Goal: Task Accomplishment & Management: Manage account settings

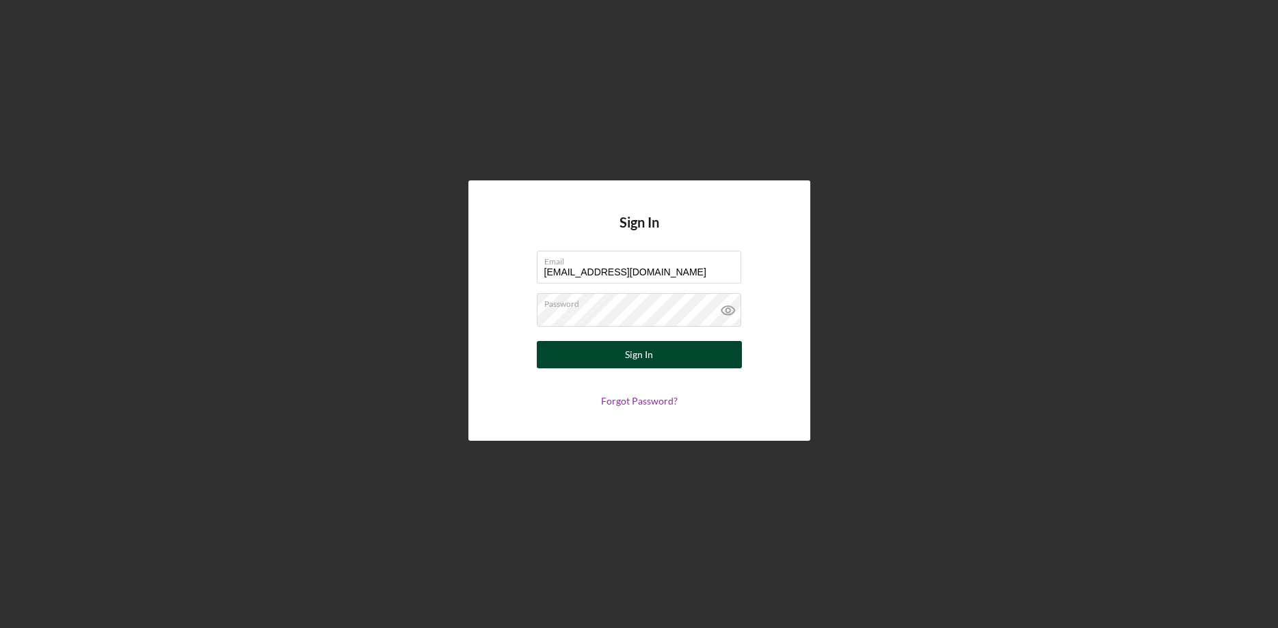
type input "[EMAIL_ADDRESS][DOMAIN_NAME]"
click at [622, 357] on button "Sign In" at bounding box center [639, 354] width 205 height 27
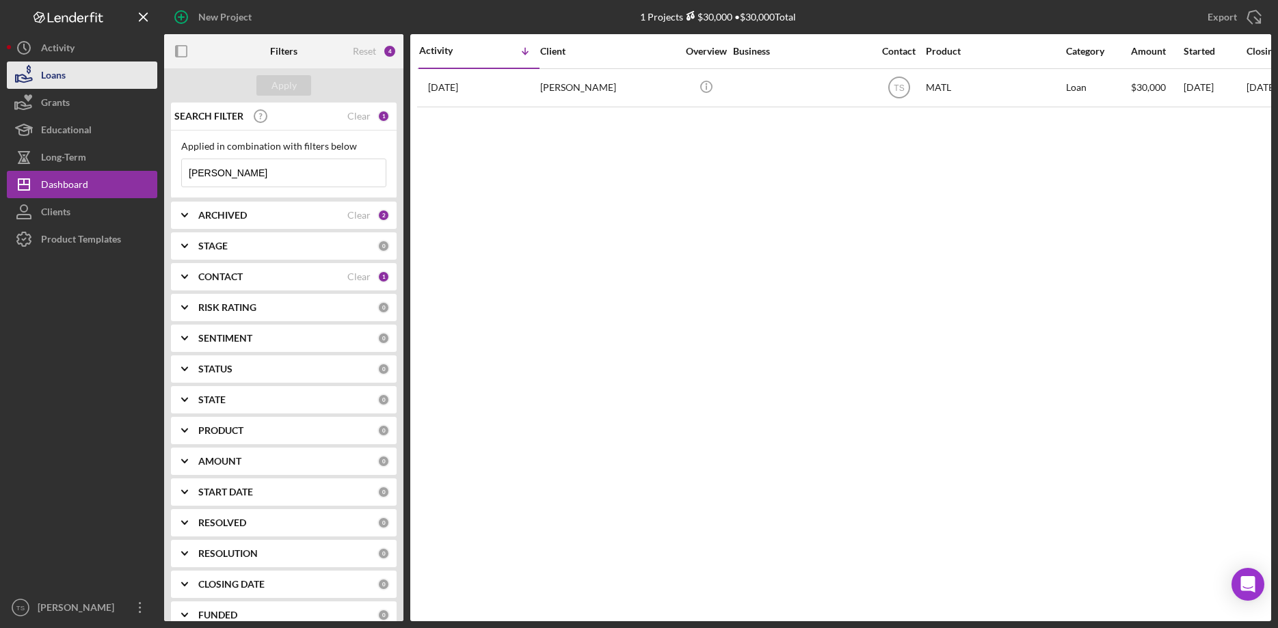
click at [83, 70] on button "Loans" at bounding box center [82, 75] width 150 height 27
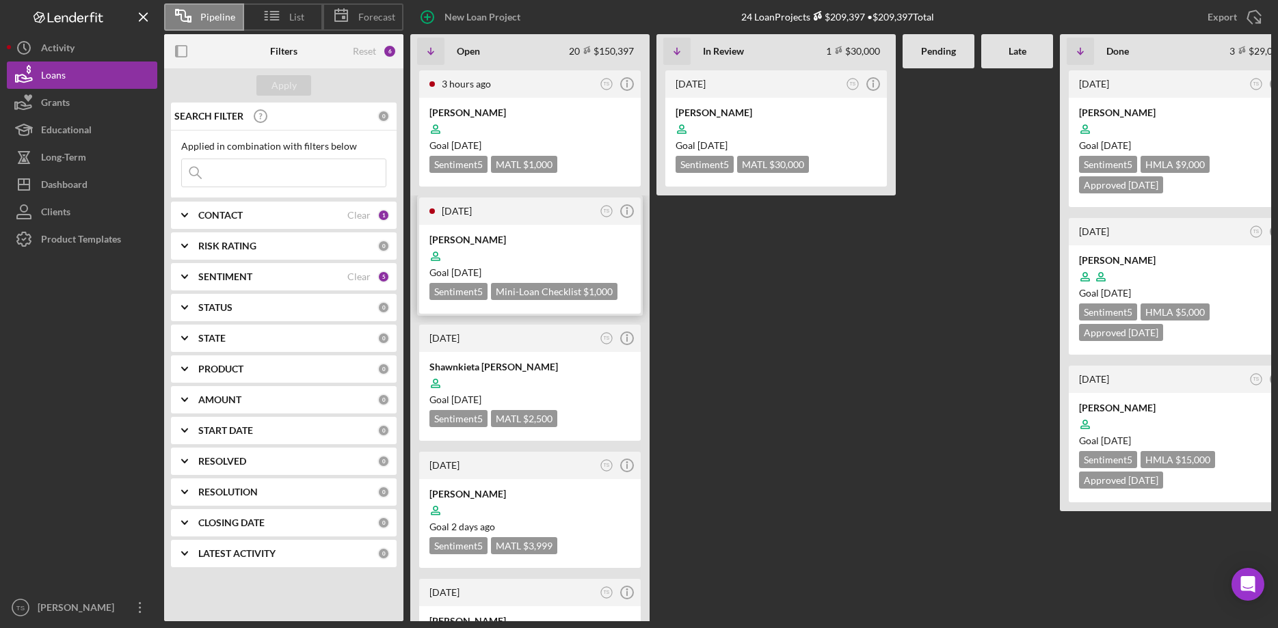
click at [550, 253] on div at bounding box center [529, 256] width 201 height 26
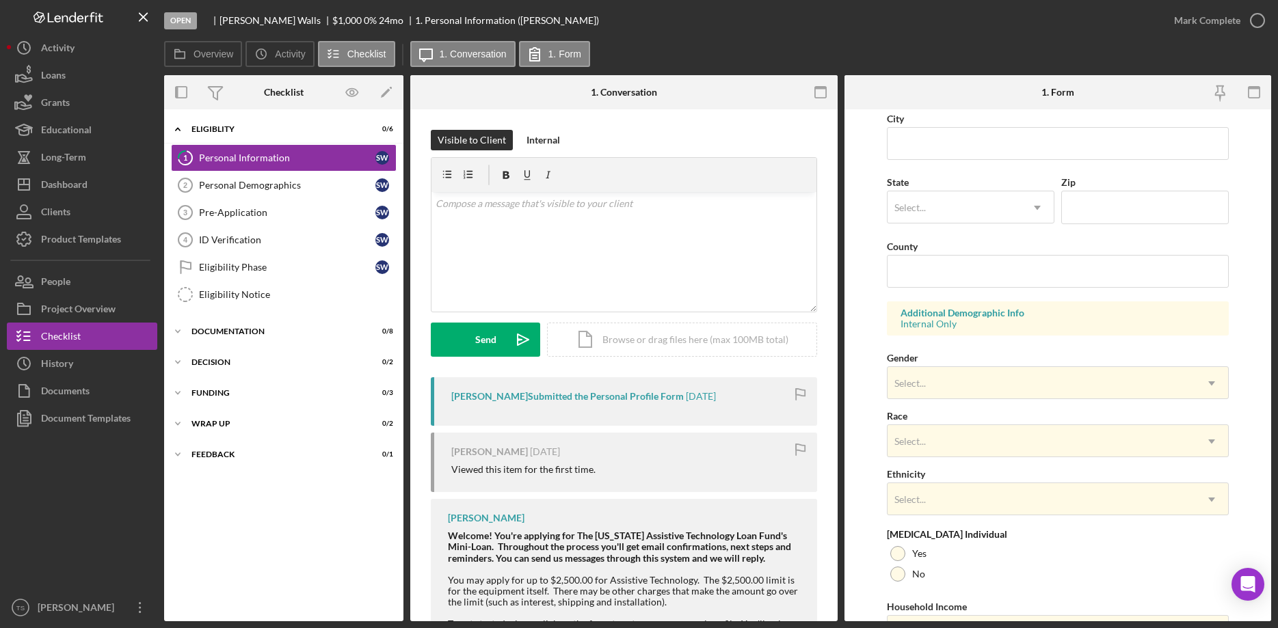
scroll to position [405, 0]
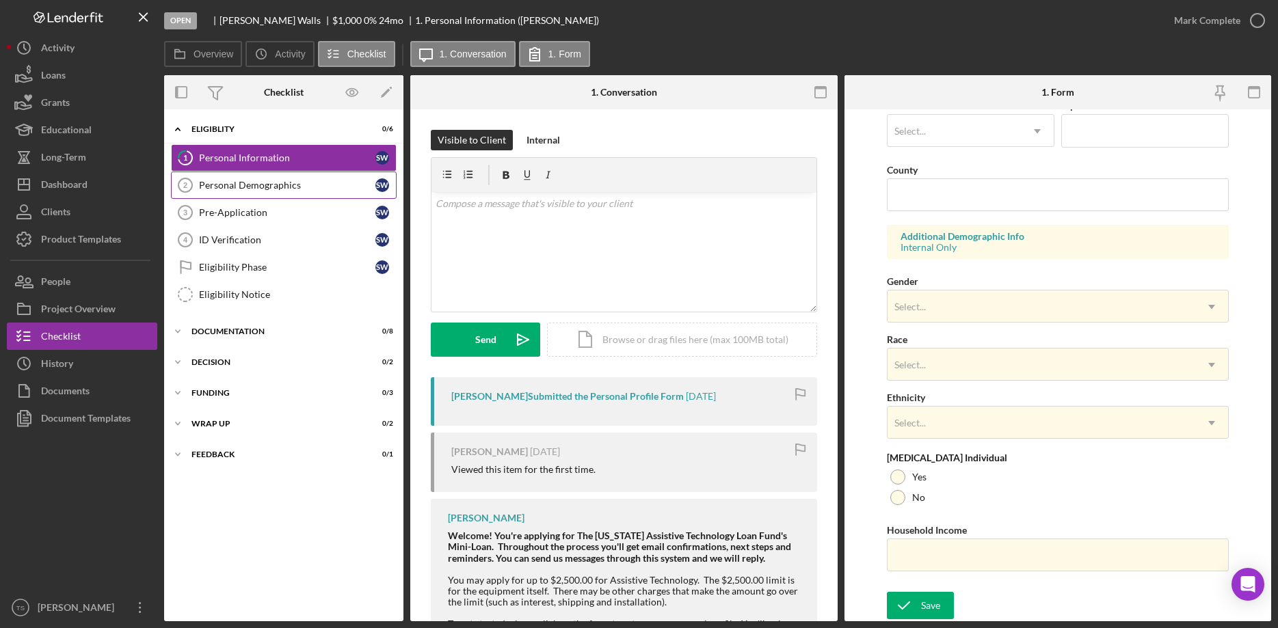
click at [235, 188] on div "Personal Demographics" at bounding box center [287, 185] width 176 height 11
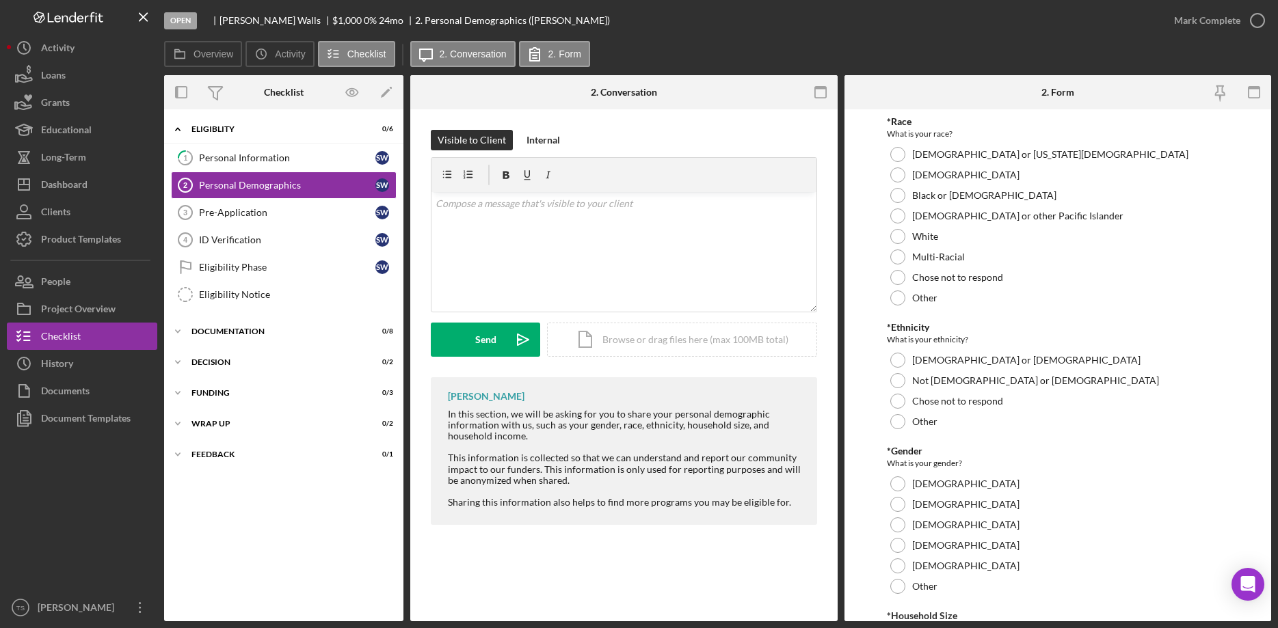
scroll to position [222, 0]
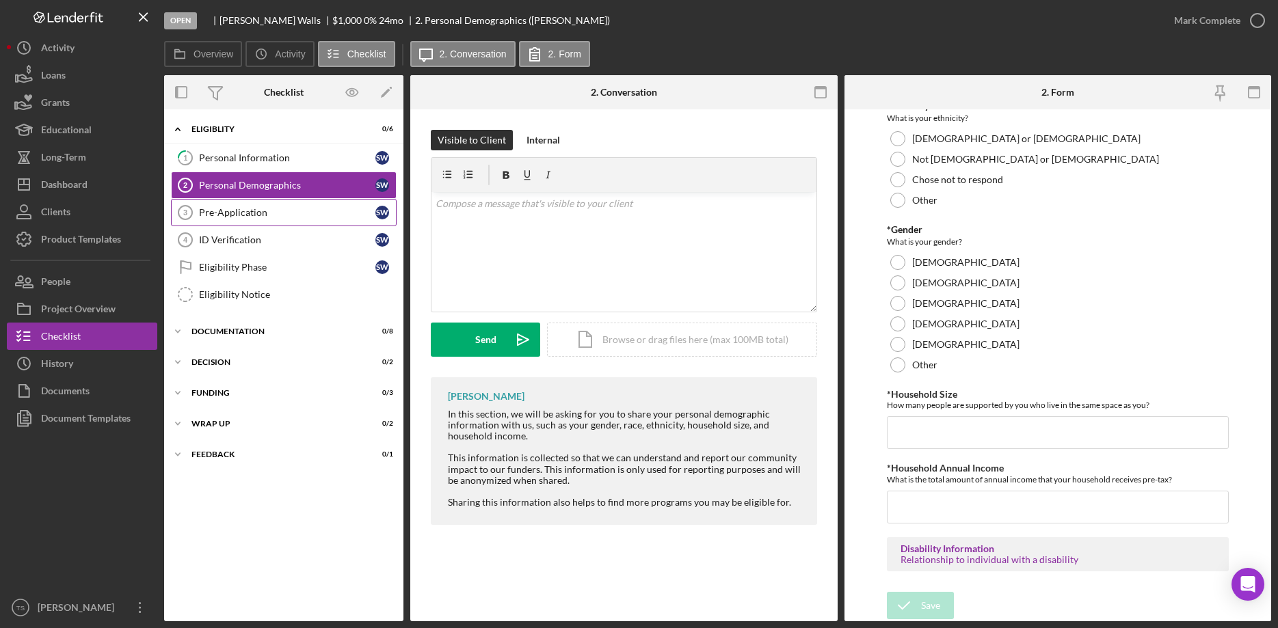
click at [243, 209] on div "Pre-Application" at bounding box center [287, 212] width 176 height 11
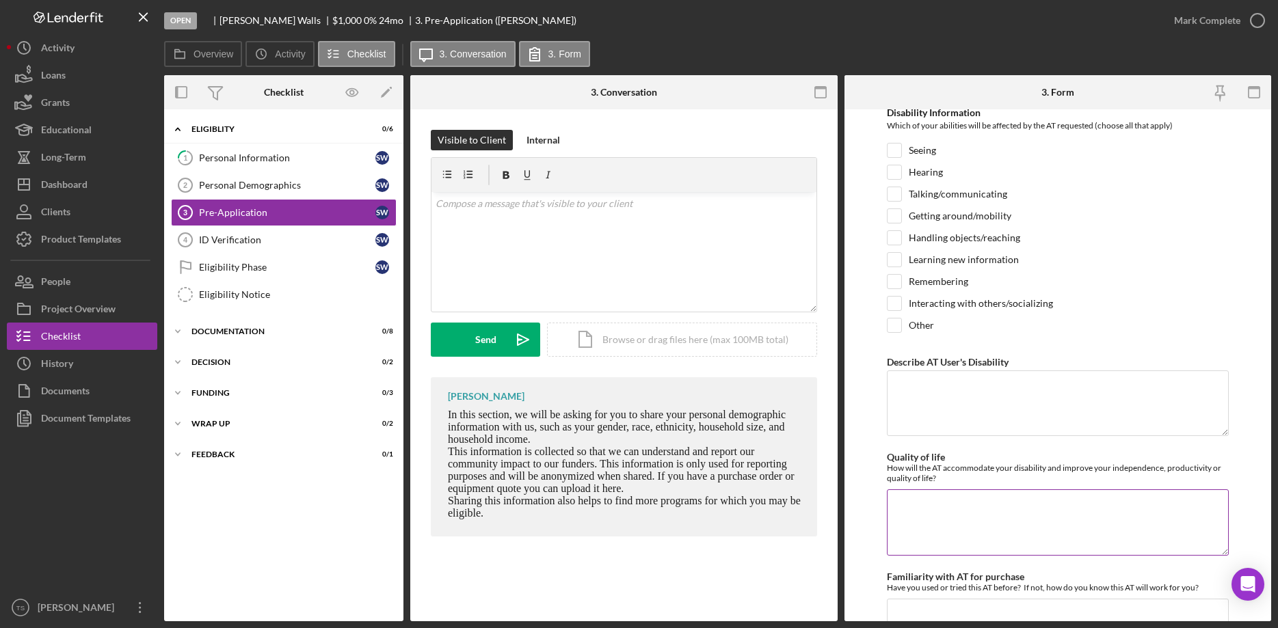
scroll to position [349, 0]
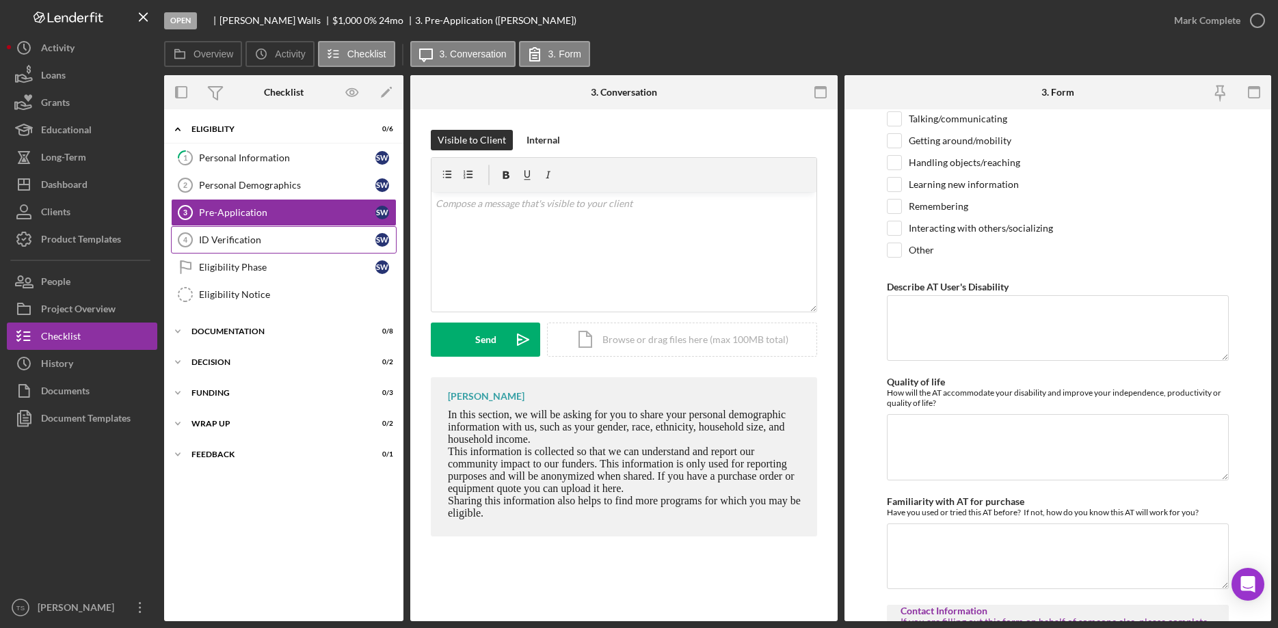
click at [218, 245] on div "ID Verification" at bounding box center [287, 240] width 176 height 11
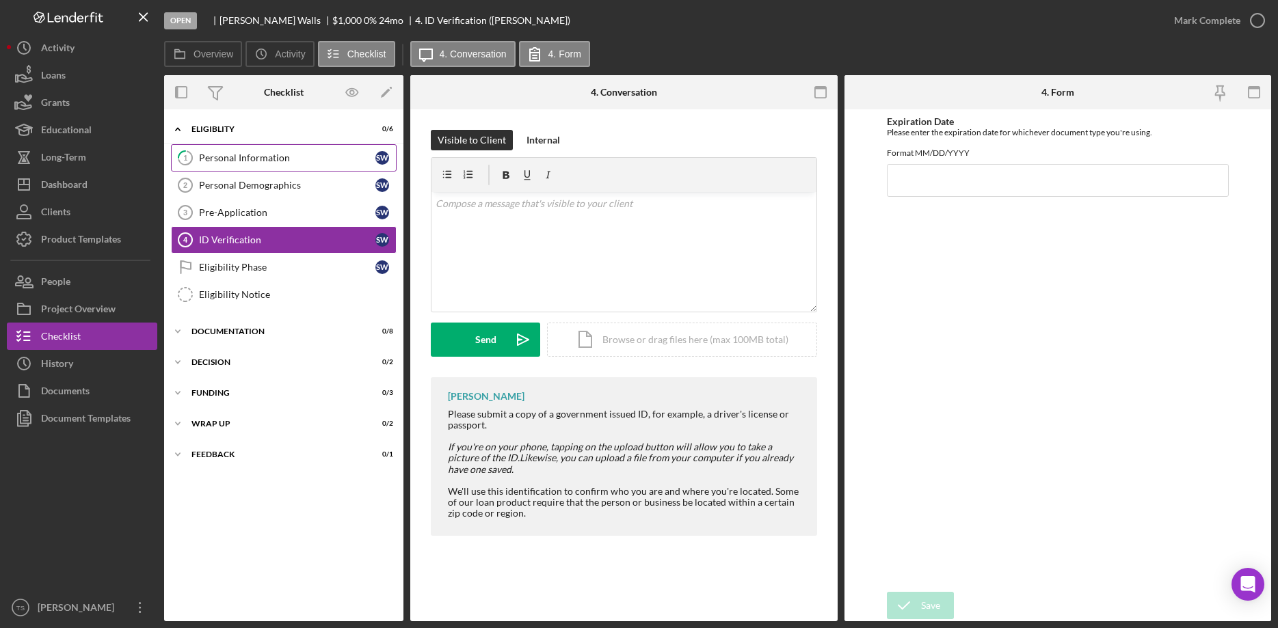
click at [263, 150] on link "1 Personal Information S W" at bounding box center [284, 157] width 226 height 27
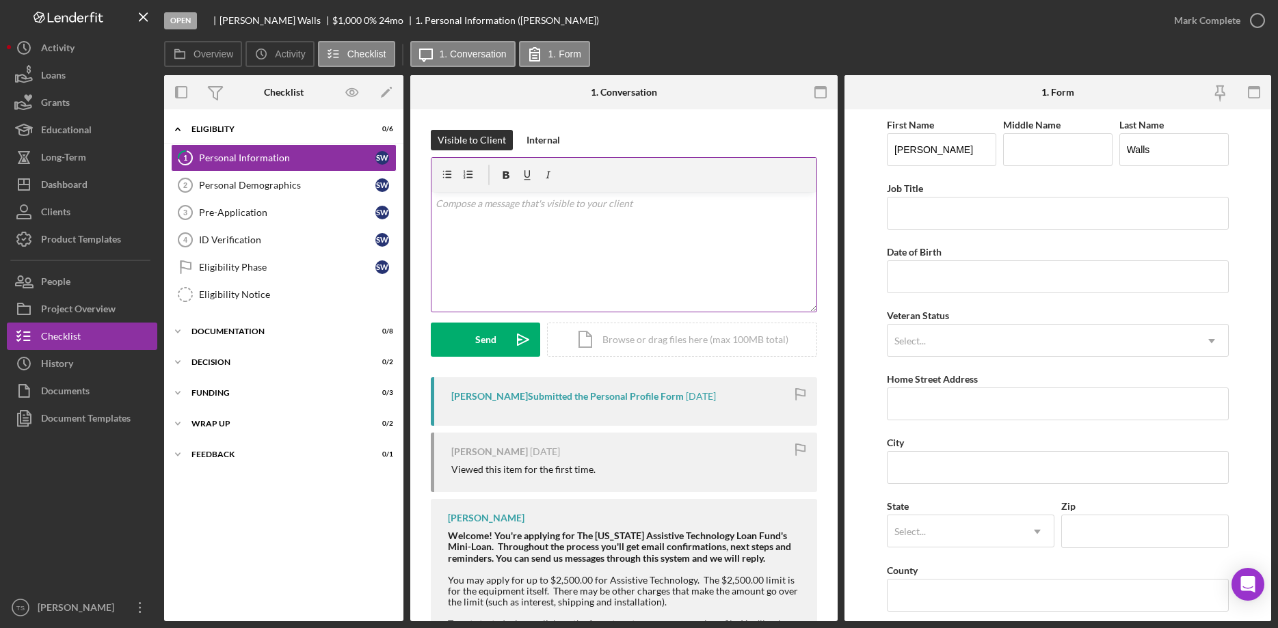
click at [575, 213] on div "v Color teal Color pink Remove color Add row above Add row below Add column bef…" at bounding box center [623, 252] width 385 height 120
click at [469, 249] on div "v Color teal Color pink Remove color Add row above Add row below Add column bef…" at bounding box center [623, 252] width 385 height 120
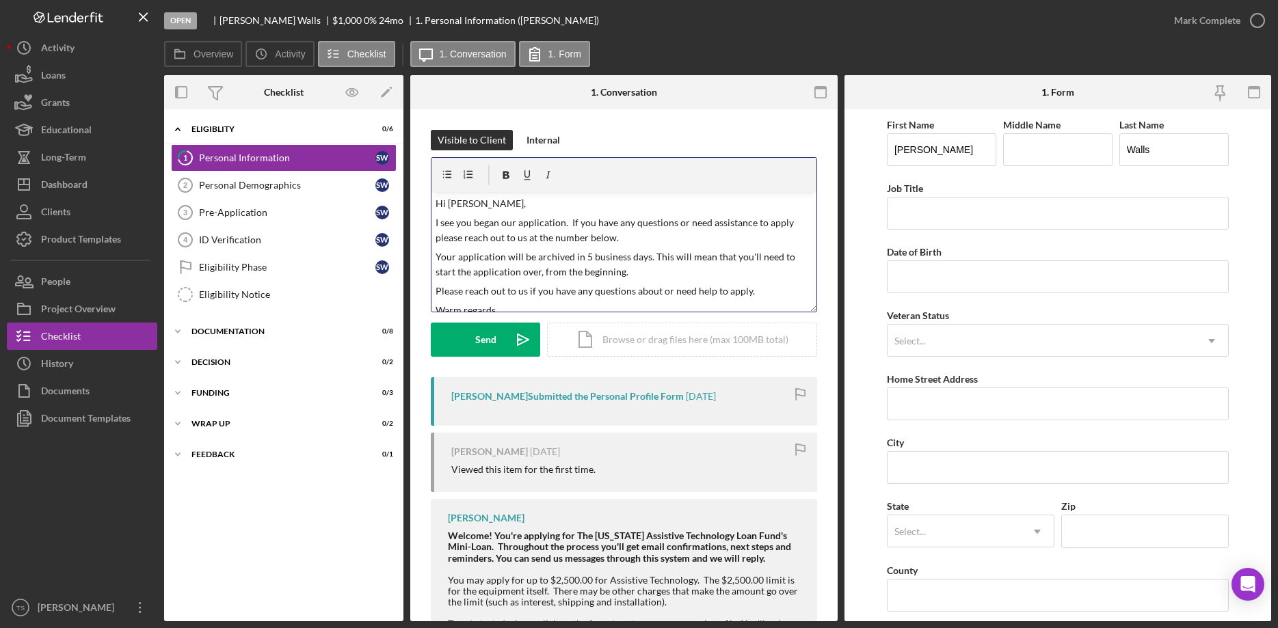
drag, startPoint x: 753, startPoint y: 295, endPoint x: 786, endPoint y: 298, distance: 33.0
click at [786, 298] on p "Please reach out to us if you have any questions about or need help to apply." at bounding box center [624, 291] width 377 height 15
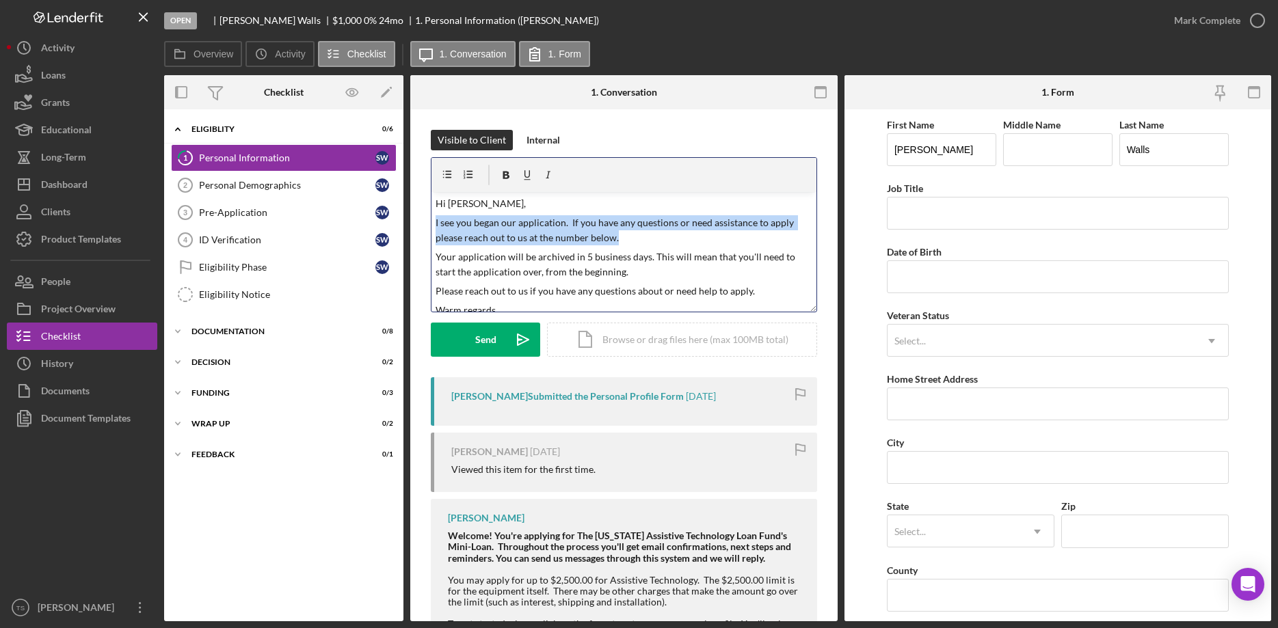
drag, startPoint x: 632, startPoint y: 242, endPoint x: 417, endPoint y: 224, distance: 216.1
click at [431, 224] on div "v Color teal Color pink Remove color Add row above Add row below Add column bef…" at bounding box center [623, 252] width 385 height 120
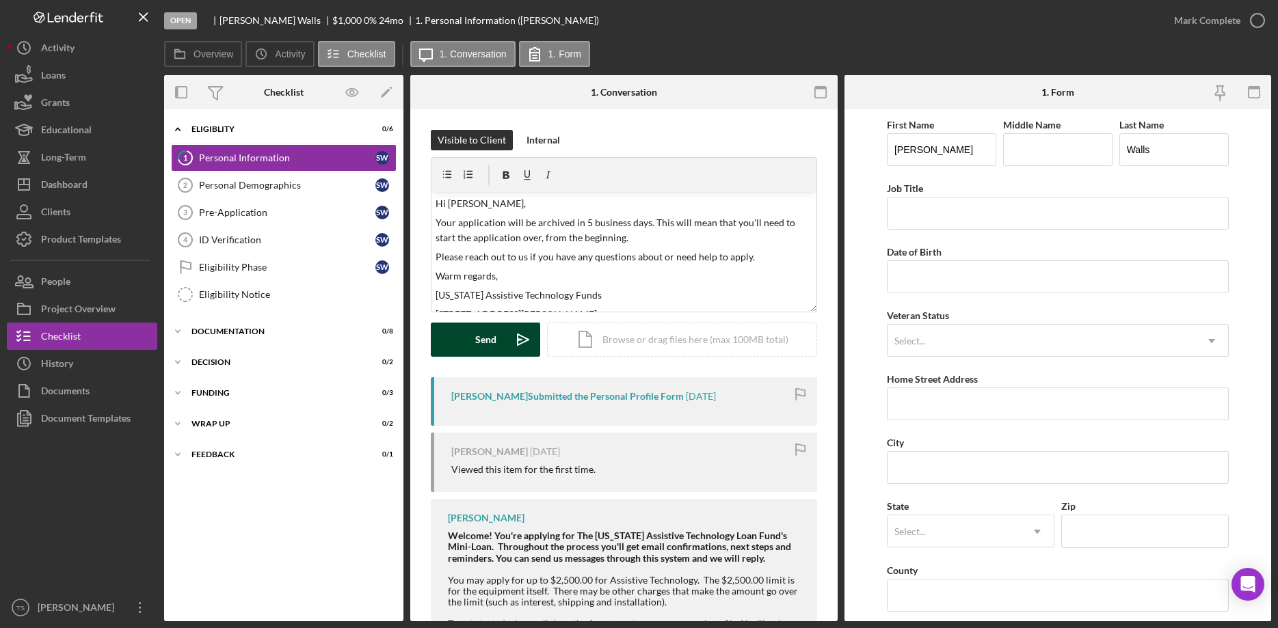
click at [488, 341] on div "Send" at bounding box center [485, 340] width 21 height 34
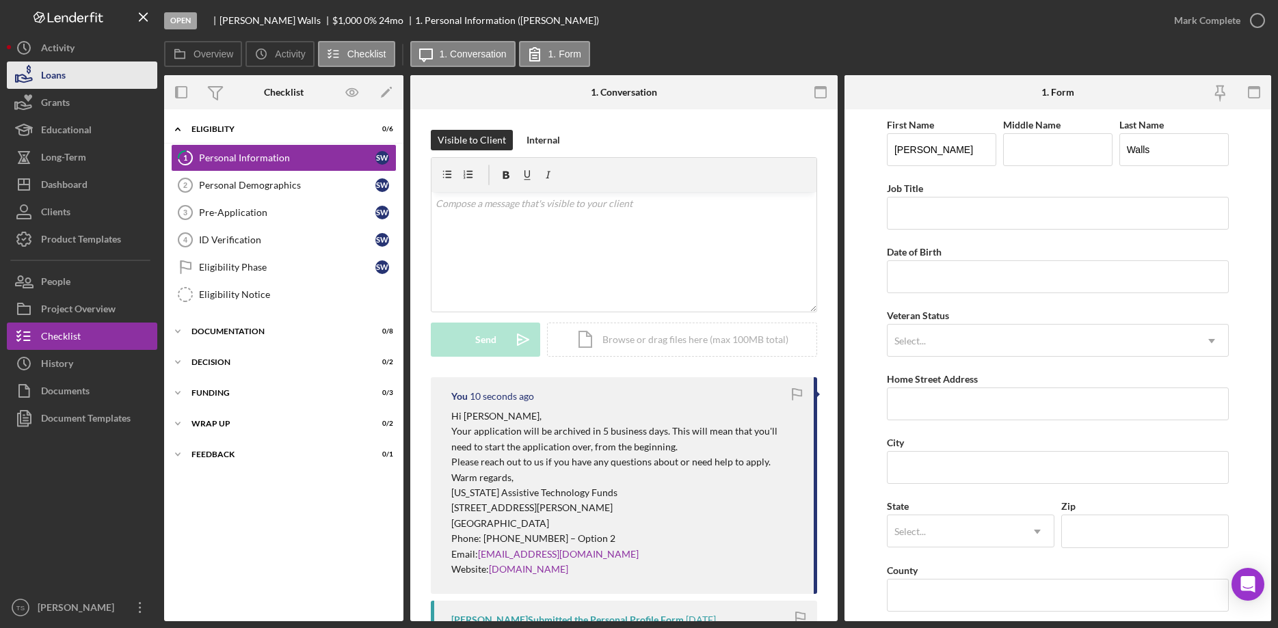
click at [77, 81] on button "Loans" at bounding box center [82, 75] width 150 height 27
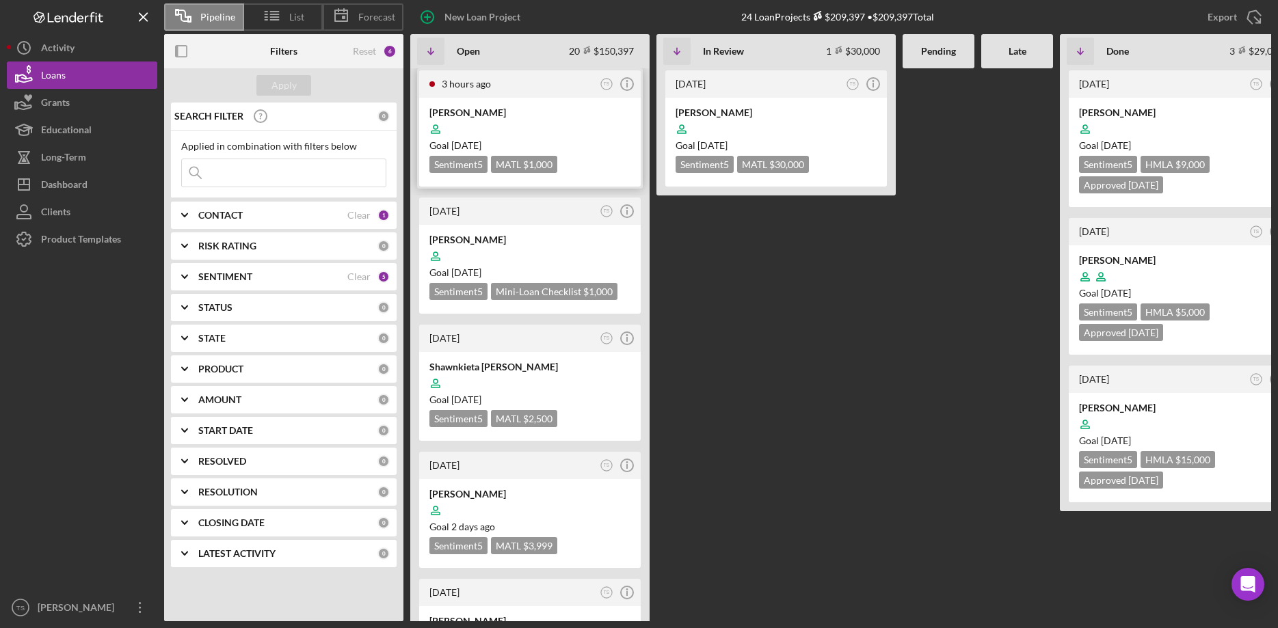
click at [459, 128] on div at bounding box center [529, 129] width 201 height 26
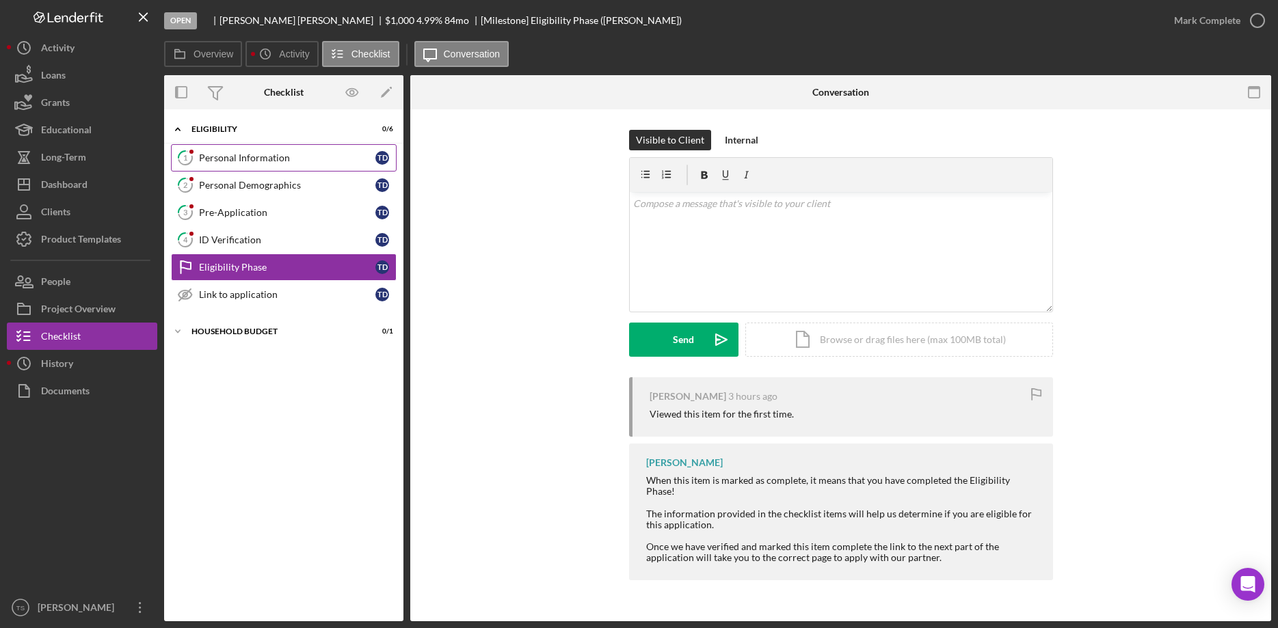
click at [222, 159] on div "Personal Information" at bounding box center [287, 157] width 176 height 11
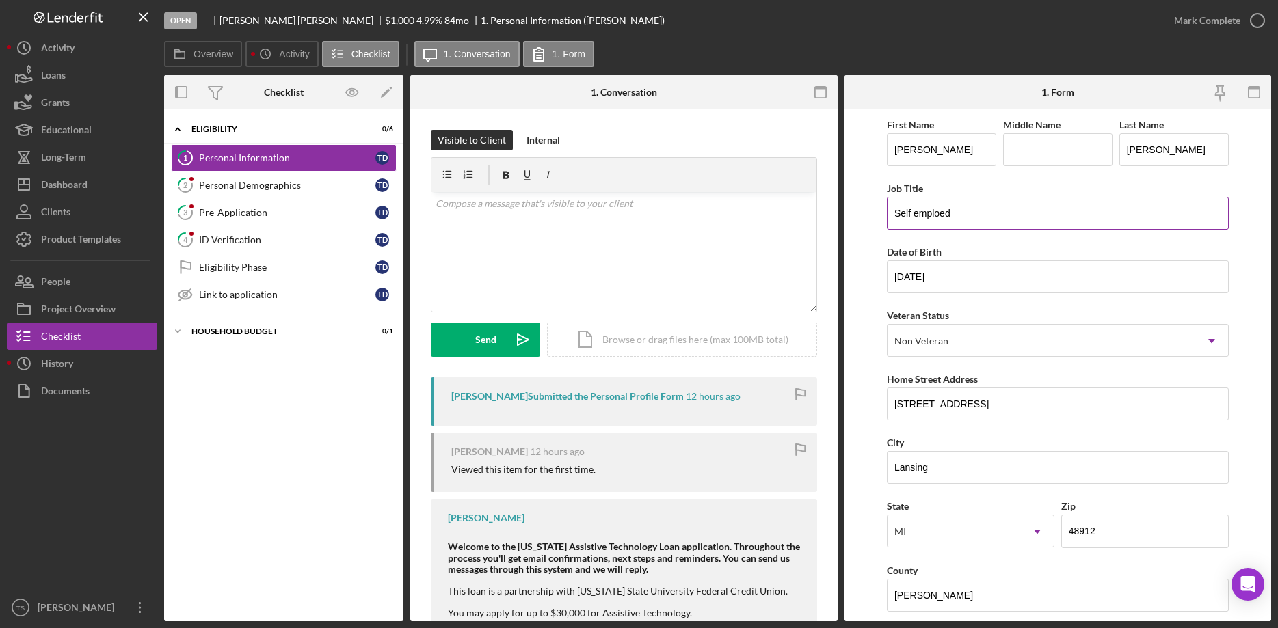
click at [940, 214] on input "Self emploed" at bounding box center [1058, 213] width 342 height 33
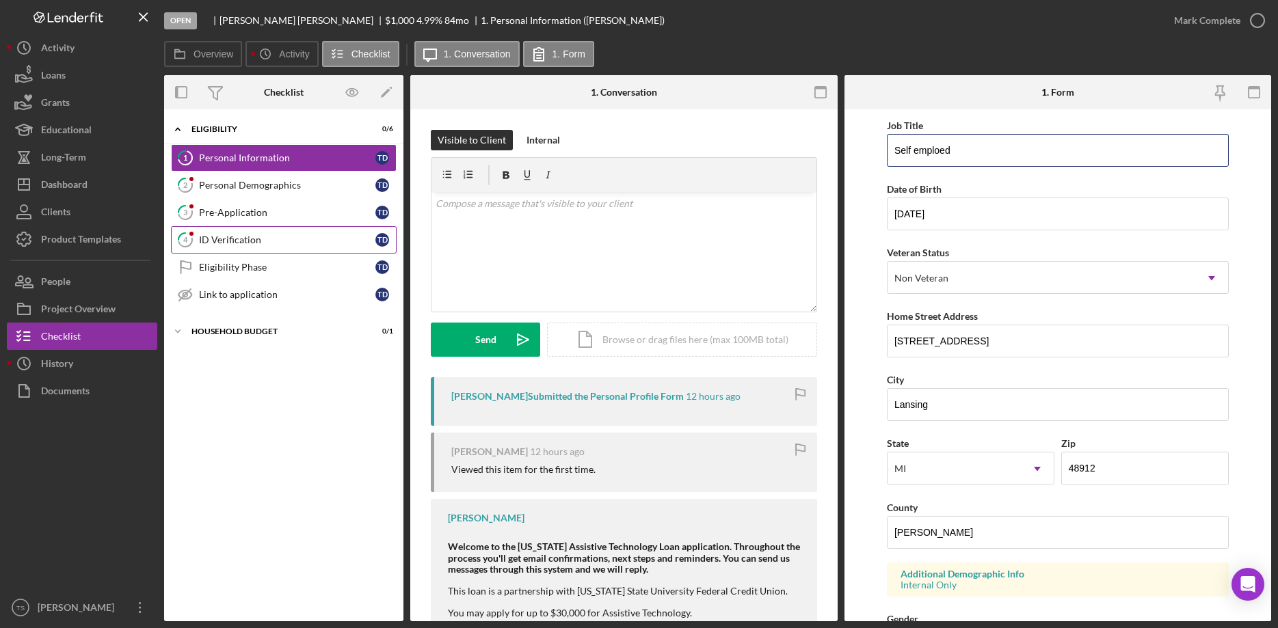
scroll to position [57, 0]
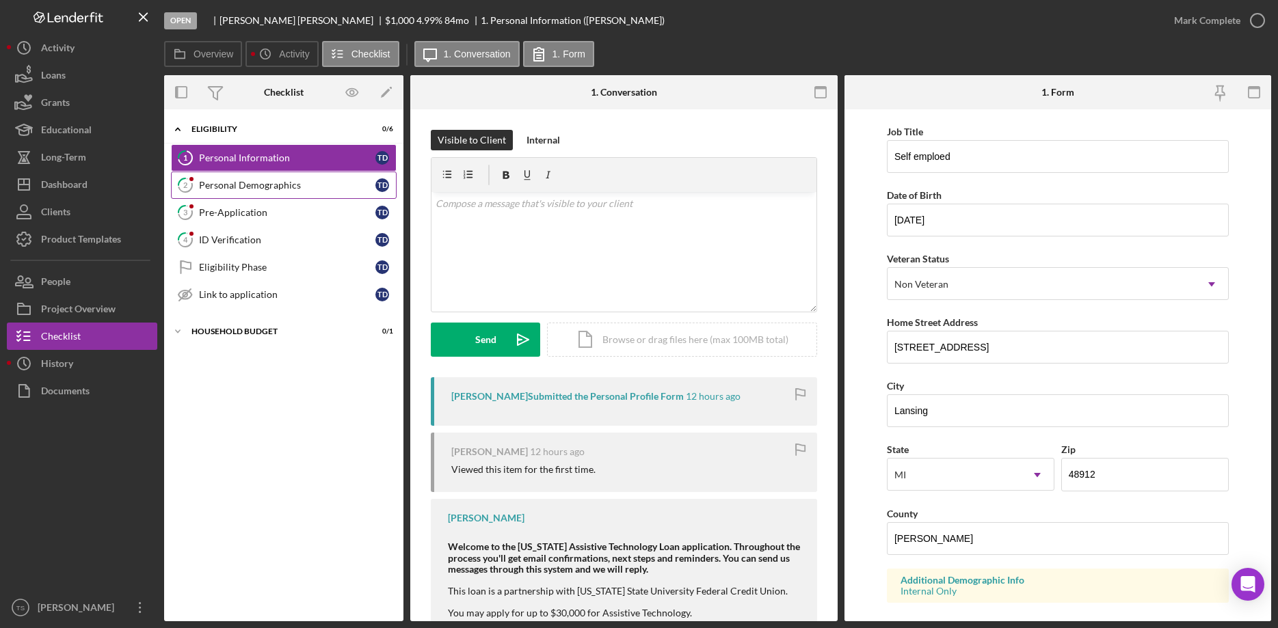
click at [207, 186] on div "Personal Demographics" at bounding box center [287, 185] width 176 height 11
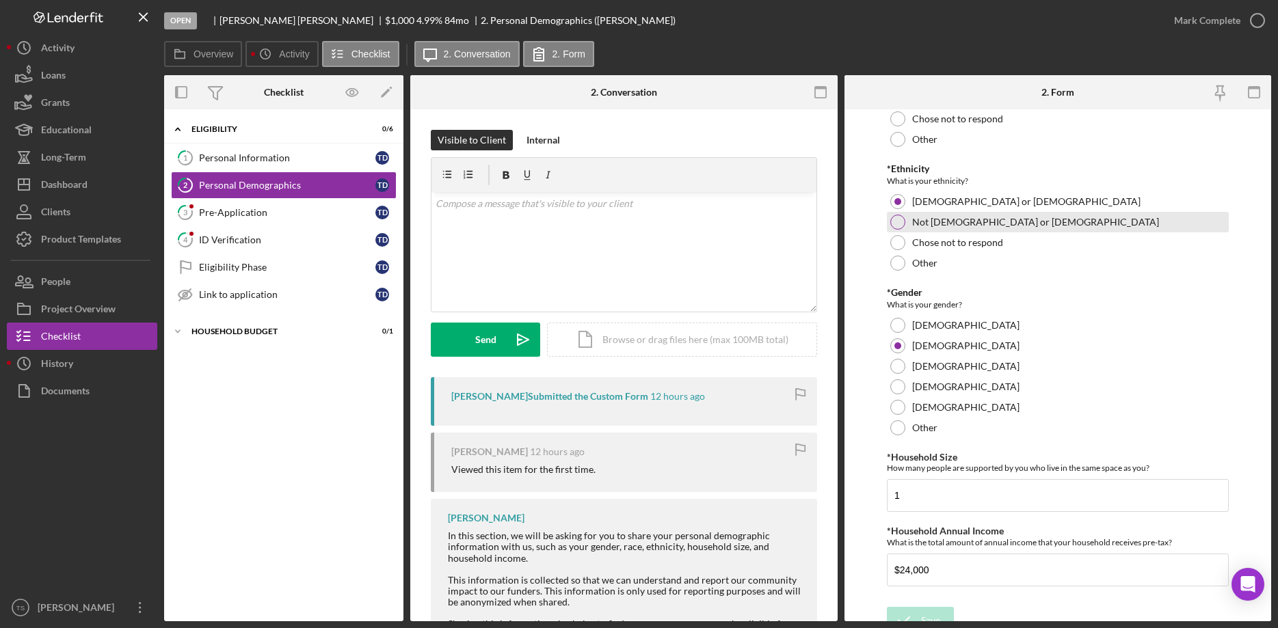
scroll to position [174, 0]
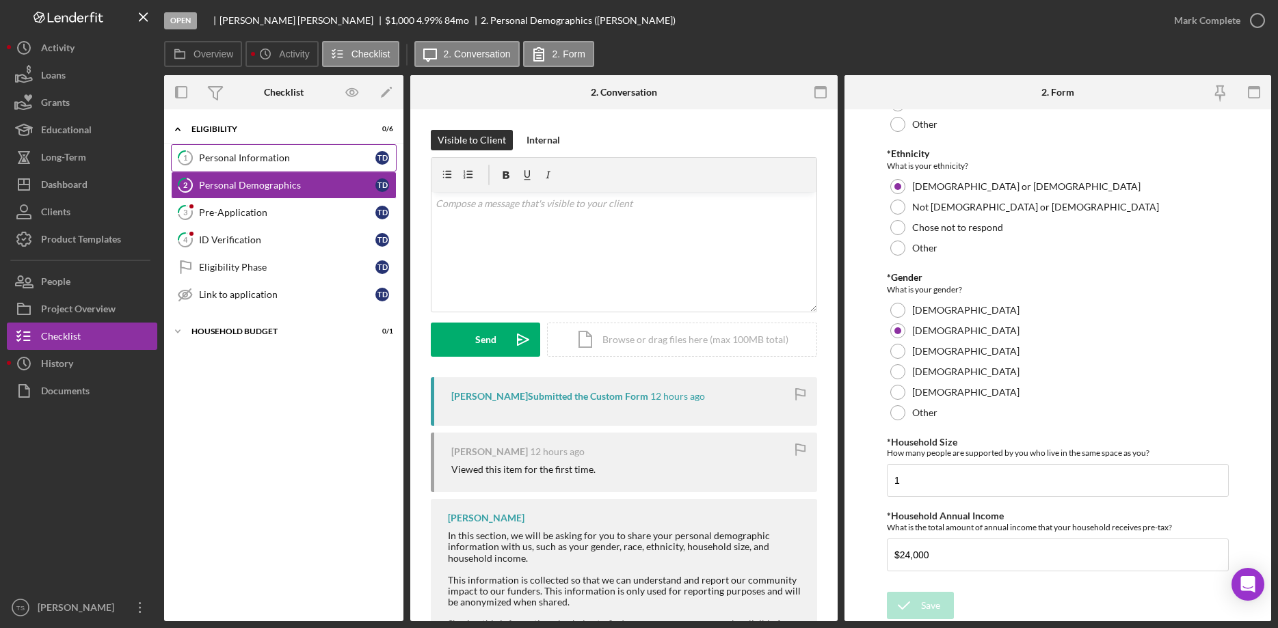
click at [238, 161] on div "Personal Information" at bounding box center [287, 157] width 176 height 11
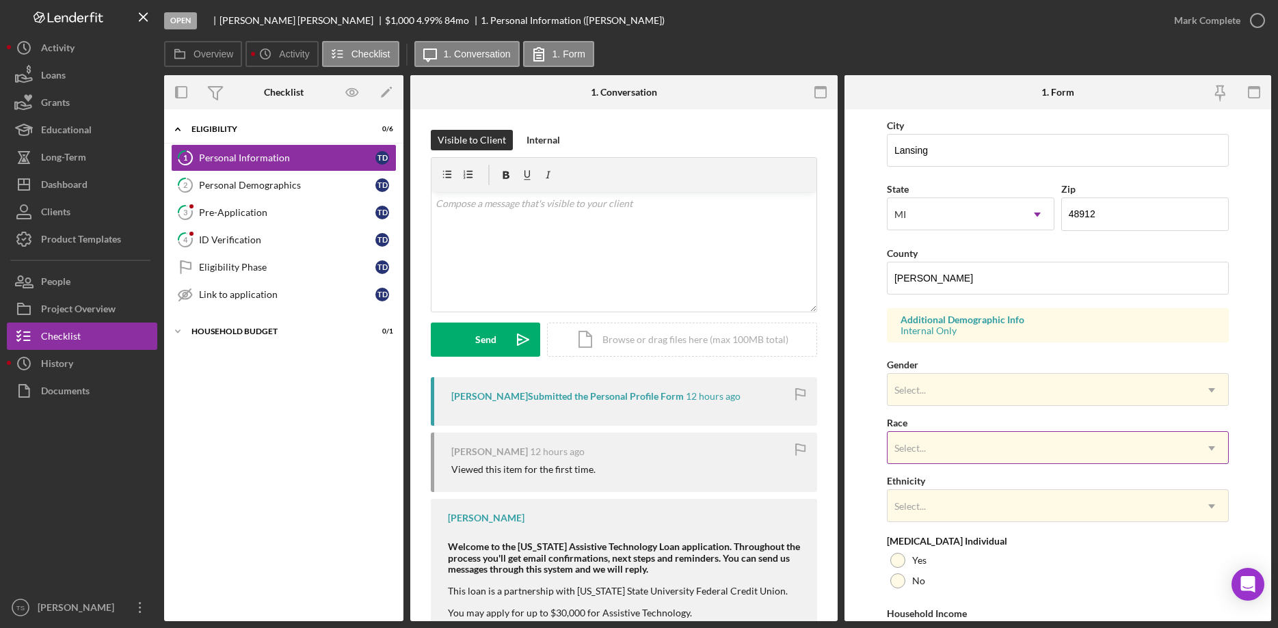
scroll to position [405, 0]
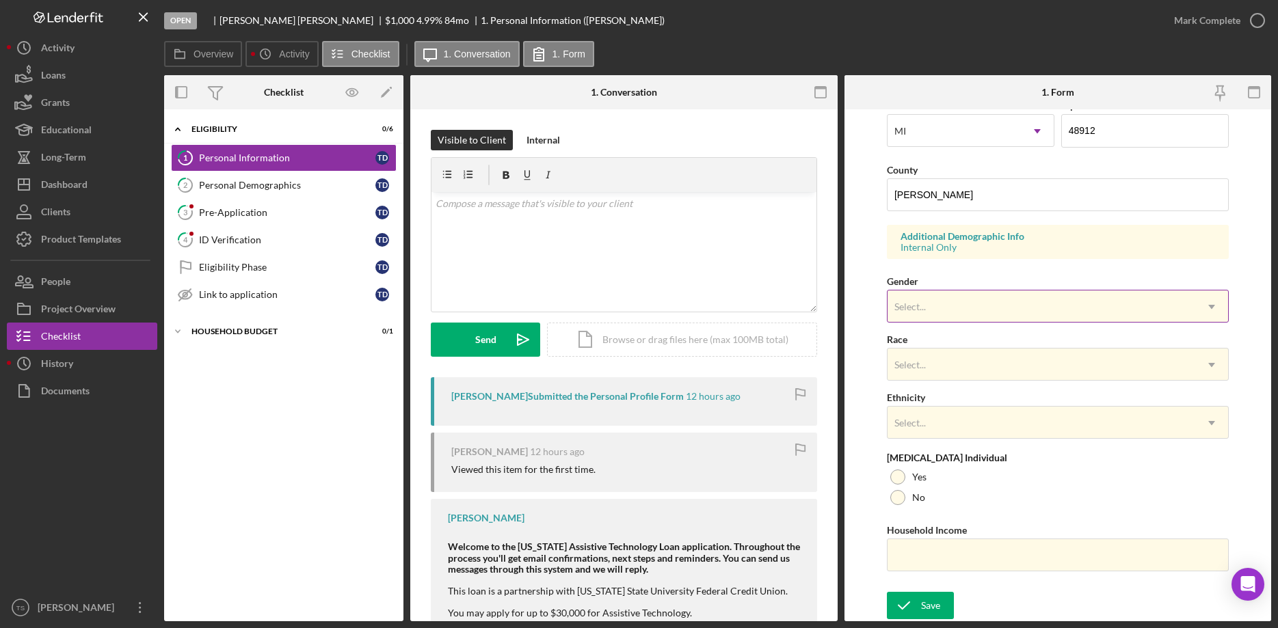
click at [937, 302] on div "Select..." at bounding box center [1042, 306] width 308 height 31
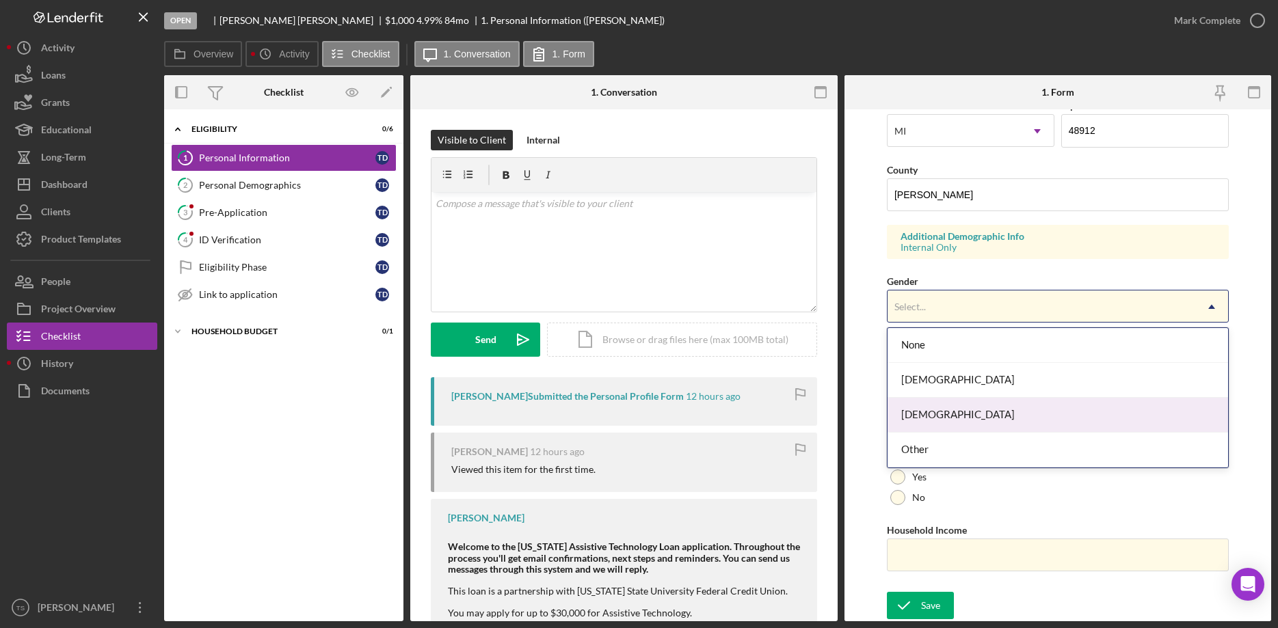
drag, startPoint x: 944, startPoint y: 415, endPoint x: 944, endPoint y: 406, distance: 8.9
click at [943, 415] on div "[DEMOGRAPHIC_DATA]" at bounding box center [1058, 415] width 341 height 35
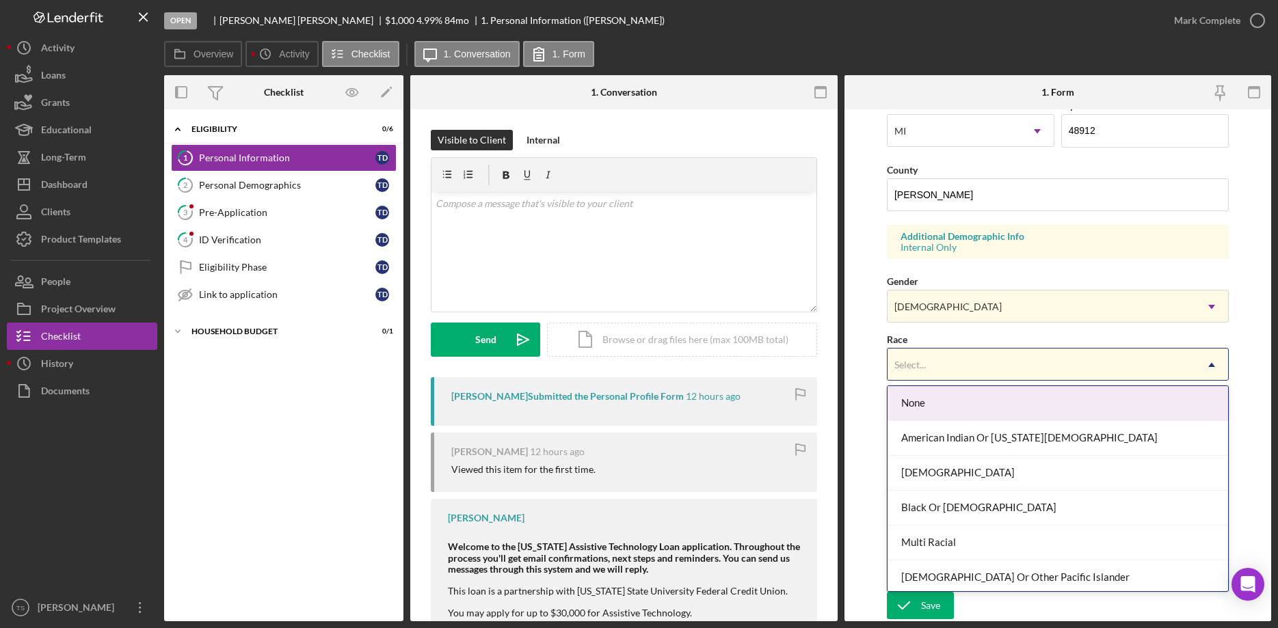
click at [945, 375] on div "Select..." at bounding box center [1042, 364] width 308 height 31
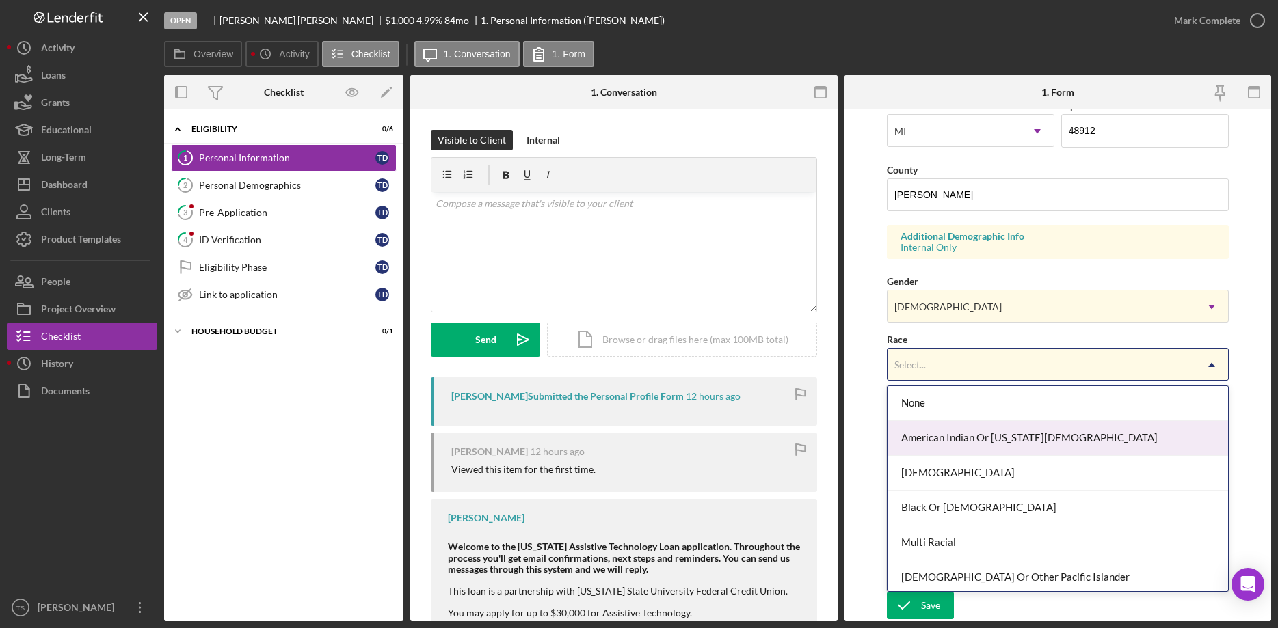
scroll to position [74, 0]
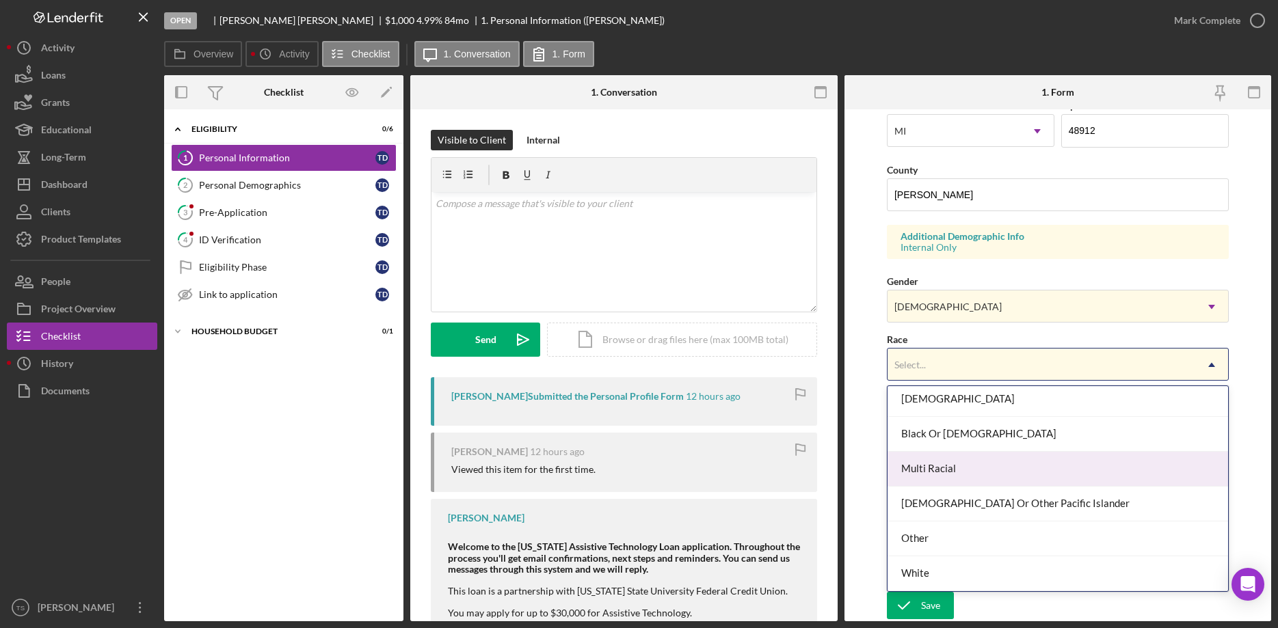
click at [943, 472] on div "Multi Racial" at bounding box center [1058, 469] width 341 height 35
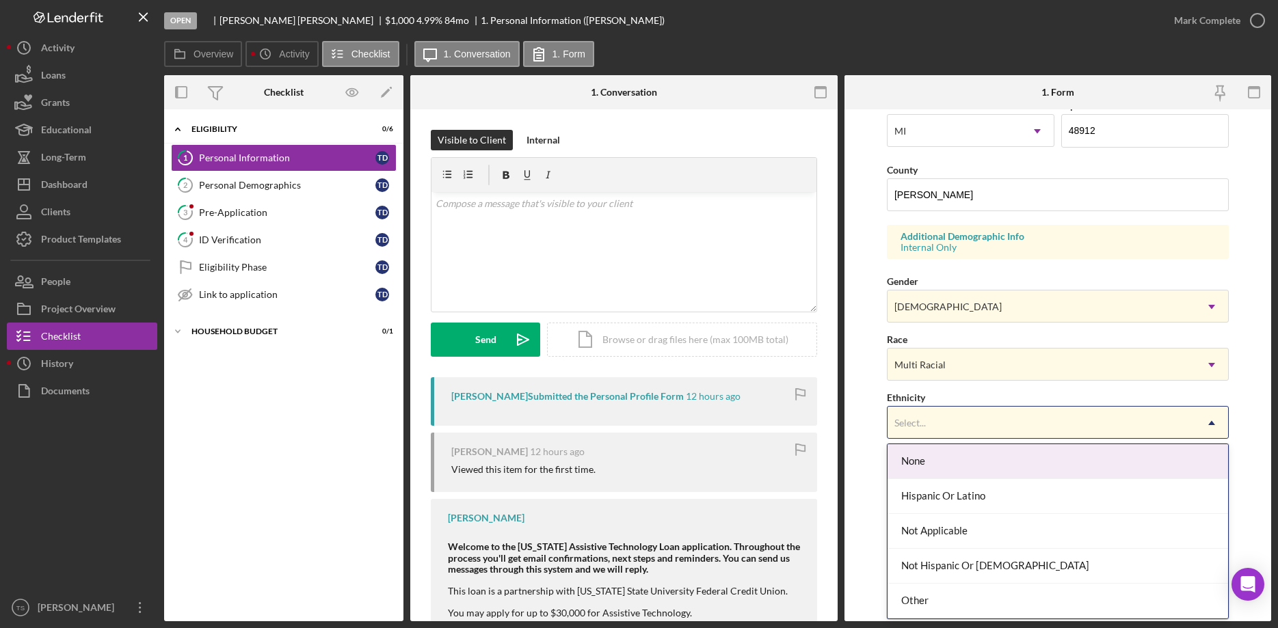
click at [950, 425] on div "Select..." at bounding box center [1042, 423] width 308 height 31
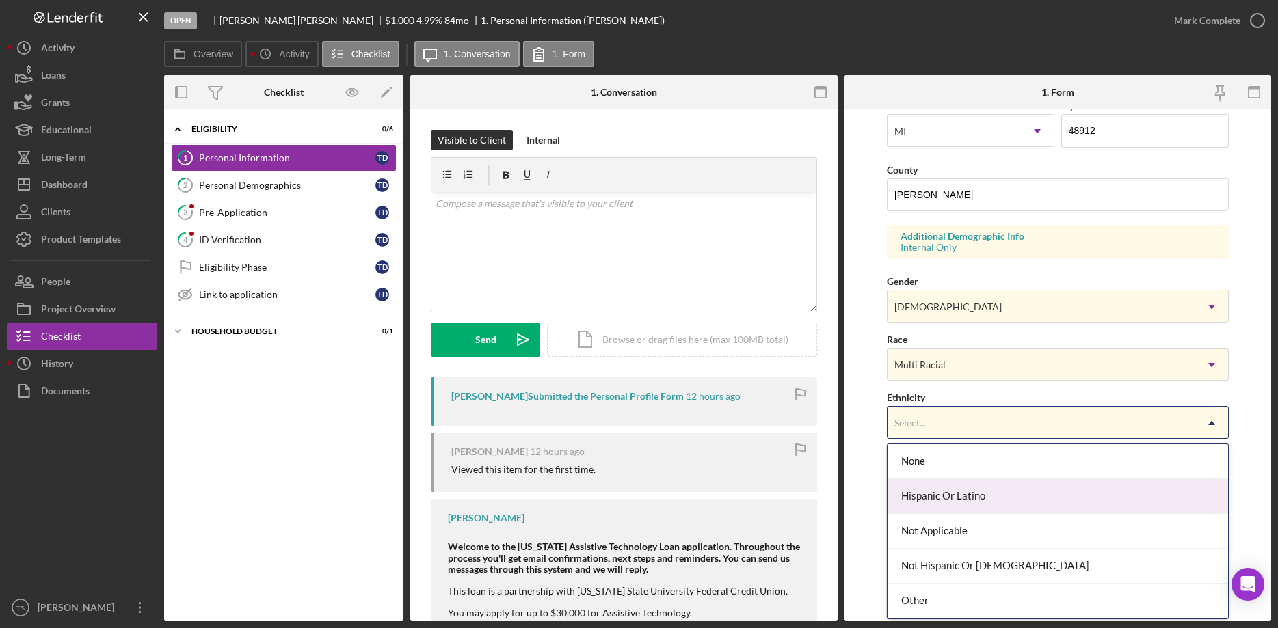
click at [965, 498] on div "Hispanic Or Latino" at bounding box center [1058, 496] width 341 height 35
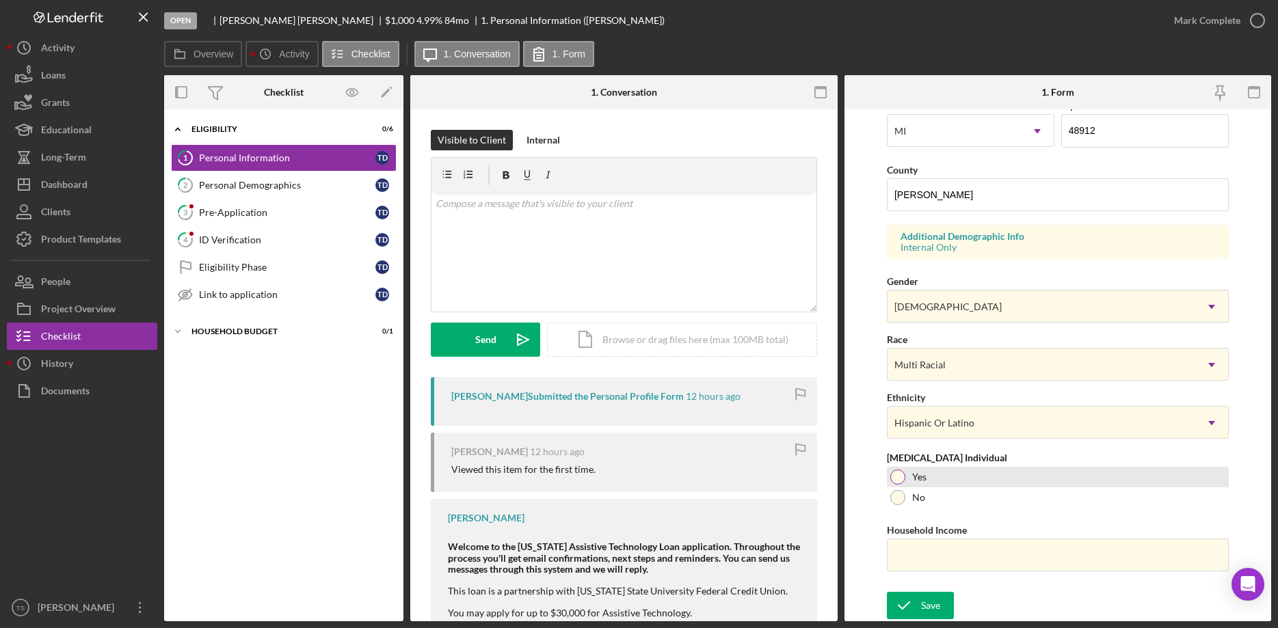
click at [900, 481] on div at bounding box center [897, 477] width 15 height 15
drag, startPoint x: 928, startPoint y: 560, endPoint x: 920, endPoint y: 553, distance: 10.2
click at [920, 553] on input "Household Income" at bounding box center [1058, 555] width 342 height 33
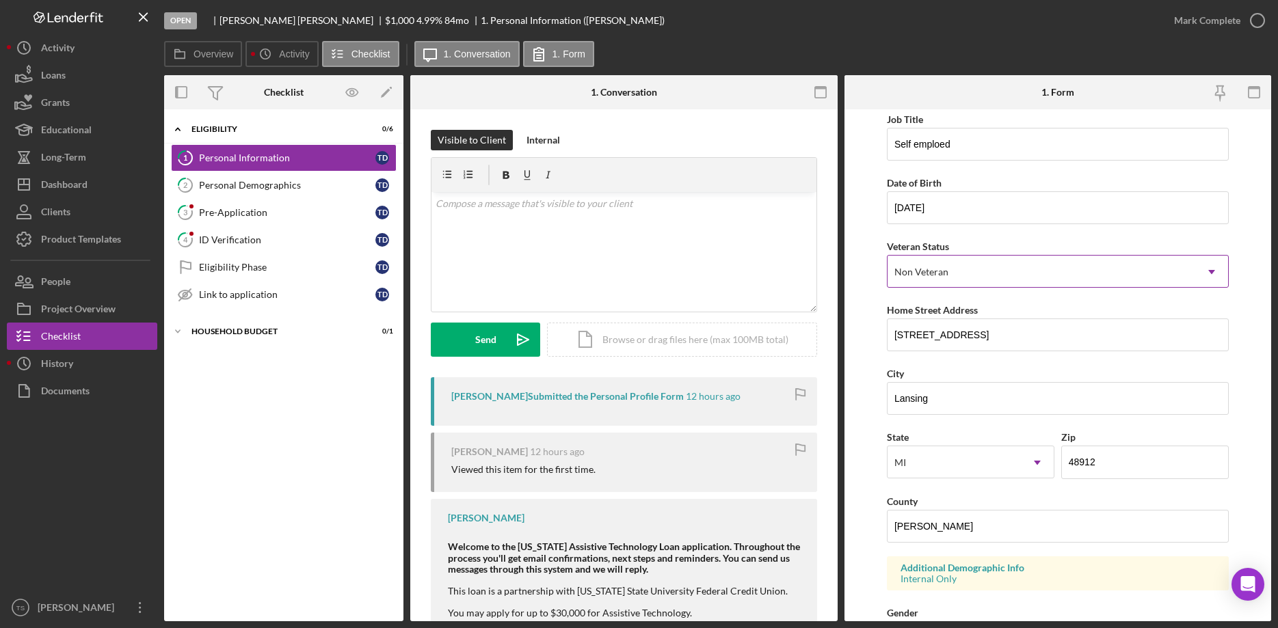
scroll to position [0, 0]
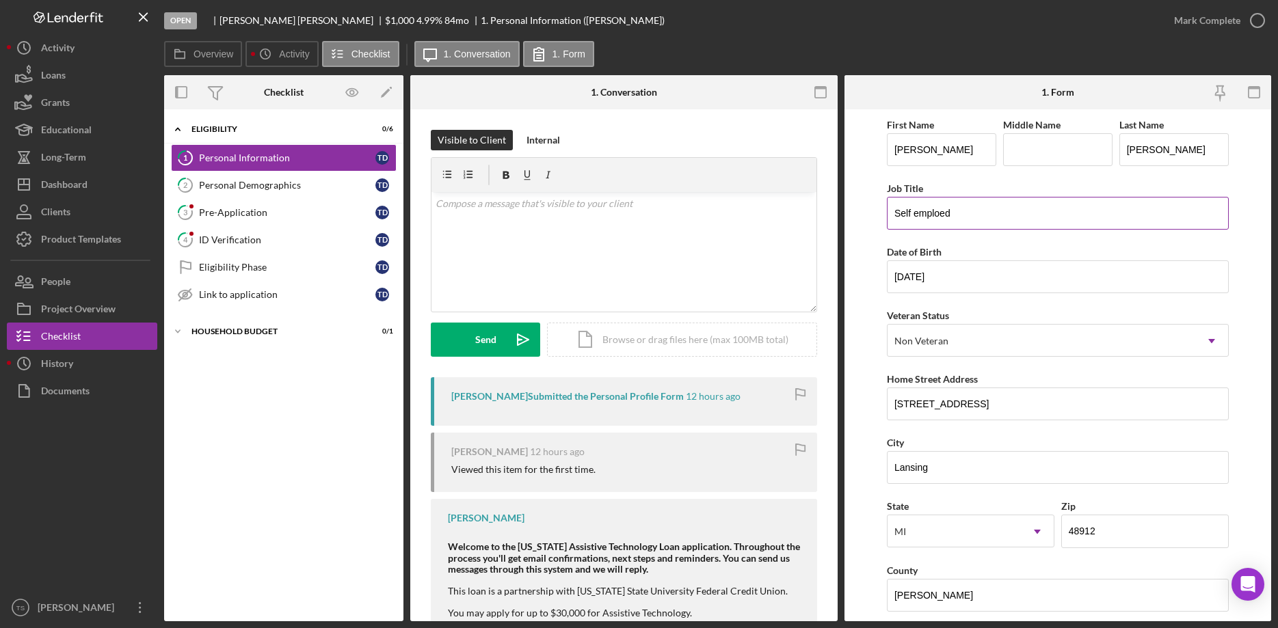
type input "$24,000"
click at [941, 213] on input "Self emploed" at bounding box center [1058, 213] width 342 height 33
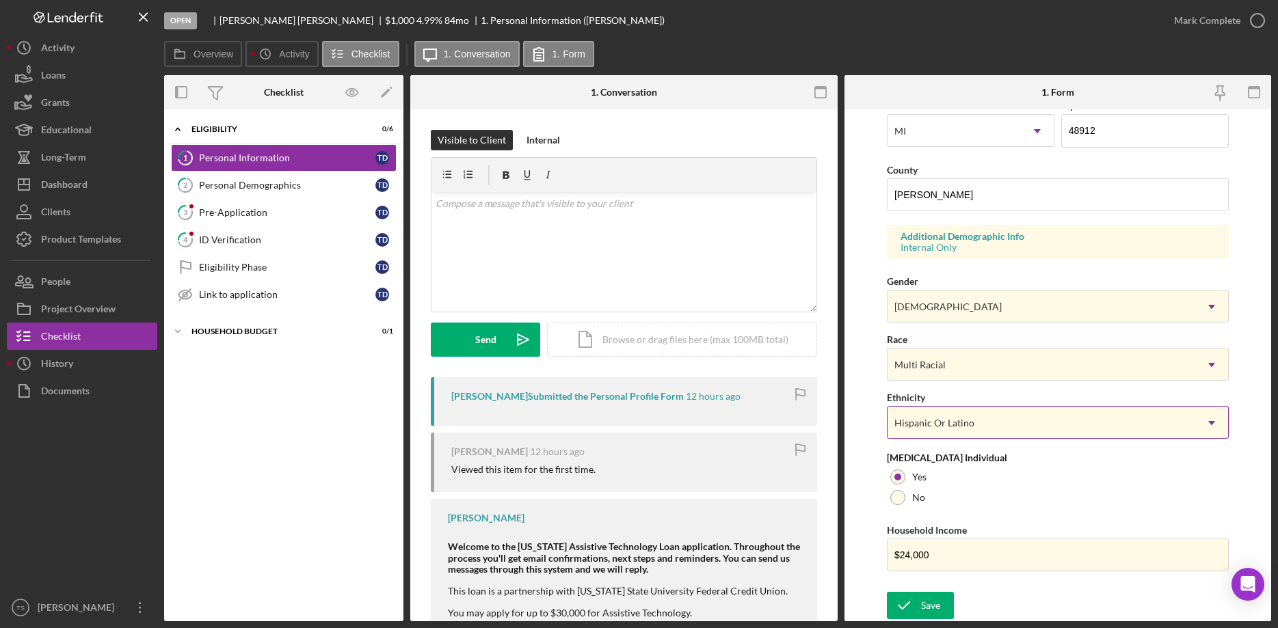
scroll to position [405, 0]
type input "Self employed"
click at [907, 608] on icon "submit" at bounding box center [904, 606] width 34 height 34
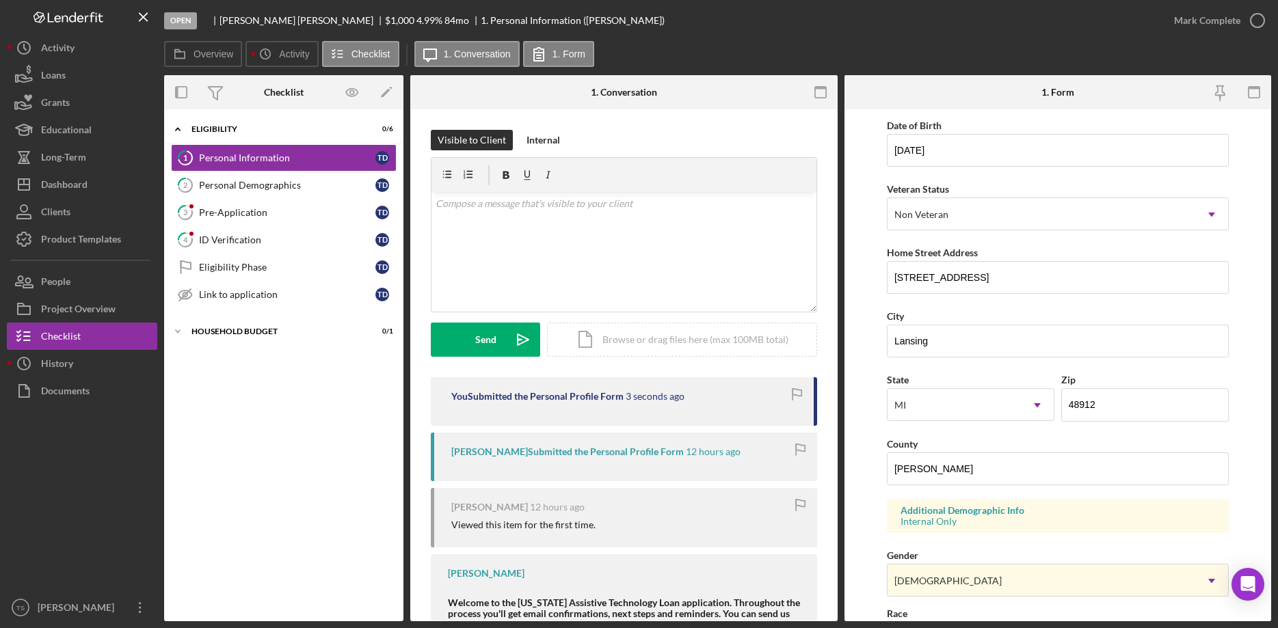
scroll to position [0, 0]
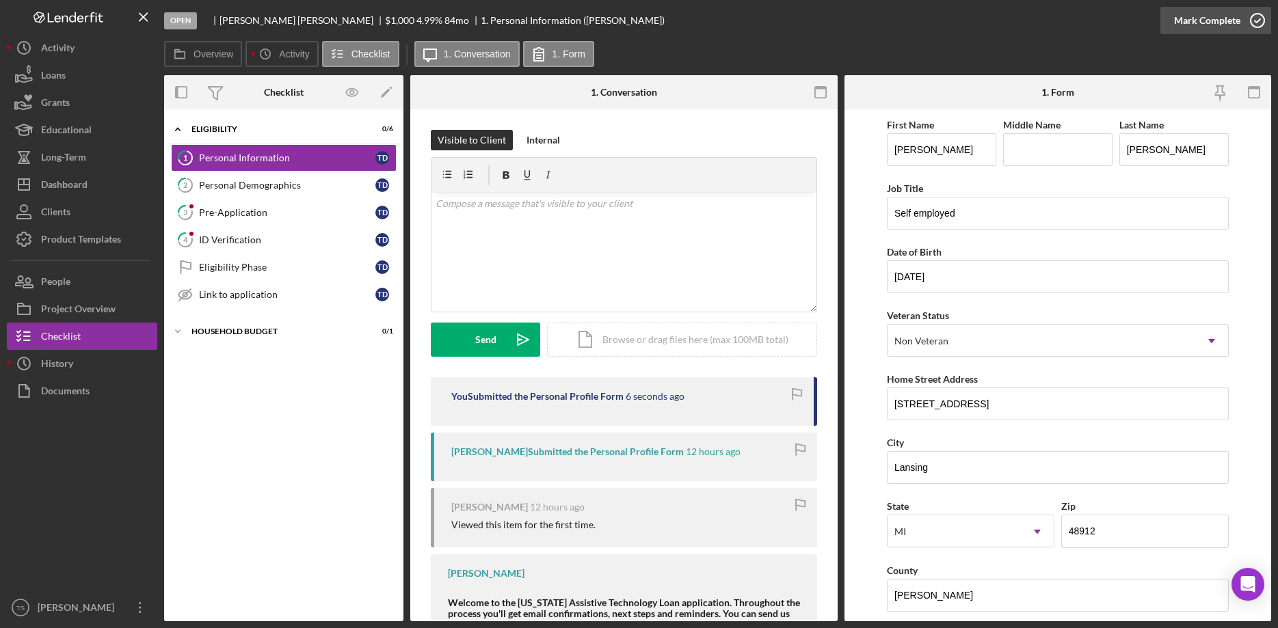
click at [1199, 18] on div "Mark Complete" at bounding box center [1207, 20] width 66 height 27
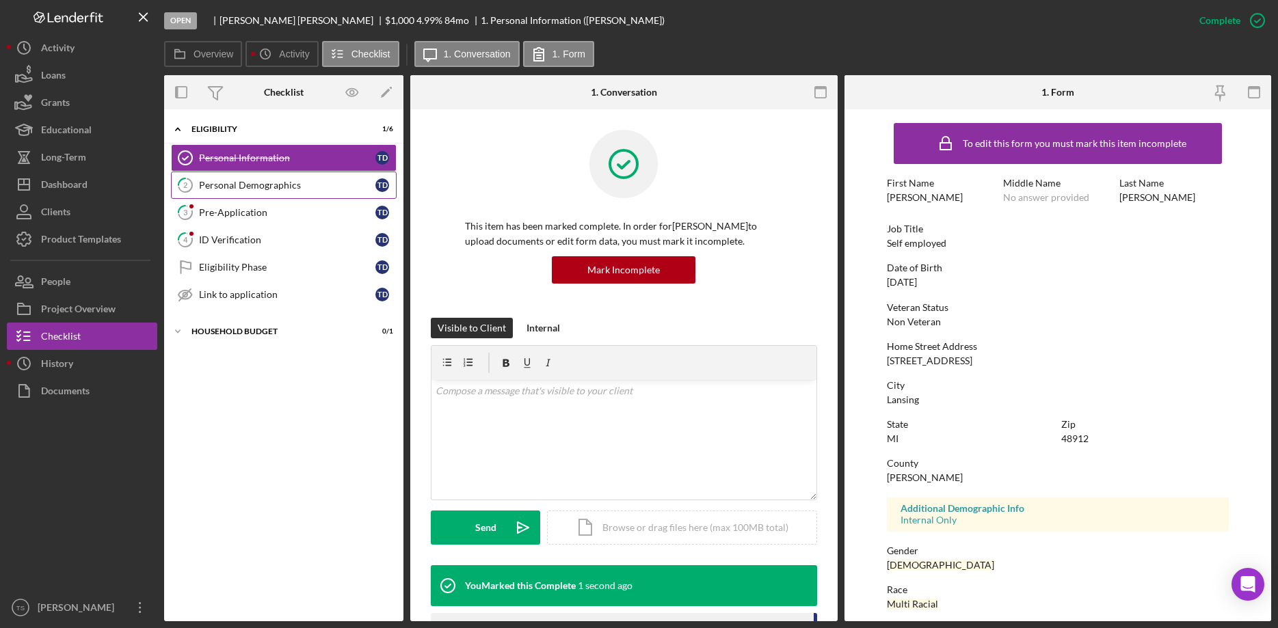
click at [256, 186] on div "Personal Demographics" at bounding box center [287, 185] width 176 height 11
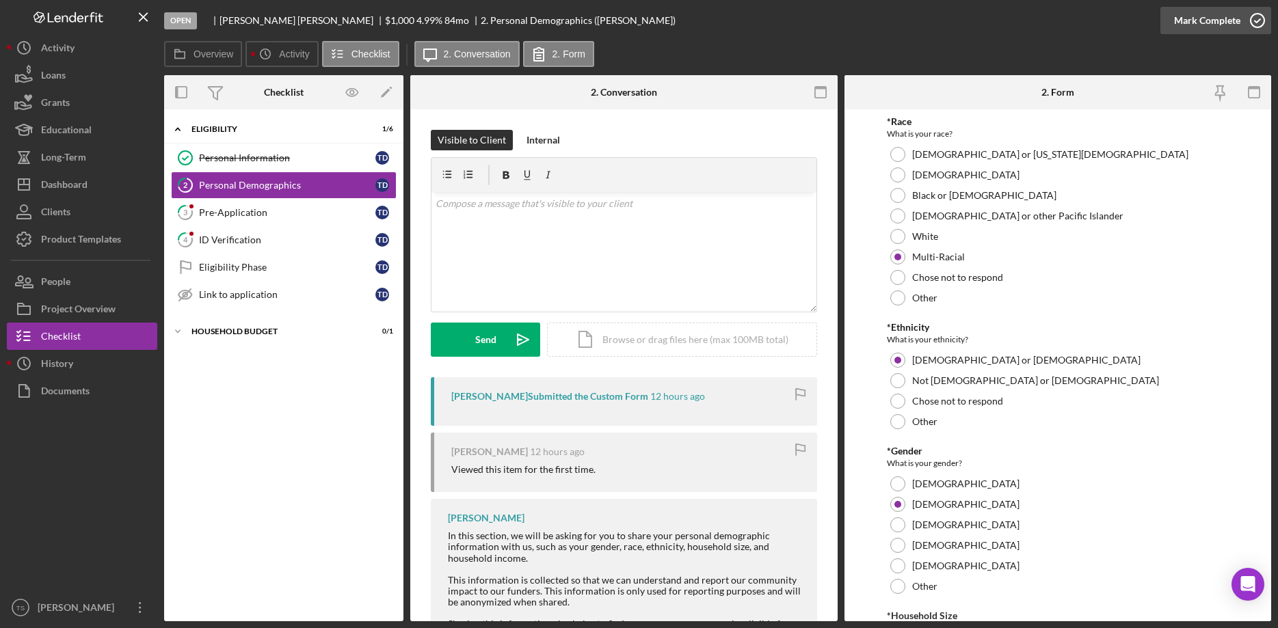
click at [1182, 17] on div "Mark Complete" at bounding box center [1207, 20] width 66 height 27
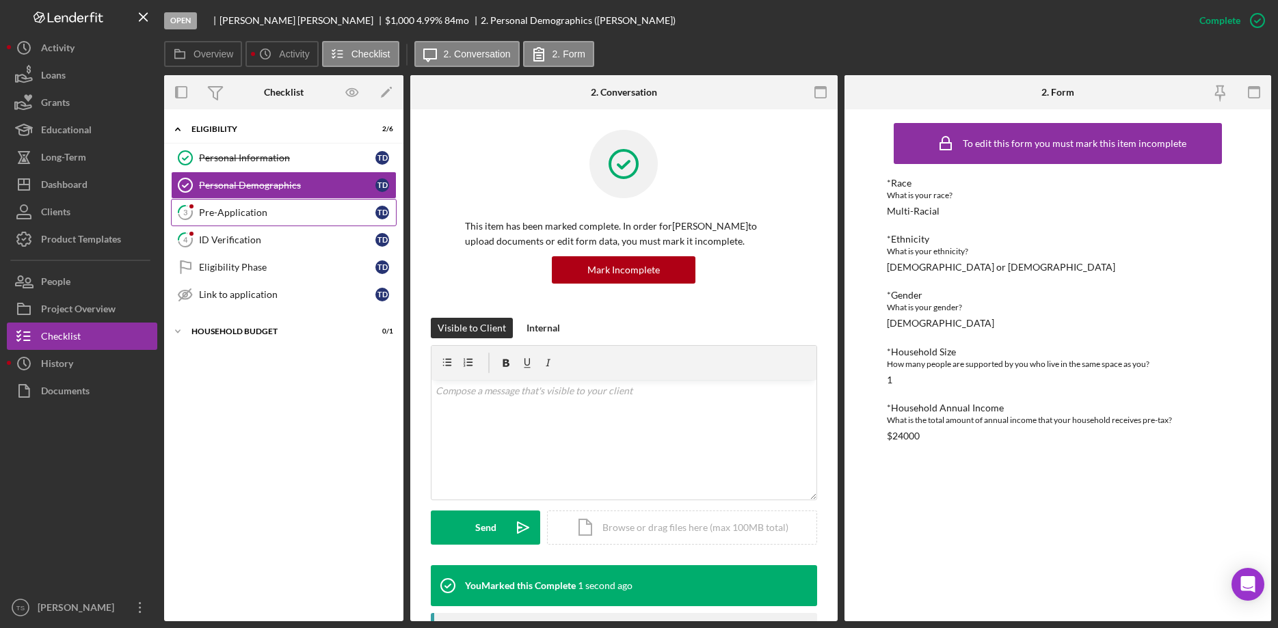
click at [224, 217] on div "Pre-Application" at bounding box center [287, 212] width 176 height 11
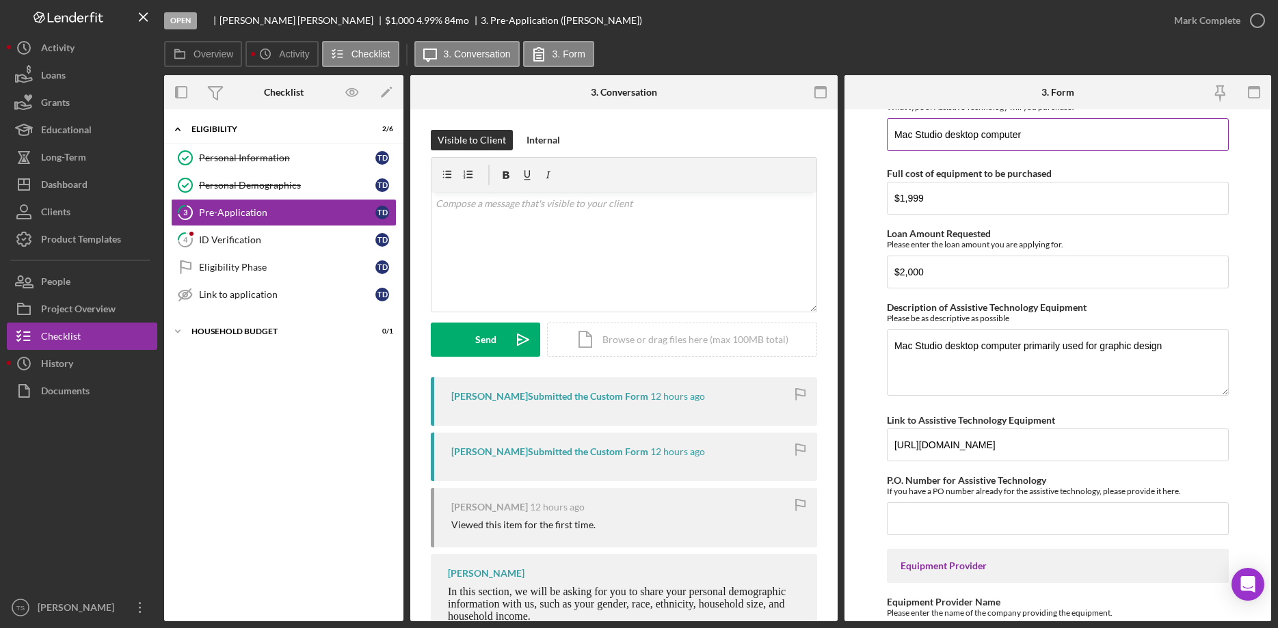
scroll to position [1303, 0]
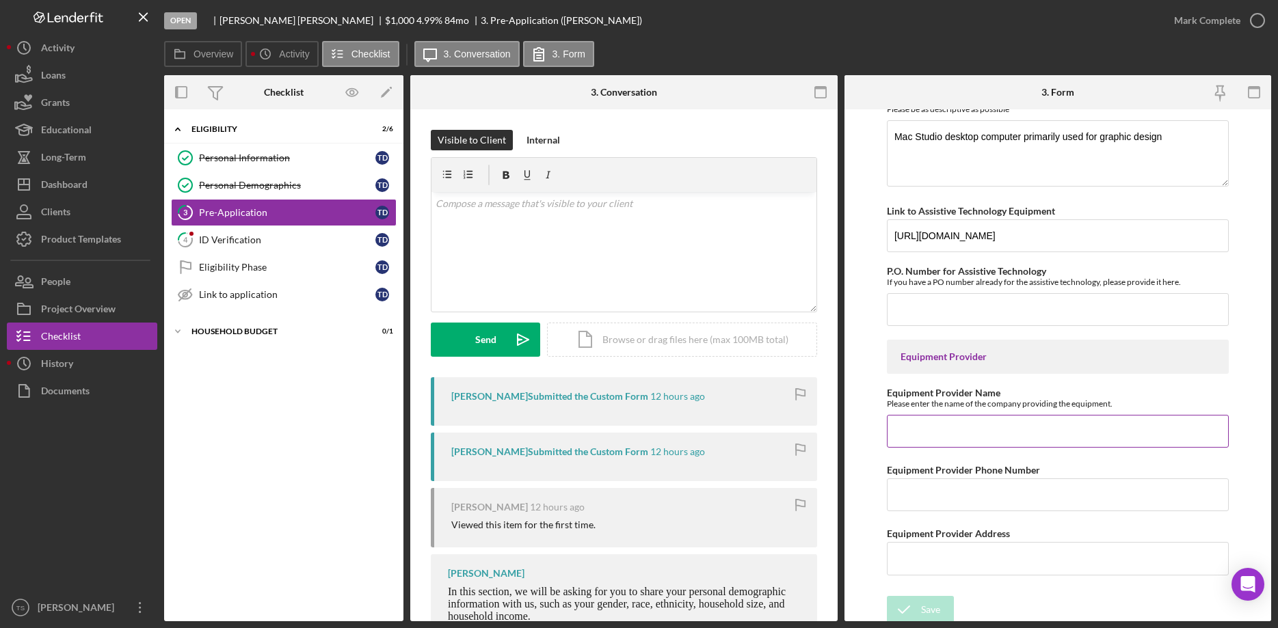
click at [916, 418] on input "Equipment Provider Name" at bounding box center [1058, 431] width 342 height 33
type input "Apple"
drag, startPoint x: 921, startPoint y: 424, endPoint x: 868, endPoint y: 422, distance: 53.4
click at [887, 422] on input "Apple" at bounding box center [1058, 431] width 342 height 33
drag, startPoint x: 1192, startPoint y: 20, endPoint x: 1030, endPoint y: 200, distance: 242.1
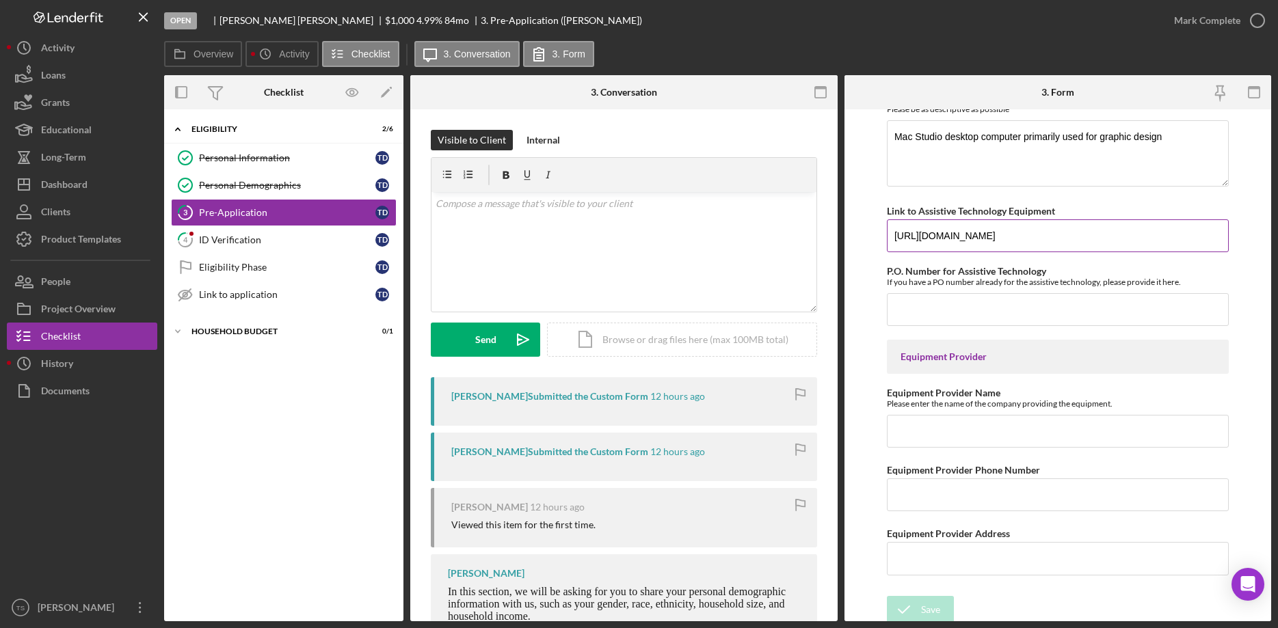
click at [1192, 20] on div "Mark Complete" at bounding box center [1207, 20] width 66 height 27
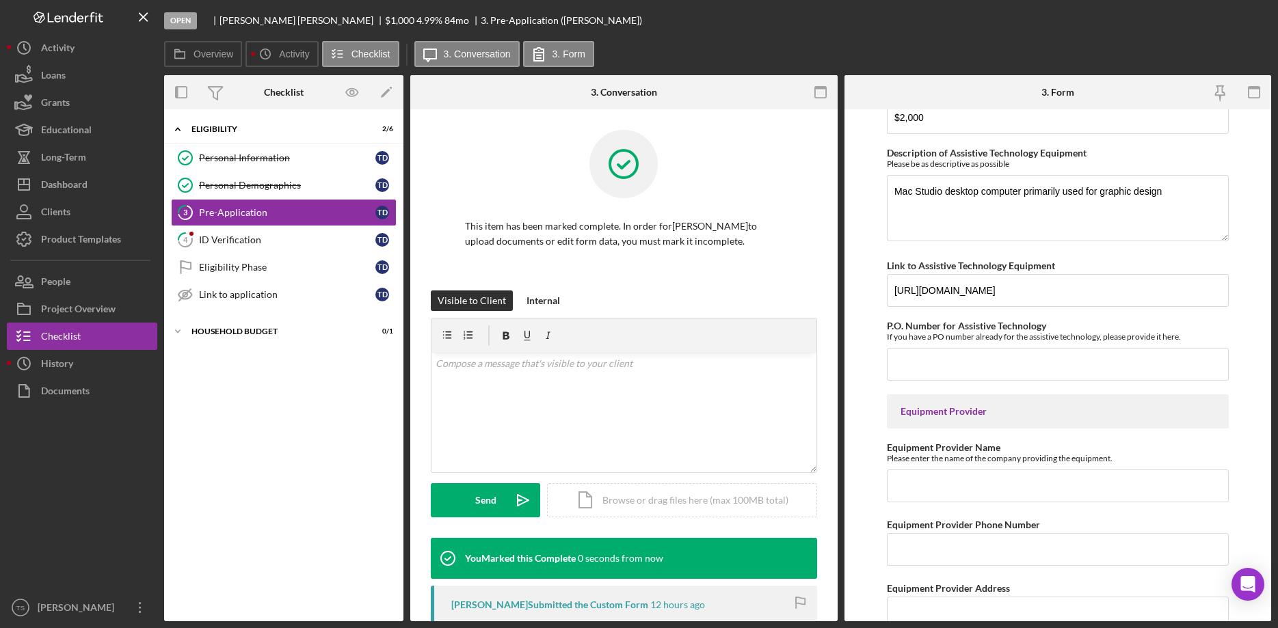
scroll to position [1358, 0]
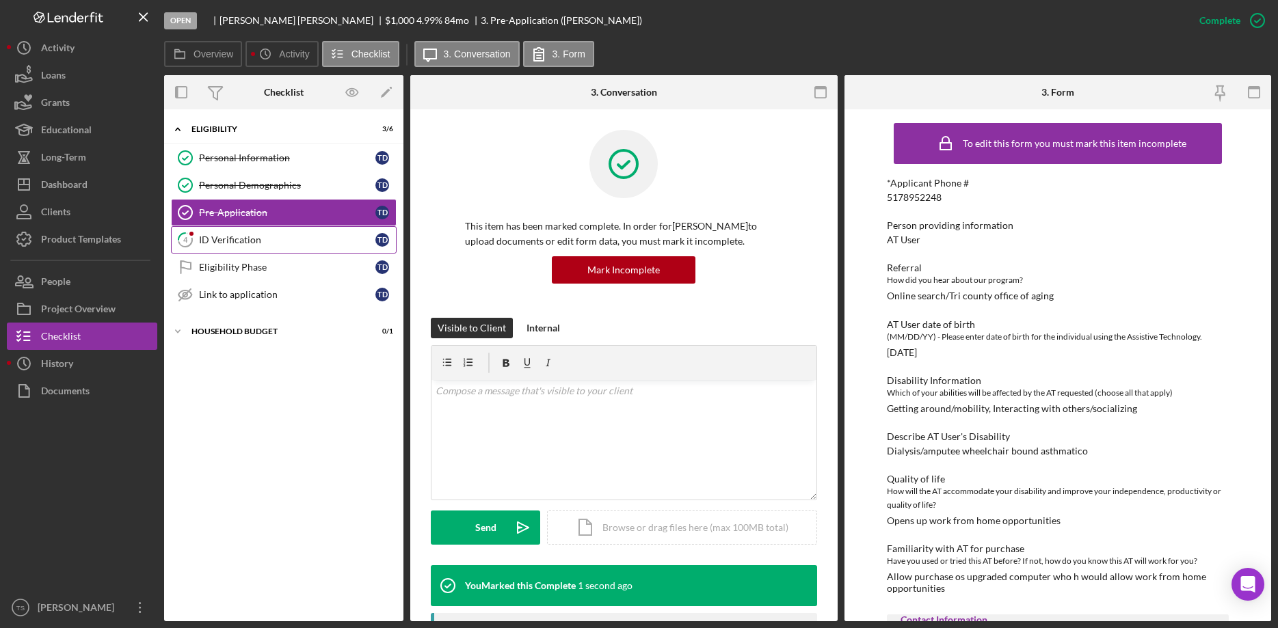
click at [219, 239] on div "ID Verification" at bounding box center [287, 240] width 176 height 11
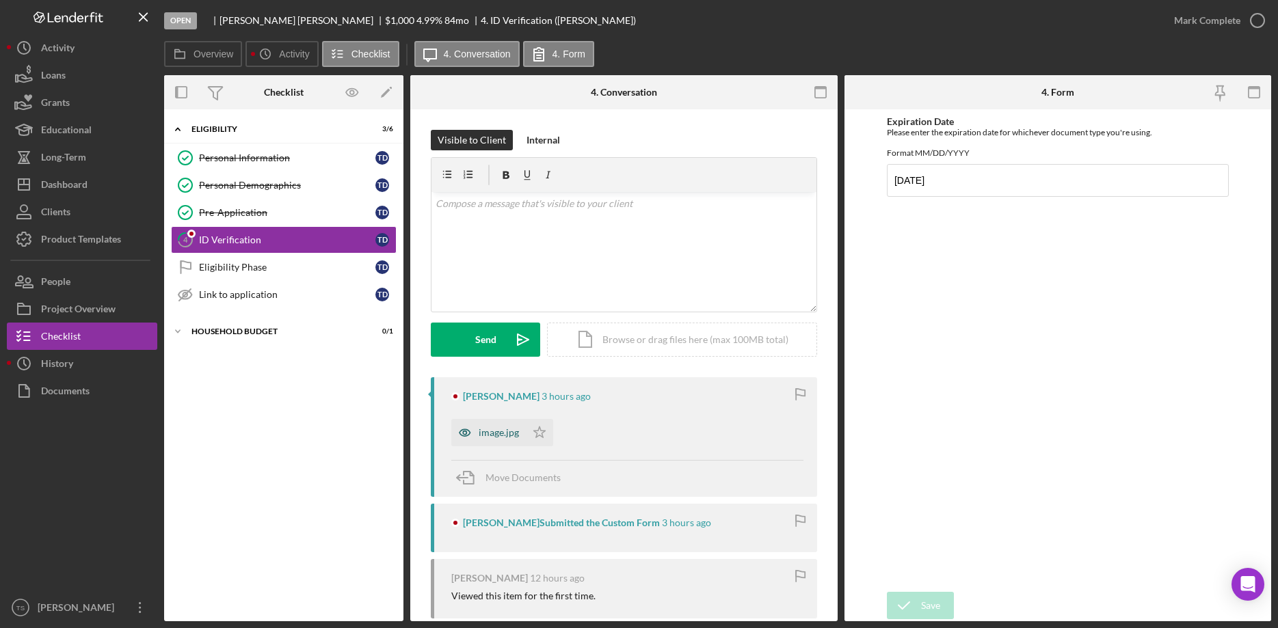
click at [498, 441] on div "image.jpg" at bounding box center [488, 432] width 75 height 27
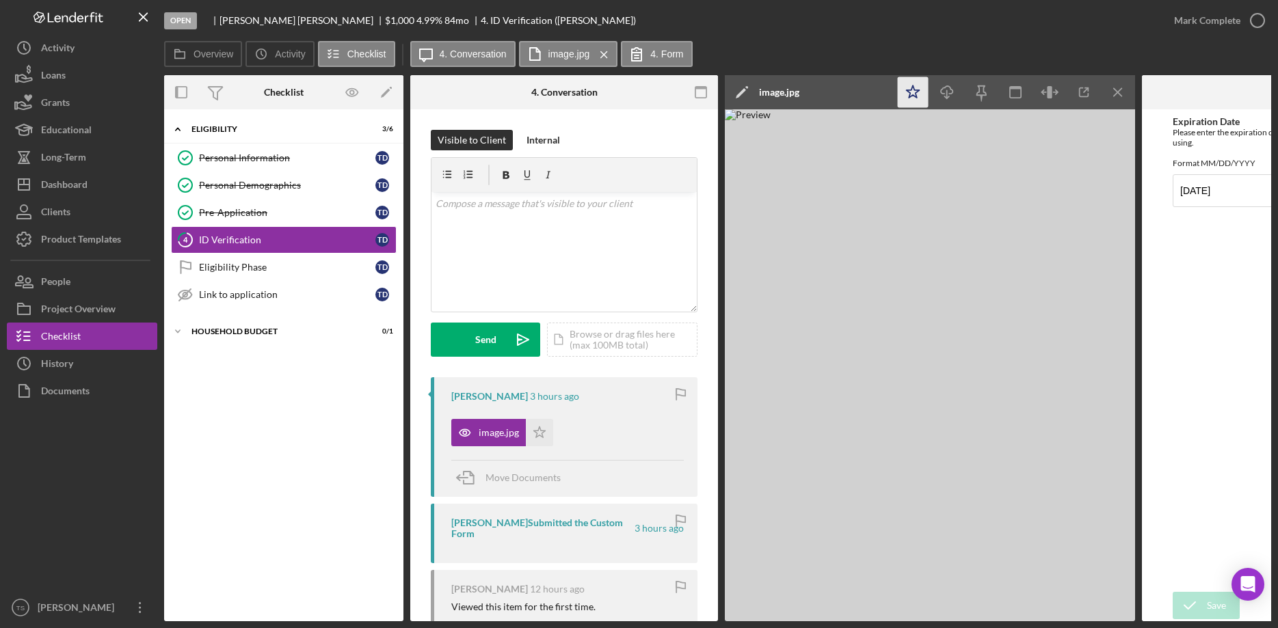
click at [915, 89] on icon "Icon/Star" at bounding box center [913, 92] width 31 height 31
click at [1121, 90] on icon "Icon/Menu Close" at bounding box center [1118, 92] width 31 height 31
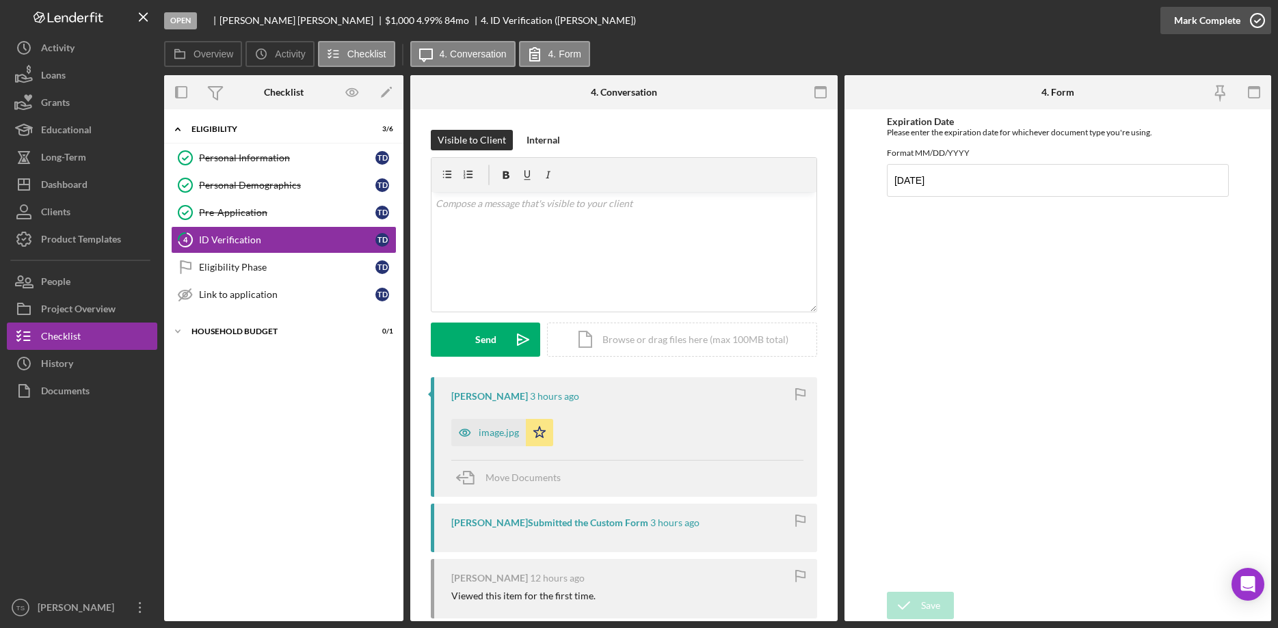
click at [1173, 23] on button "Mark Complete" at bounding box center [1215, 20] width 111 height 27
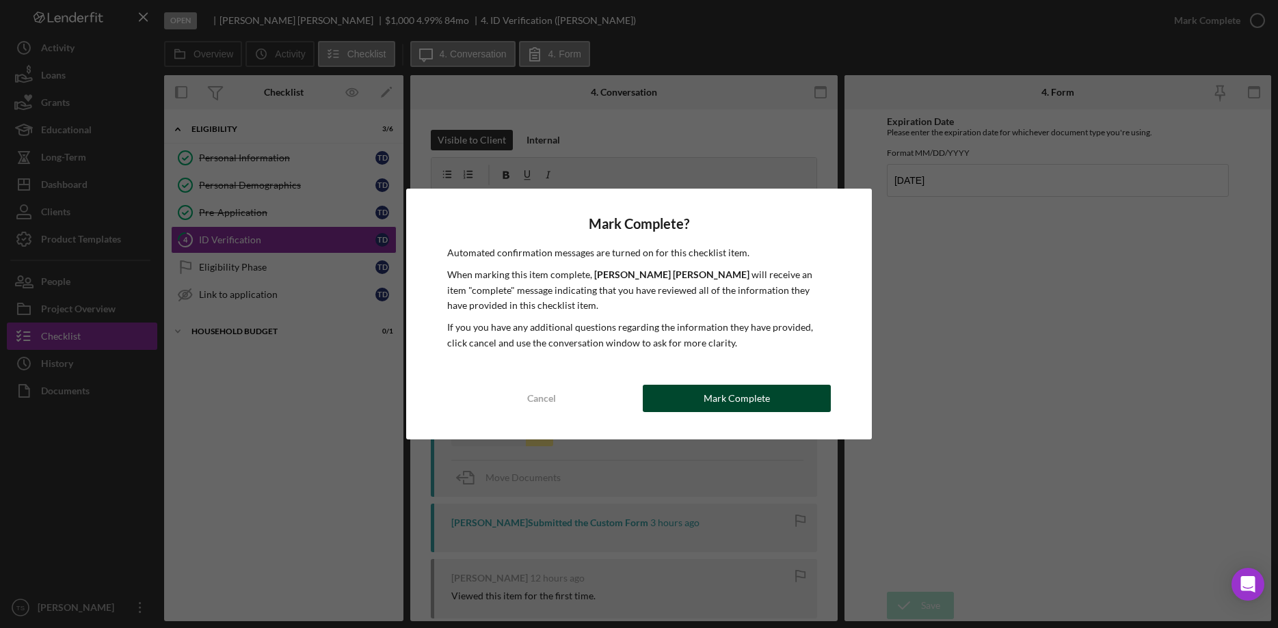
click at [716, 395] on div "Mark Complete" at bounding box center [737, 398] width 66 height 27
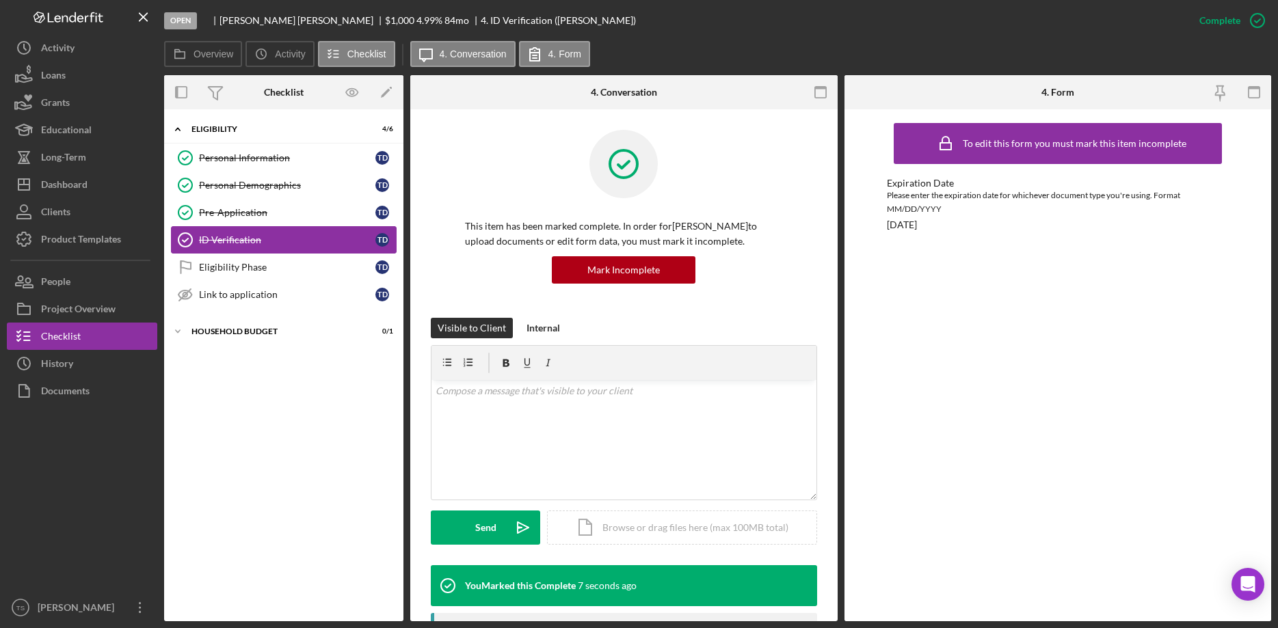
click at [245, 237] on div "ID Verification" at bounding box center [287, 240] width 176 height 11
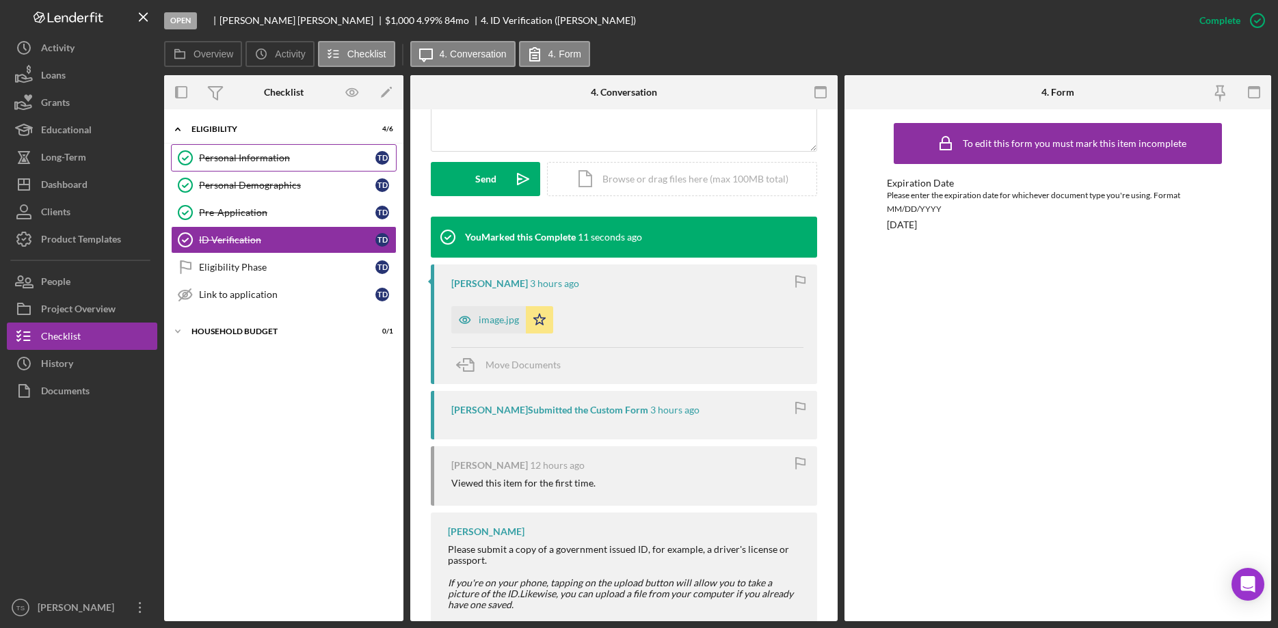
drag, startPoint x: 237, startPoint y: 159, endPoint x: 243, endPoint y: 165, distance: 8.2
click at [237, 159] on div "Personal Information" at bounding box center [287, 157] width 176 height 11
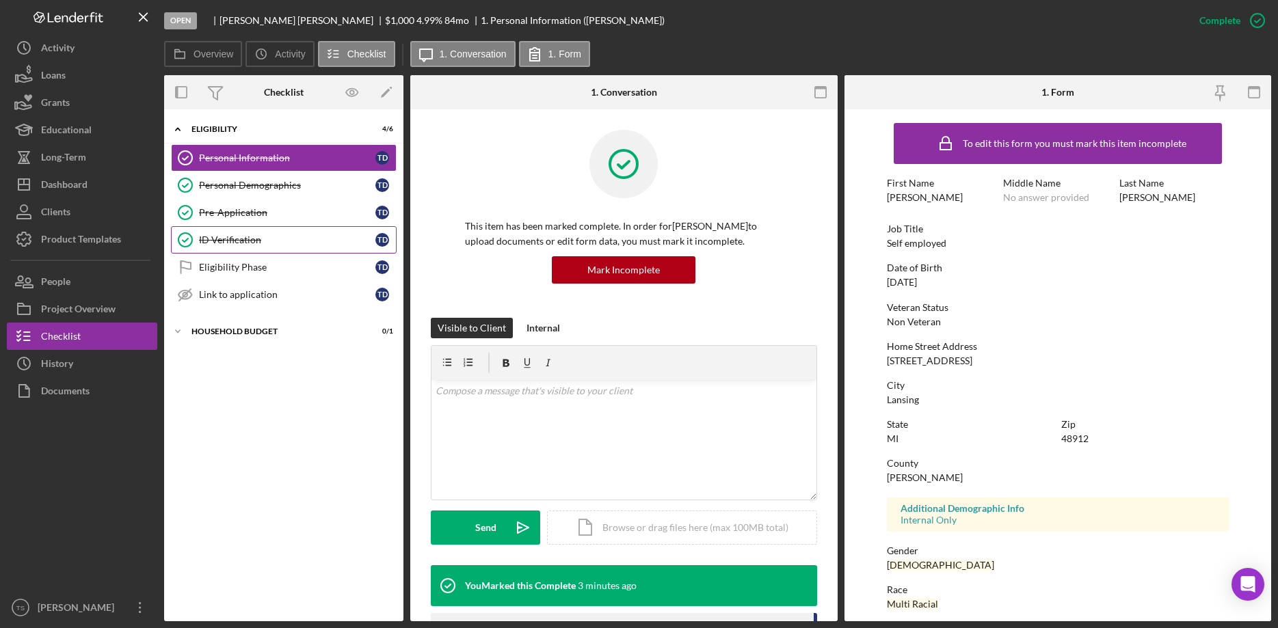
click at [239, 243] on div "ID Verification" at bounding box center [287, 240] width 176 height 11
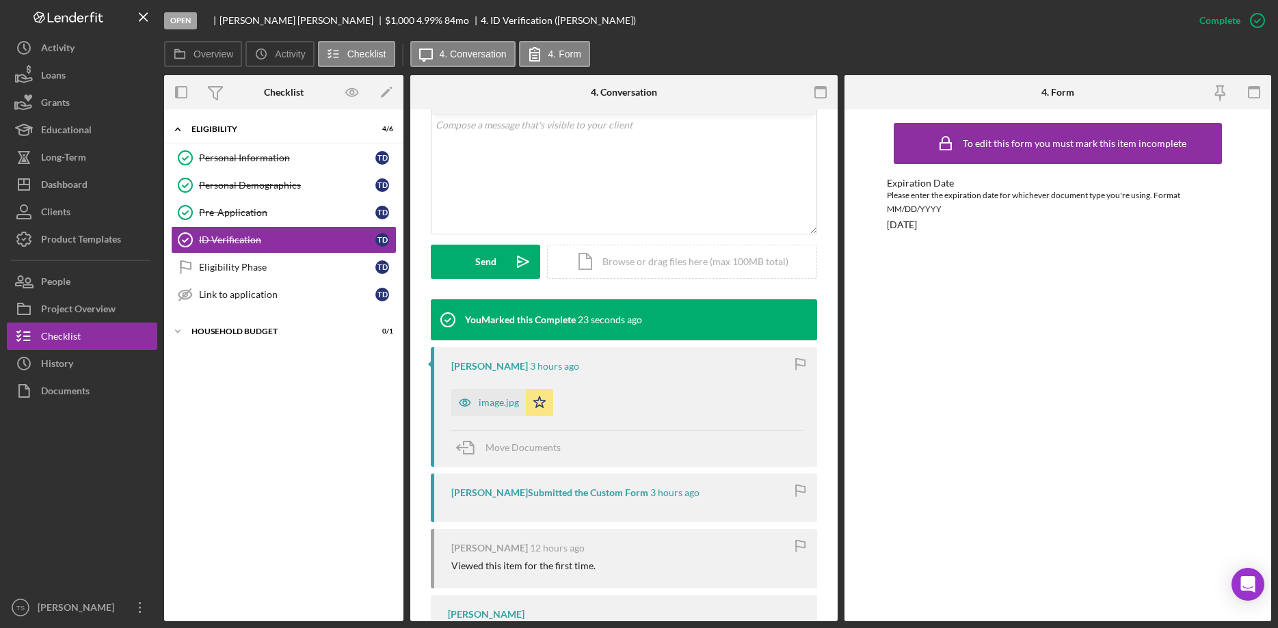
scroll to position [349, 0]
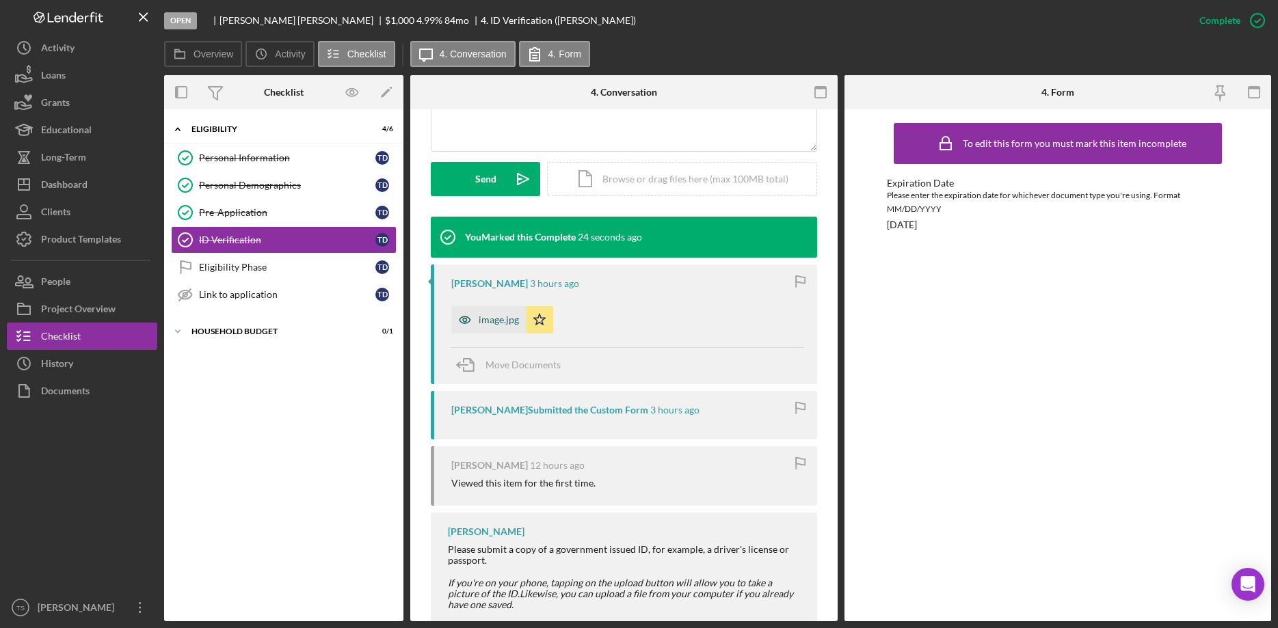
click at [499, 321] on div "image.jpg" at bounding box center [499, 320] width 40 height 11
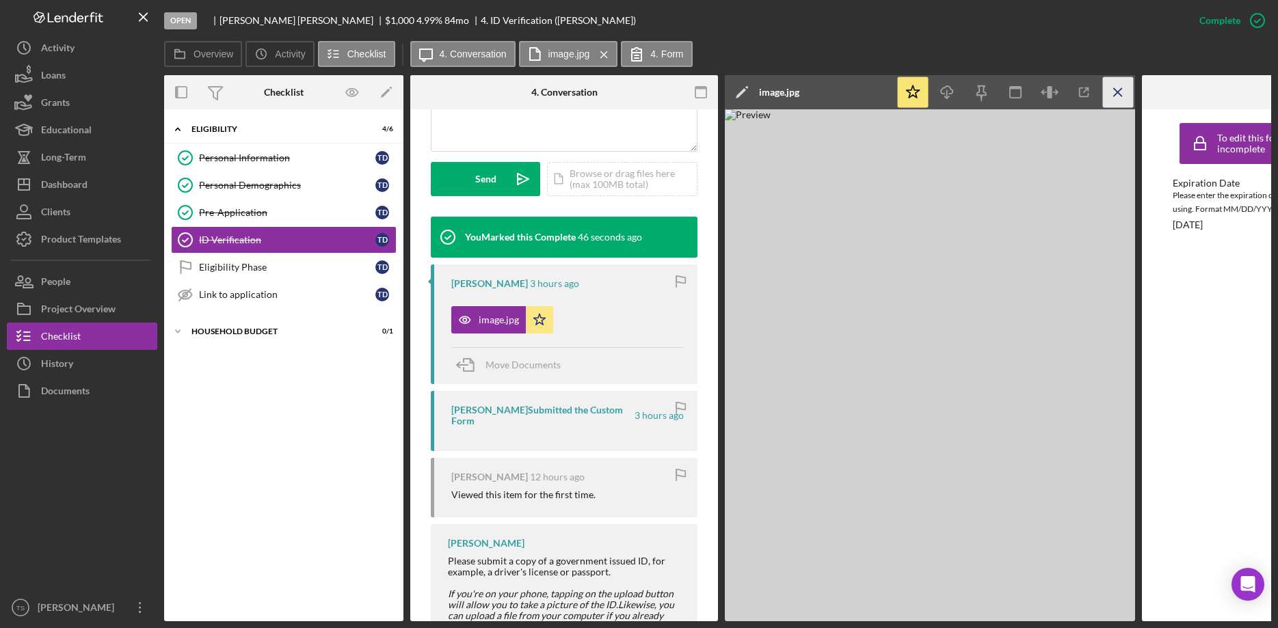
click at [1119, 91] on line "button" at bounding box center [1118, 92] width 8 height 8
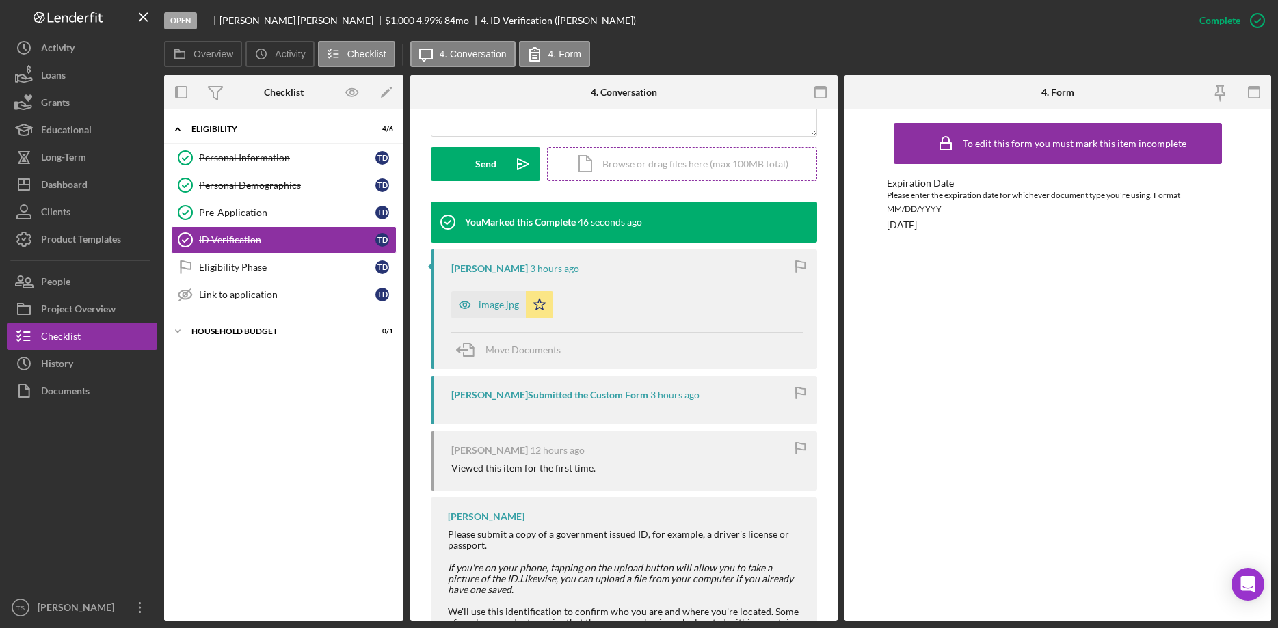
scroll to position [349, 0]
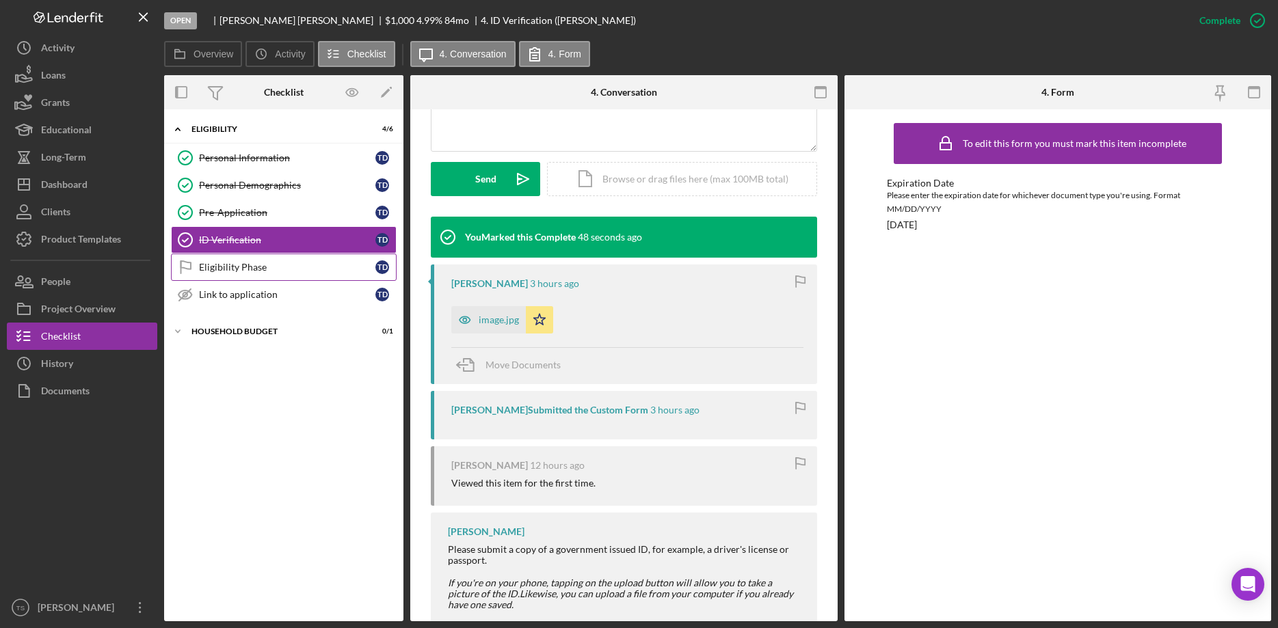
click at [246, 265] on div "Eligibility Phase" at bounding box center [287, 267] width 176 height 11
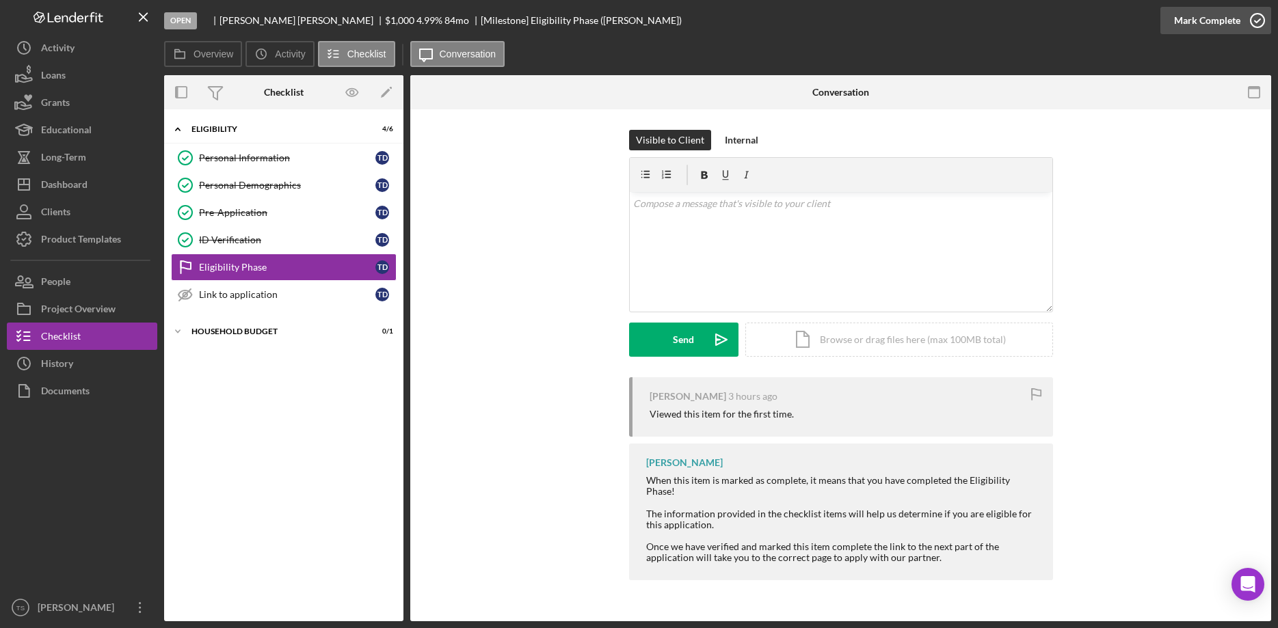
click at [1188, 26] on div "Mark Complete" at bounding box center [1207, 20] width 66 height 27
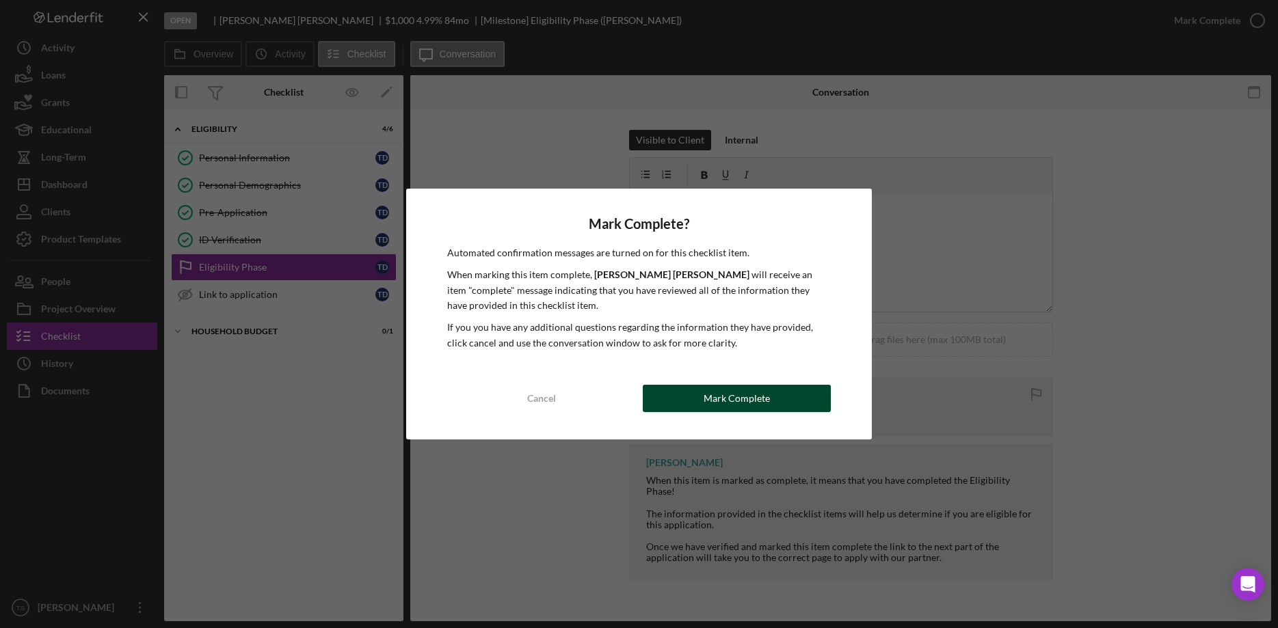
click at [686, 399] on button "Mark Complete" at bounding box center [737, 398] width 188 height 27
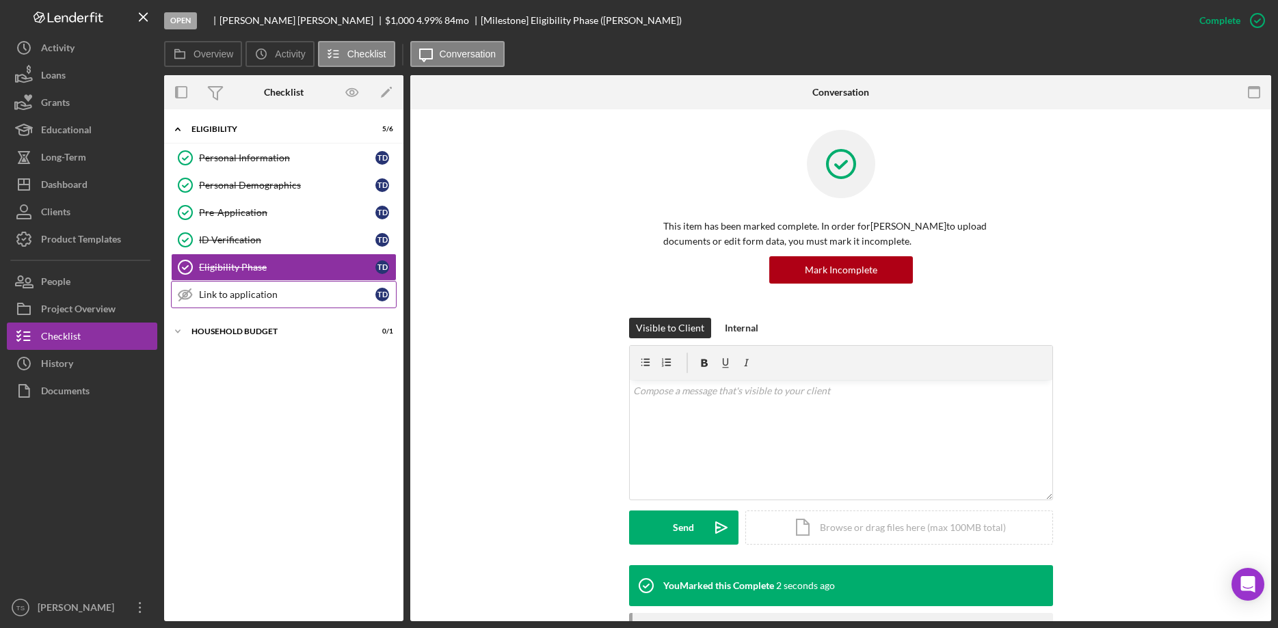
click at [260, 290] on div "Link to application" at bounding box center [287, 294] width 176 height 11
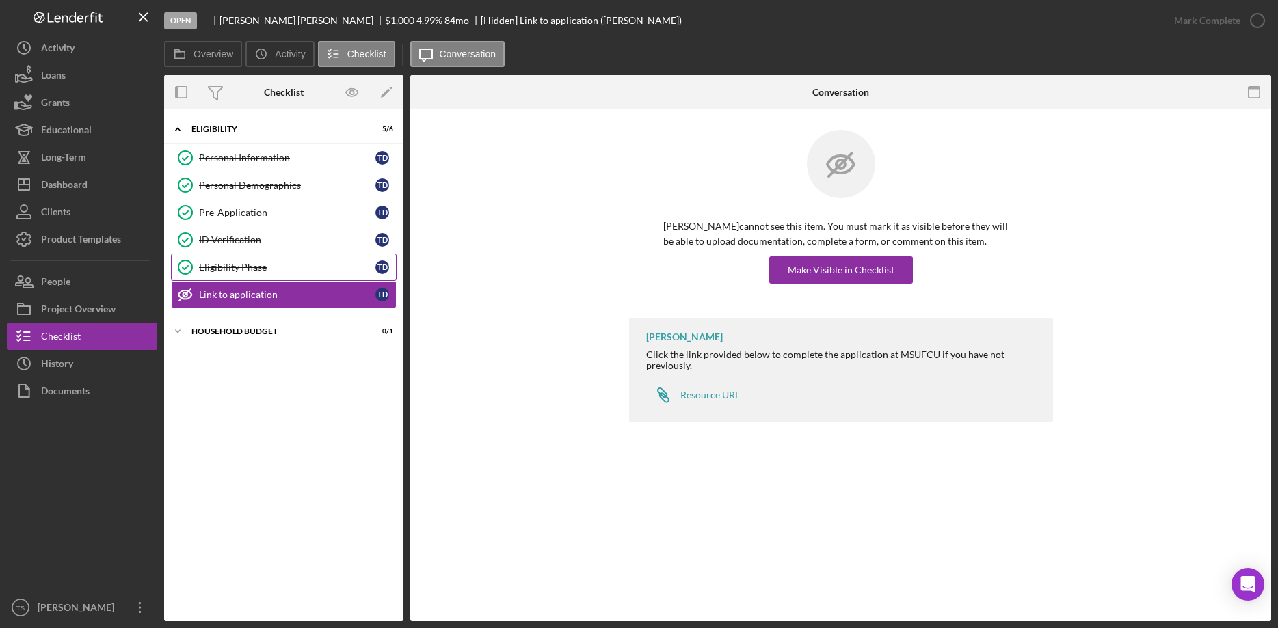
click at [251, 265] on div "Eligibility Phase" at bounding box center [287, 267] width 176 height 11
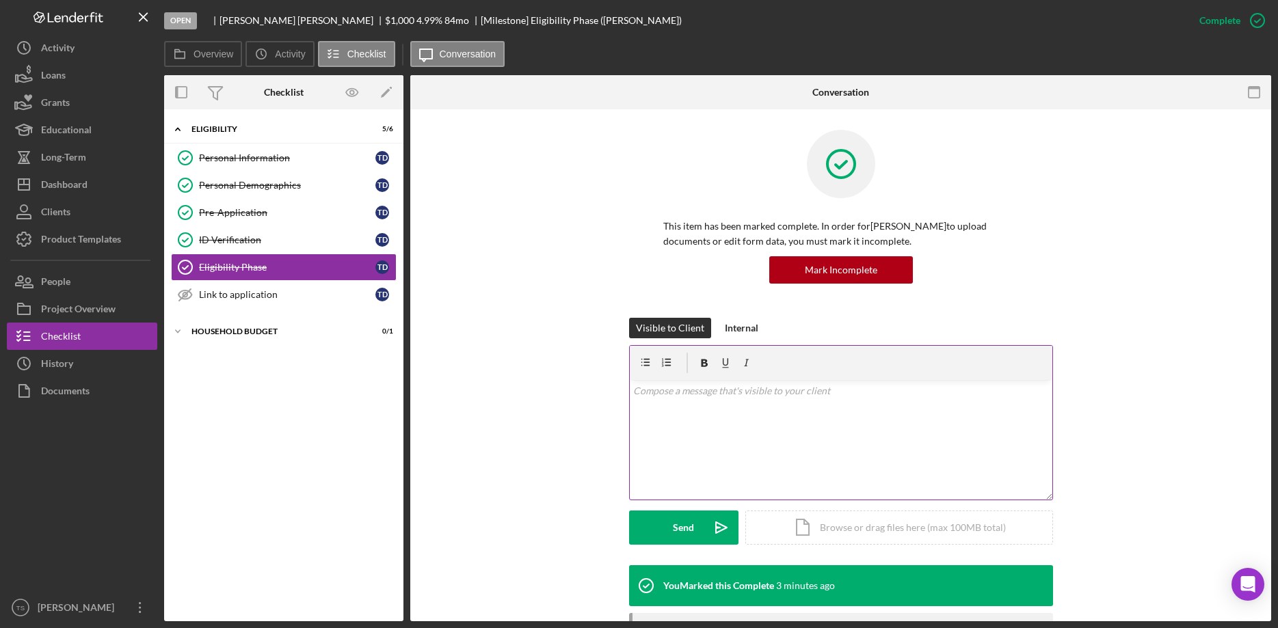
click at [702, 400] on div "v Color teal Color pink Remove color Add row above Add row below Add column bef…" at bounding box center [841, 440] width 423 height 120
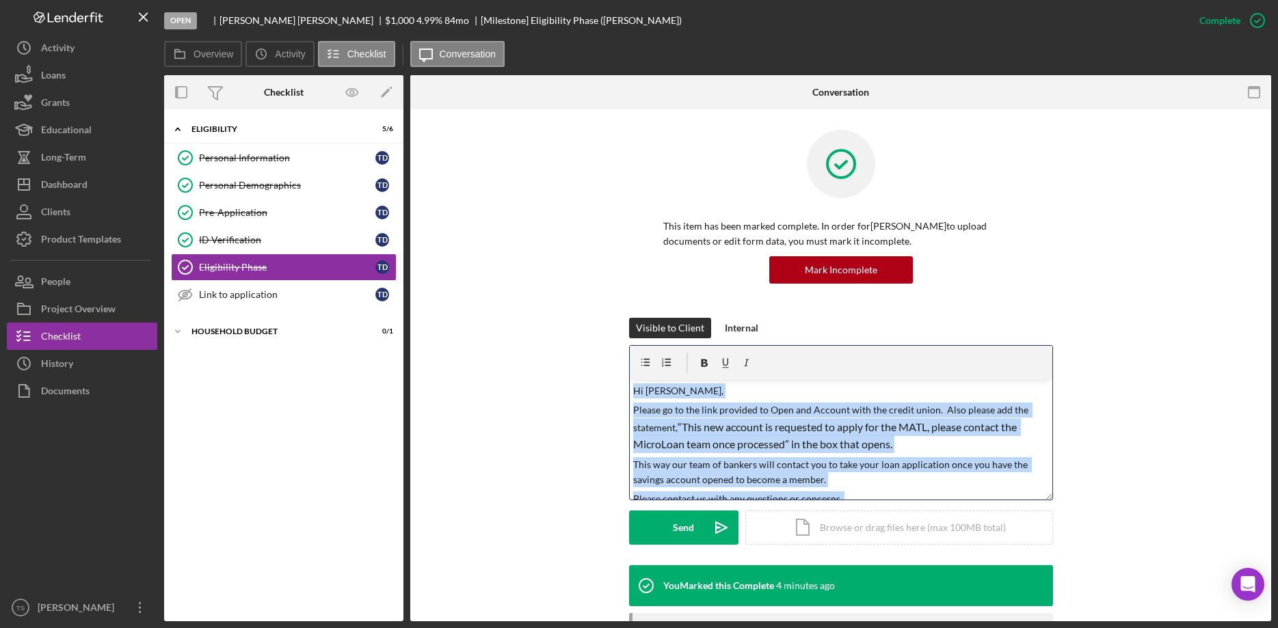
drag, startPoint x: 727, startPoint y: 476, endPoint x: 689, endPoint y: 437, distance: 54.6
click at [630, 380] on div "v Color teal Color pink Remove color Add row above Add row below Add column bef…" at bounding box center [841, 440] width 423 height 120
copy div "Hi [PERSON_NAME], Please go to the link provided to Open and Account with the c…"
click at [1019, 433] on span "“This new account is requested to apply for the MATL, please contact the MicroL…" at bounding box center [826, 436] width 386 height 31
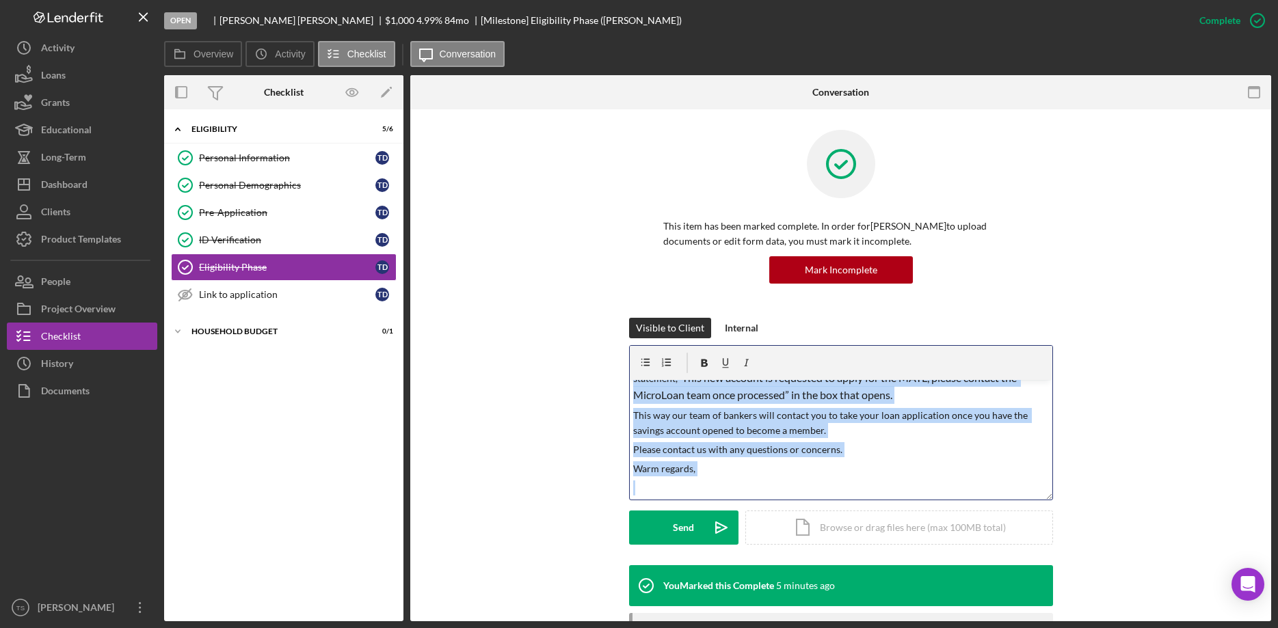
drag, startPoint x: 630, startPoint y: 410, endPoint x: 838, endPoint y: 516, distance: 232.7
click at [838, 500] on div "v Color teal Color pink Remove color Add row above Add row below Add column bef…" at bounding box center [841, 440] width 423 height 120
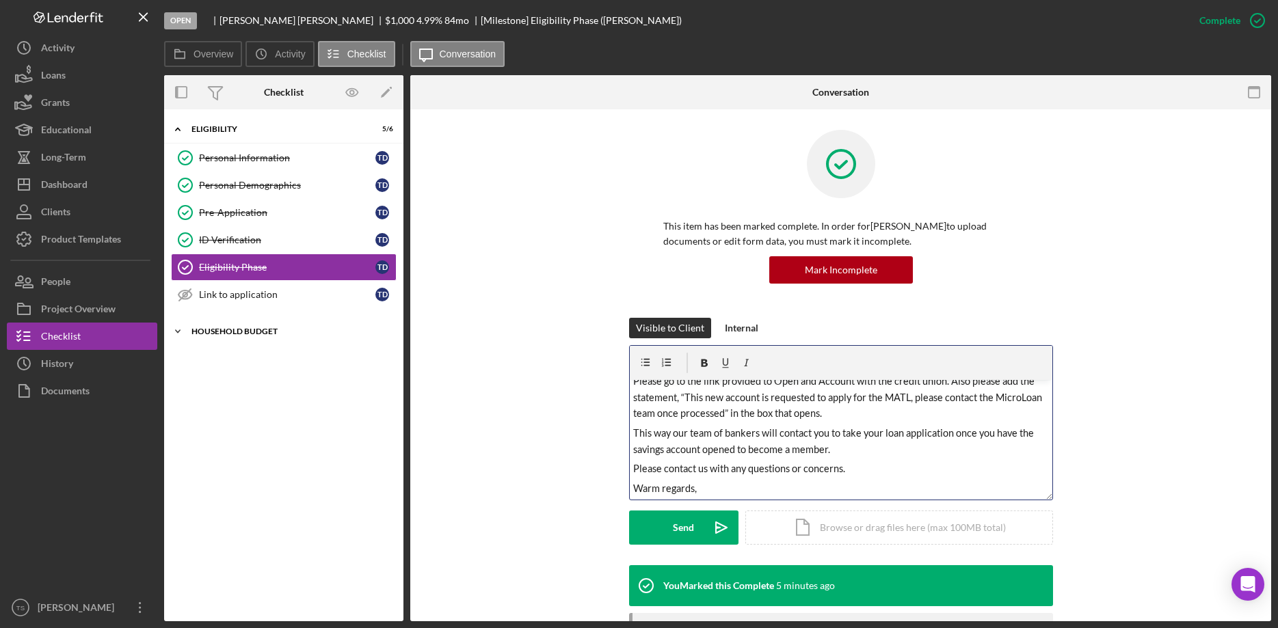
scroll to position [68, 0]
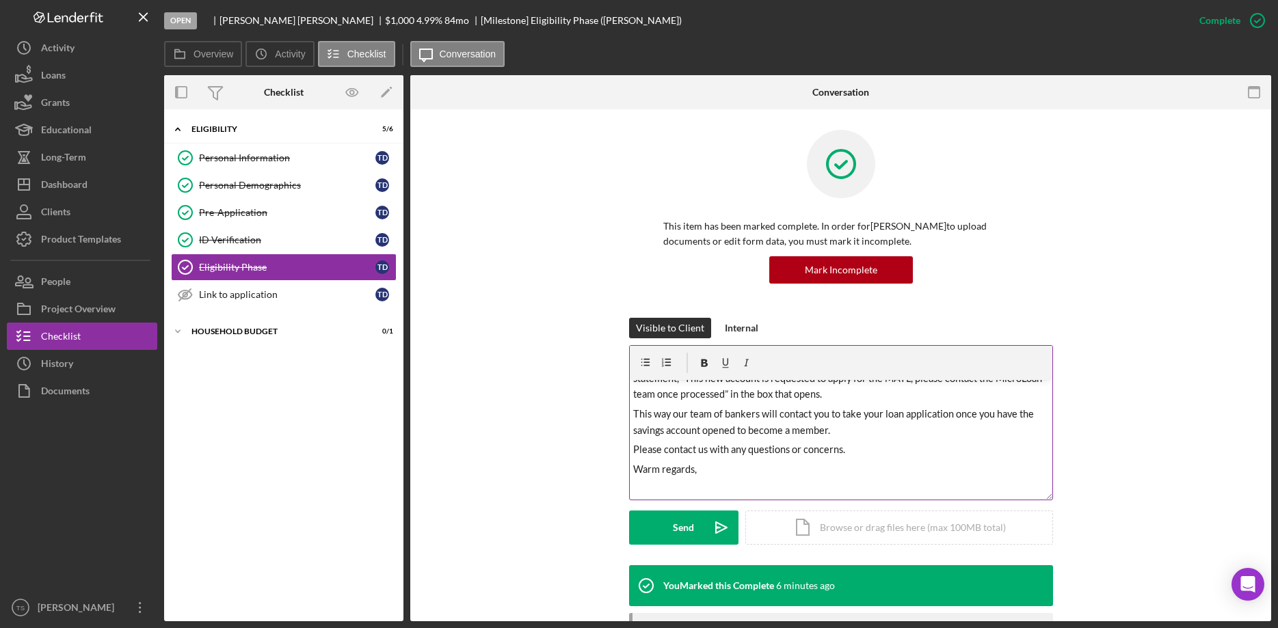
click at [942, 474] on p "Warm regards," at bounding box center [840, 470] width 415 height 16
click at [639, 485] on p at bounding box center [840, 488] width 415 height 15
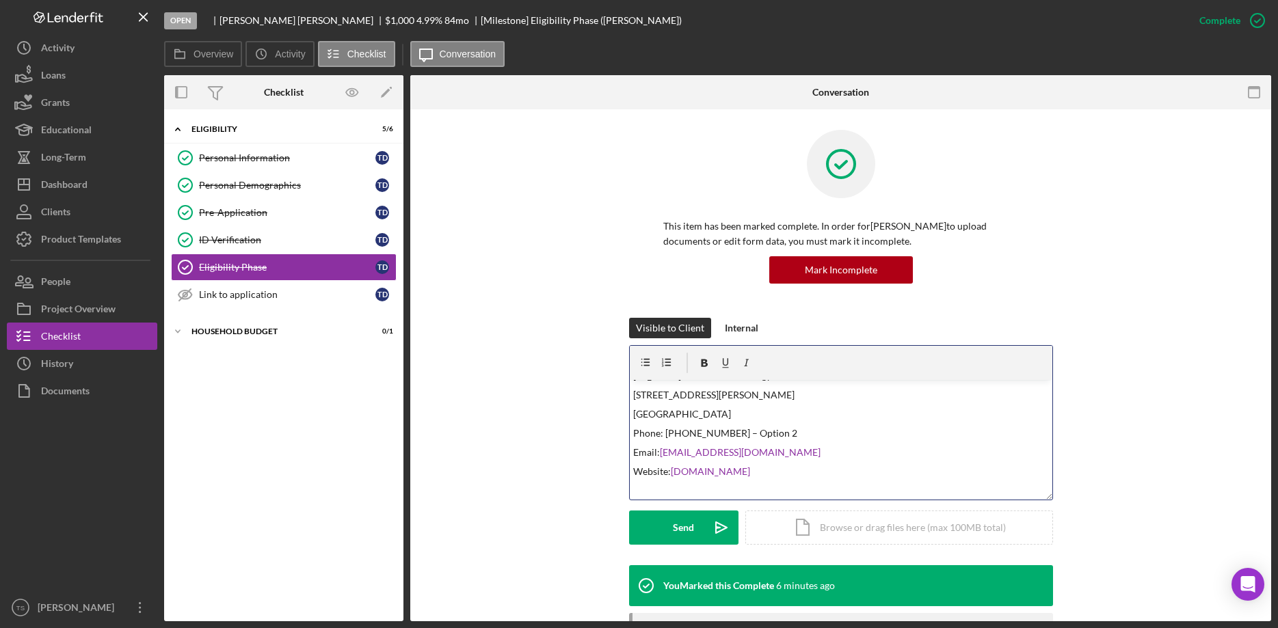
scroll to position [0, 0]
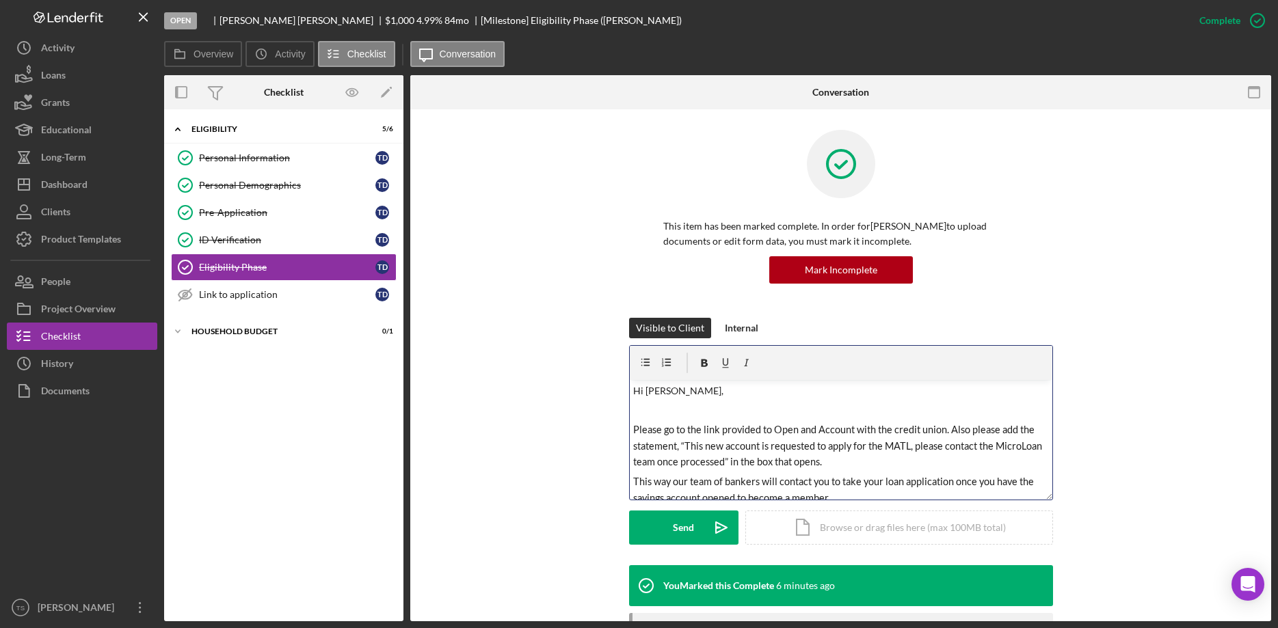
click at [632, 427] on div "v Color teal Color pink Remove color Add row above Add row below Add column bef…" at bounding box center [841, 440] width 423 height 120
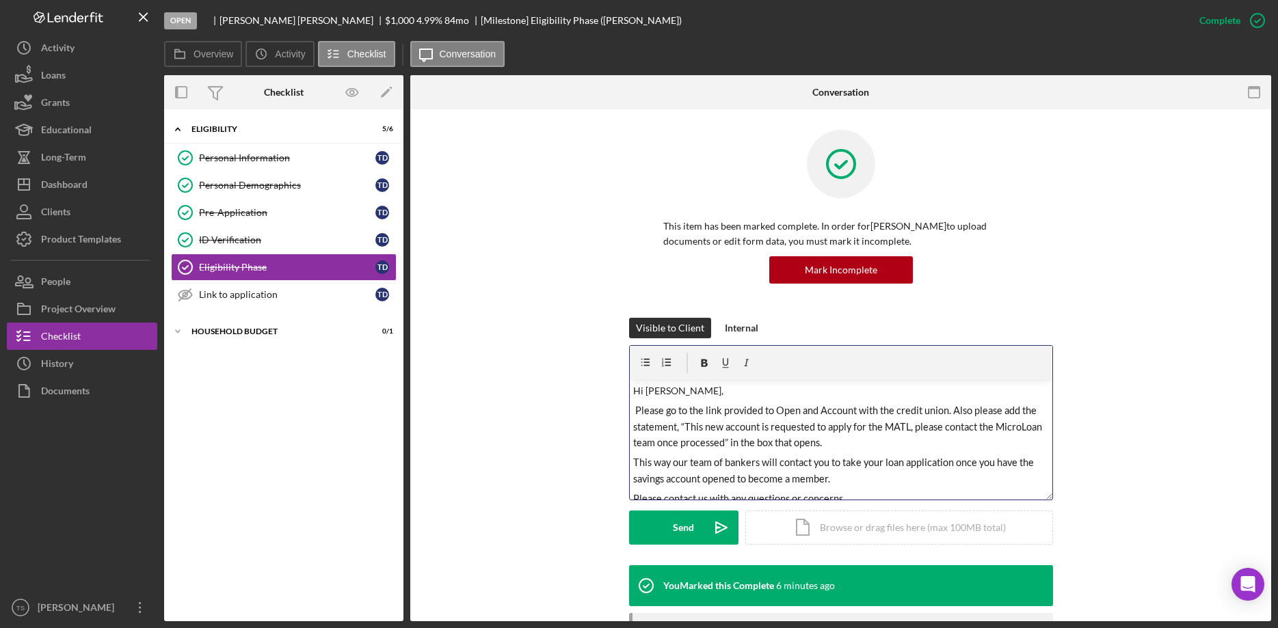
scroll to position [163, 0]
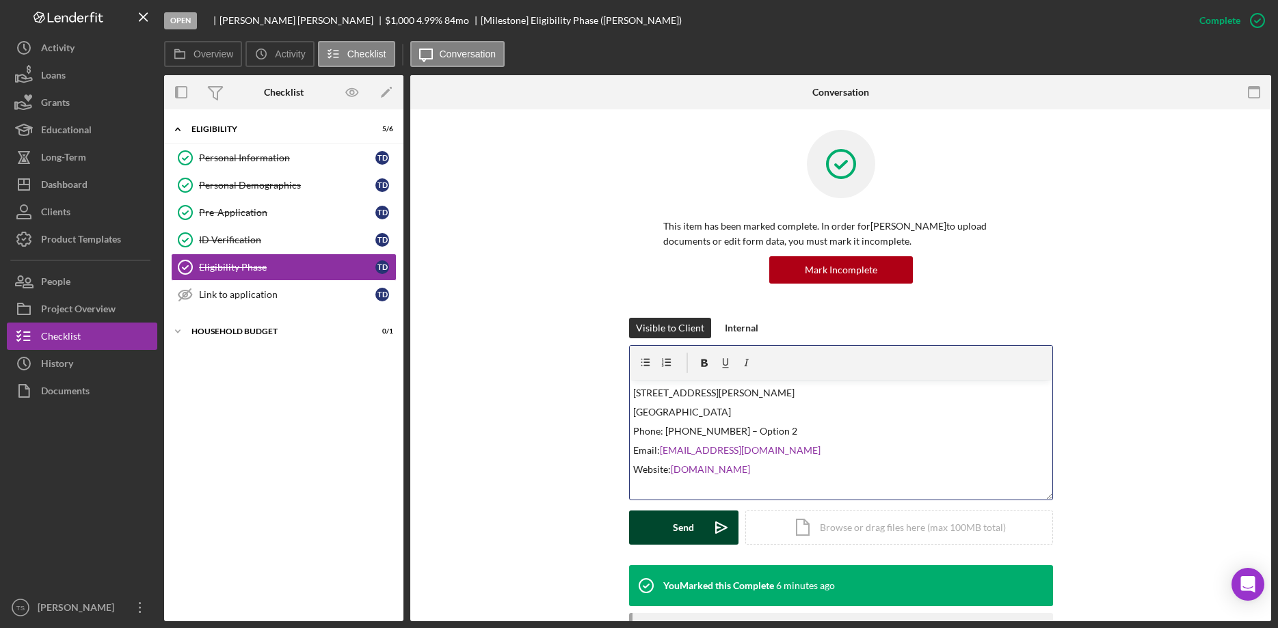
click at [707, 524] on icon "Icon/icon-invite-send" at bounding box center [721, 528] width 34 height 34
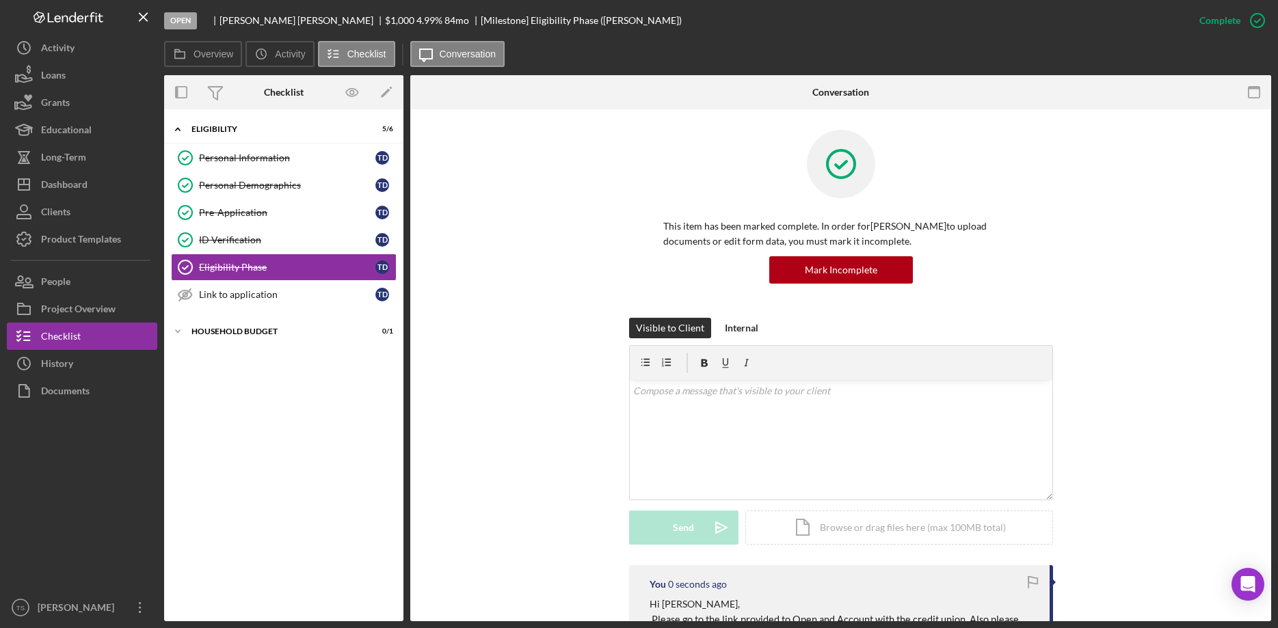
scroll to position [0, 0]
drag, startPoint x: 54, startPoint y: 240, endPoint x: 63, endPoint y: 243, distance: 9.3
click at [55, 240] on div "Product Templates" at bounding box center [81, 241] width 80 height 31
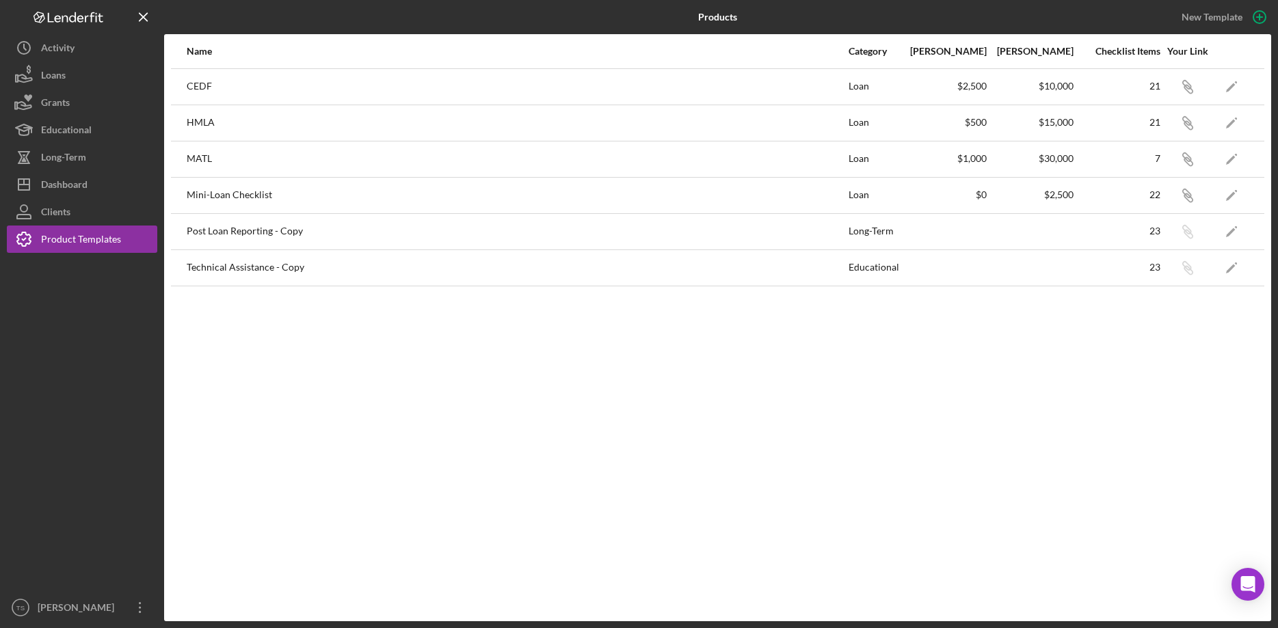
click at [206, 158] on div "MATL" at bounding box center [517, 159] width 661 height 34
click at [1235, 155] on icon "Icon/Edit" at bounding box center [1231, 159] width 31 height 31
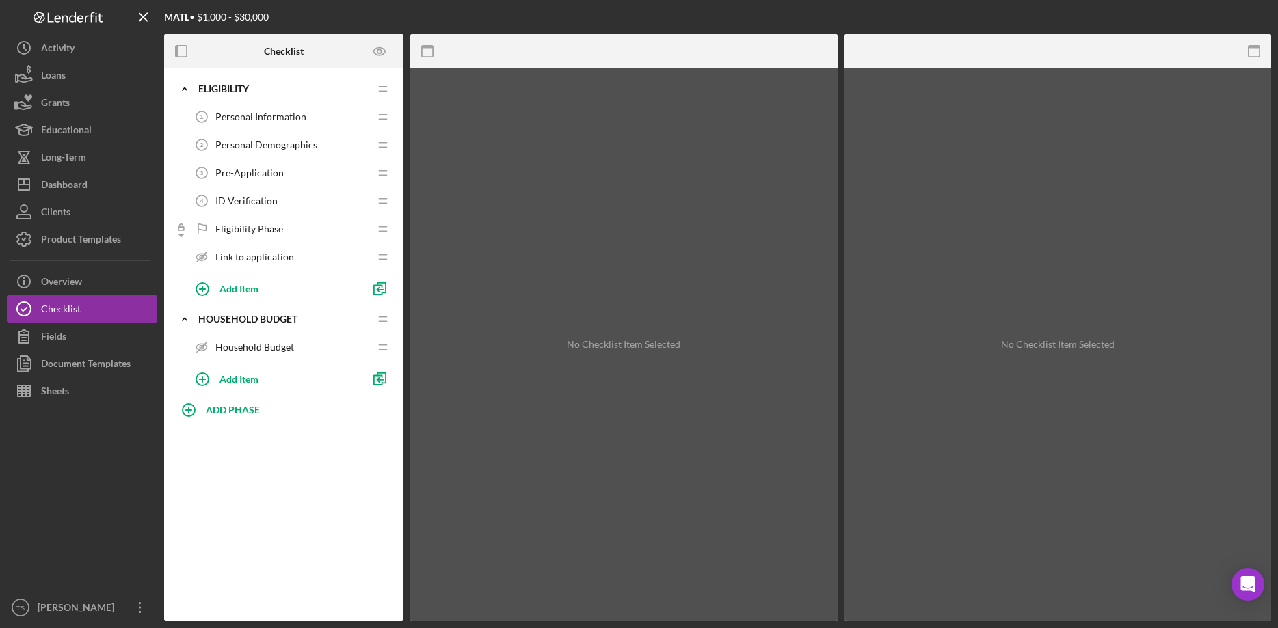
click at [241, 256] on span "Link to application" at bounding box center [254, 257] width 79 height 11
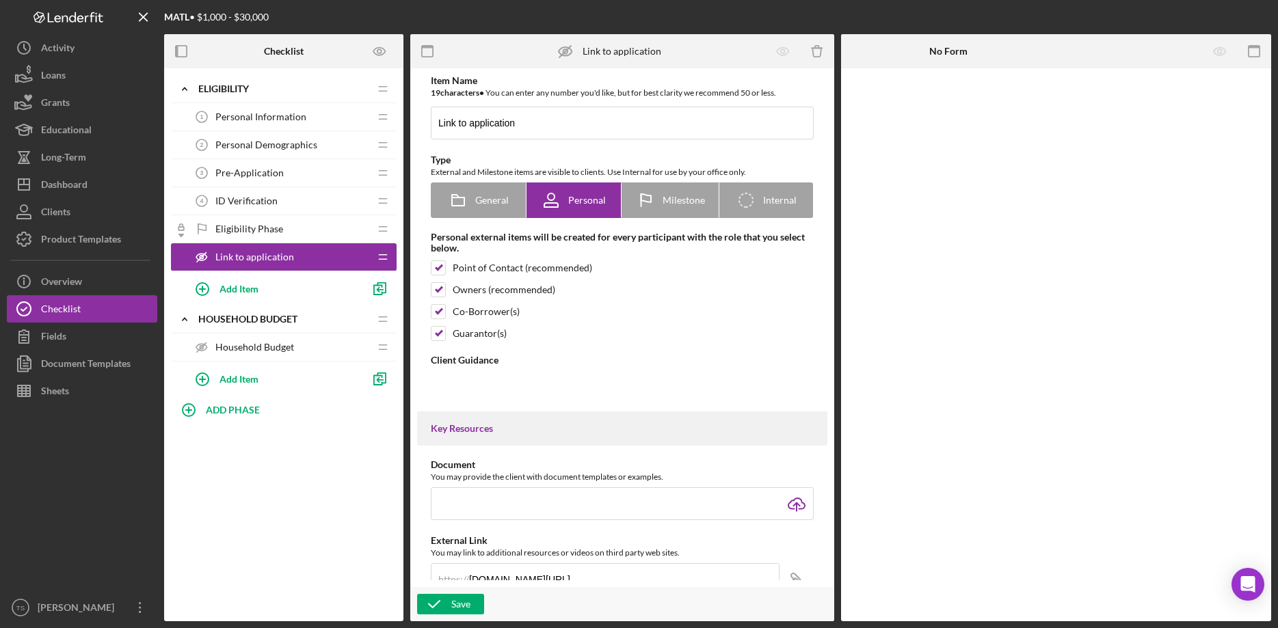
type textarea "<div>Click the link provided below to complete the application at MSUFCU if you…"
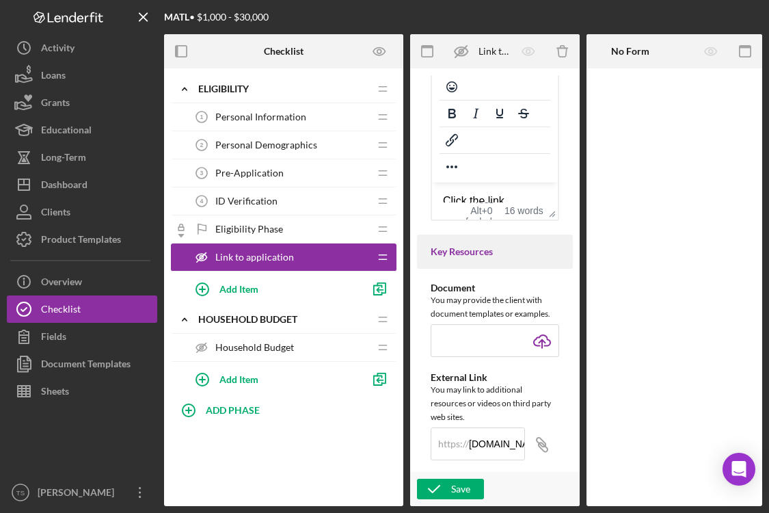
scroll to position [596, 0]
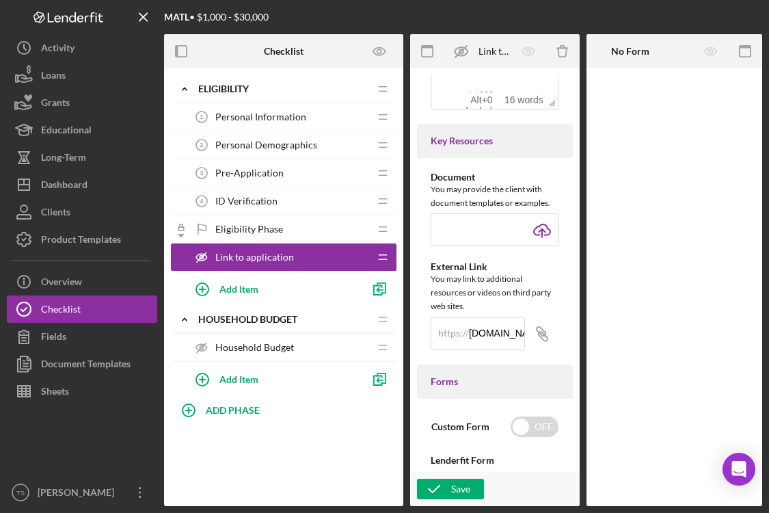
click at [332, 204] on div "ID Verification 4 ID Verification" at bounding box center [278, 200] width 181 height 27
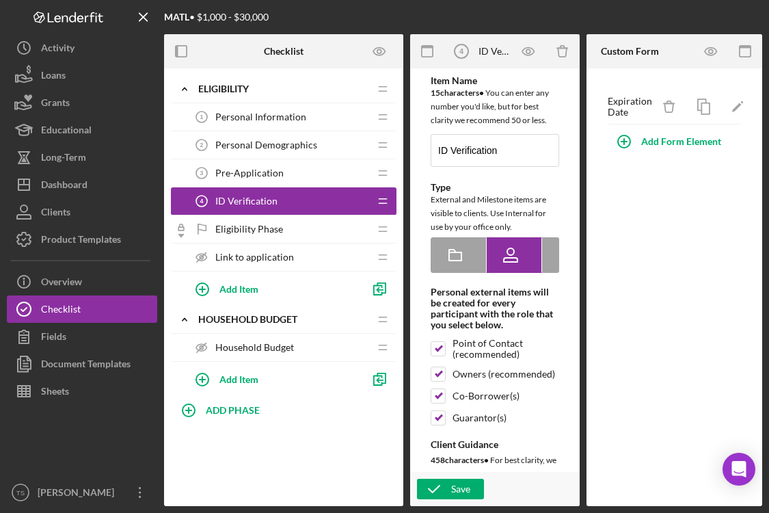
click at [286, 235] on div "Eligibility Phase Eligibility Phase" at bounding box center [278, 228] width 181 height 27
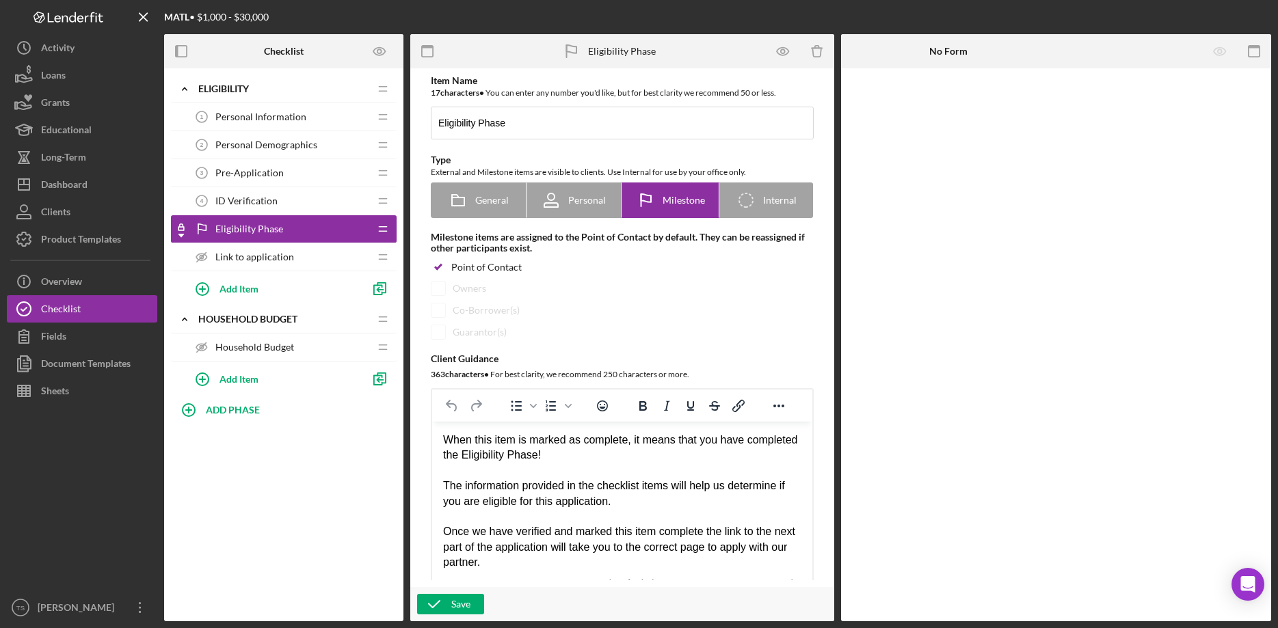
click at [252, 262] on span "Link to application" at bounding box center [254, 257] width 79 height 11
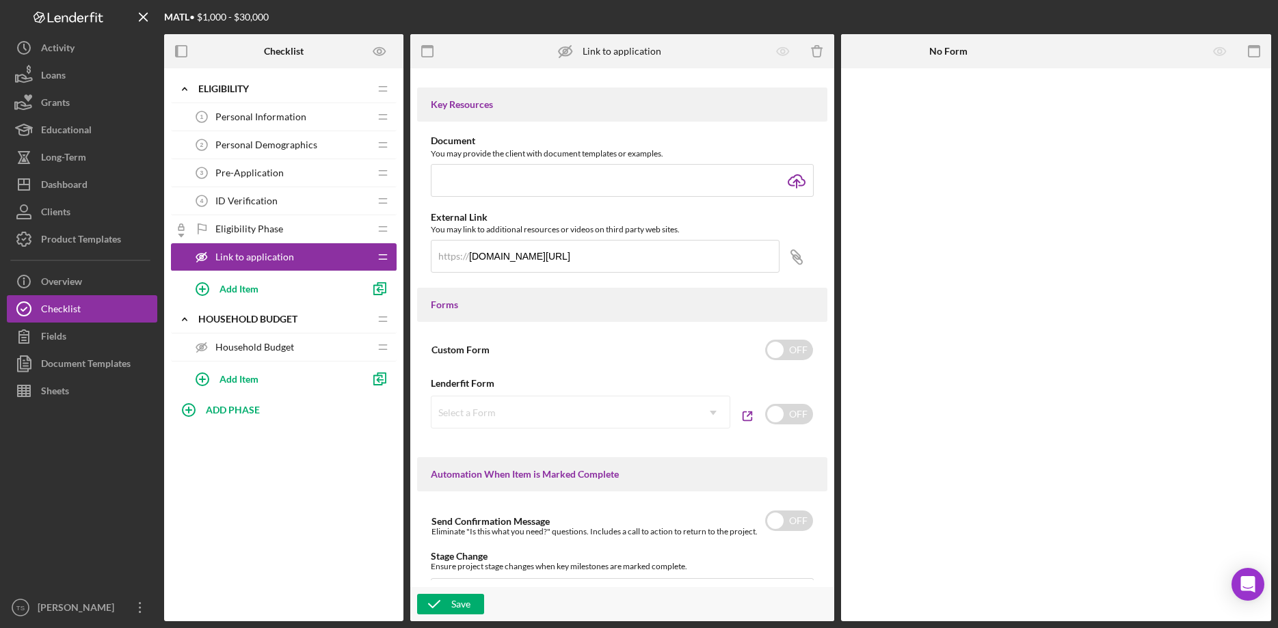
scroll to position [485, 0]
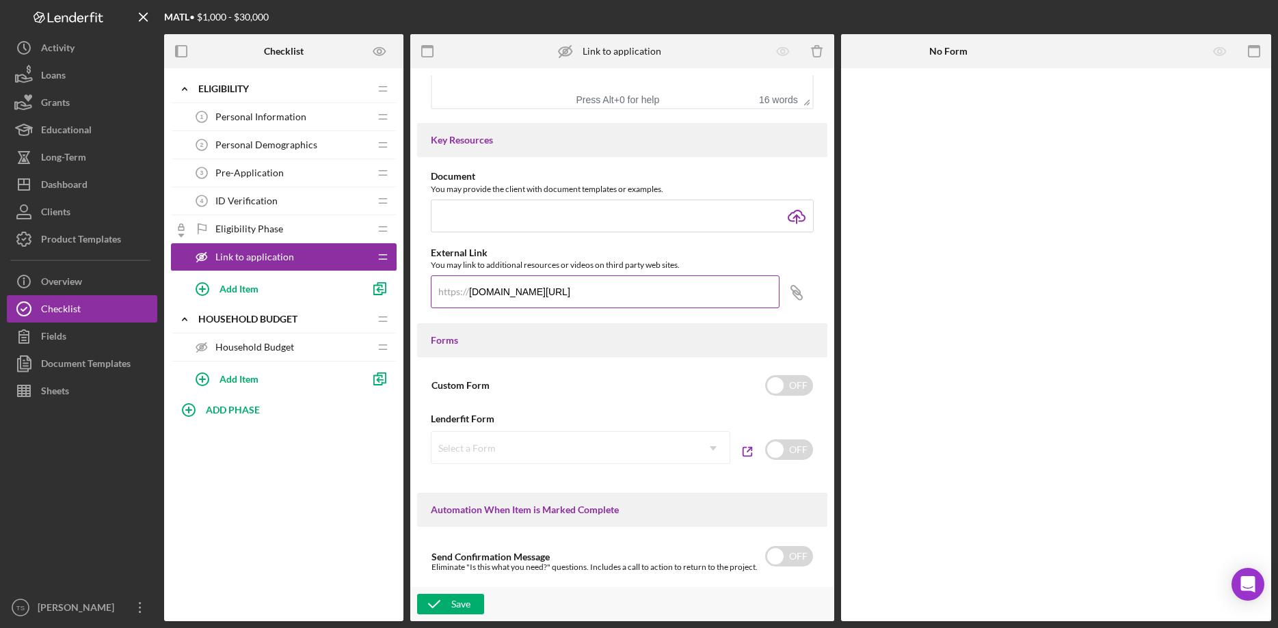
drag, startPoint x: 607, startPoint y: 289, endPoint x: 414, endPoint y: 282, distance: 193.0
click at [431, 282] on input "[DOMAIN_NAME][URL]" at bounding box center [605, 292] width 349 height 33
paste input "[DOMAIN_NAME][URL]"
type input "[DOMAIN_NAME][URL]"
click at [464, 602] on div "Save" at bounding box center [460, 604] width 19 height 21
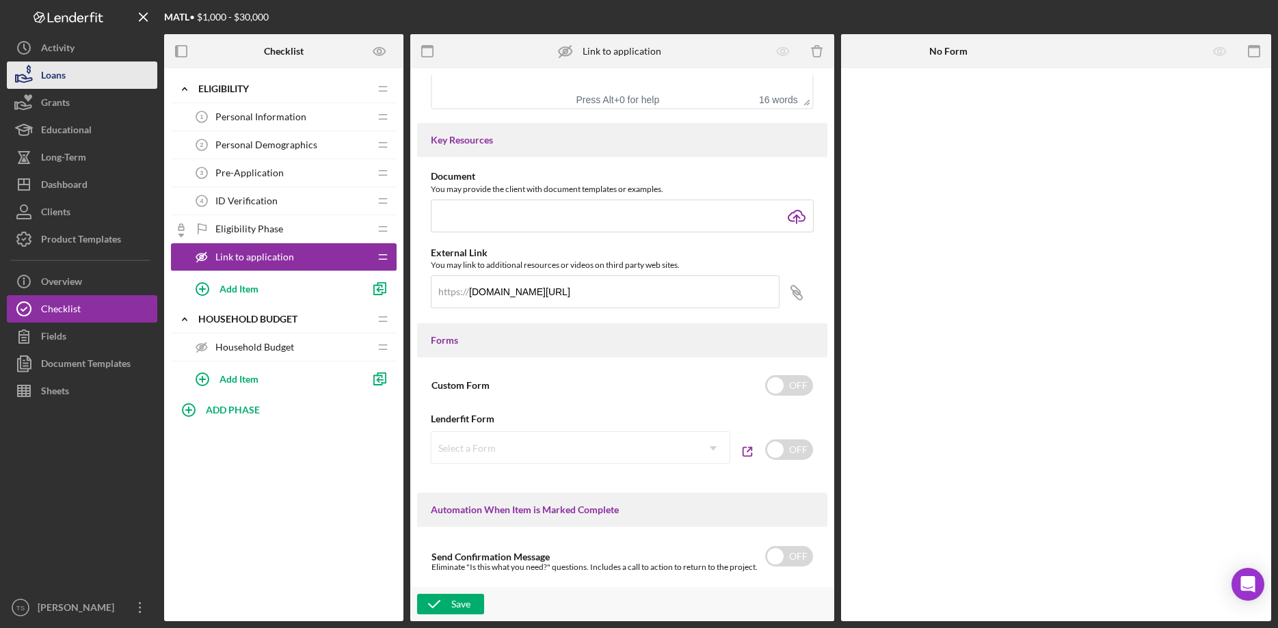
click at [42, 79] on div "Loans" at bounding box center [53, 77] width 25 height 31
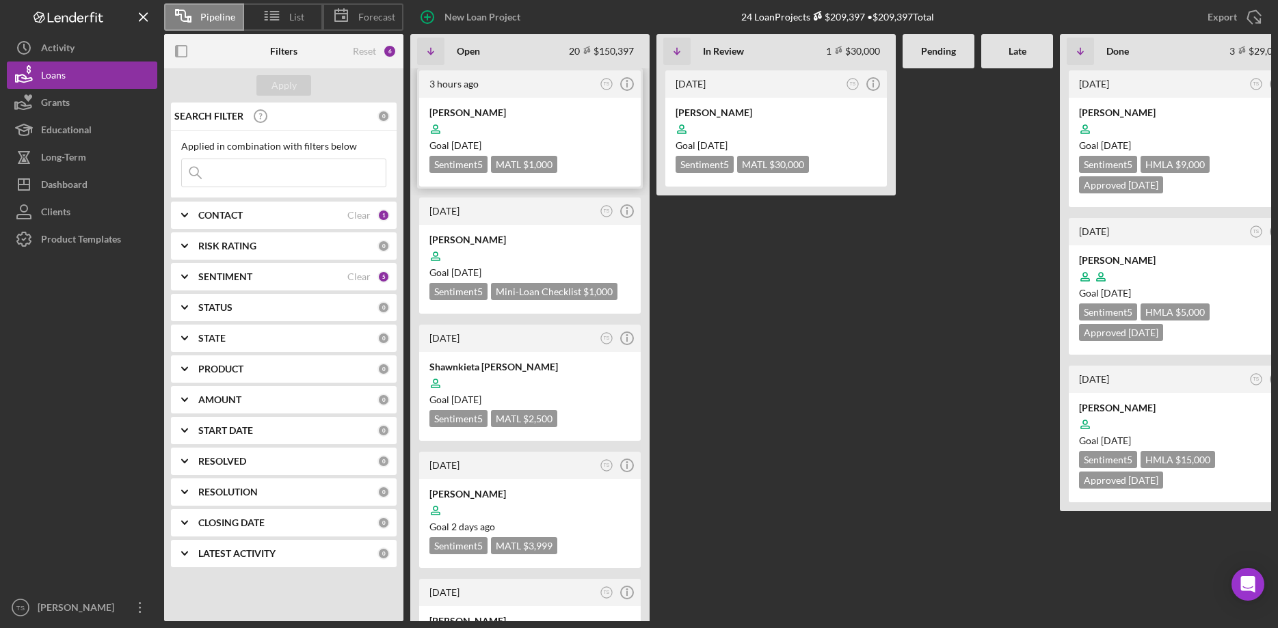
click at [477, 133] on div at bounding box center [529, 129] width 201 height 26
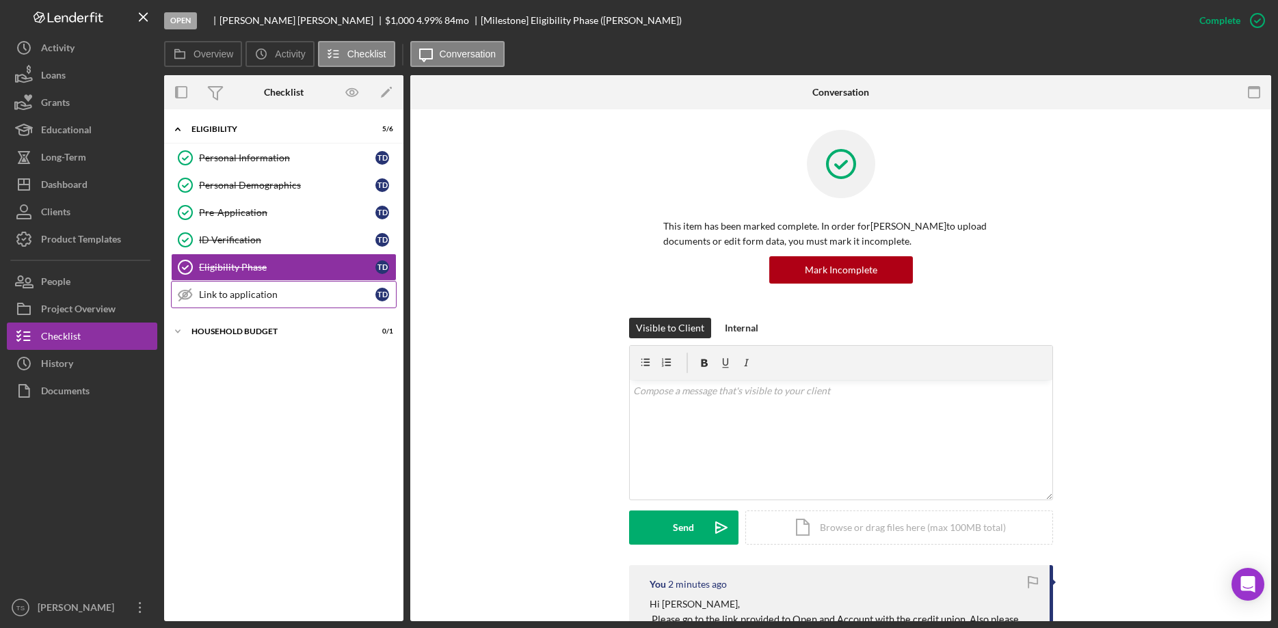
click at [219, 299] on div "Link to application" at bounding box center [287, 294] width 176 height 11
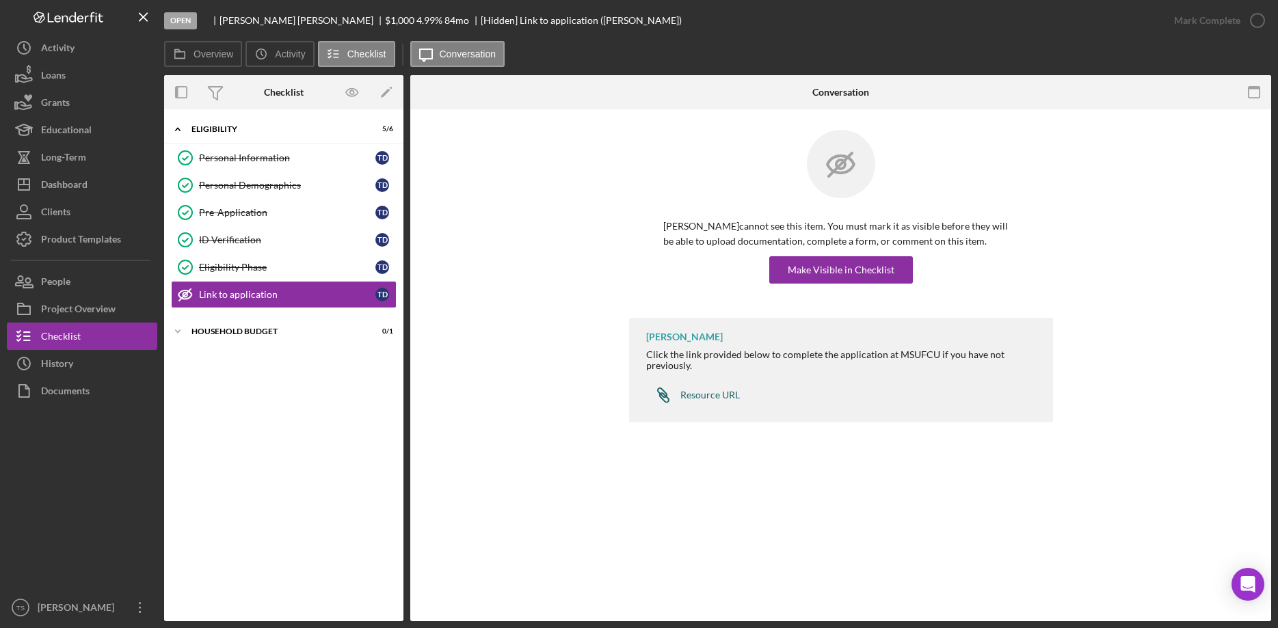
click at [703, 389] on link "Icon/Link Resource URL" at bounding box center [693, 395] width 94 height 27
click at [241, 273] on div "Eligibility Phase" at bounding box center [287, 267] width 176 height 11
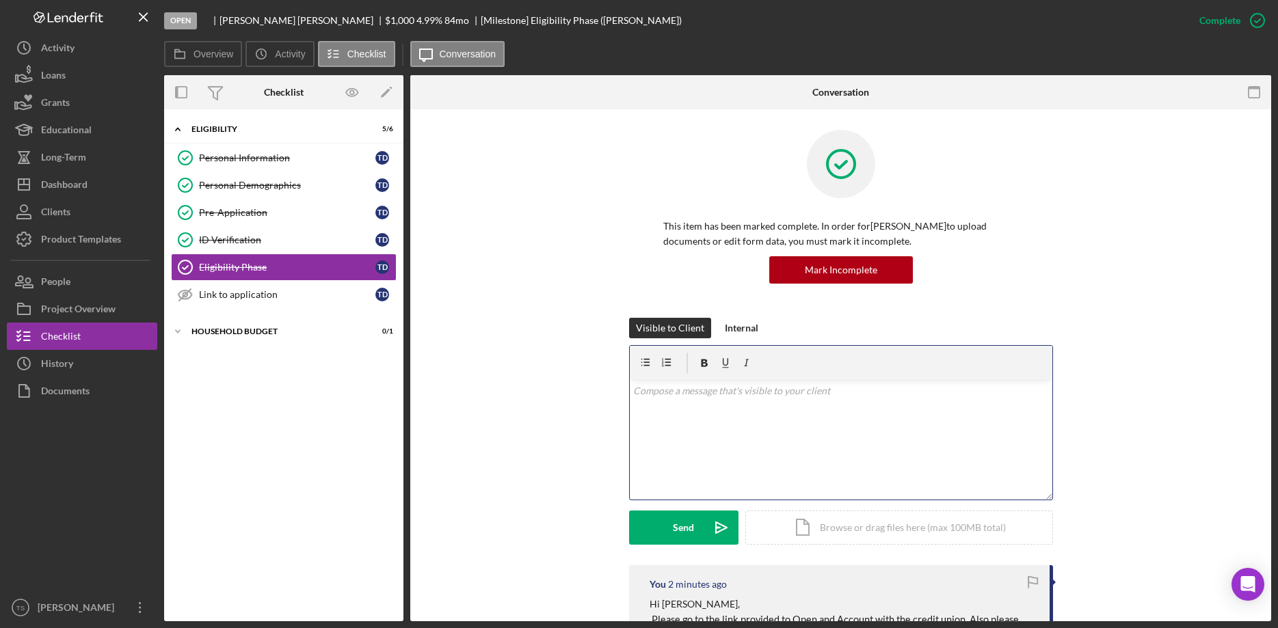
click at [731, 419] on div "v Color teal Color pink Remove color Add row above Add row below Add column bef…" at bounding box center [841, 440] width 423 height 120
click at [689, 412] on div "v Color teal Color pink Remove color Add row above Add row below Add column bef…" at bounding box center [841, 440] width 423 height 120
drag, startPoint x: 885, startPoint y: 425, endPoint x: 655, endPoint y: 428, distance: 230.4
click at [630, 421] on div "v Color teal Color pink Remove color Add row above Add row below Add column bef…" at bounding box center [841, 440] width 423 height 120
click at [920, 431] on p "[URL][DOMAIN_NAME]" at bounding box center [840, 425] width 415 height 15
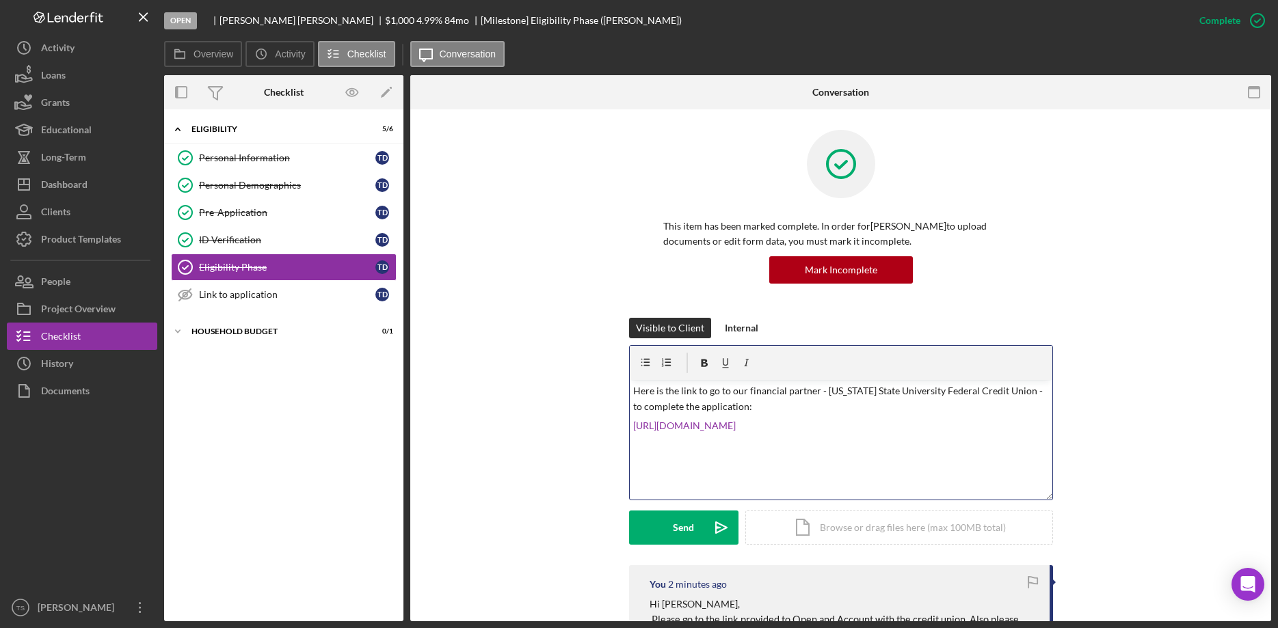
click at [898, 428] on p "[URL][DOMAIN_NAME]" at bounding box center [840, 425] width 415 height 15
click at [690, 531] on div "Send" at bounding box center [683, 528] width 21 height 34
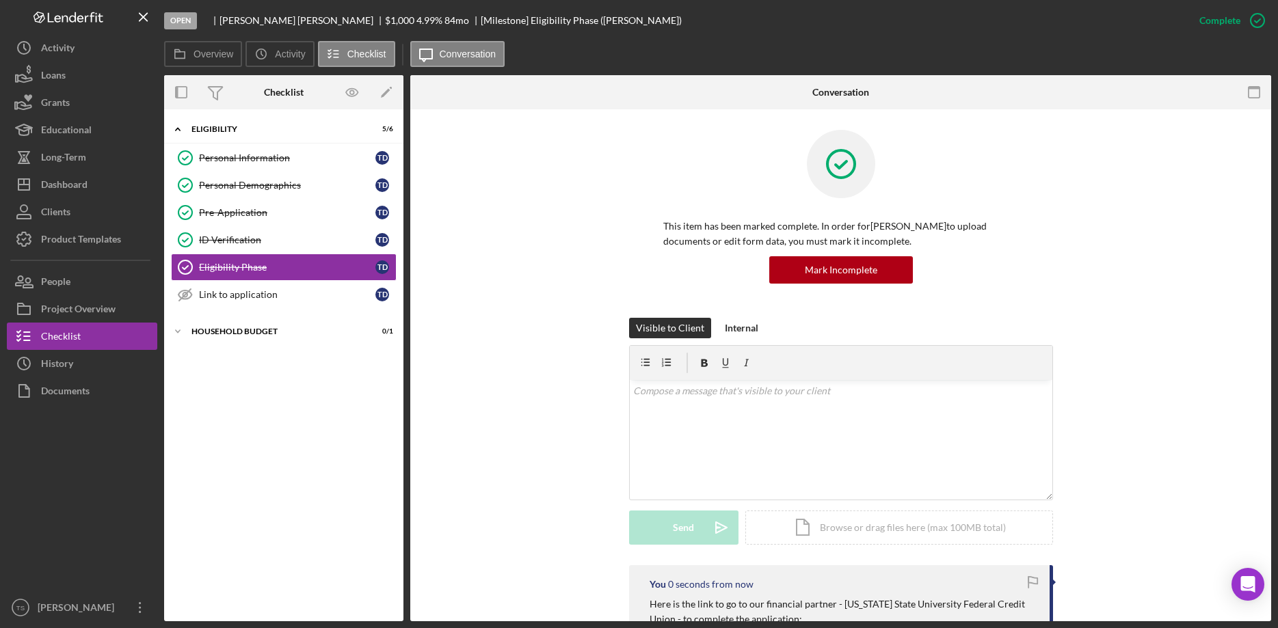
scroll to position [349, 0]
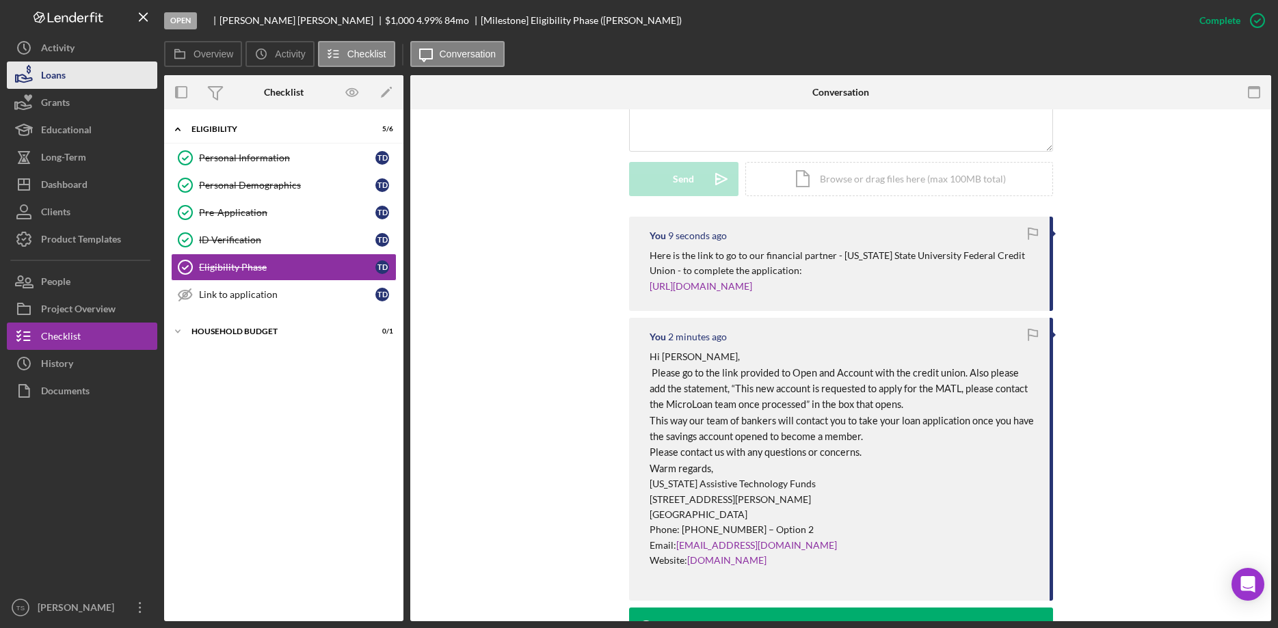
click at [62, 78] on div "Loans" at bounding box center [53, 77] width 25 height 31
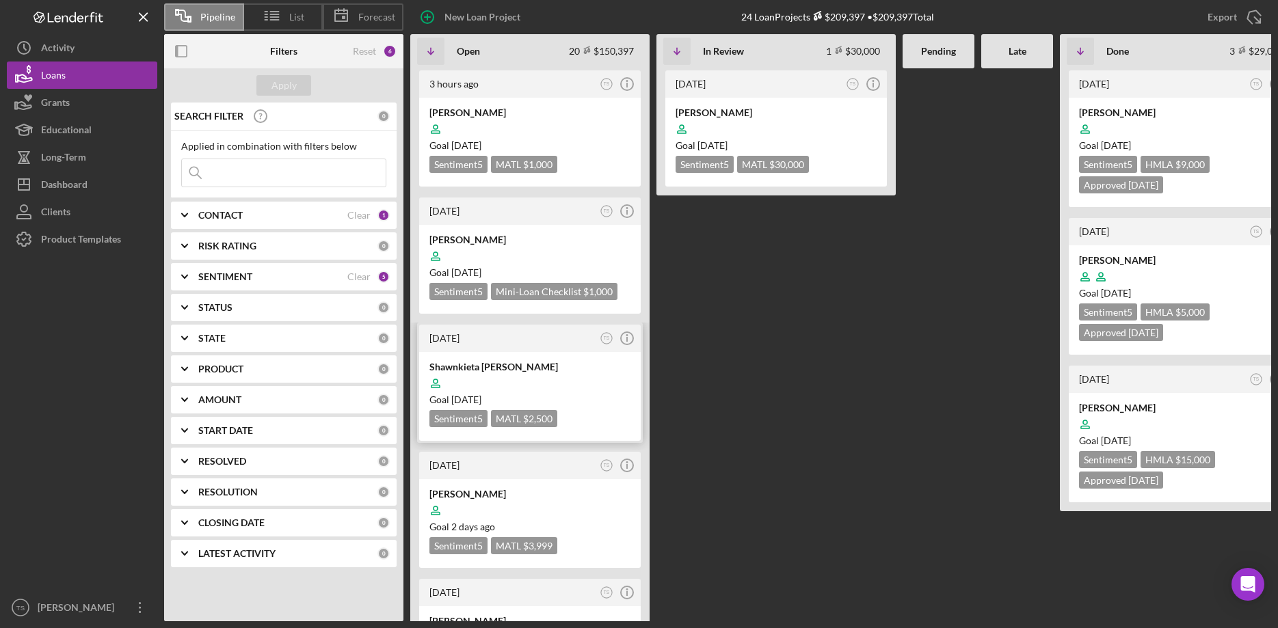
click at [498, 367] on div "Shawnkieta [PERSON_NAME]" at bounding box center [529, 367] width 201 height 14
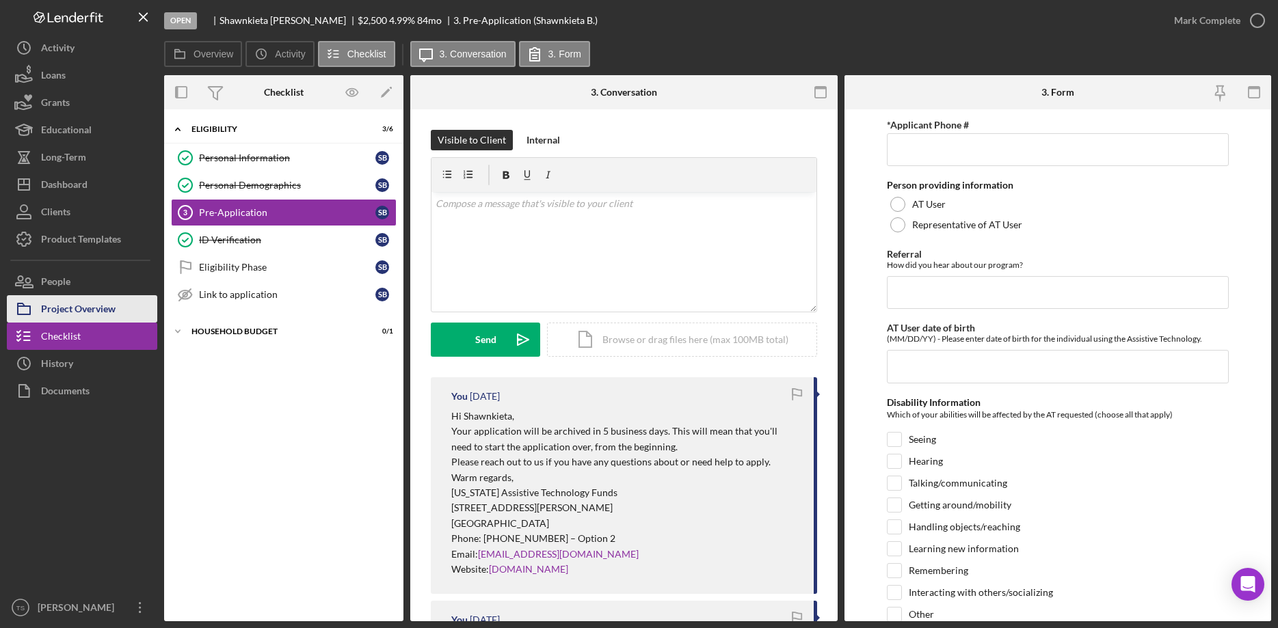
click at [71, 308] on div "Project Overview" at bounding box center [78, 310] width 75 height 31
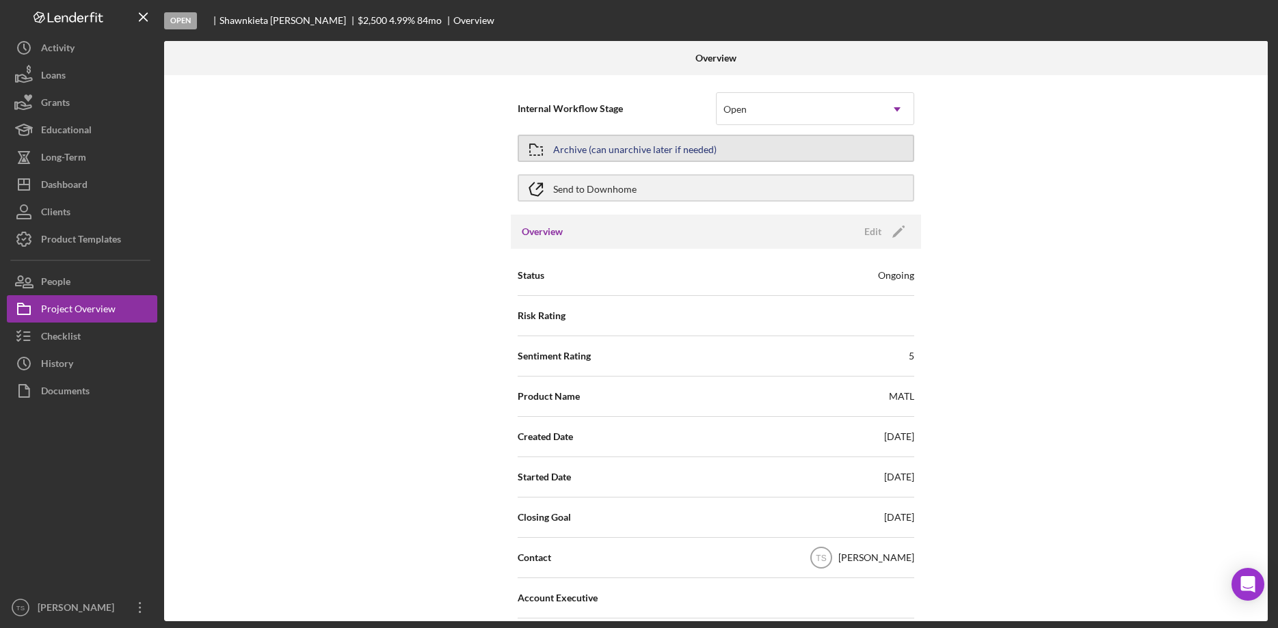
click at [632, 152] on div "Archive (can unarchive later if needed)" at bounding box center [634, 148] width 163 height 25
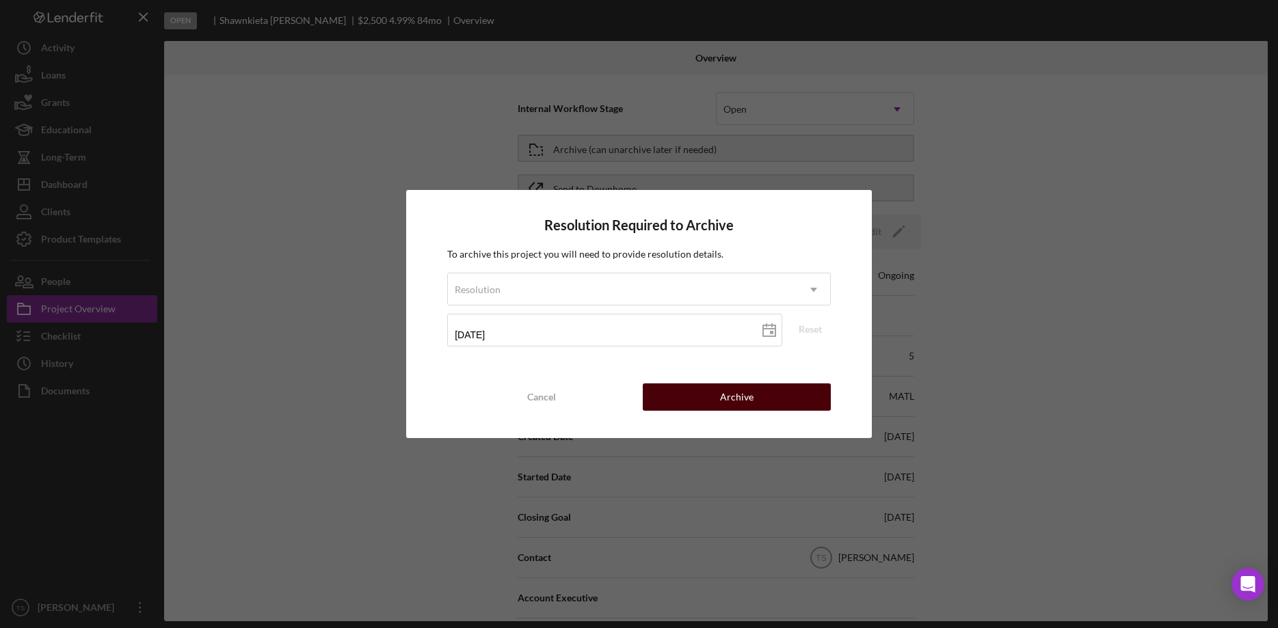
click at [706, 396] on button "Archive" at bounding box center [737, 397] width 188 height 27
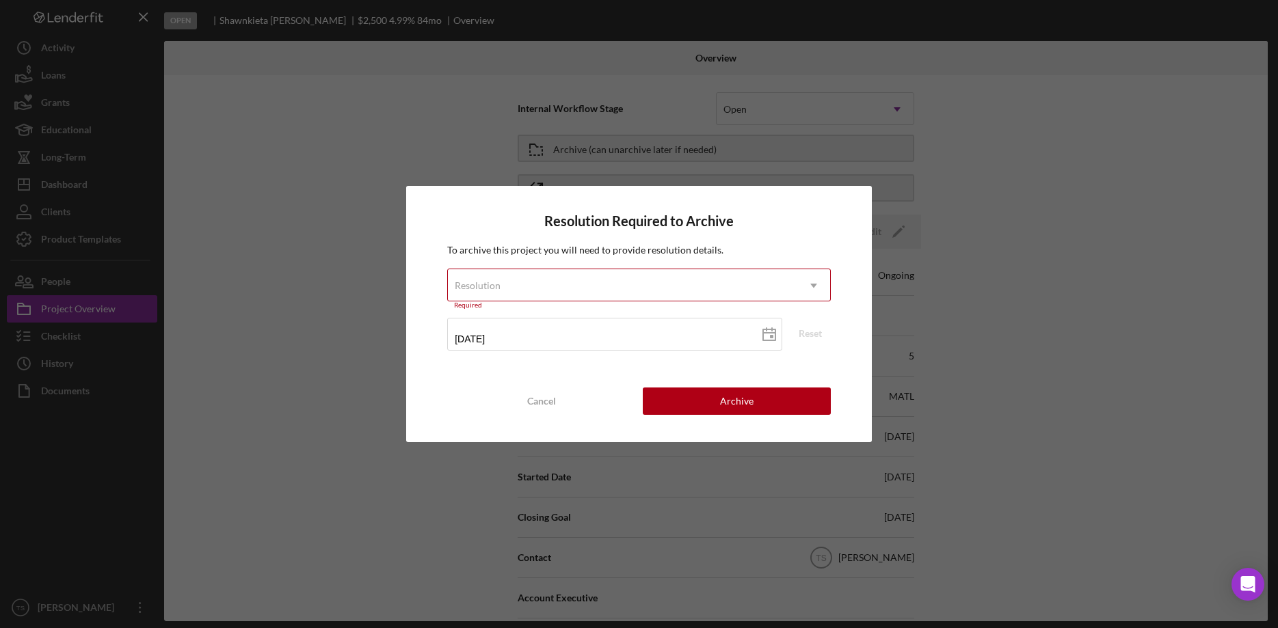
click at [821, 287] on icon "Icon/Dropdown Arrow" at bounding box center [813, 285] width 33 height 33
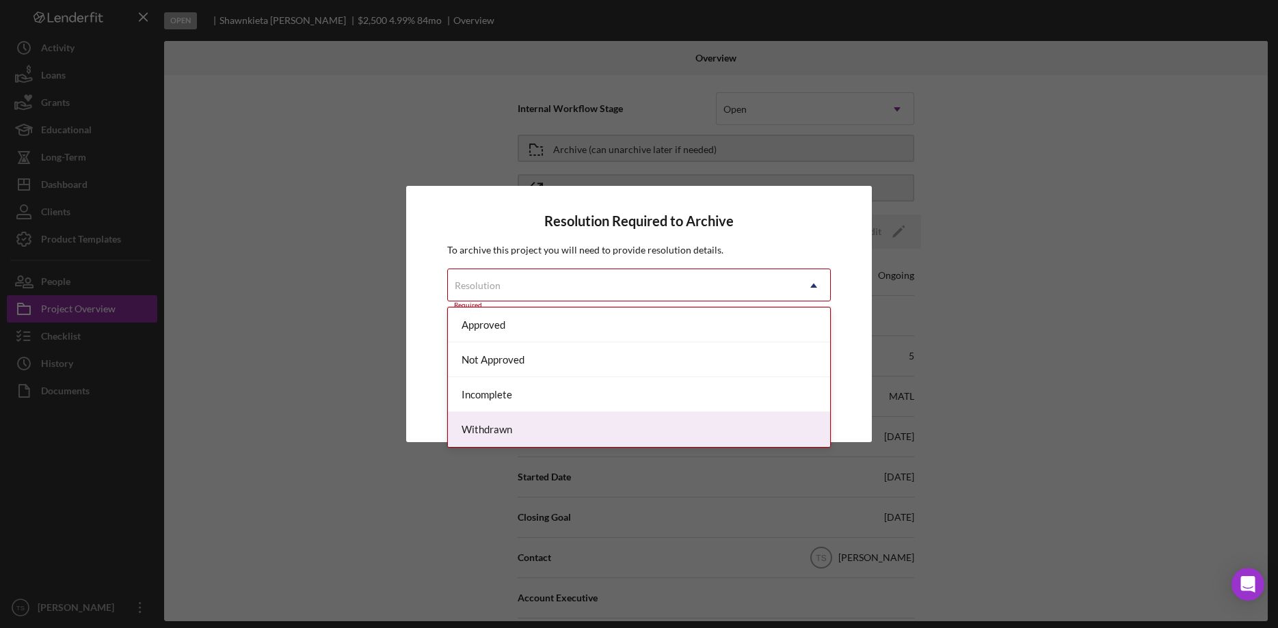
click at [707, 428] on div "Withdrawn" at bounding box center [639, 429] width 382 height 35
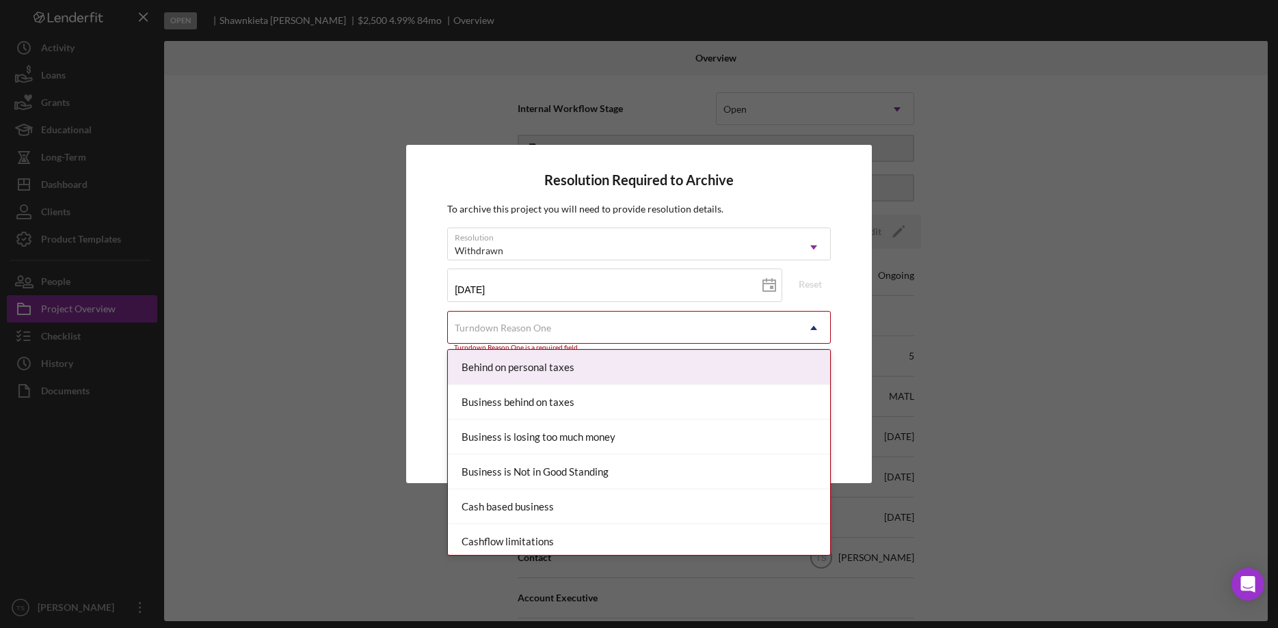
click at [792, 325] on div "Turndown Reason One" at bounding box center [622, 327] width 349 height 31
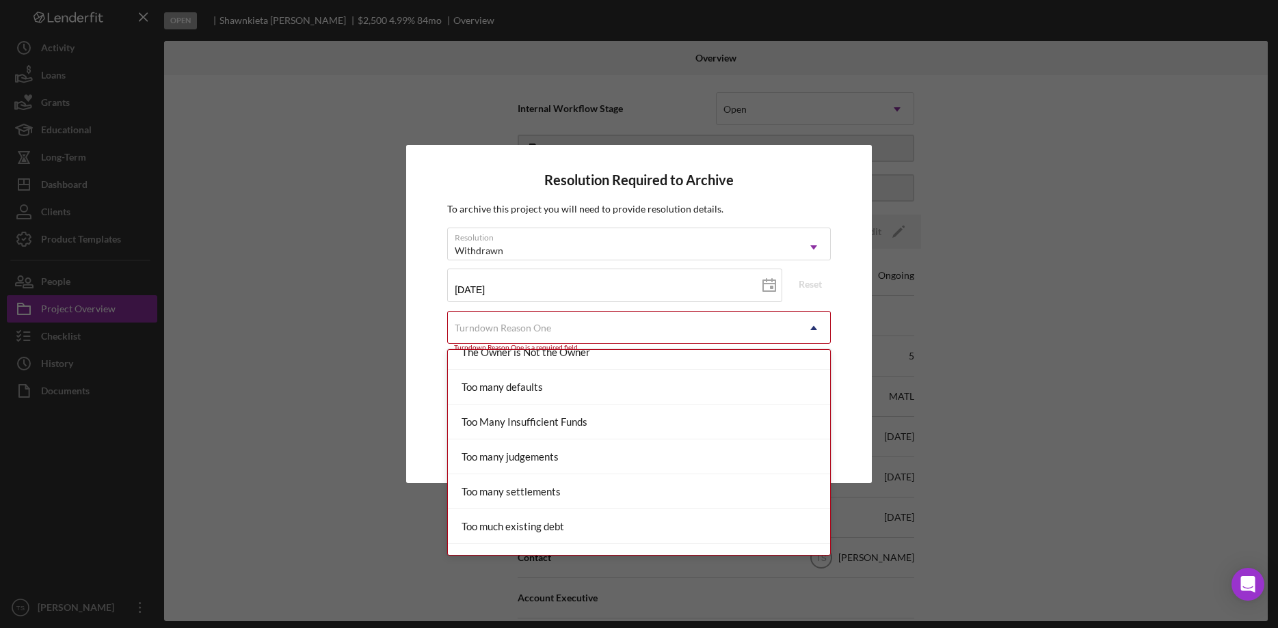
scroll to position [1504, 0]
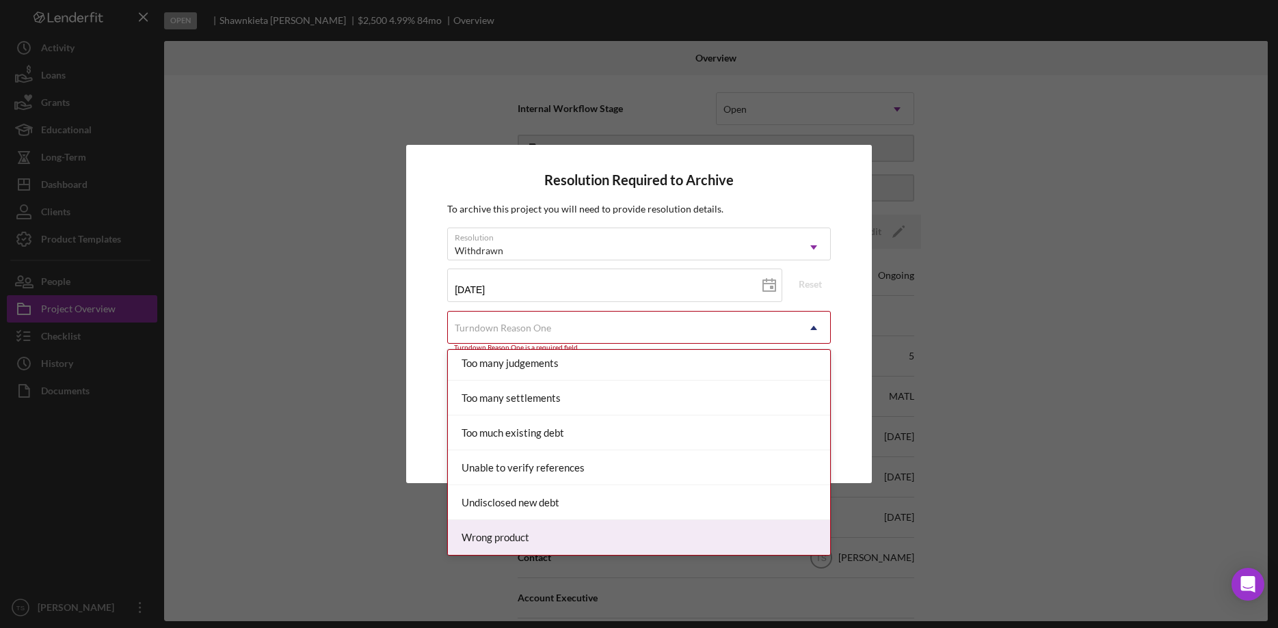
click at [630, 535] on div "Wrong product" at bounding box center [639, 537] width 382 height 35
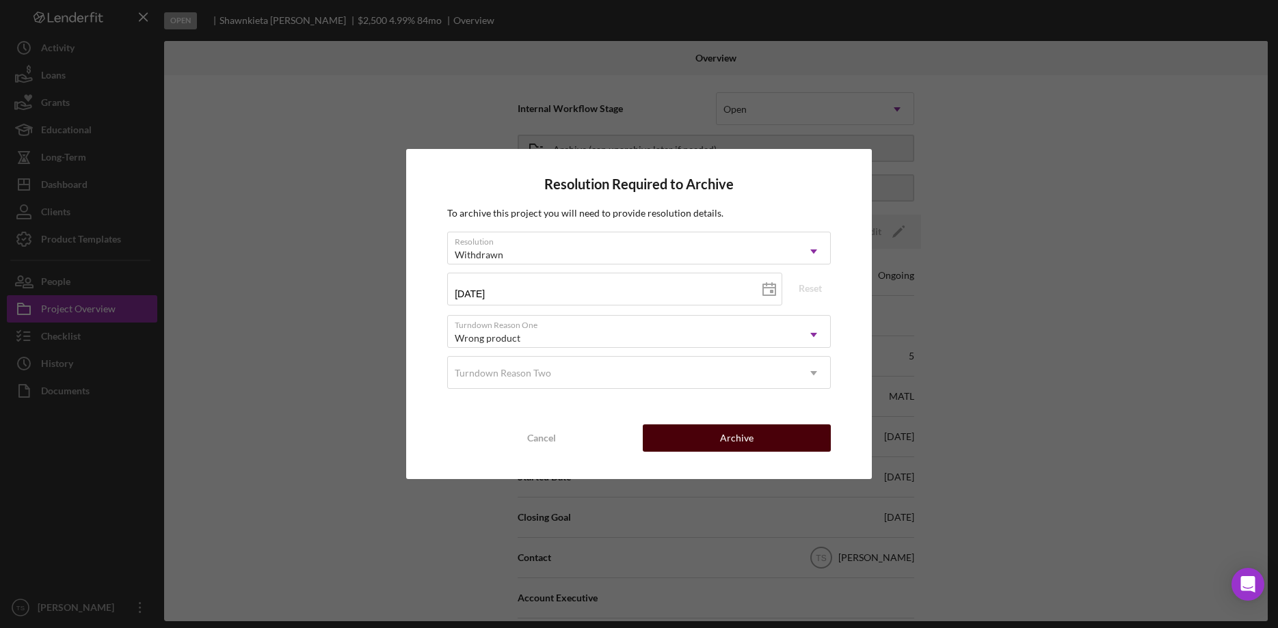
click at [721, 436] on button "Archive" at bounding box center [737, 438] width 188 height 27
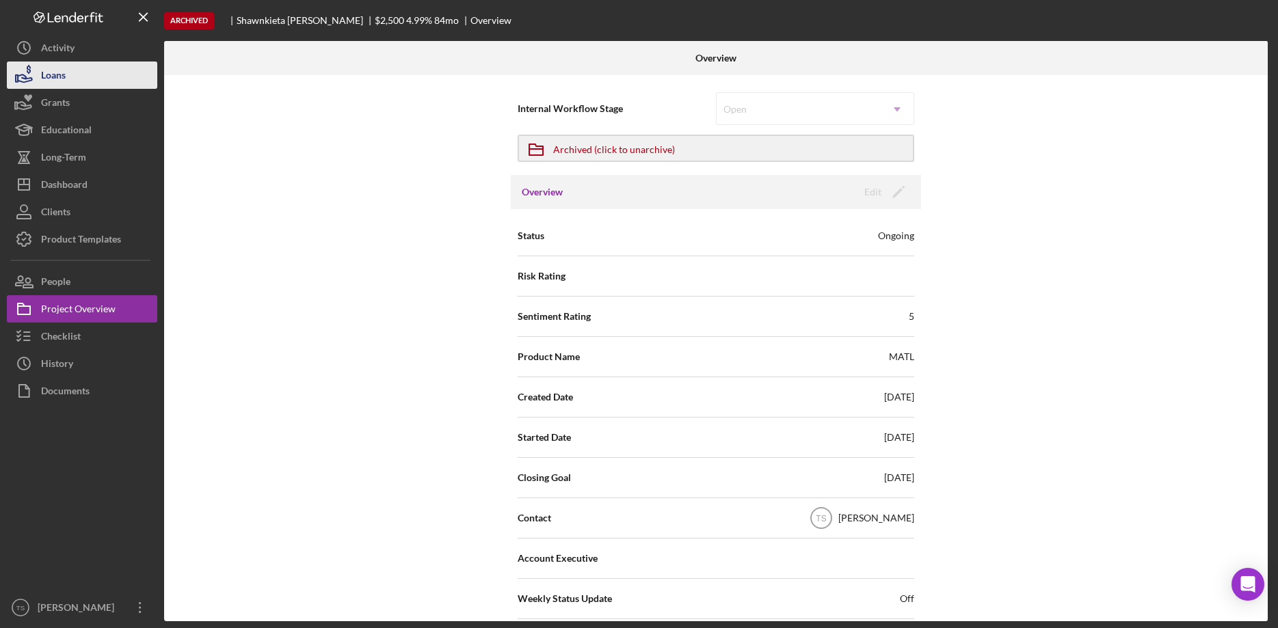
click at [46, 79] on div "Loans" at bounding box center [53, 77] width 25 height 31
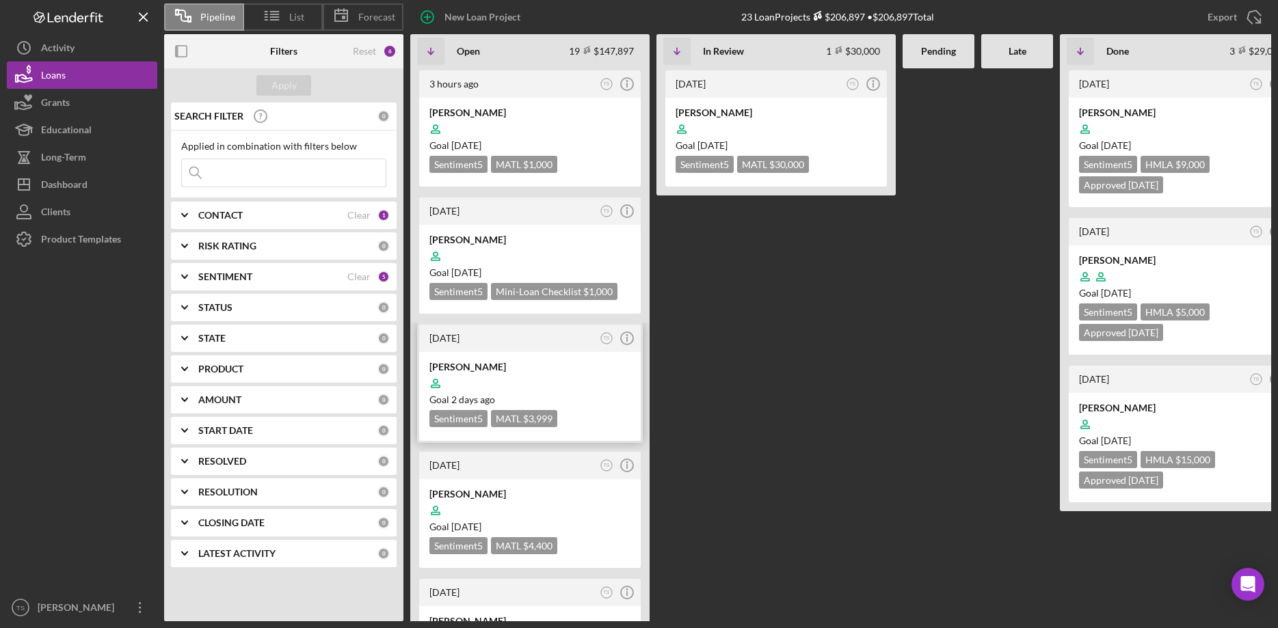
click at [544, 369] on div "[PERSON_NAME]" at bounding box center [529, 367] width 201 height 14
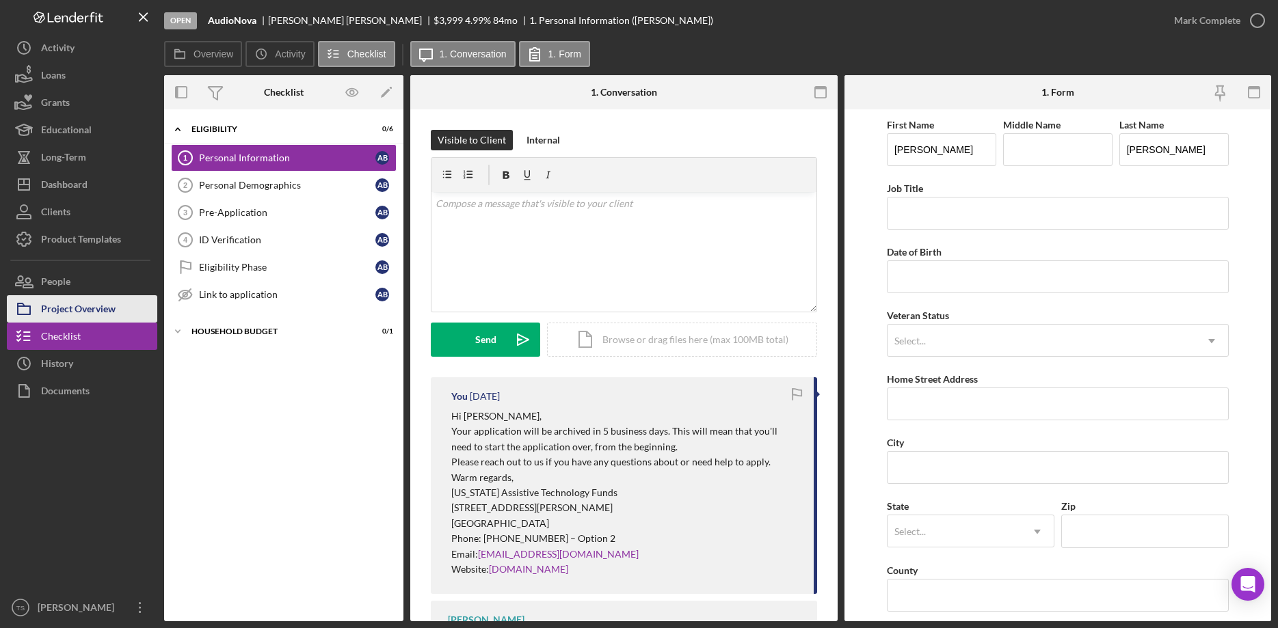
click at [81, 312] on div "Project Overview" at bounding box center [78, 310] width 75 height 31
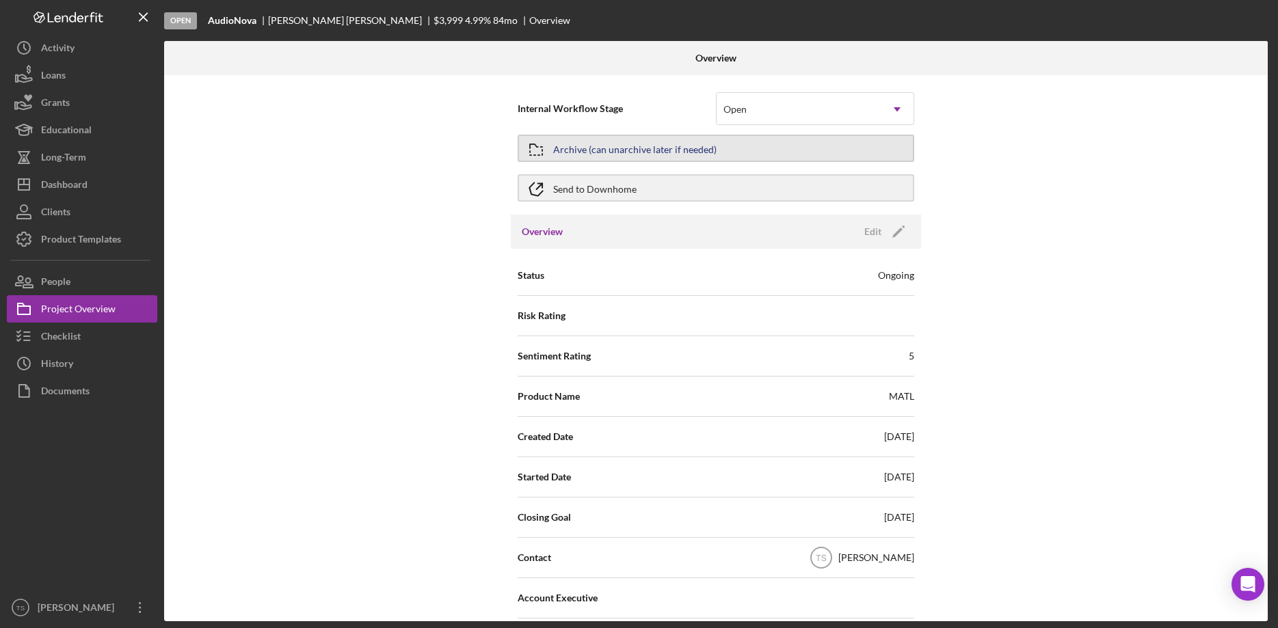
click at [643, 152] on div "Archive (can unarchive later if needed)" at bounding box center [634, 148] width 163 height 25
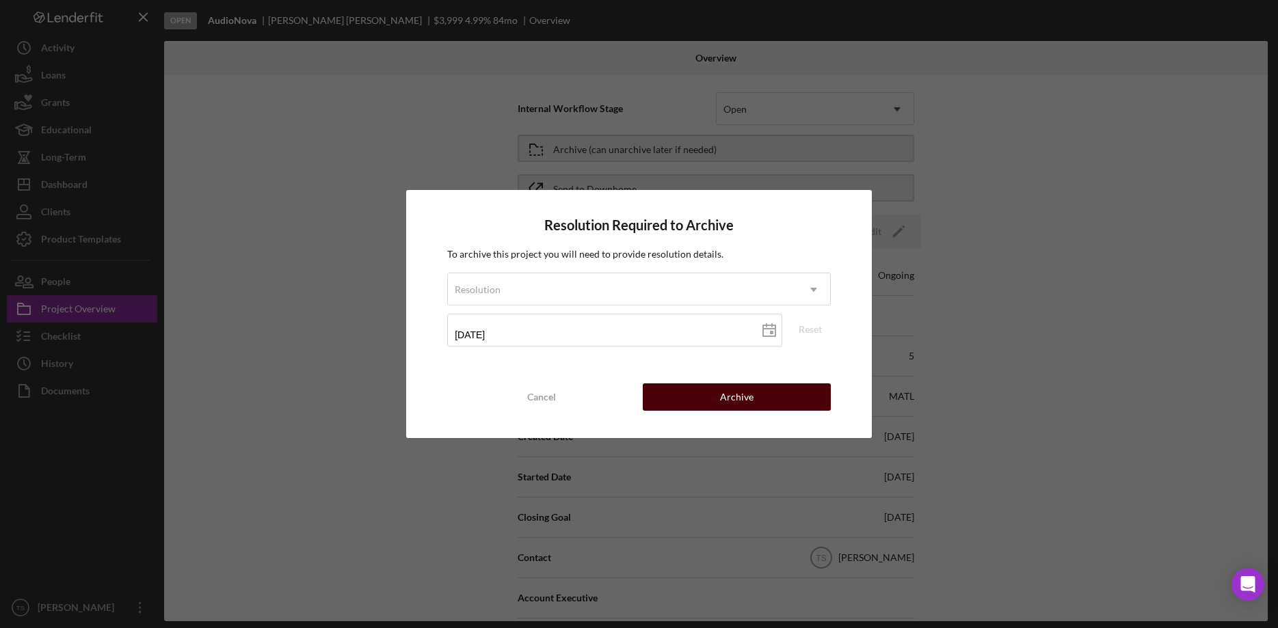
click at [747, 397] on div "Archive" at bounding box center [737, 397] width 34 height 27
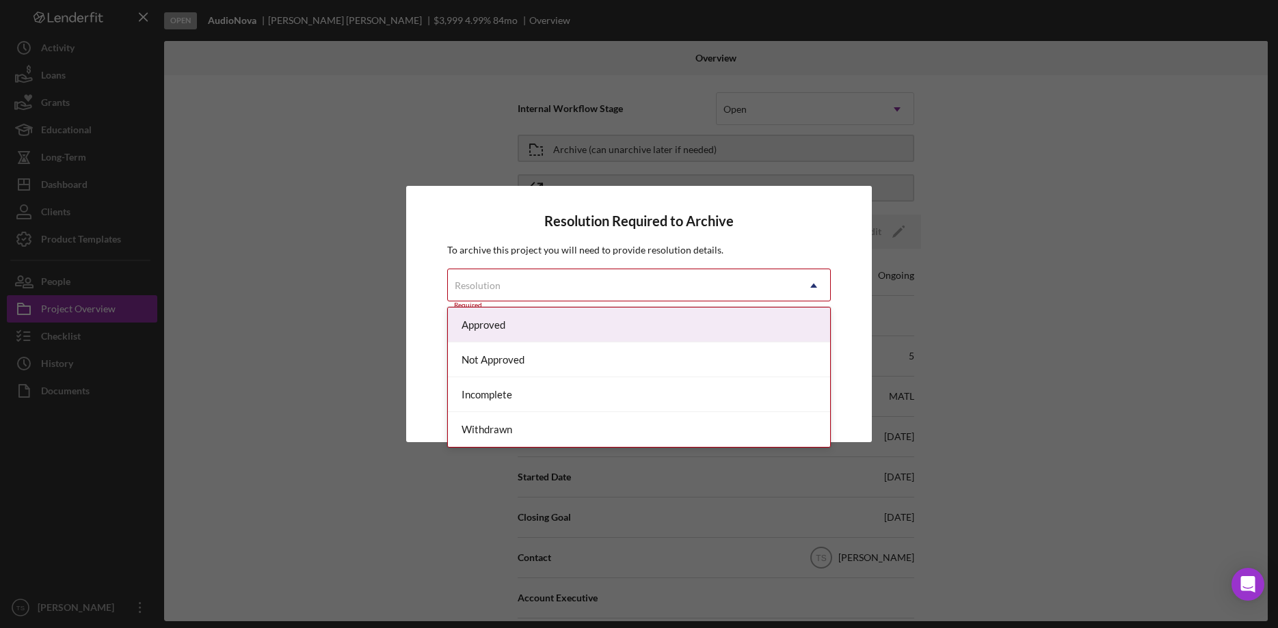
click at [813, 287] on icon "Icon/Dropdown Arrow" at bounding box center [813, 285] width 33 height 33
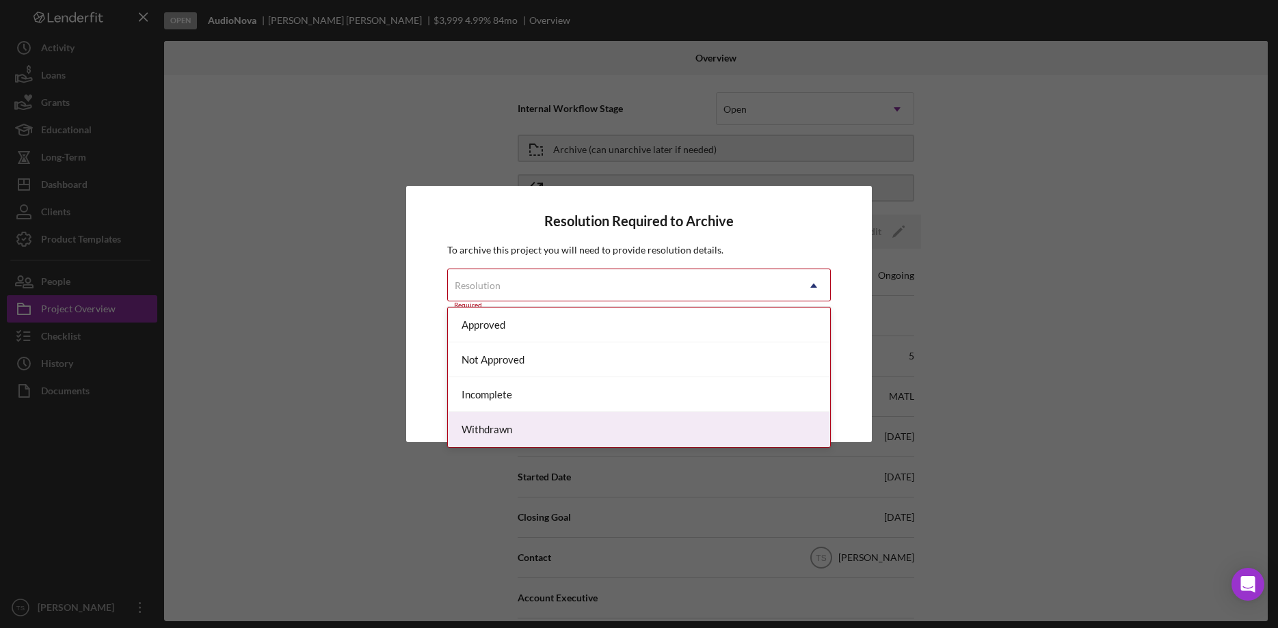
click at [742, 425] on div "Withdrawn" at bounding box center [639, 429] width 382 height 35
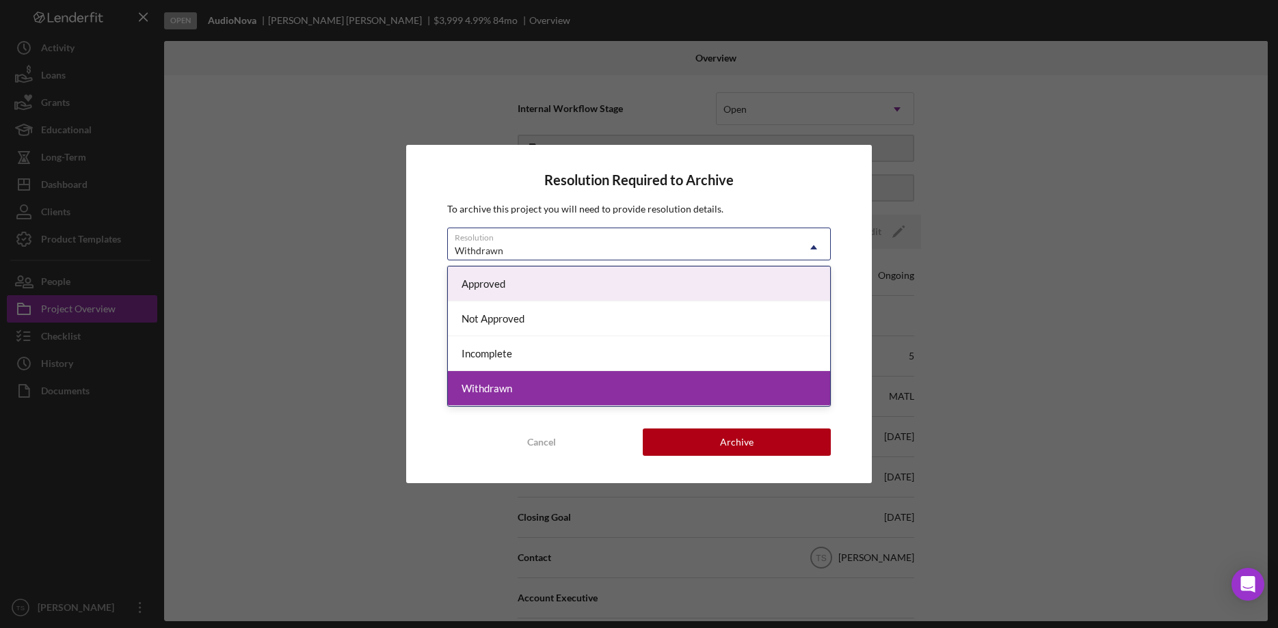
click at [814, 247] on use at bounding box center [813, 247] width 7 height 4
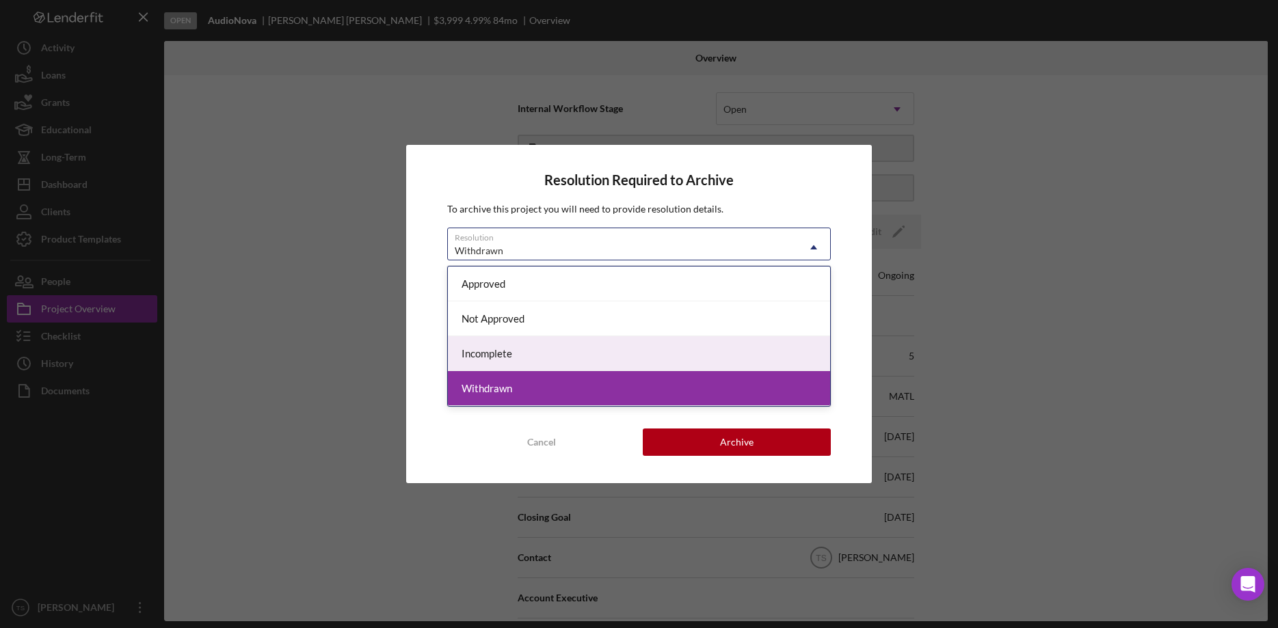
click at [723, 343] on div "Incomplete" at bounding box center [639, 353] width 382 height 35
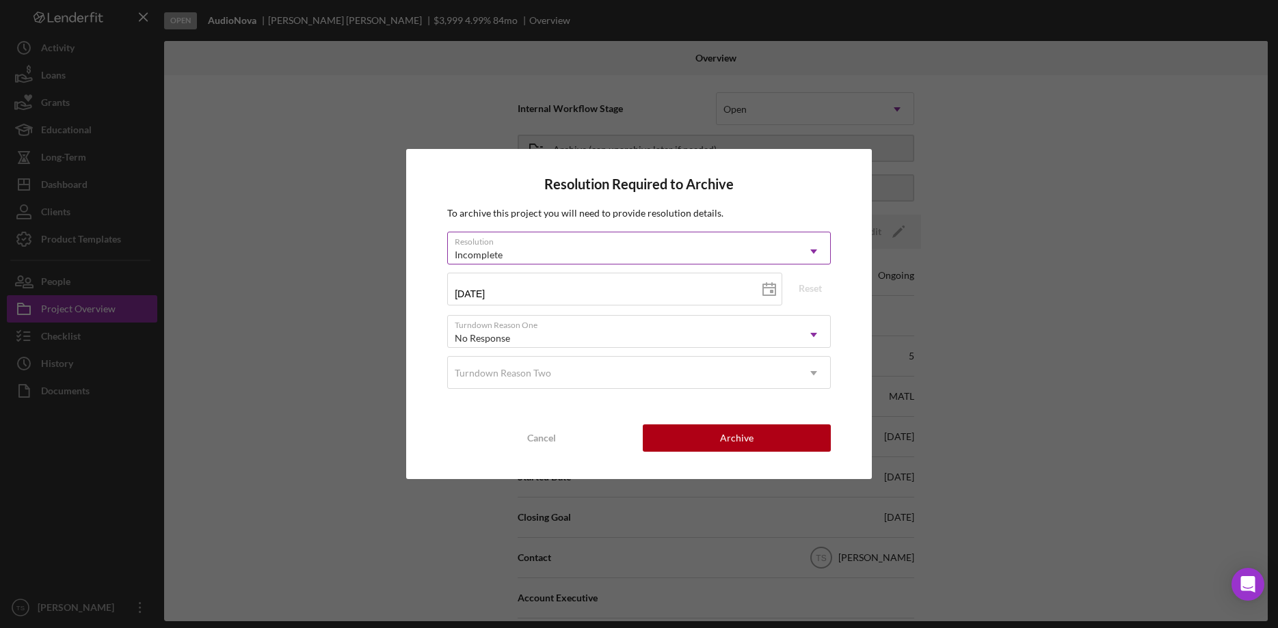
click at [802, 254] on icon "Icon/Dropdown Arrow" at bounding box center [813, 251] width 33 height 33
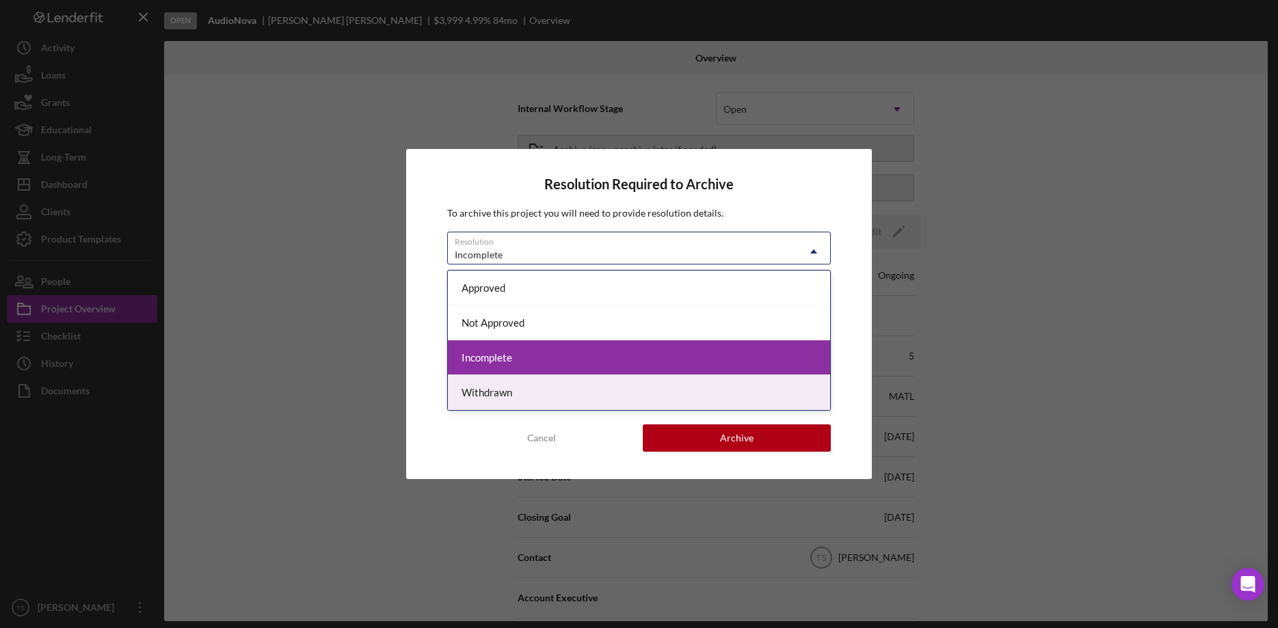
click at [703, 389] on div "Withdrawn" at bounding box center [639, 392] width 382 height 35
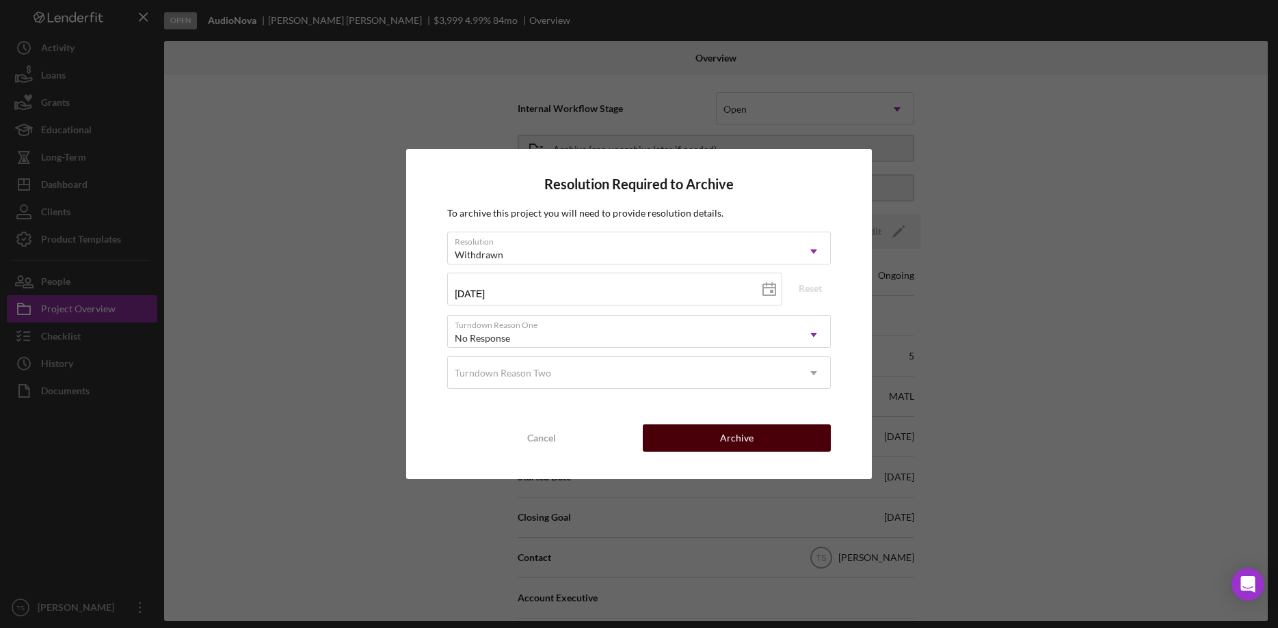
click at [725, 439] on div "Archive" at bounding box center [737, 438] width 34 height 27
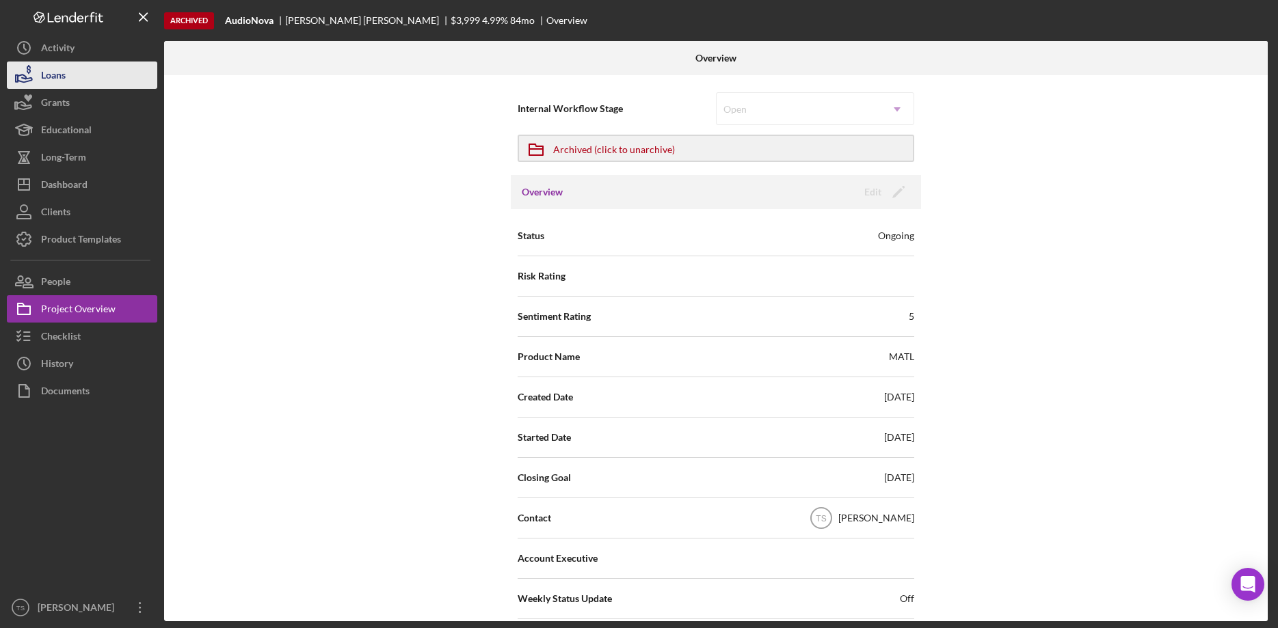
click at [49, 85] on div "Loans" at bounding box center [53, 77] width 25 height 31
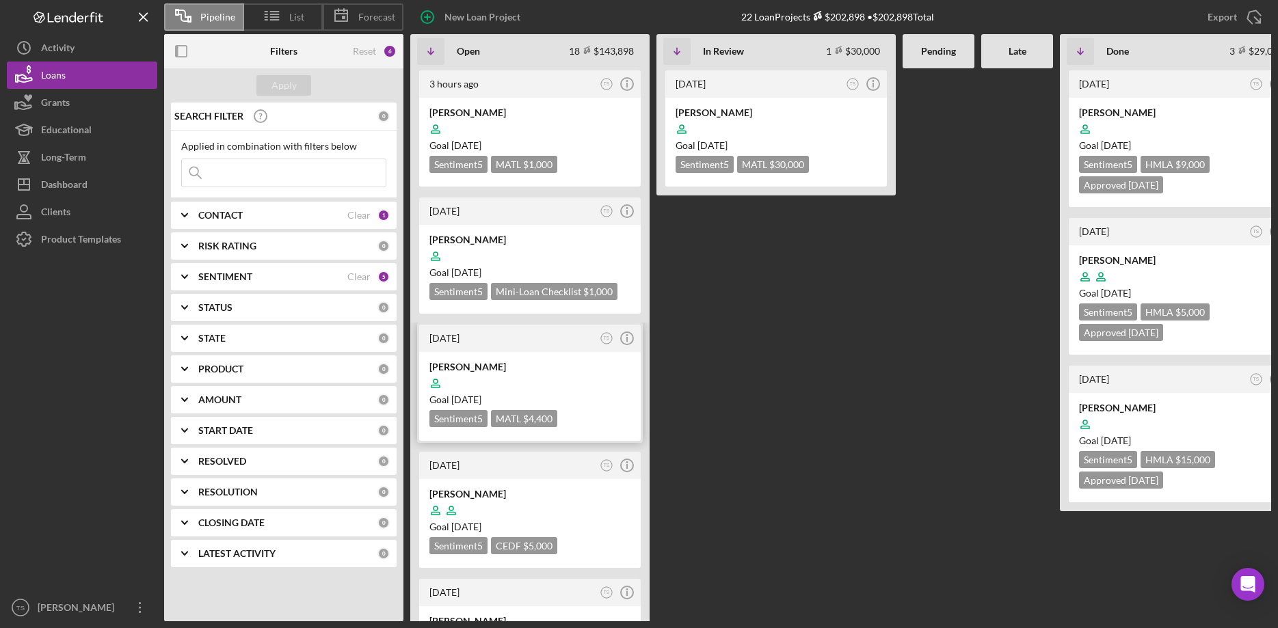
click at [481, 378] on div at bounding box center [529, 384] width 201 height 26
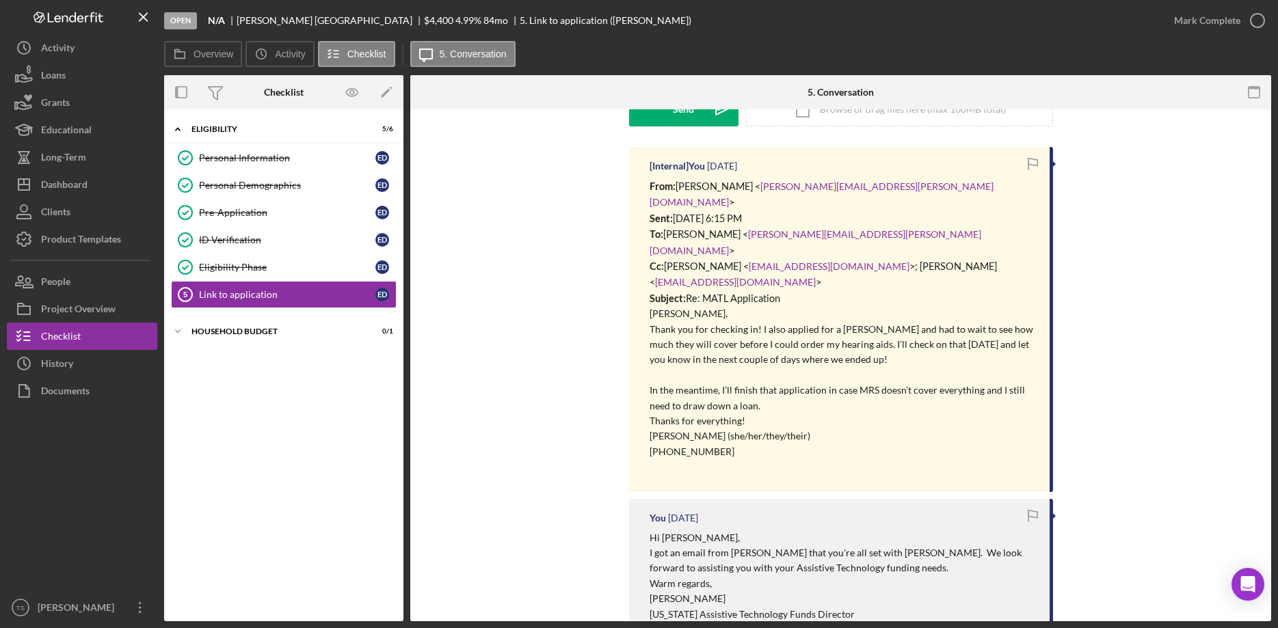
scroll to position [209, 0]
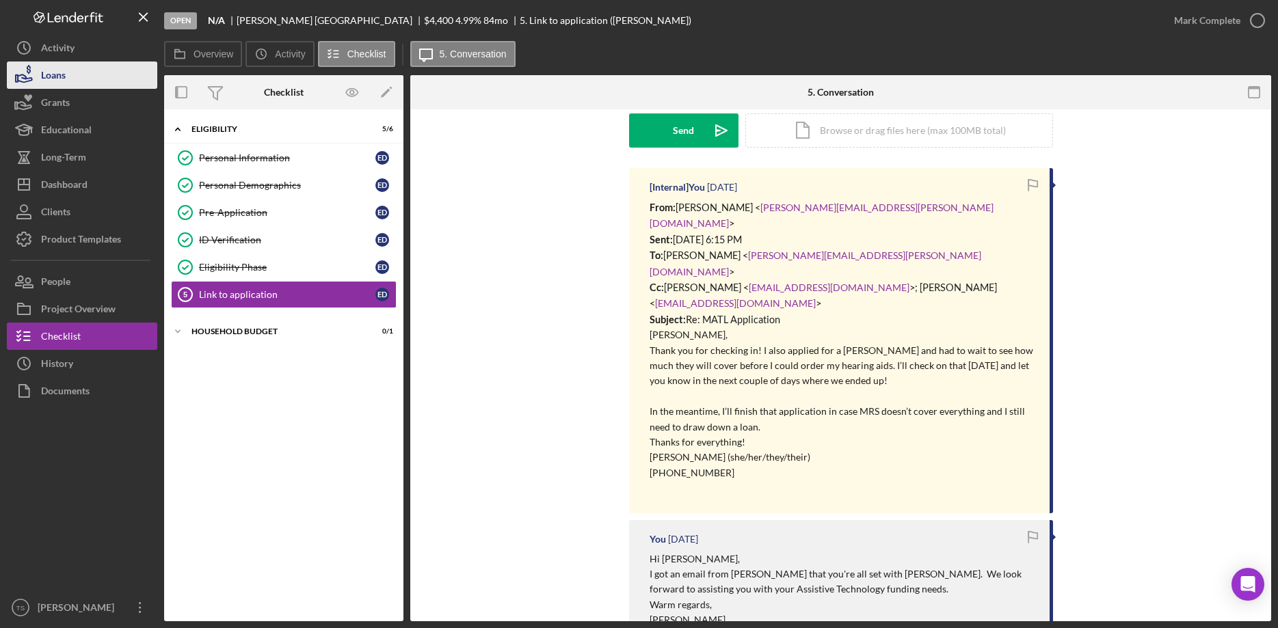
click at [57, 72] on div "Loans" at bounding box center [53, 77] width 25 height 31
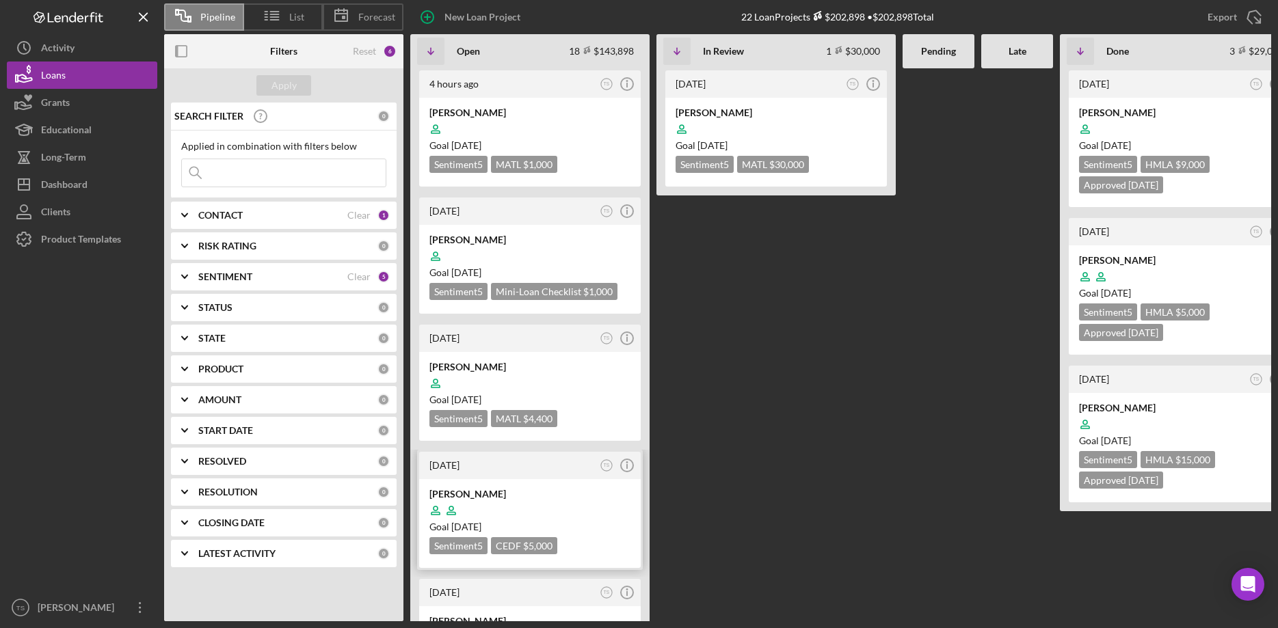
click at [469, 503] on div at bounding box center [529, 511] width 201 height 26
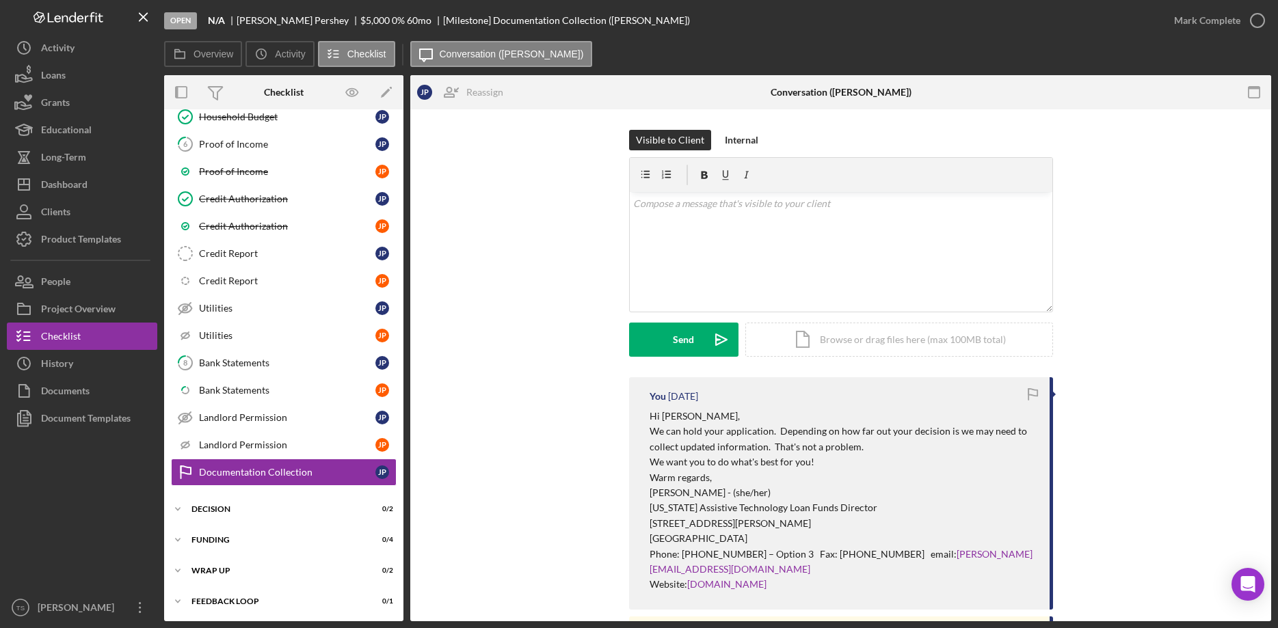
scroll to position [209, 0]
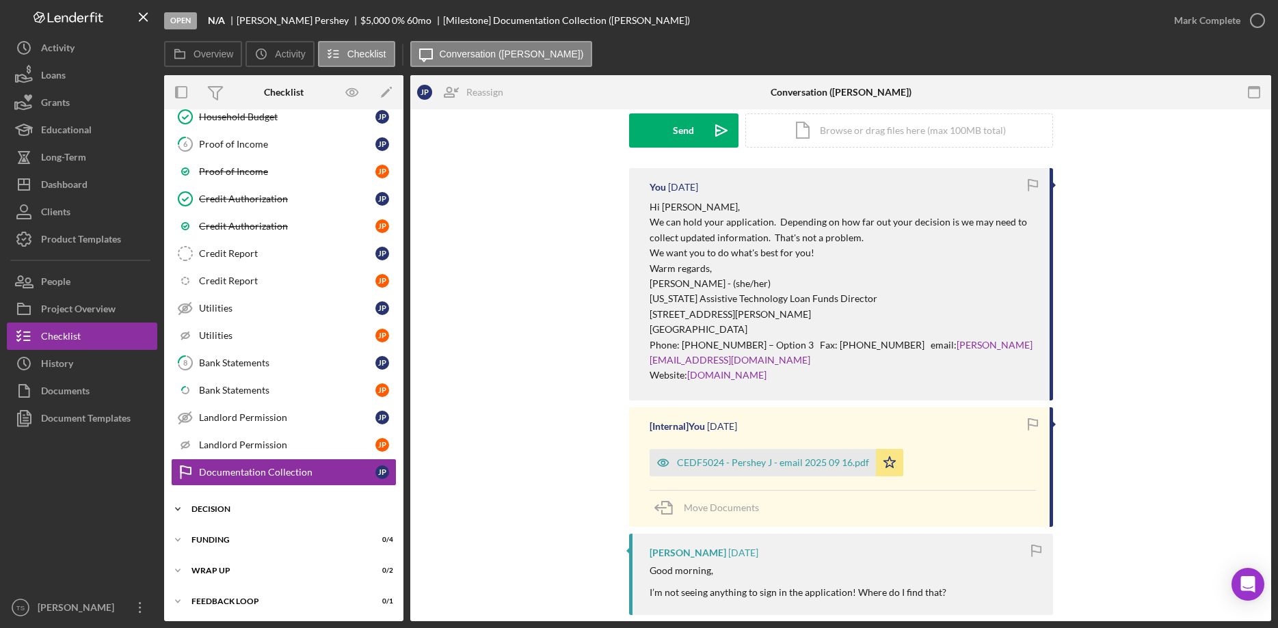
click at [215, 510] on div "DECISION" at bounding box center [288, 509] width 195 height 8
click at [244, 564] on div "Decision" at bounding box center [287, 565] width 176 height 11
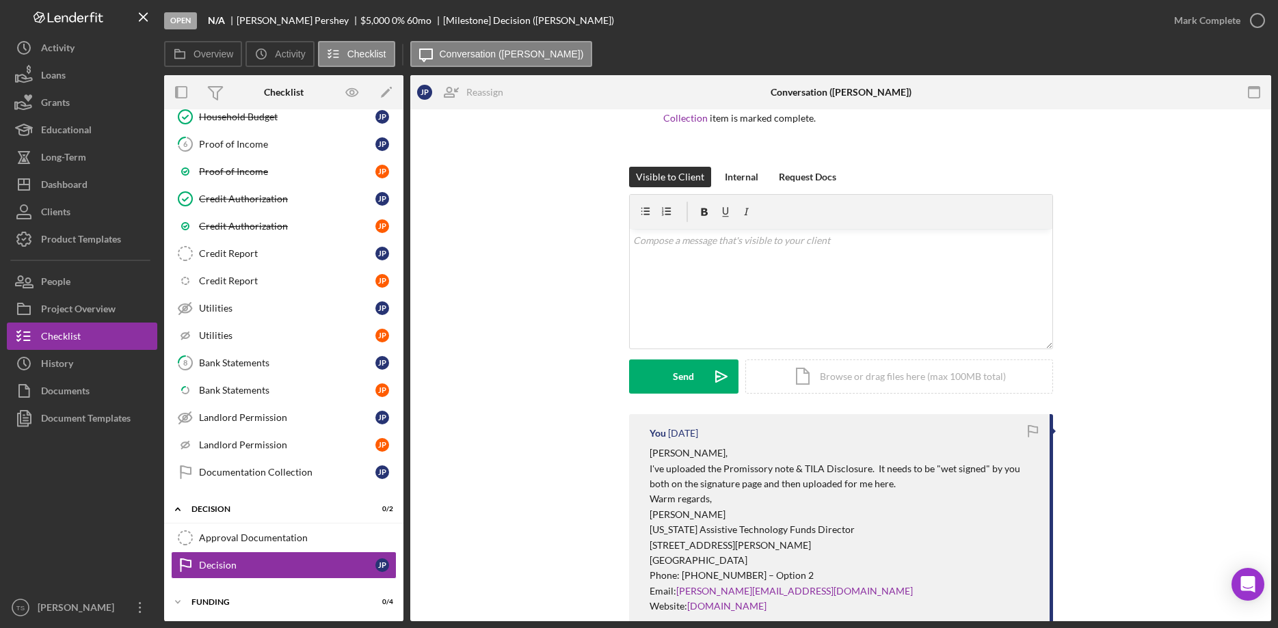
scroll to position [349, 0]
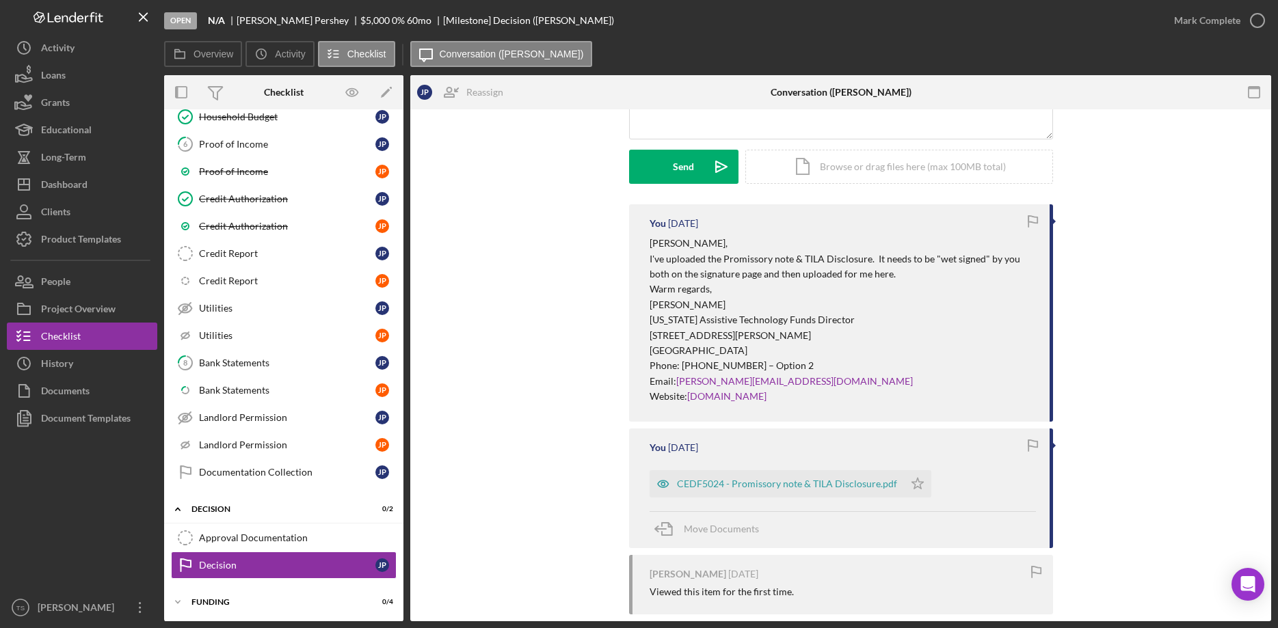
click at [814, 481] on div "CEDF5024 - Promissory note & TILA Disclosure.pdf" at bounding box center [787, 484] width 220 height 11
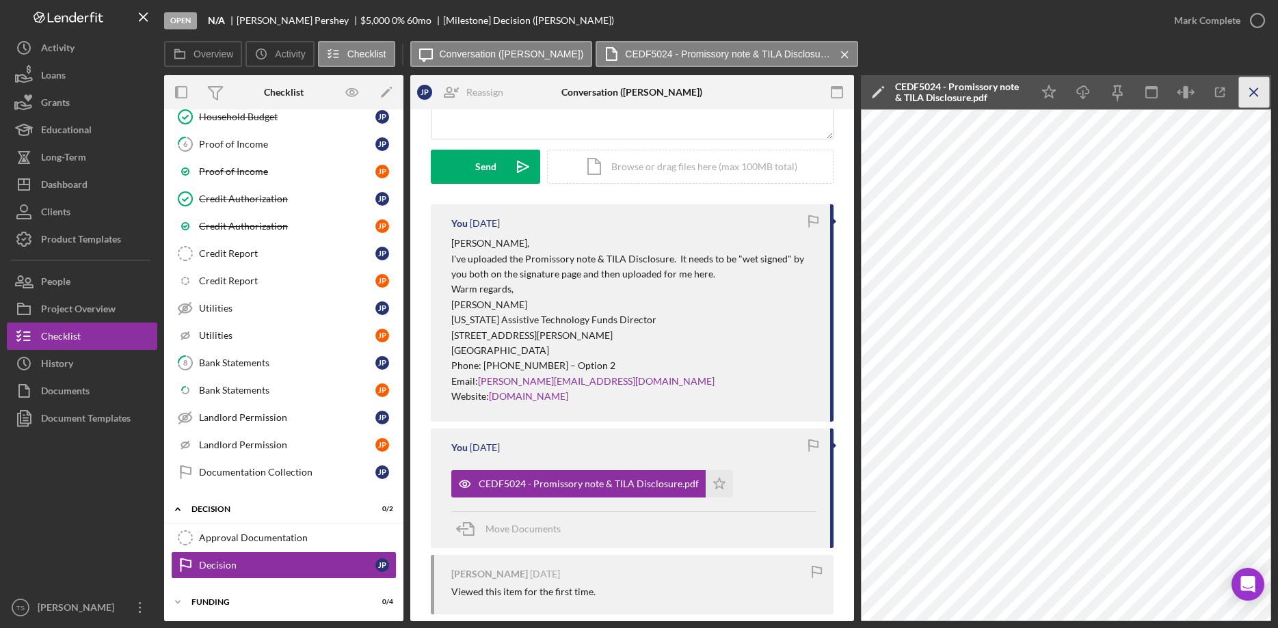
click at [1262, 92] on icon "Icon/Menu Close" at bounding box center [1254, 92] width 31 height 31
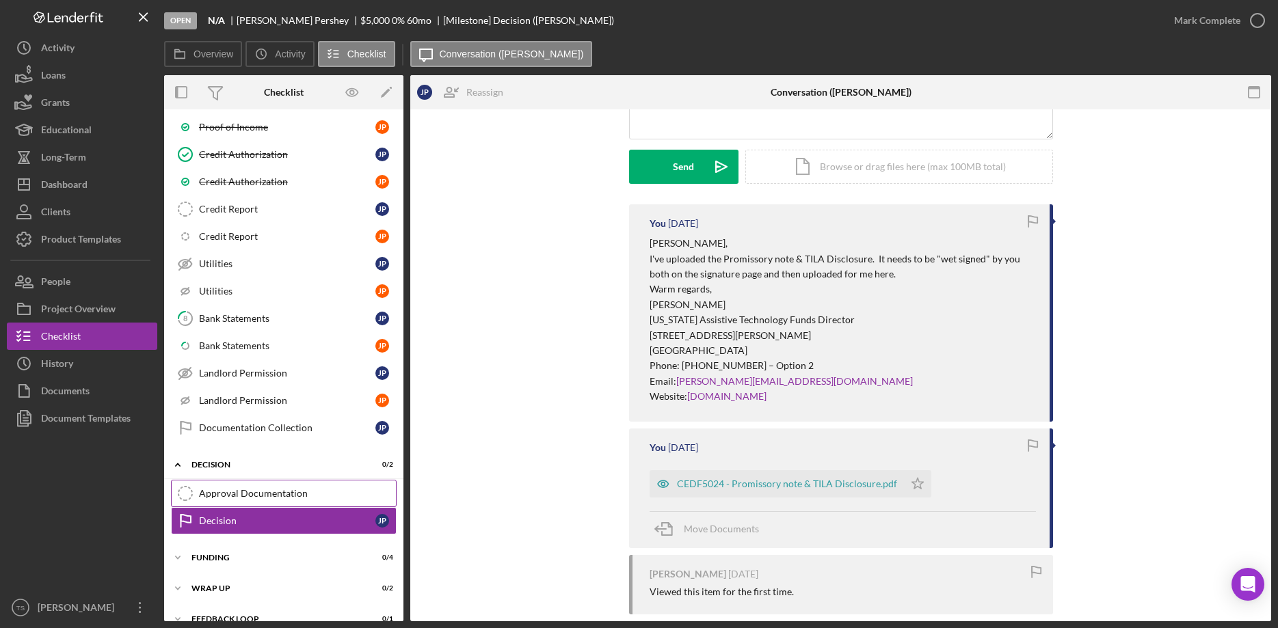
scroll to position [165, 0]
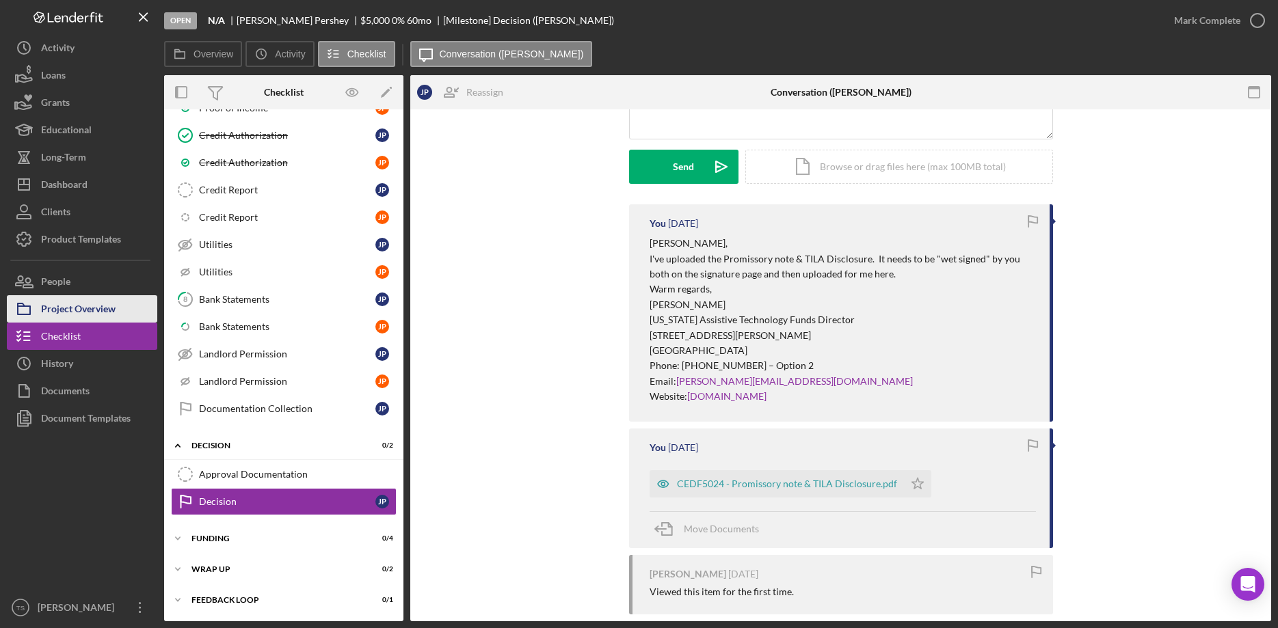
click at [81, 308] on div "Project Overview" at bounding box center [78, 310] width 75 height 31
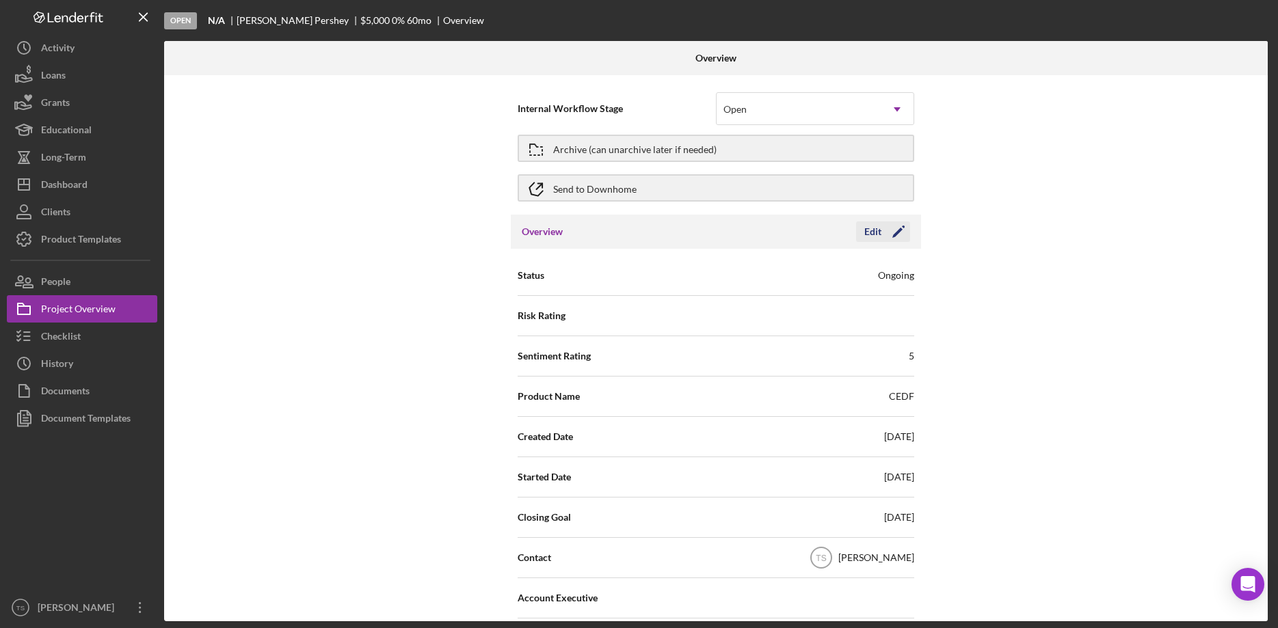
click at [881, 237] on div "Edit" at bounding box center [872, 232] width 17 height 21
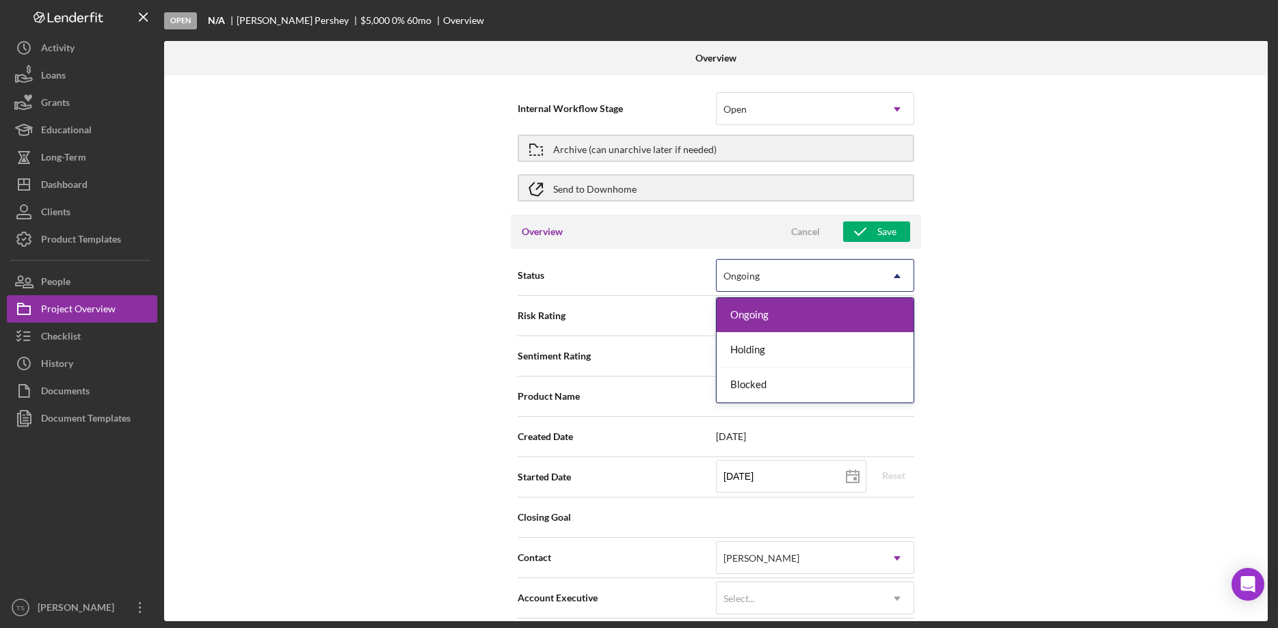
click at [896, 279] on icon "Icon/Dropdown Arrow" at bounding box center [897, 276] width 33 height 33
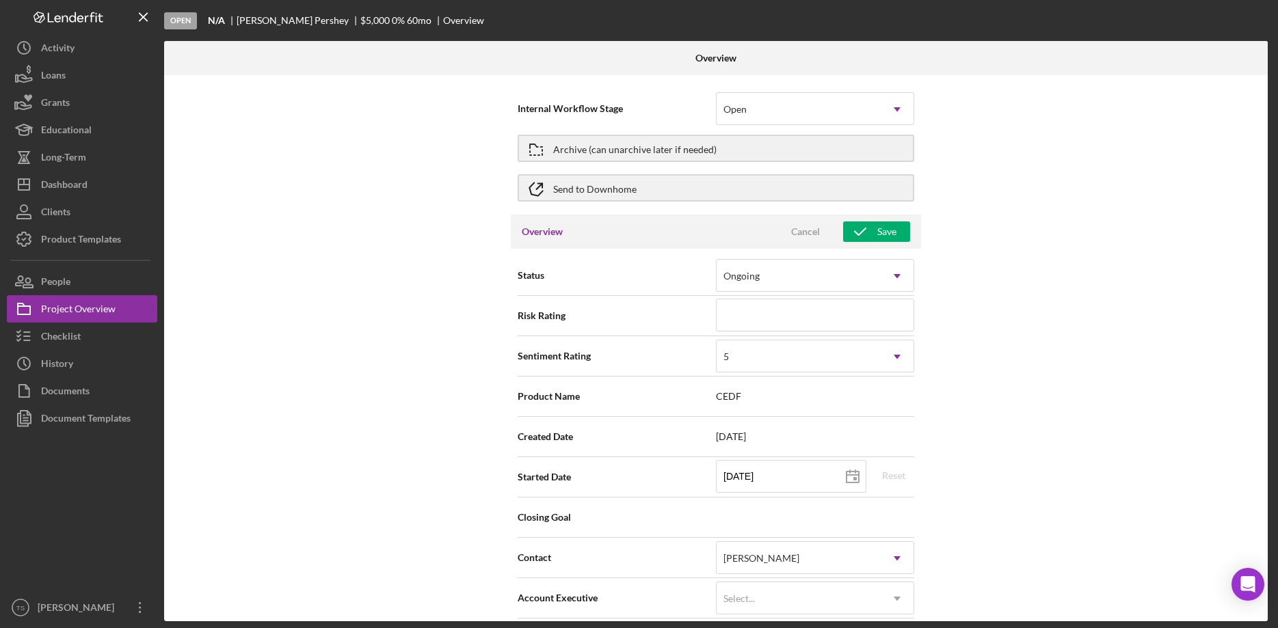
click at [1039, 282] on div "Internal Workflow Stage Open Icon/Dropdown Arrow Archive (can unarchive later i…" at bounding box center [716, 348] width 1104 height 546
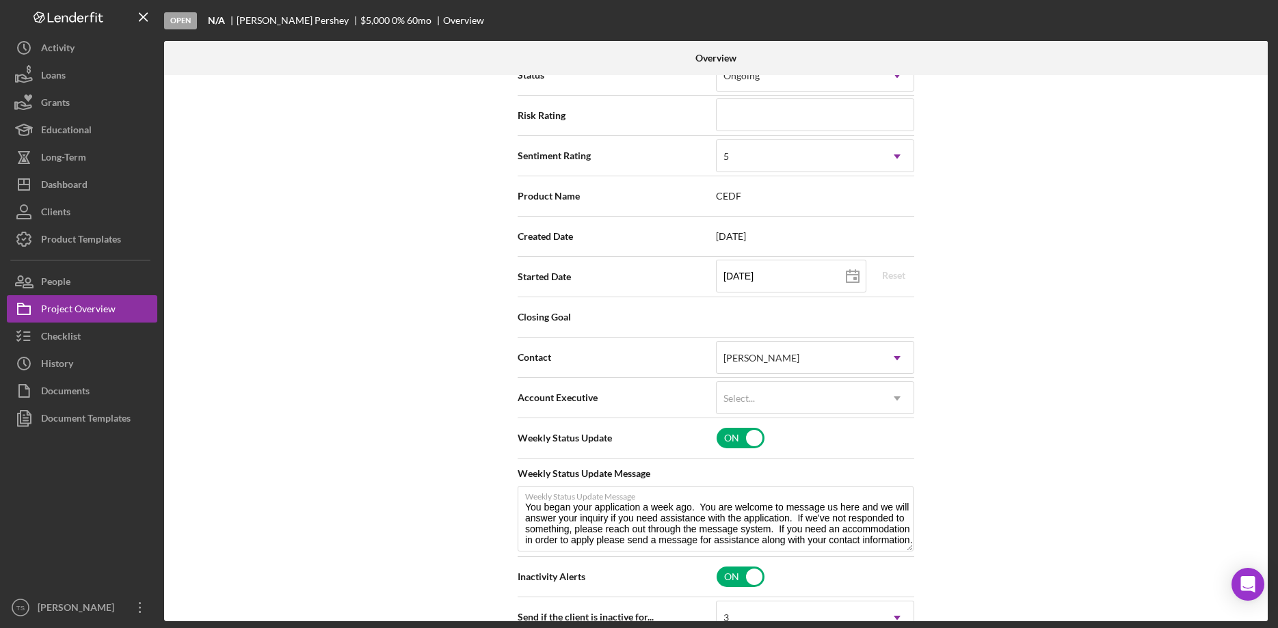
scroll to position [209, 0]
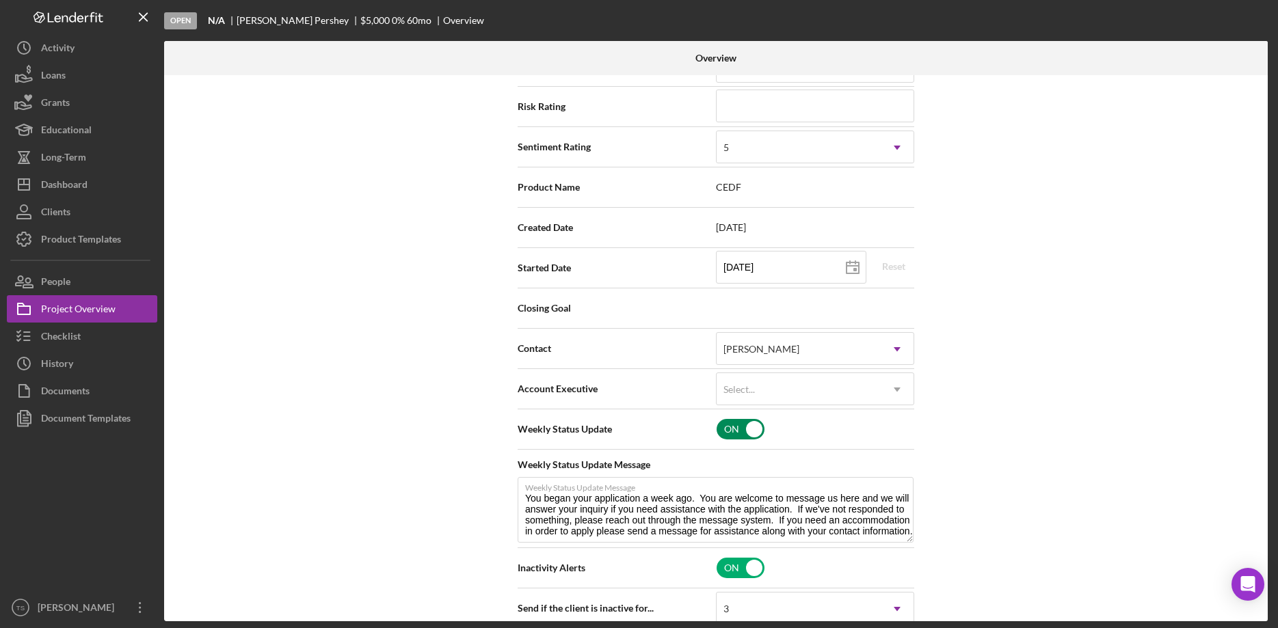
click at [749, 428] on input "checkbox" at bounding box center [741, 429] width 48 height 21
checkbox input "false"
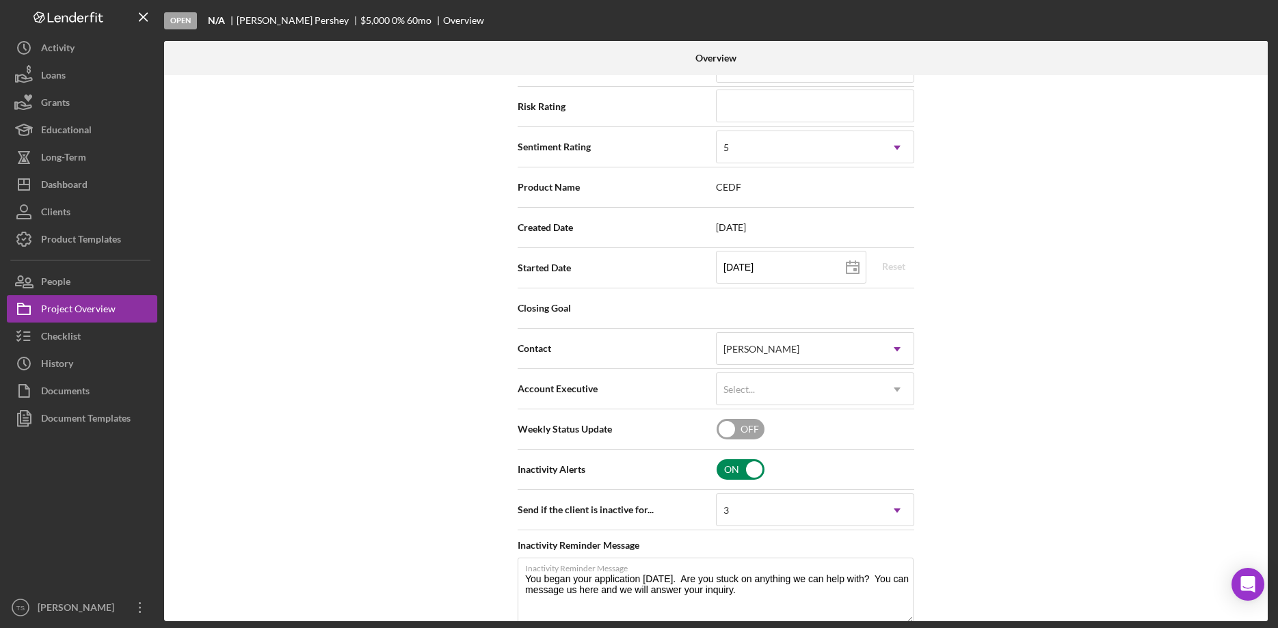
click at [750, 469] on input "checkbox" at bounding box center [741, 469] width 48 height 21
checkbox input "false"
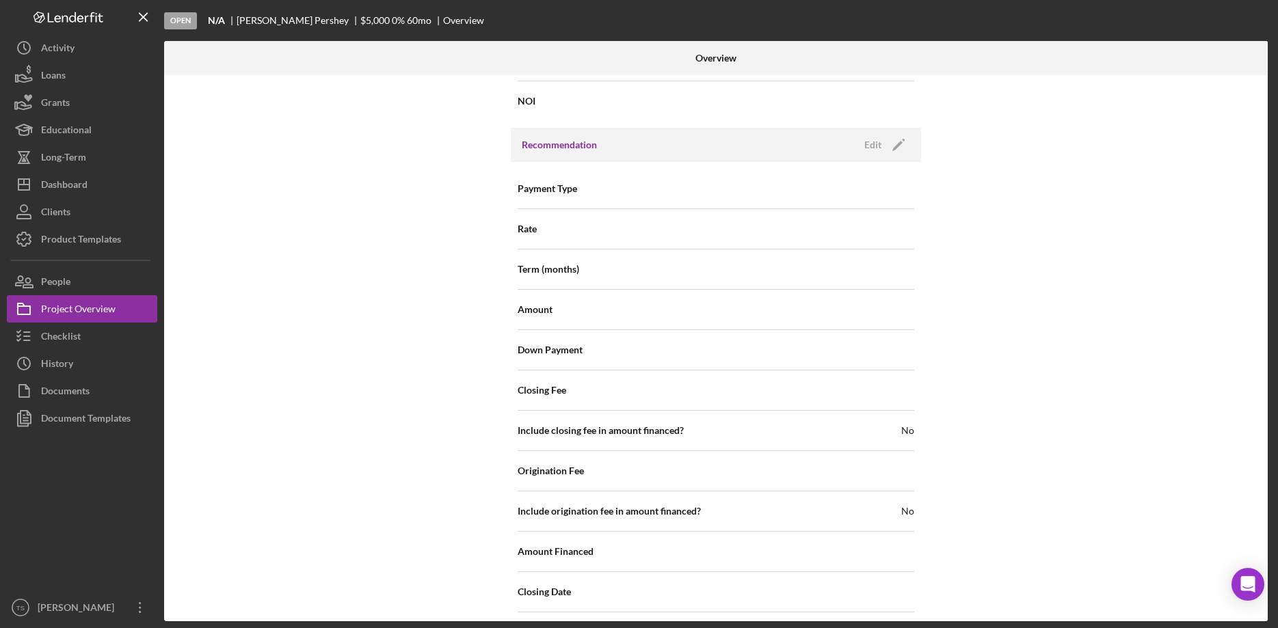
scroll to position [1329, 0]
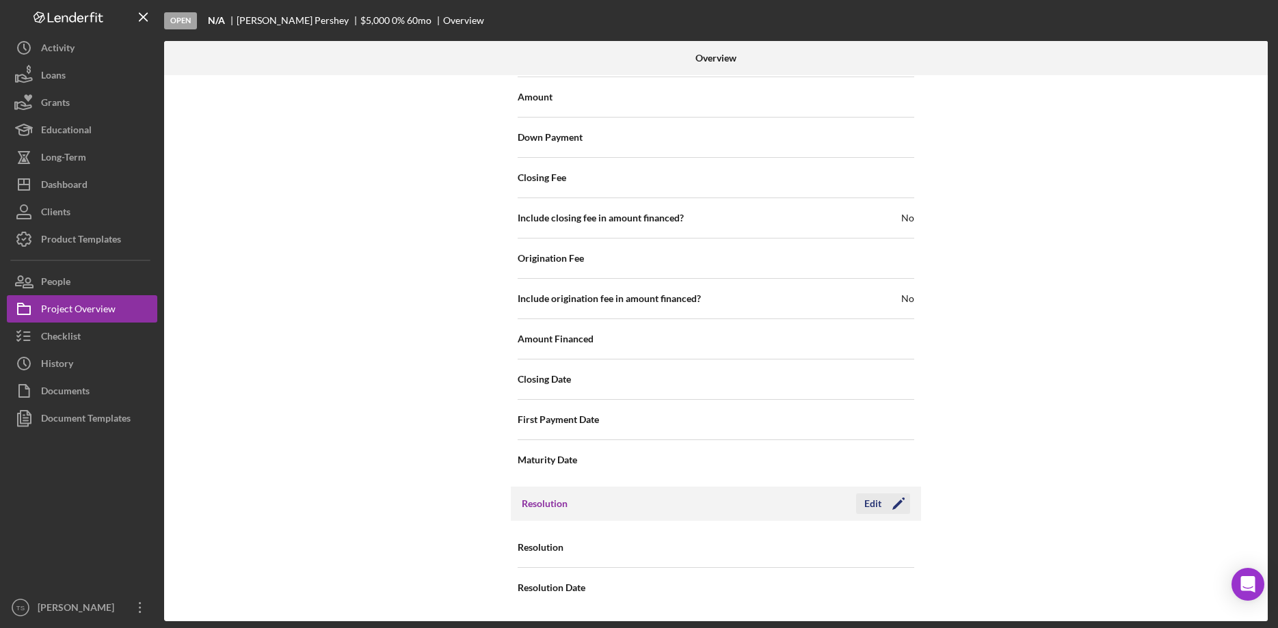
click at [892, 507] on icon "Icon/Edit" at bounding box center [898, 504] width 34 height 34
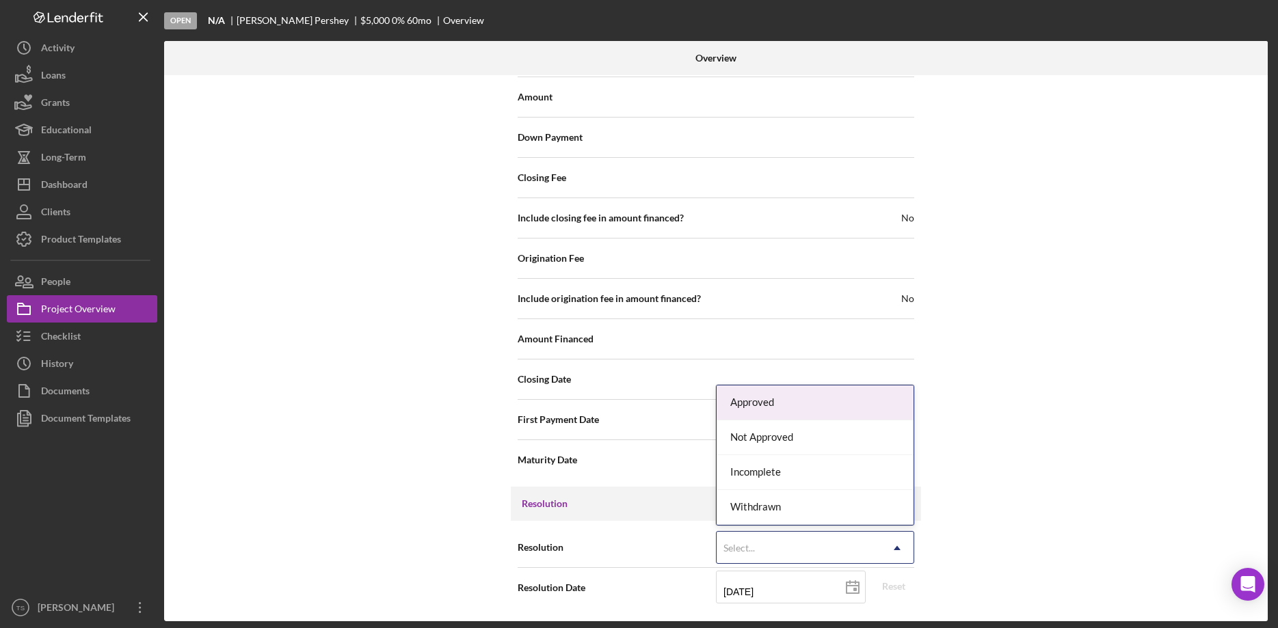
click at [846, 556] on div "Select..." at bounding box center [799, 548] width 164 height 31
click at [784, 505] on div "Withdrawn" at bounding box center [815, 507] width 197 height 35
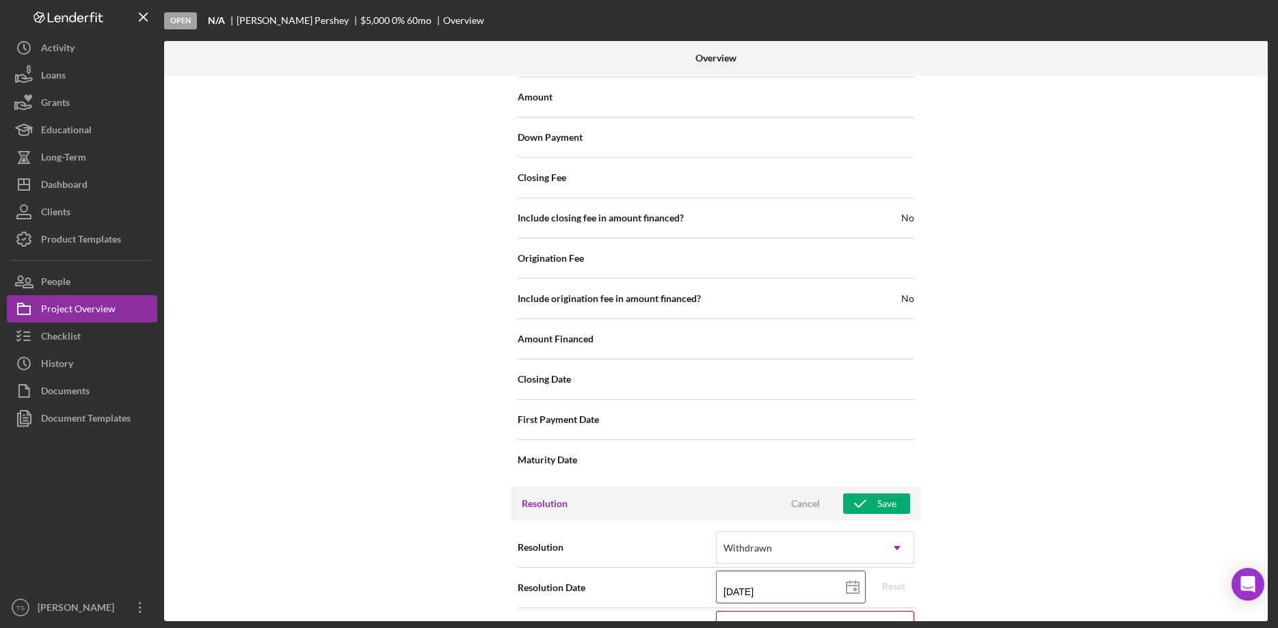
click at [856, 591] on rect at bounding box center [854, 589] width 3 height 3
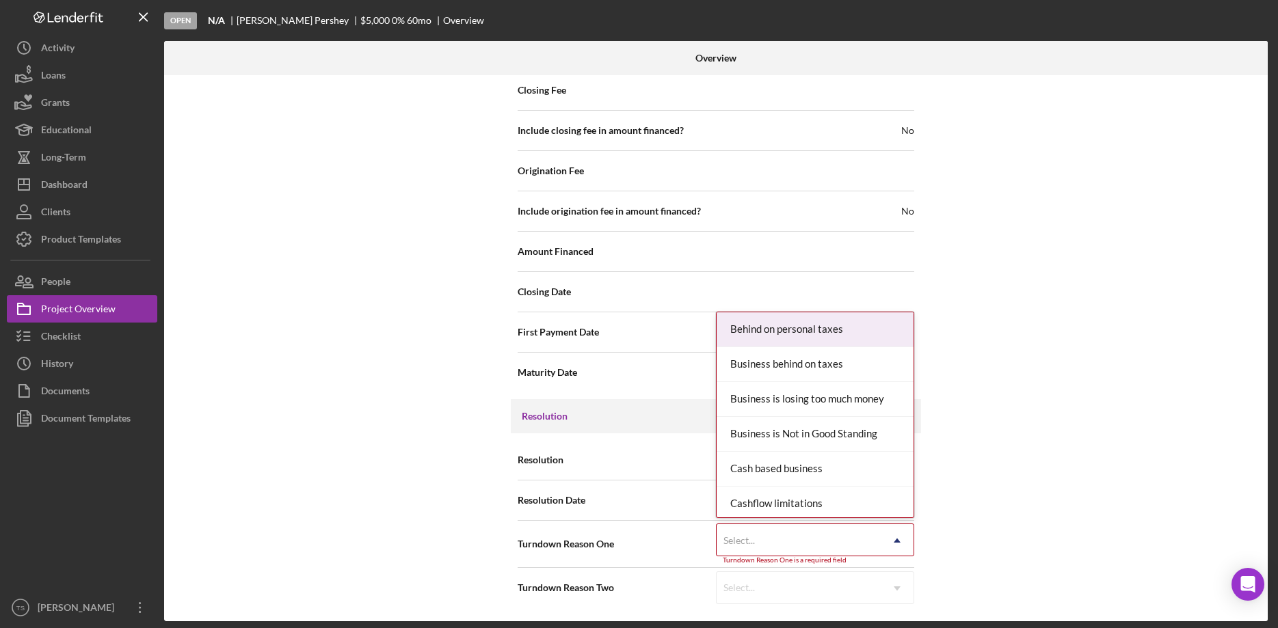
click at [854, 544] on div "Select..." at bounding box center [799, 540] width 164 height 31
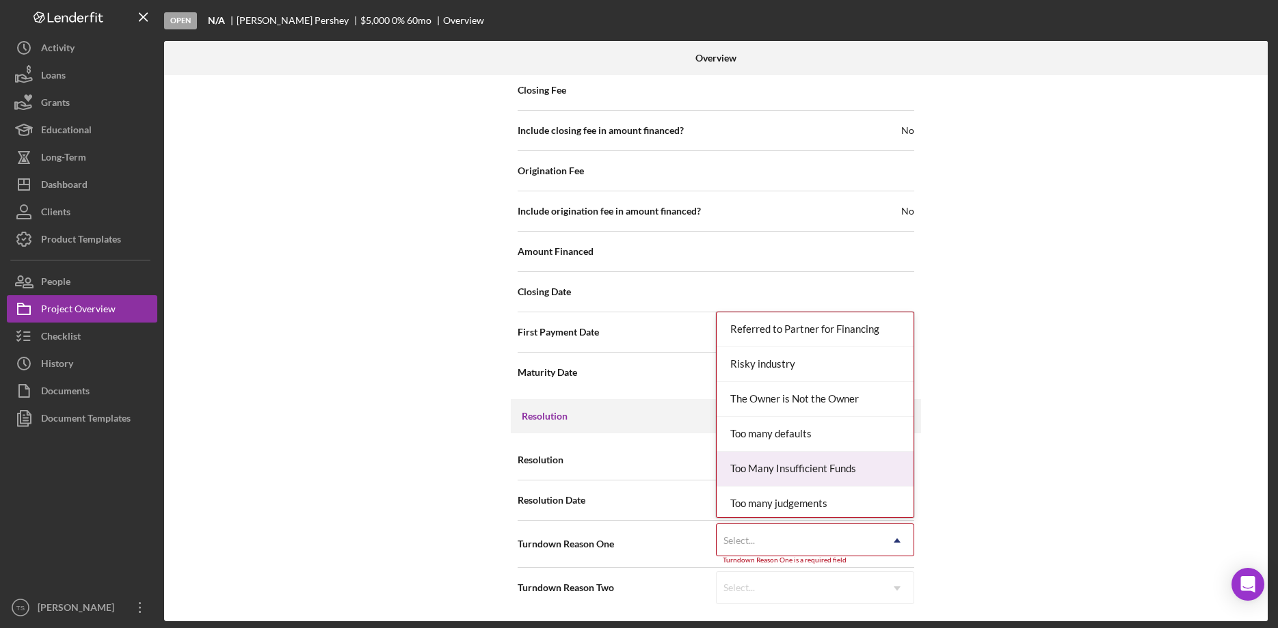
scroll to position [1504, 0]
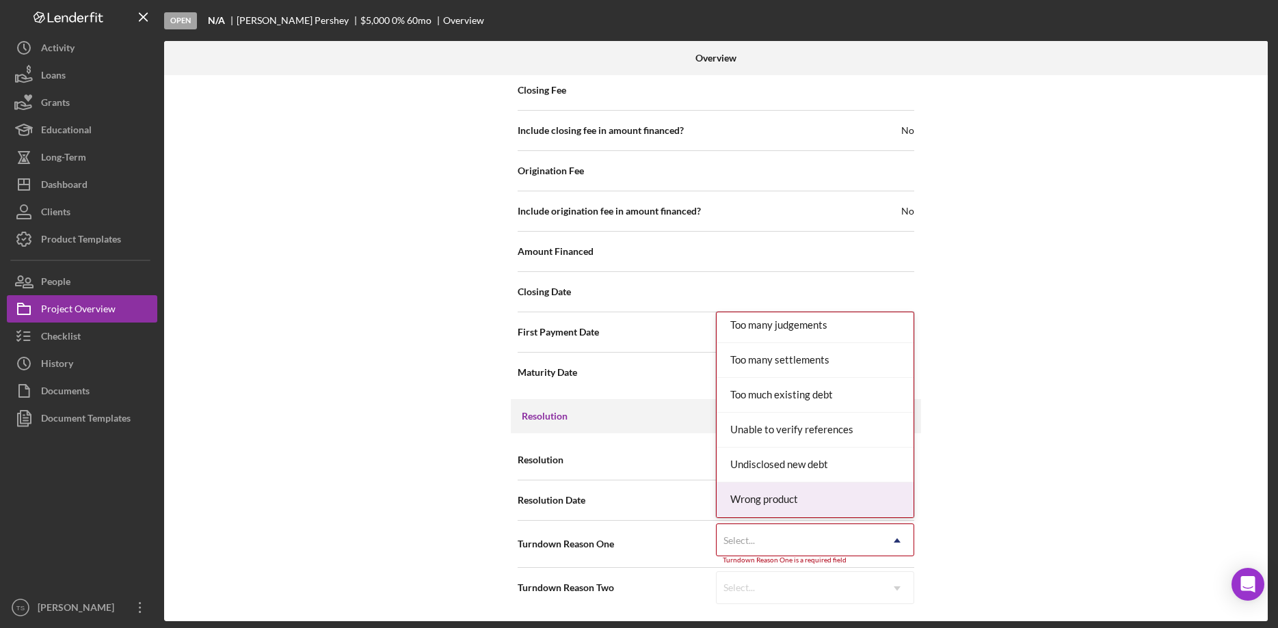
click at [786, 501] on div "Wrong product" at bounding box center [815, 500] width 197 height 35
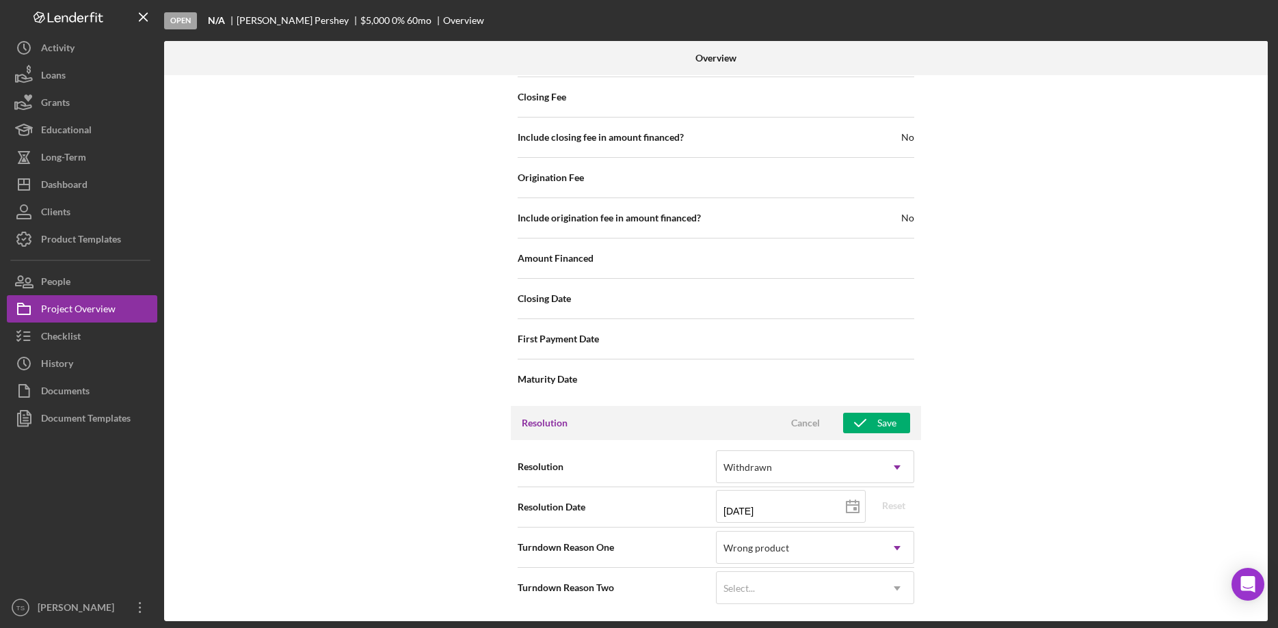
scroll to position [1409, 0]
click at [888, 429] on div "Save" at bounding box center [886, 423] width 19 height 21
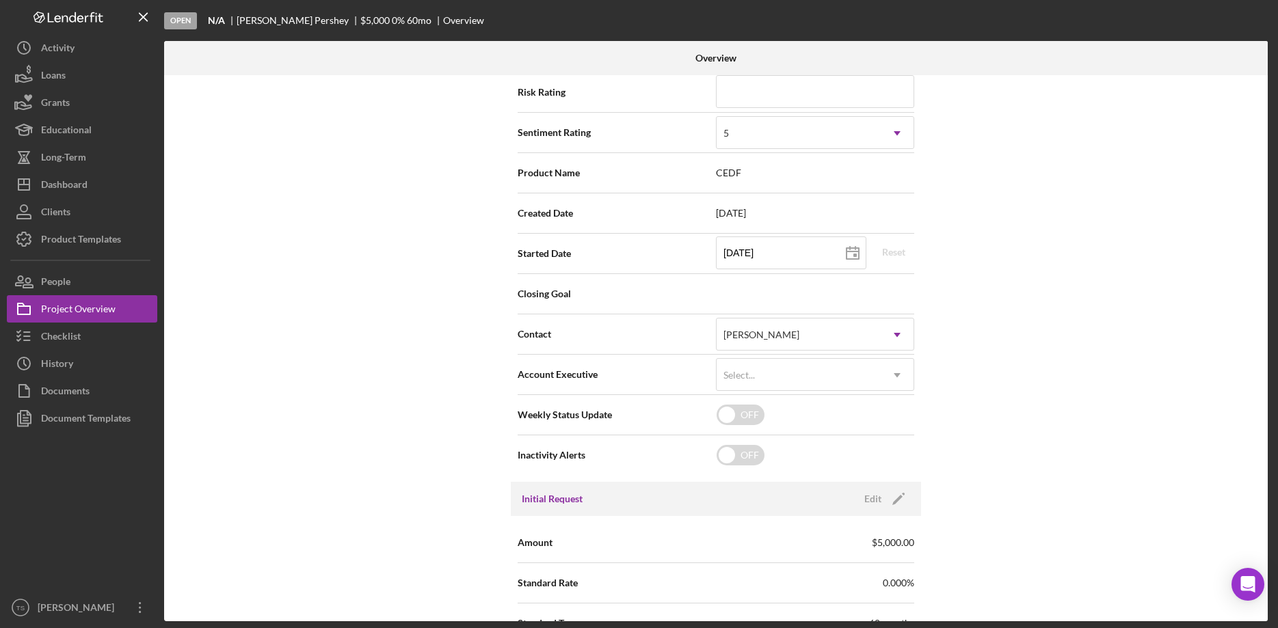
scroll to position [0, 0]
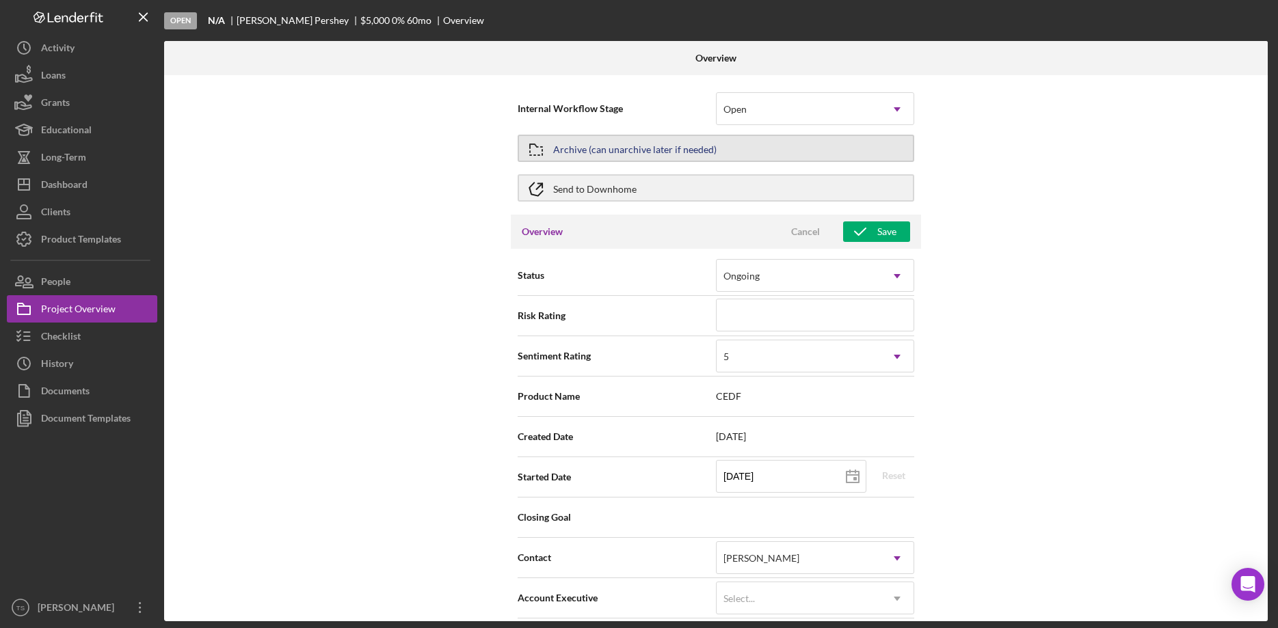
click at [626, 151] on div "Archive (can unarchive later if needed)" at bounding box center [634, 148] width 163 height 25
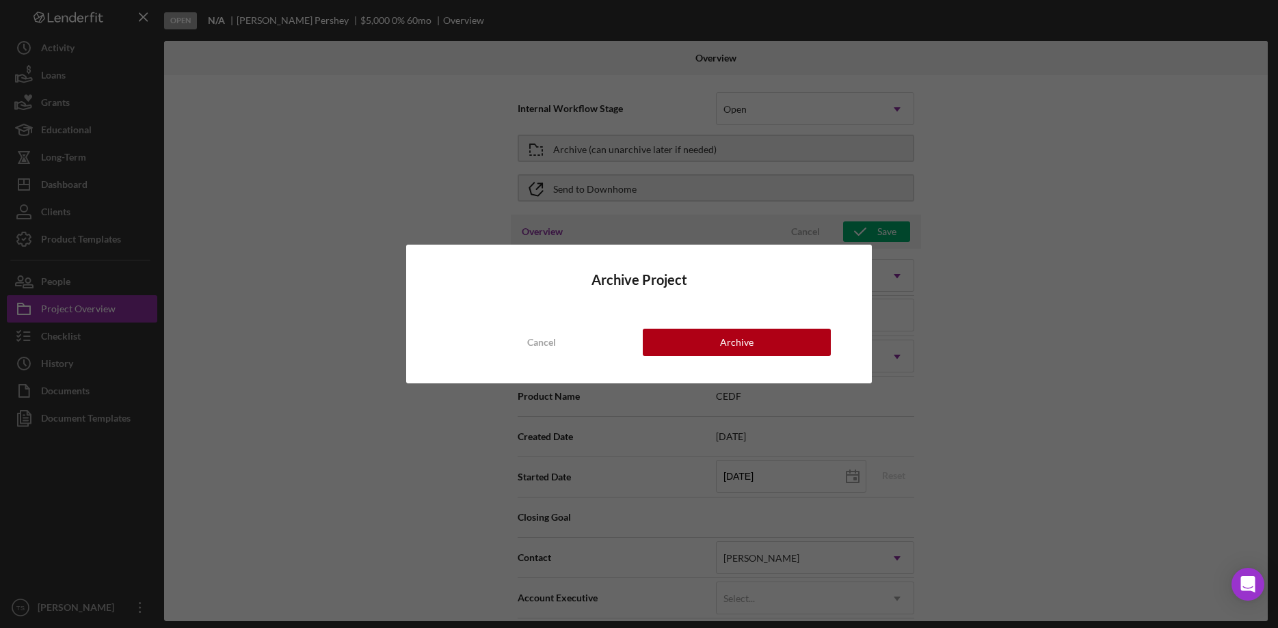
click at [745, 328] on div "Archive Project Cancel Archive" at bounding box center [639, 314] width 466 height 139
click at [749, 349] on div "Archive" at bounding box center [737, 342] width 34 height 27
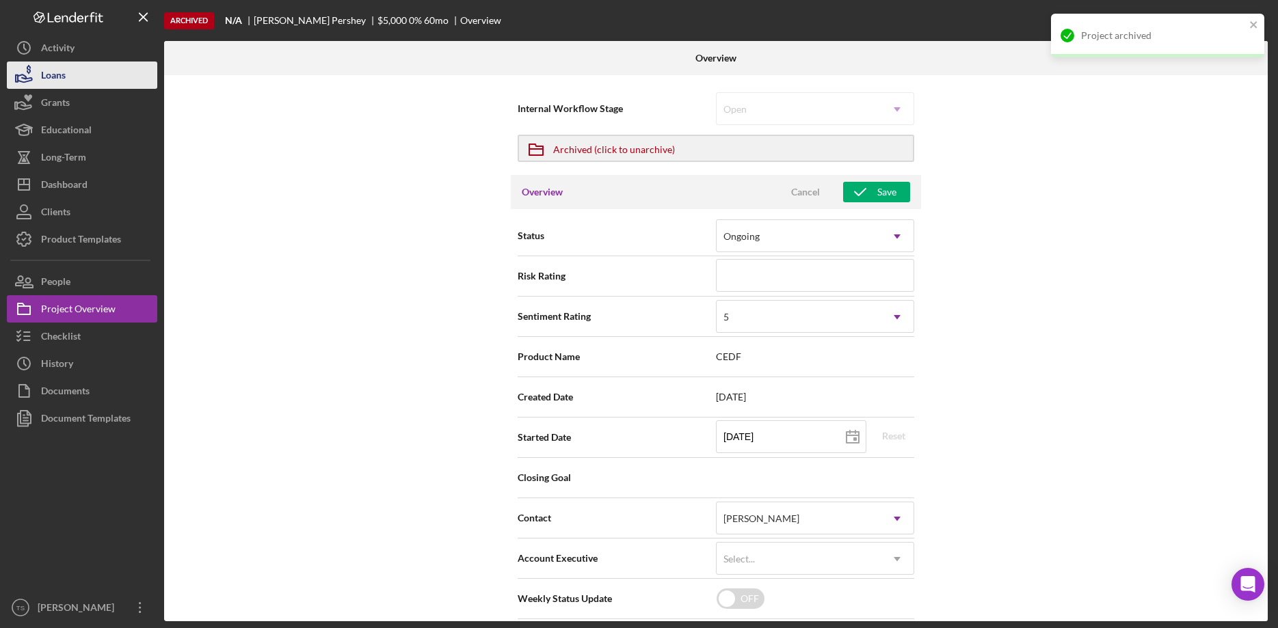
click at [83, 79] on button "Loans" at bounding box center [82, 75] width 150 height 27
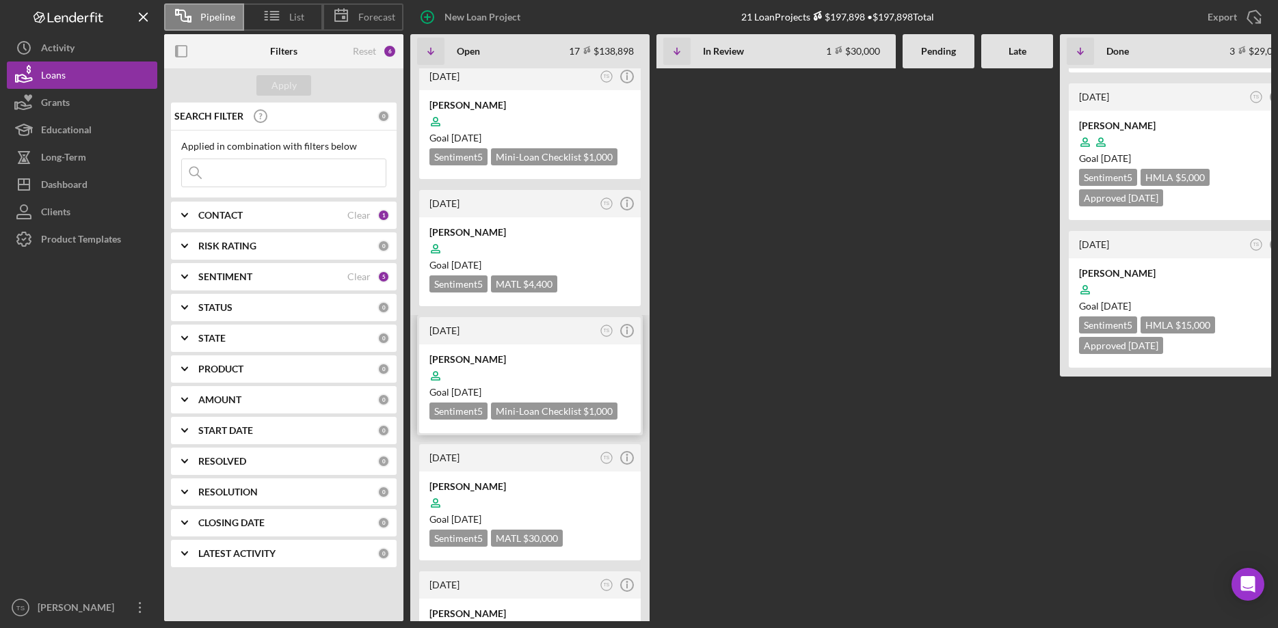
scroll to position [139, 0]
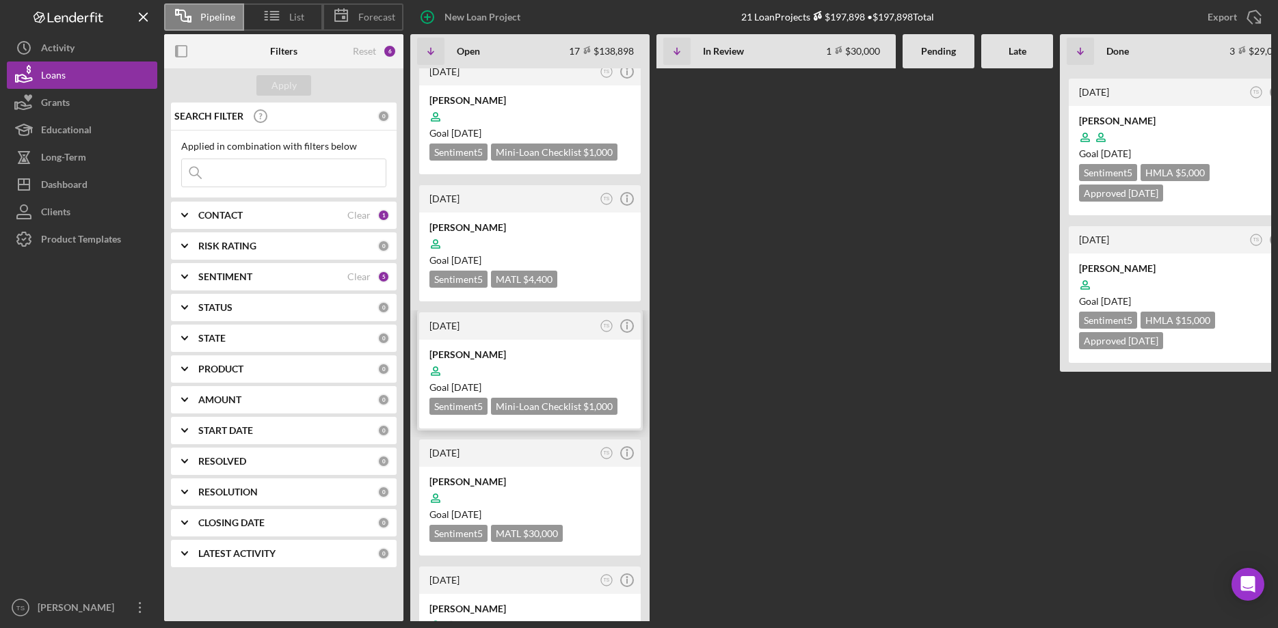
click at [468, 361] on div at bounding box center [529, 371] width 201 height 26
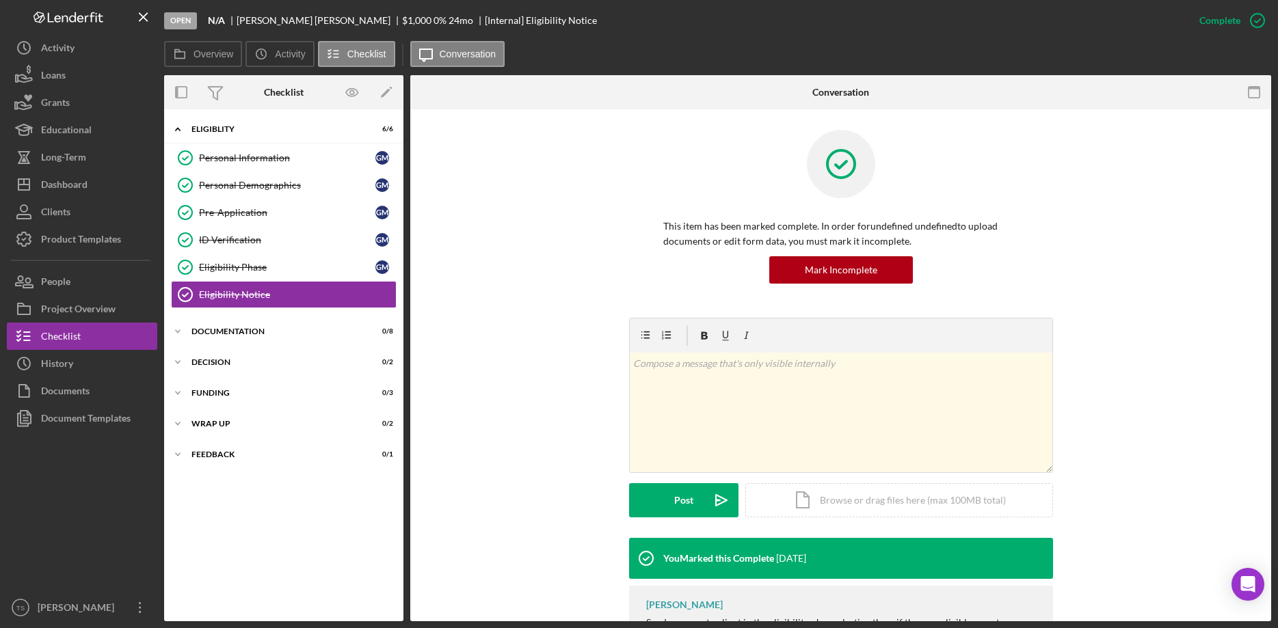
scroll to position [60, 0]
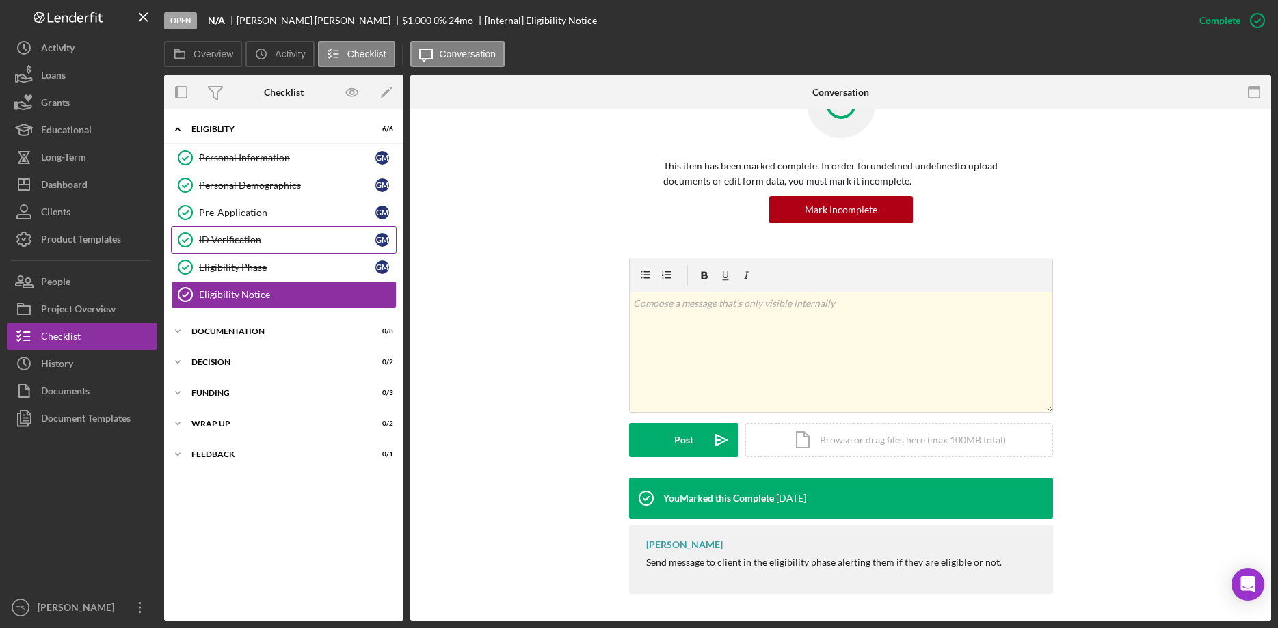
click at [250, 244] on div "ID Verification" at bounding box center [287, 240] width 176 height 11
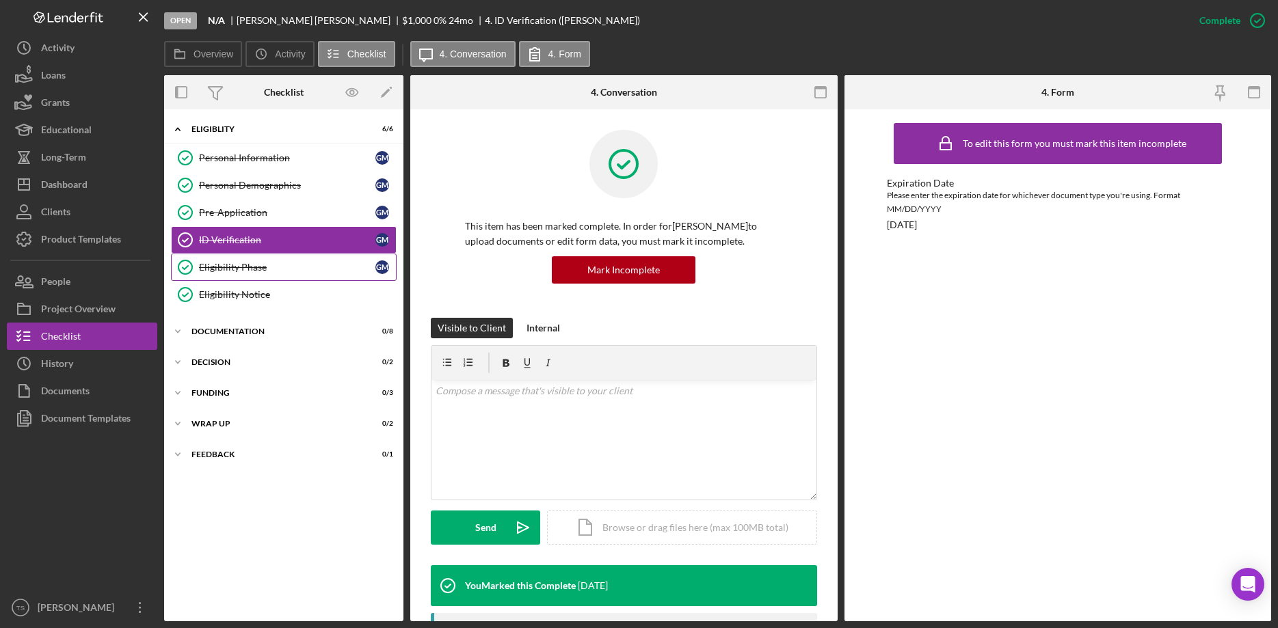
click at [225, 269] on div "Eligibility Phase" at bounding box center [287, 267] width 176 height 11
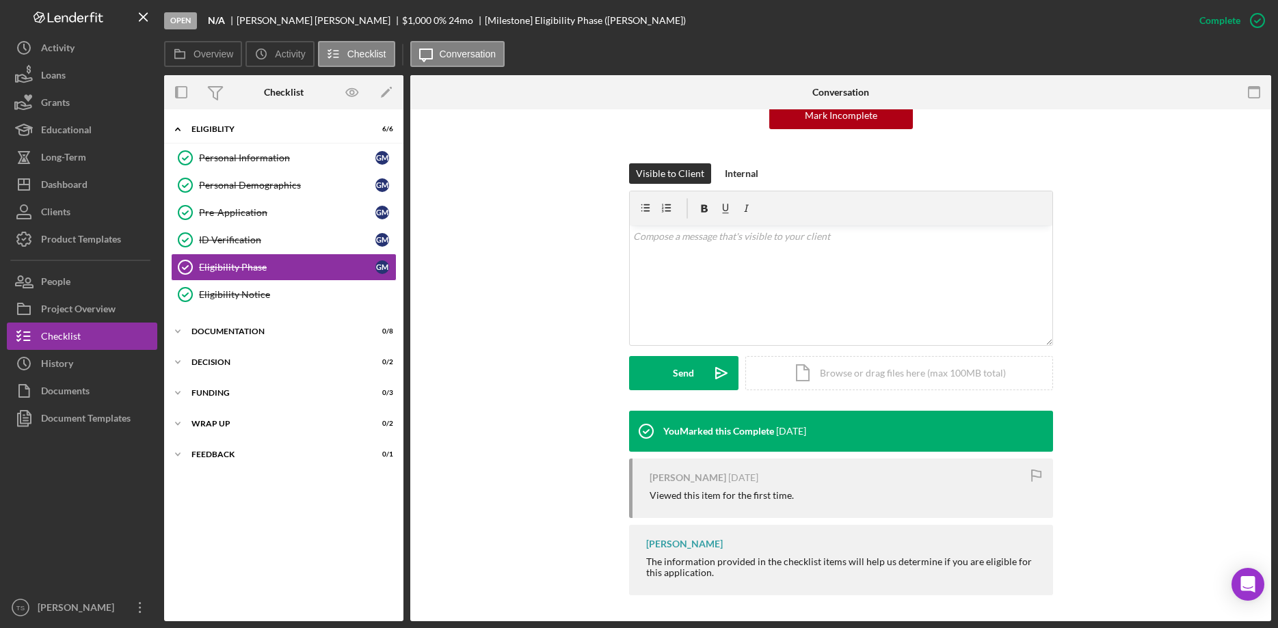
scroll to position [156, 0]
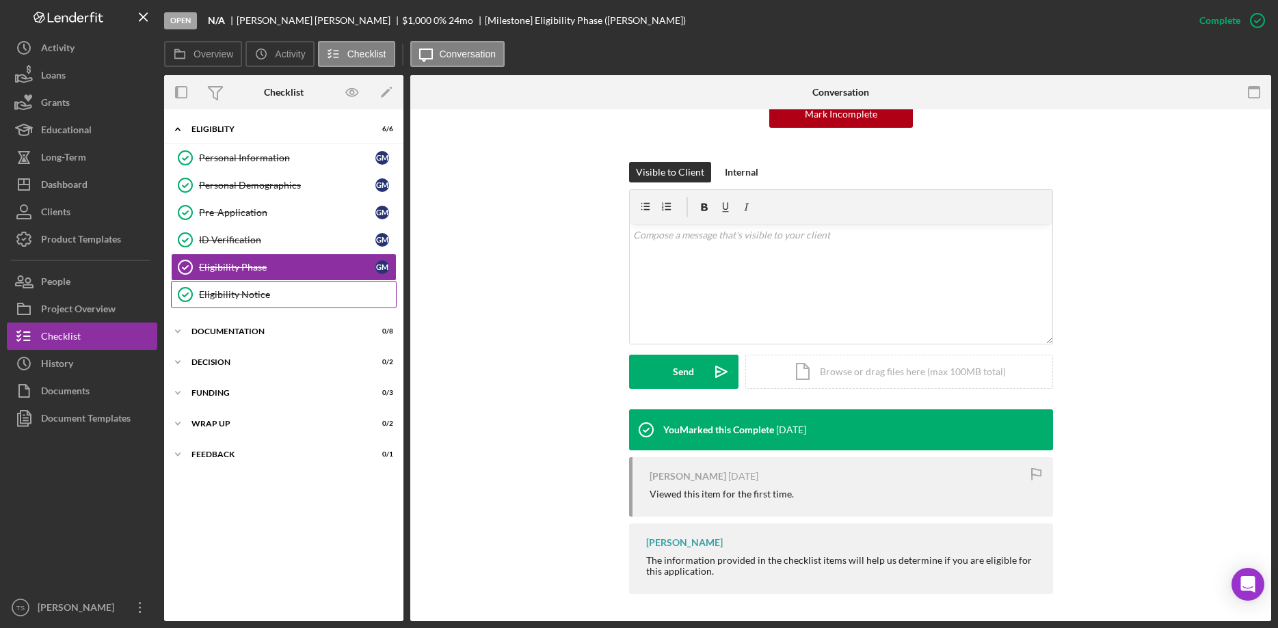
click at [223, 297] on div "Eligibility Notice" at bounding box center [297, 294] width 197 height 11
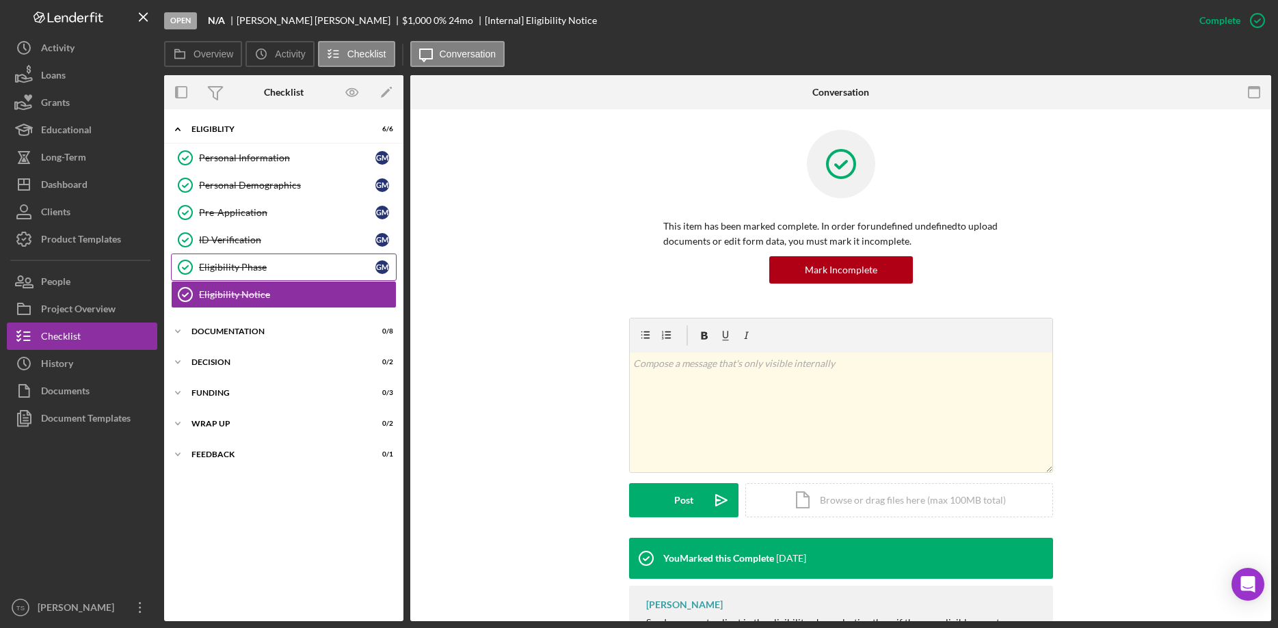
click at [249, 269] on div "Eligibility Phase" at bounding box center [287, 267] width 176 height 11
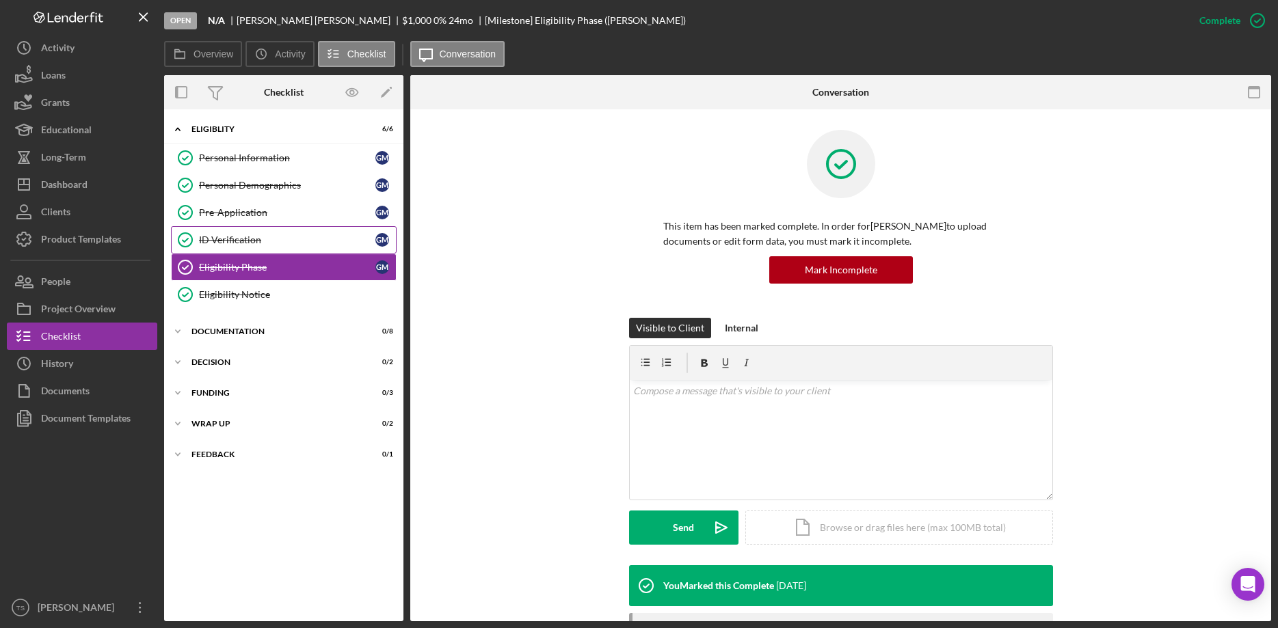
click at [269, 228] on link "ID Verification ID Verification G M" at bounding box center [284, 239] width 226 height 27
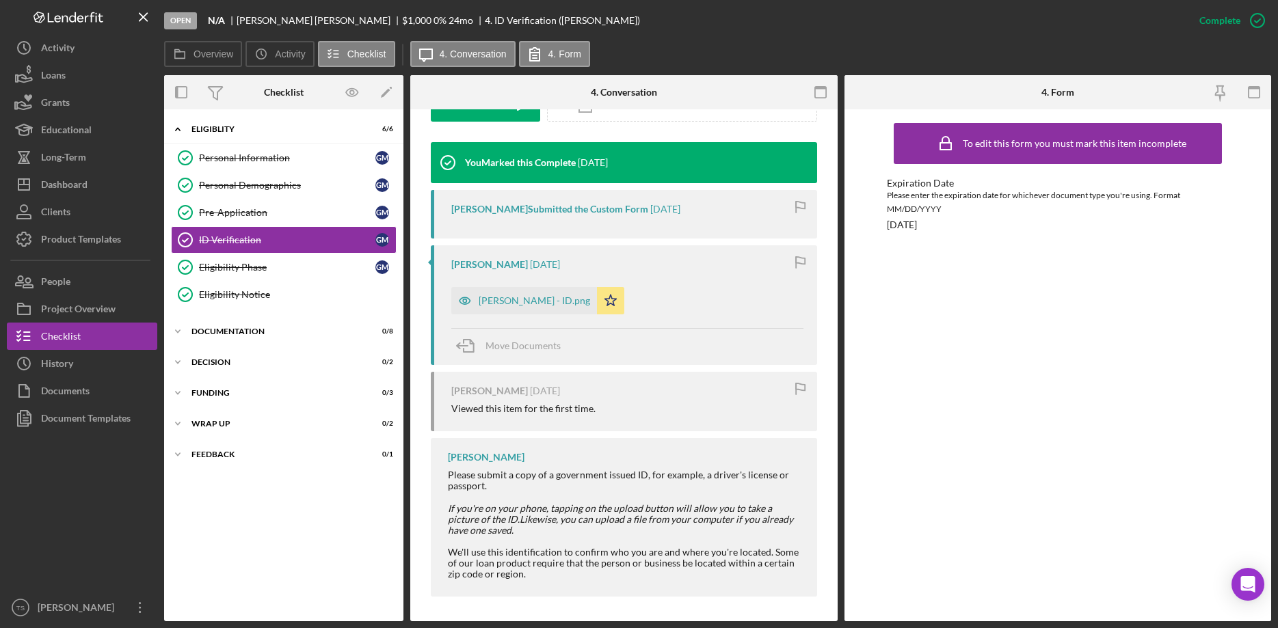
scroll to position [426, 0]
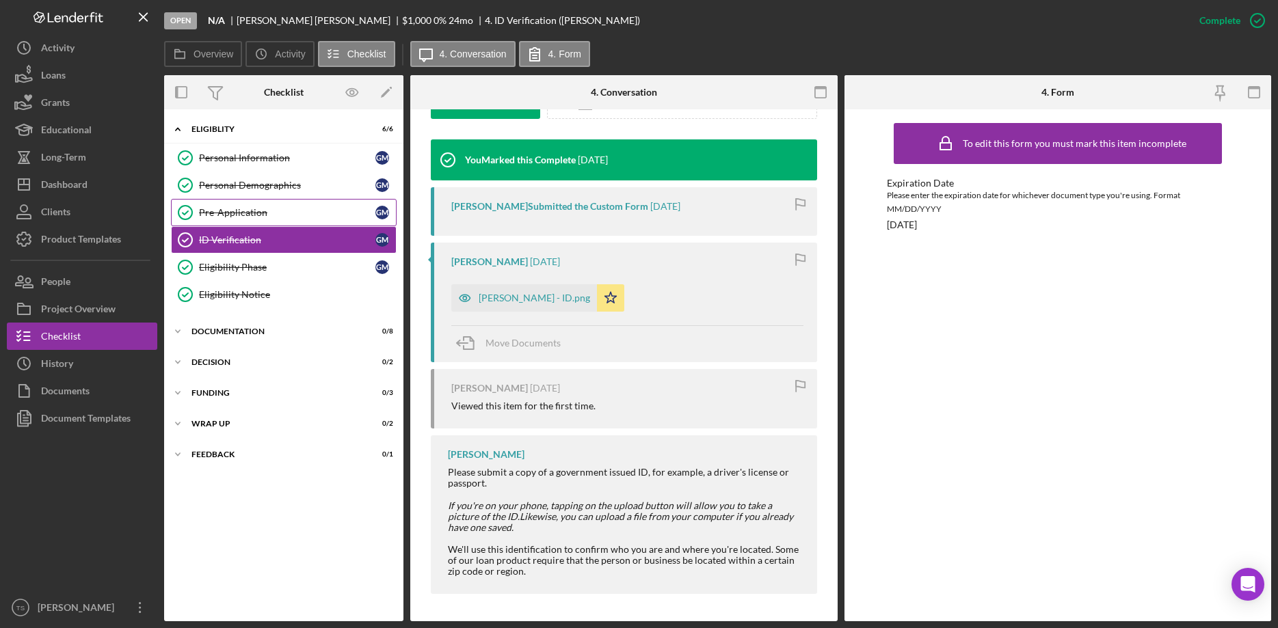
click at [269, 215] on div "Pre-Application" at bounding box center [287, 212] width 176 height 11
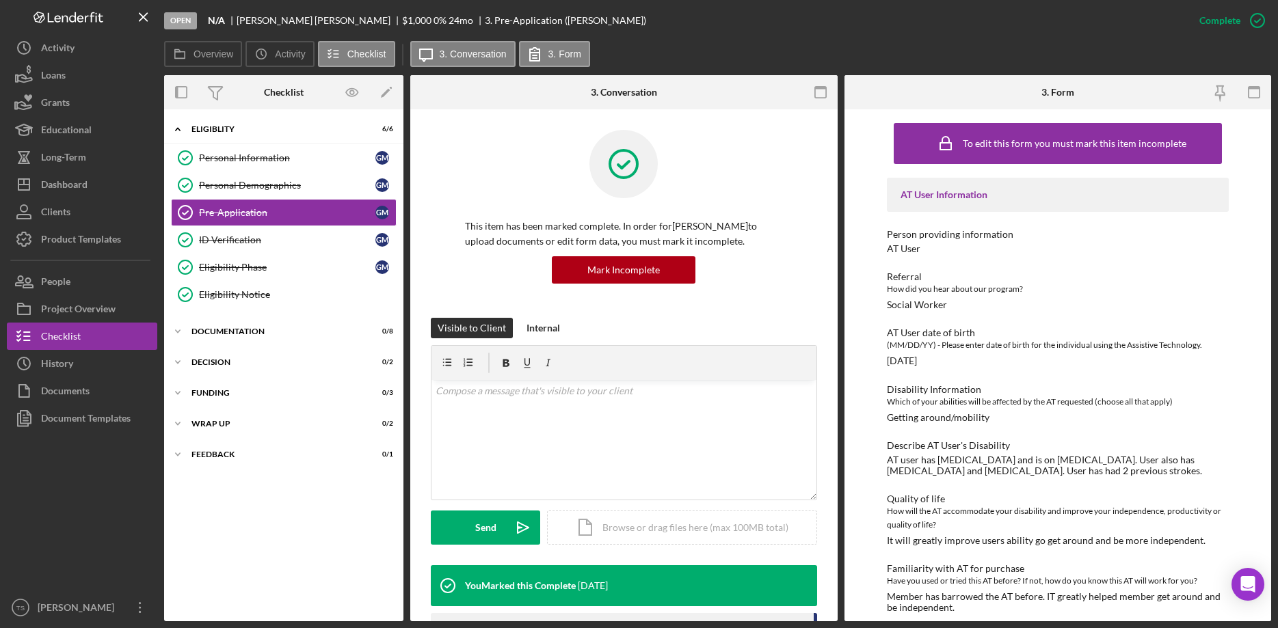
scroll to position [411, 0]
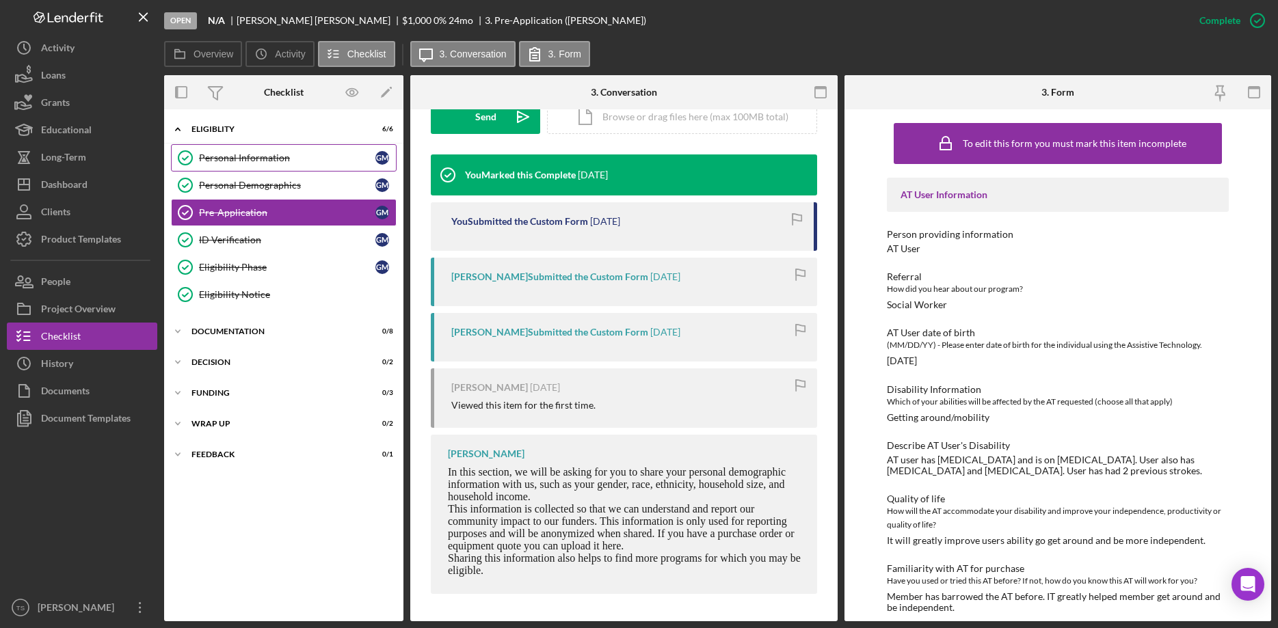
click at [262, 154] on div "Personal Information" at bounding box center [287, 157] width 176 height 11
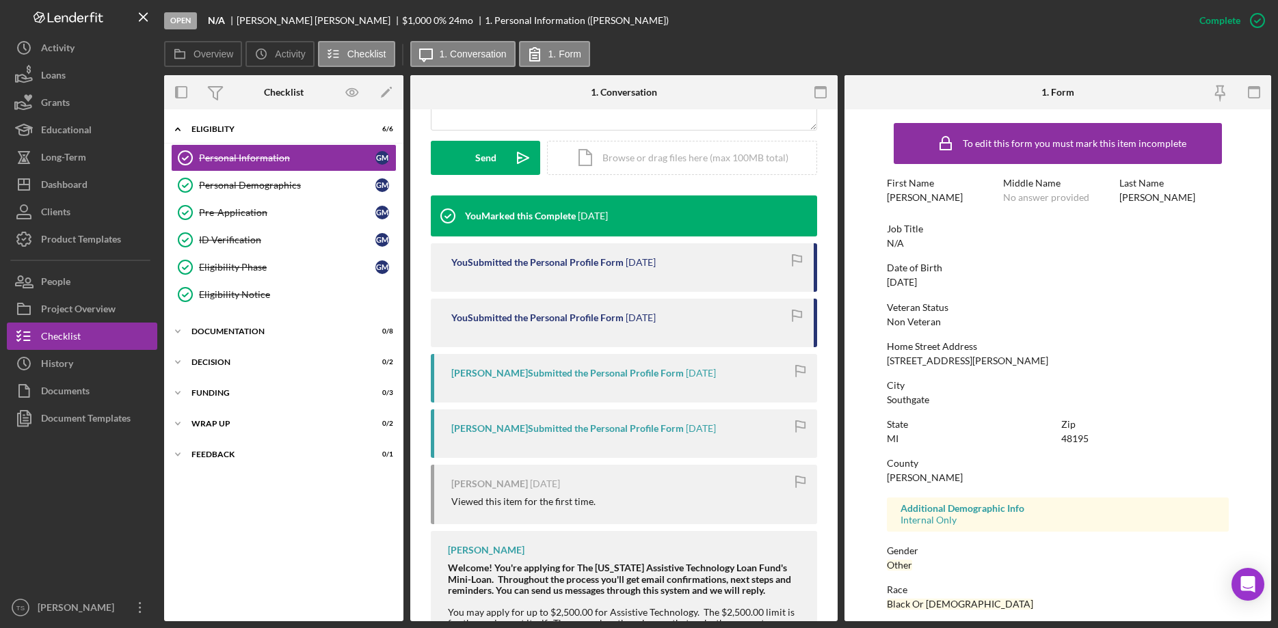
scroll to position [488, 0]
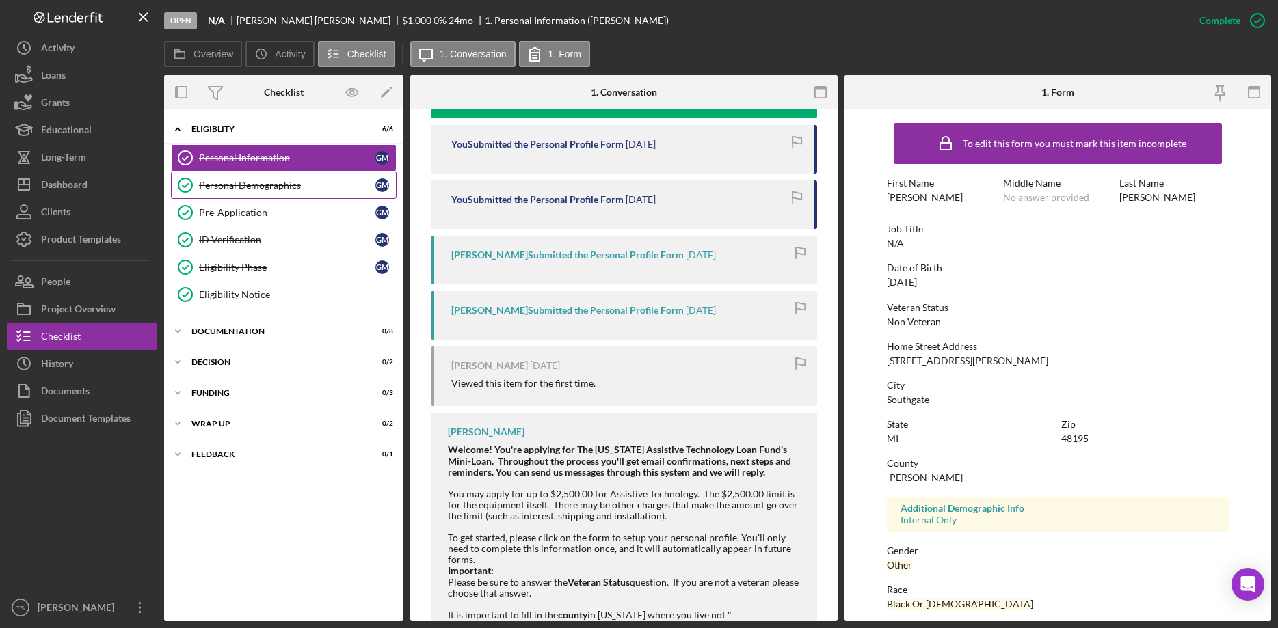
click at [244, 187] on div "Personal Demographics" at bounding box center [287, 185] width 176 height 11
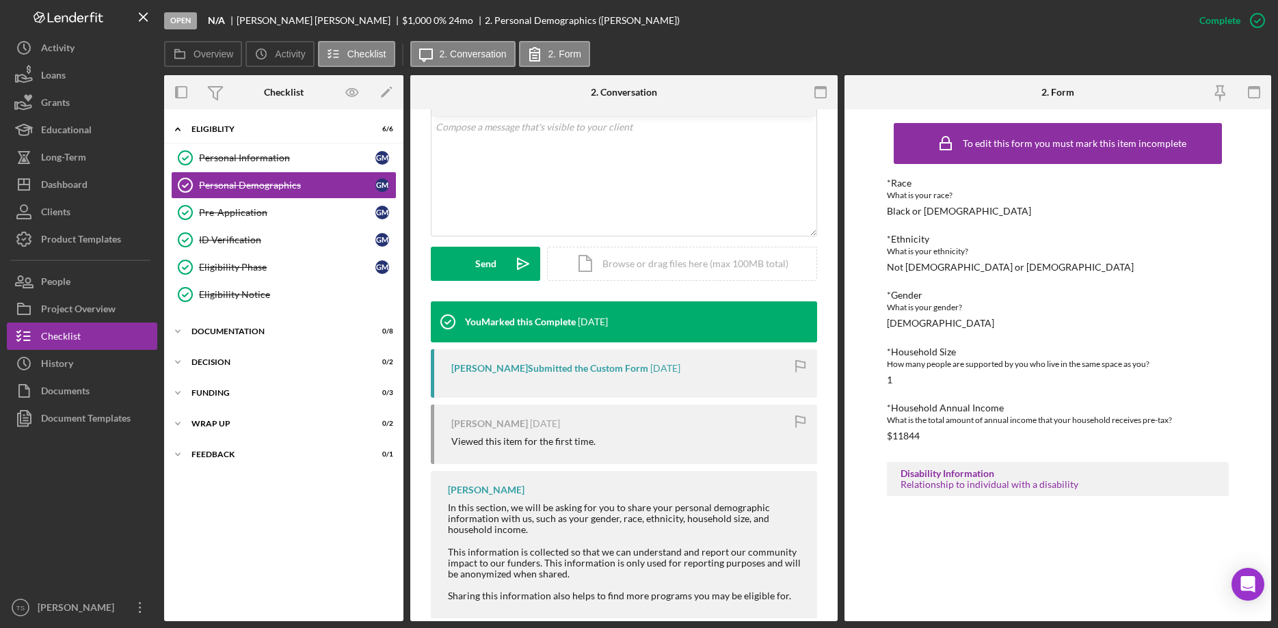
scroll to position [289, 0]
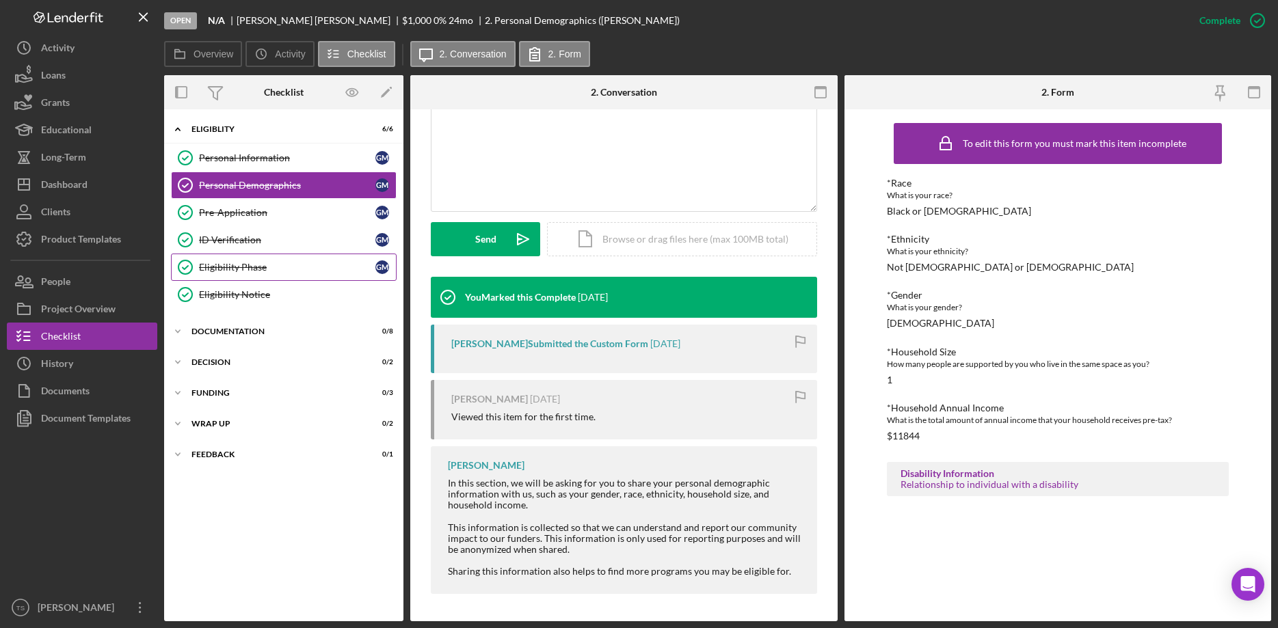
click at [224, 270] on div "Eligibility Phase" at bounding box center [287, 267] width 176 height 11
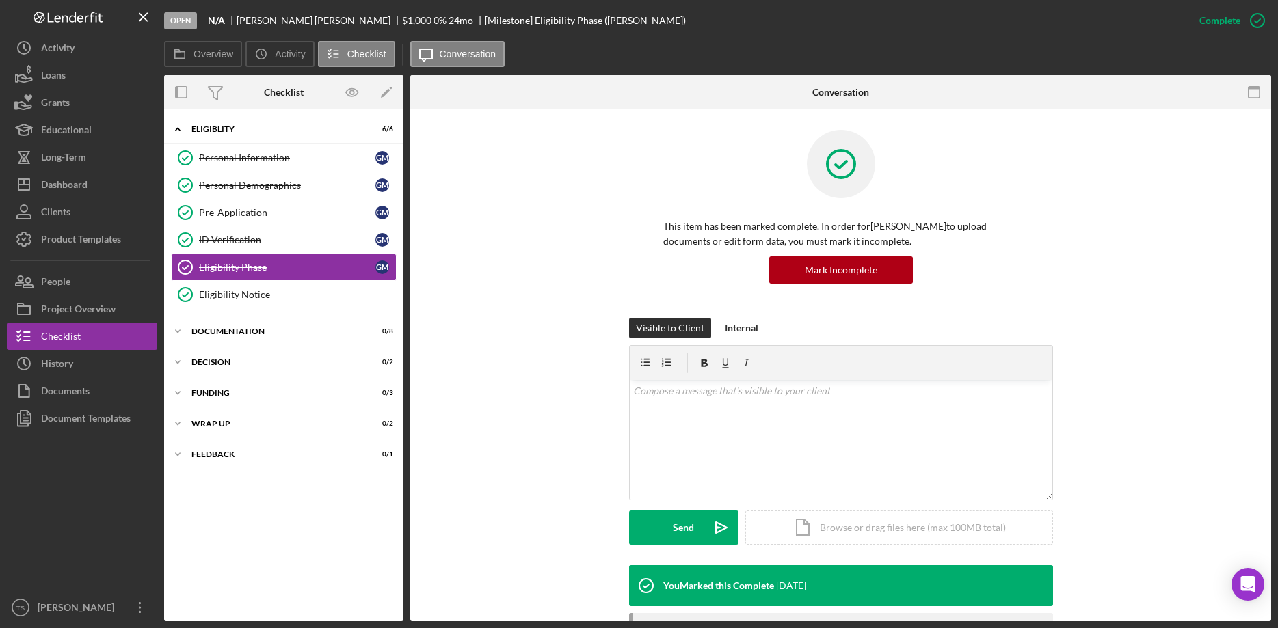
scroll to position [156, 0]
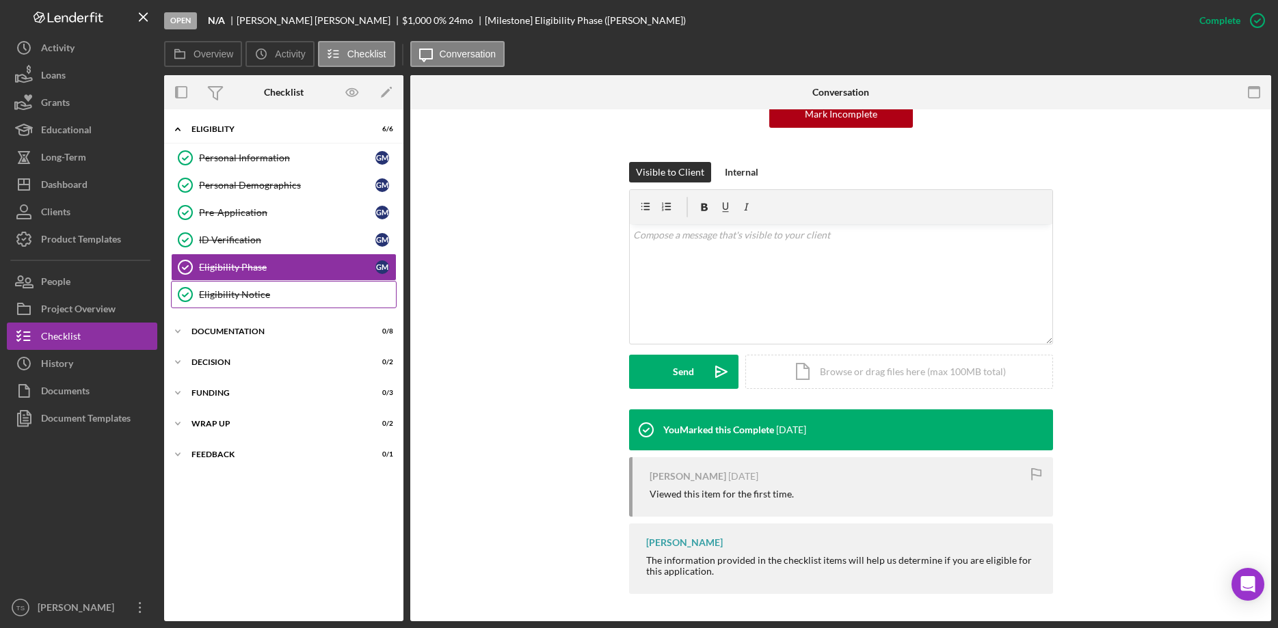
click at [250, 295] on div "Eligibility Notice" at bounding box center [297, 294] width 197 height 11
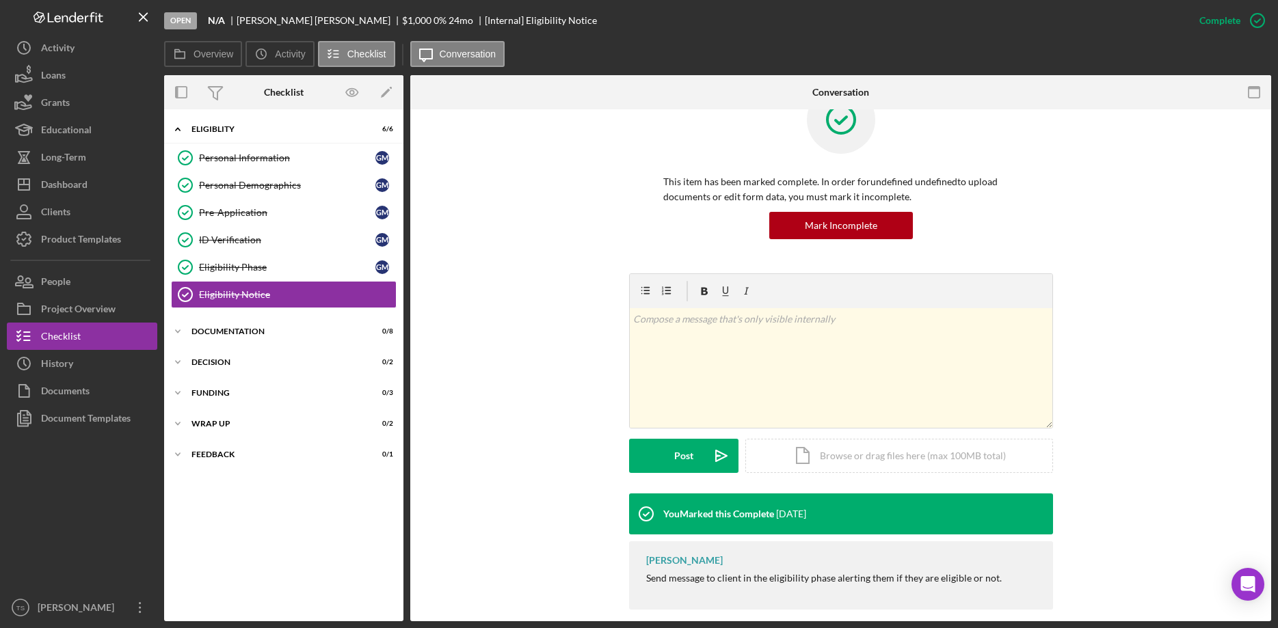
scroll to position [60, 0]
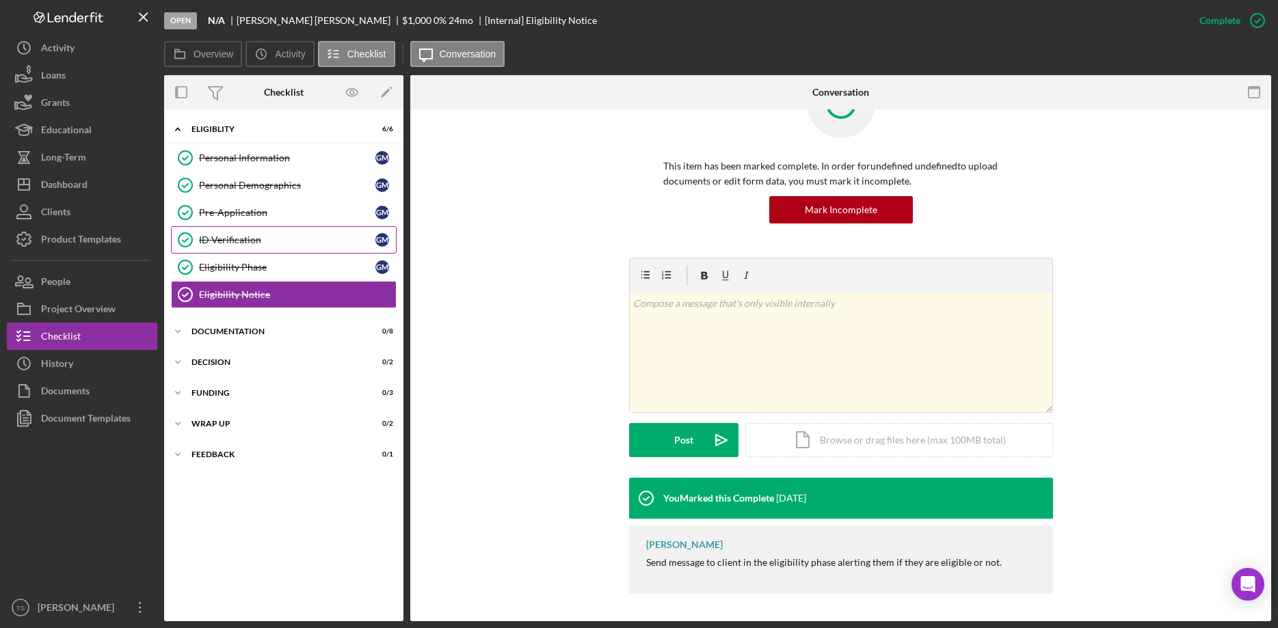
click at [216, 237] on div "ID Verification" at bounding box center [287, 240] width 176 height 11
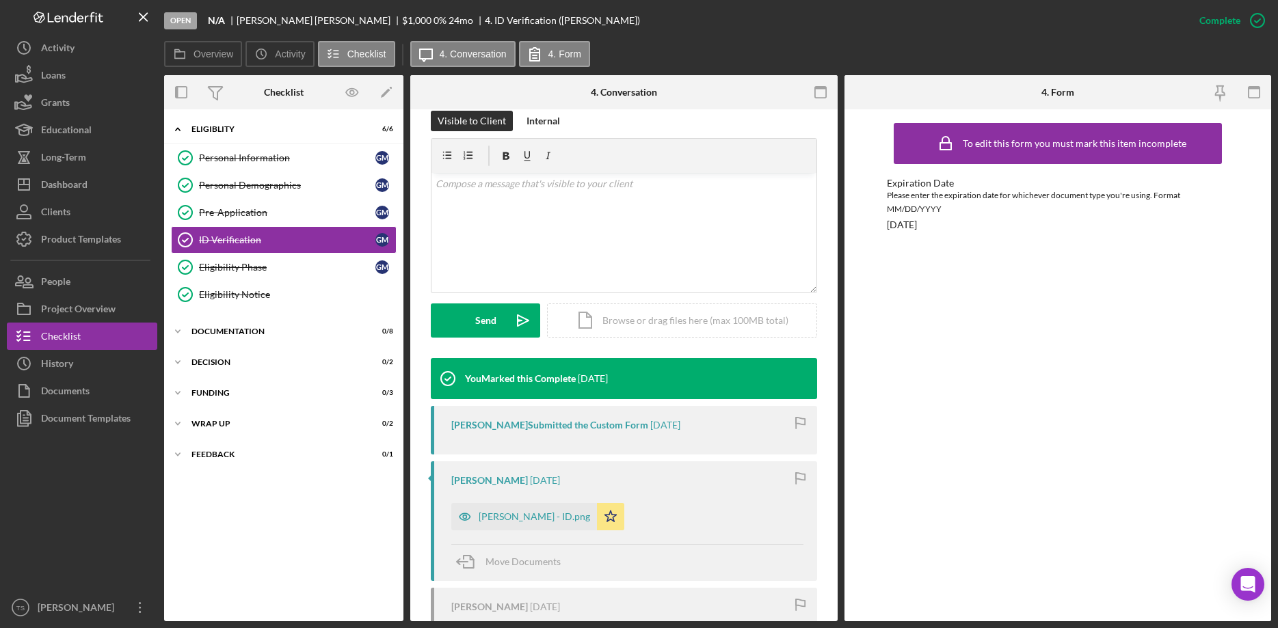
scroll to position [426, 0]
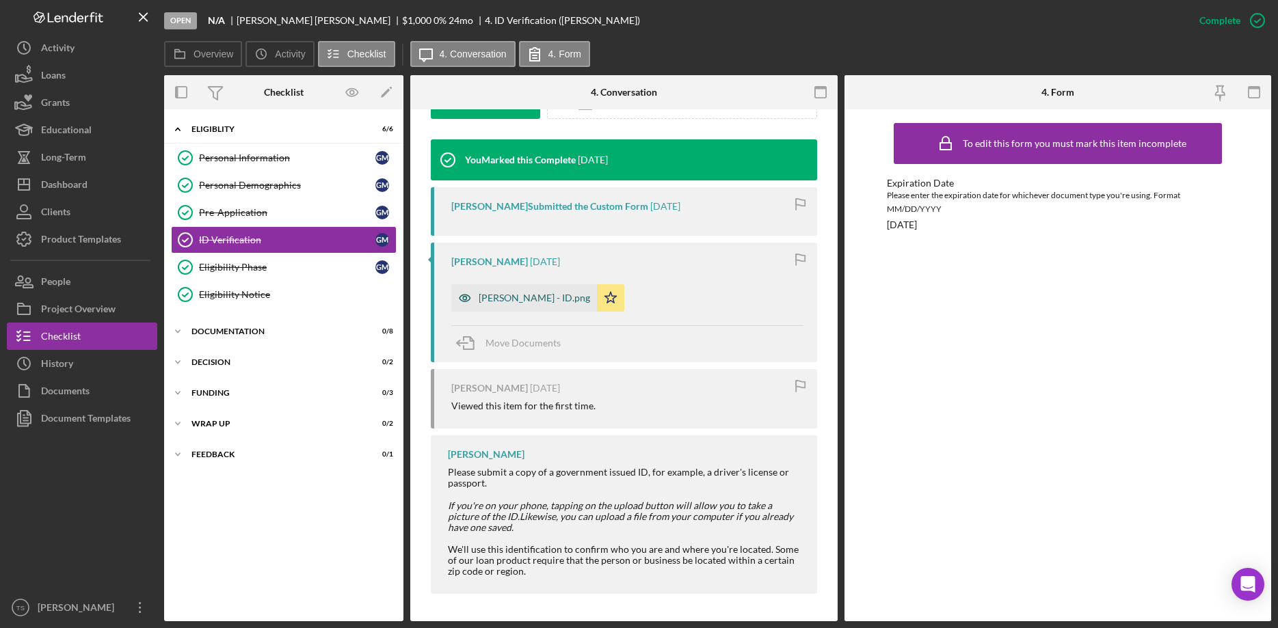
click at [524, 301] on div "[PERSON_NAME] - ID.png" at bounding box center [534, 298] width 111 height 11
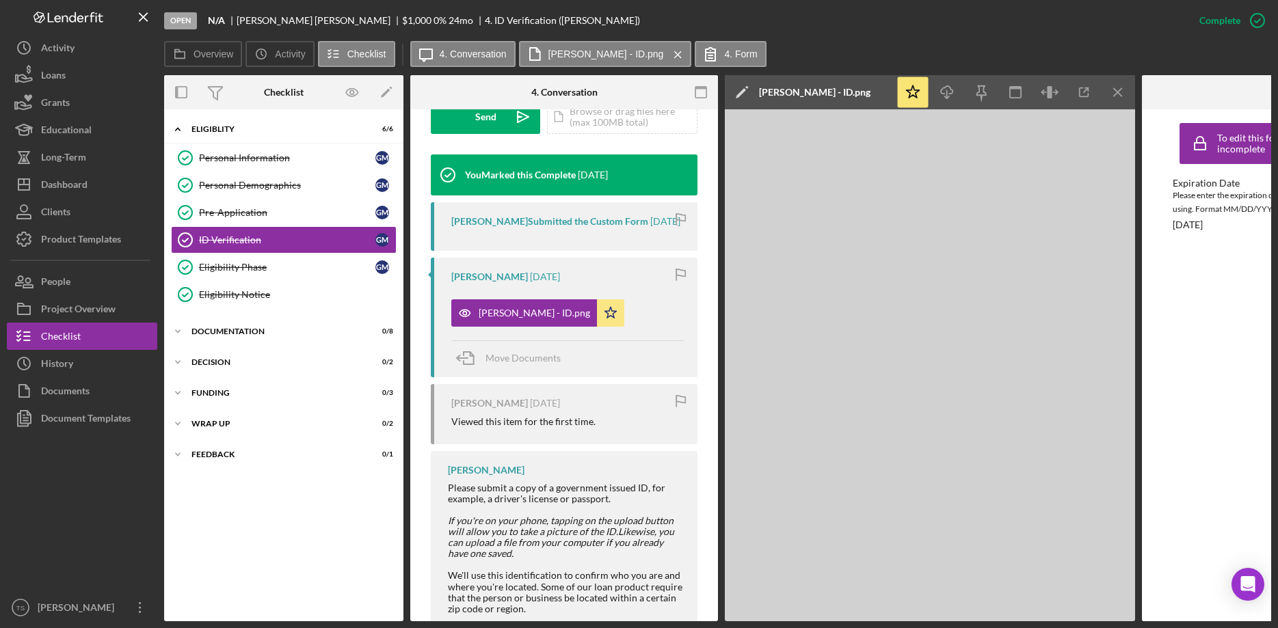
scroll to position [441, 0]
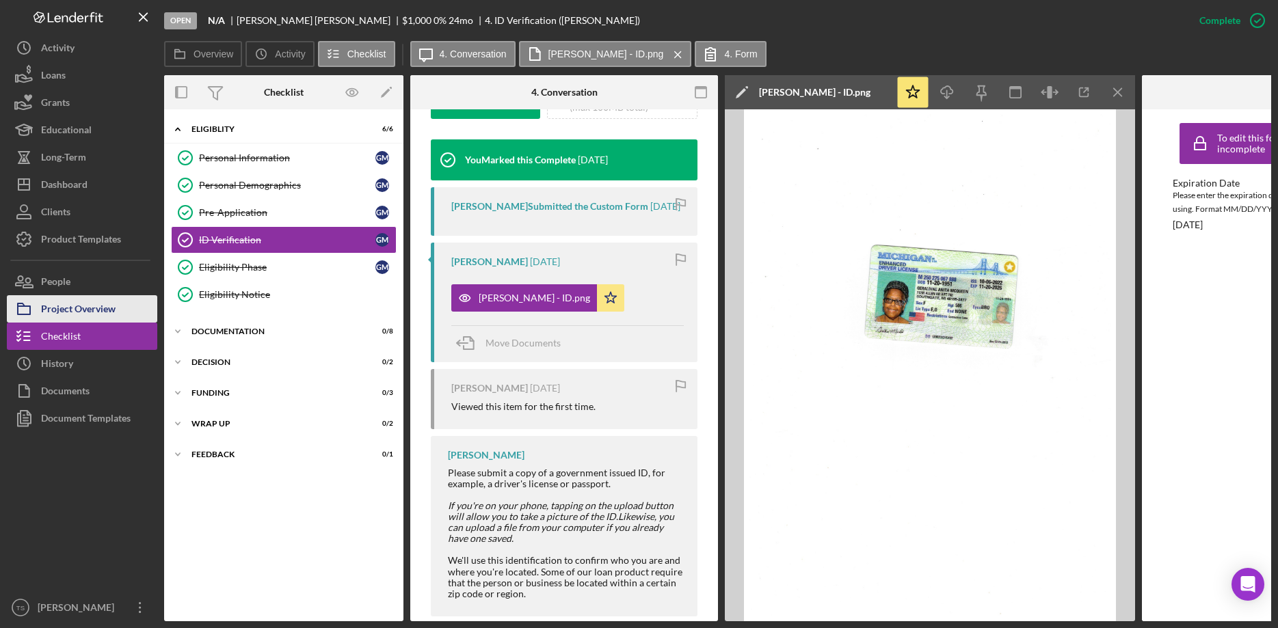
click at [79, 304] on div "Project Overview" at bounding box center [78, 310] width 75 height 31
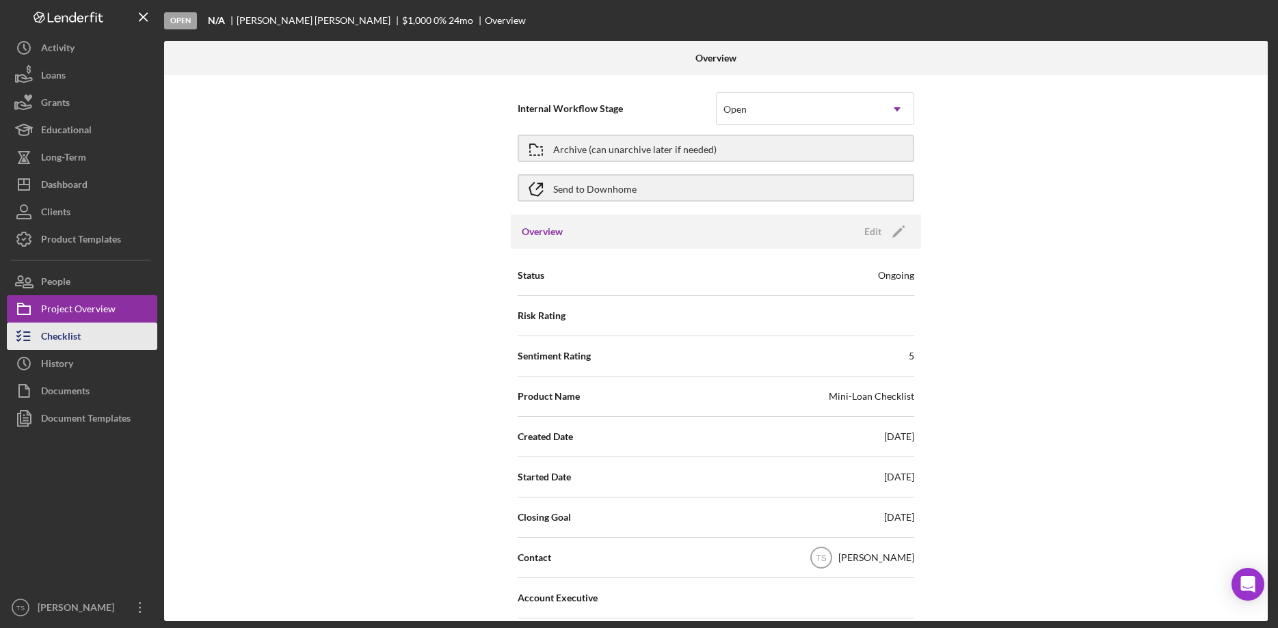
click at [44, 337] on div "Checklist" at bounding box center [61, 338] width 40 height 31
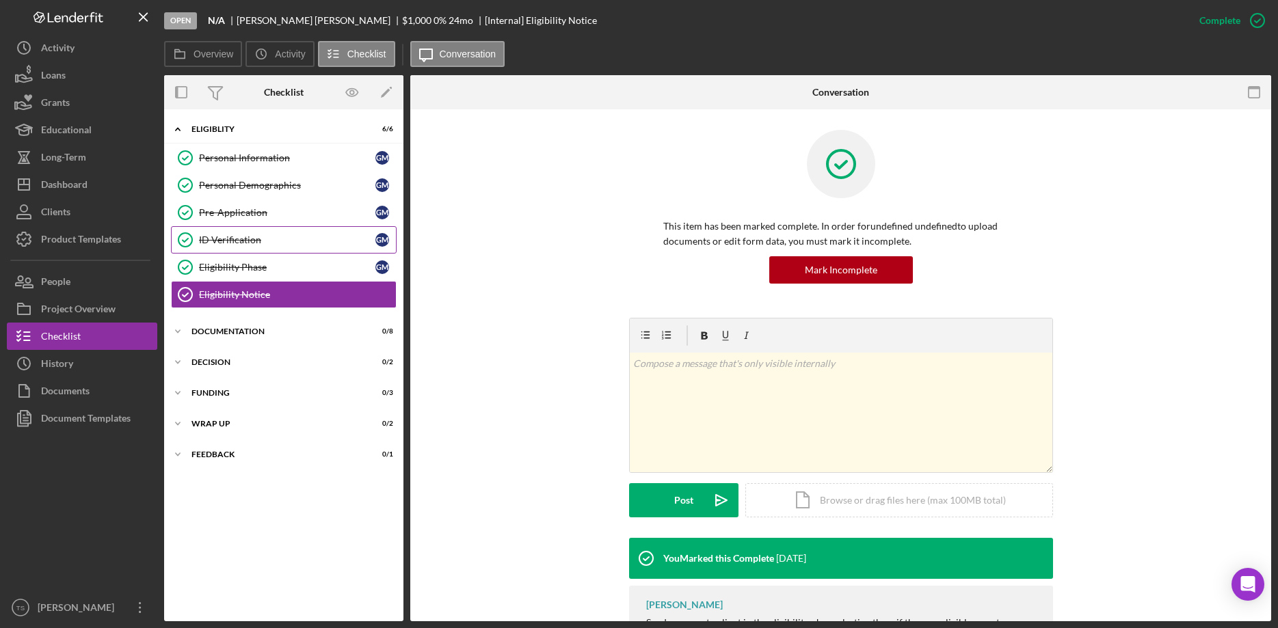
click at [235, 241] on div "ID Verification" at bounding box center [287, 240] width 176 height 11
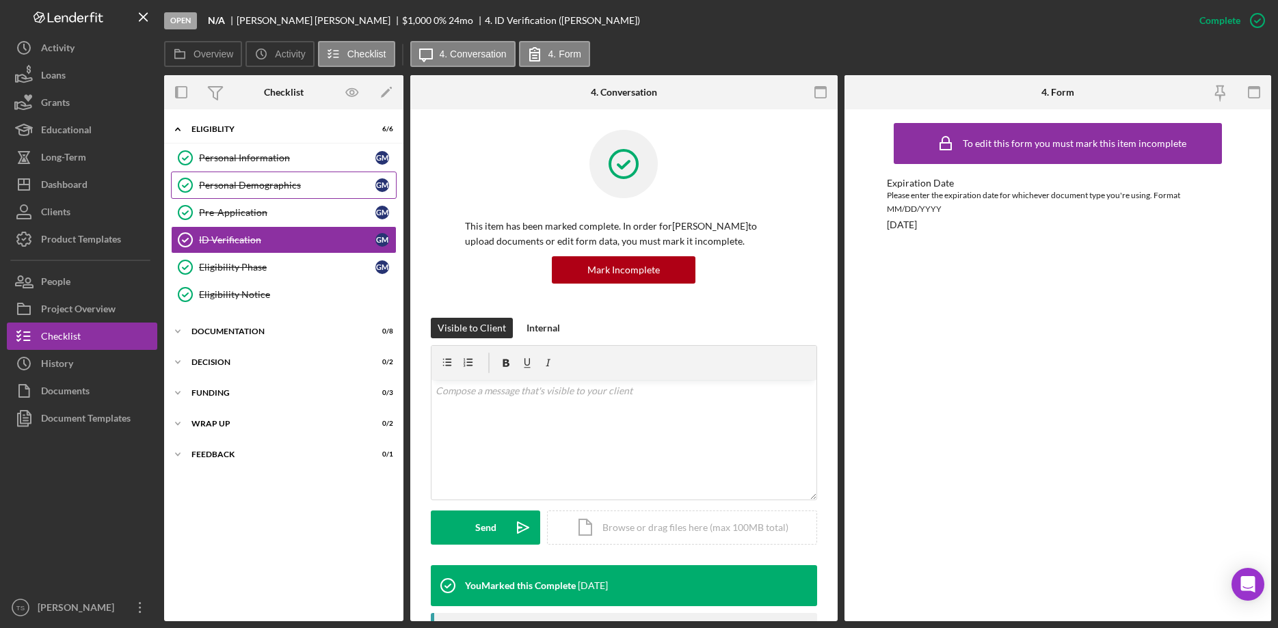
click at [272, 189] on div "Personal Demographics" at bounding box center [287, 185] width 176 height 11
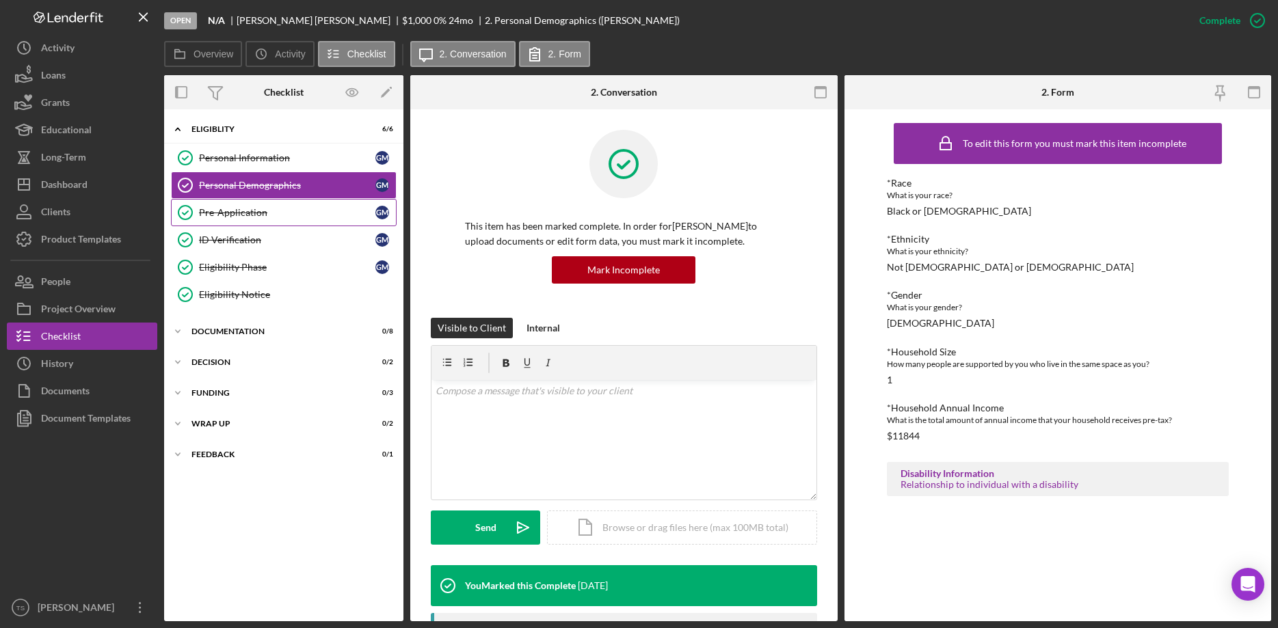
click at [265, 210] on div "Pre-Application" at bounding box center [287, 212] width 176 height 11
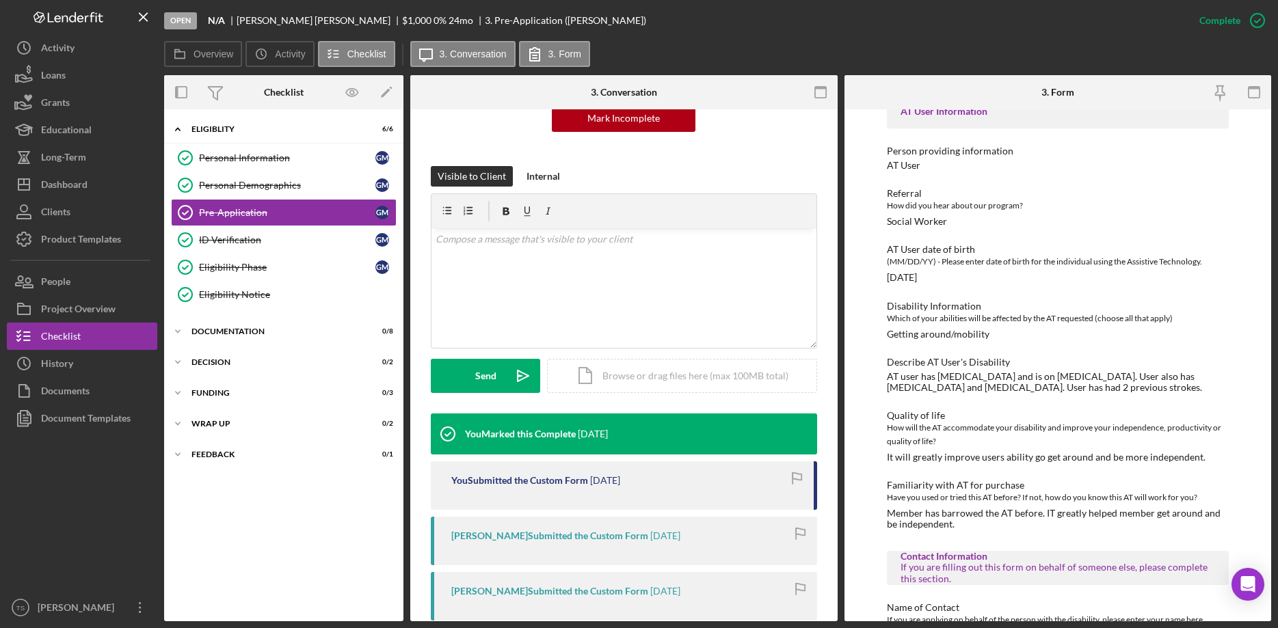
scroll to position [411, 0]
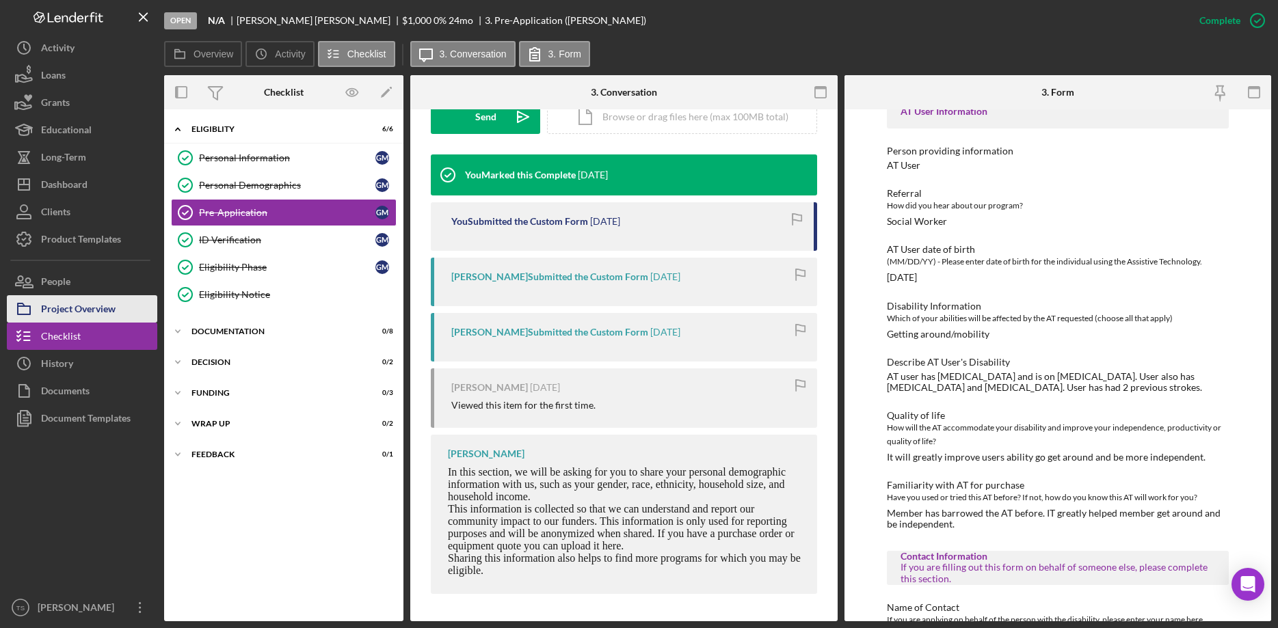
click at [56, 302] on div "Project Overview" at bounding box center [78, 310] width 75 height 31
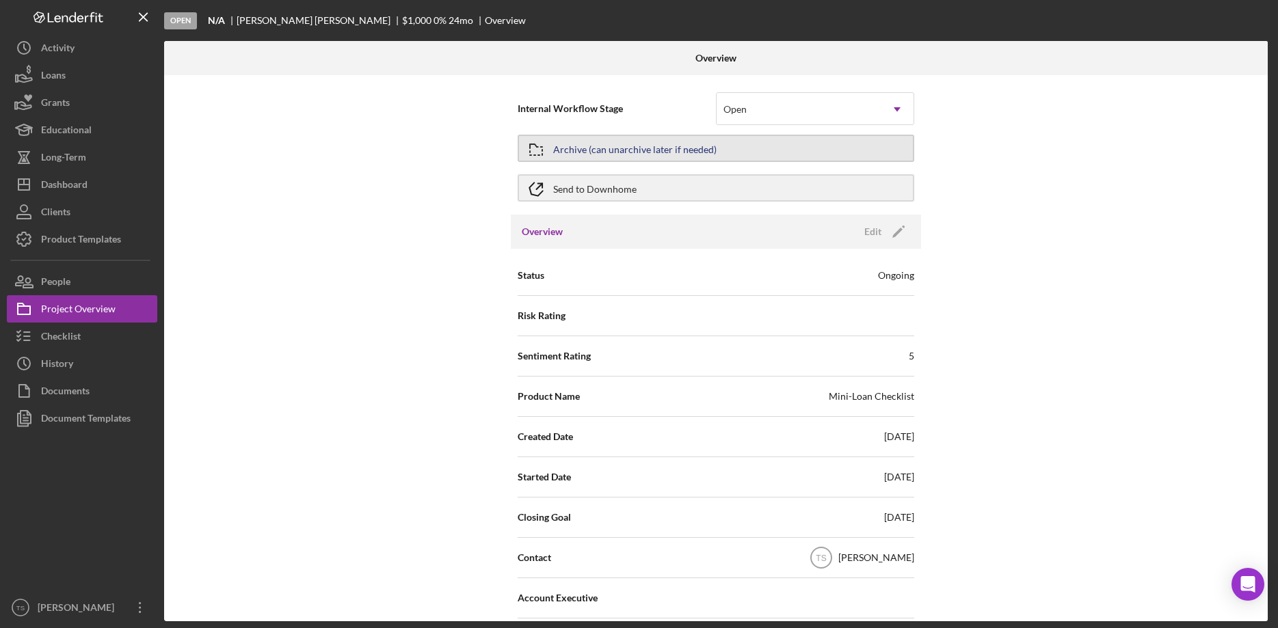
click at [663, 150] on div "Archive (can unarchive later if needed)" at bounding box center [634, 148] width 163 height 25
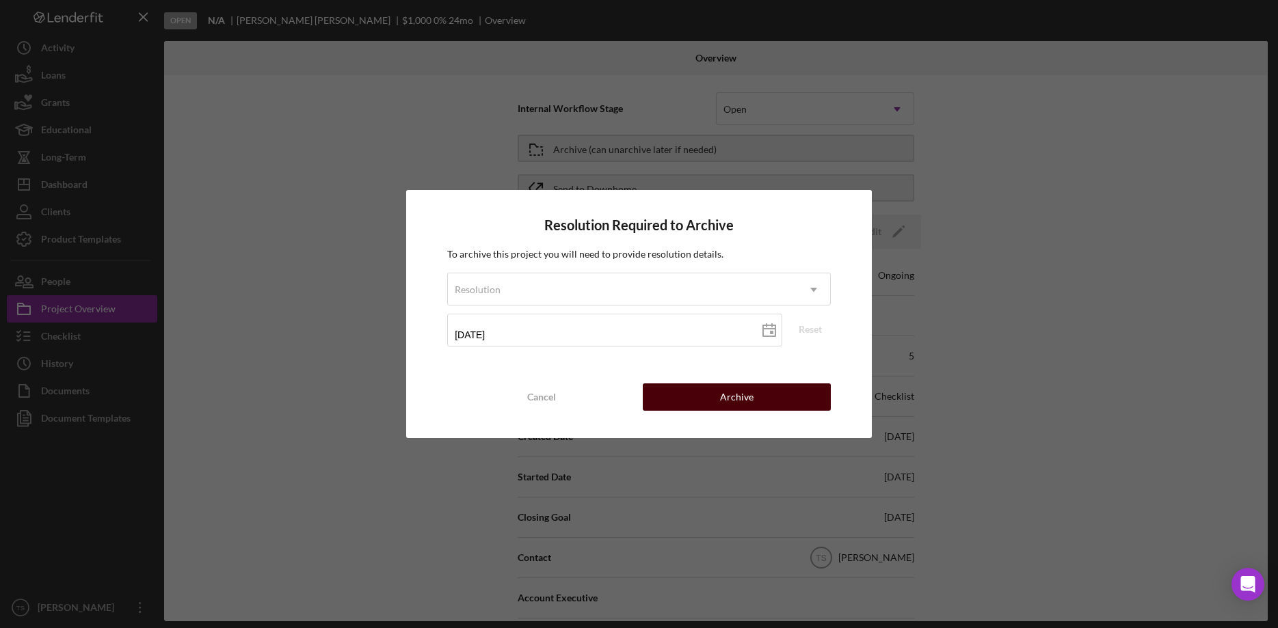
drag, startPoint x: 728, startPoint y: 402, endPoint x: 670, endPoint y: 405, distance: 57.5
click at [728, 401] on div "Archive" at bounding box center [737, 397] width 34 height 27
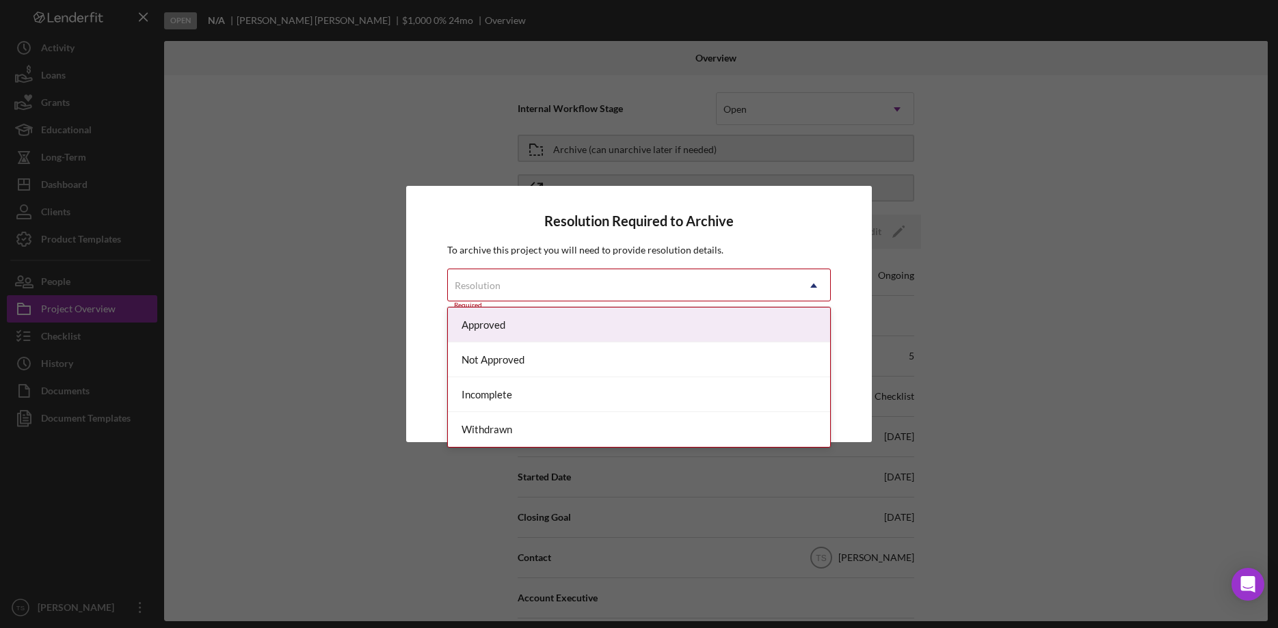
click at [591, 285] on div "Resolution" at bounding box center [622, 285] width 349 height 31
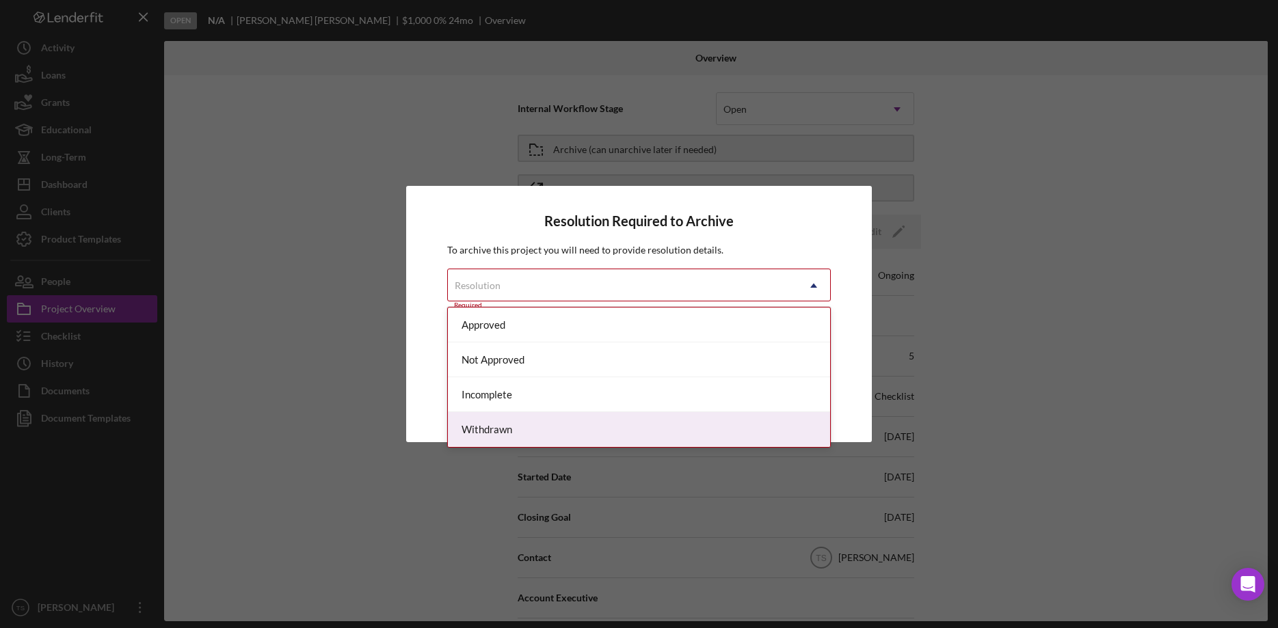
click at [564, 422] on div "Withdrawn" at bounding box center [639, 429] width 382 height 35
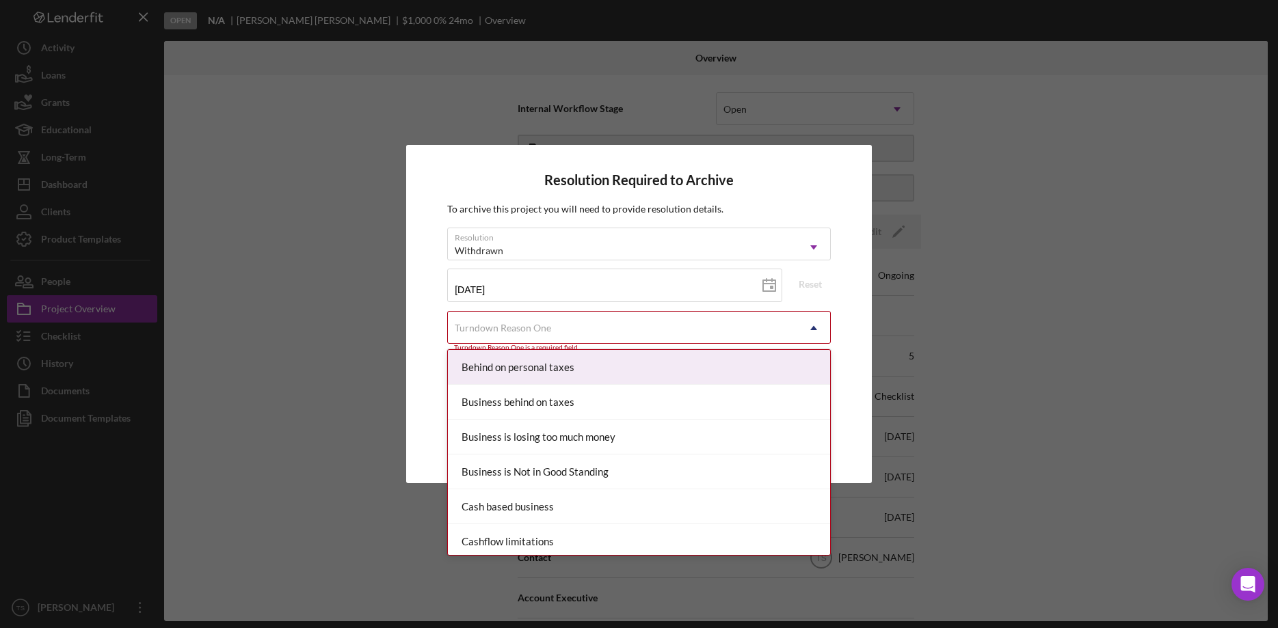
click at [618, 331] on div "Turndown Reason One" at bounding box center [622, 327] width 349 height 31
click at [950, 341] on div "Resolution Required to Archive To archive this project you will need to provide…" at bounding box center [639, 314] width 1278 height 628
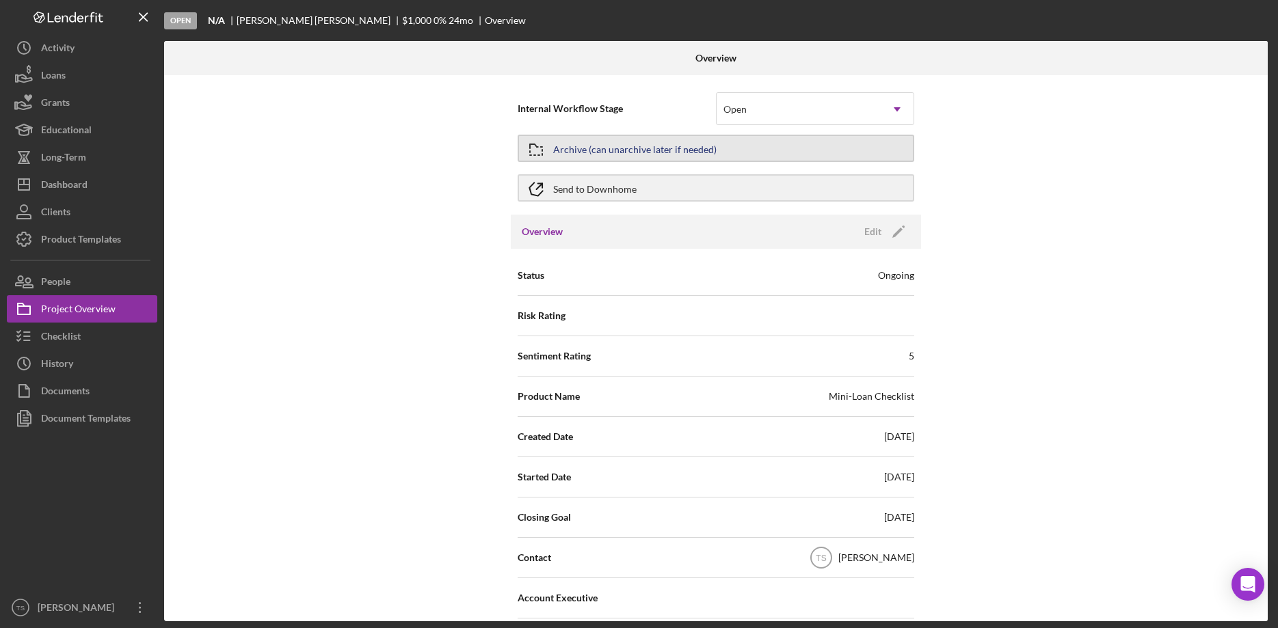
click at [613, 149] on div "Archive (can unarchive later if needed)" at bounding box center [634, 148] width 163 height 25
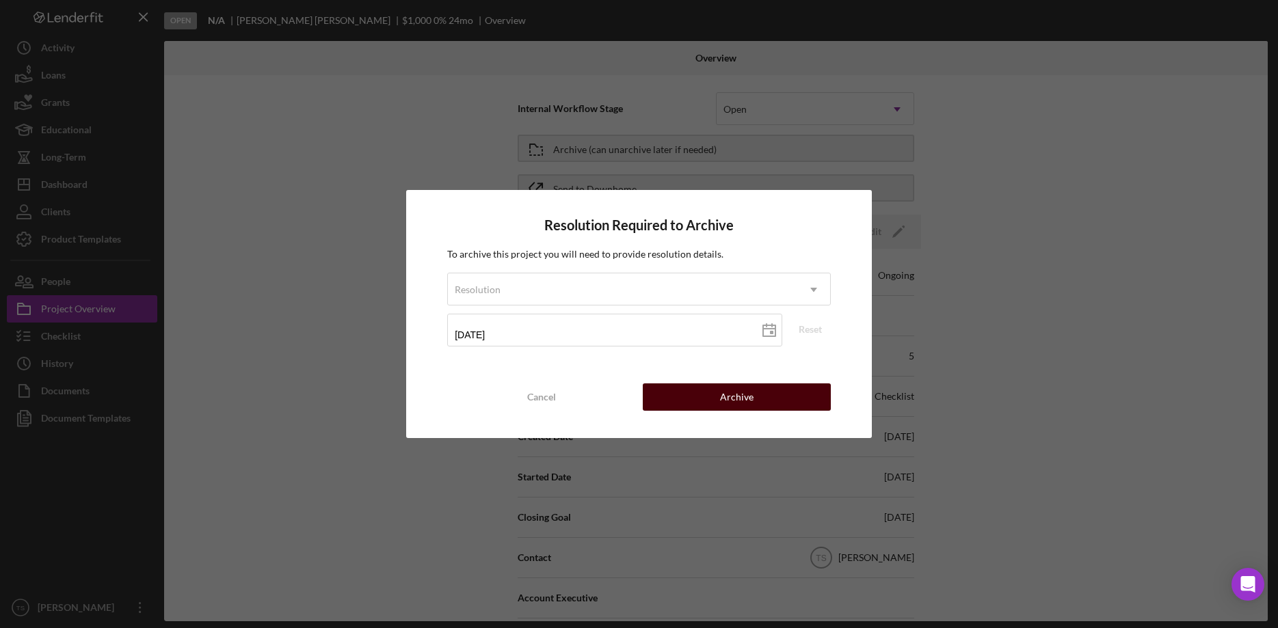
click at [727, 396] on div "Archive" at bounding box center [737, 397] width 34 height 27
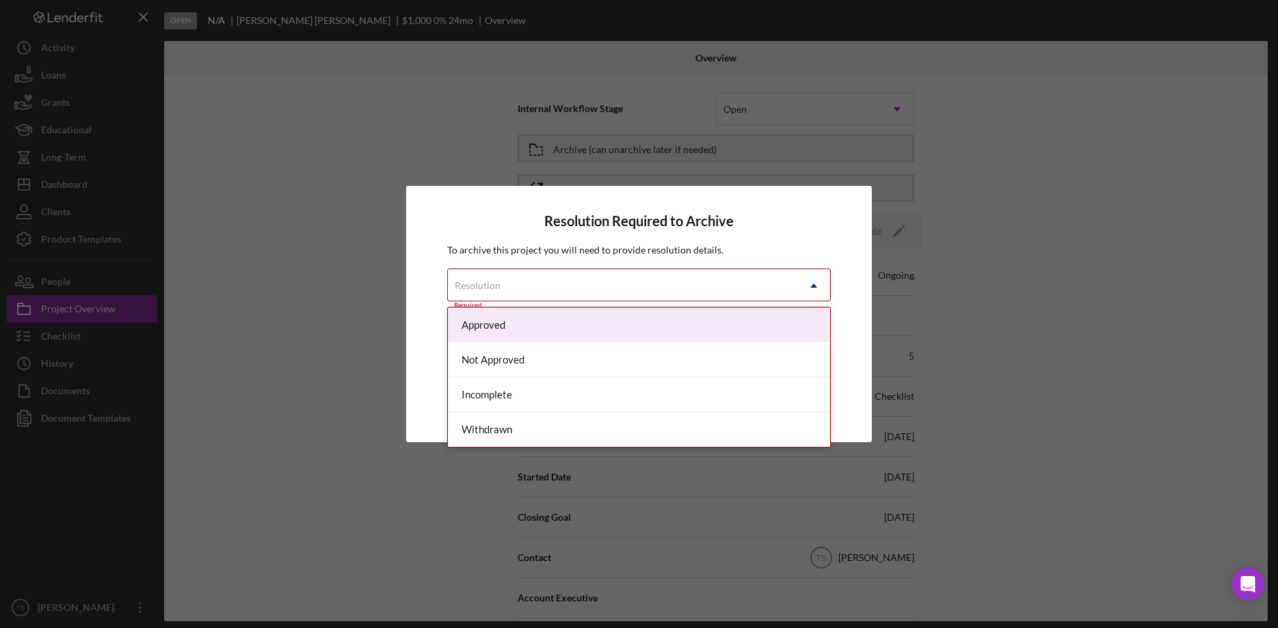
click at [812, 289] on icon "Icon/Dropdown Arrow" at bounding box center [813, 285] width 33 height 33
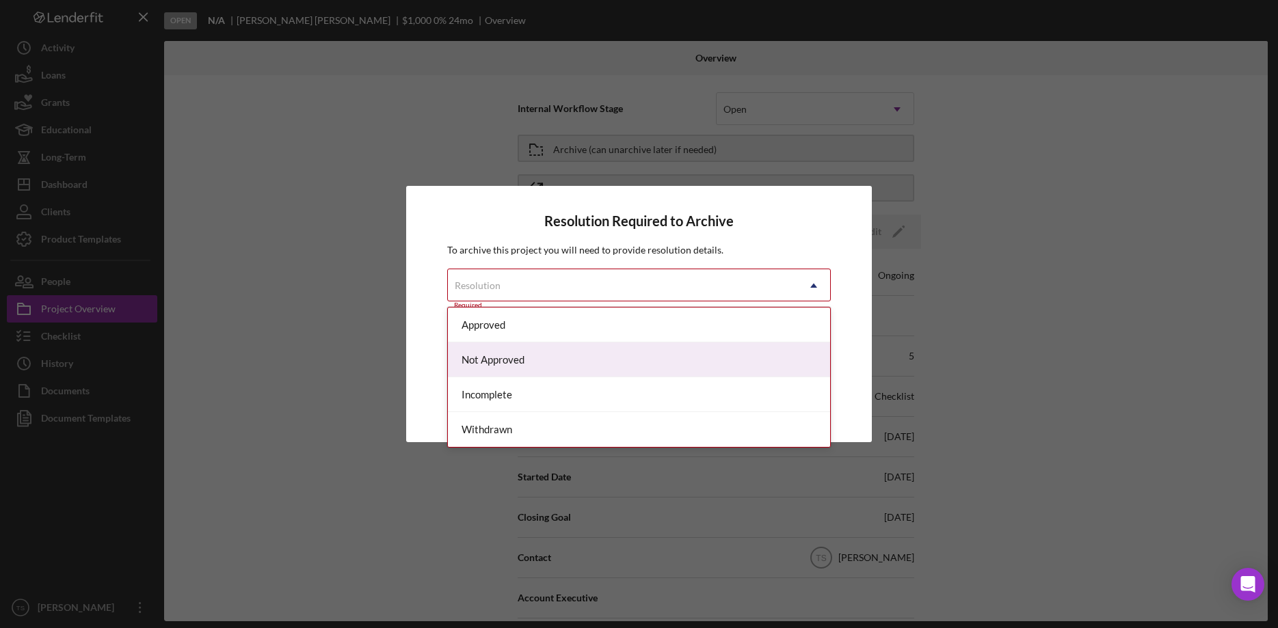
click at [632, 366] on div "Not Approved" at bounding box center [639, 360] width 382 height 35
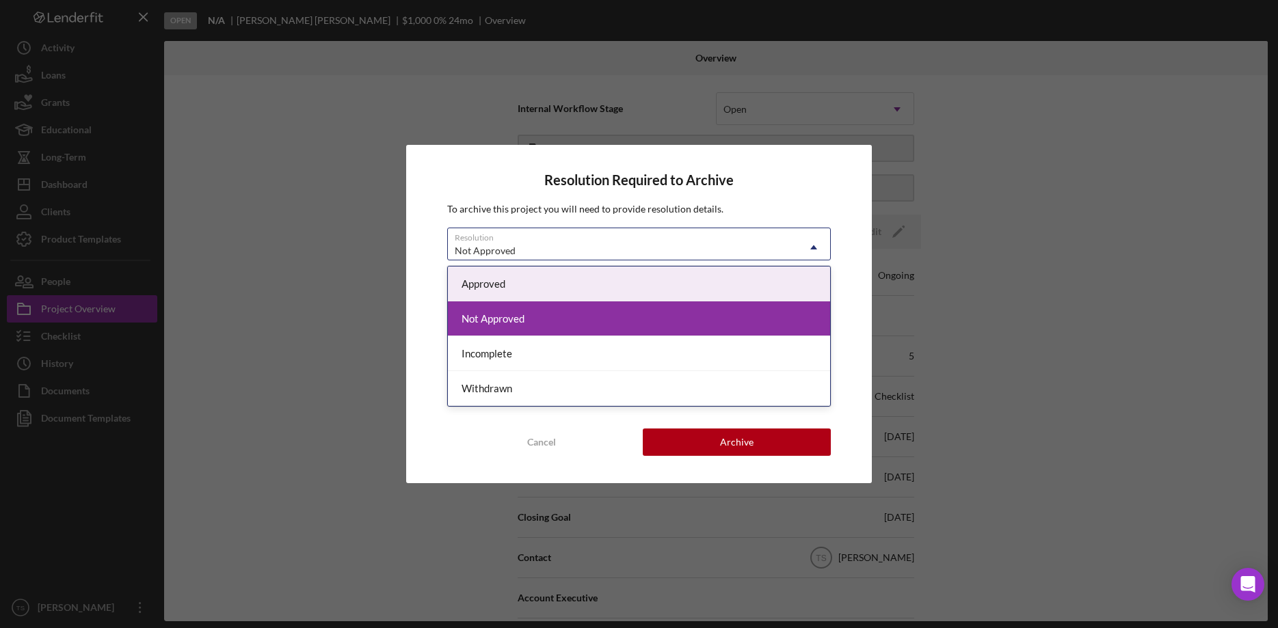
click at [799, 244] on icon "Icon/Dropdown Arrow" at bounding box center [813, 247] width 33 height 33
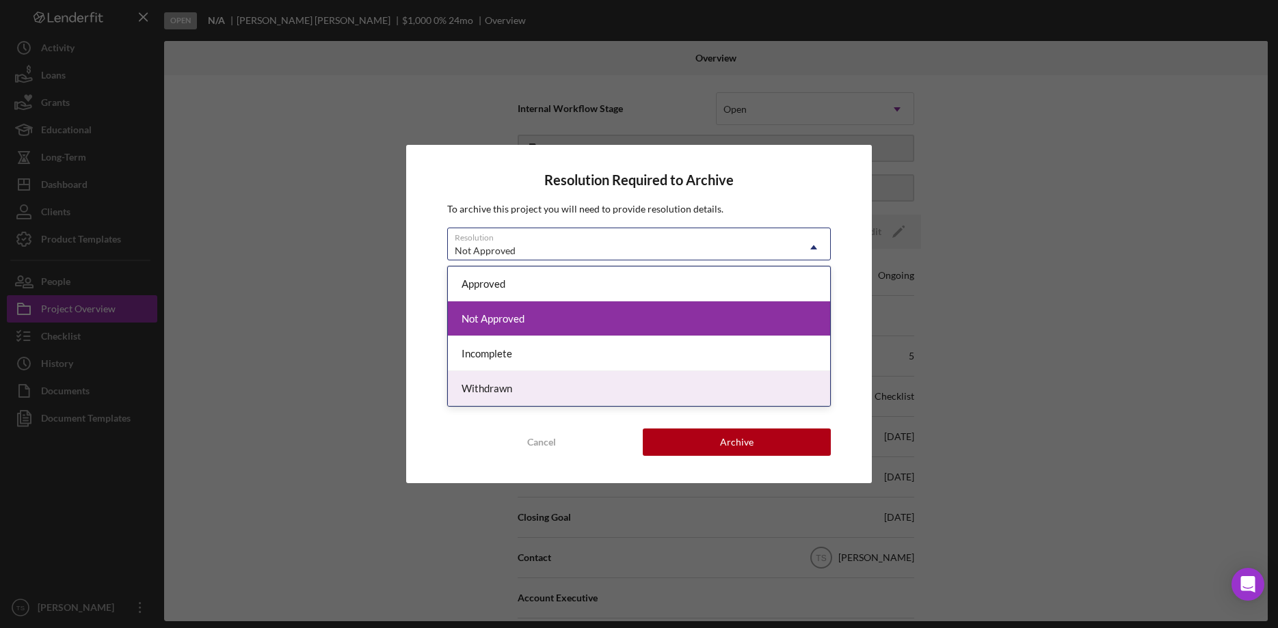
drag, startPoint x: 676, startPoint y: 388, endPoint x: 695, endPoint y: 381, distance: 19.7
click at [676, 387] on div "Withdrawn" at bounding box center [639, 388] width 382 height 35
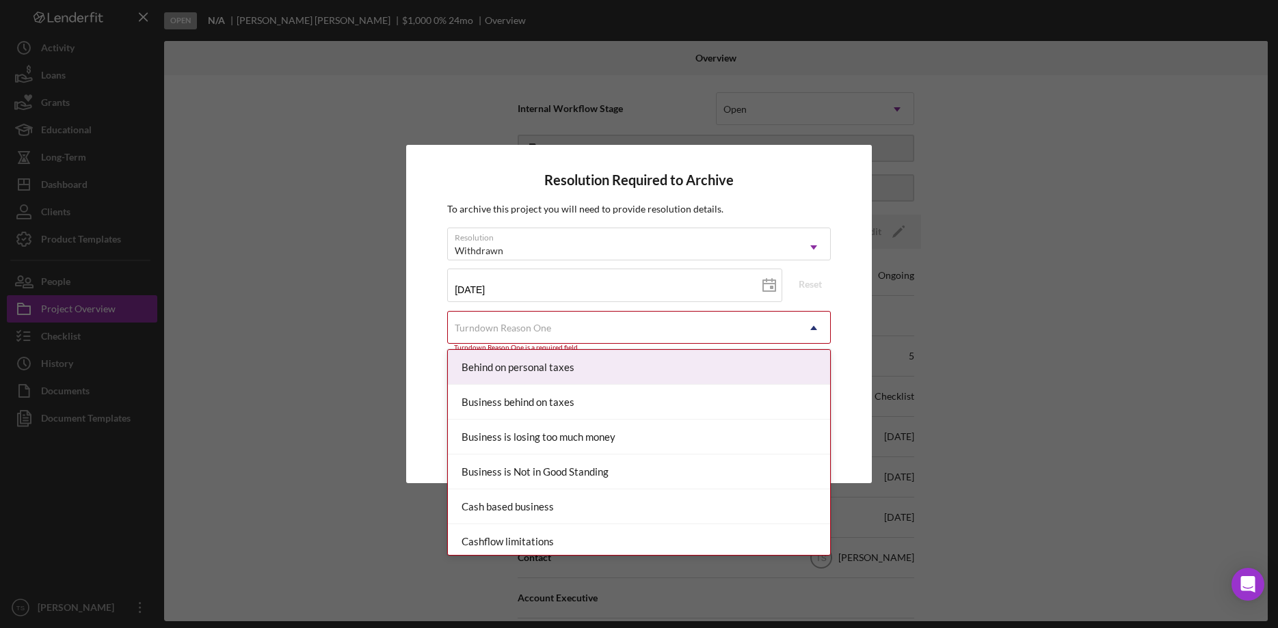
click at [764, 334] on div "Turndown Reason One" at bounding box center [622, 327] width 349 height 31
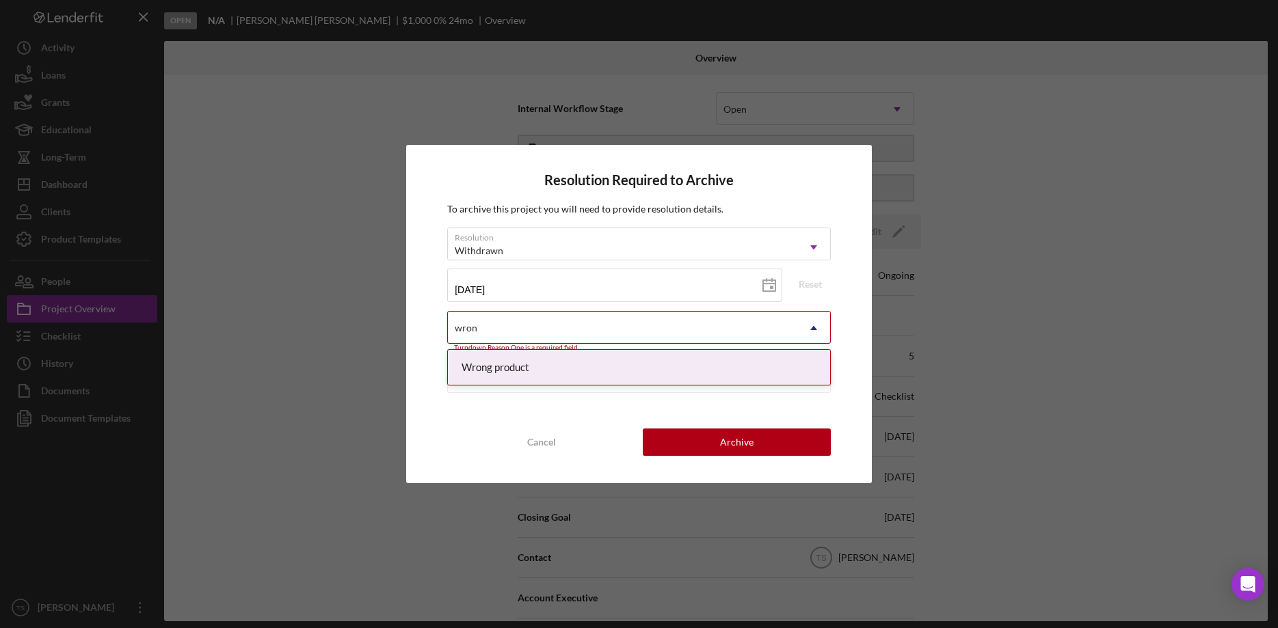
type input "wrong"
click at [775, 365] on div "Wrong product" at bounding box center [639, 367] width 382 height 35
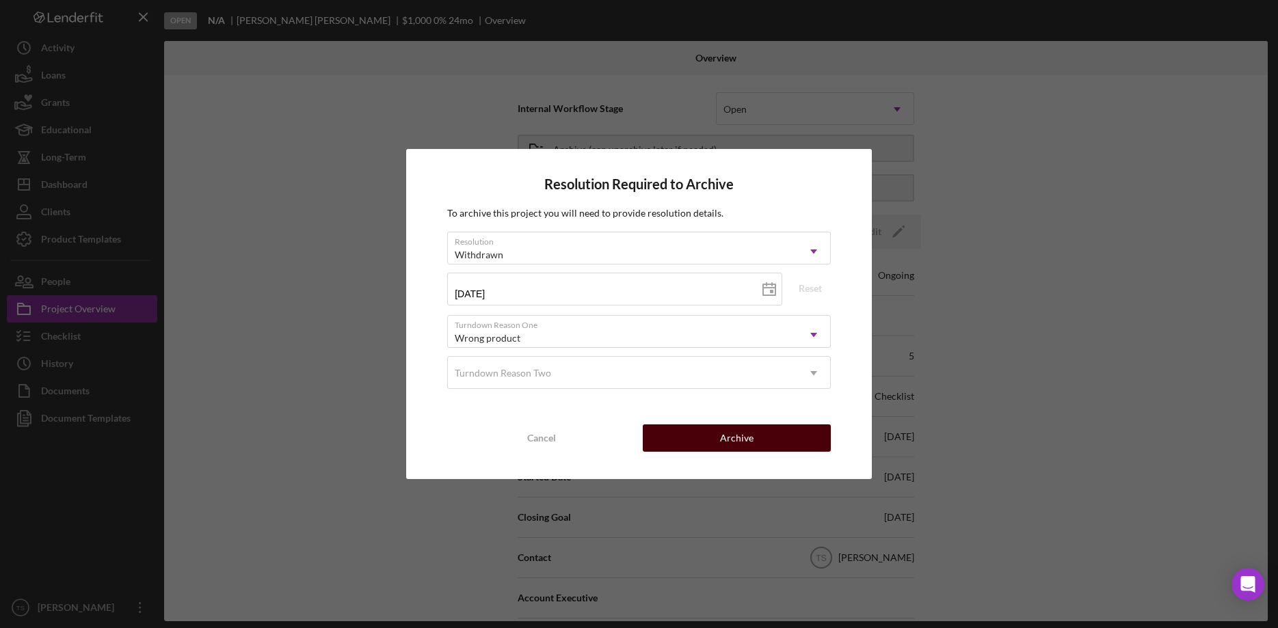
click at [758, 438] on button "Archive" at bounding box center [737, 438] width 188 height 27
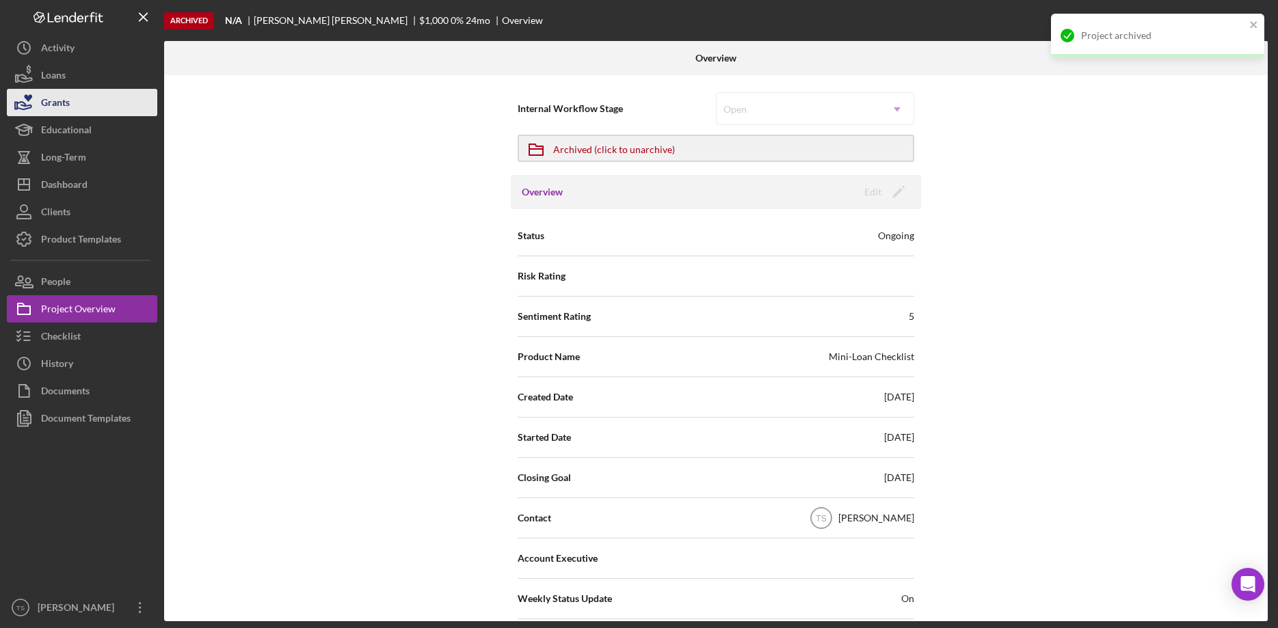
click at [49, 107] on div "Grants" at bounding box center [55, 104] width 29 height 31
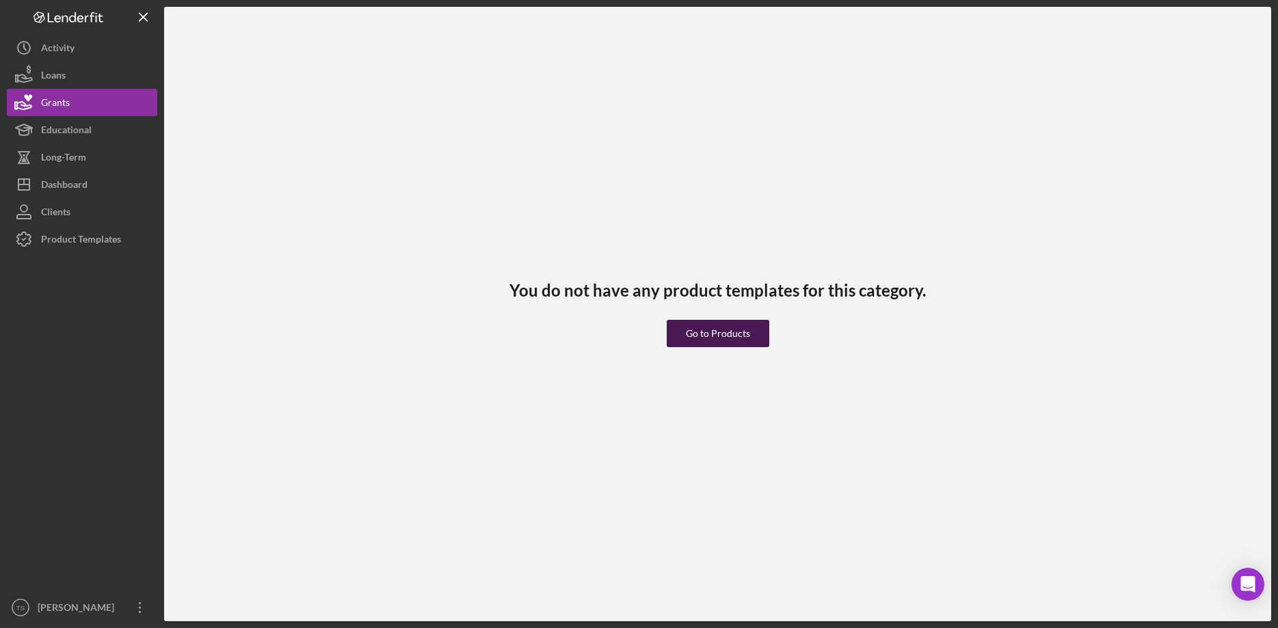
click at [723, 330] on div "Go to Products" at bounding box center [718, 333] width 64 height 27
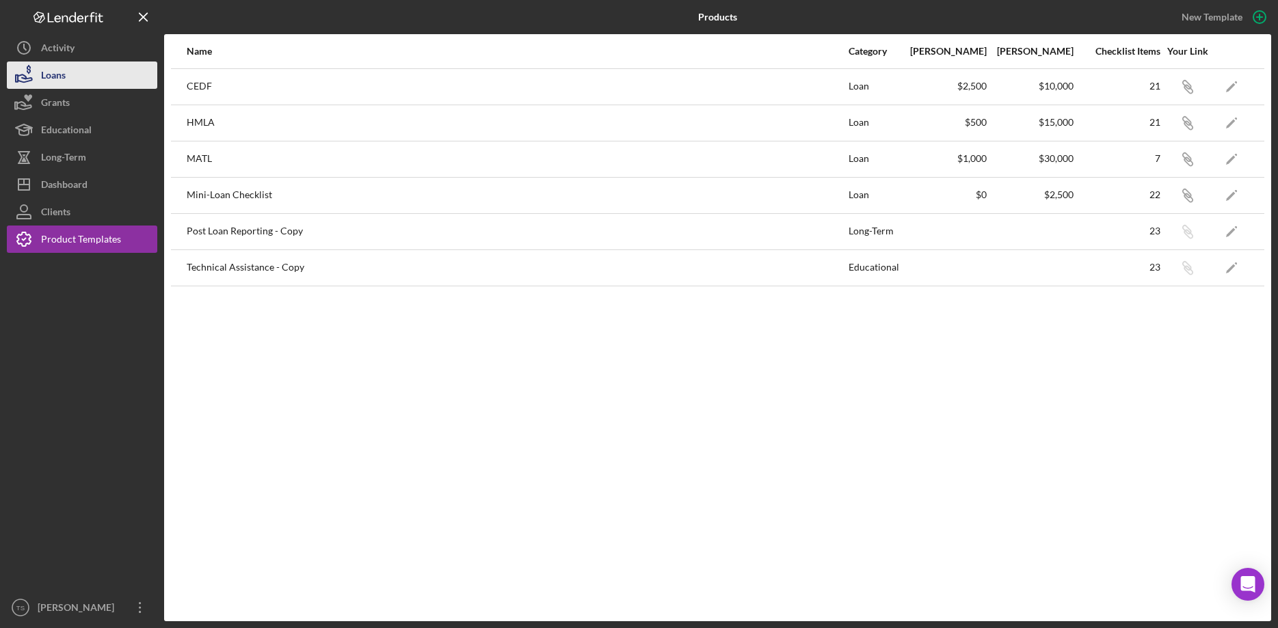
click at [85, 68] on button "Loans" at bounding box center [82, 75] width 150 height 27
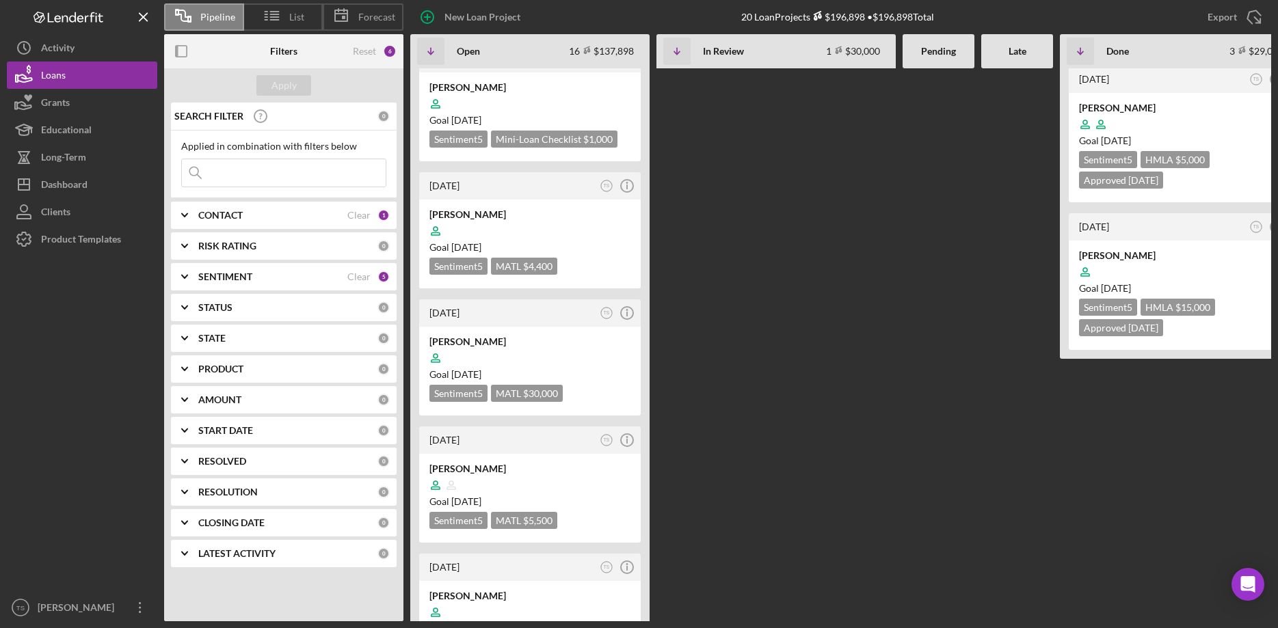
scroll to position [279, 0]
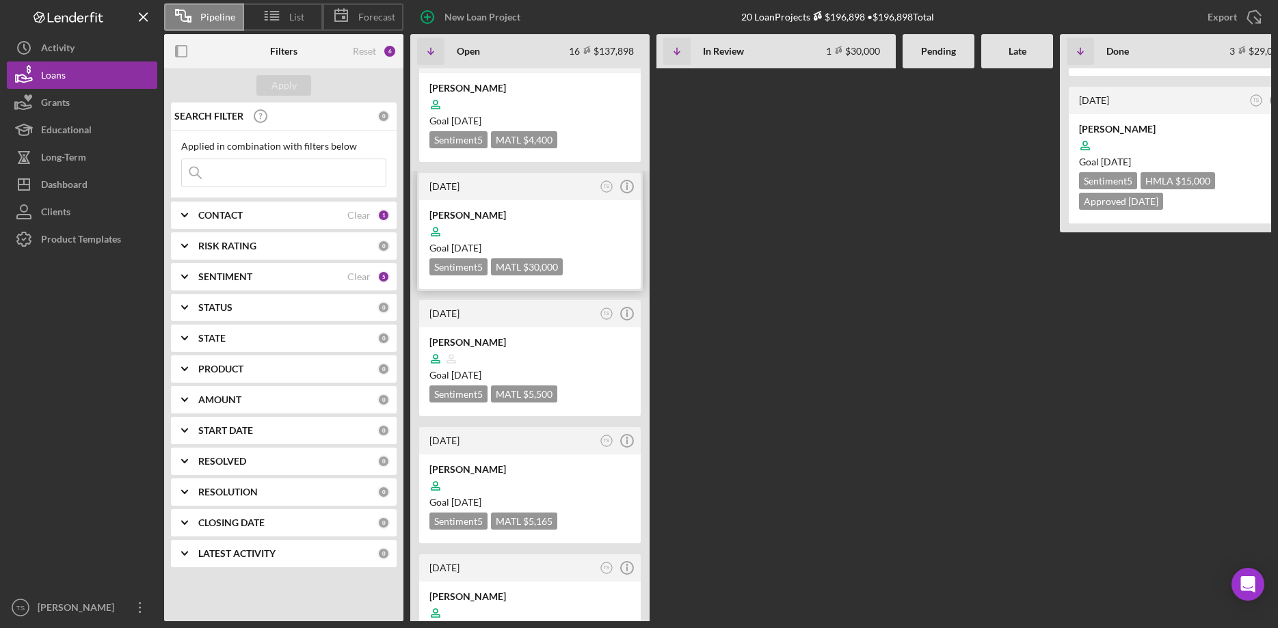
click at [484, 232] on div at bounding box center [529, 232] width 201 height 26
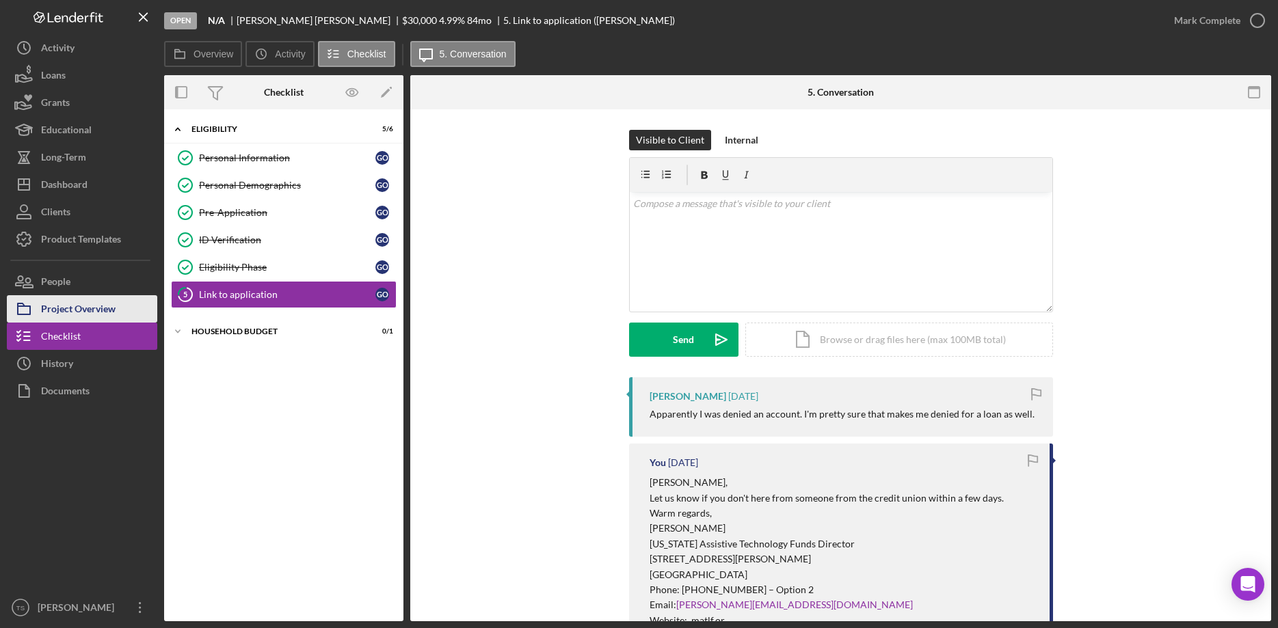
click at [49, 313] on div "Project Overview" at bounding box center [78, 310] width 75 height 31
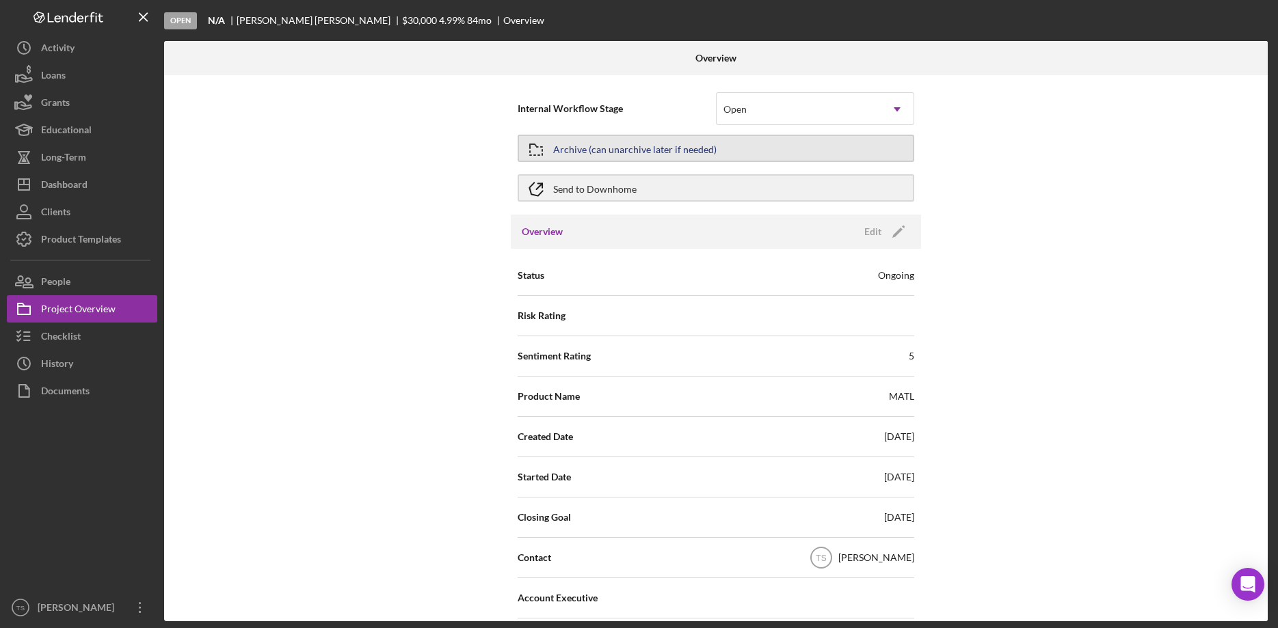
click at [639, 153] on div "Archive (can unarchive later if needed)" at bounding box center [634, 148] width 163 height 25
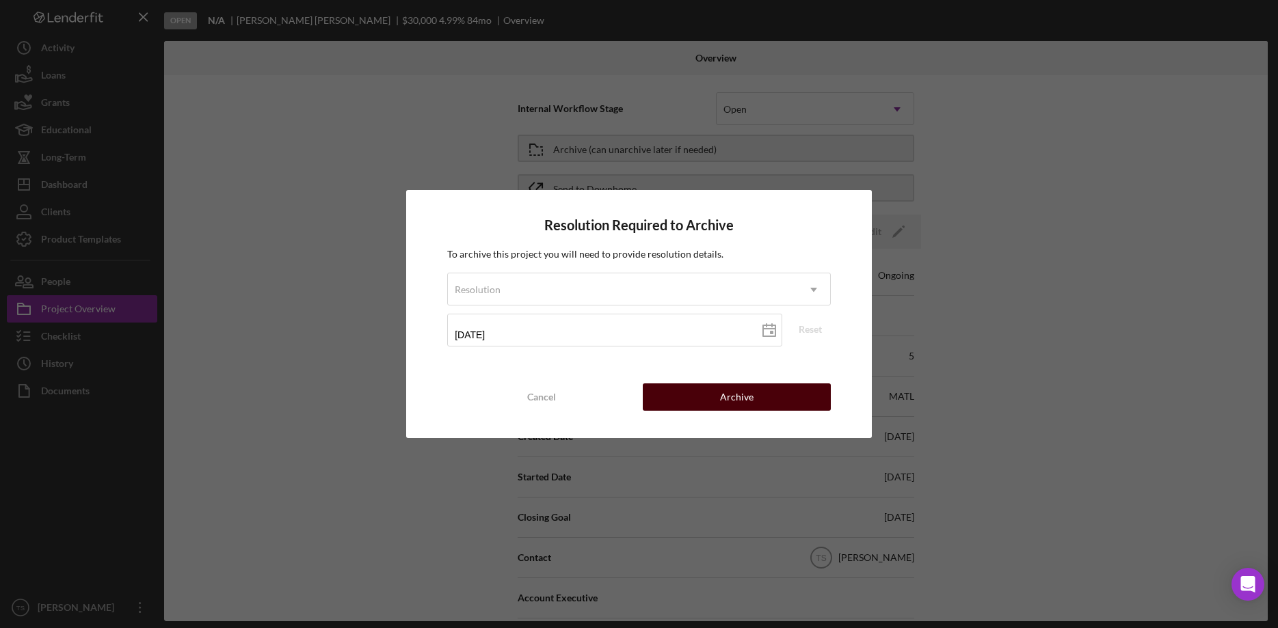
click at [691, 395] on button "Archive" at bounding box center [737, 397] width 188 height 27
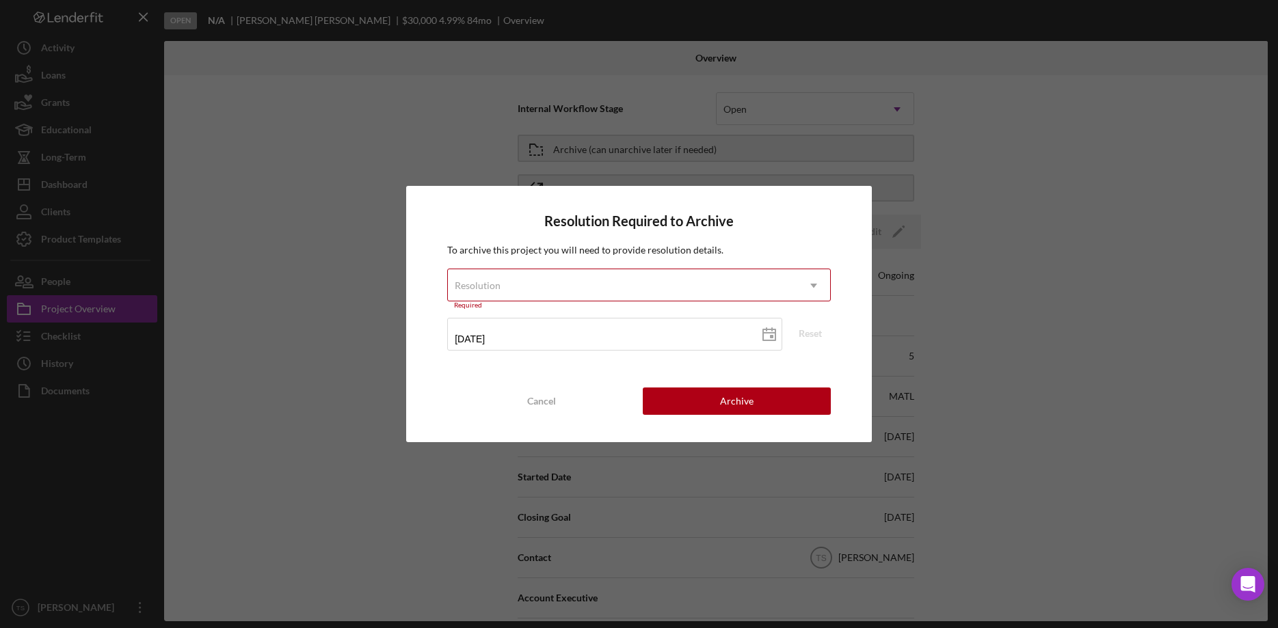
click at [643, 284] on div "Resolution" at bounding box center [622, 285] width 349 height 31
click at [617, 276] on div "Resolution" at bounding box center [622, 285] width 349 height 31
click at [819, 292] on icon "Icon/Dropdown Arrow" at bounding box center [813, 285] width 33 height 33
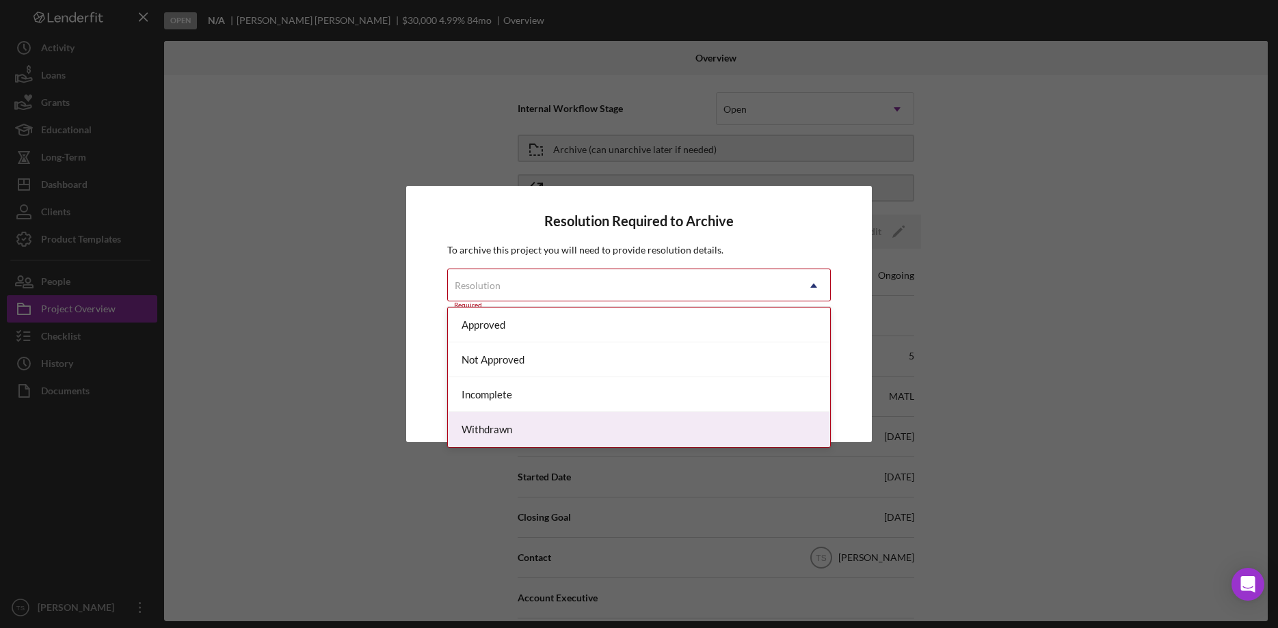
click at [740, 428] on div "Withdrawn" at bounding box center [639, 429] width 382 height 35
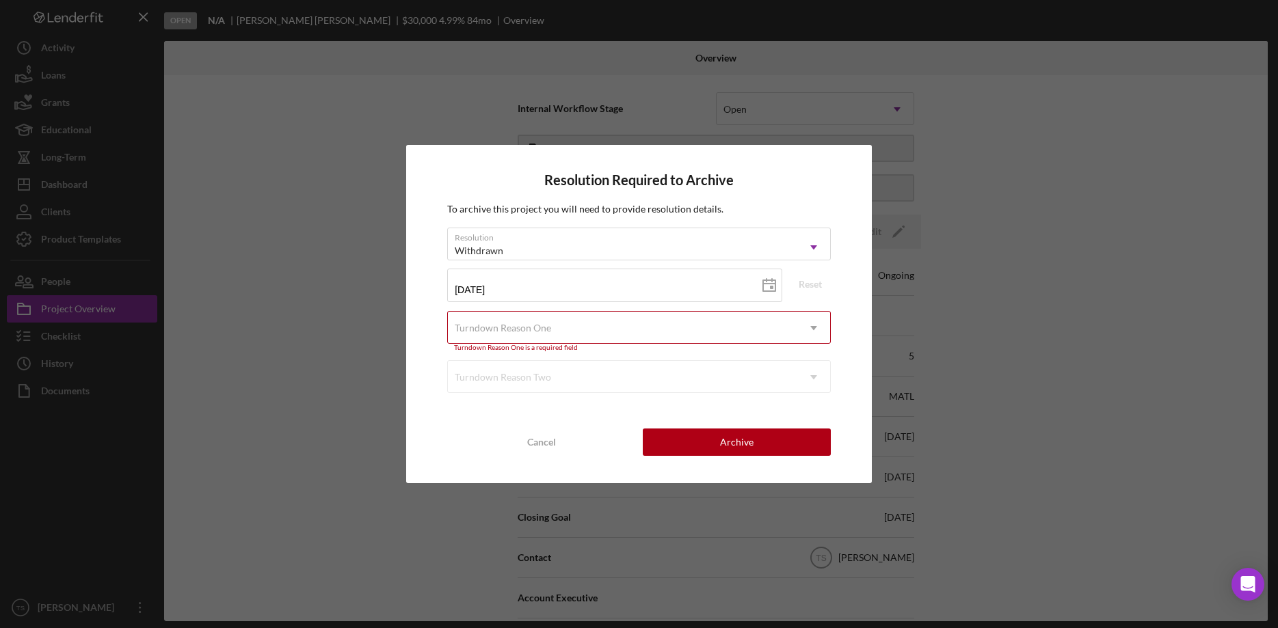
click at [581, 334] on div "Turndown Reason One" at bounding box center [622, 327] width 349 height 31
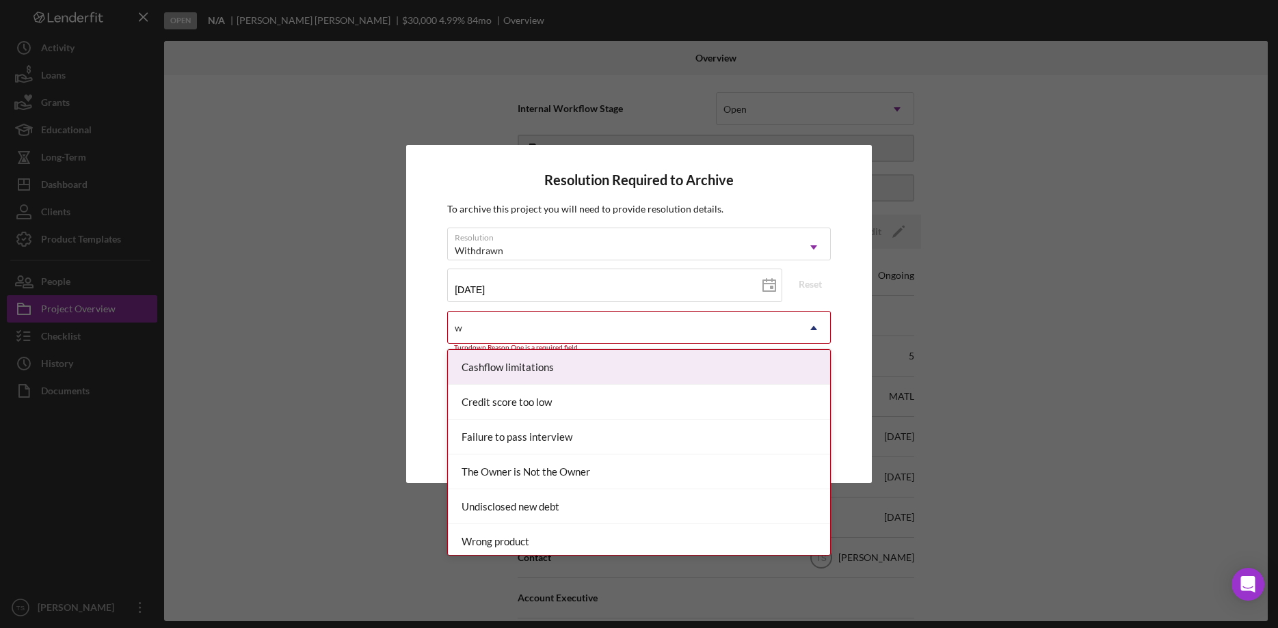
type input "wr"
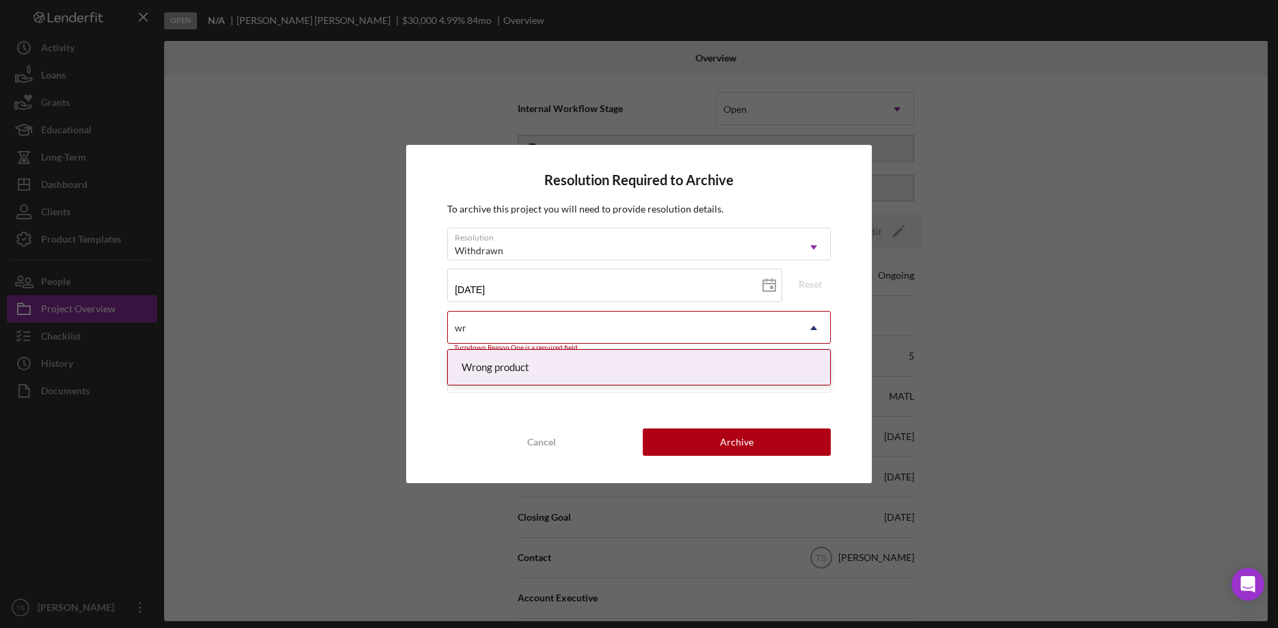
click at [571, 369] on div "Wrong product" at bounding box center [639, 367] width 382 height 35
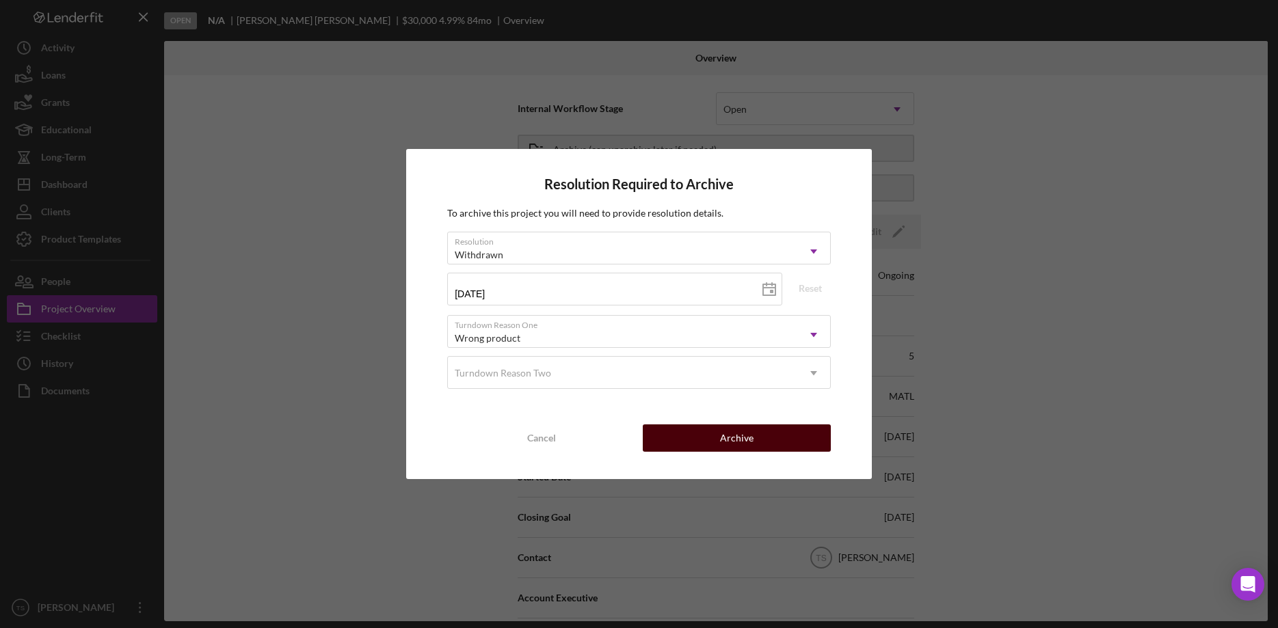
click at [704, 434] on button "Archive" at bounding box center [737, 438] width 188 height 27
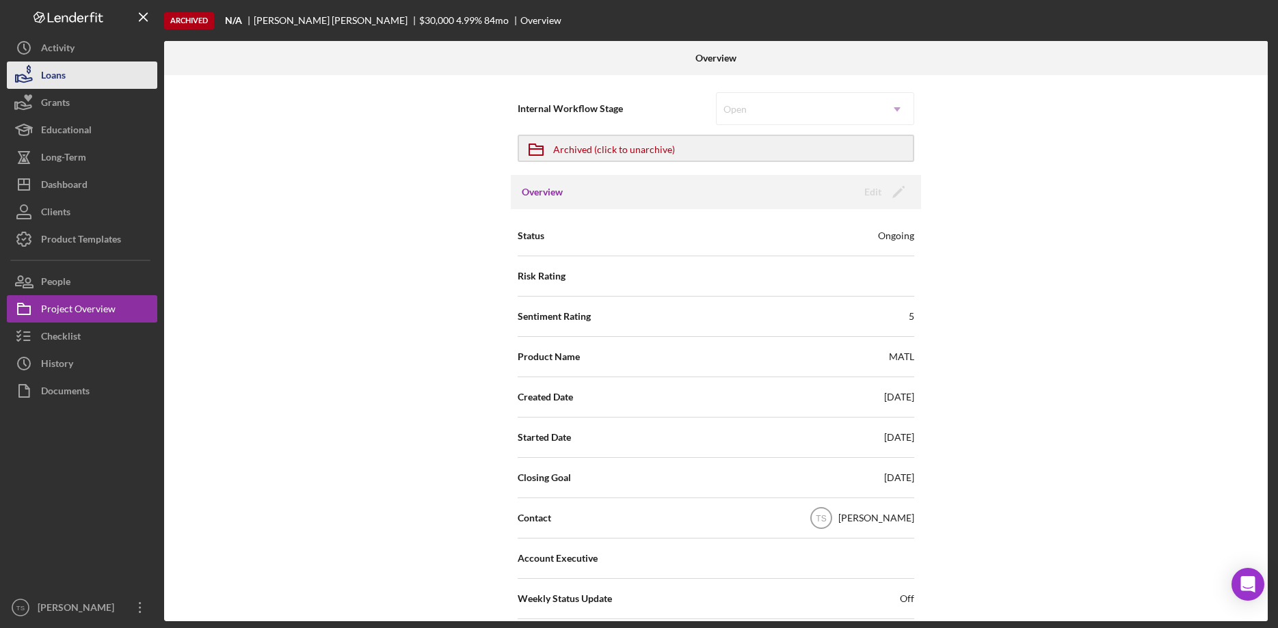
click at [60, 72] on div "Loans" at bounding box center [53, 77] width 25 height 31
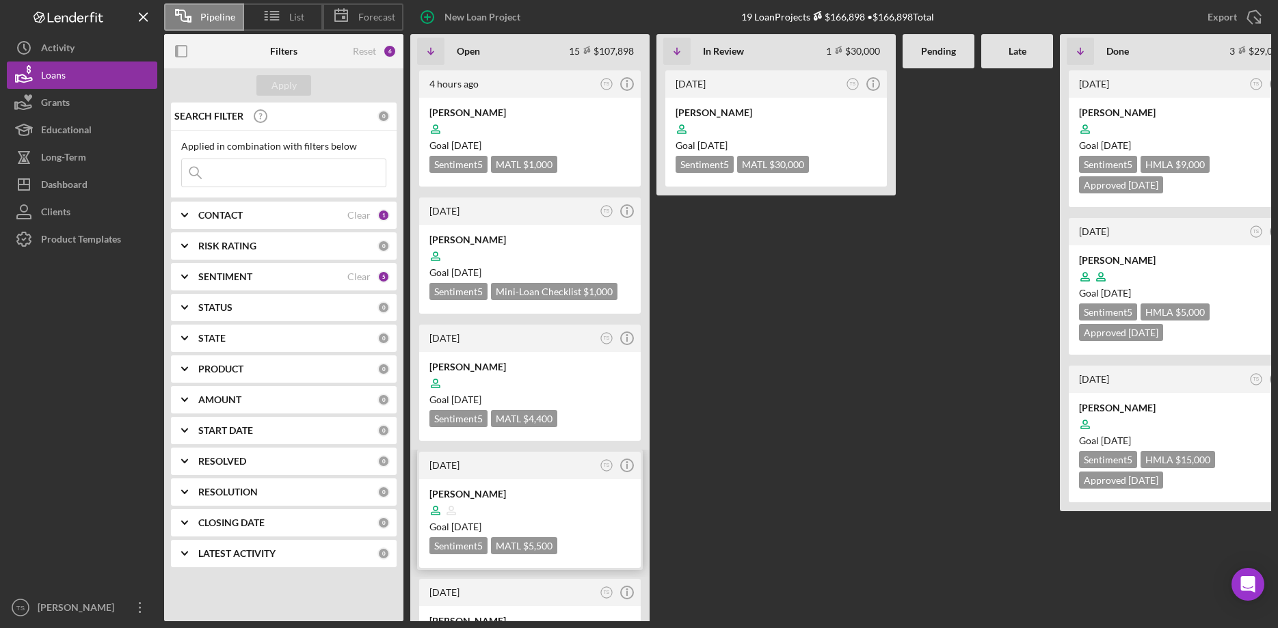
click at [504, 498] on div at bounding box center [529, 511] width 201 height 26
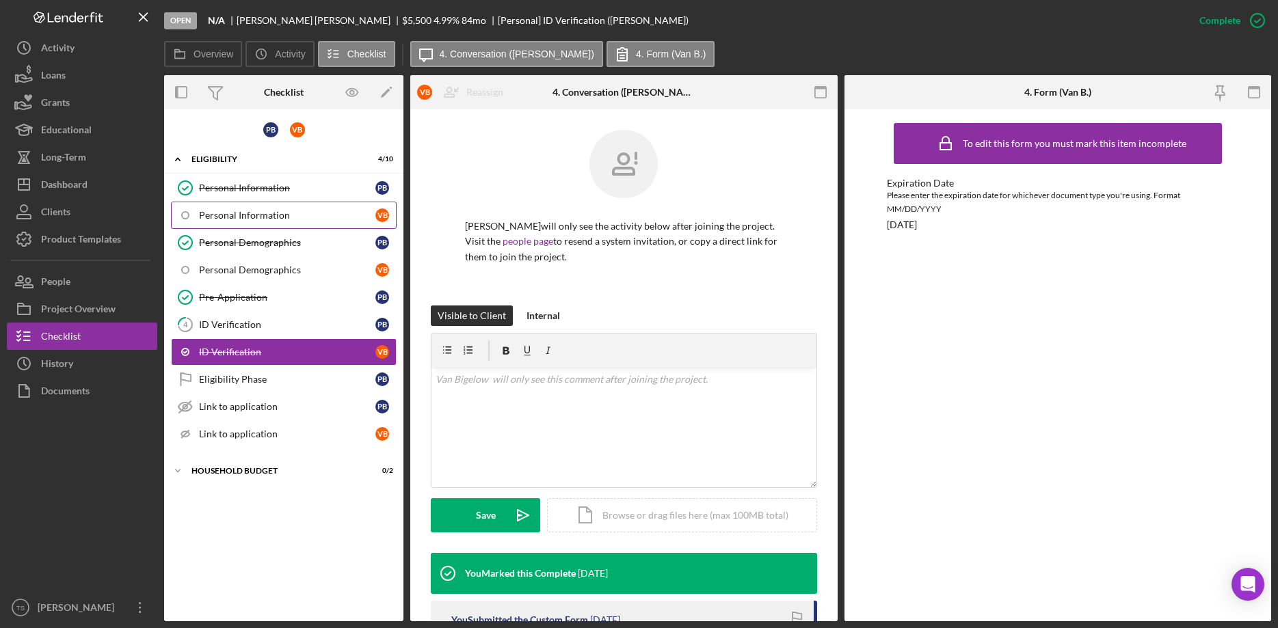
click at [255, 209] on link "Personal Information V B" at bounding box center [284, 215] width 226 height 27
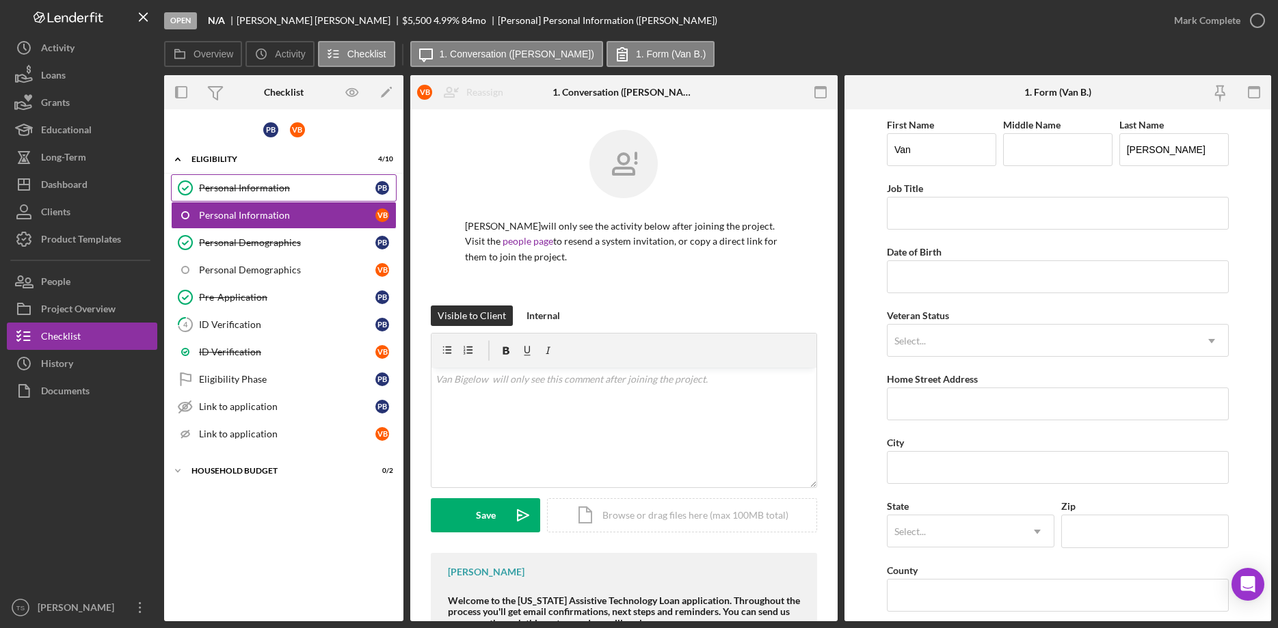
click at [236, 189] on div "Personal Information" at bounding box center [287, 188] width 176 height 11
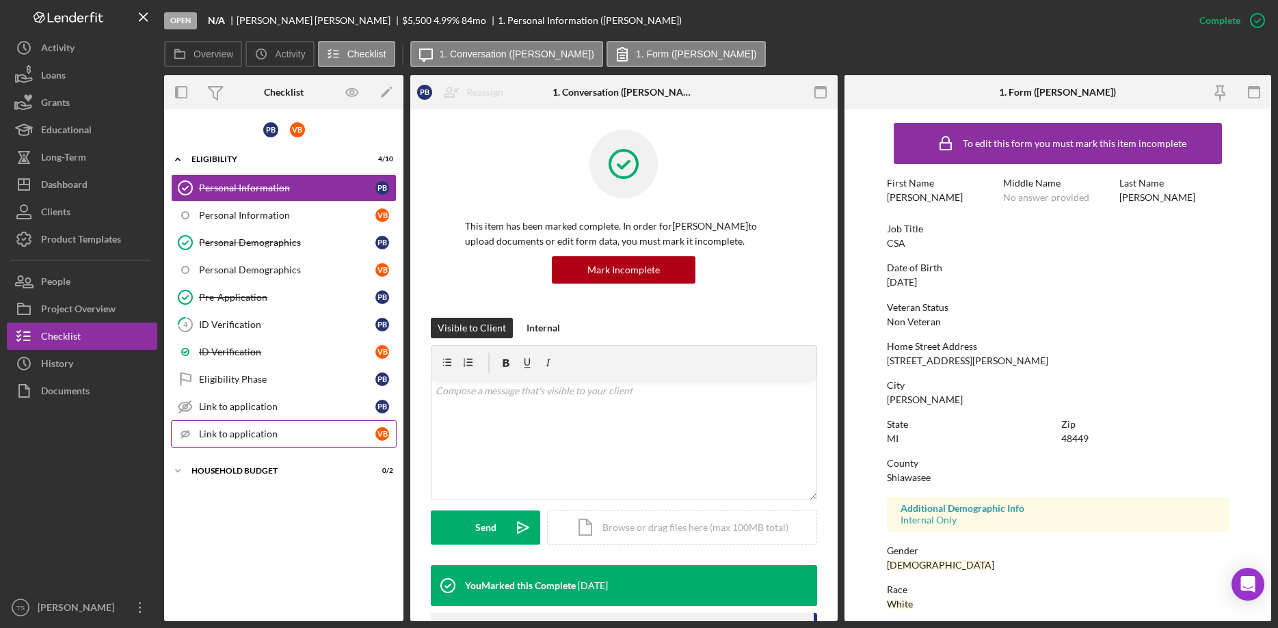
click at [230, 435] on div "Link to application" at bounding box center [287, 434] width 176 height 11
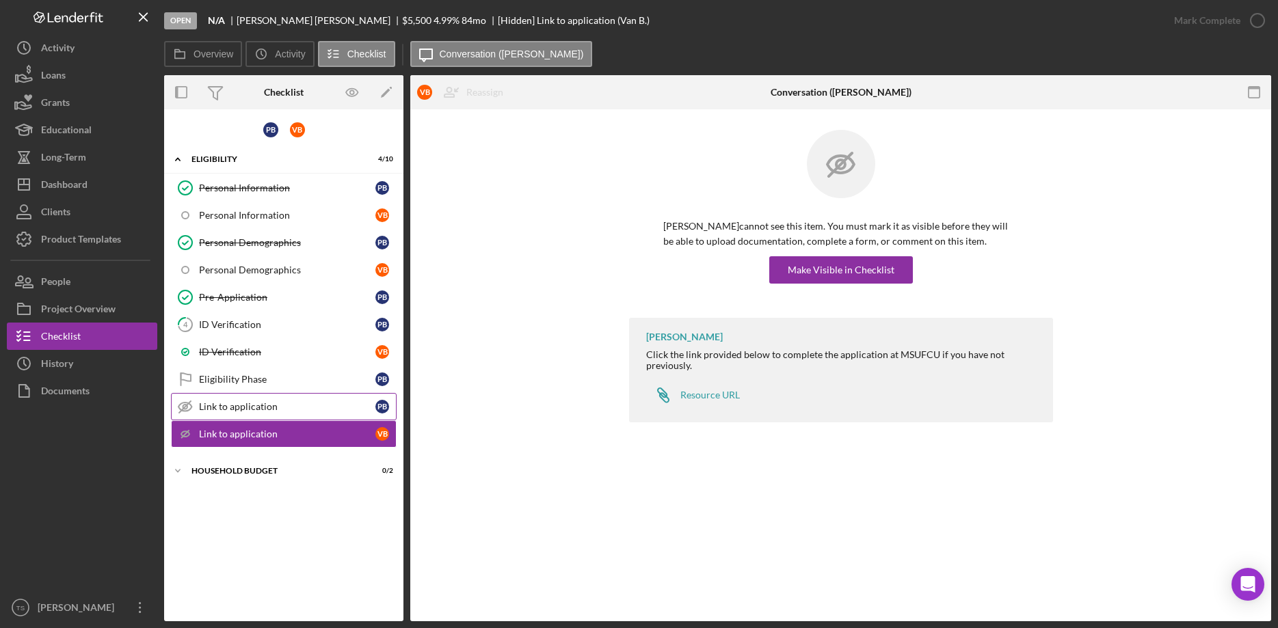
click at [228, 407] on div "Link to application" at bounding box center [287, 406] width 176 height 11
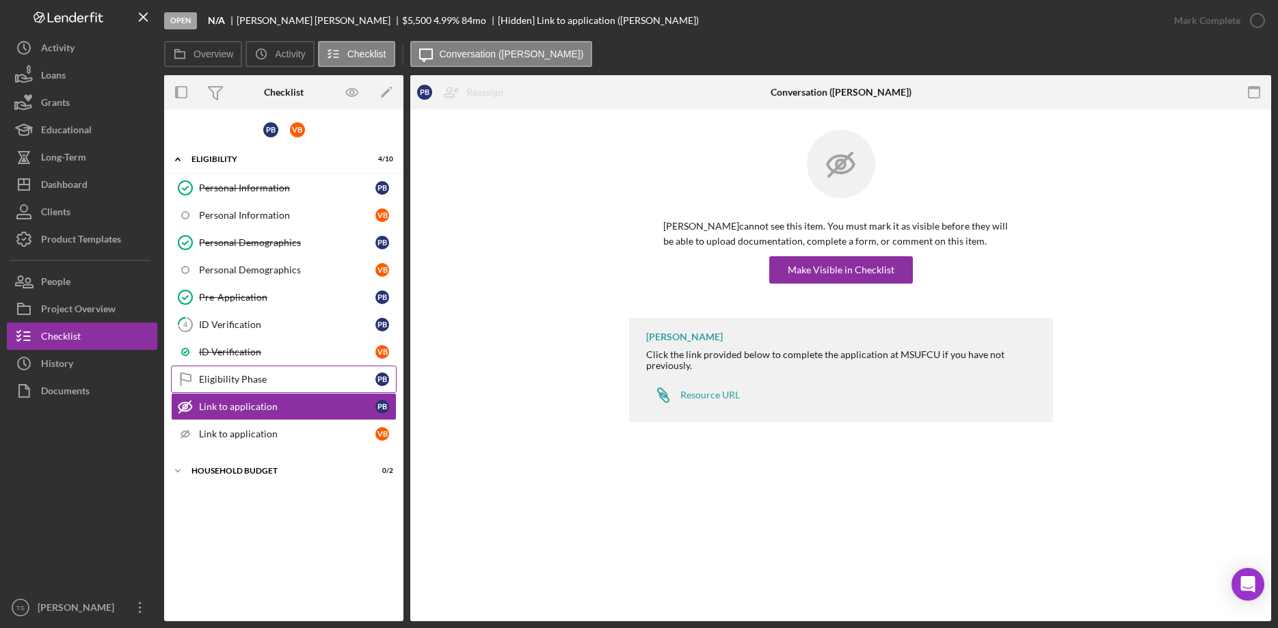
click at [228, 374] on div "Eligibility Phase" at bounding box center [287, 379] width 176 height 11
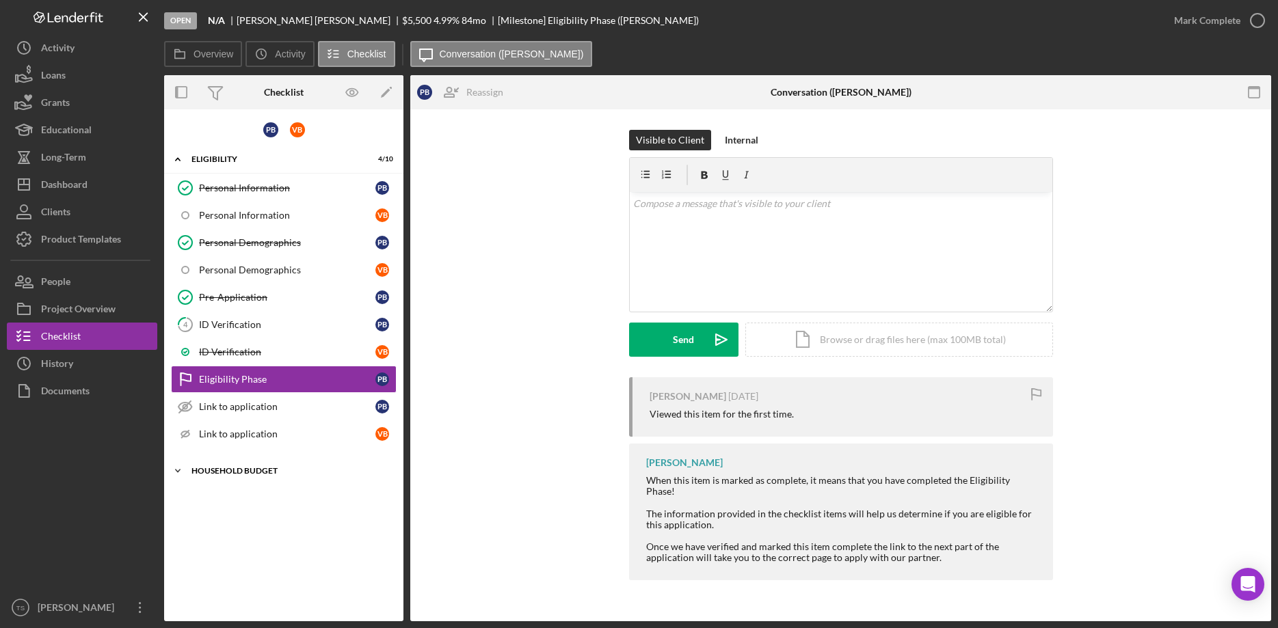
click at [176, 470] on polyline at bounding box center [178, 471] width 4 height 3
click at [222, 503] on div "Household Budget" at bounding box center [287, 499] width 176 height 11
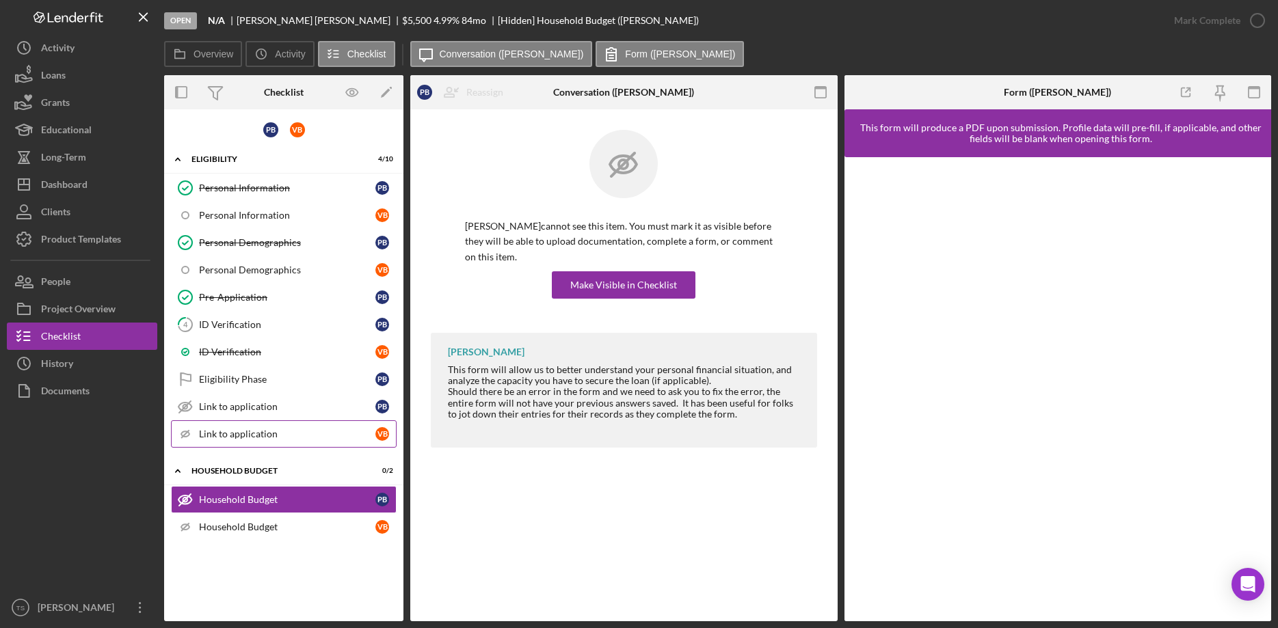
click at [235, 430] on div "Link to application" at bounding box center [287, 434] width 176 height 11
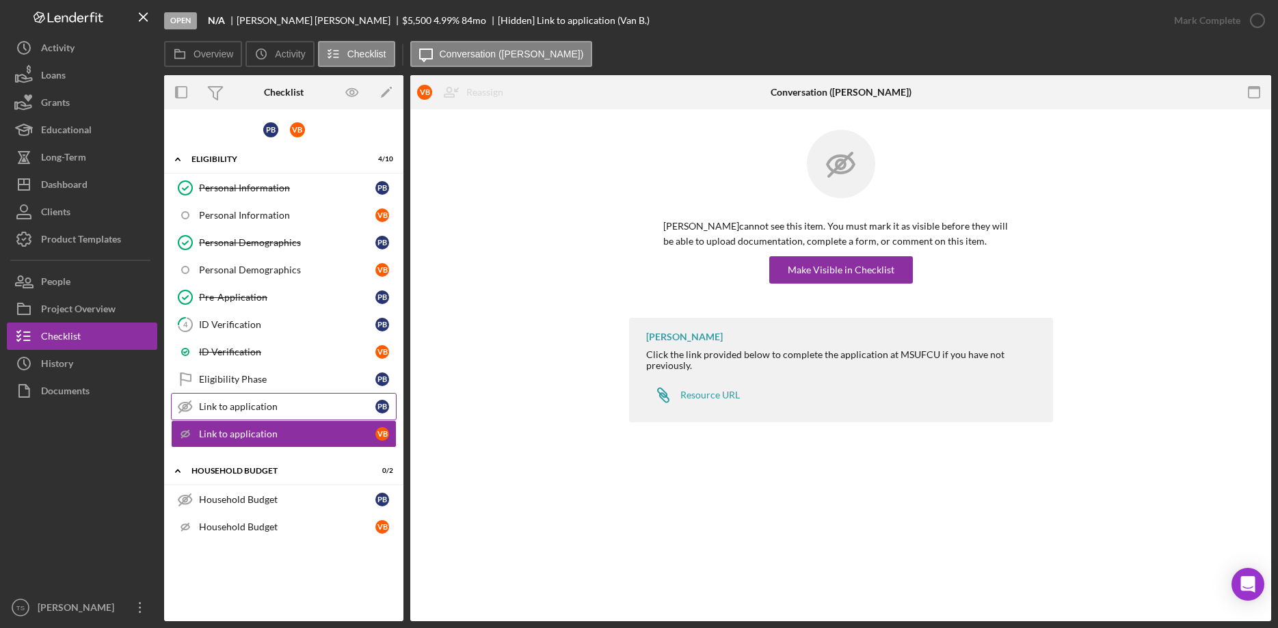
click at [232, 410] on div "Link to application" at bounding box center [287, 406] width 176 height 11
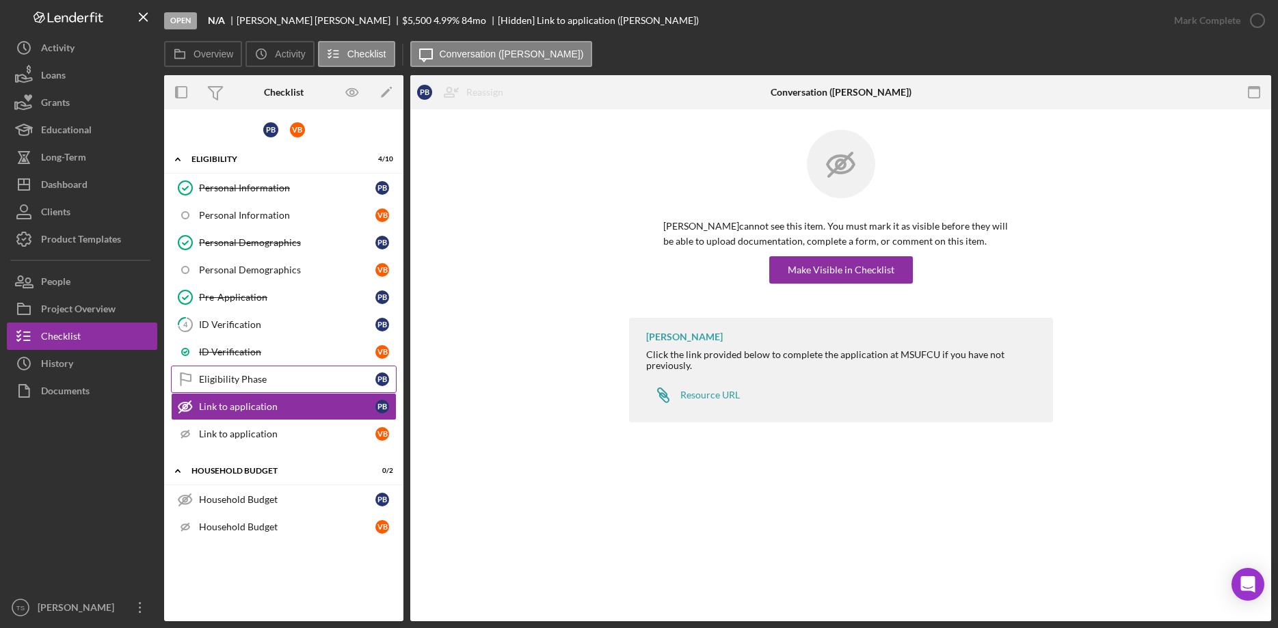
click at [232, 380] on div "Eligibility Phase" at bounding box center [287, 379] width 176 height 11
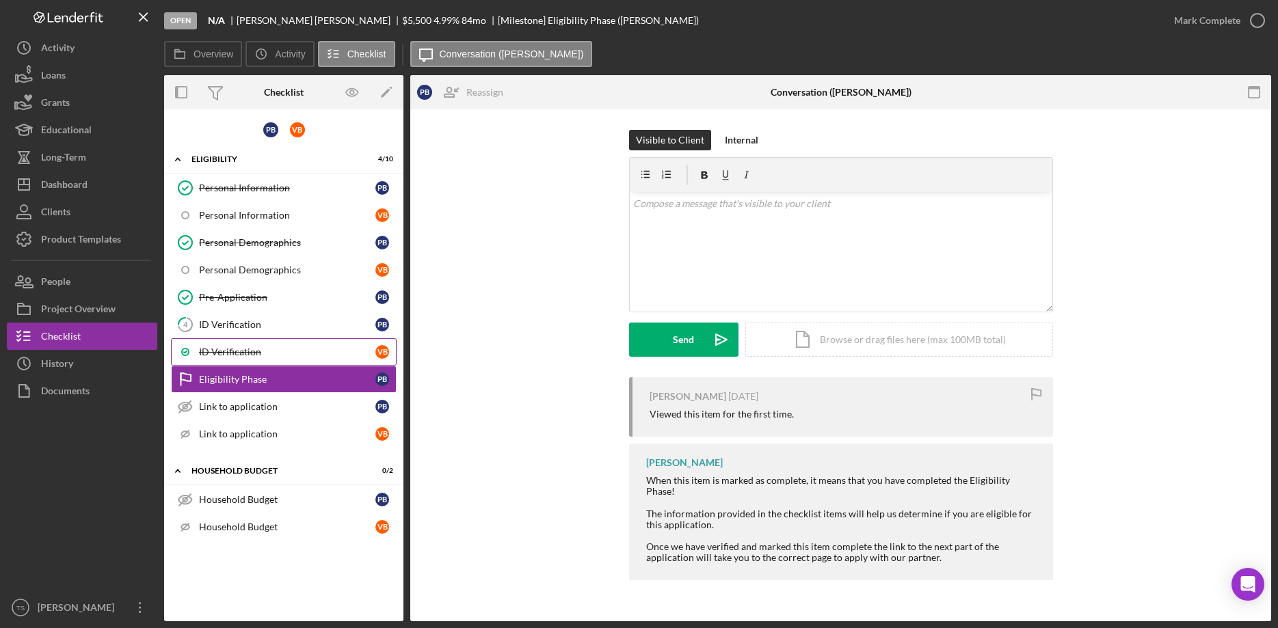
click at [222, 351] on div "ID Verification" at bounding box center [287, 352] width 176 height 11
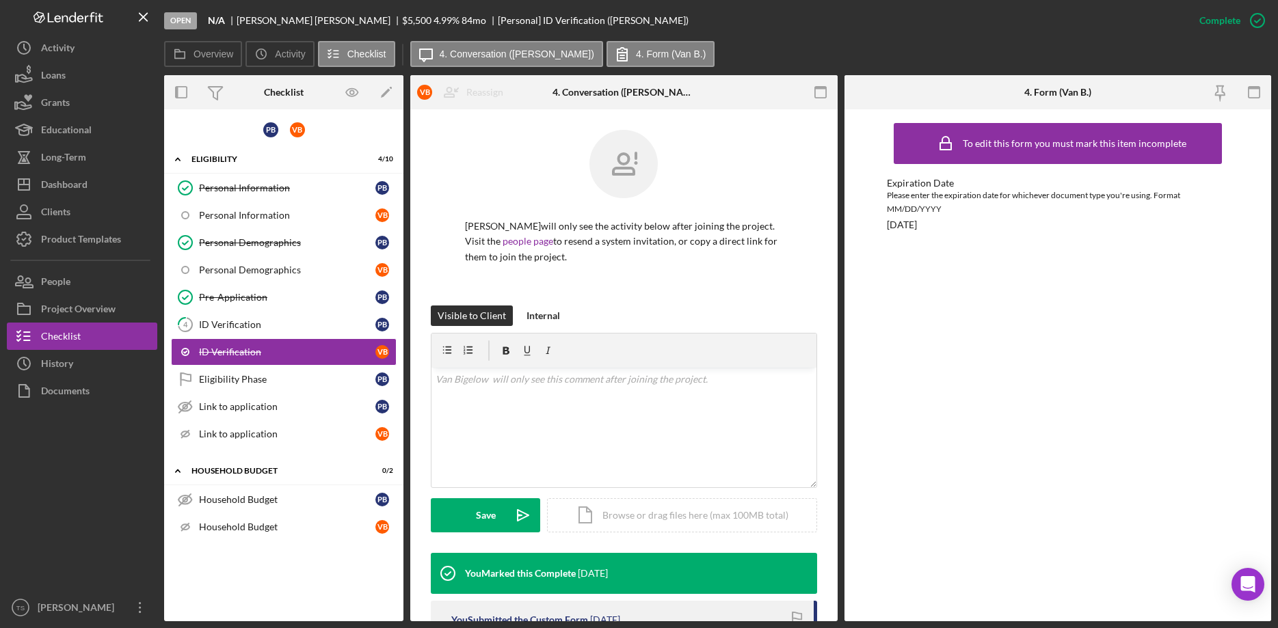
scroll to position [347, 0]
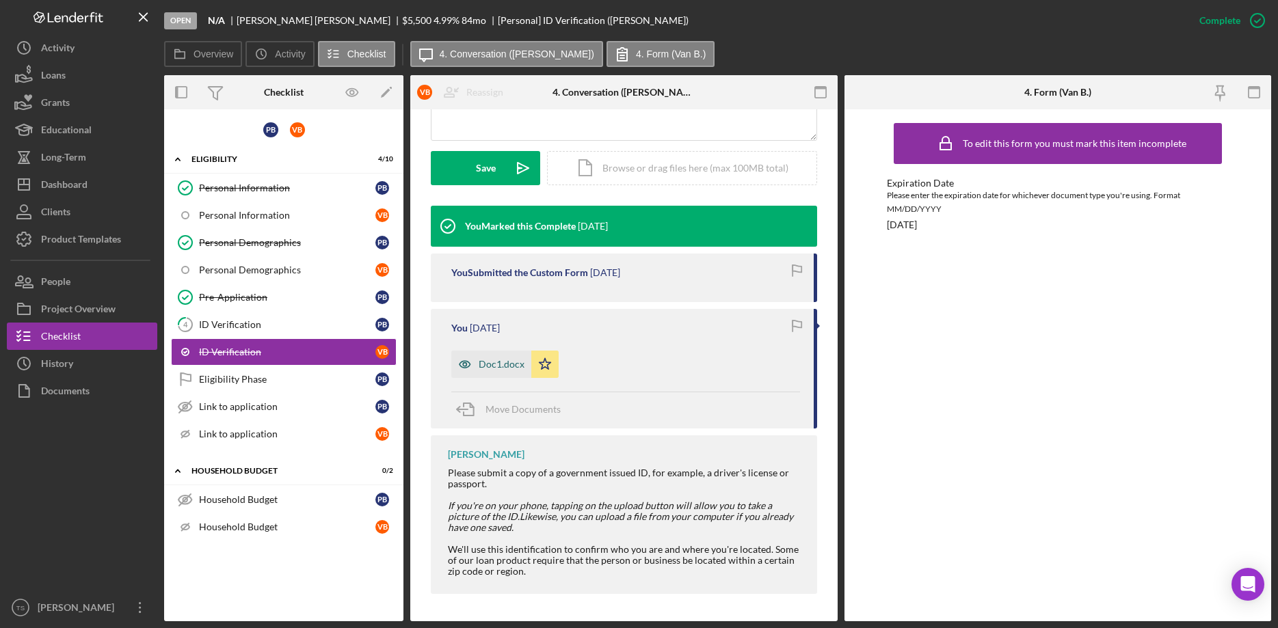
click at [502, 362] on div "Doc1.docx" at bounding box center [502, 364] width 46 height 11
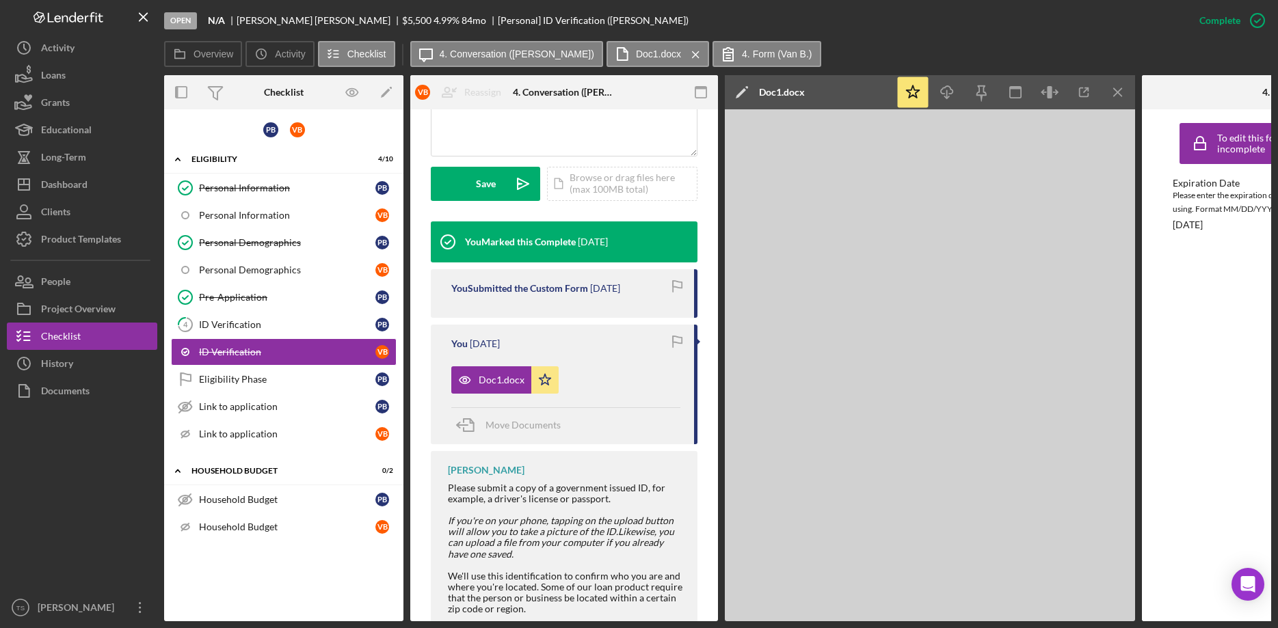
scroll to position [362, 0]
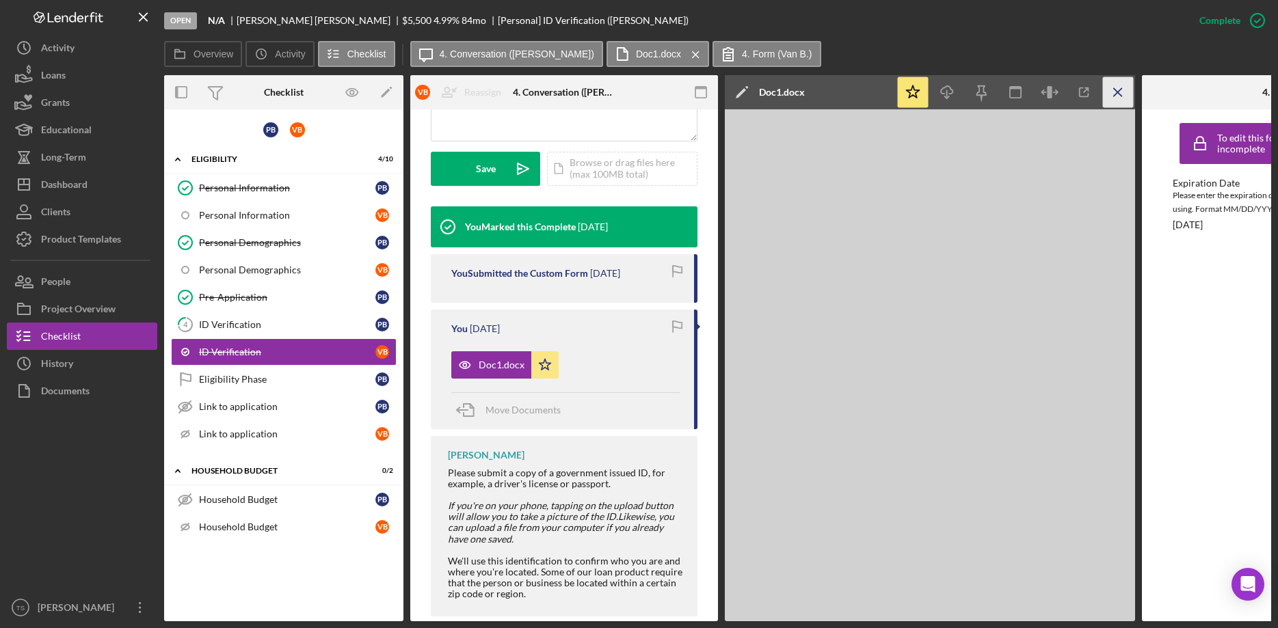
click at [1110, 94] on icon "Icon/Menu Close" at bounding box center [1118, 92] width 31 height 31
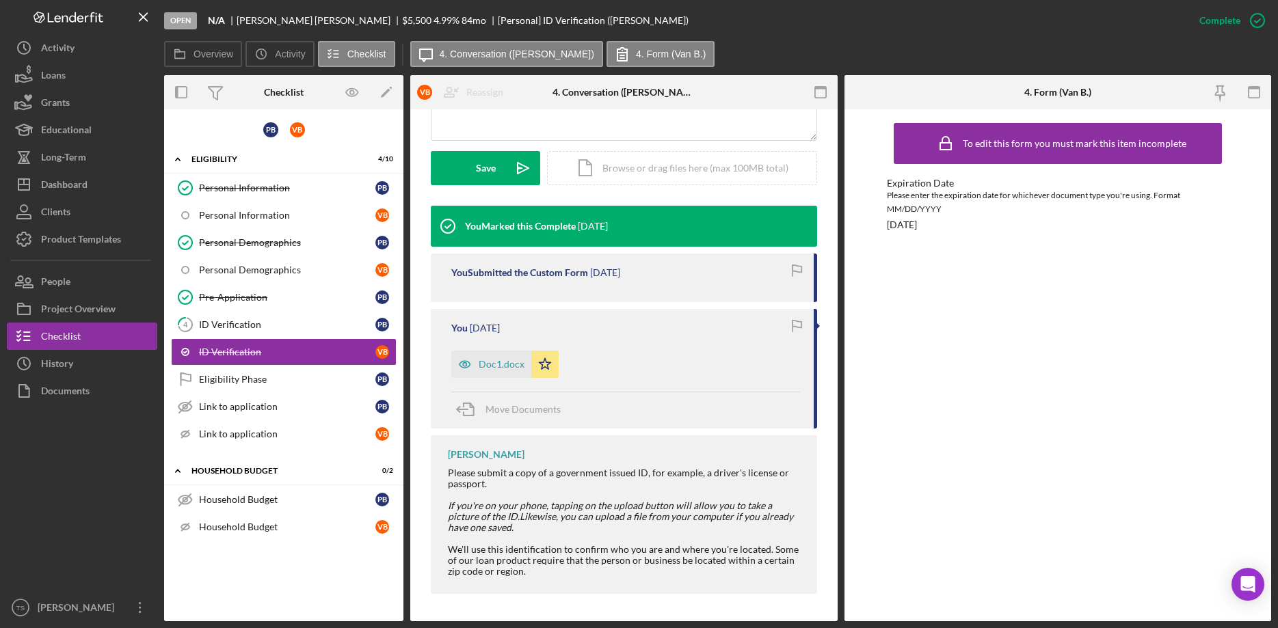
scroll to position [347, 0]
click at [254, 300] on div "Pre-Application" at bounding box center [287, 297] width 176 height 11
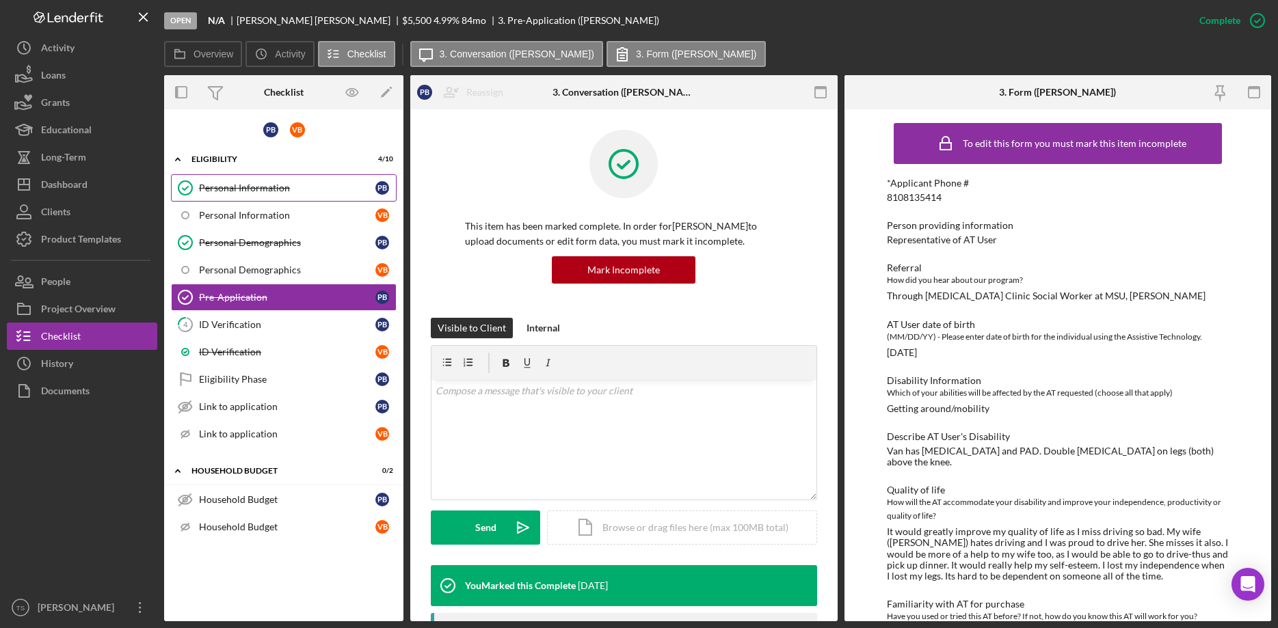
click at [232, 194] on div "Personal Information" at bounding box center [287, 188] width 176 height 11
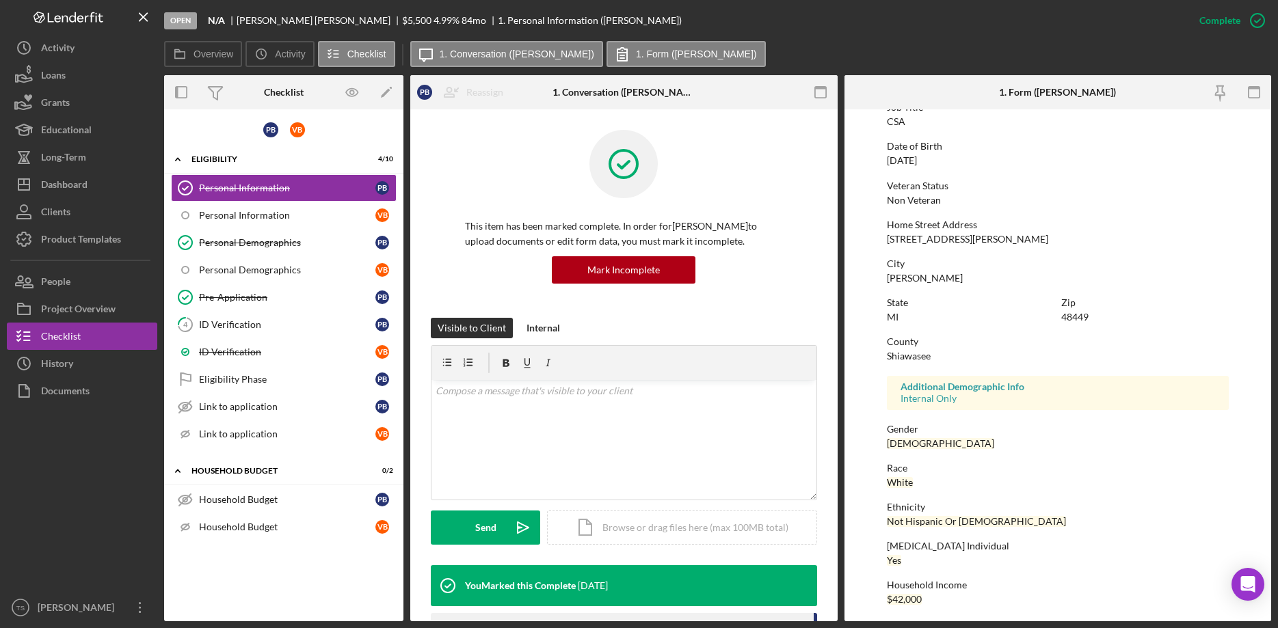
scroll to position [126, 0]
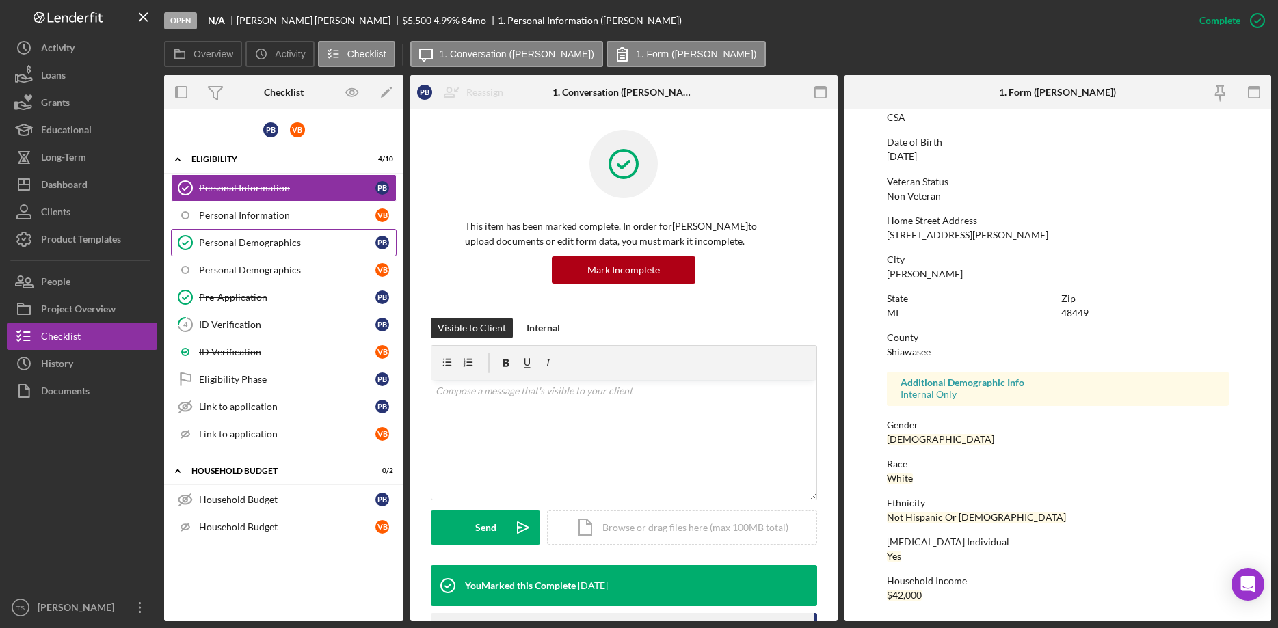
click at [252, 244] on div "Personal Demographics" at bounding box center [287, 242] width 176 height 11
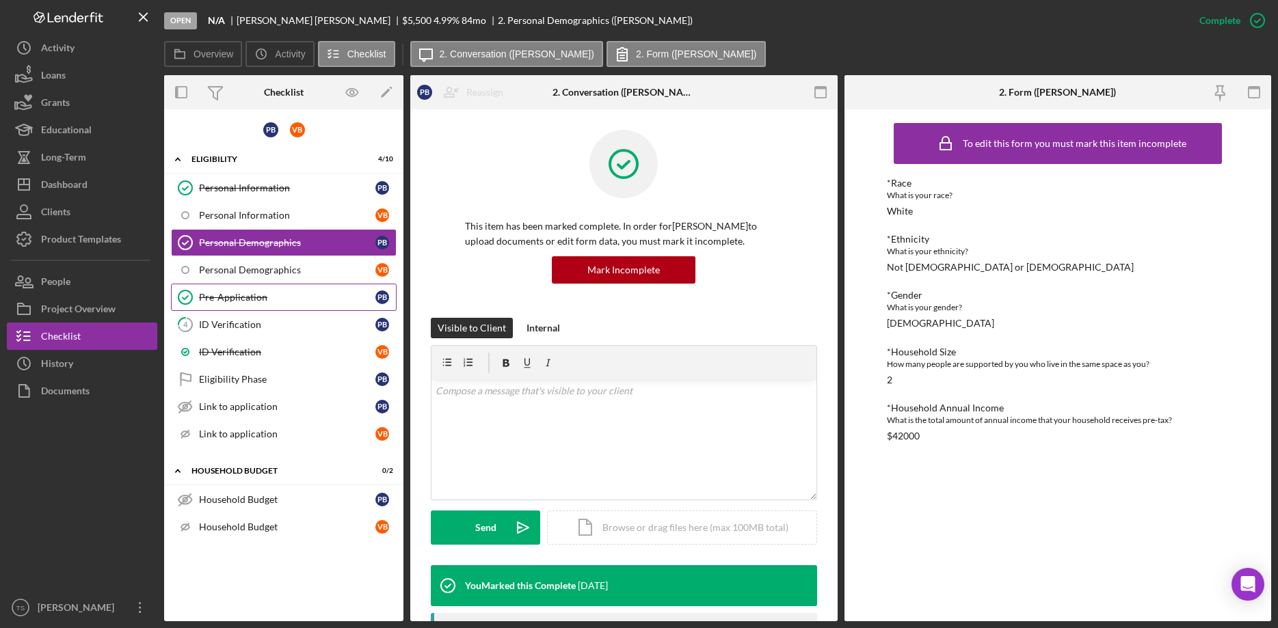
click at [234, 299] on div "Pre-Application" at bounding box center [287, 297] width 176 height 11
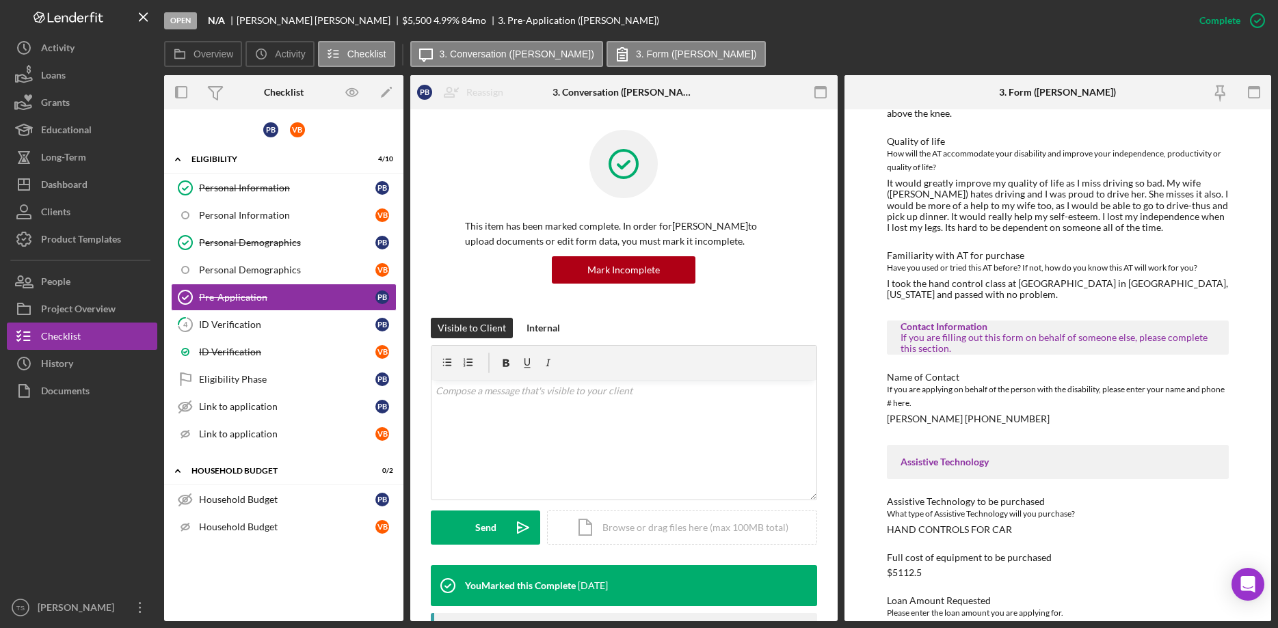
scroll to position [697, 0]
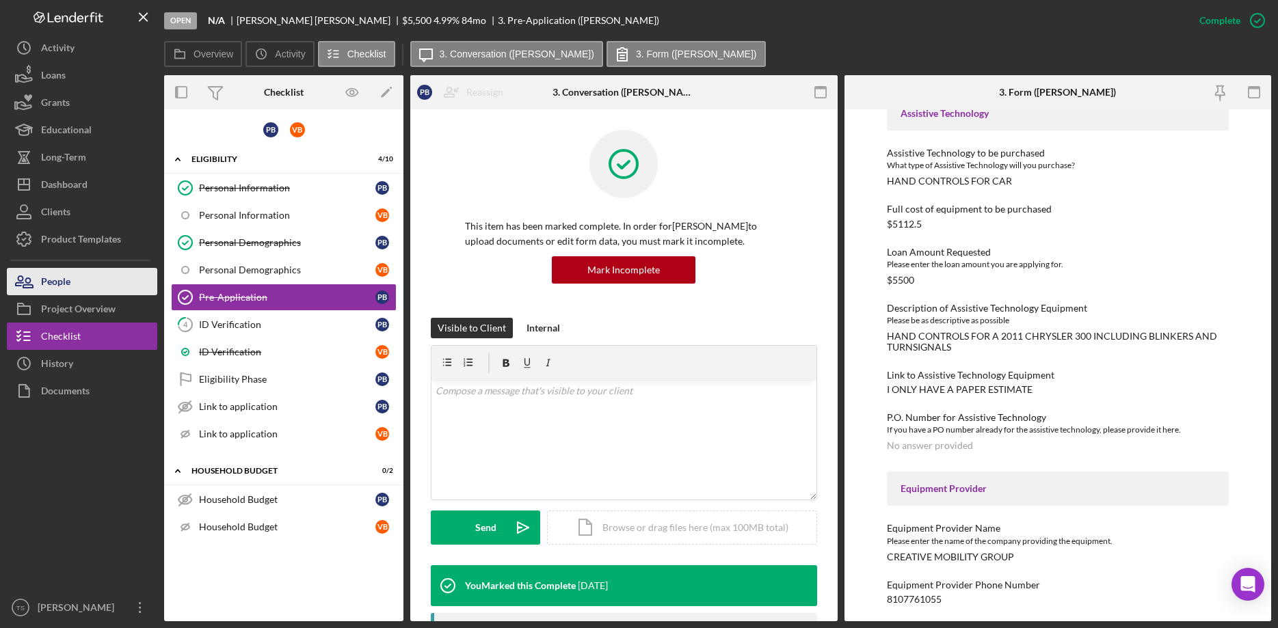
click at [94, 289] on button "People" at bounding box center [82, 281] width 150 height 27
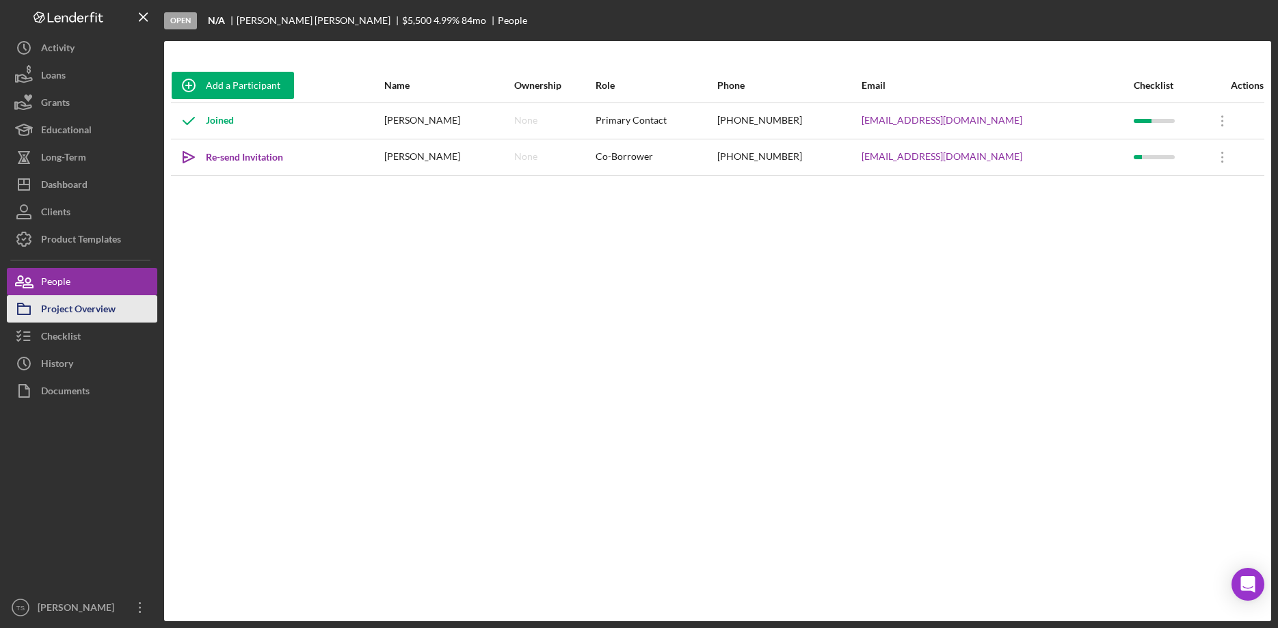
click at [92, 310] on div "Project Overview" at bounding box center [78, 310] width 75 height 31
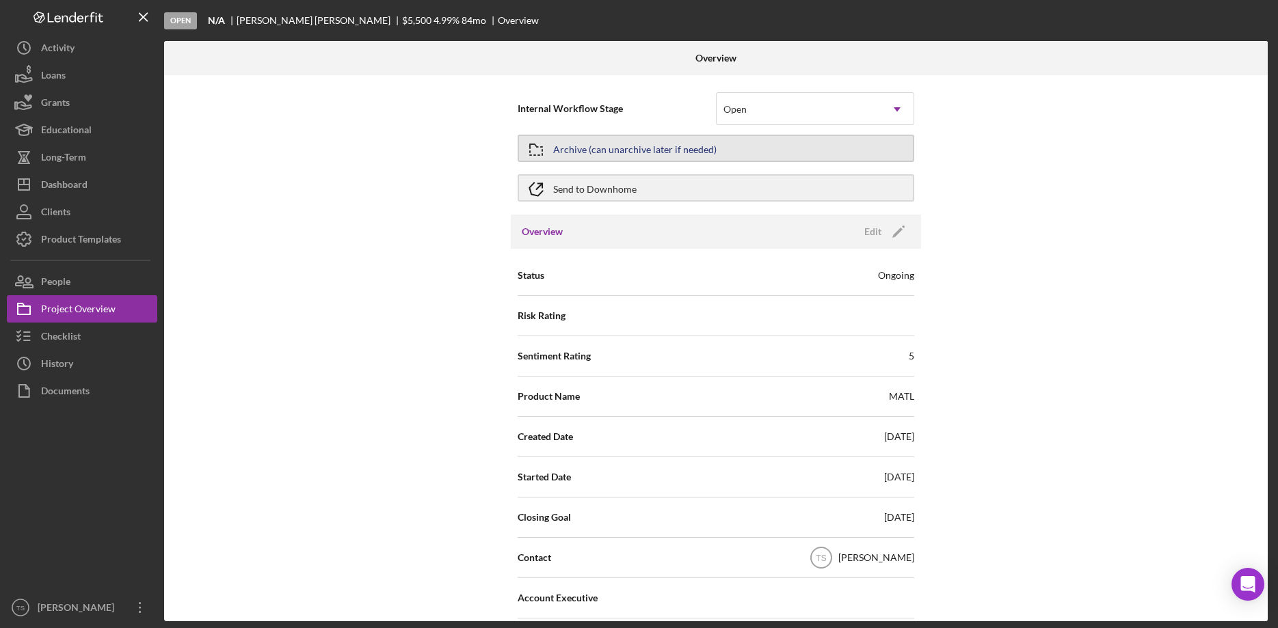
click at [693, 150] on div "Archive (can unarchive later if needed)" at bounding box center [634, 148] width 163 height 25
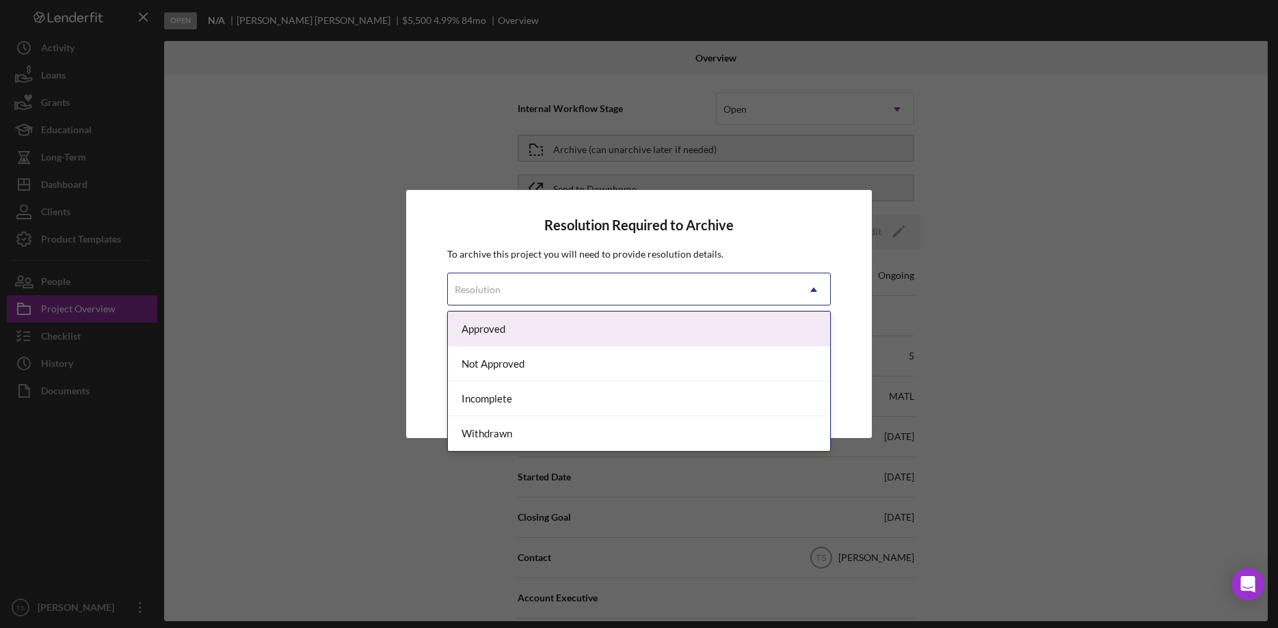
click at [725, 286] on div "Resolution" at bounding box center [622, 289] width 349 height 31
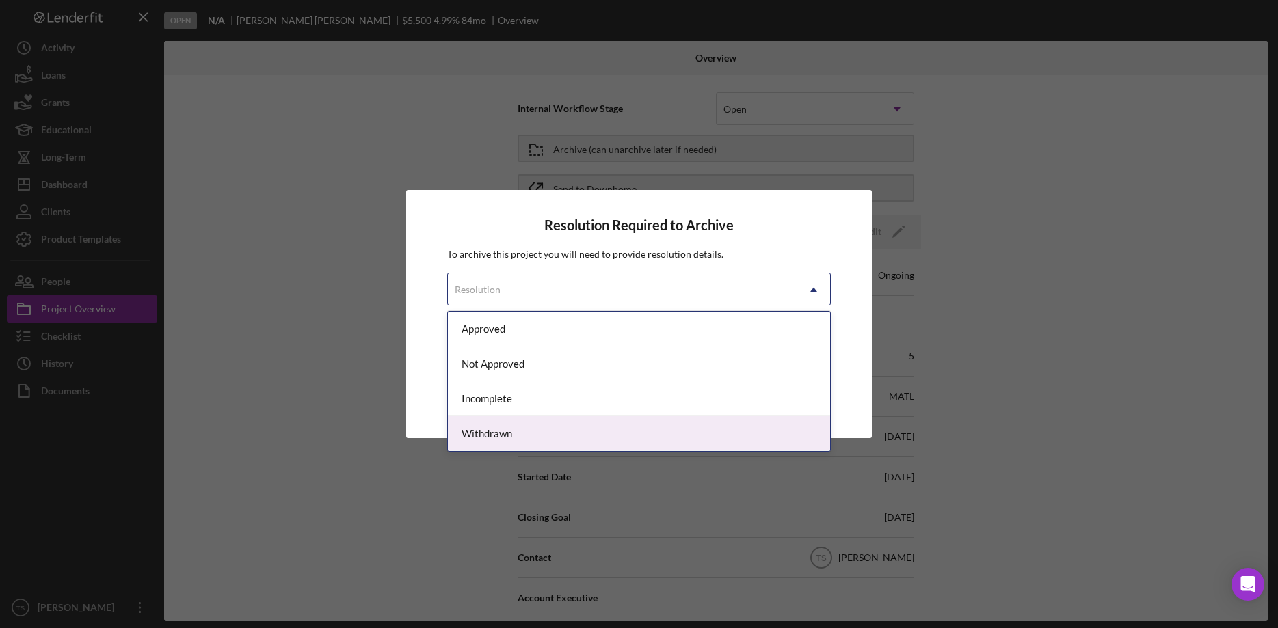
click at [666, 429] on div "Withdrawn" at bounding box center [639, 433] width 382 height 35
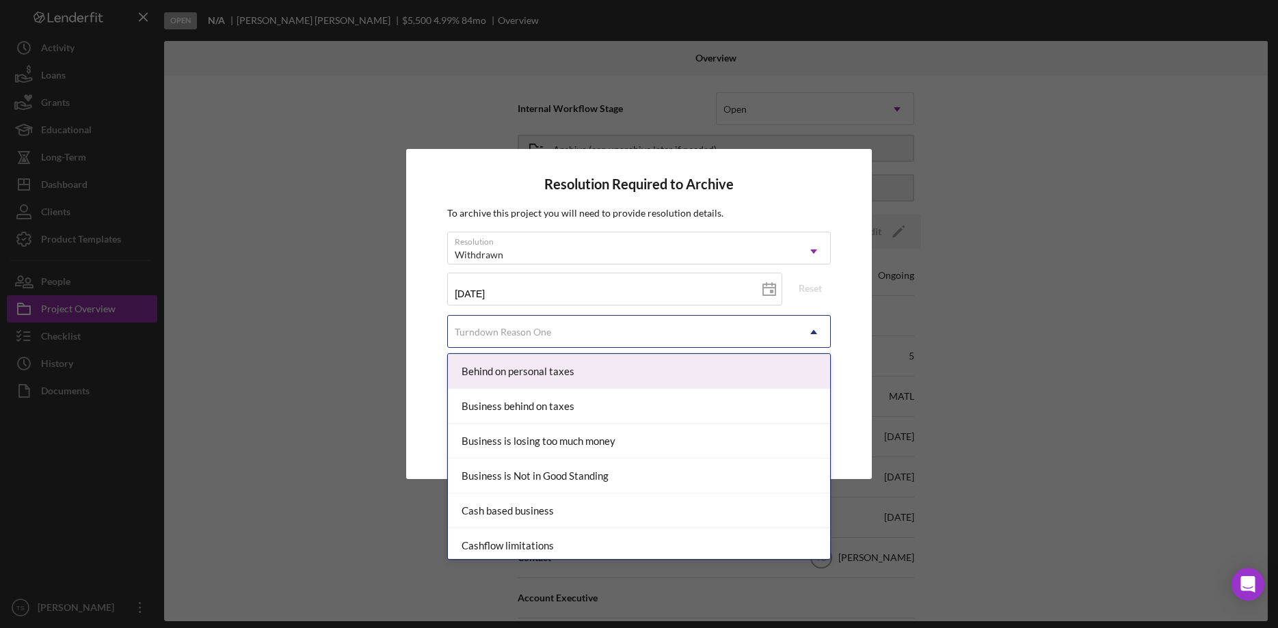
click at [580, 334] on div "Turndown Reason One" at bounding box center [622, 332] width 349 height 31
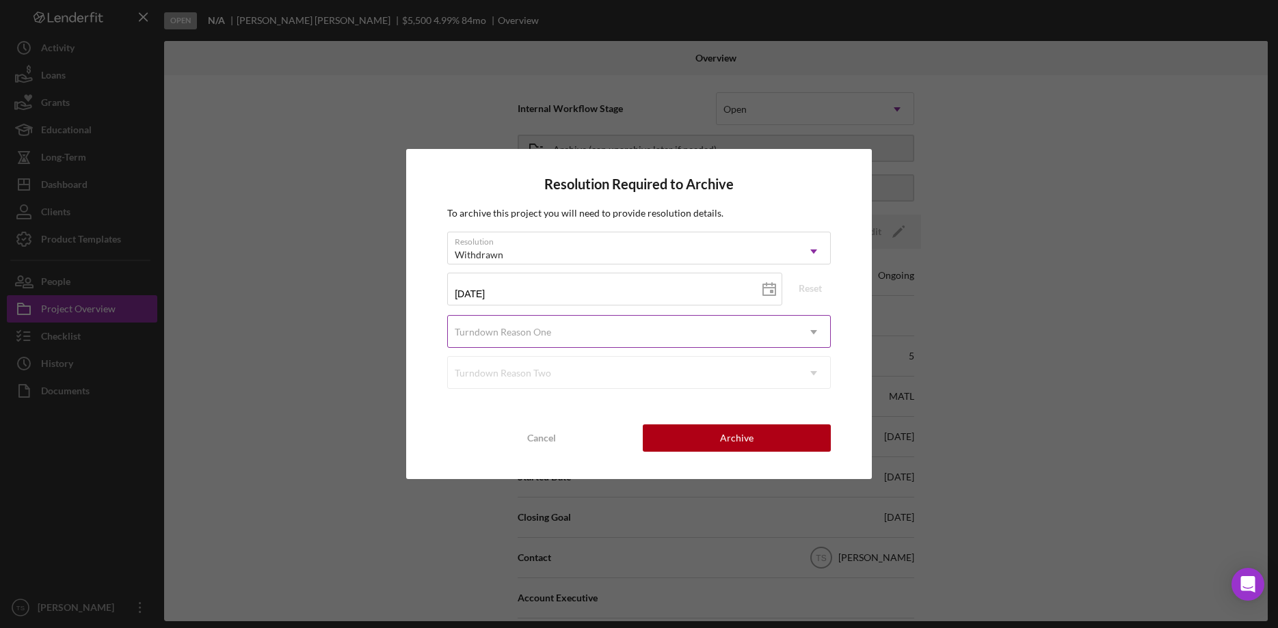
click at [576, 328] on div "Turndown Reason One" at bounding box center [622, 332] width 349 height 31
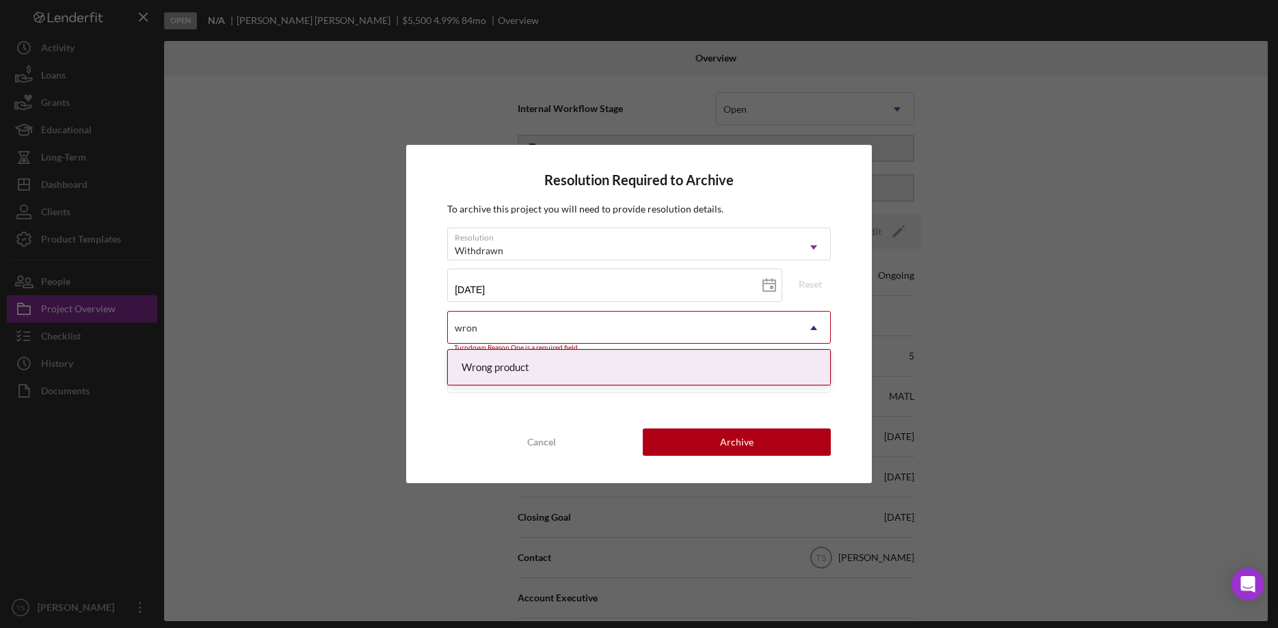
type input "wrong"
drag, startPoint x: 552, startPoint y: 366, endPoint x: 585, endPoint y: 384, distance: 37.7
click at [552, 366] on div "Wrong product" at bounding box center [639, 367] width 382 height 35
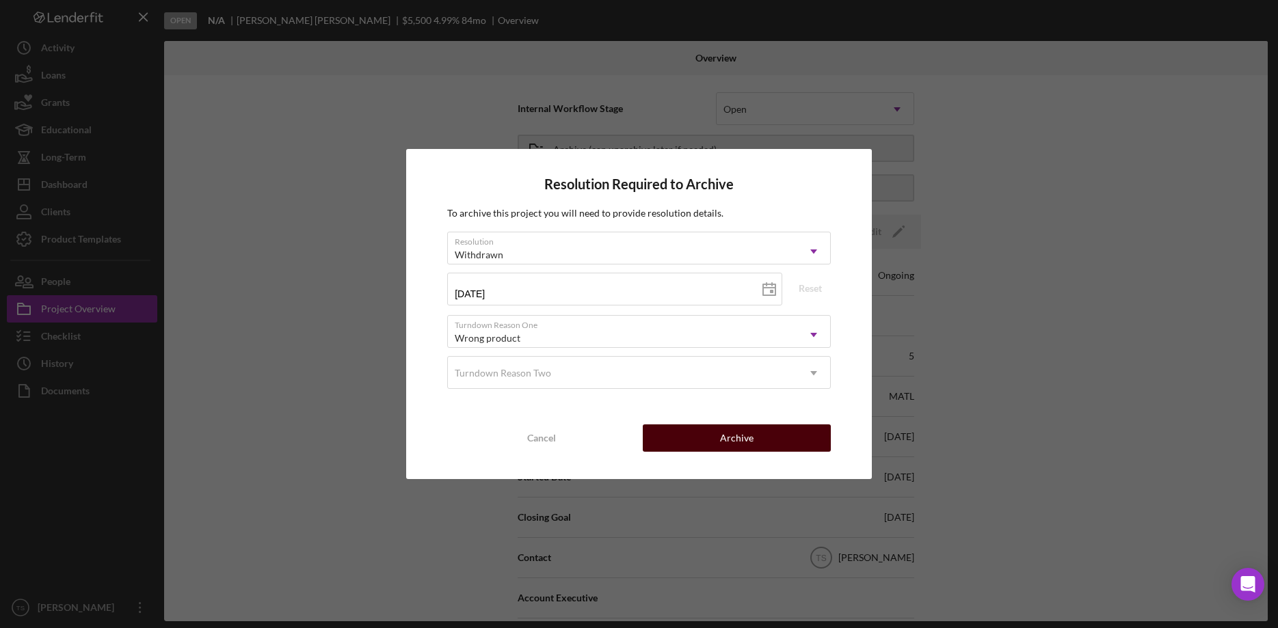
click at [773, 434] on button "Archive" at bounding box center [737, 438] width 188 height 27
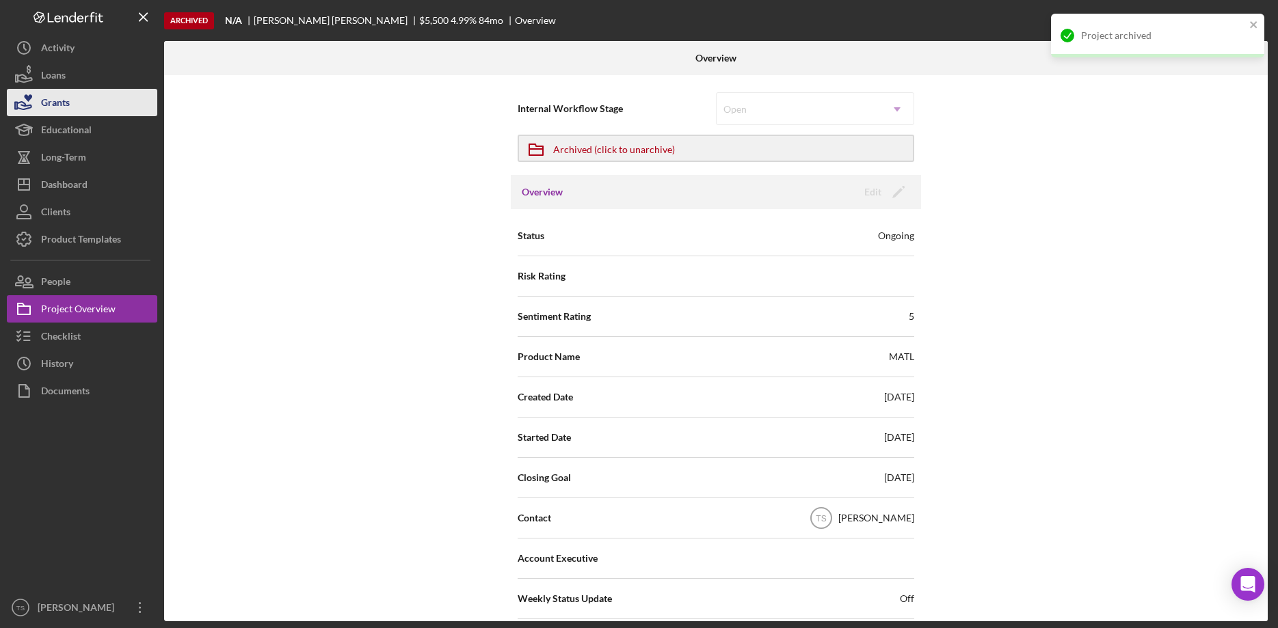
drag, startPoint x: 66, startPoint y: 78, endPoint x: 146, endPoint y: 102, distance: 83.5
click at [67, 78] on button "Loans" at bounding box center [82, 75] width 150 height 27
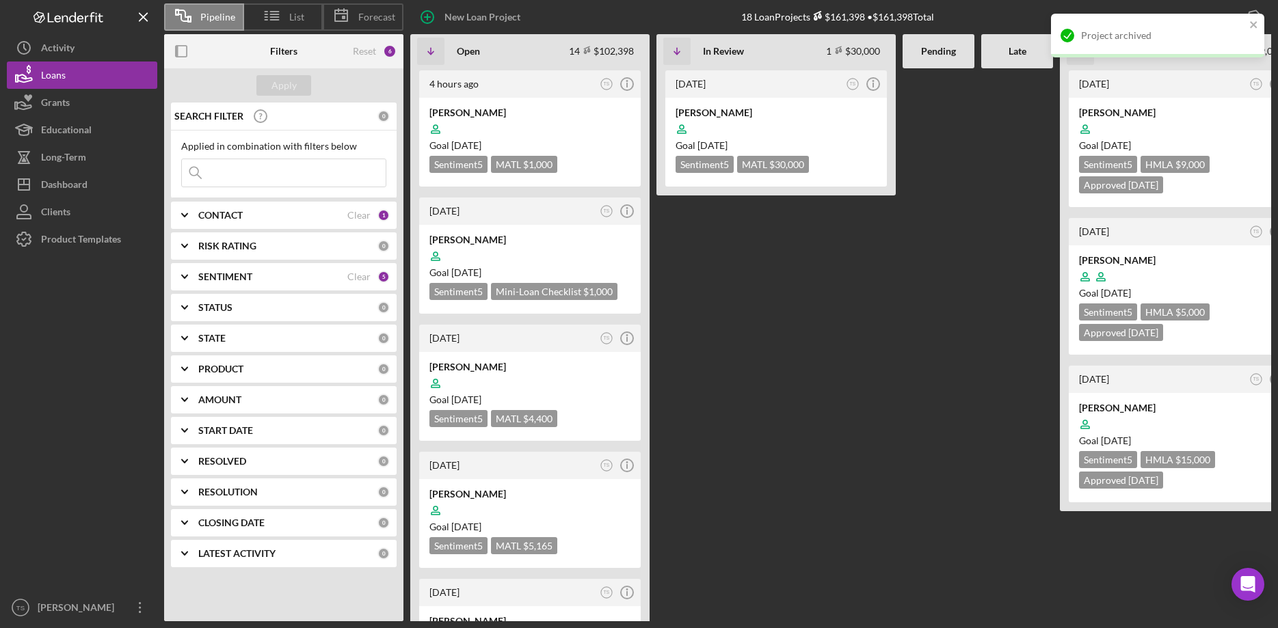
scroll to position [279, 0]
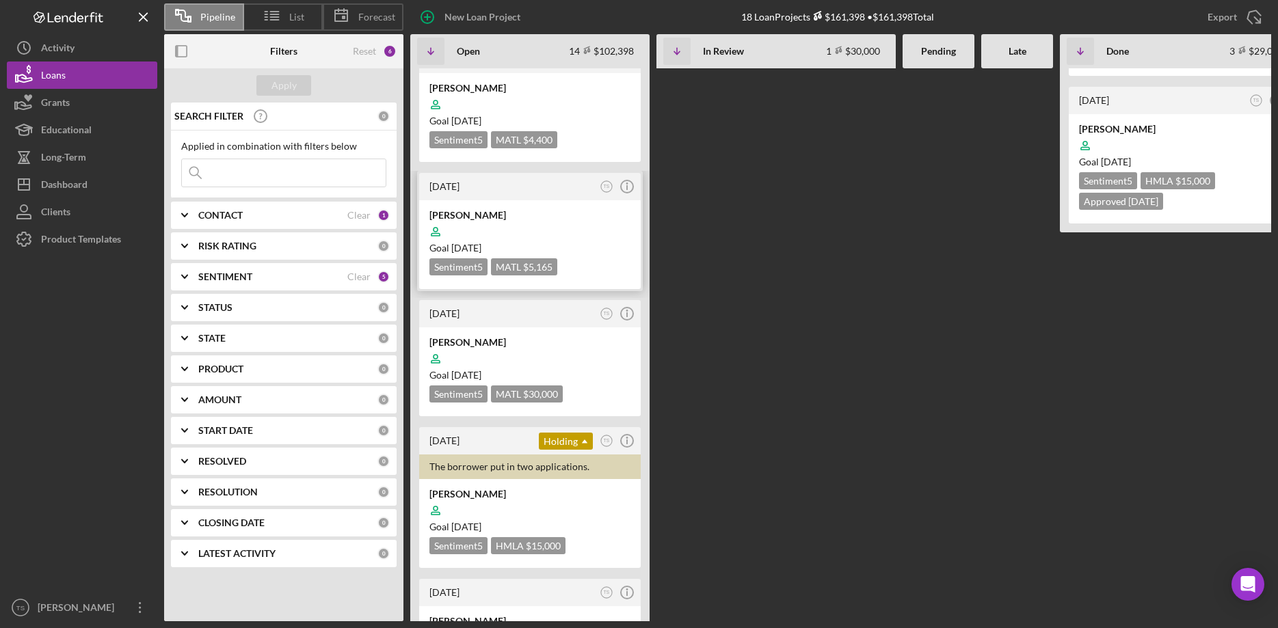
click at [490, 229] on div at bounding box center [529, 232] width 201 height 26
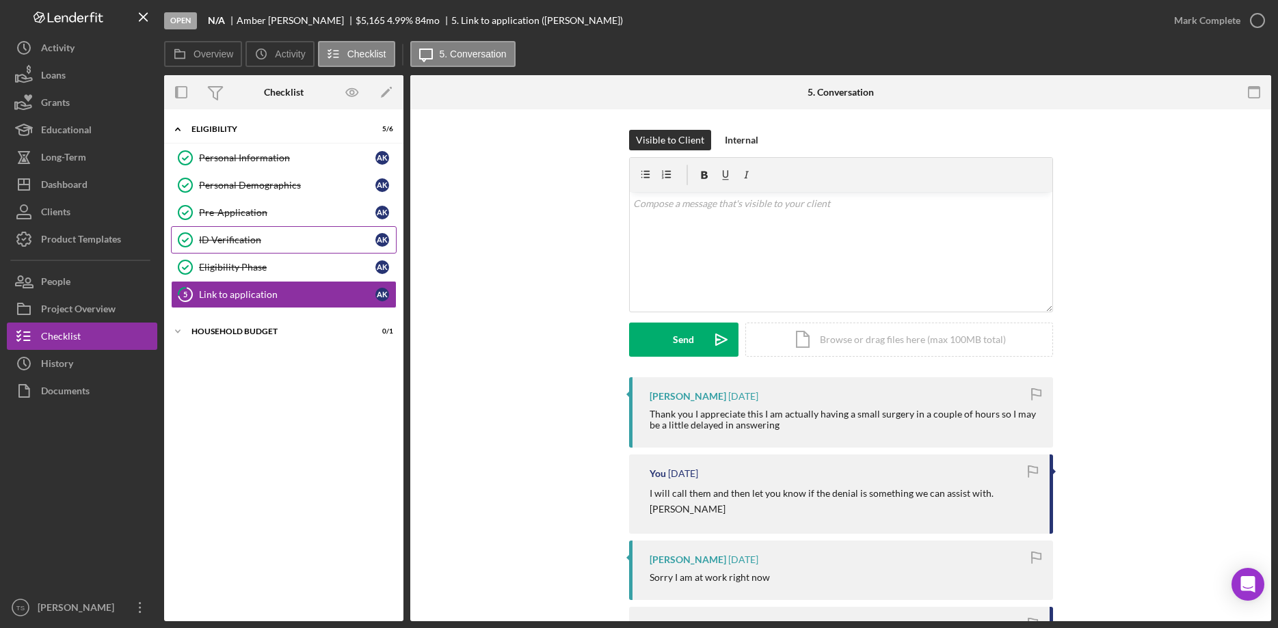
click at [246, 242] on div "ID Verification" at bounding box center [287, 240] width 176 height 11
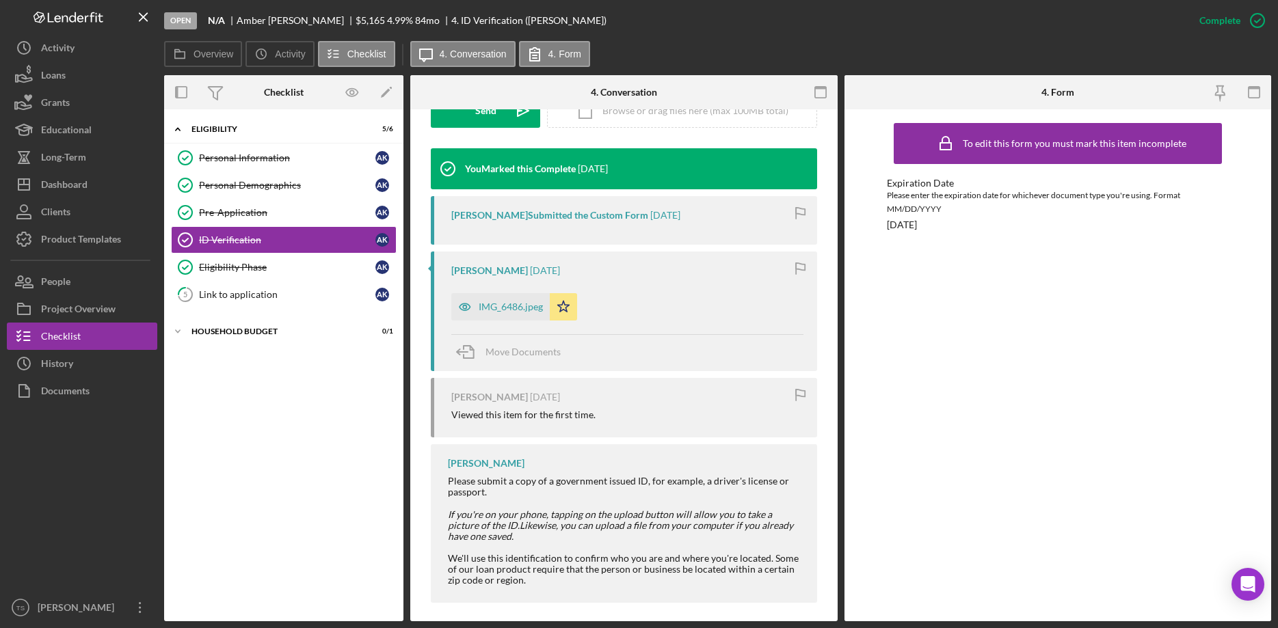
scroll to position [418, 0]
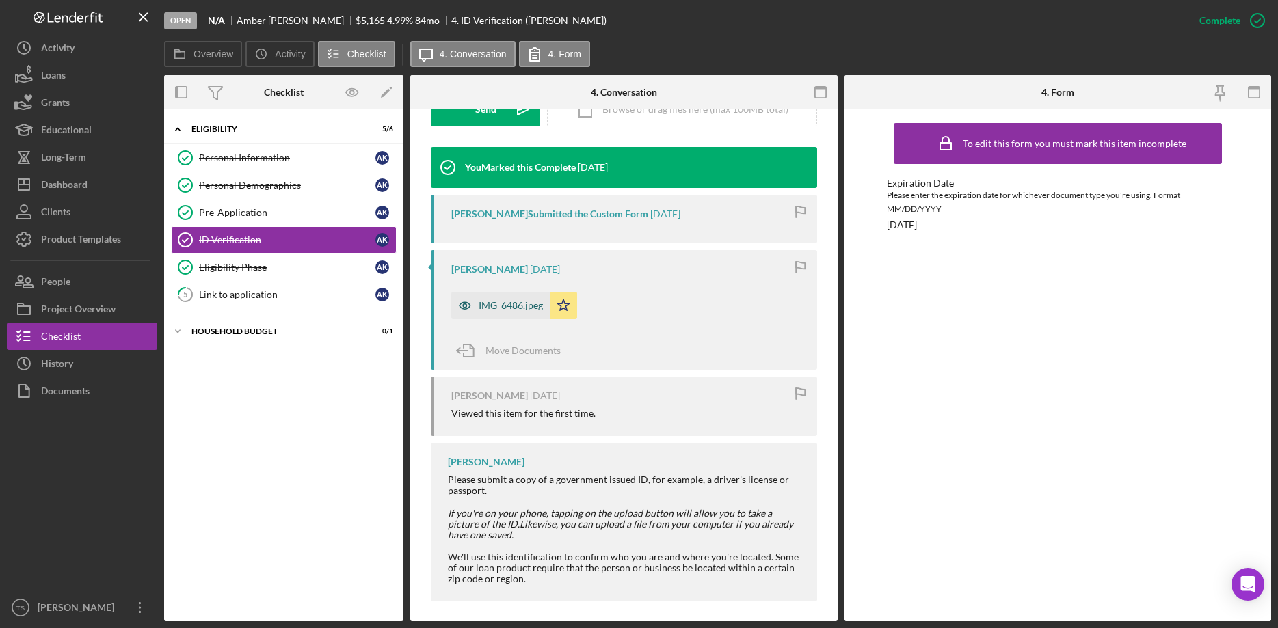
click at [493, 308] on div "IMG_6486.jpeg" at bounding box center [511, 305] width 64 height 11
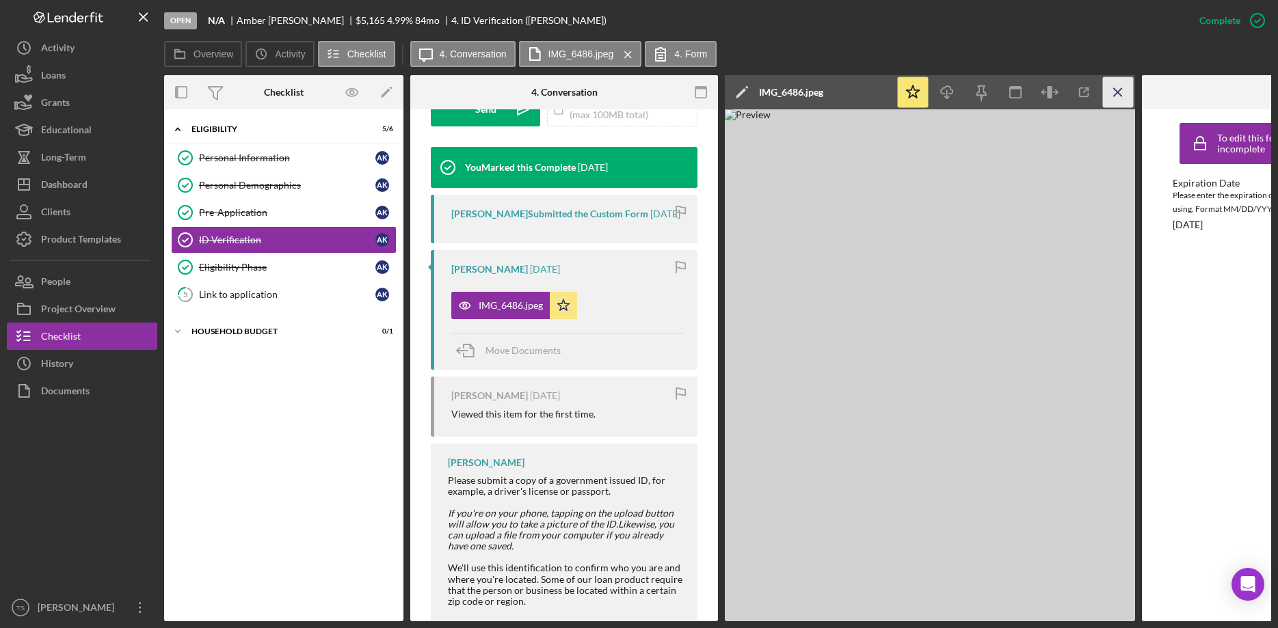
click at [1123, 90] on icon "Icon/Menu Close" at bounding box center [1118, 92] width 31 height 31
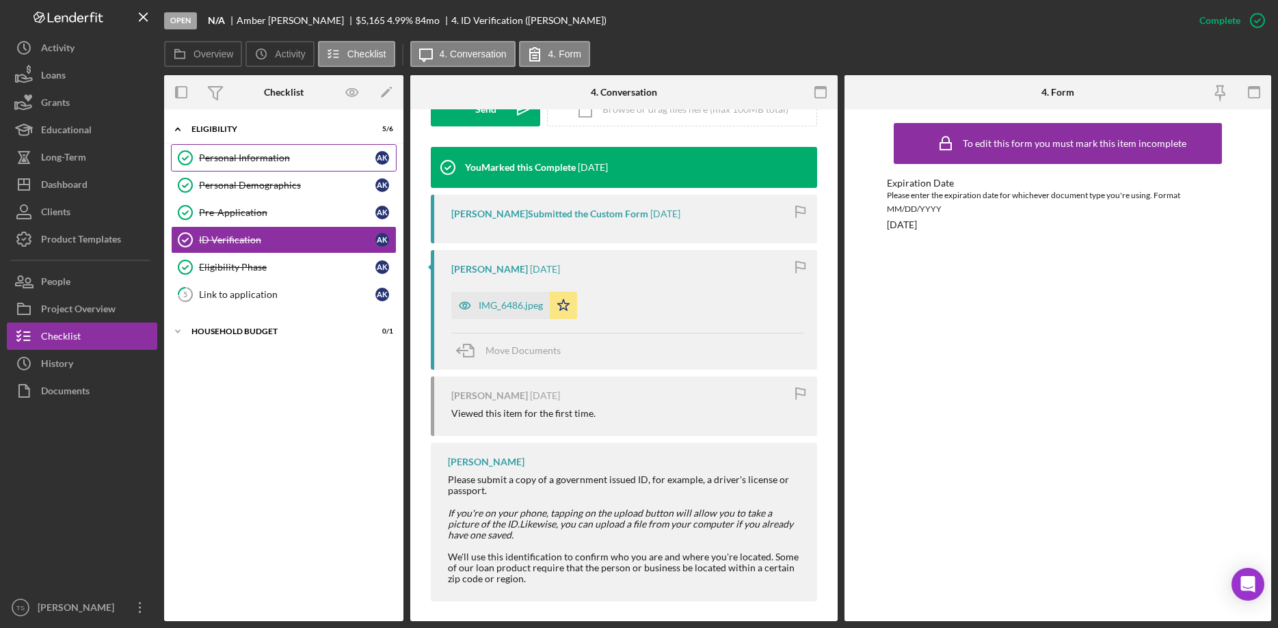
click at [217, 154] on div "Personal Information" at bounding box center [287, 157] width 176 height 11
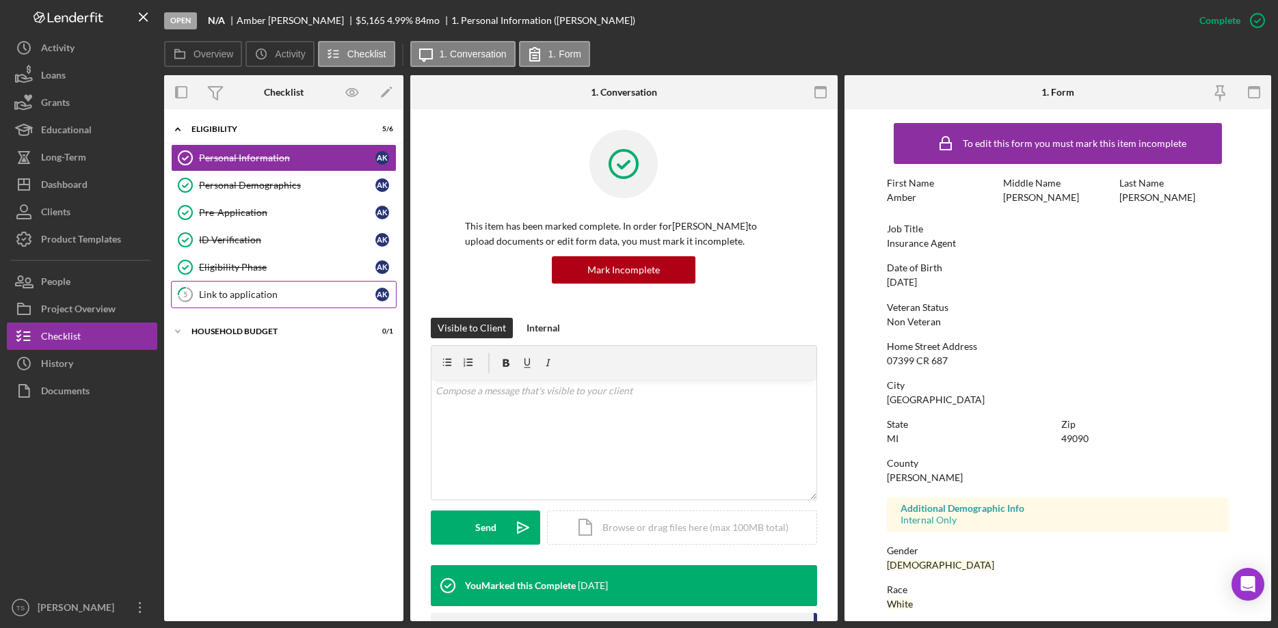
click at [252, 296] on div "Link to application" at bounding box center [287, 294] width 176 height 11
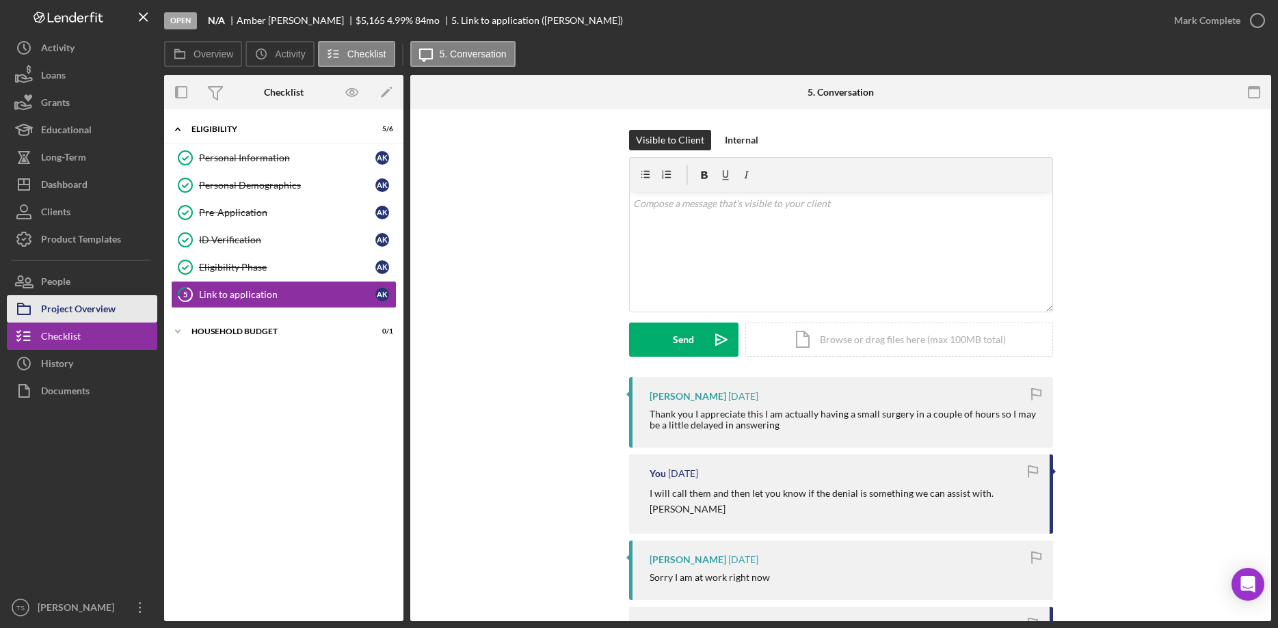
click at [71, 316] on div "Project Overview" at bounding box center [78, 310] width 75 height 31
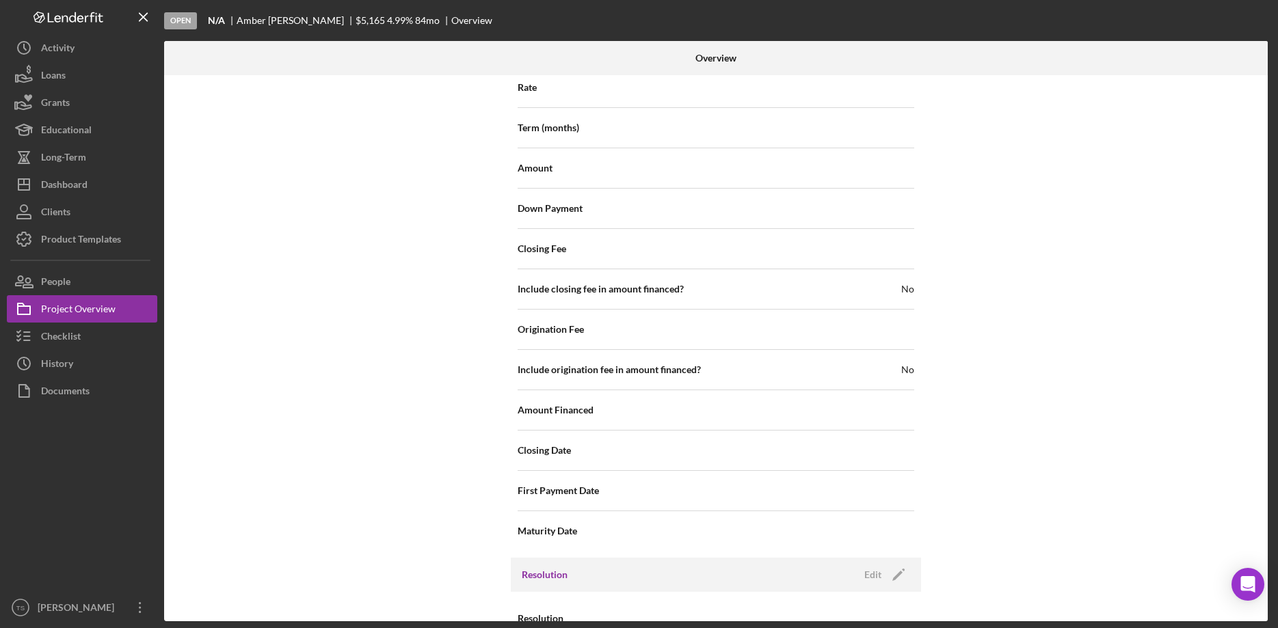
scroll to position [1409, 0]
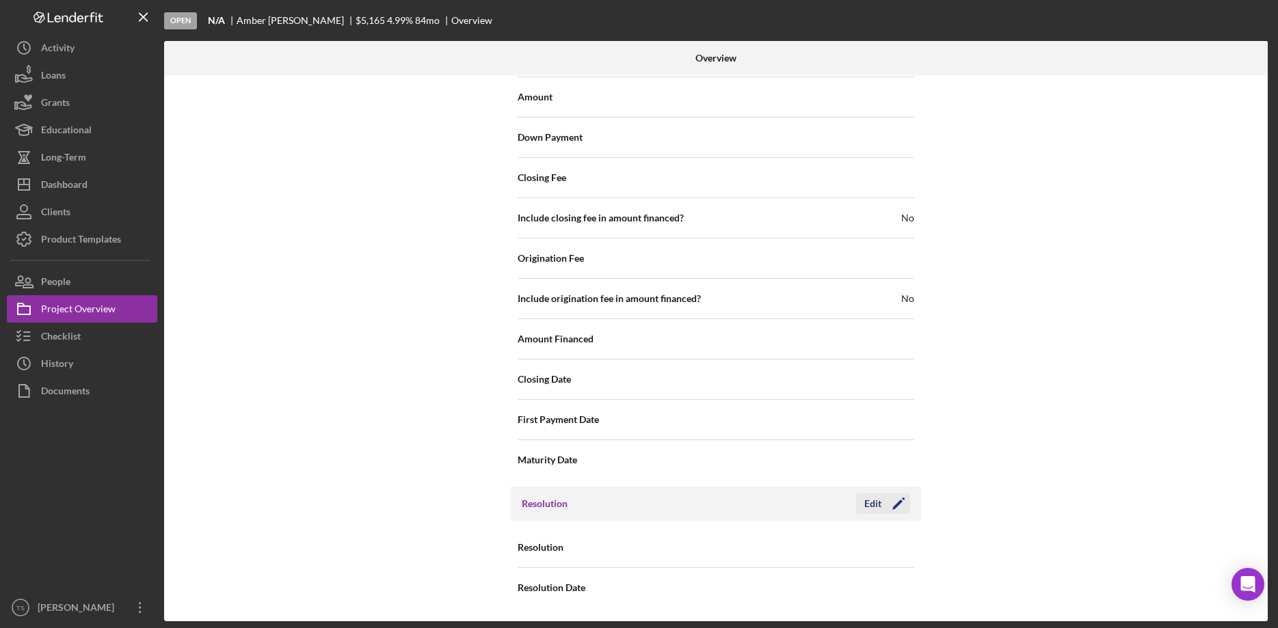
click at [870, 498] on div "Edit" at bounding box center [872, 504] width 17 height 21
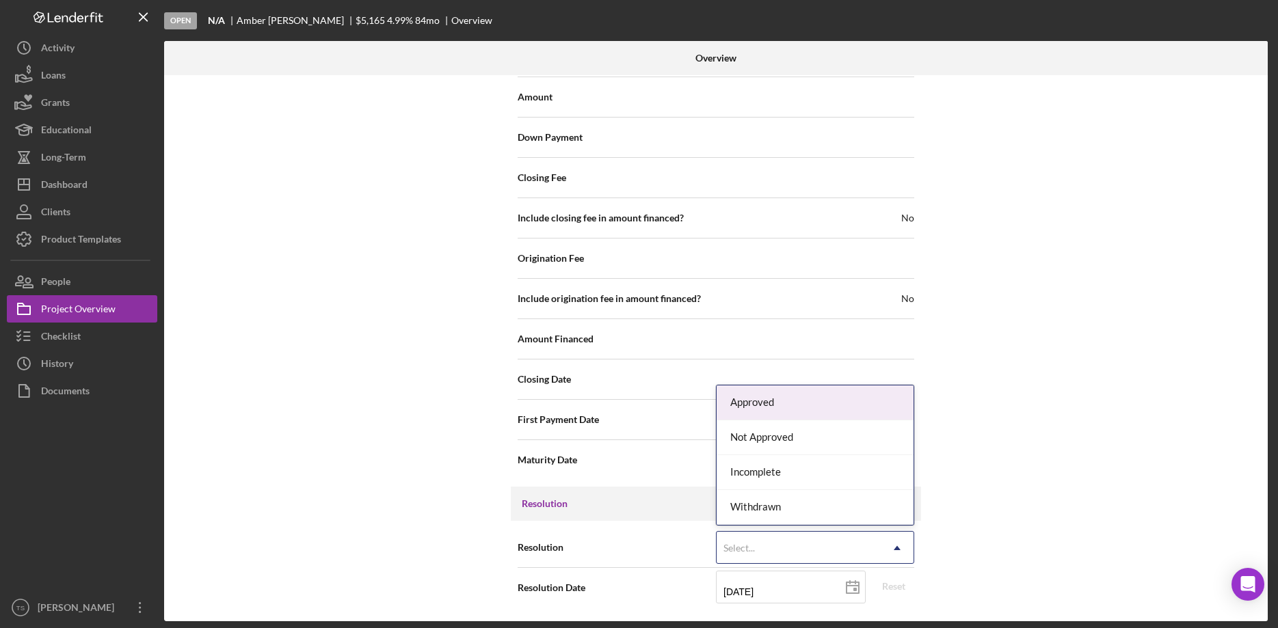
click at [831, 550] on div "Select..." at bounding box center [799, 548] width 164 height 31
click at [782, 446] on div "Not Approved" at bounding box center [815, 438] width 197 height 35
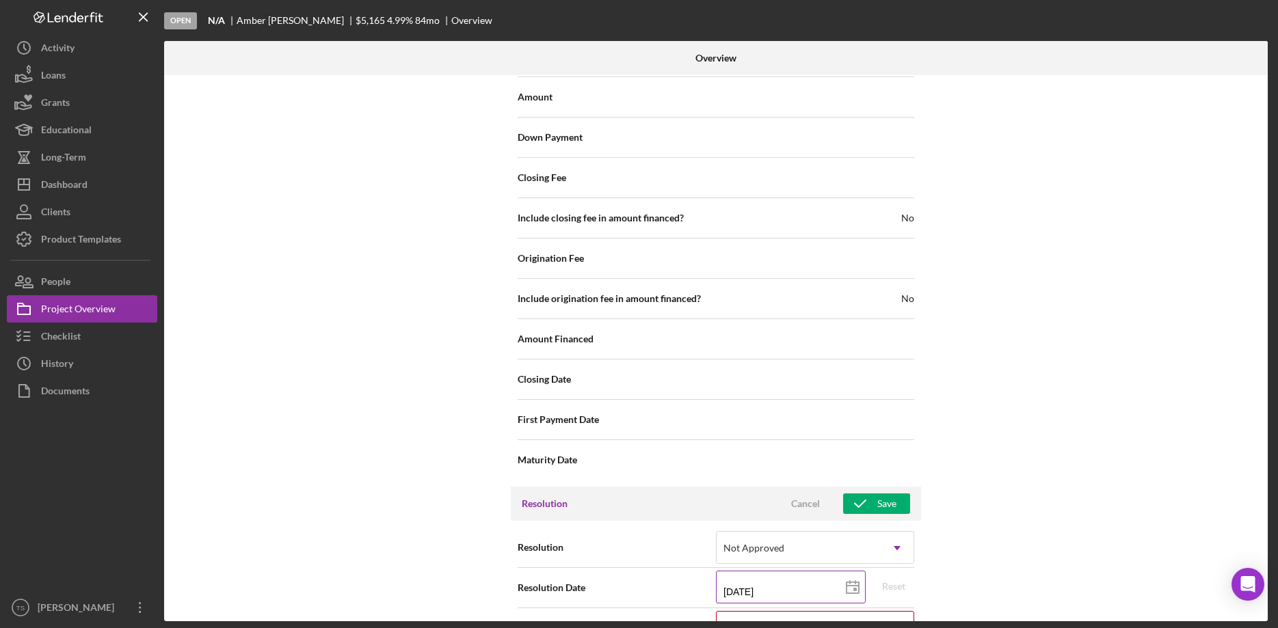
scroll to position [1497, 0]
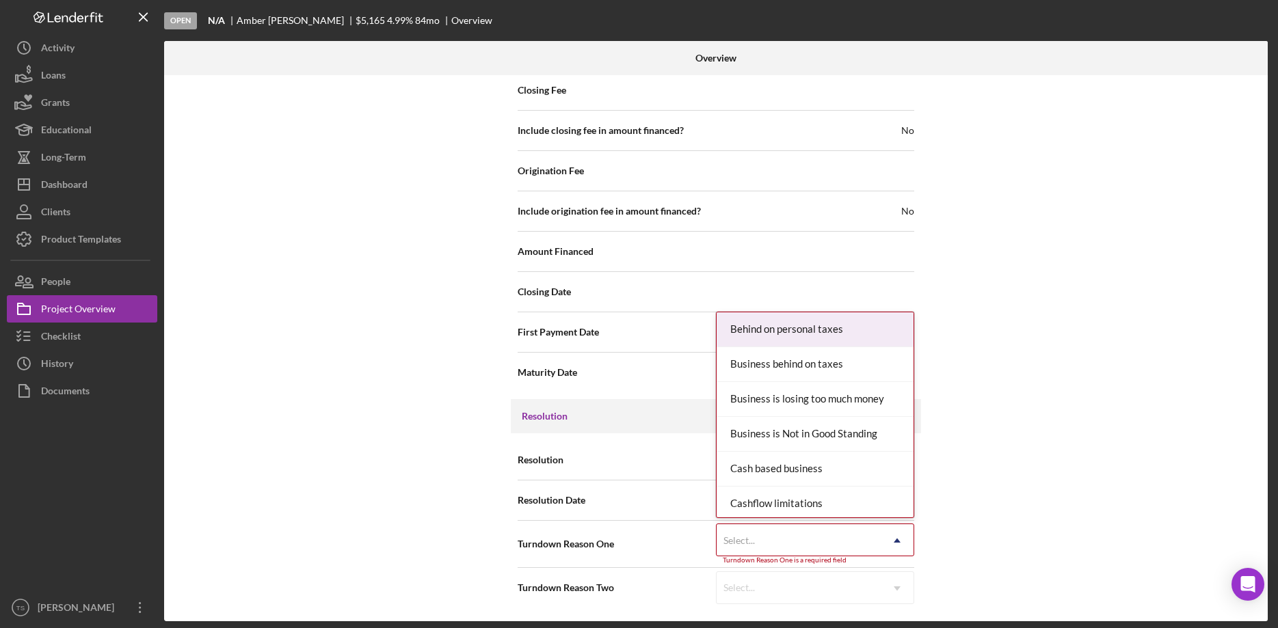
click at [746, 544] on div "Select..." at bounding box center [738, 540] width 31 height 11
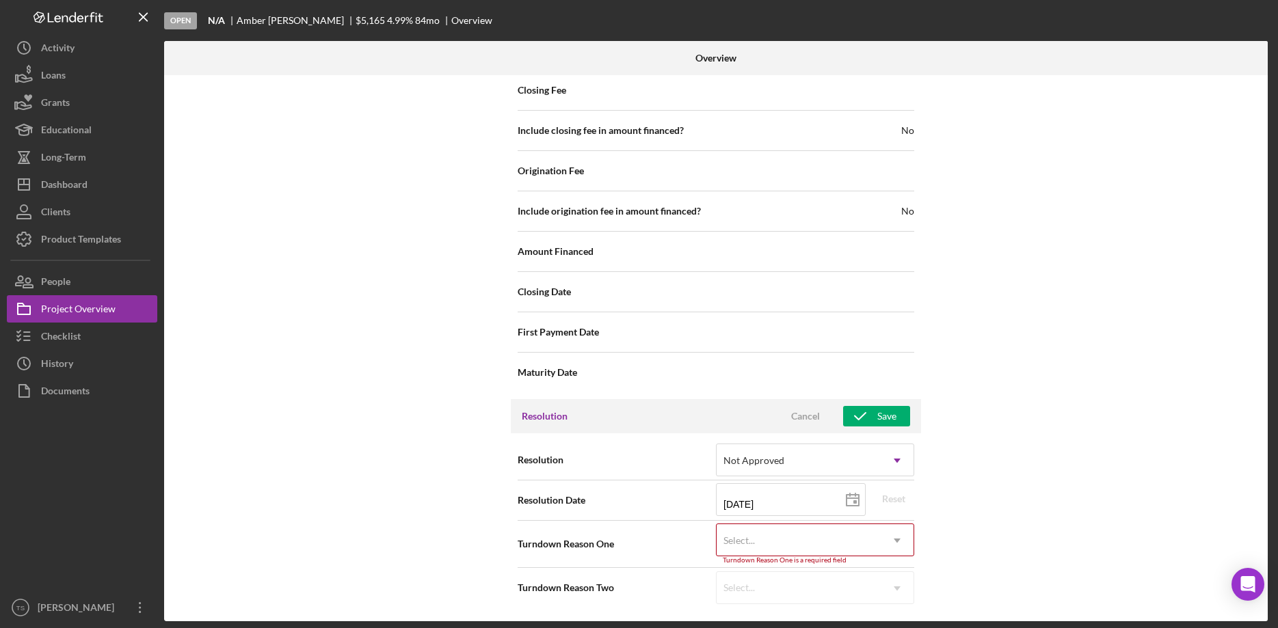
click at [1065, 461] on div "Internal Workflow Stage Open Icon/Dropdown Arrow Archive (can unarchive later i…" at bounding box center [716, 348] width 1104 height 546
click at [903, 543] on icon "Icon/Dropdown Arrow" at bounding box center [897, 540] width 33 height 33
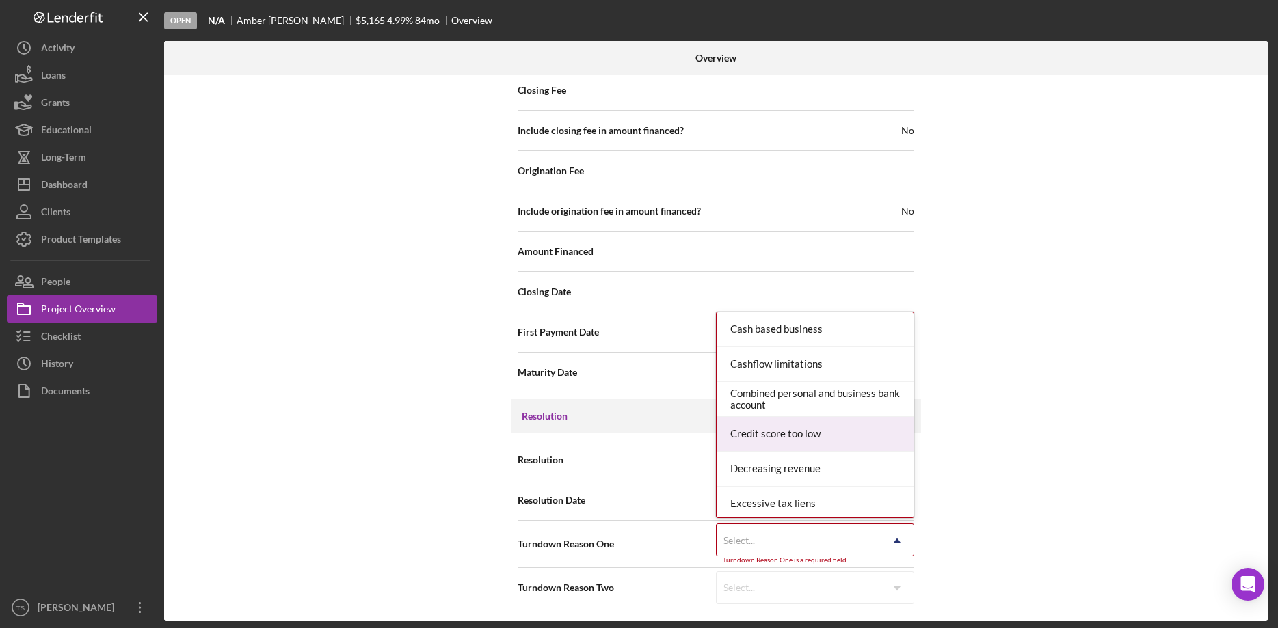
scroll to position [0, 0]
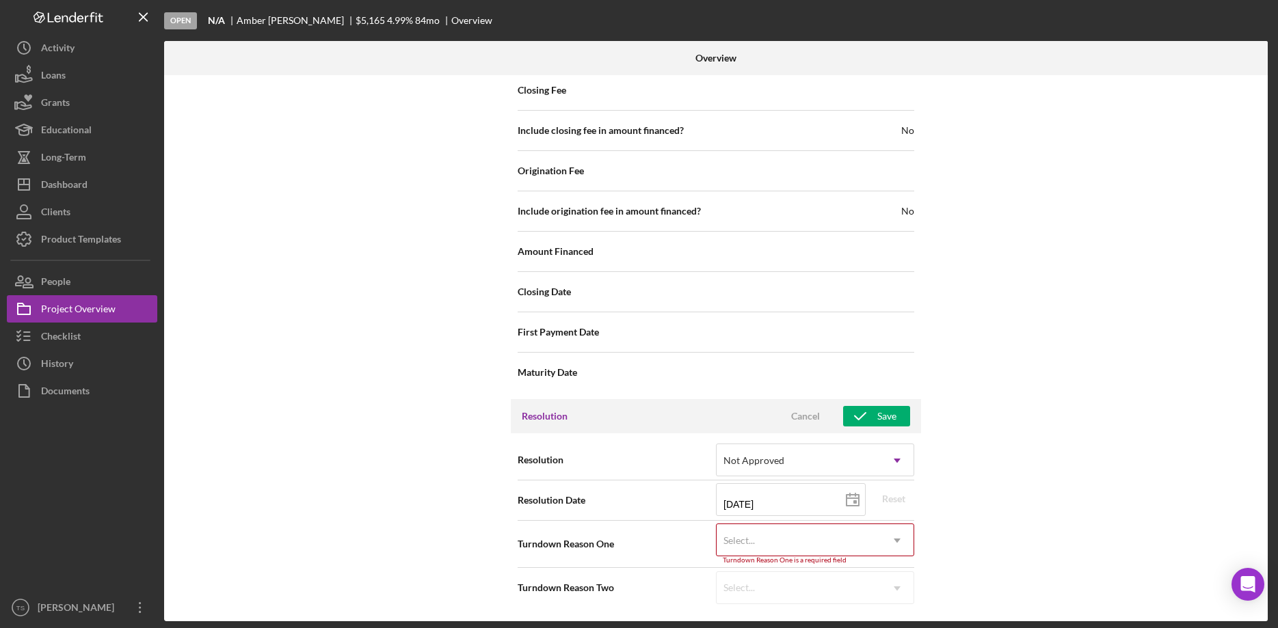
click at [746, 546] on div "Select..." at bounding box center [738, 540] width 31 height 11
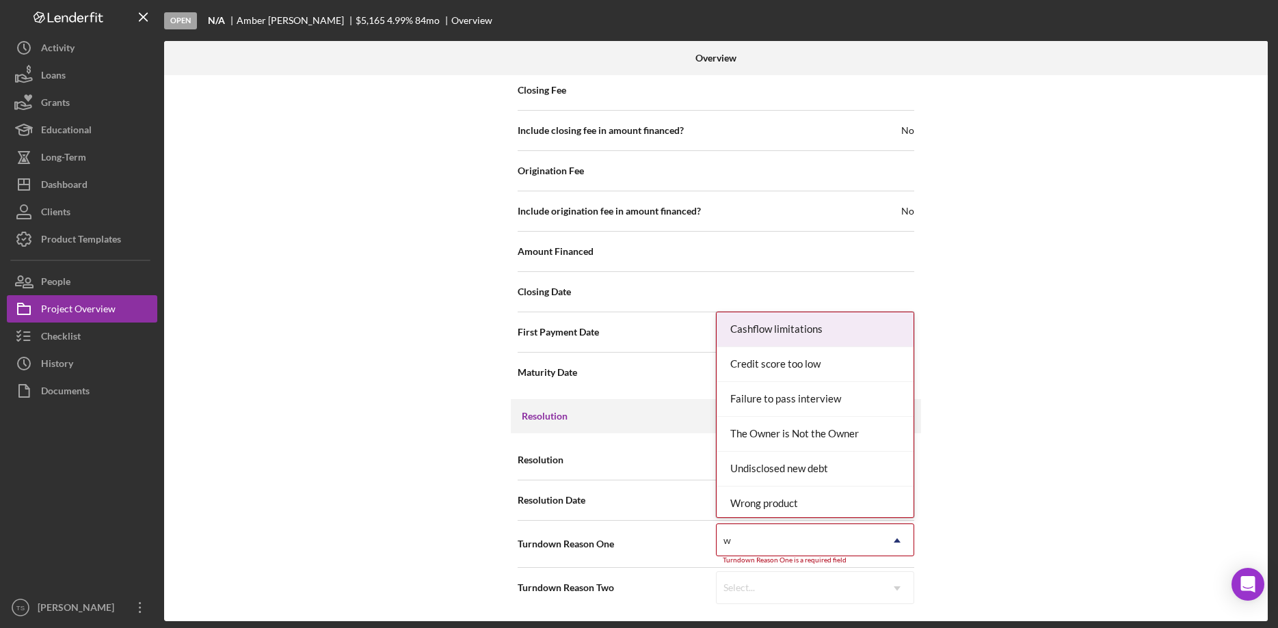
type input "wr"
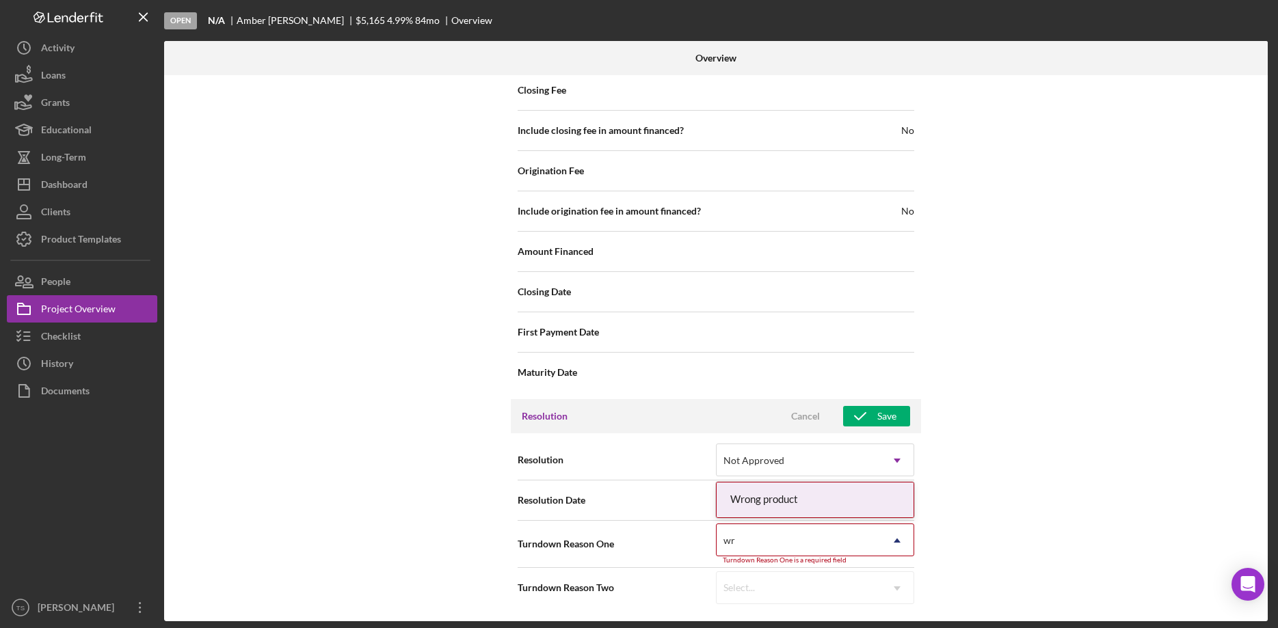
click at [792, 494] on div "Wrong product" at bounding box center [815, 500] width 197 height 35
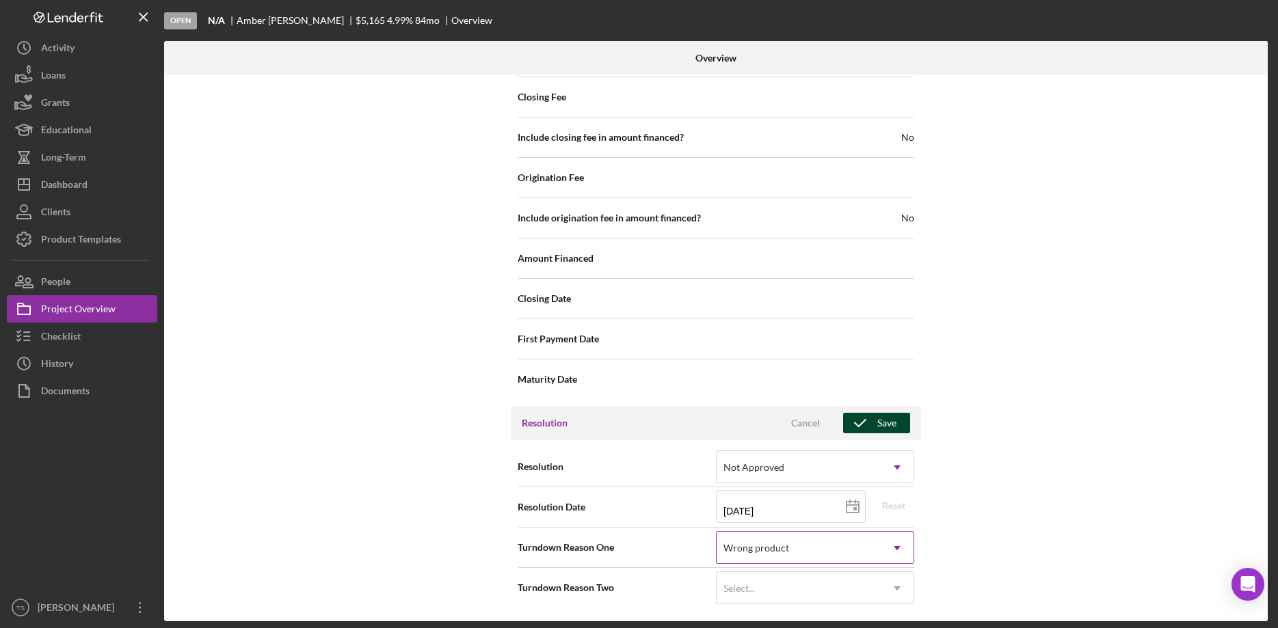
click at [870, 424] on icon "button" at bounding box center [860, 423] width 34 height 34
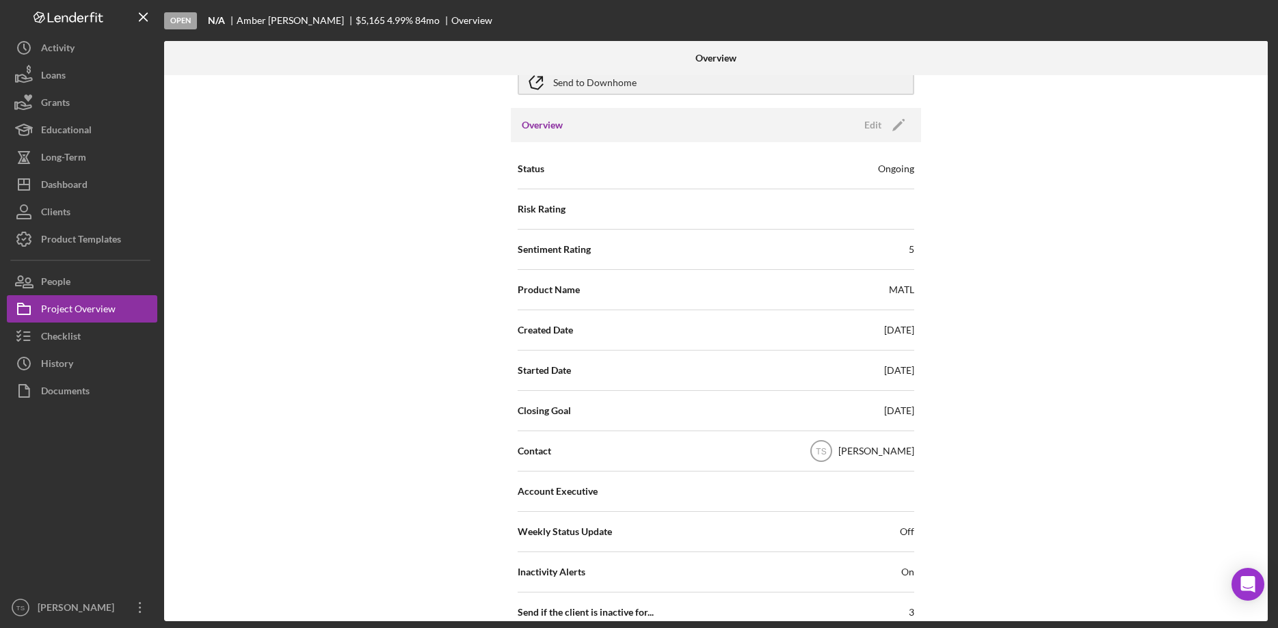
scroll to position [95, 0]
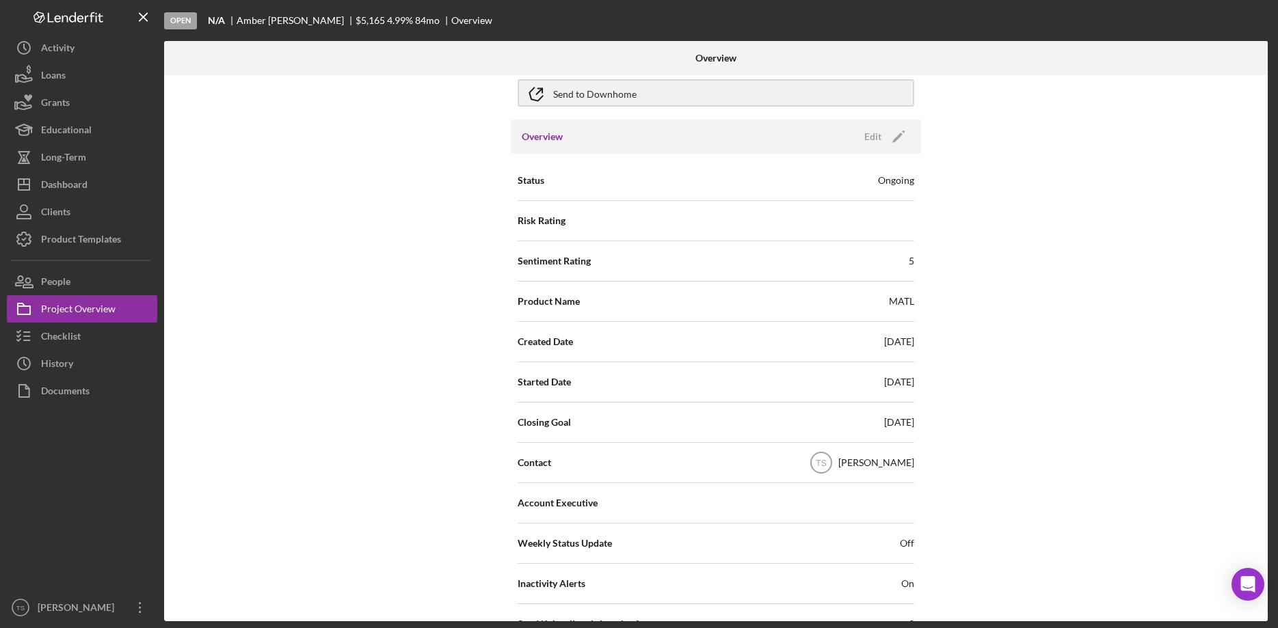
click at [1108, 231] on div "Internal Workflow Stage Open Icon/Dropdown Arrow Archive (can unarchive later i…" at bounding box center [716, 348] width 1104 height 546
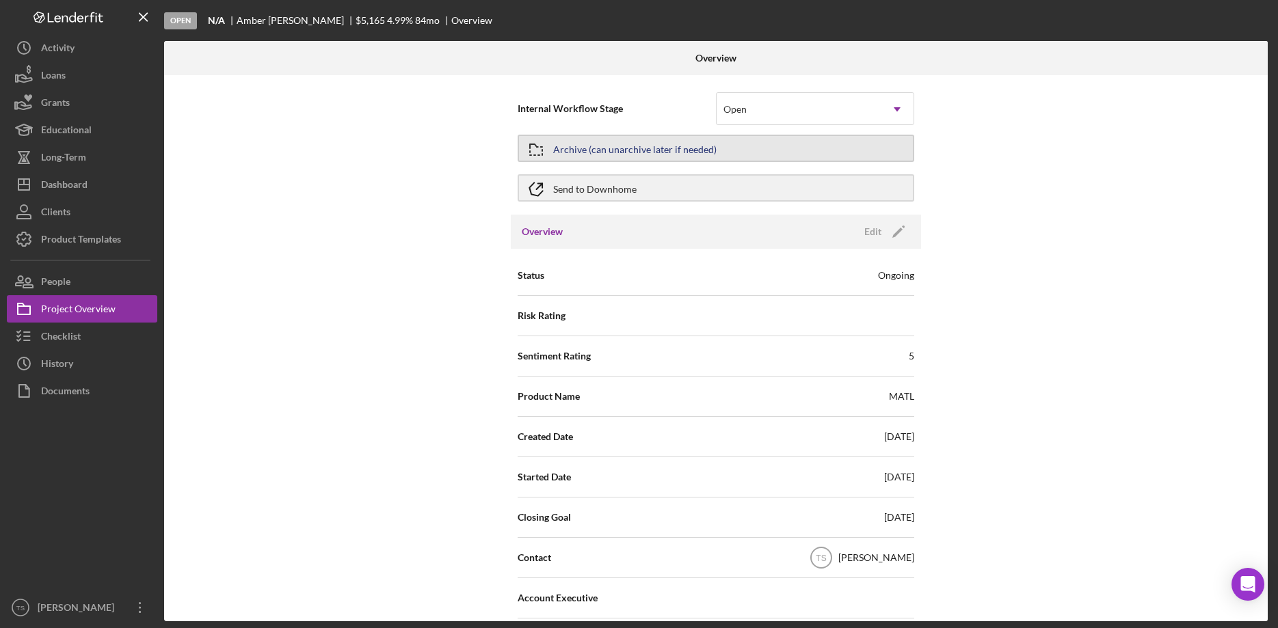
click at [554, 148] on button "Archive (can unarchive later if needed)" at bounding box center [716, 148] width 397 height 27
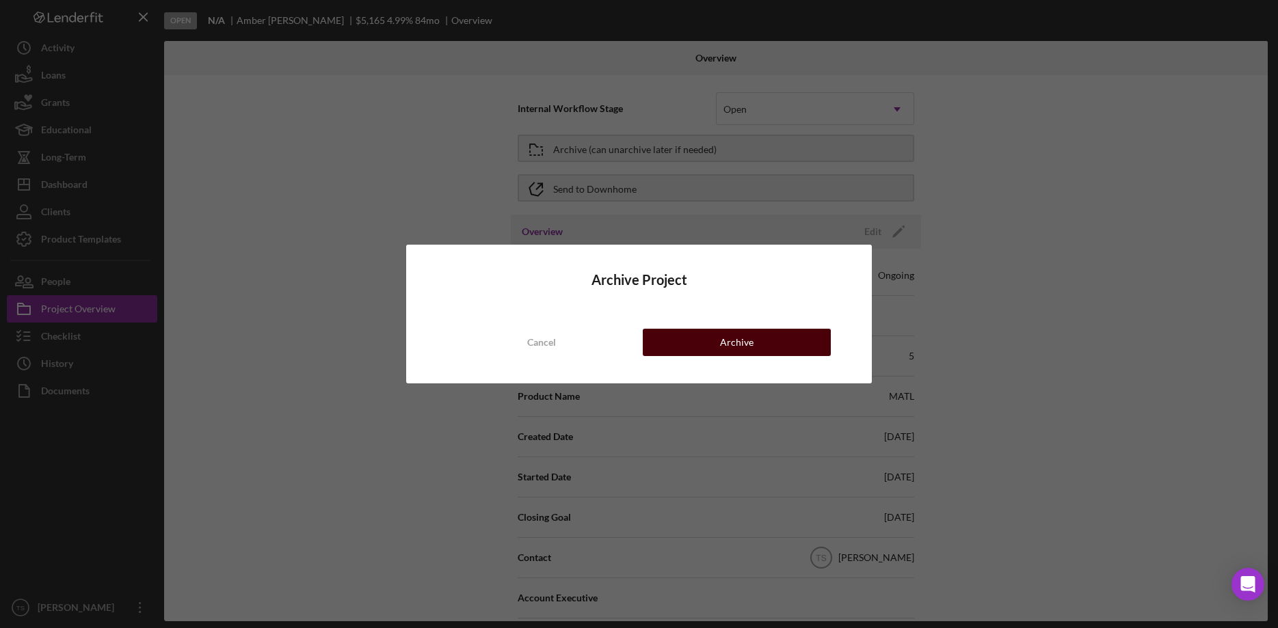
click at [769, 340] on button "Archive" at bounding box center [737, 342] width 188 height 27
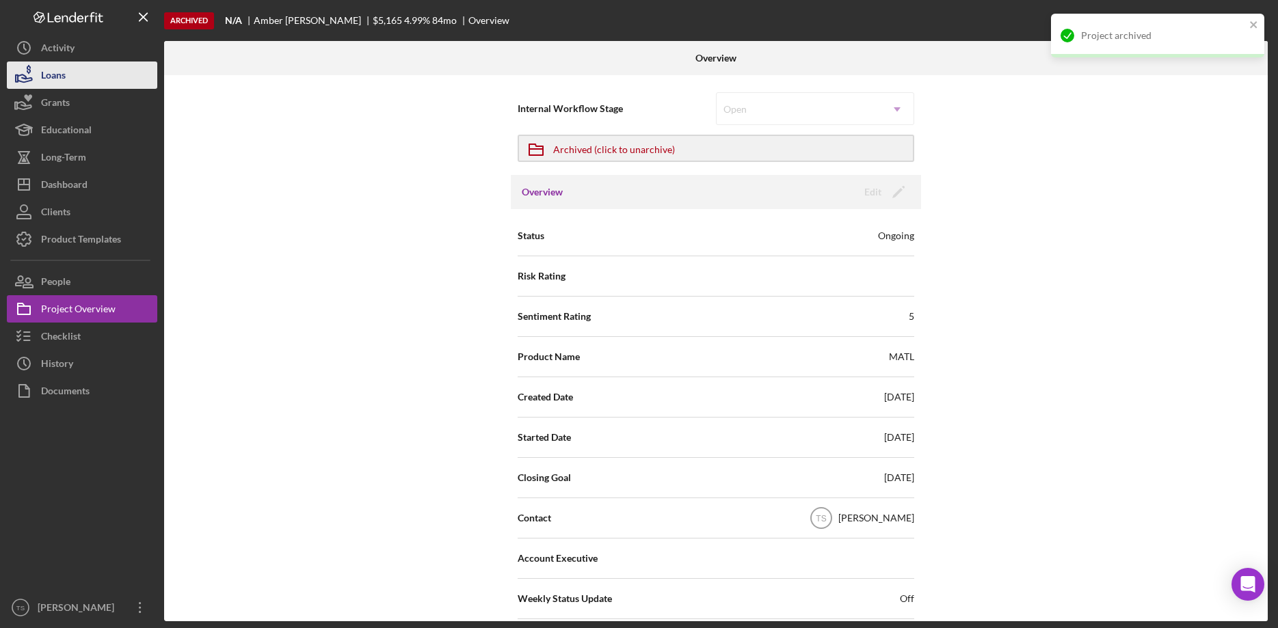
click at [66, 77] on button "Loans" at bounding box center [82, 75] width 150 height 27
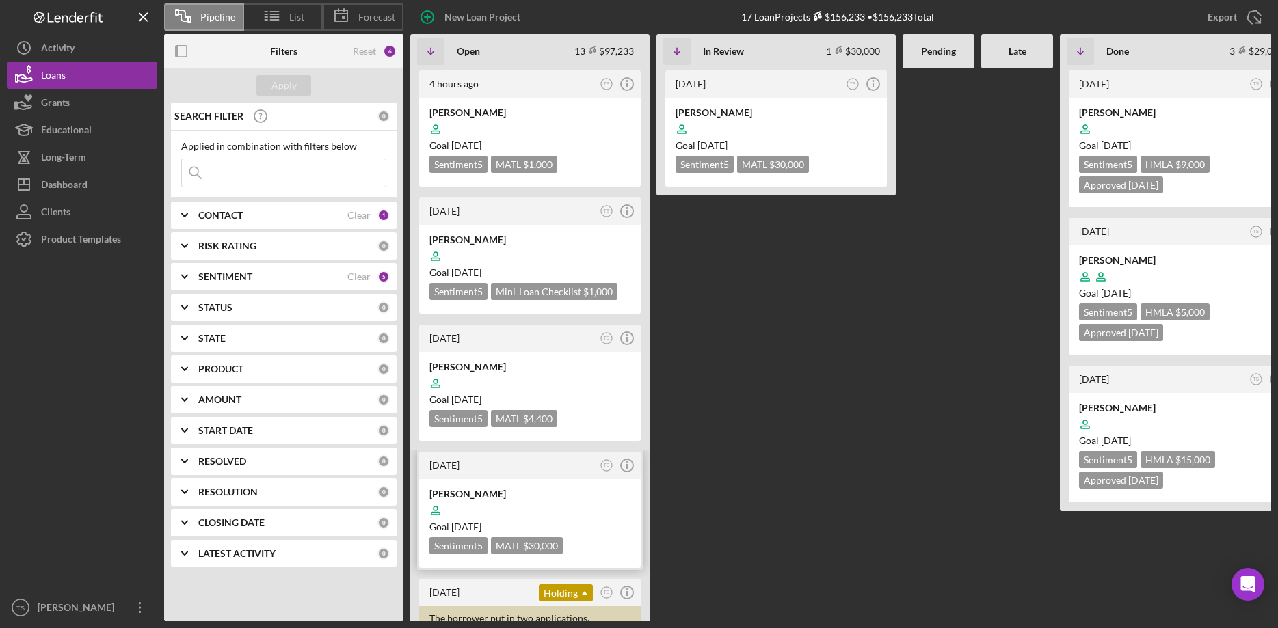
click at [546, 505] on div at bounding box center [529, 511] width 201 height 26
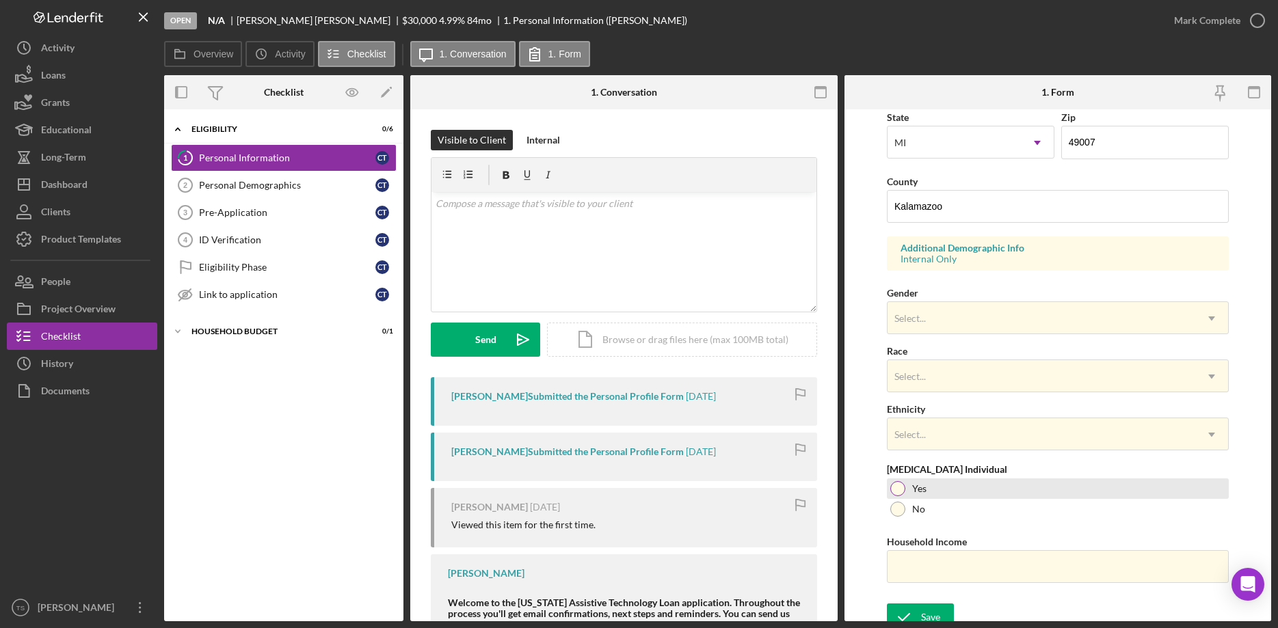
scroll to position [405, 0]
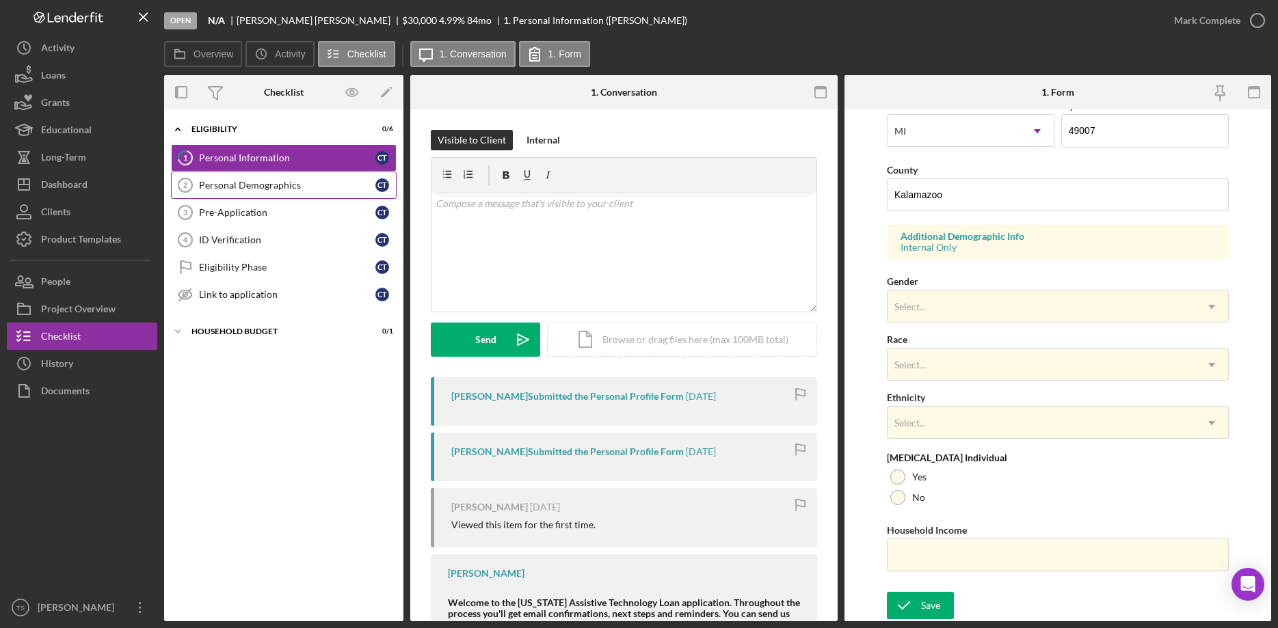
click at [222, 190] on div "Personal Demographics" at bounding box center [287, 185] width 176 height 11
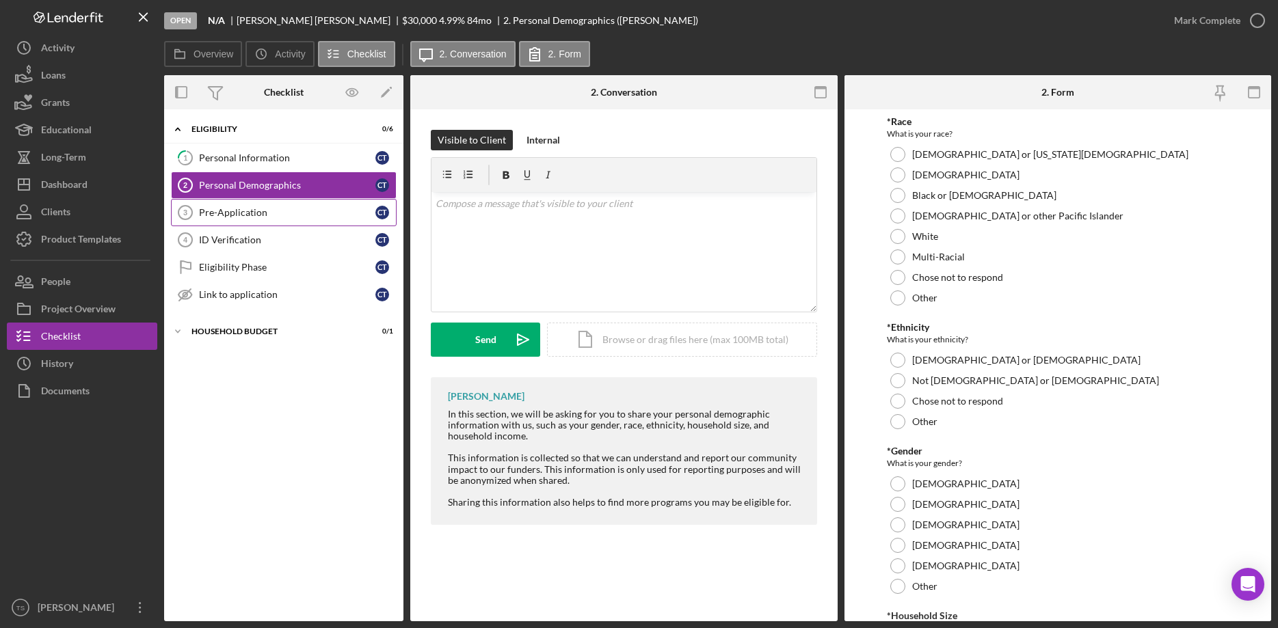
click at [209, 209] on div "Pre-Application" at bounding box center [287, 212] width 176 height 11
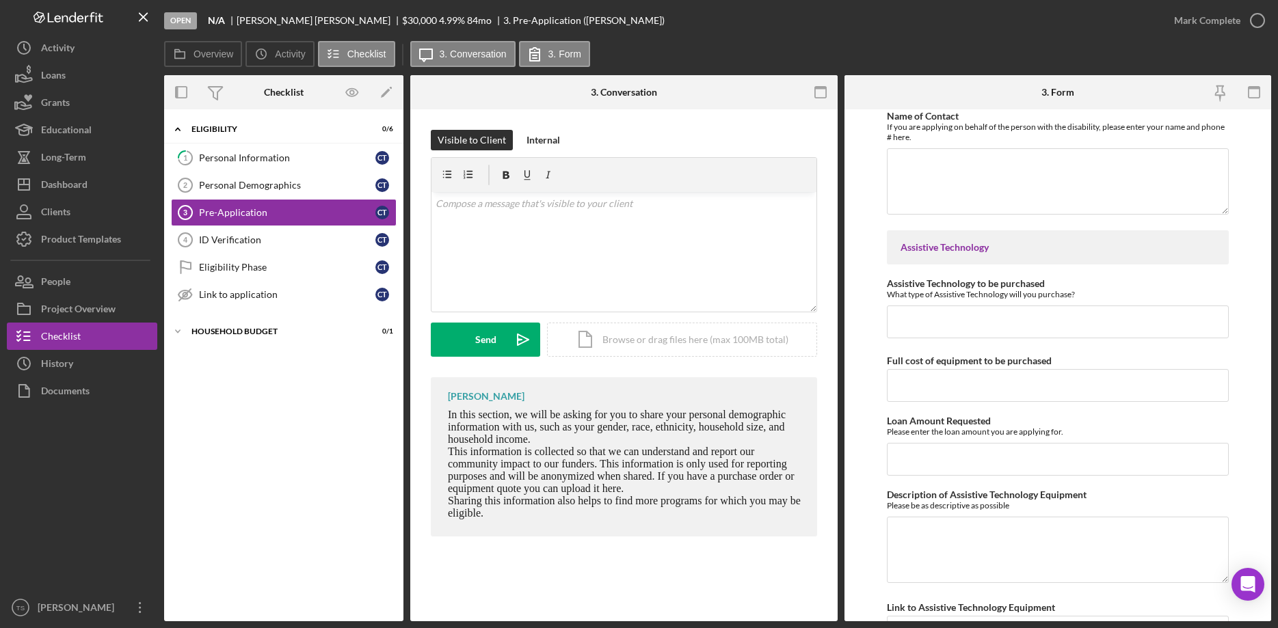
scroll to position [1303, 0]
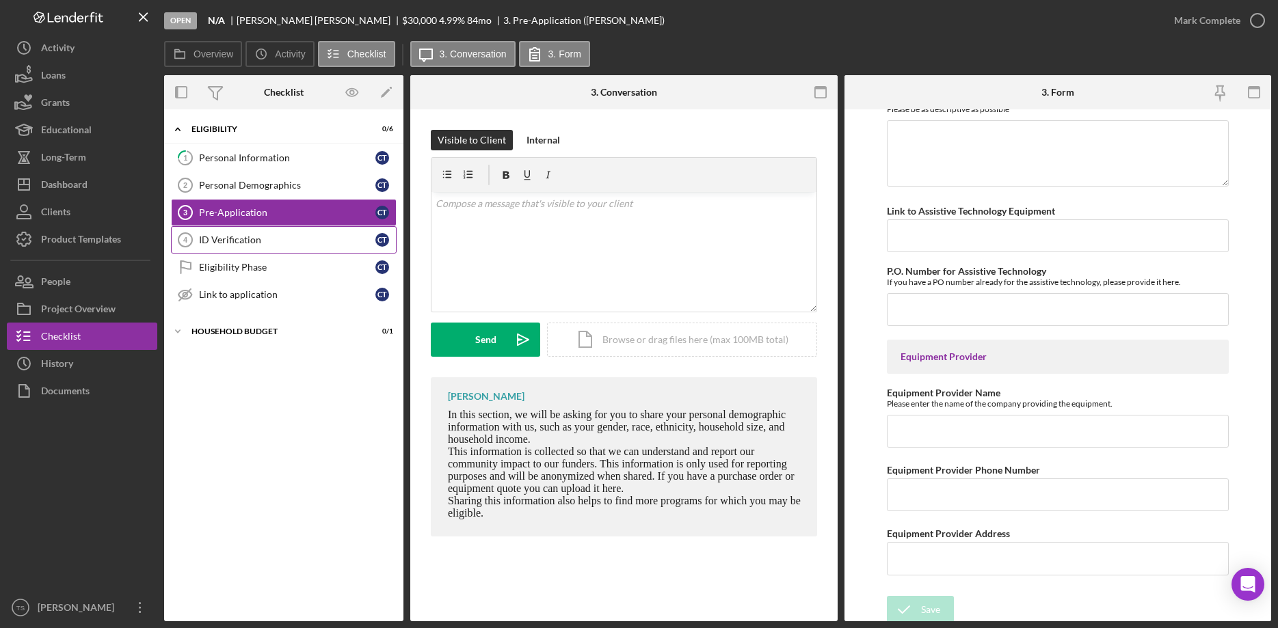
click at [259, 237] on div "ID Verification" at bounding box center [287, 240] width 176 height 11
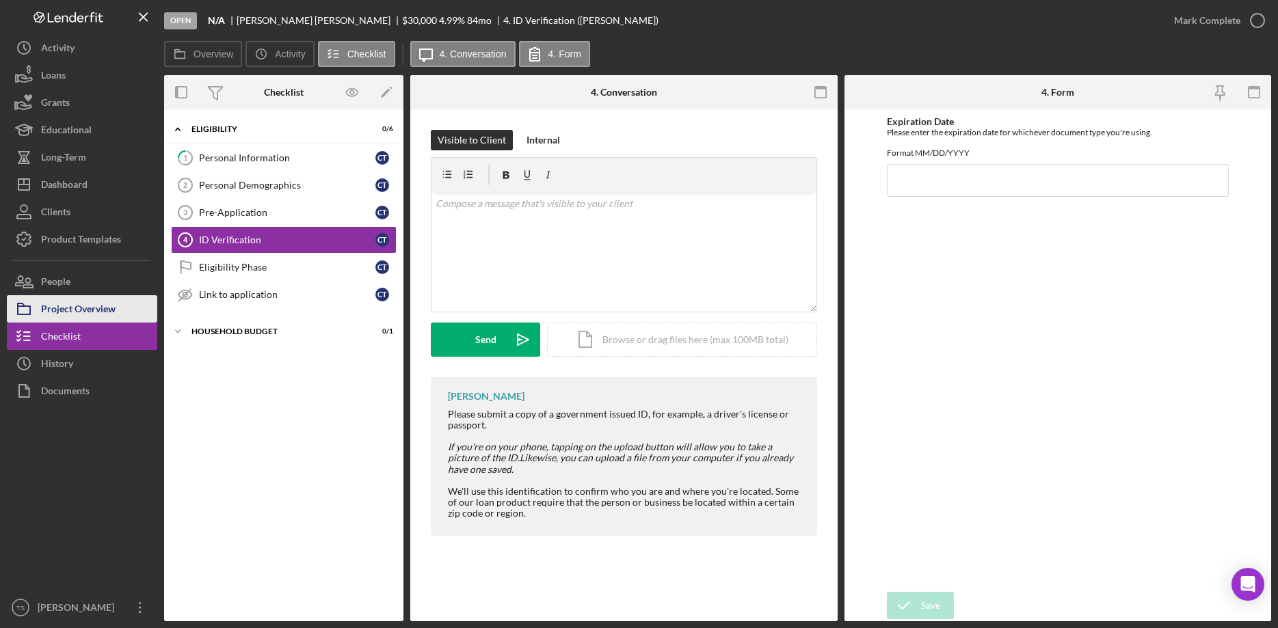
click at [77, 310] on div "Project Overview" at bounding box center [78, 310] width 75 height 31
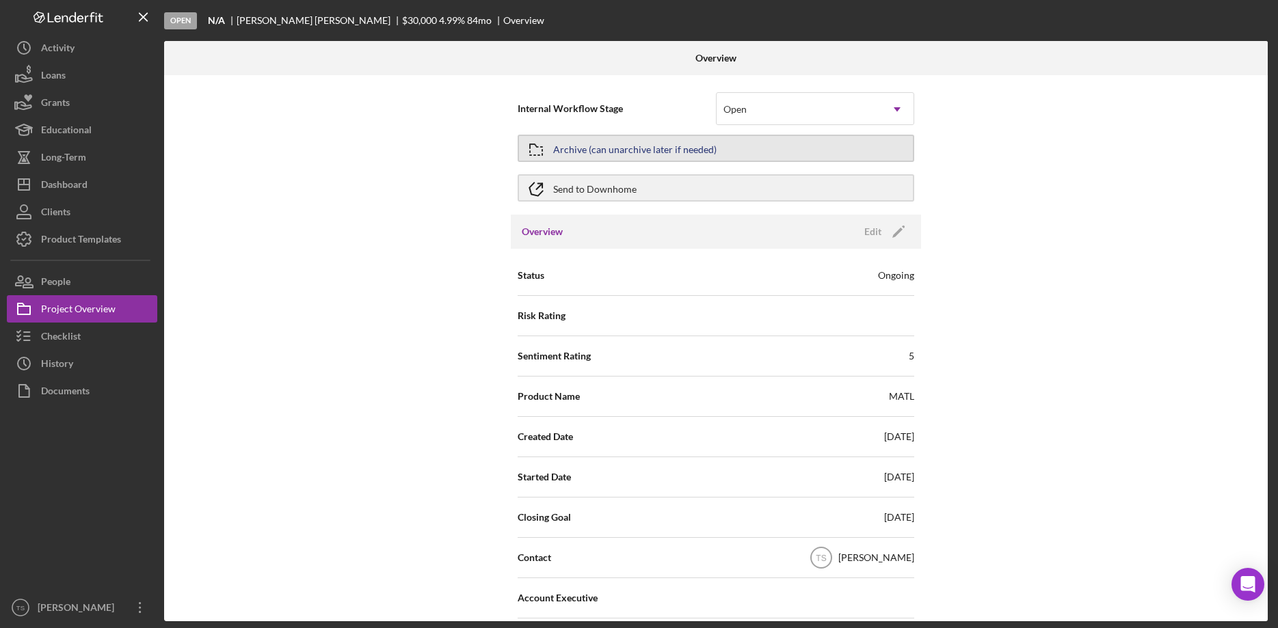
click at [630, 148] on div "Archive (can unarchive later if needed)" at bounding box center [634, 148] width 163 height 25
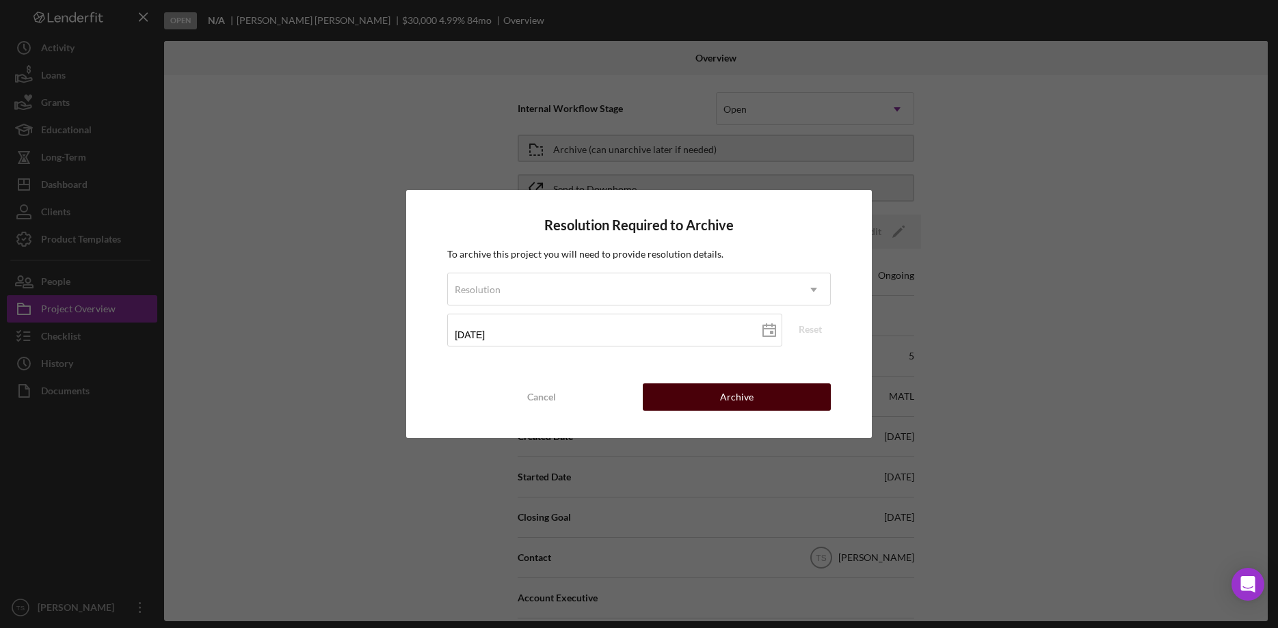
click at [742, 399] on div "Archive" at bounding box center [737, 397] width 34 height 27
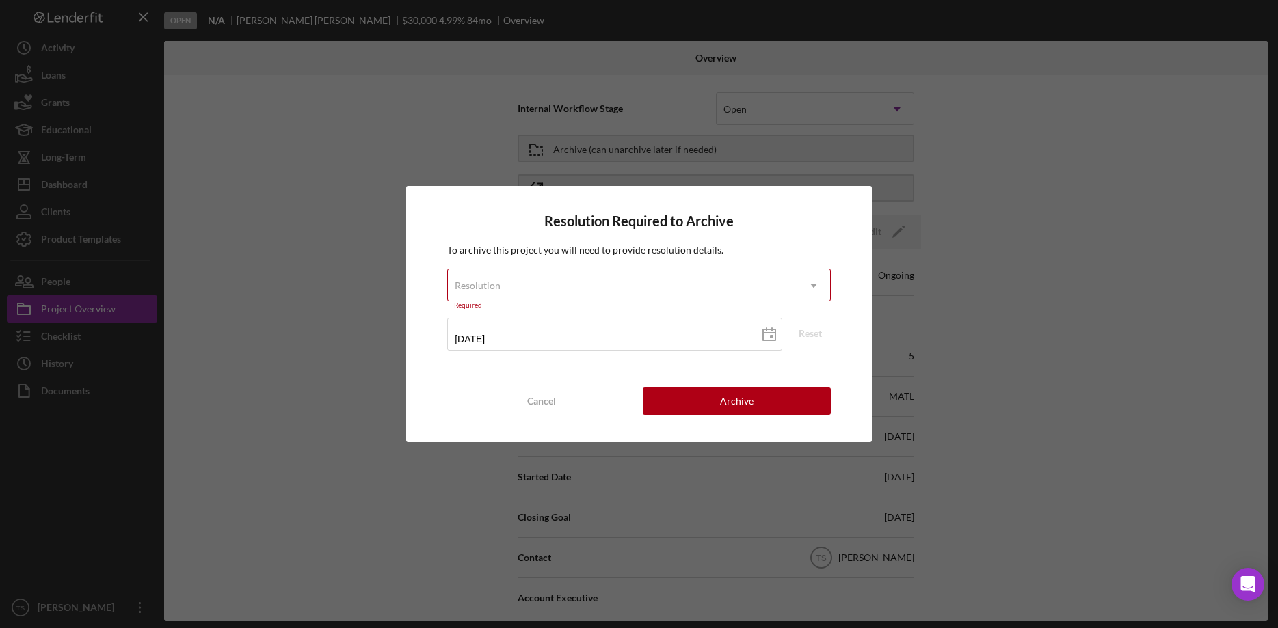
click at [550, 272] on div "Resolution" at bounding box center [622, 285] width 349 height 31
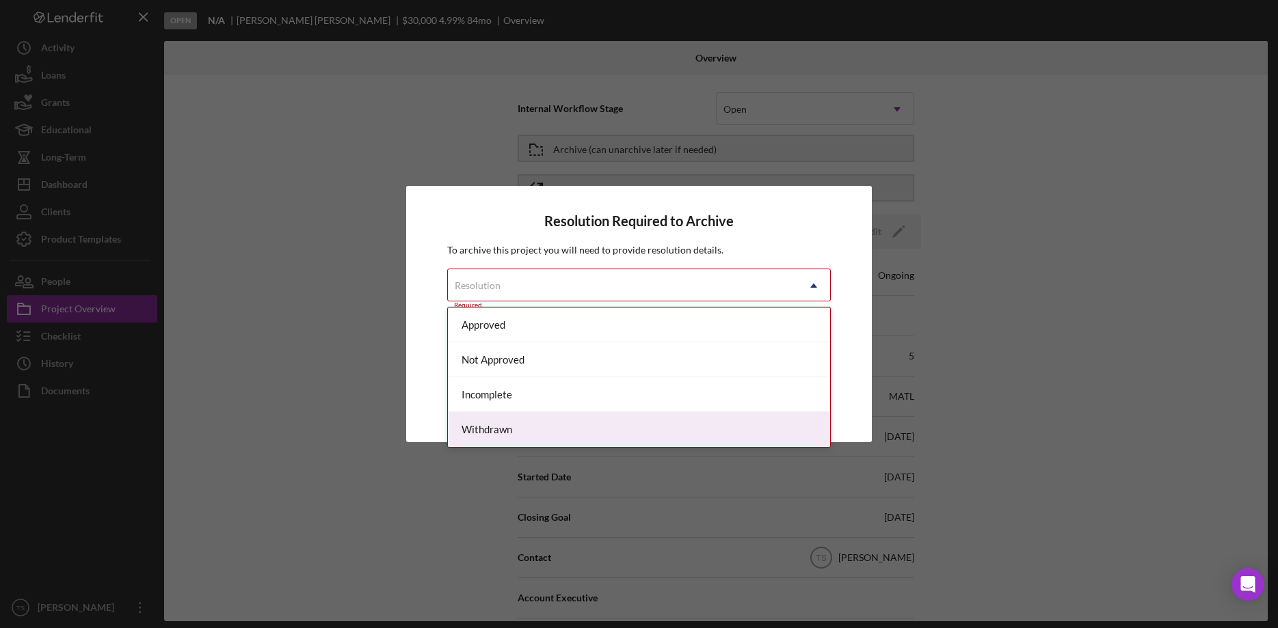
click at [533, 428] on div "Withdrawn" at bounding box center [639, 429] width 382 height 35
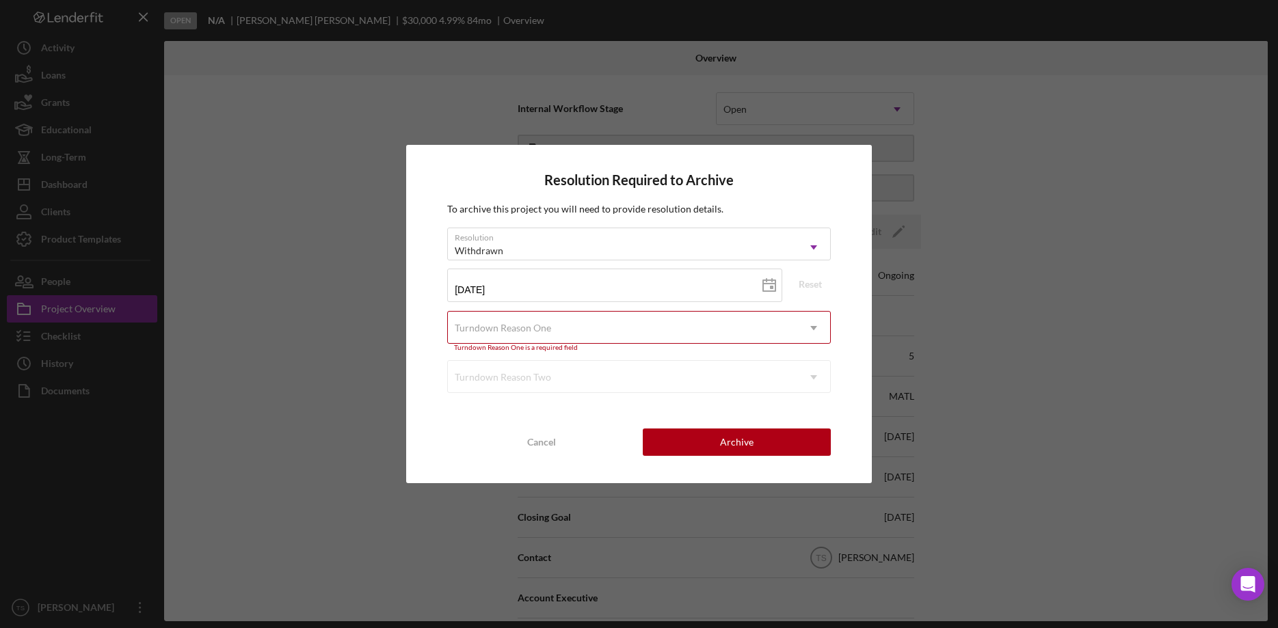
click at [522, 329] on div "Turndown Reason One" at bounding box center [503, 328] width 96 height 11
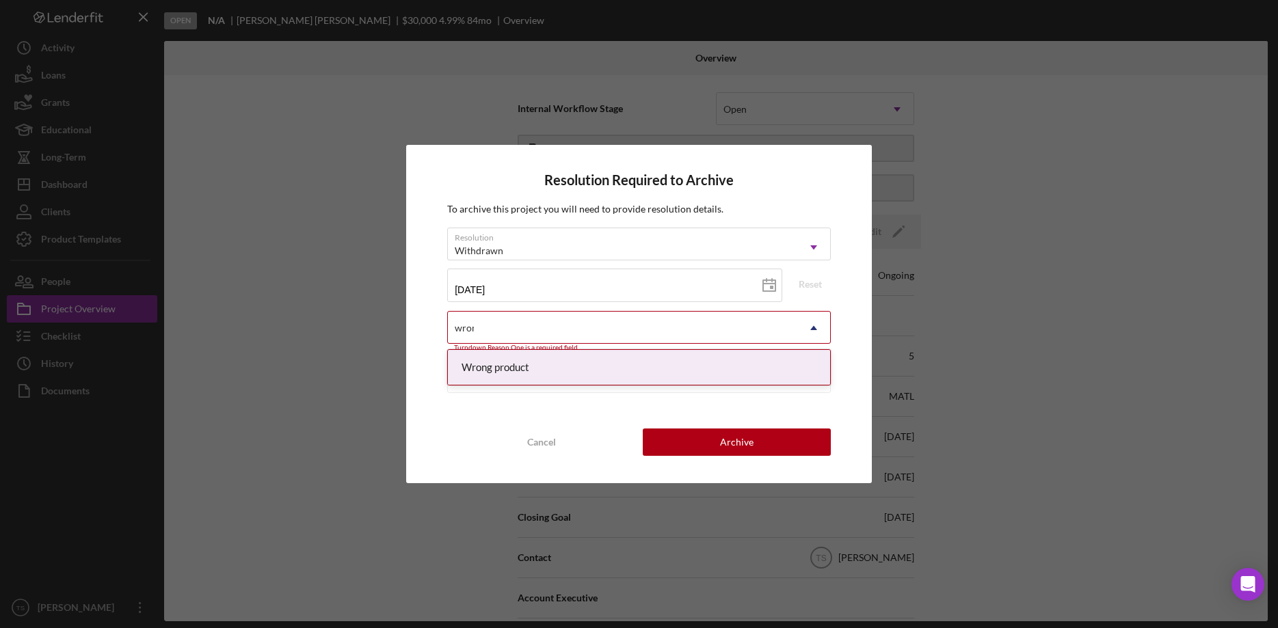
type input "wrong"
click at [596, 364] on div "Wrong product" at bounding box center [639, 367] width 382 height 35
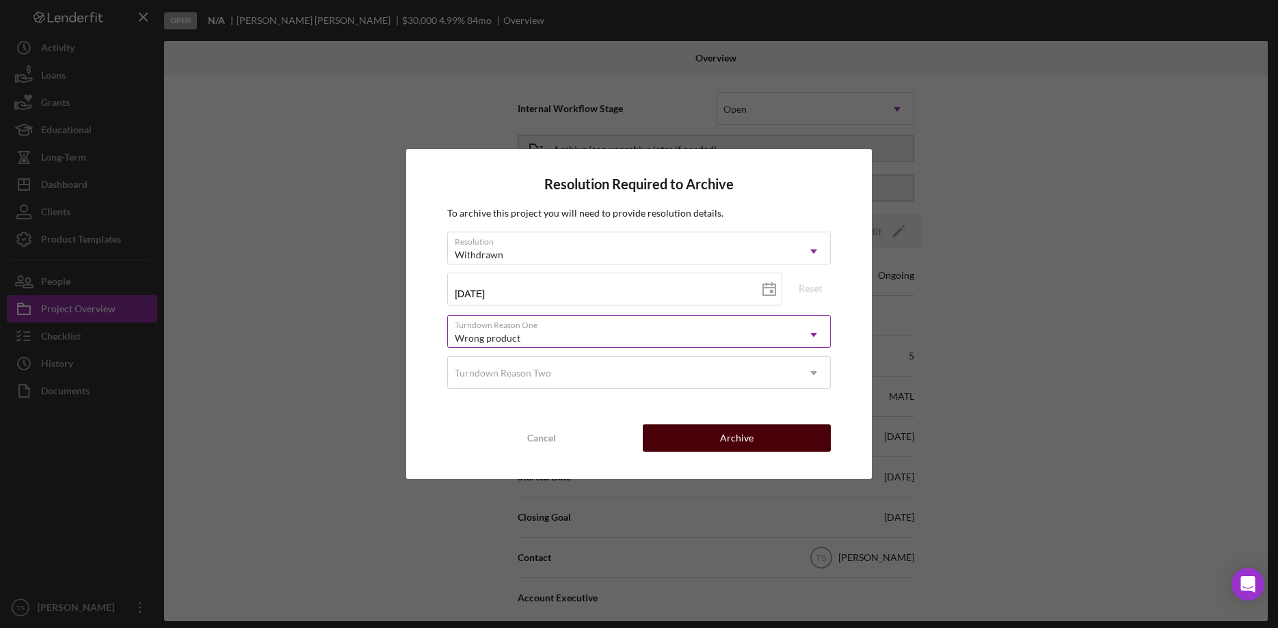
click at [732, 437] on div "Archive" at bounding box center [737, 438] width 34 height 27
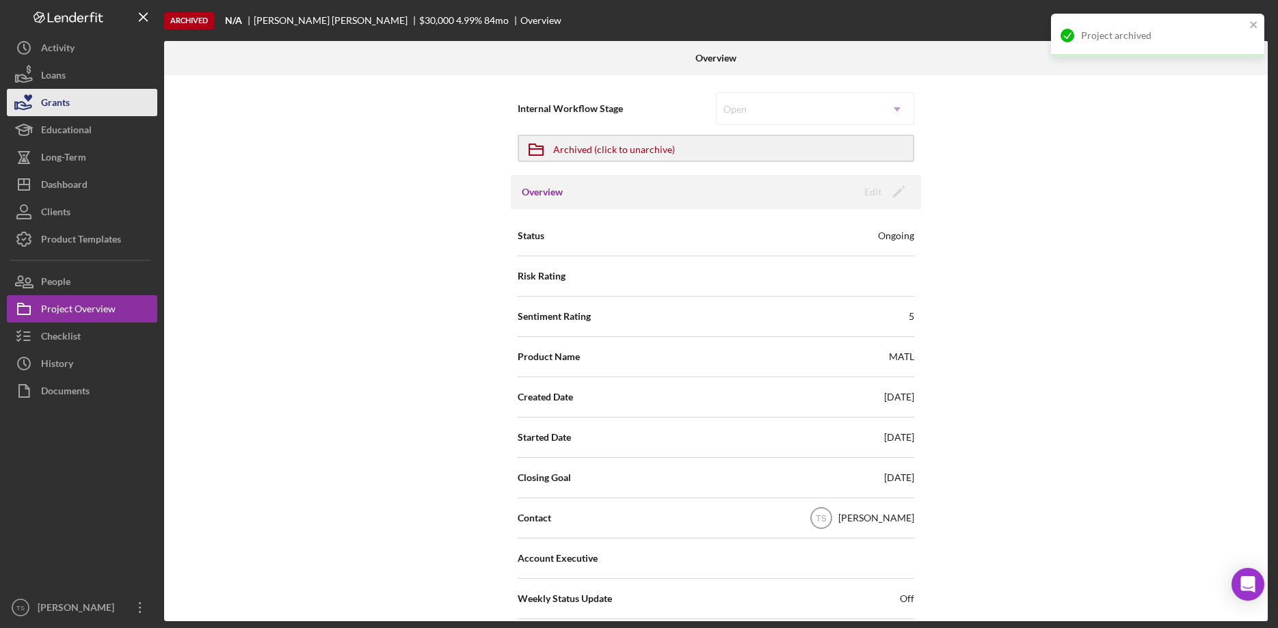
click at [61, 105] on div "Grants" at bounding box center [55, 104] width 29 height 31
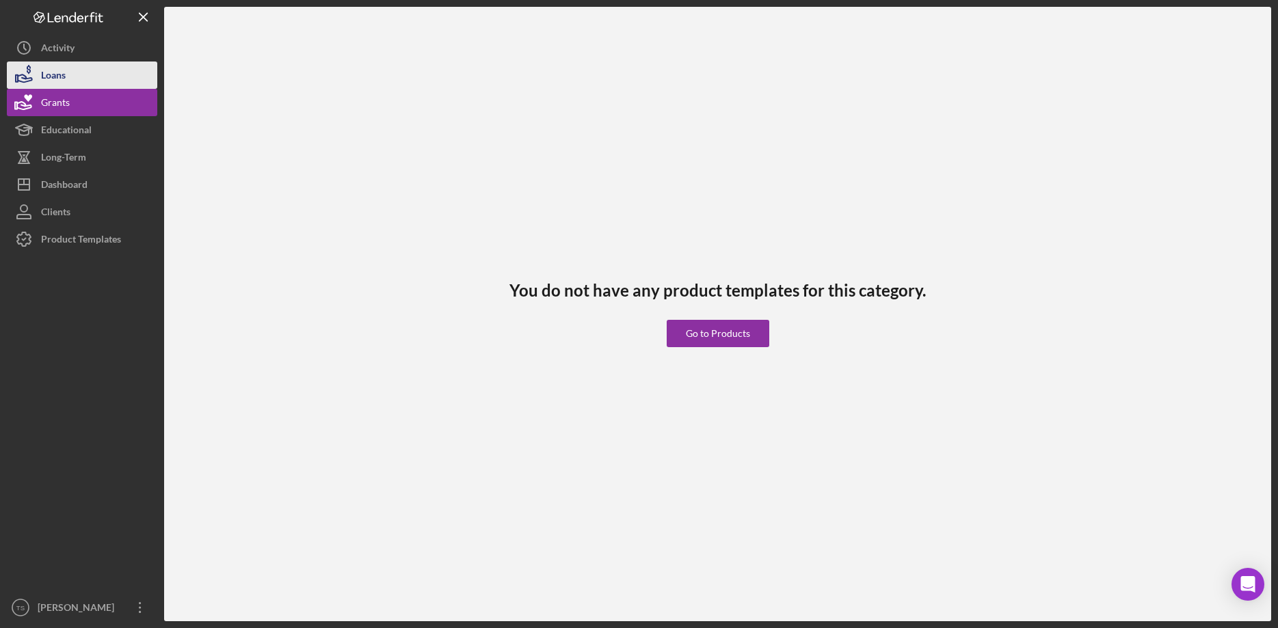
click at [88, 69] on button "Loans" at bounding box center [82, 75] width 150 height 27
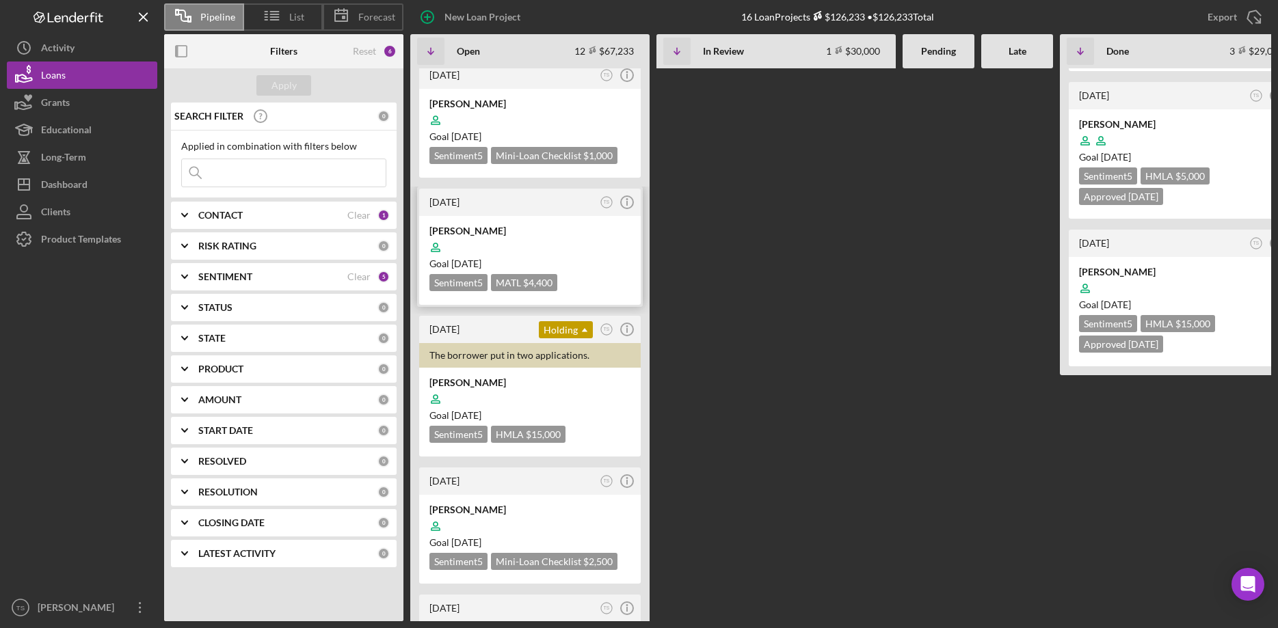
scroll to position [209, 0]
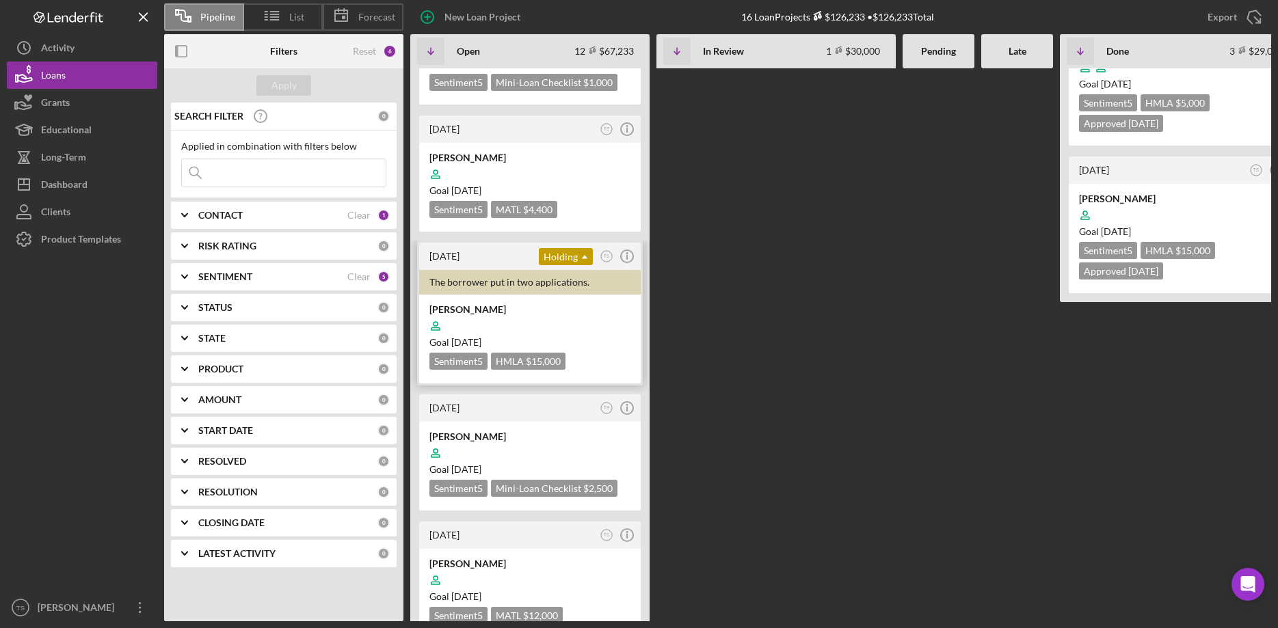
click at [526, 320] on div at bounding box center [529, 326] width 201 height 26
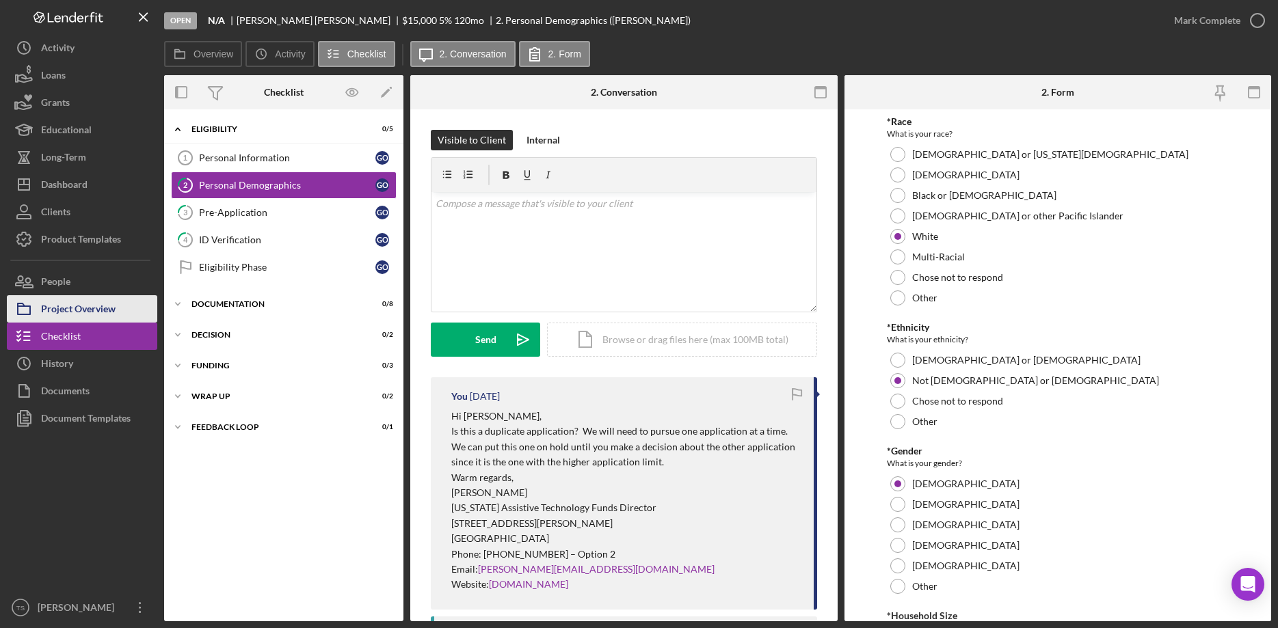
click at [70, 308] on div "Project Overview" at bounding box center [78, 310] width 75 height 31
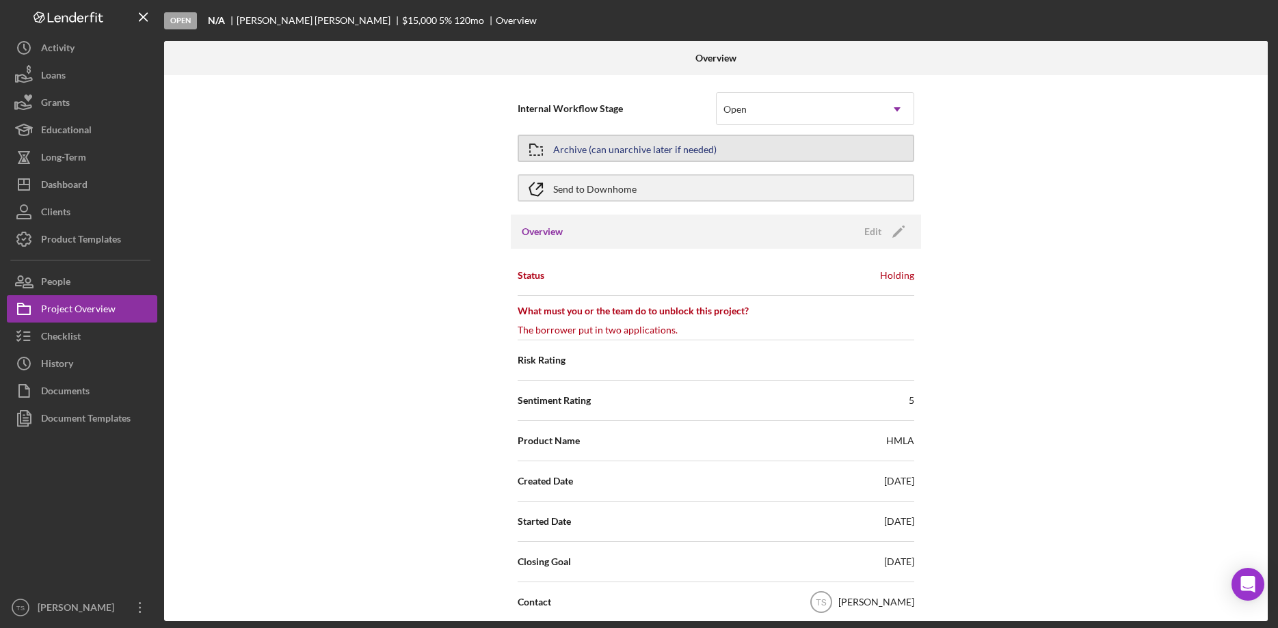
click at [654, 147] on div "Archive (can unarchive later if needed)" at bounding box center [634, 148] width 163 height 25
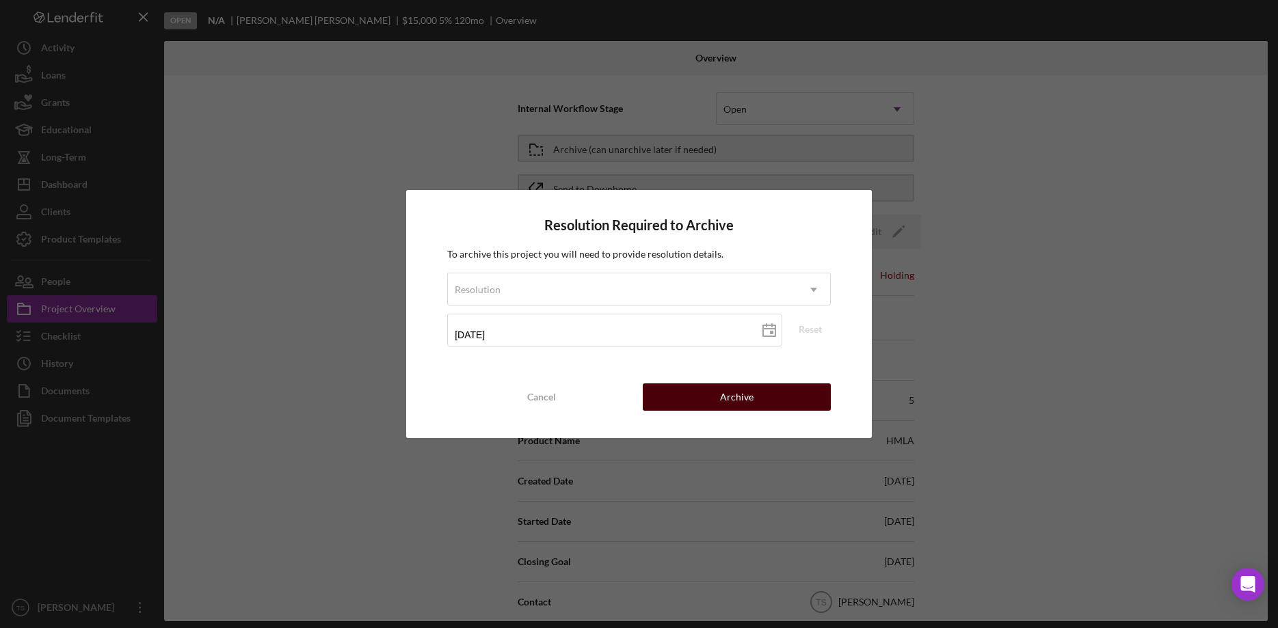
drag, startPoint x: 757, startPoint y: 397, endPoint x: 741, endPoint y: 395, distance: 15.9
click at [756, 397] on button "Archive" at bounding box center [737, 397] width 188 height 27
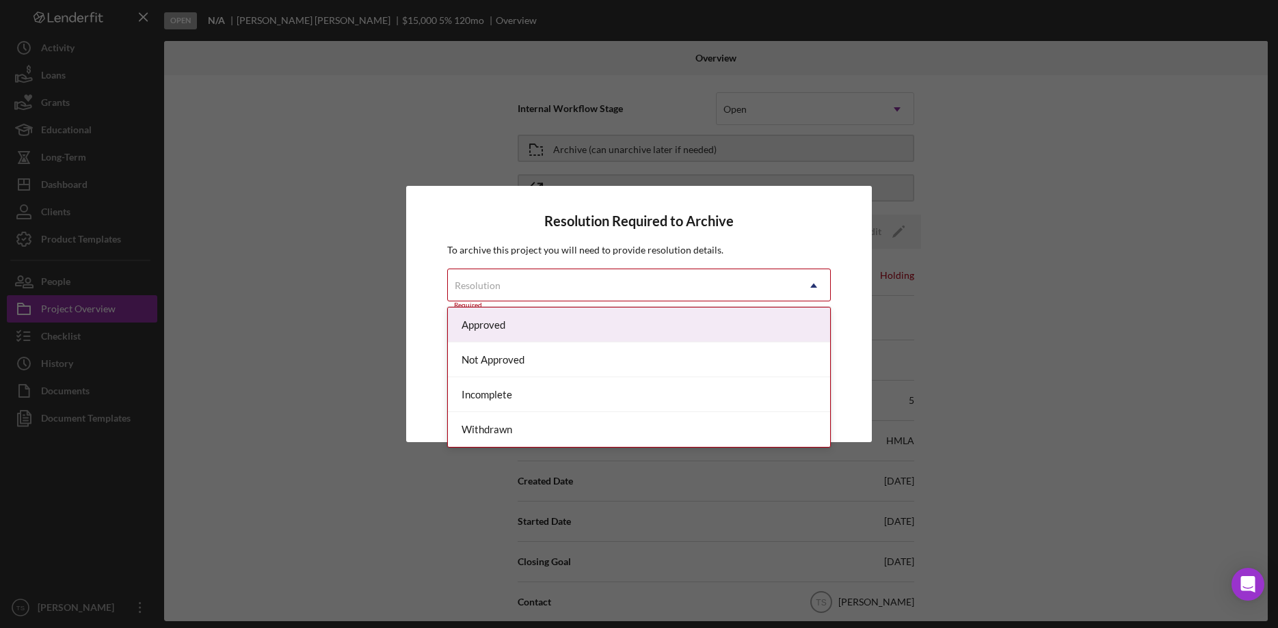
click at [728, 288] on div "Resolution" at bounding box center [622, 285] width 349 height 31
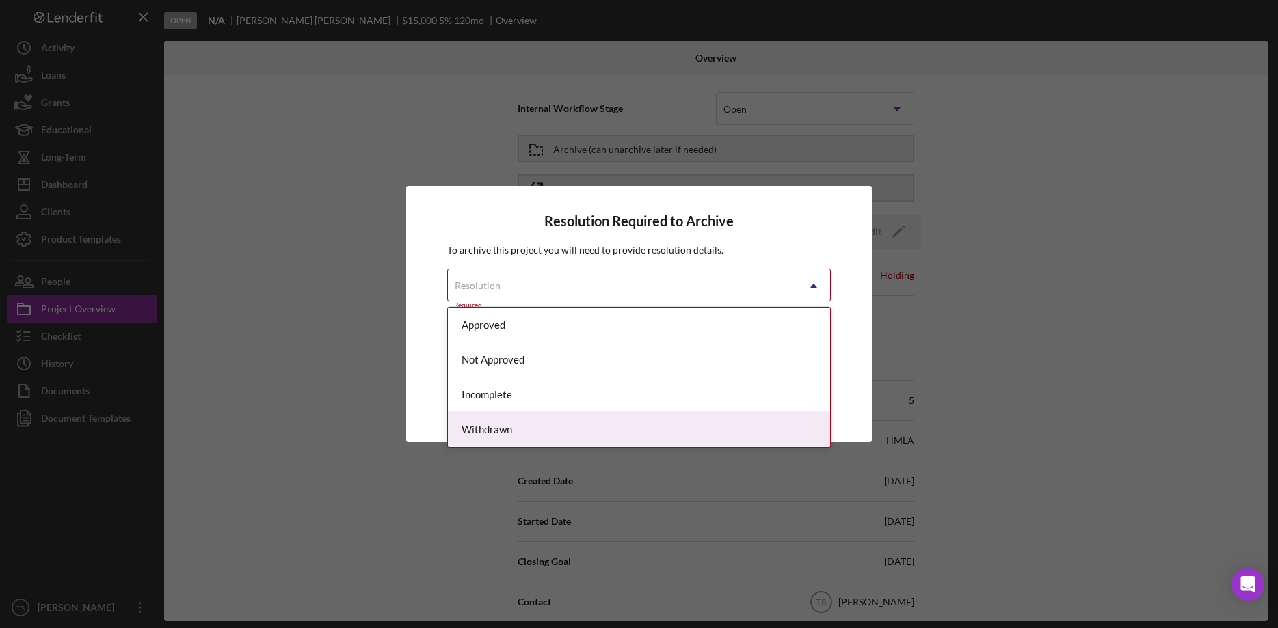
click at [546, 427] on div "Withdrawn" at bounding box center [639, 429] width 382 height 35
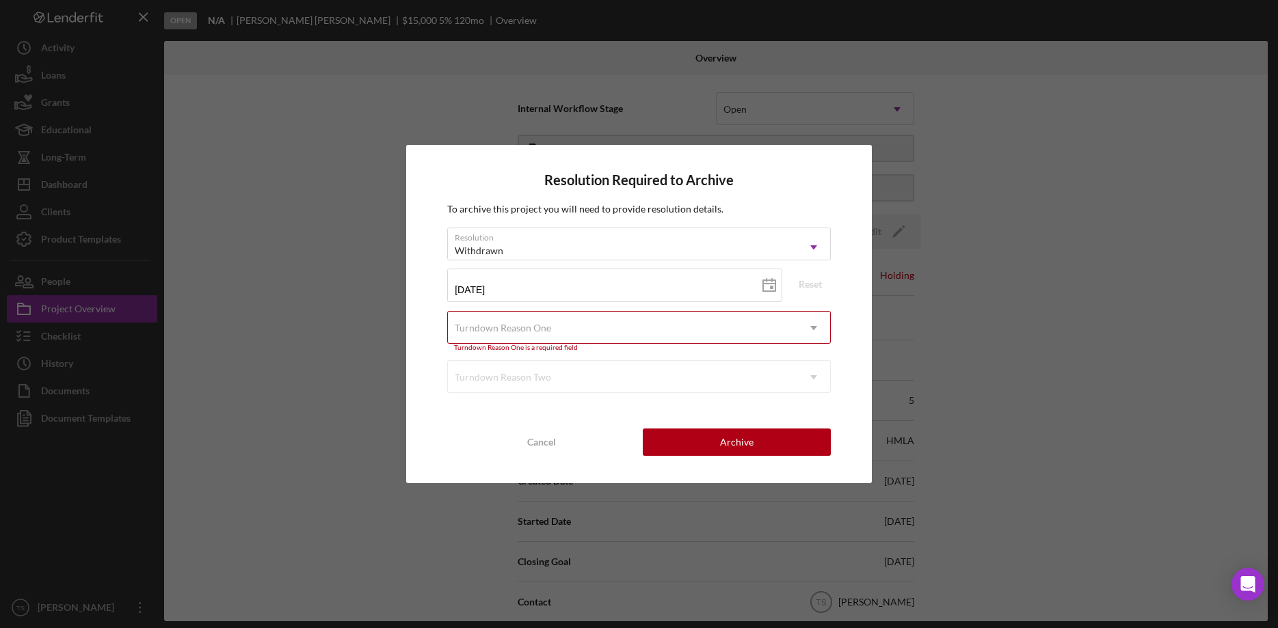
click at [503, 325] on div "Turndown Reason One" at bounding box center [503, 328] width 96 height 11
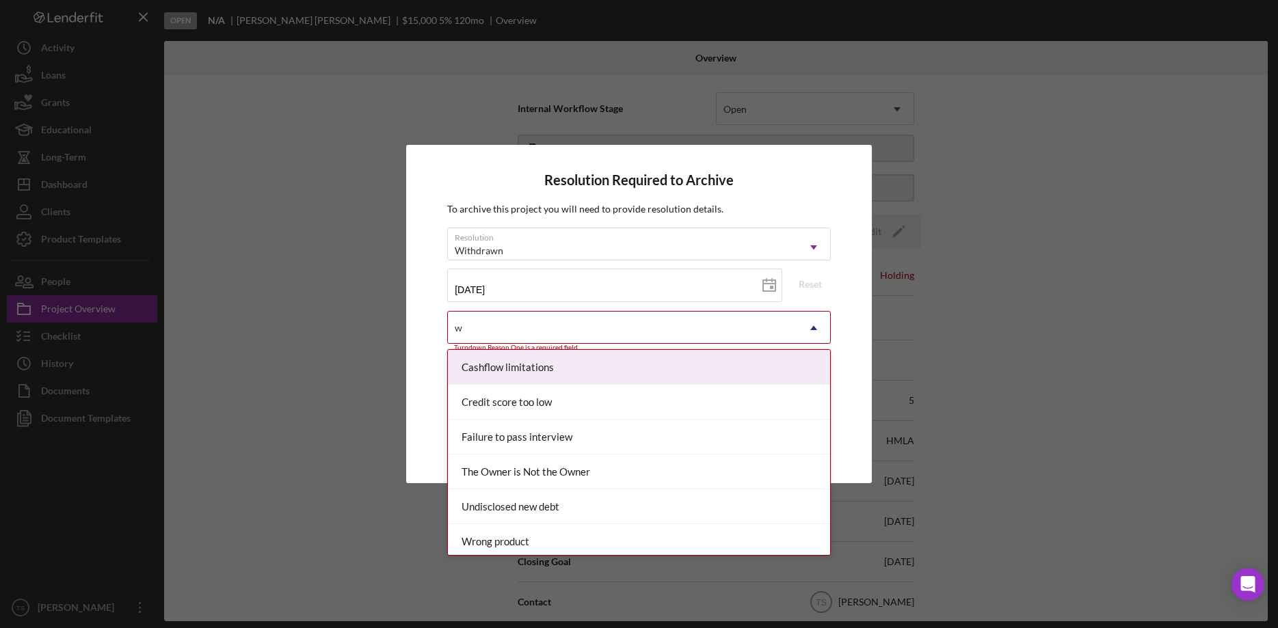
type input "wr"
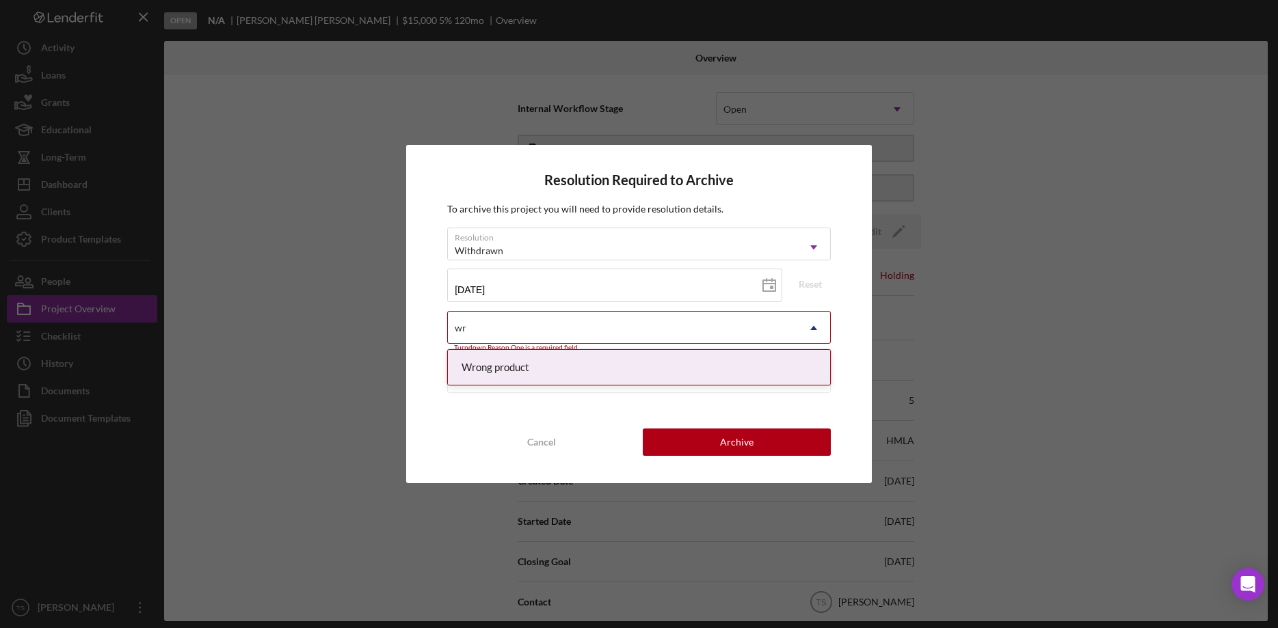
click at [511, 362] on div "Wrong product" at bounding box center [639, 367] width 382 height 35
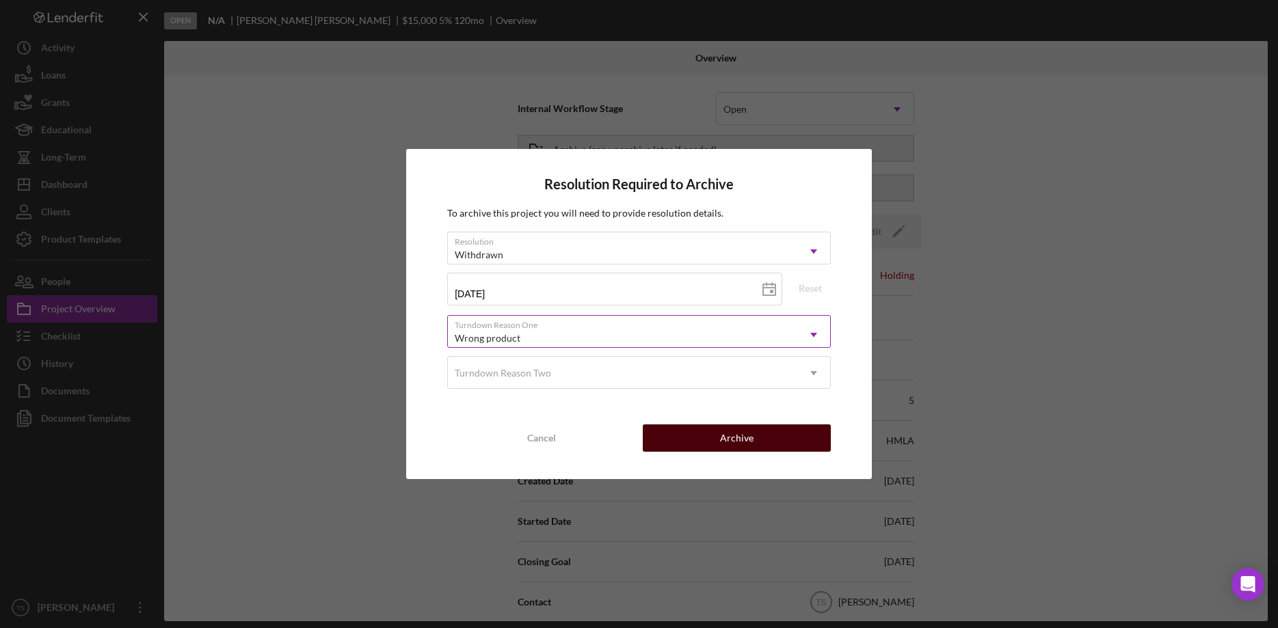
click at [734, 439] on div "Archive" at bounding box center [737, 438] width 34 height 27
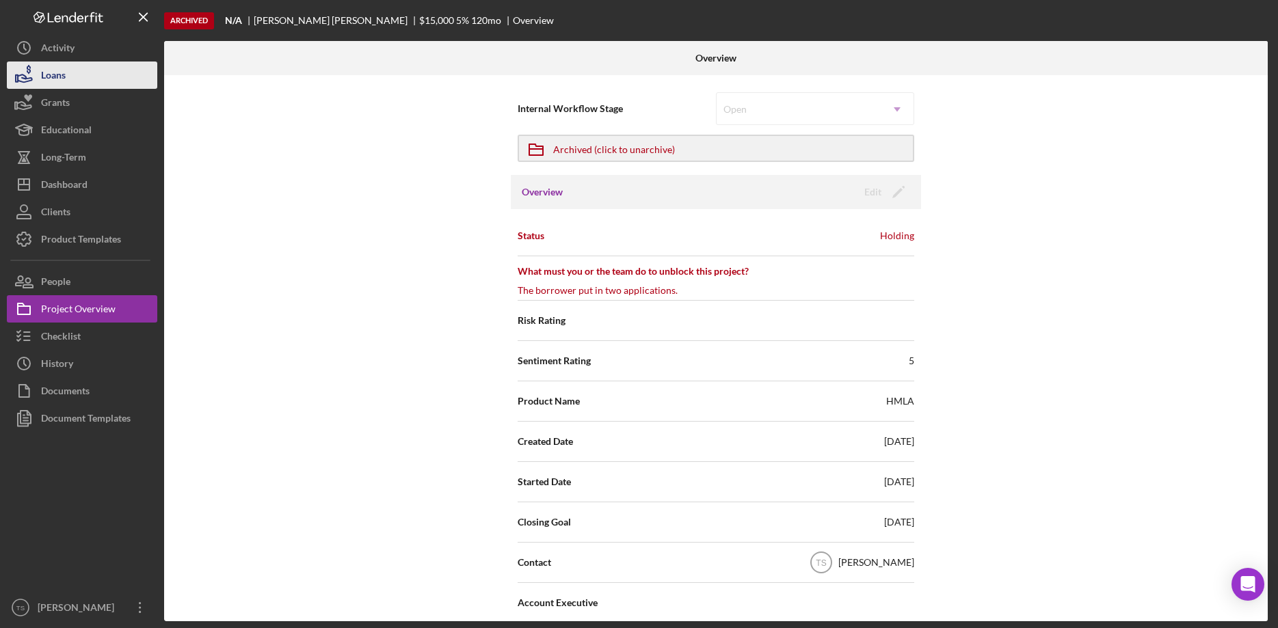
click at [69, 77] on button "Loans" at bounding box center [82, 75] width 150 height 27
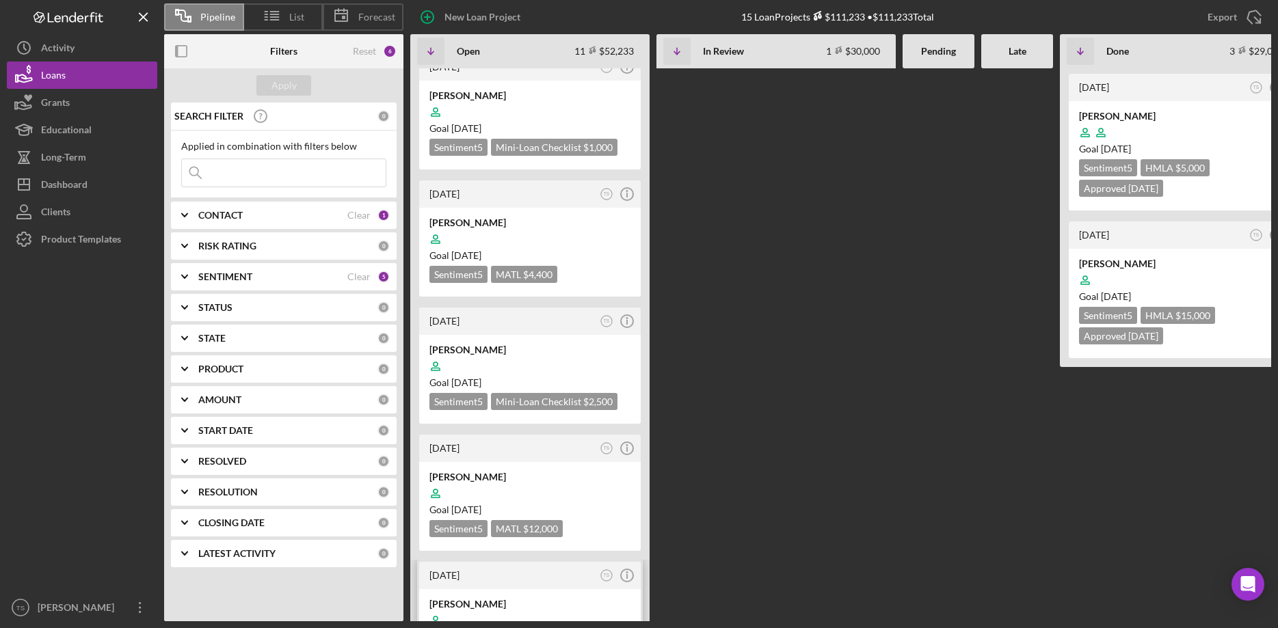
scroll to position [79, 0]
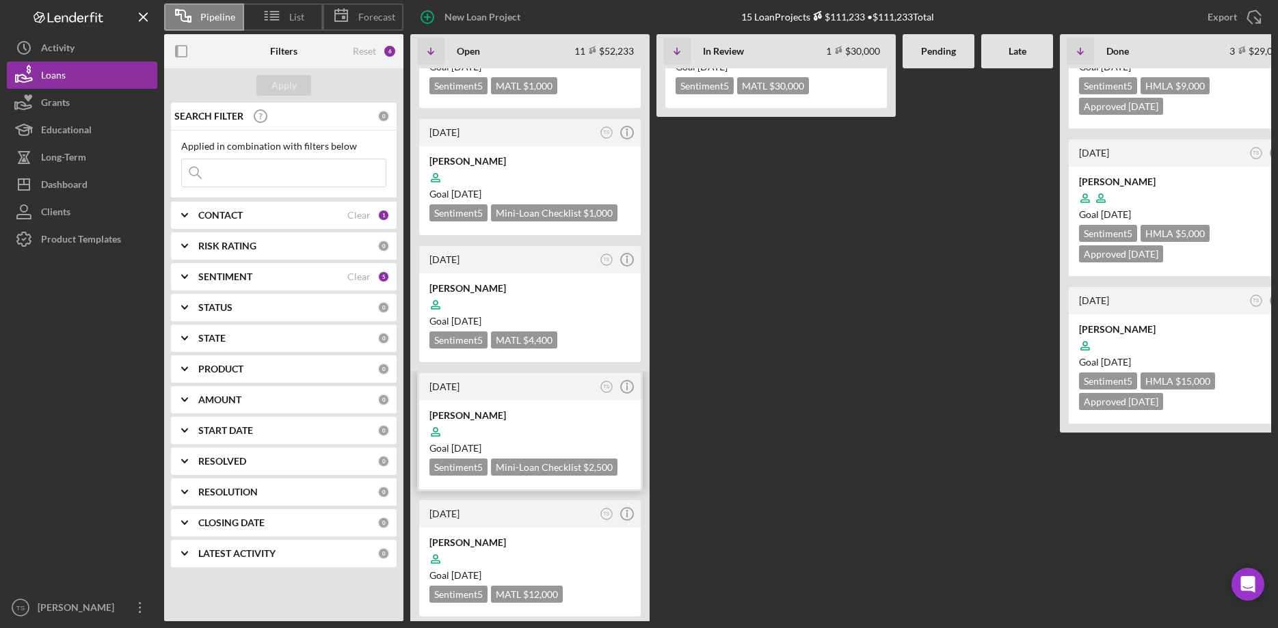
click at [498, 429] on div at bounding box center [529, 432] width 201 height 26
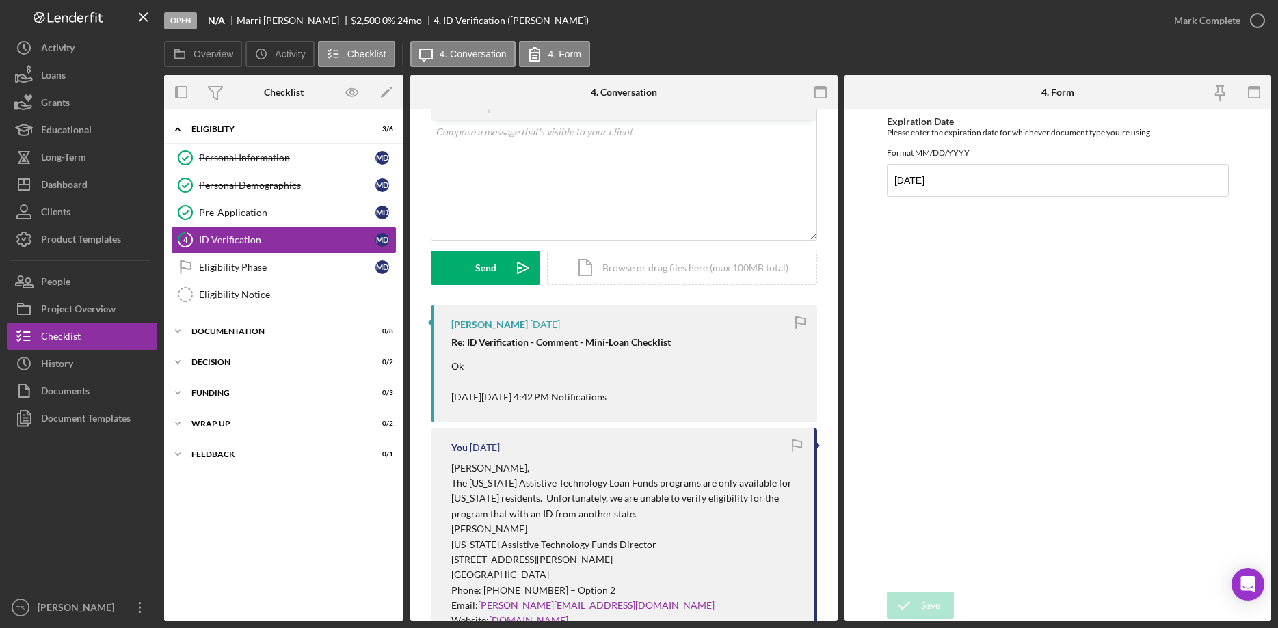
scroll to position [70, 0]
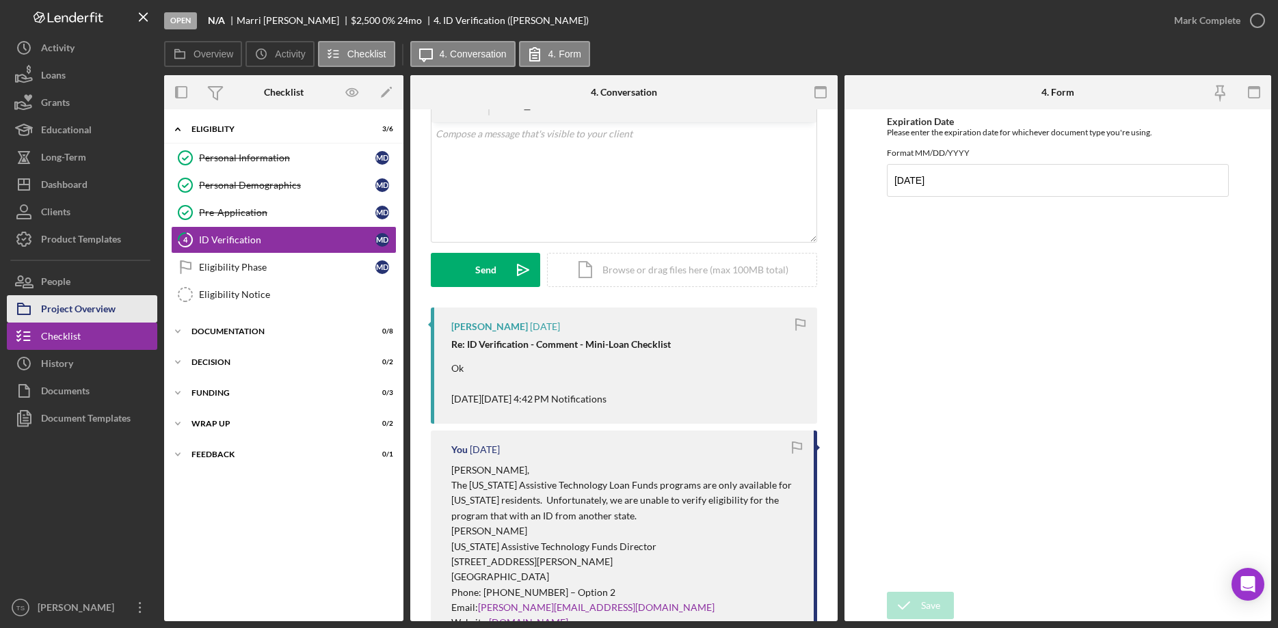
click at [70, 317] on div "Project Overview" at bounding box center [78, 310] width 75 height 31
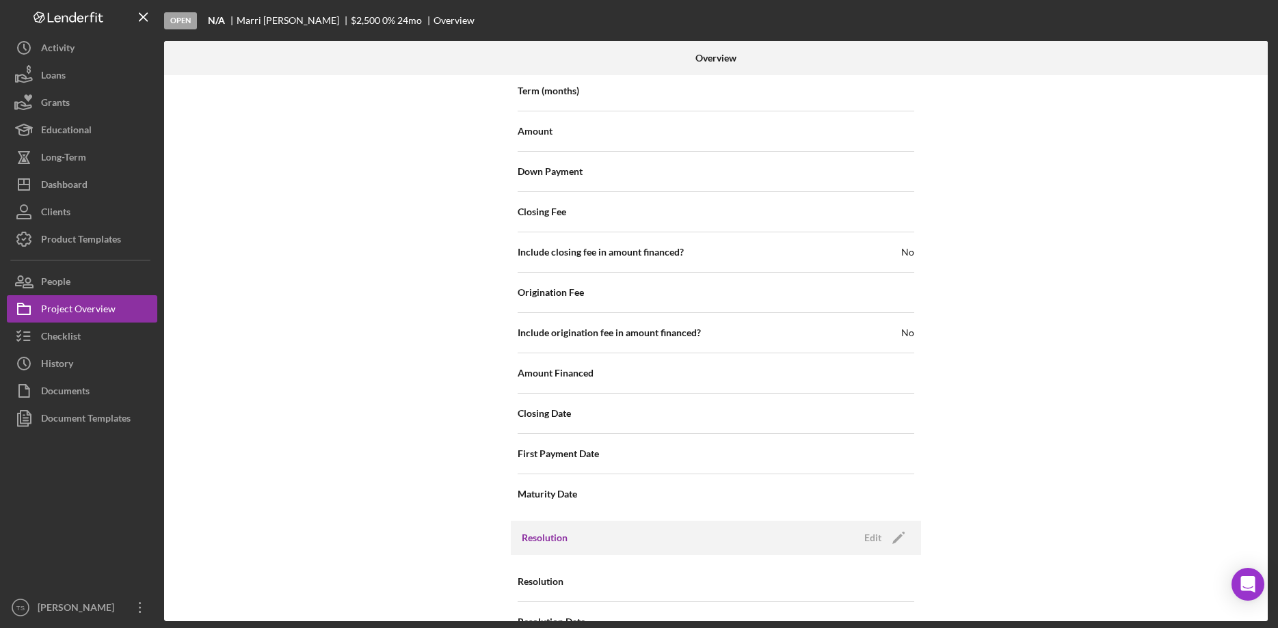
scroll to position [1499, 0]
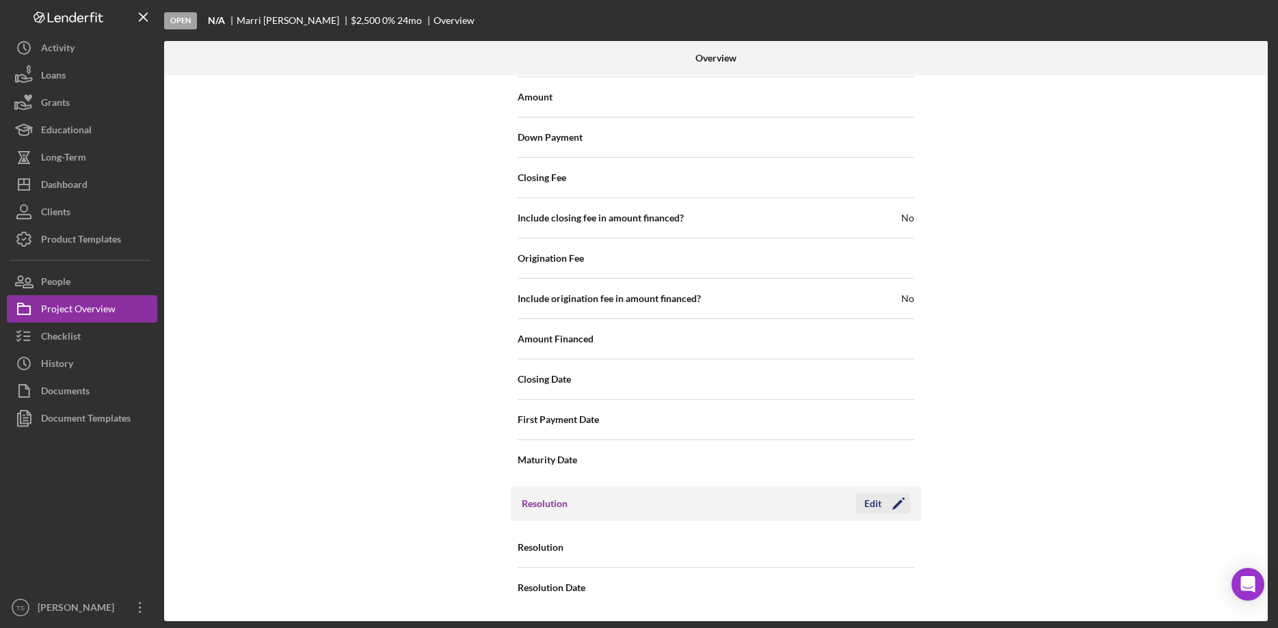
click at [884, 508] on icon "Icon/Edit" at bounding box center [898, 504] width 34 height 34
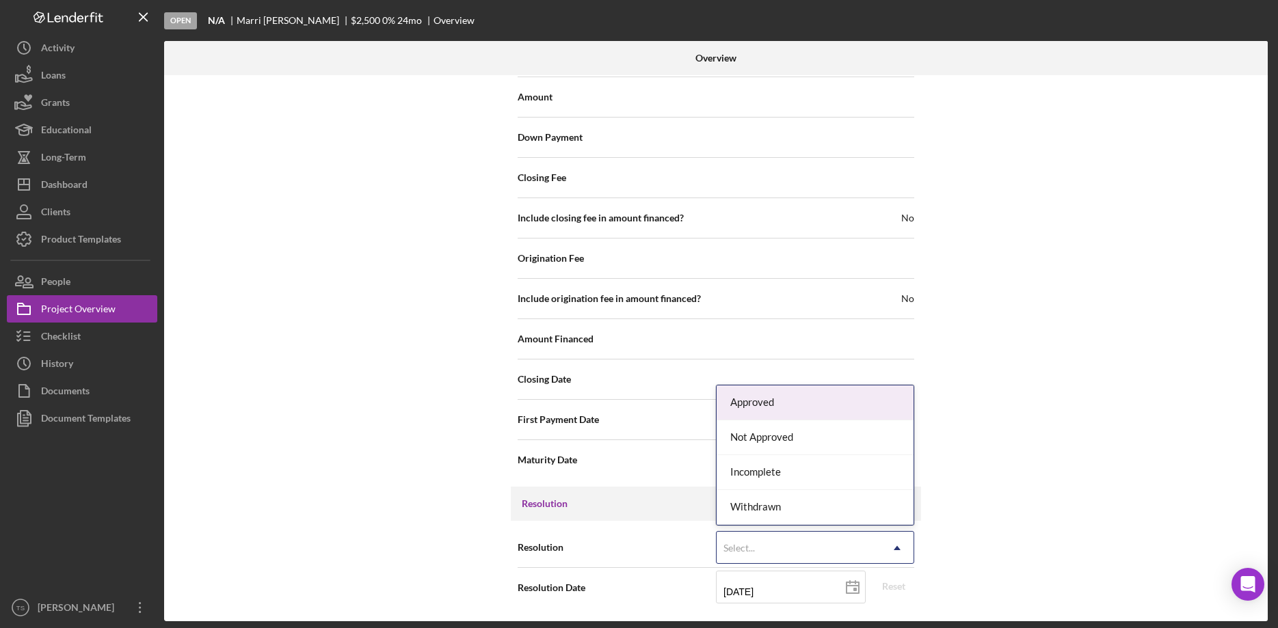
click at [790, 547] on div "Select..." at bounding box center [799, 548] width 164 height 31
click at [784, 440] on div "Not Approved" at bounding box center [815, 438] width 197 height 35
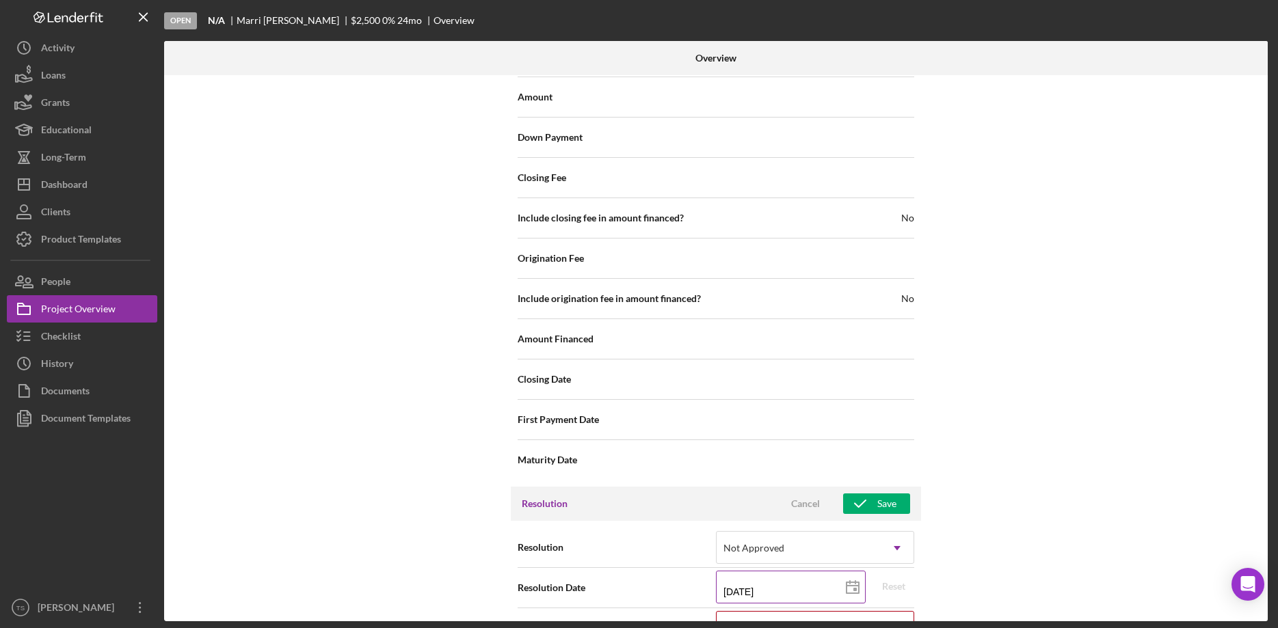
scroll to position [1586, 0]
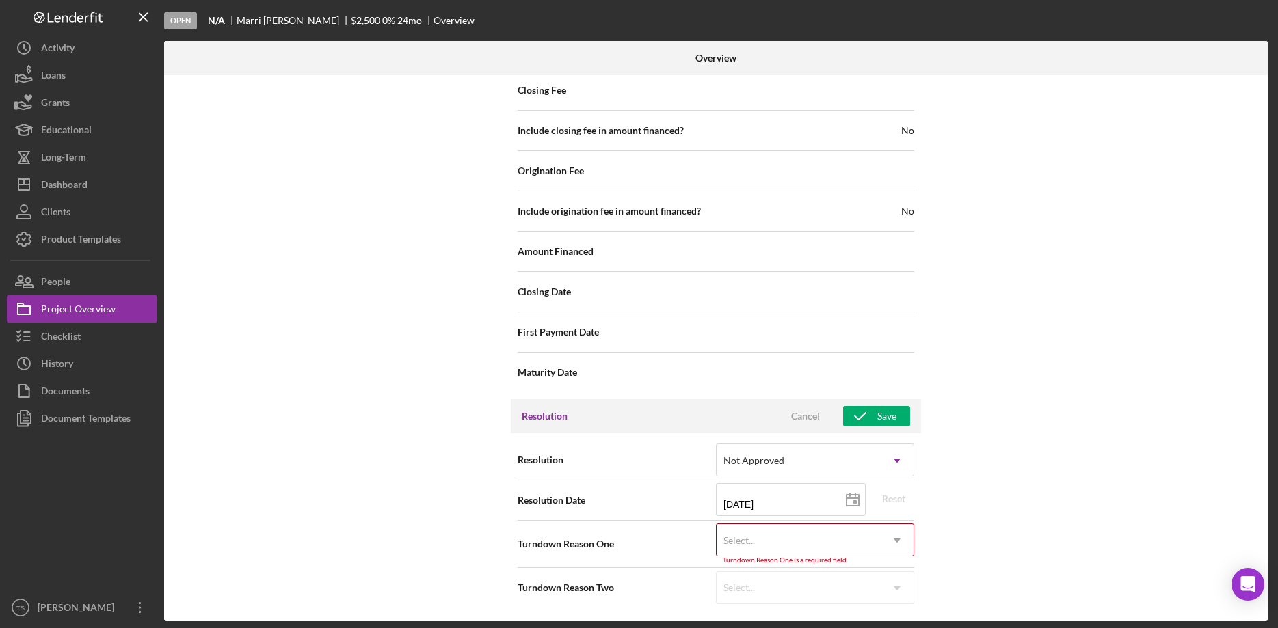
click at [756, 542] on div "Select..." at bounding box center [739, 540] width 34 height 11
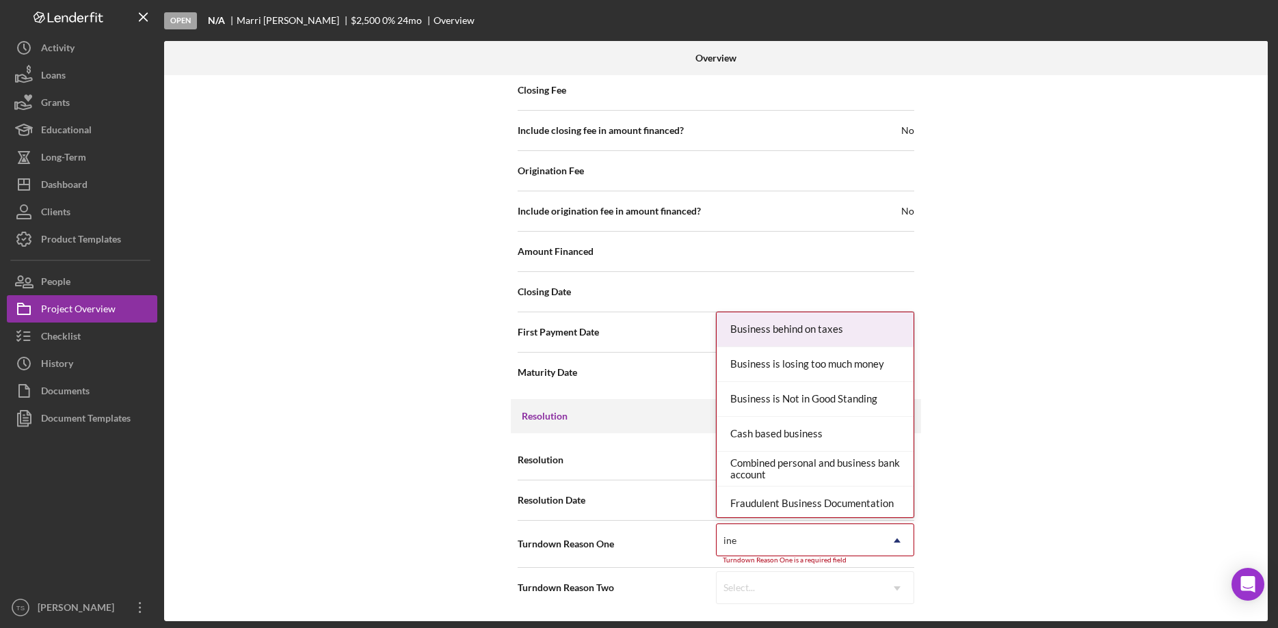
type input "inel"
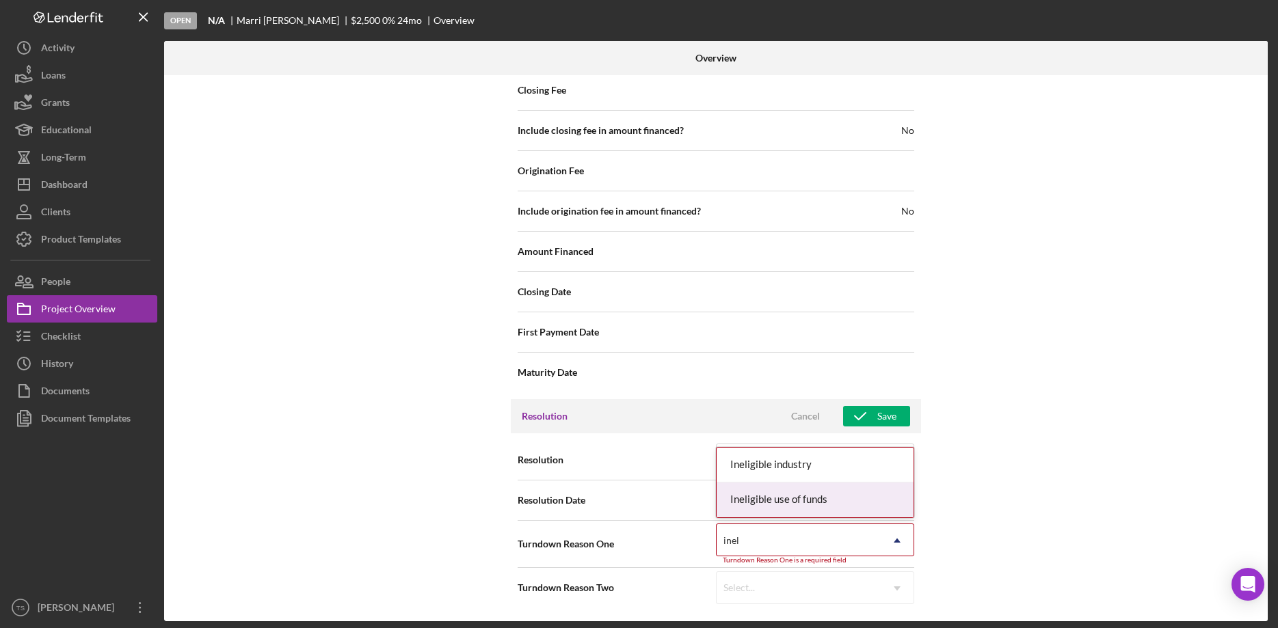
click at [775, 505] on div "Ineligible use of funds" at bounding box center [815, 500] width 197 height 35
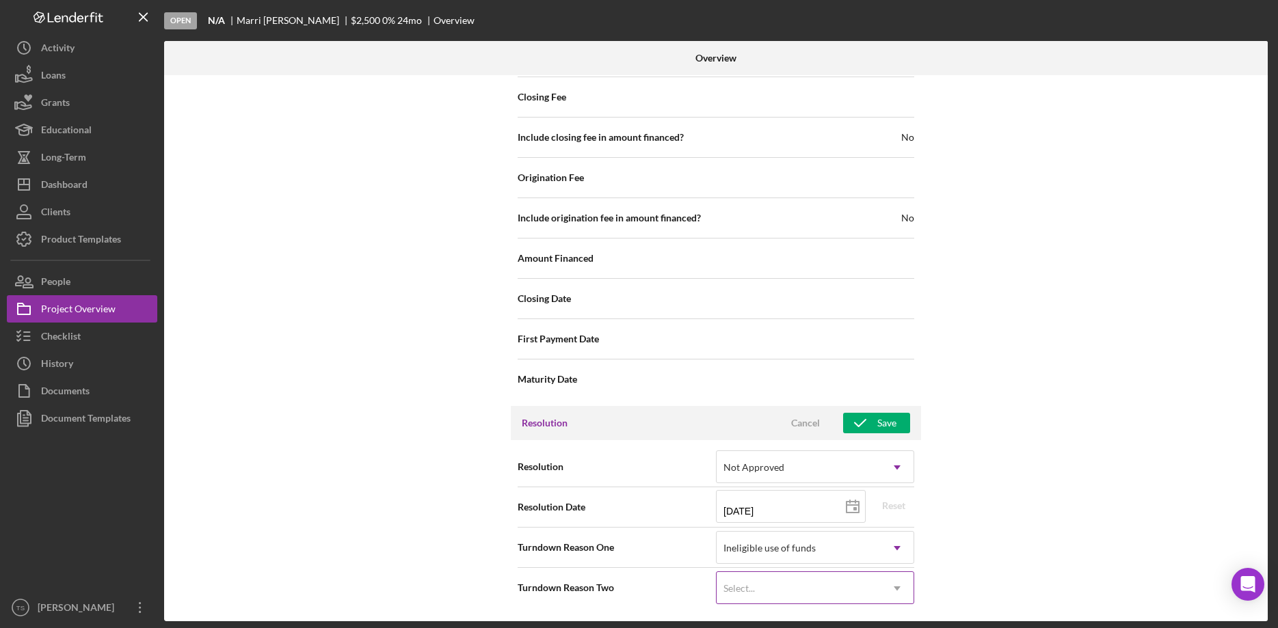
scroll to position [1579, 0]
drag, startPoint x: 881, startPoint y: 422, endPoint x: 964, endPoint y: 416, distance: 83.6
click at [880, 421] on div "Save" at bounding box center [886, 423] width 19 height 21
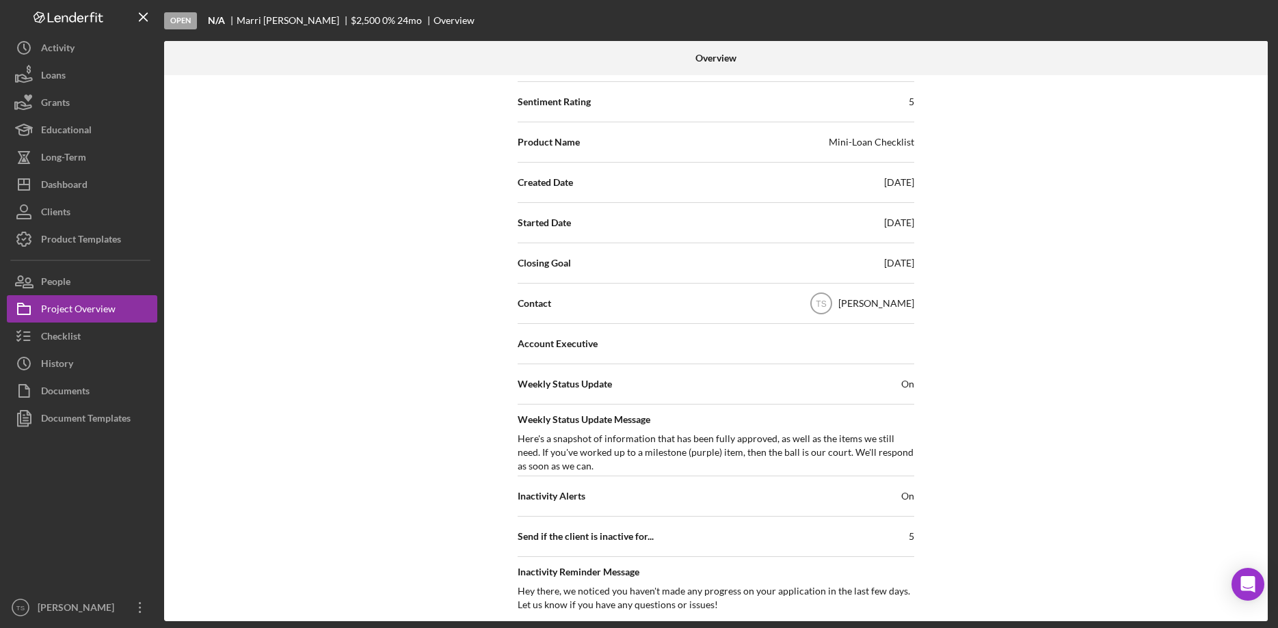
scroll to position [0, 0]
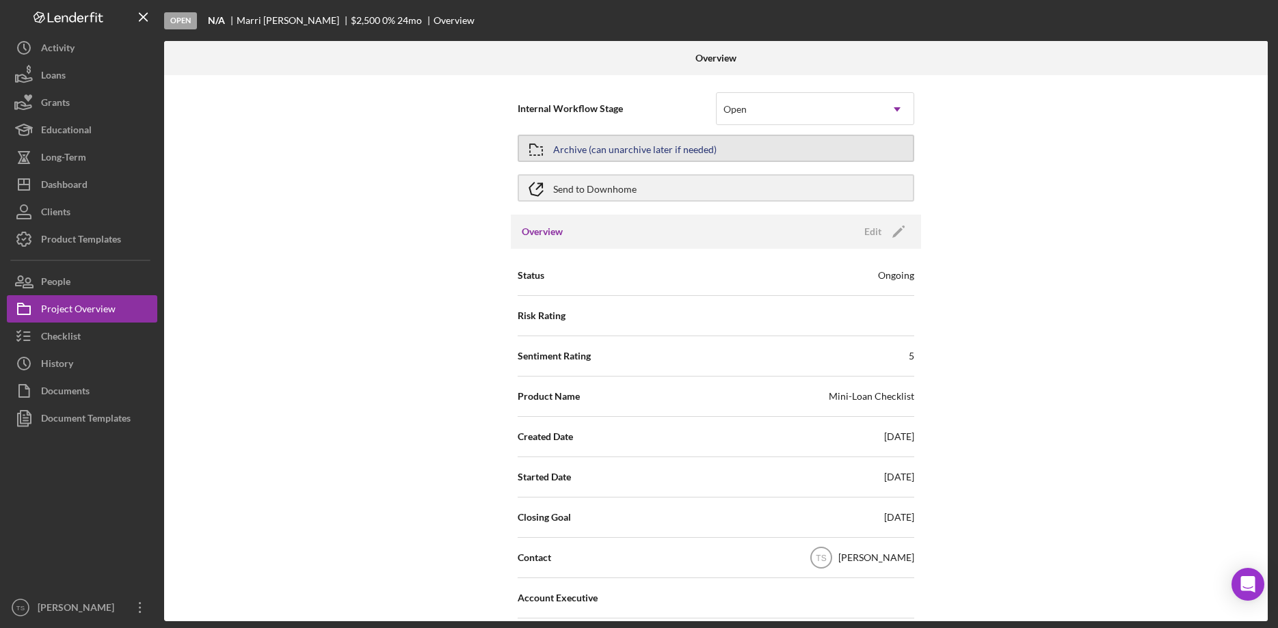
click at [760, 146] on button "Archive (can unarchive later if needed)" at bounding box center [716, 148] width 397 height 27
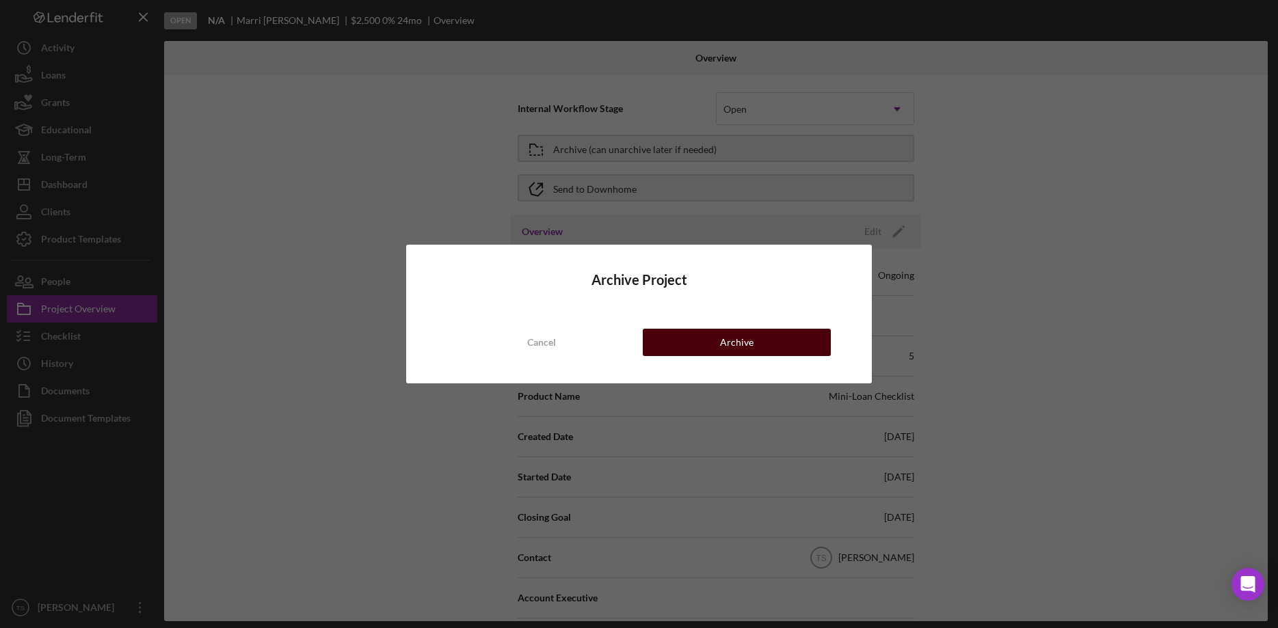
click at [704, 342] on button "Archive" at bounding box center [737, 342] width 188 height 27
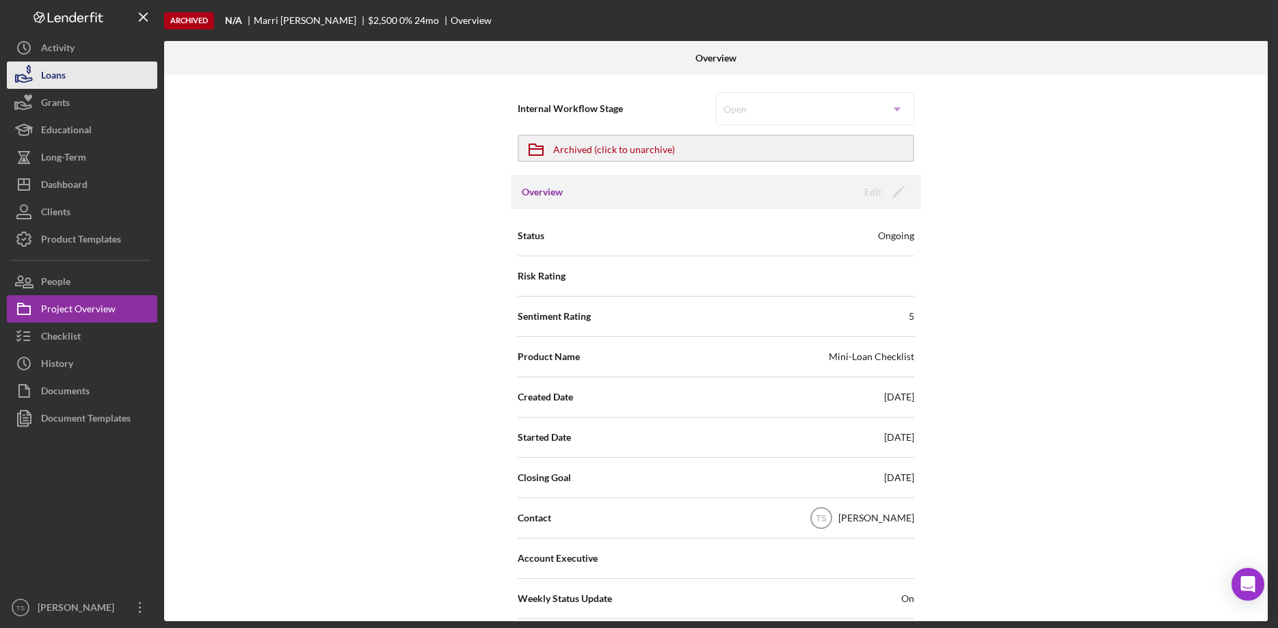
click at [40, 82] on icon "button" at bounding box center [24, 75] width 34 height 34
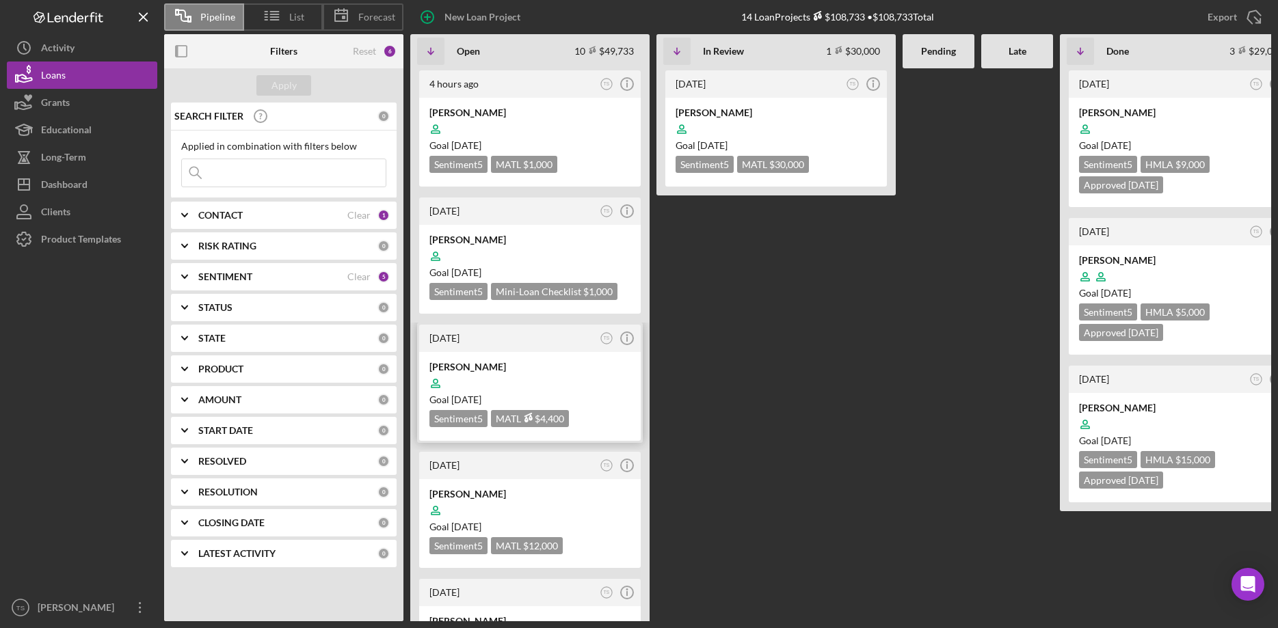
scroll to position [209, 0]
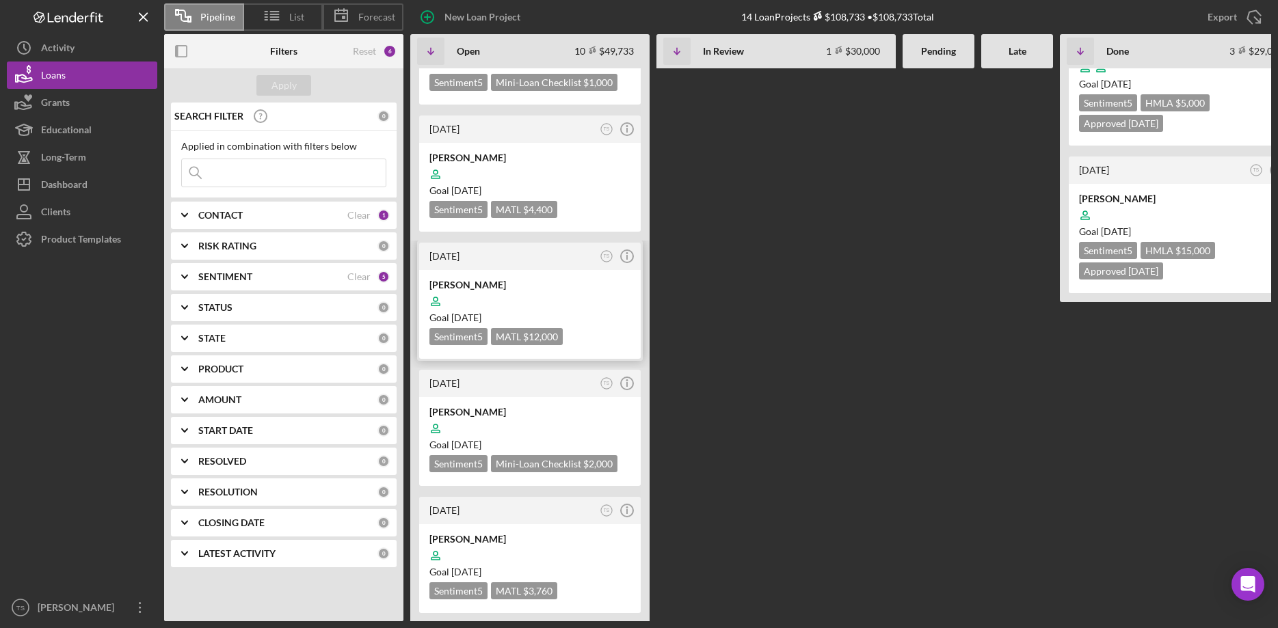
click at [498, 293] on div at bounding box center [529, 302] width 201 height 26
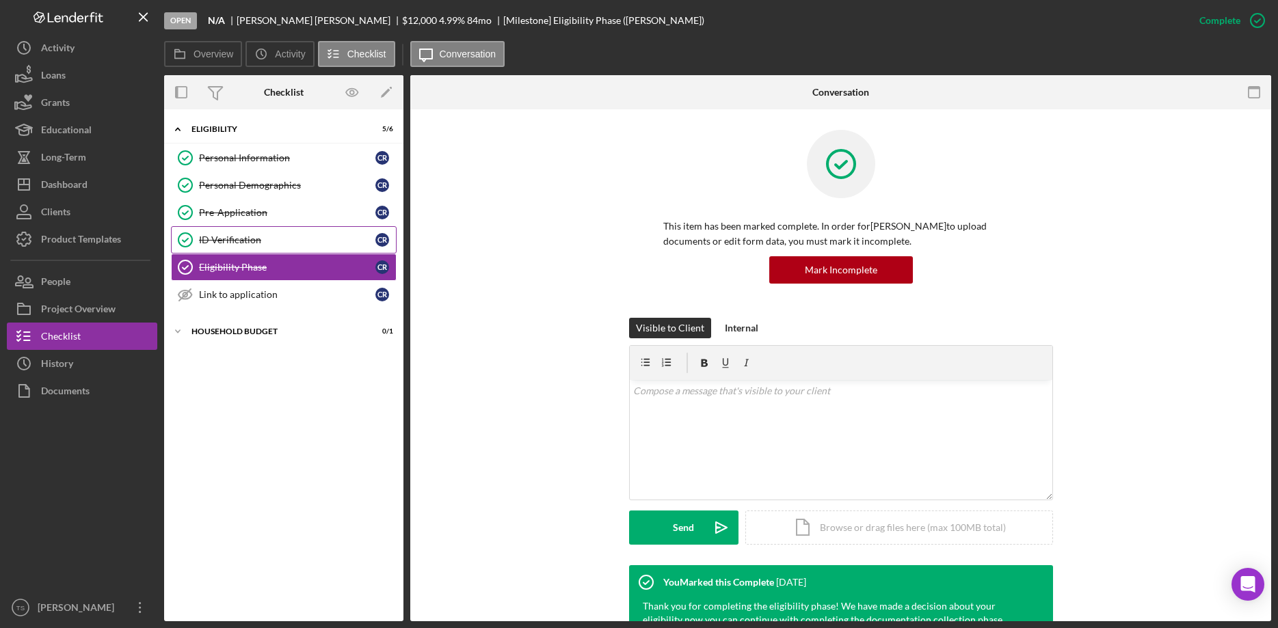
click at [249, 240] on div "ID Verification" at bounding box center [287, 240] width 176 height 11
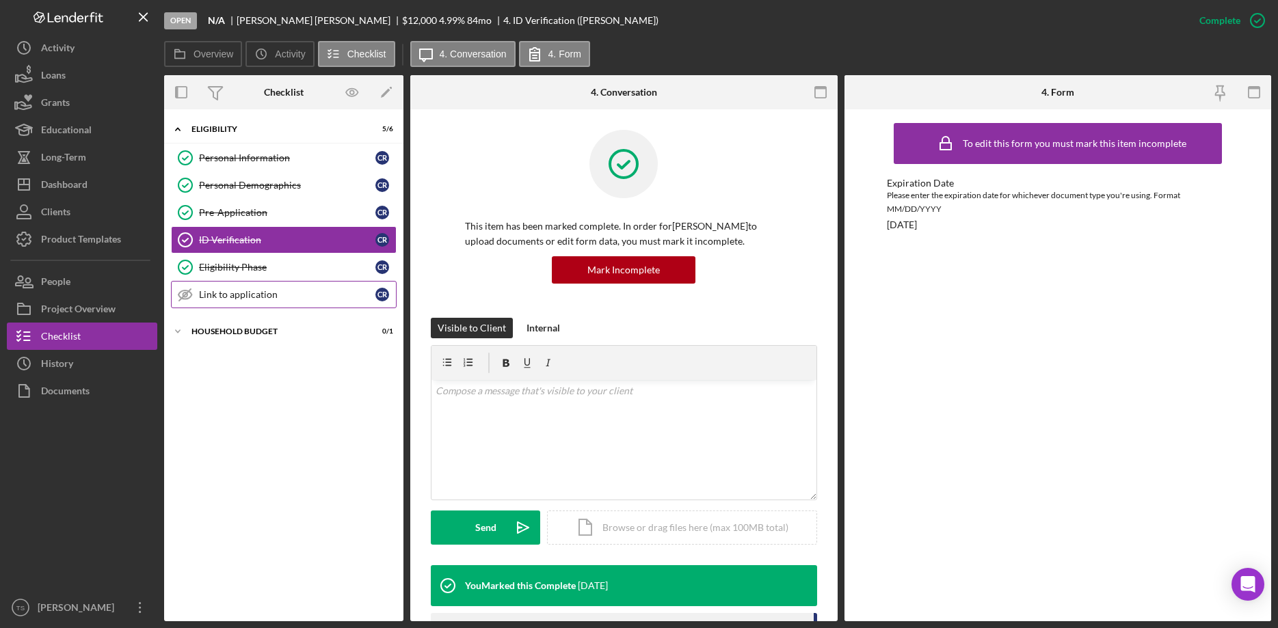
click at [248, 291] on div "Link to application" at bounding box center [287, 294] width 176 height 11
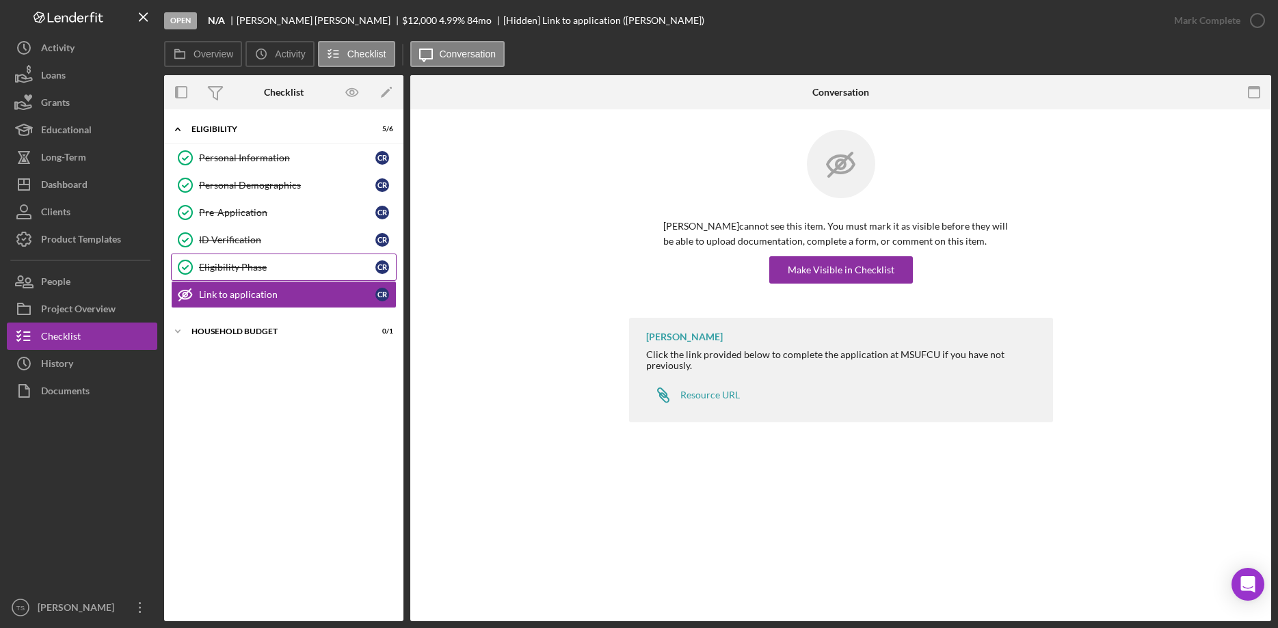
click at [252, 262] on div "Eligibility Phase" at bounding box center [287, 267] width 176 height 11
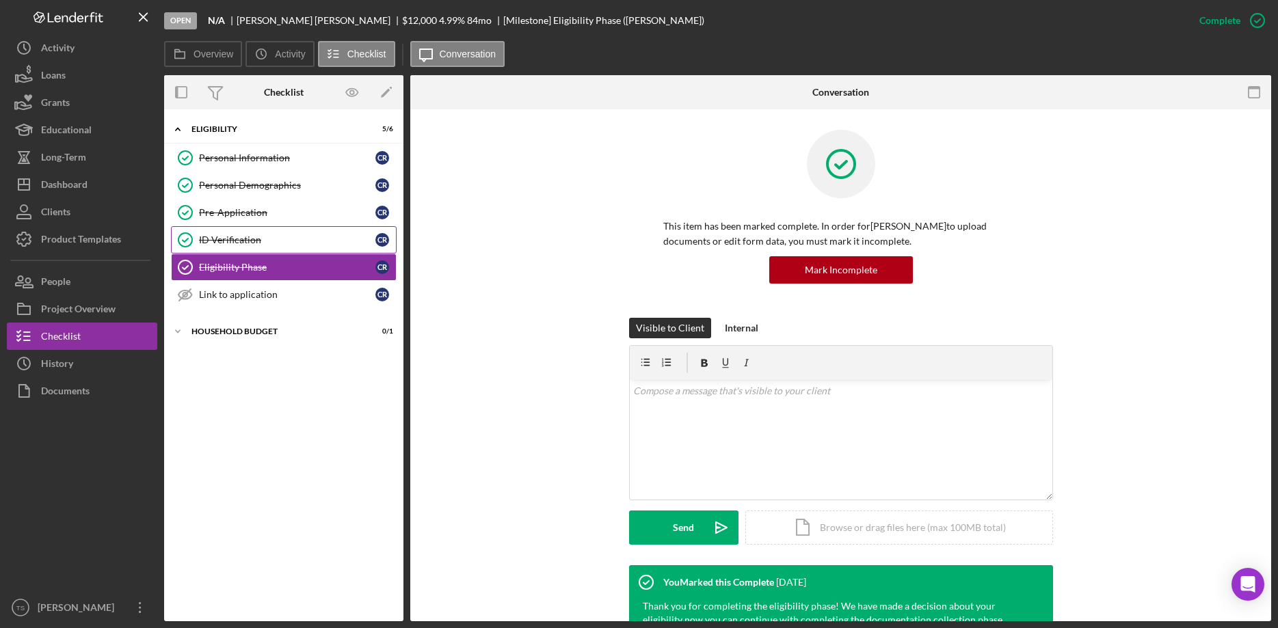
click at [241, 241] on div "ID Verification" at bounding box center [287, 240] width 176 height 11
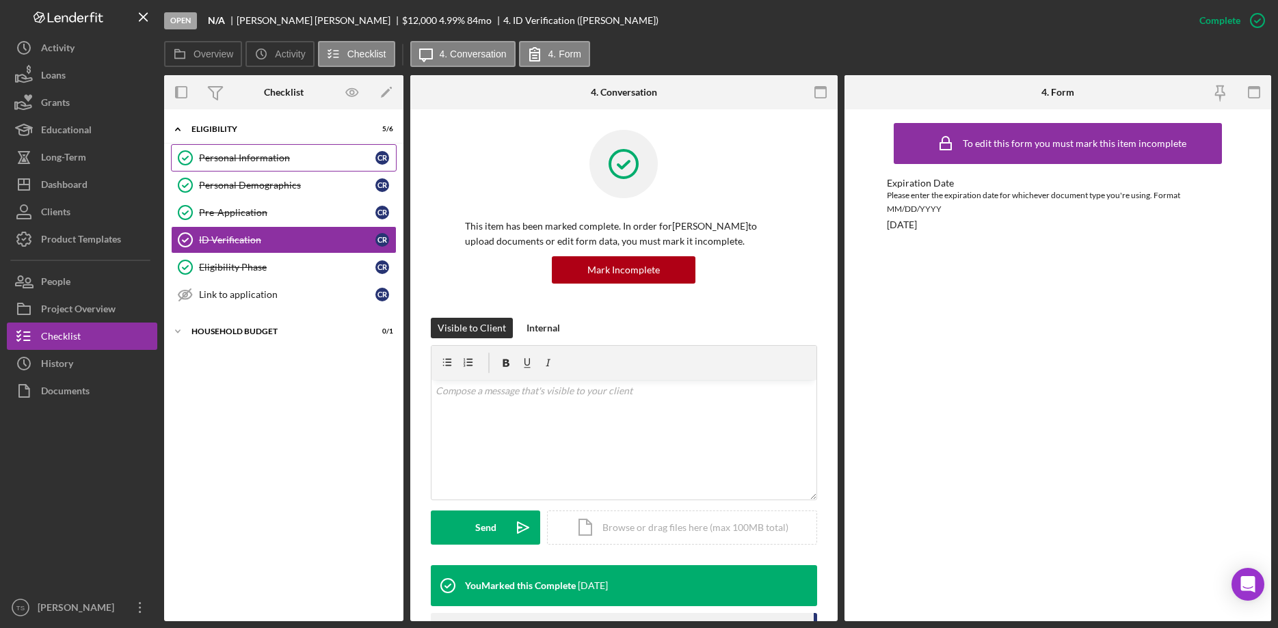
click at [212, 153] on div "Personal Information" at bounding box center [287, 157] width 176 height 11
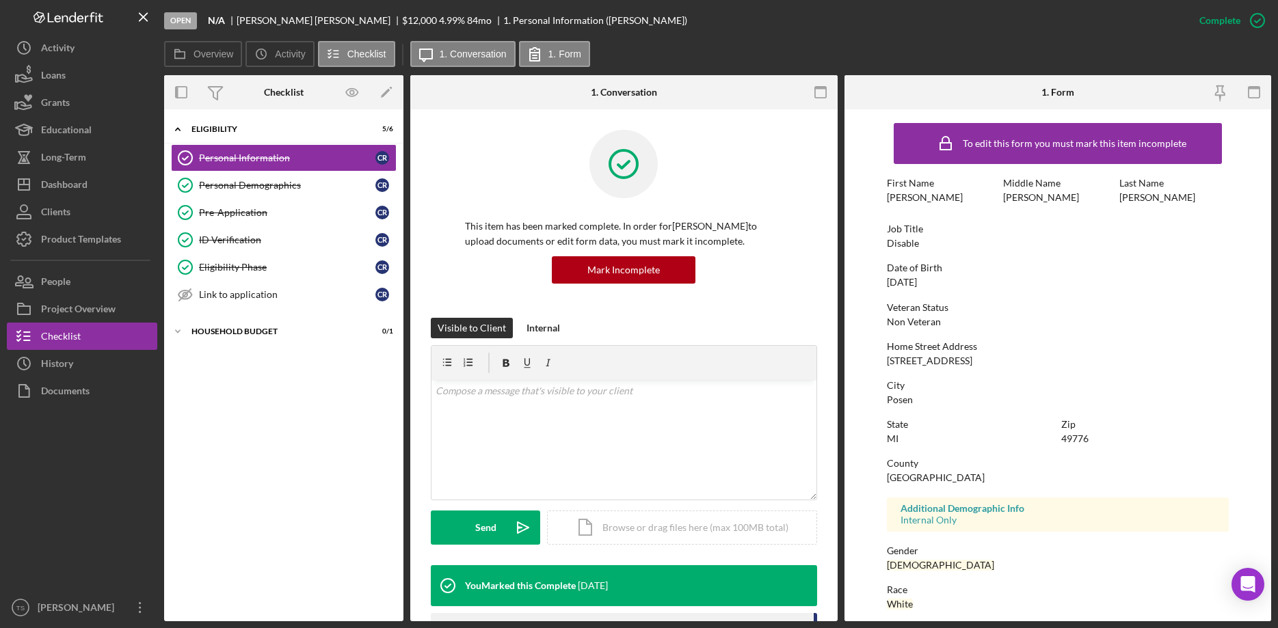
click at [474, 624] on div "Open N/A [PERSON_NAME] $12,000 $12,000 4.99 % 84 mo 1. Personal Information ([P…" at bounding box center [639, 314] width 1278 height 628
click at [59, 306] on div "Project Overview" at bounding box center [78, 310] width 75 height 31
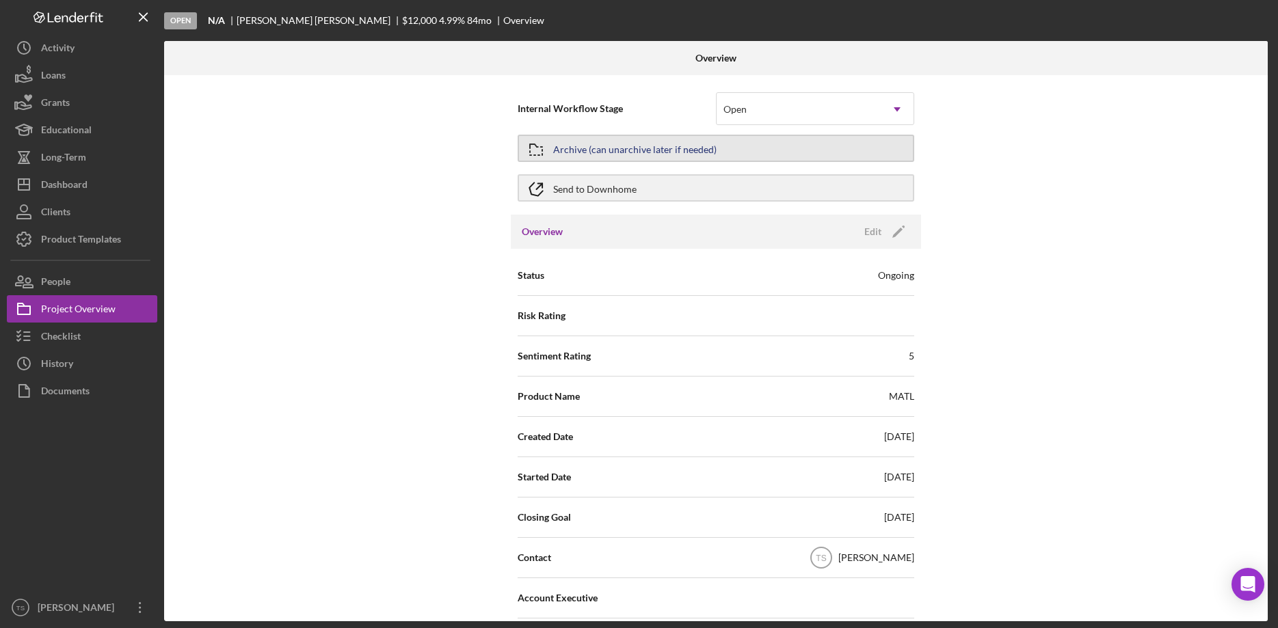
click at [714, 151] on button "Archive (can unarchive later if needed)" at bounding box center [716, 148] width 397 height 27
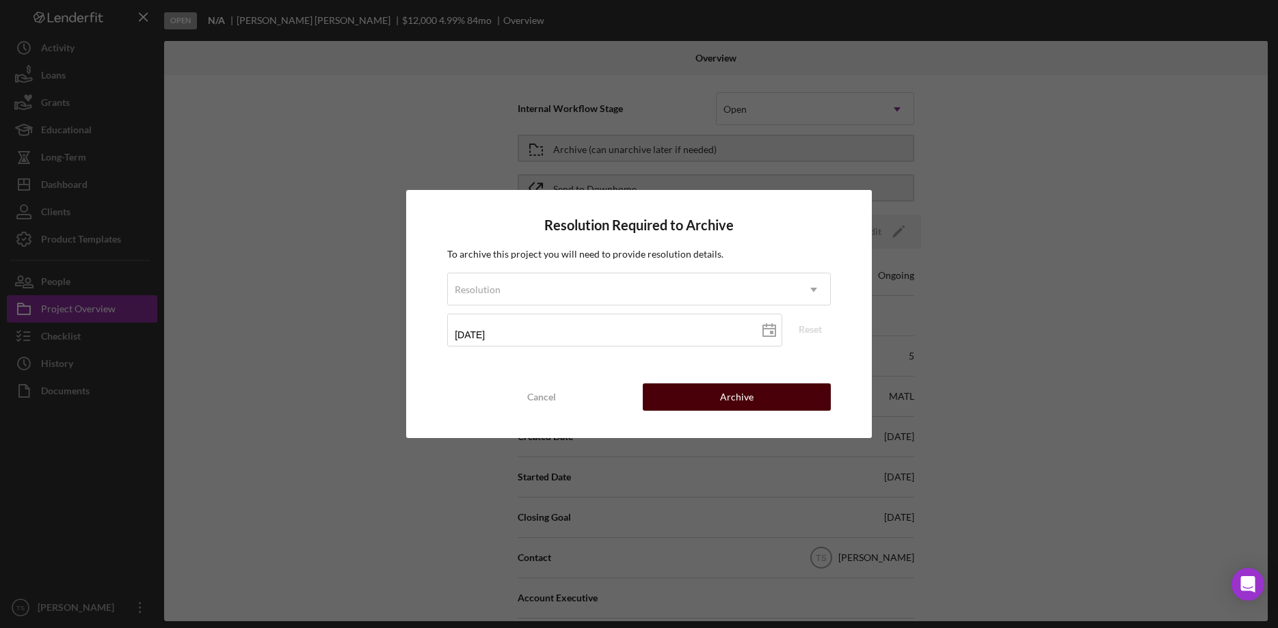
click at [722, 398] on div "Archive" at bounding box center [737, 397] width 34 height 27
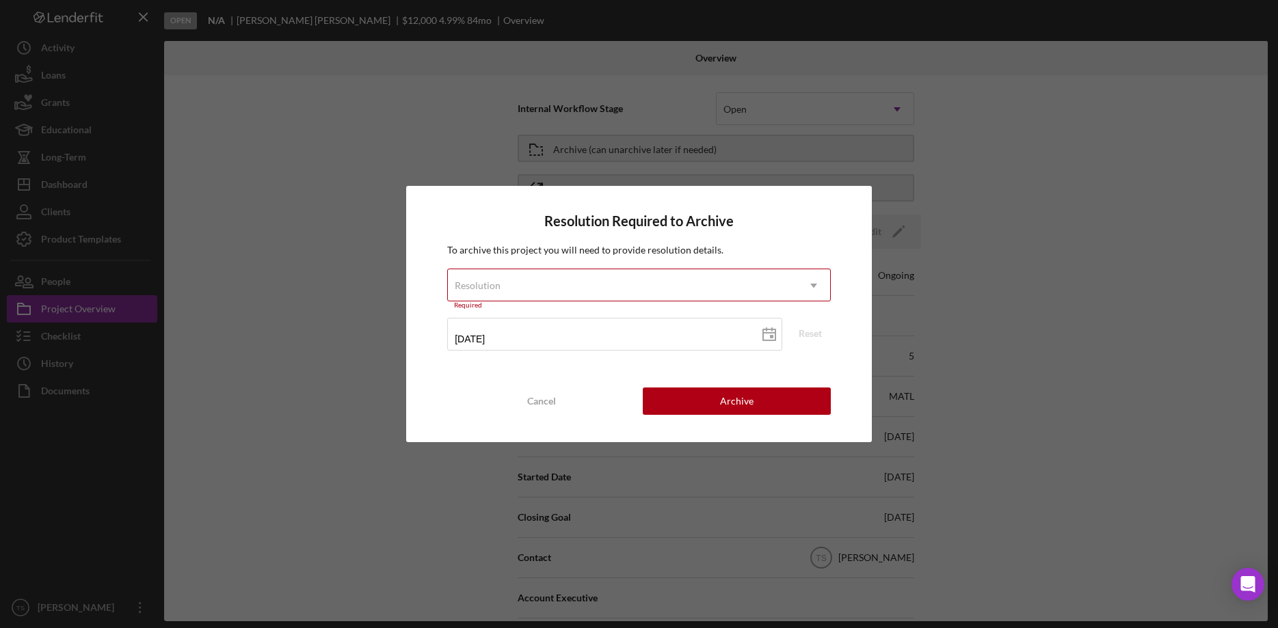
click at [548, 290] on div "Resolution" at bounding box center [622, 285] width 349 height 31
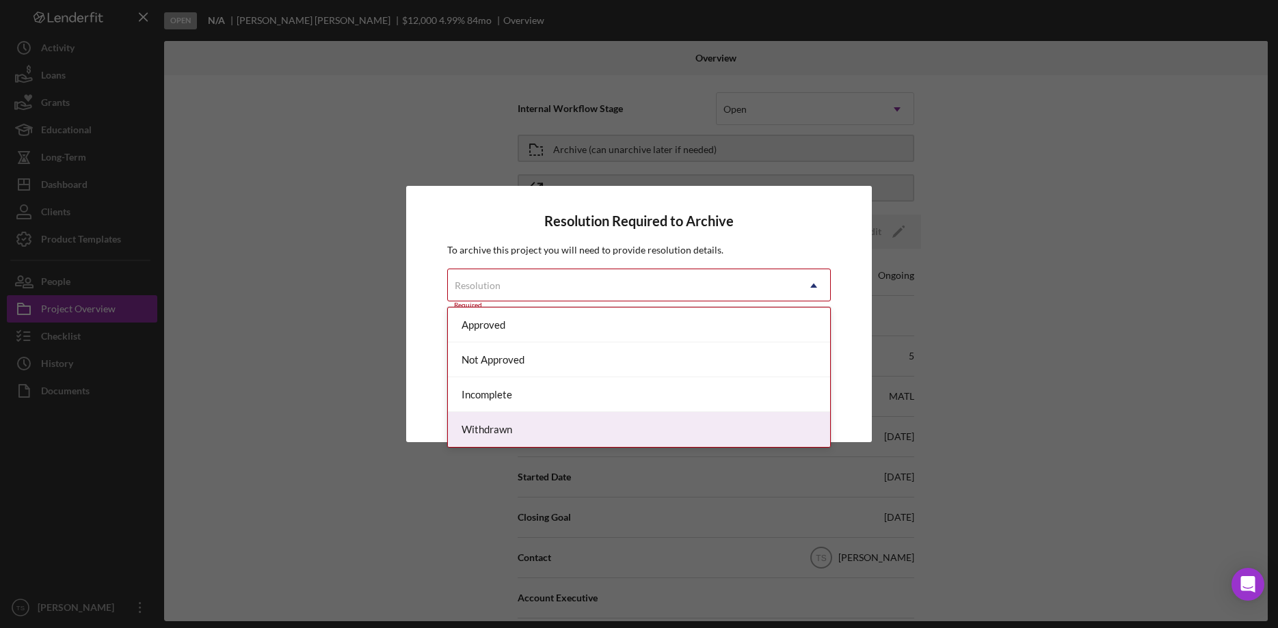
drag, startPoint x: 527, startPoint y: 425, endPoint x: 531, endPoint y: 405, distance: 20.2
click at [526, 423] on div "Withdrawn" at bounding box center [639, 429] width 382 height 35
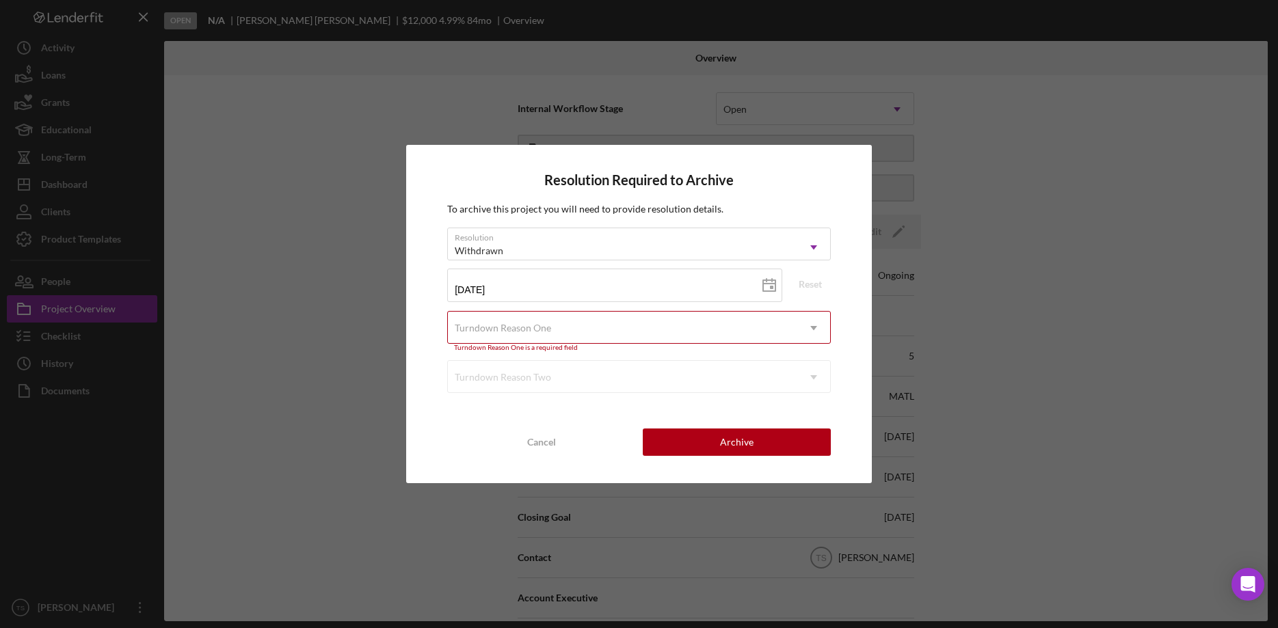
click at [522, 332] on div "Turndown Reason One" at bounding box center [503, 328] width 96 height 11
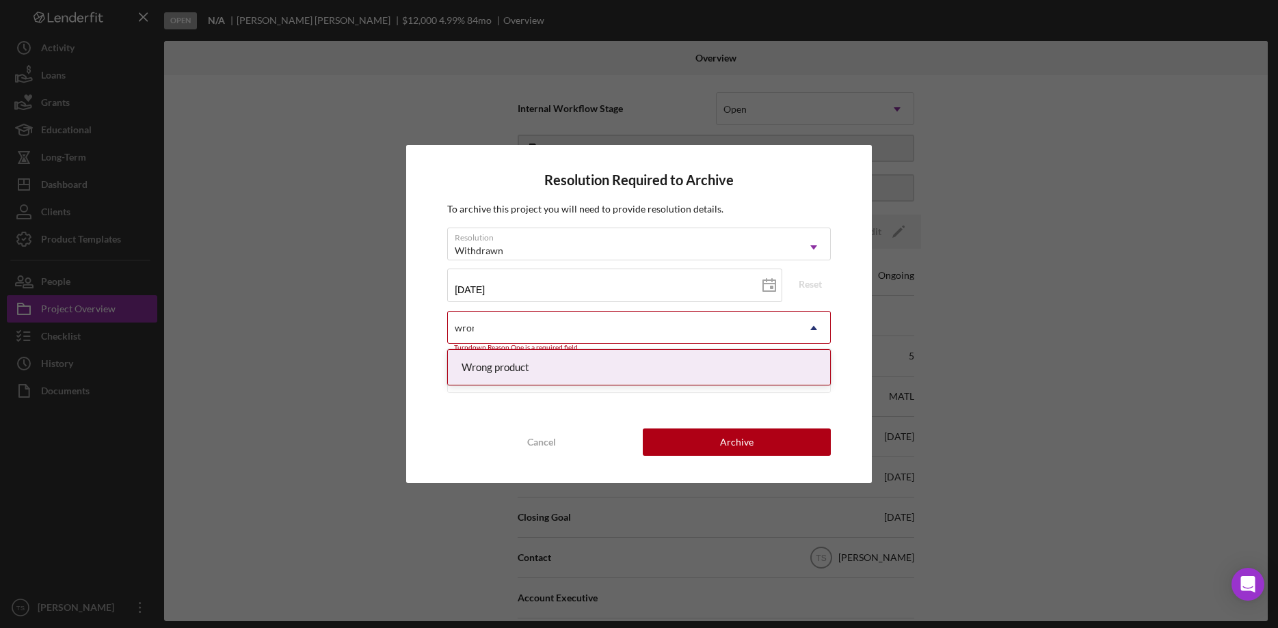
type input "wrong"
drag, startPoint x: 520, startPoint y: 359, endPoint x: 569, endPoint y: 390, distance: 58.1
click at [519, 359] on div "Wrong product" at bounding box center [639, 367] width 382 height 35
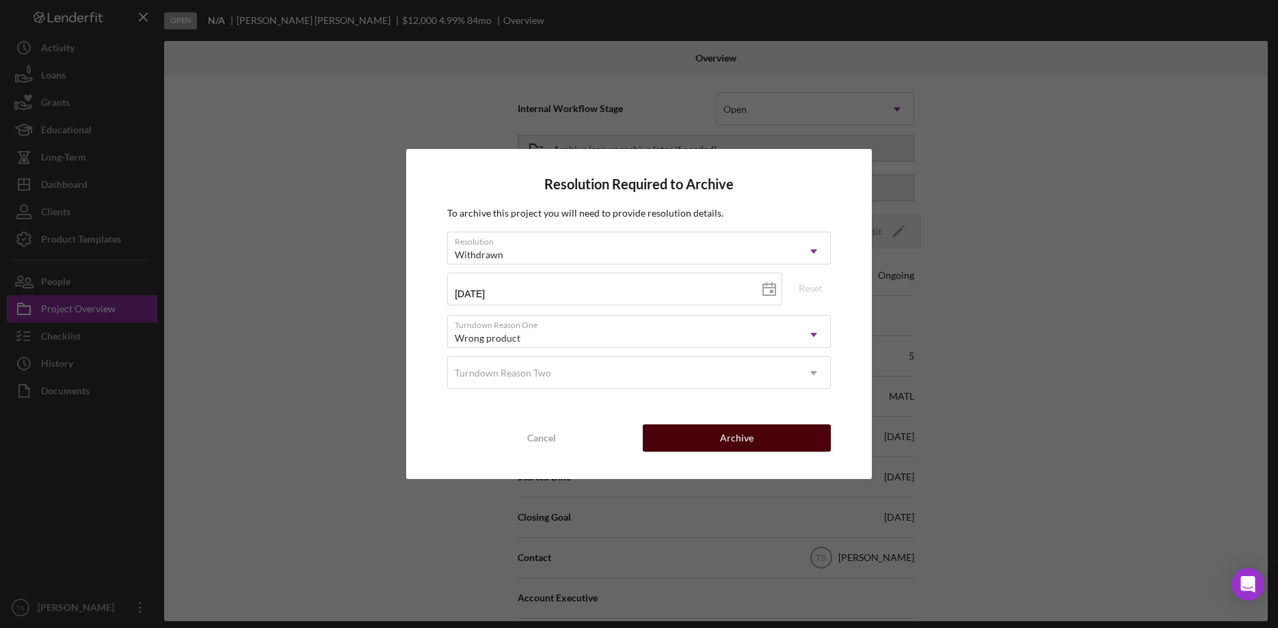
drag, startPoint x: 744, startPoint y: 447, endPoint x: 737, endPoint y: 444, distance: 7.6
click at [743, 446] on div "Archive" at bounding box center [737, 438] width 34 height 27
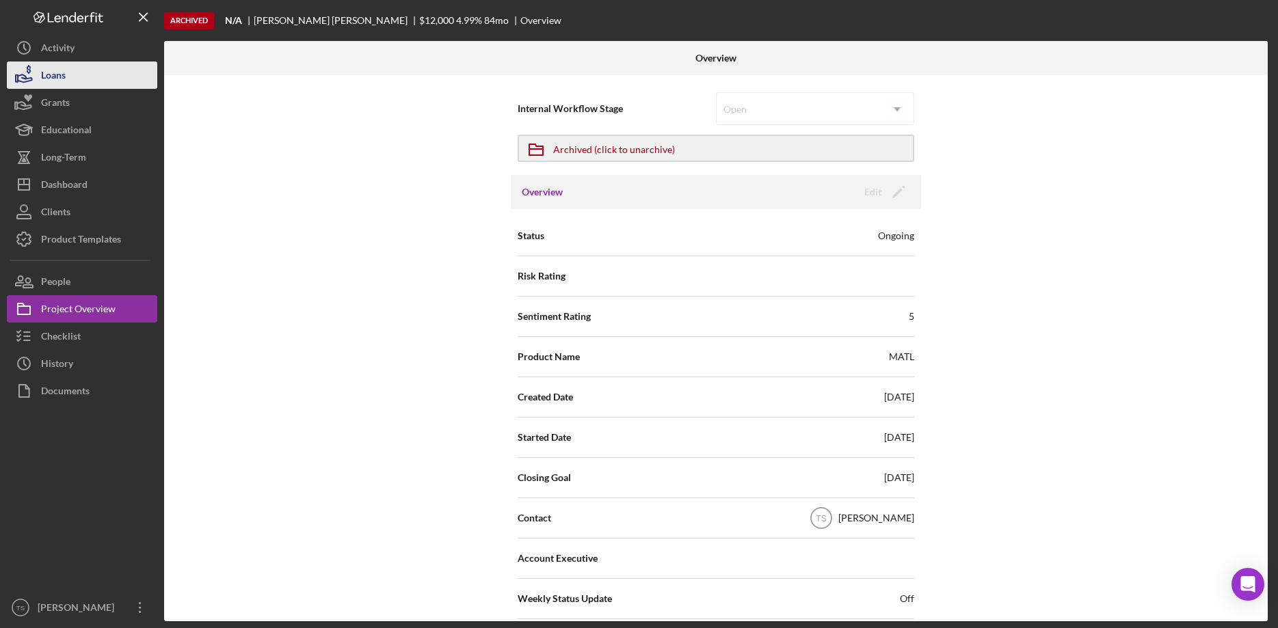
click at [45, 77] on div "Loans" at bounding box center [53, 77] width 25 height 31
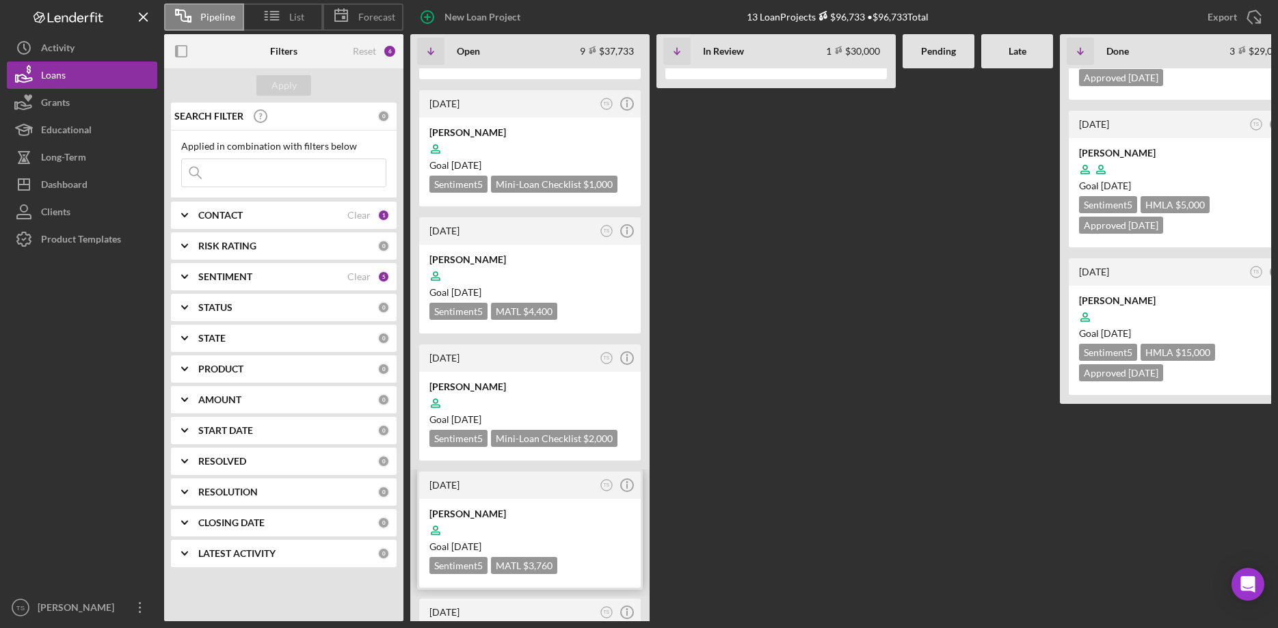
scroll to position [279, 0]
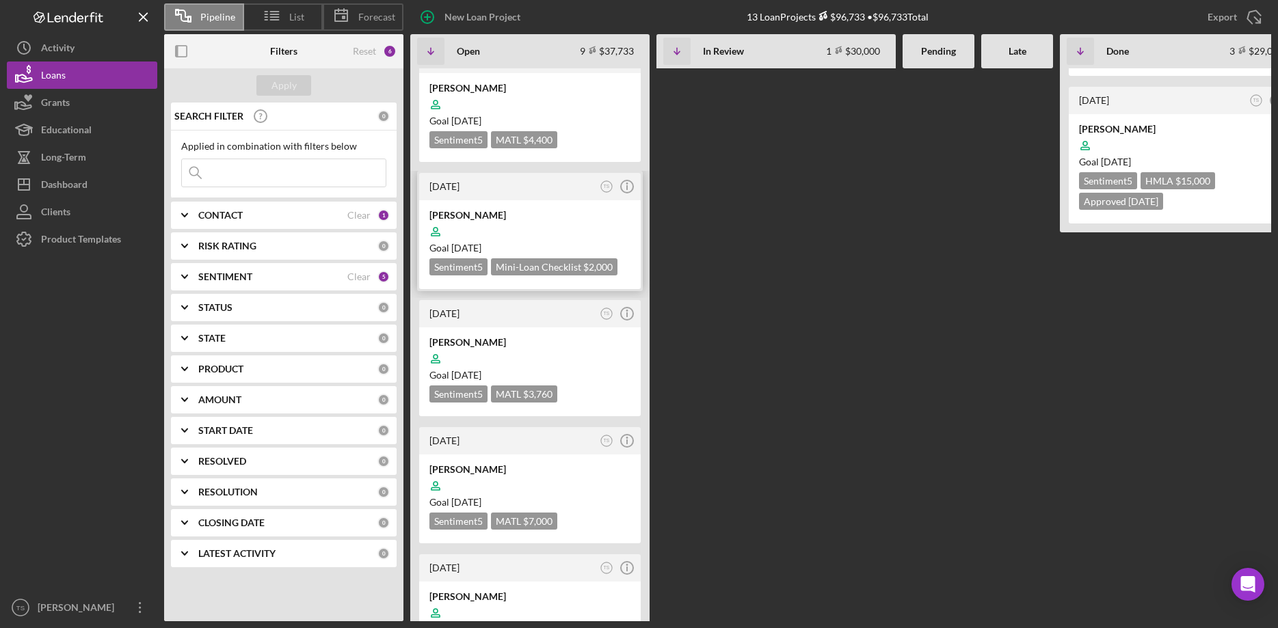
click at [498, 228] on div at bounding box center [529, 232] width 201 height 26
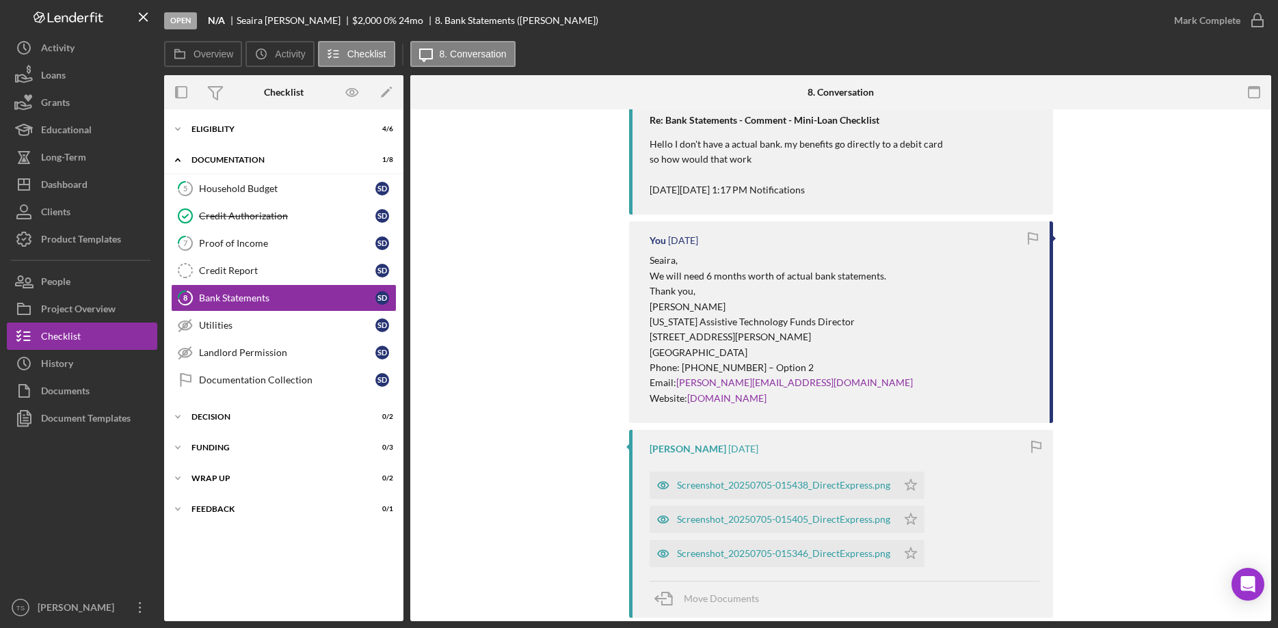
scroll to position [767, 0]
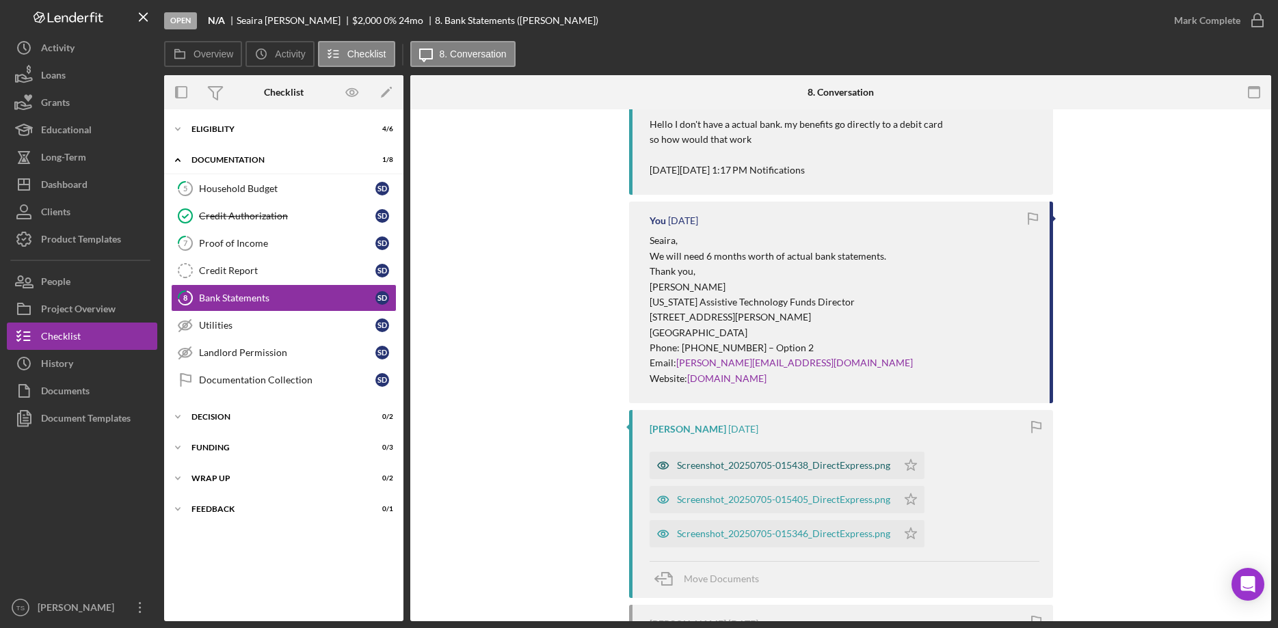
click at [773, 462] on div "Screenshot_20250705-015438_DirectExpress.png" at bounding box center [783, 465] width 213 height 11
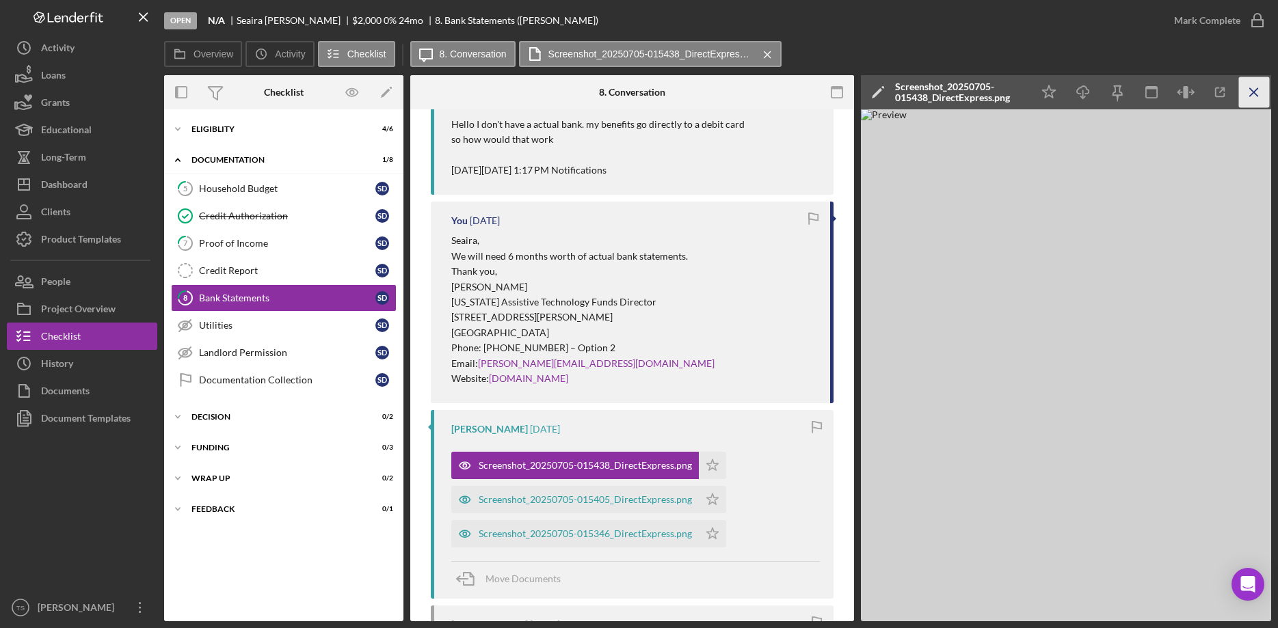
click at [1259, 96] on icon "Icon/Menu Close" at bounding box center [1254, 92] width 31 height 31
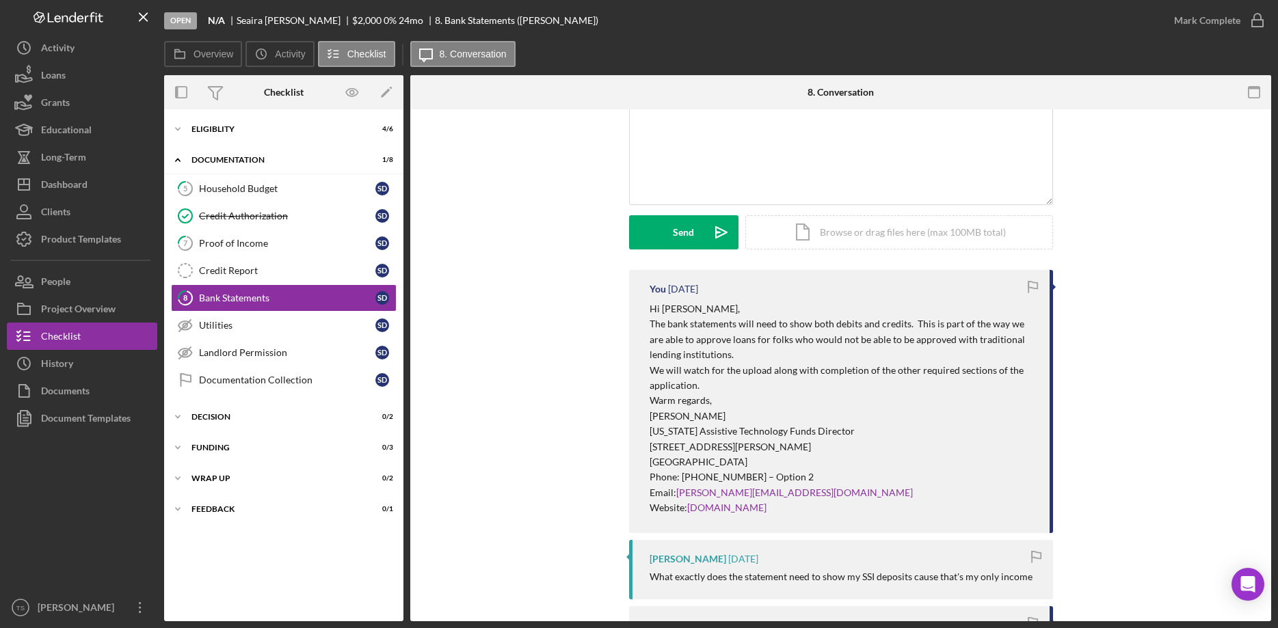
scroll to position [0, 0]
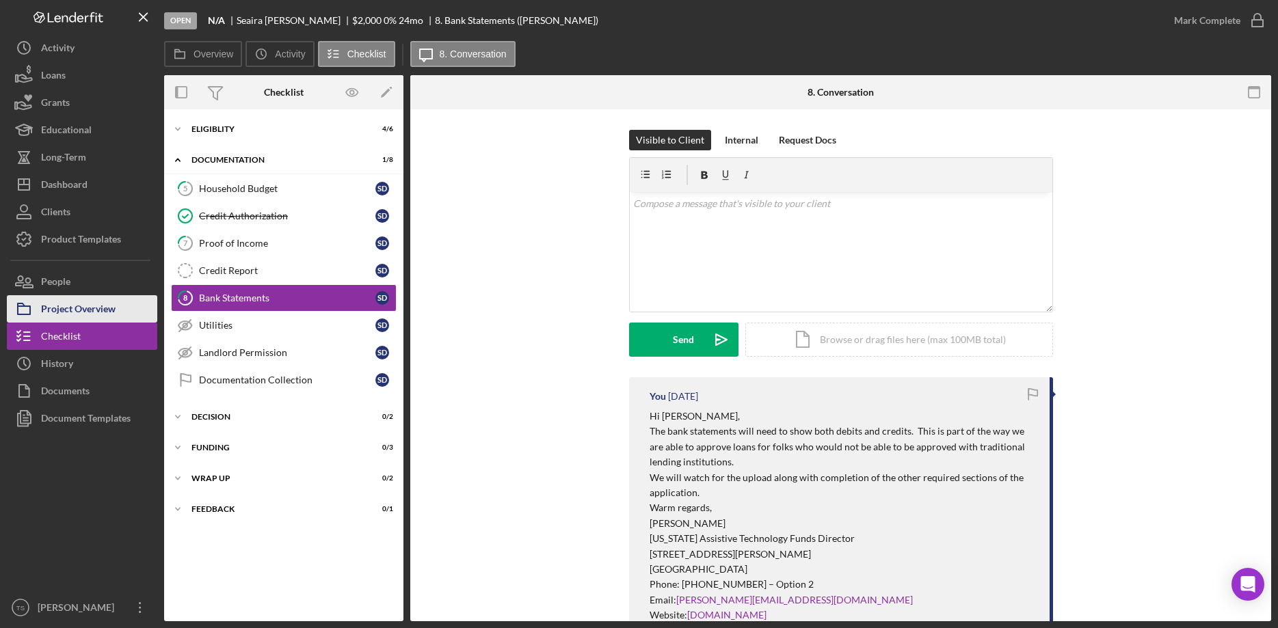
click at [72, 310] on div "Project Overview" at bounding box center [78, 310] width 75 height 31
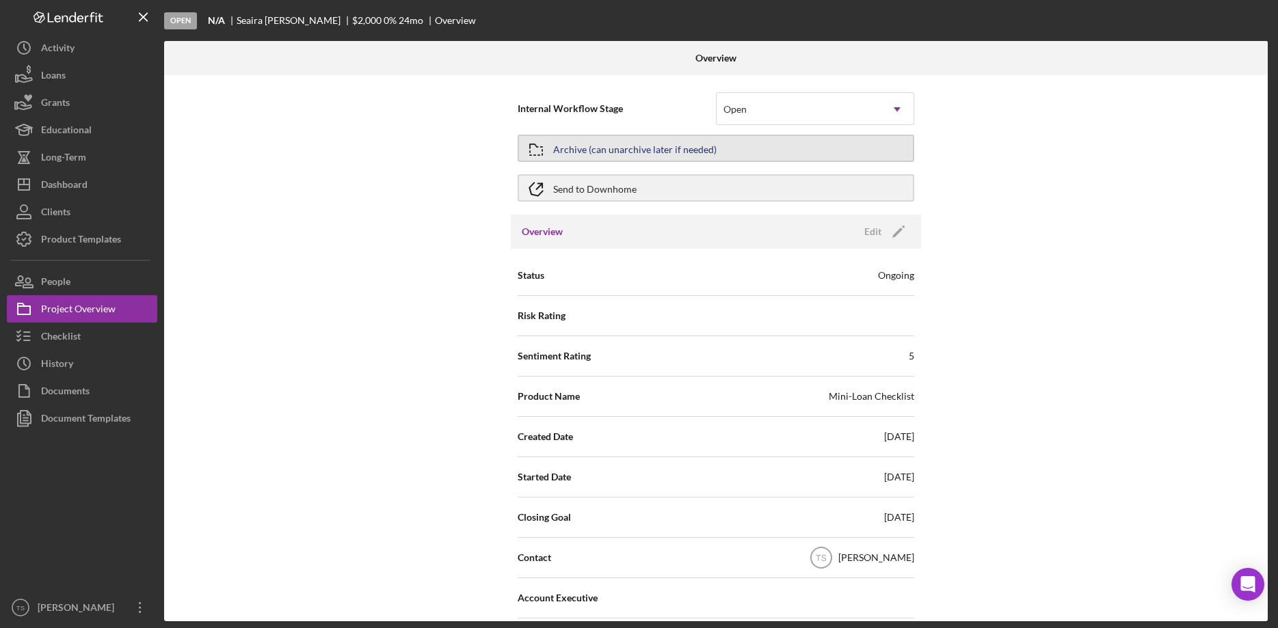
click at [575, 153] on div "Archive (can unarchive later if needed)" at bounding box center [634, 148] width 163 height 25
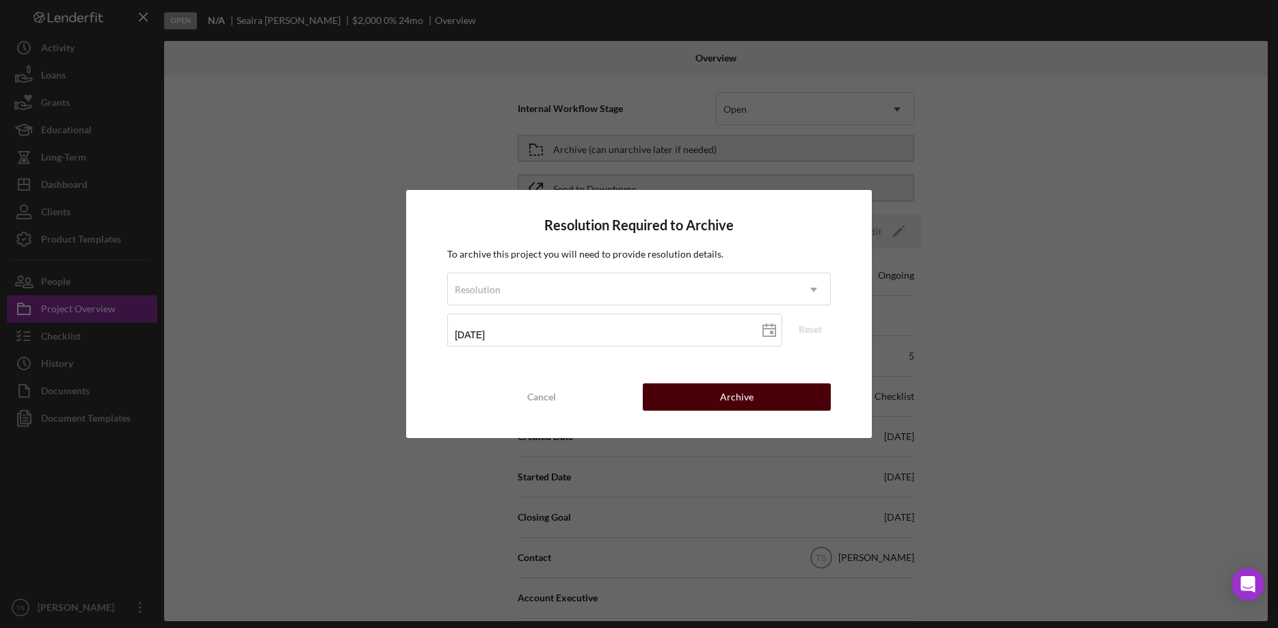
click at [708, 401] on button "Archive" at bounding box center [737, 397] width 188 height 27
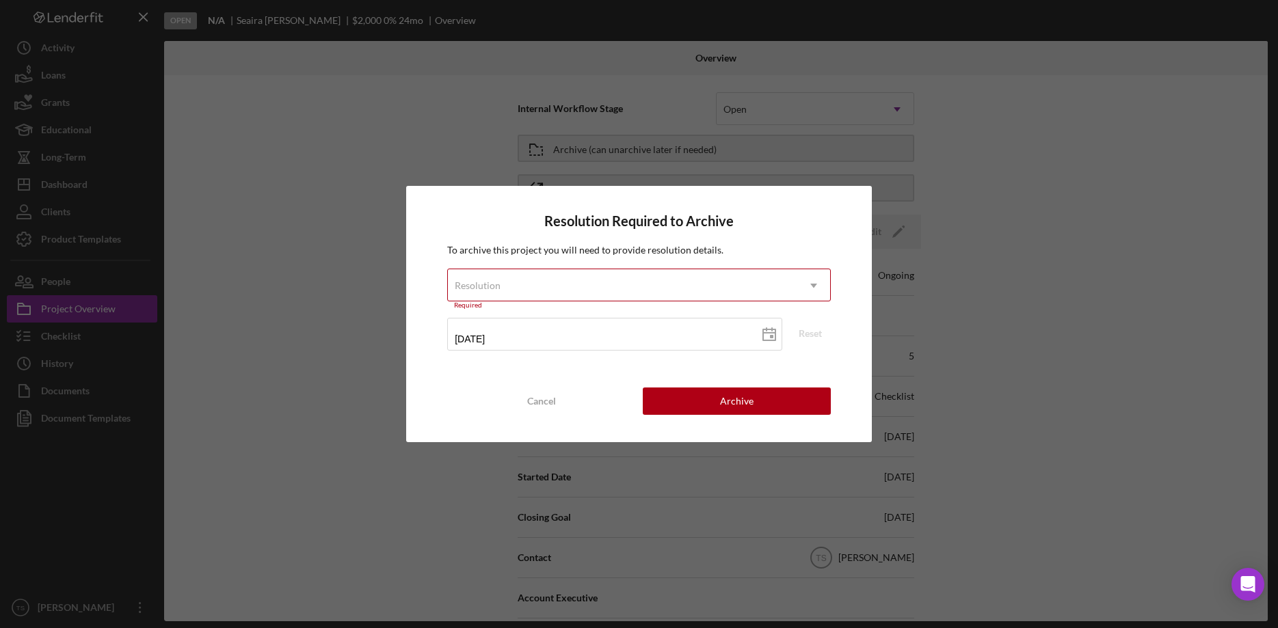
click at [526, 290] on div "Resolution" at bounding box center [622, 285] width 349 height 31
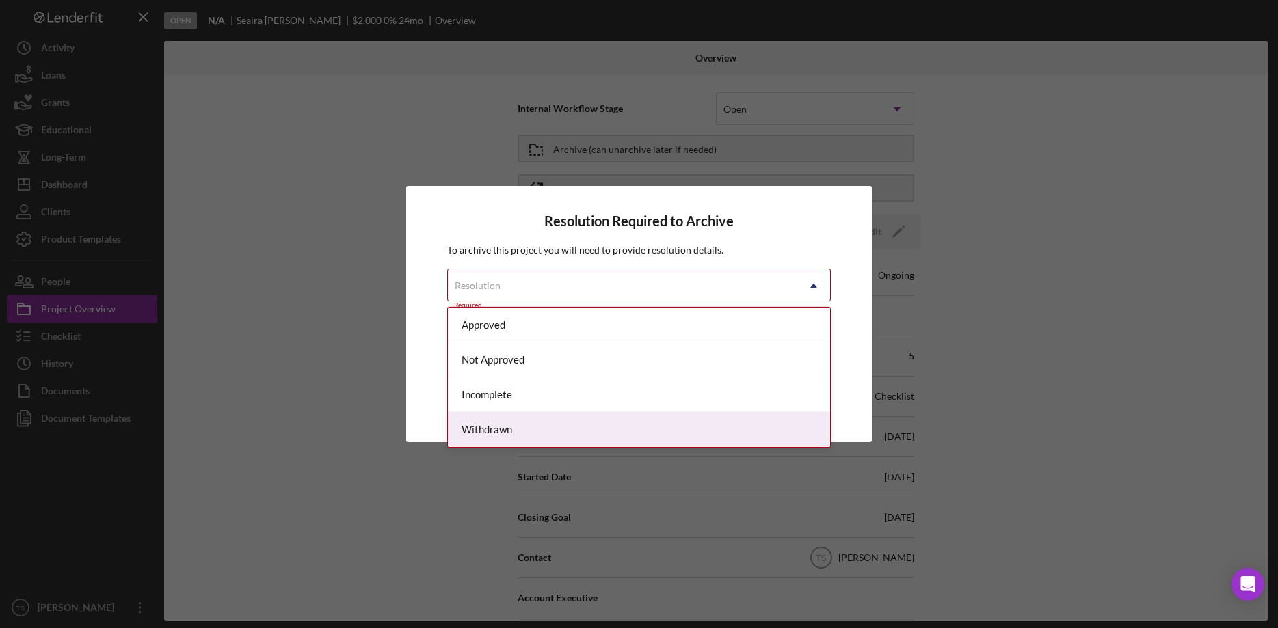
click at [542, 429] on div "Withdrawn" at bounding box center [639, 429] width 382 height 35
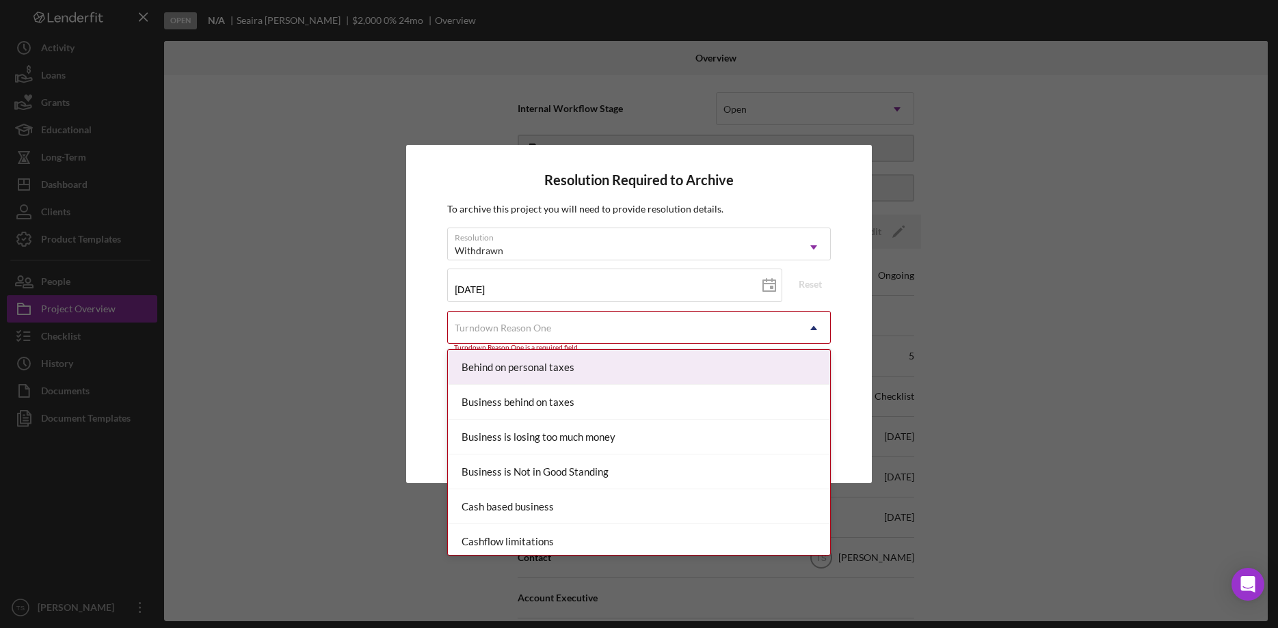
click at [546, 330] on div "Turndown Reason One" at bounding box center [503, 328] width 96 height 11
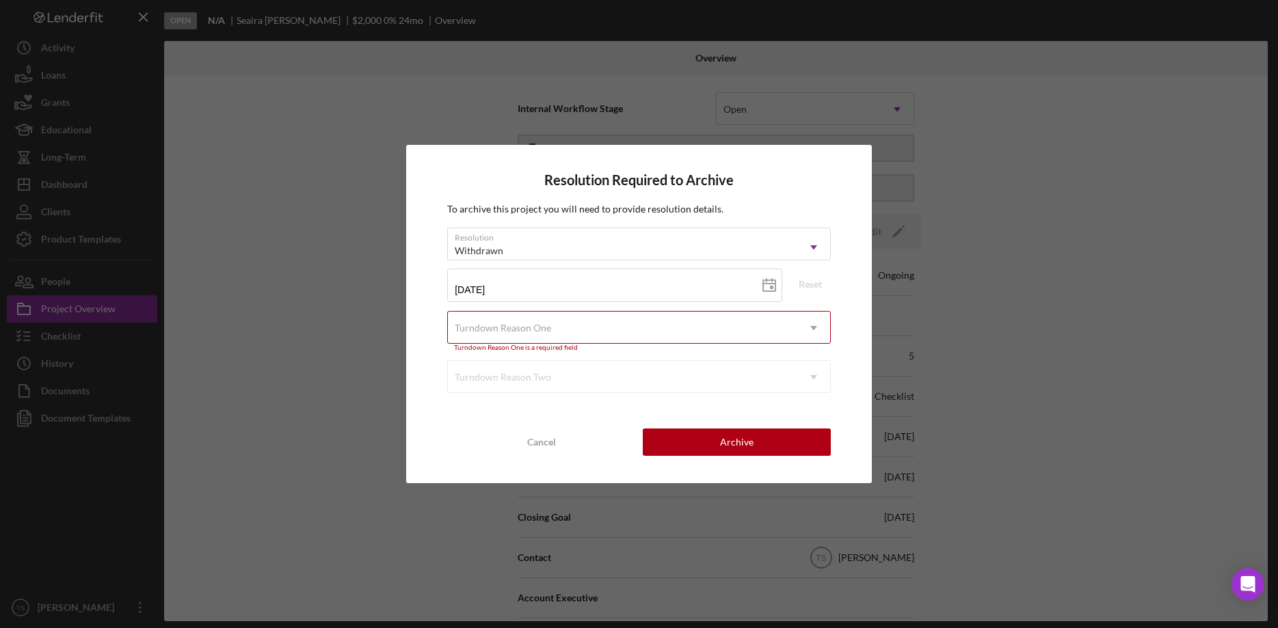
click at [535, 328] on div "Turndown Reason One" at bounding box center [503, 328] width 96 height 11
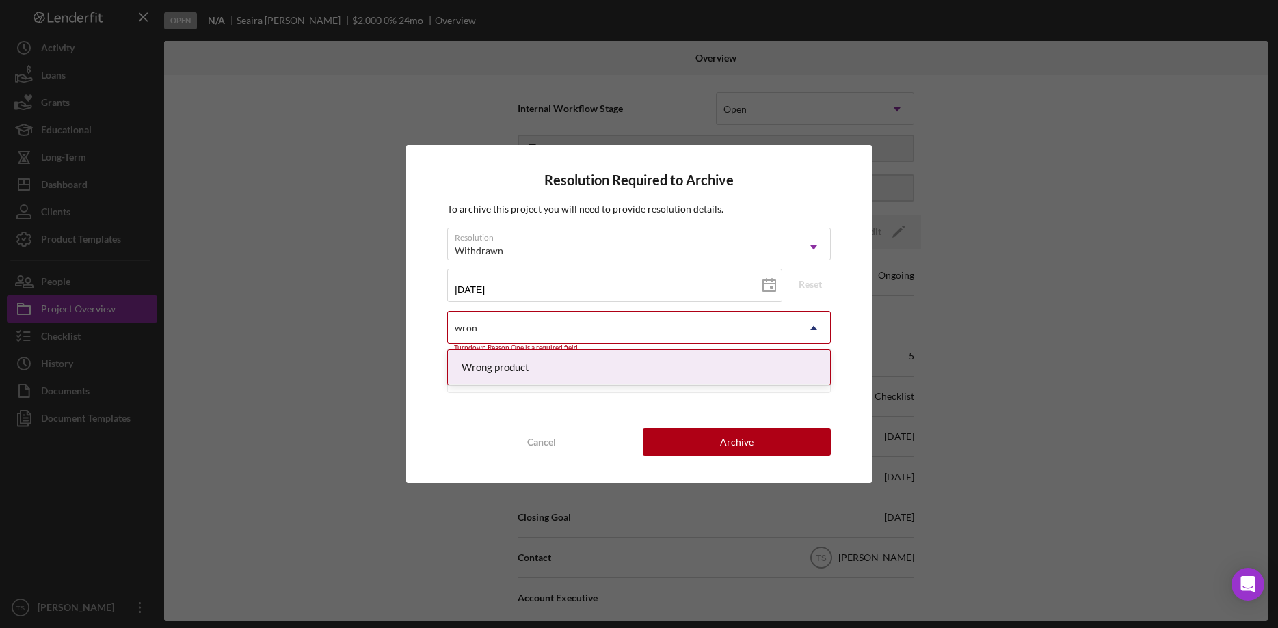
type input "wrong"
click at [577, 362] on div "Wrong product" at bounding box center [639, 367] width 382 height 35
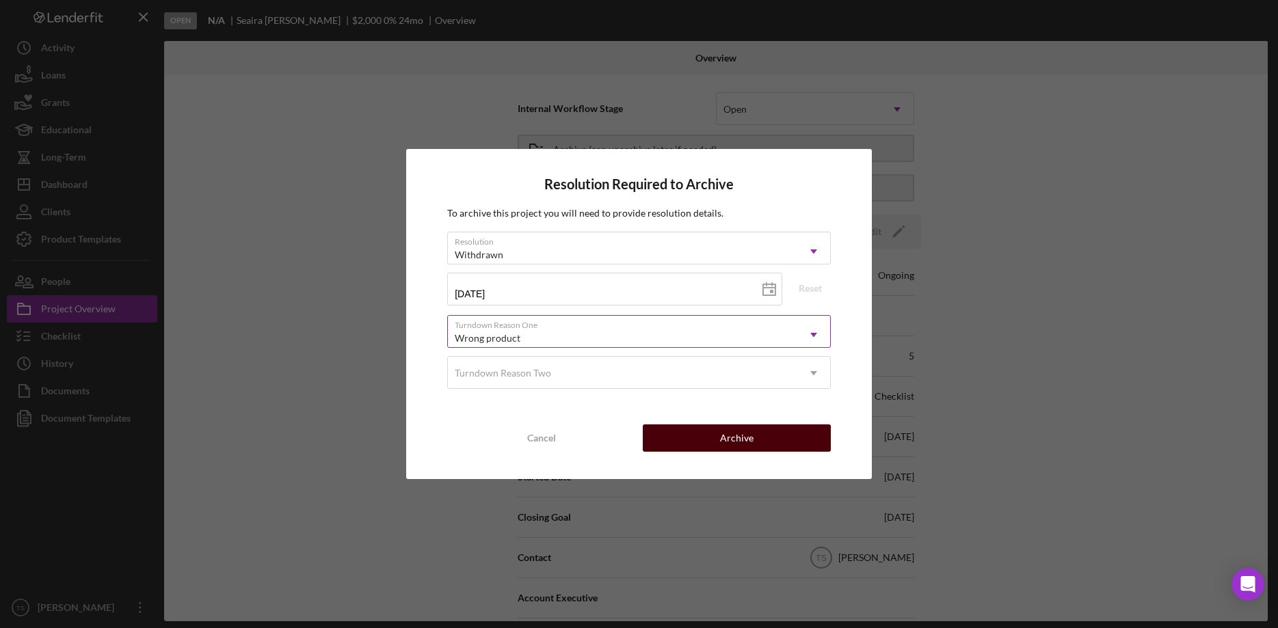
click at [728, 436] on div "Archive" at bounding box center [737, 438] width 34 height 27
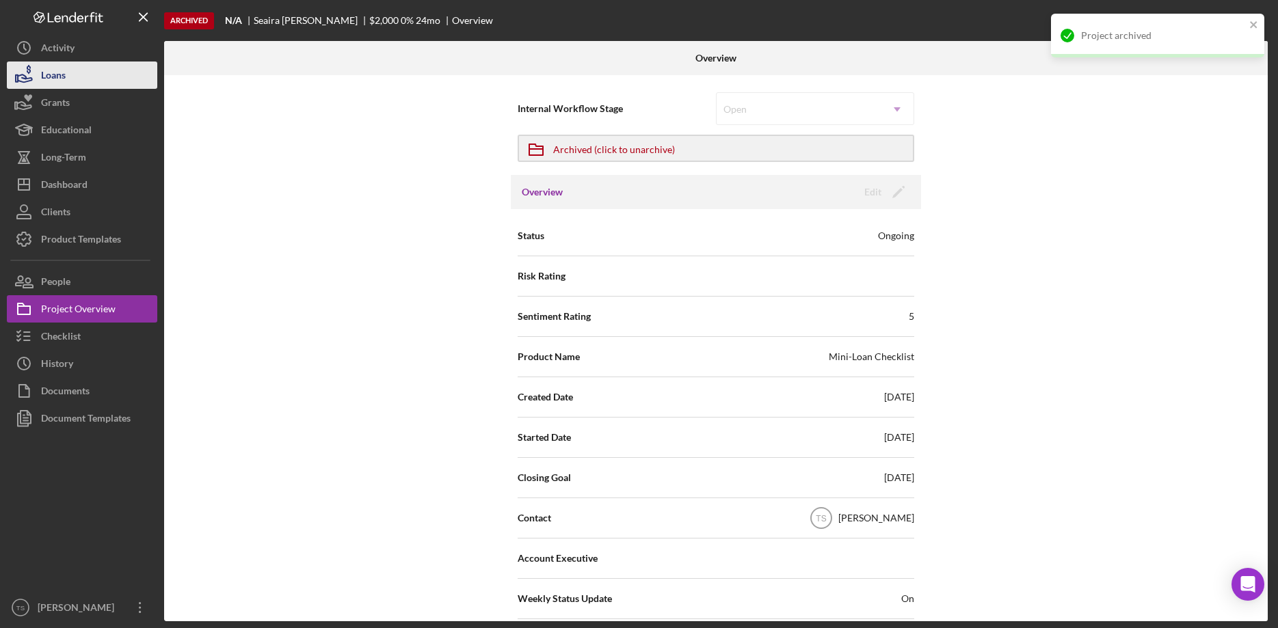
click at [77, 81] on button "Loans" at bounding box center [82, 75] width 150 height 27
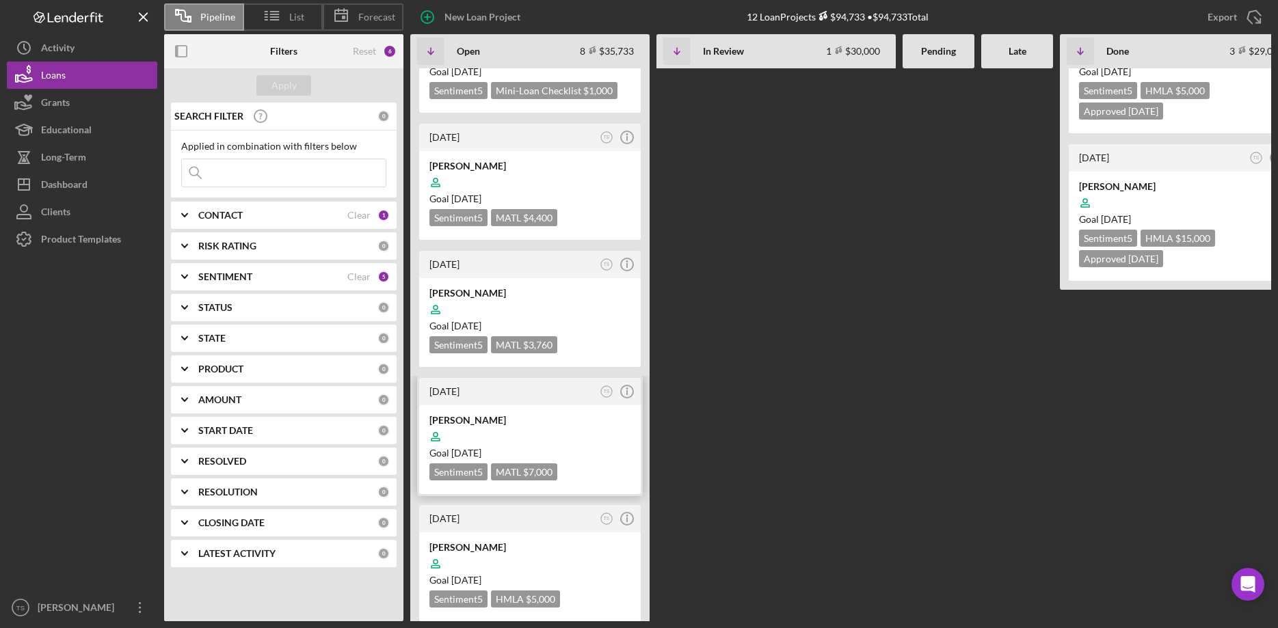
scroll to position [349, 0]
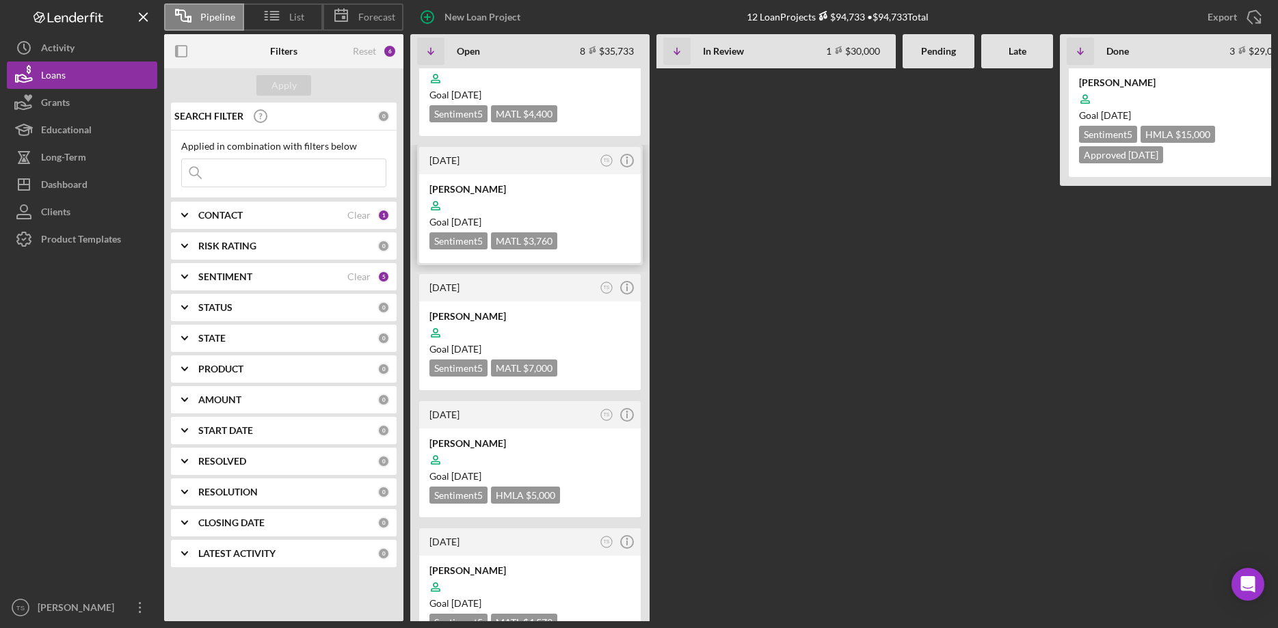
click at [532, 183] on div "[PERSON_NAME]" at bounding box center [529, 190] width 201 height 14
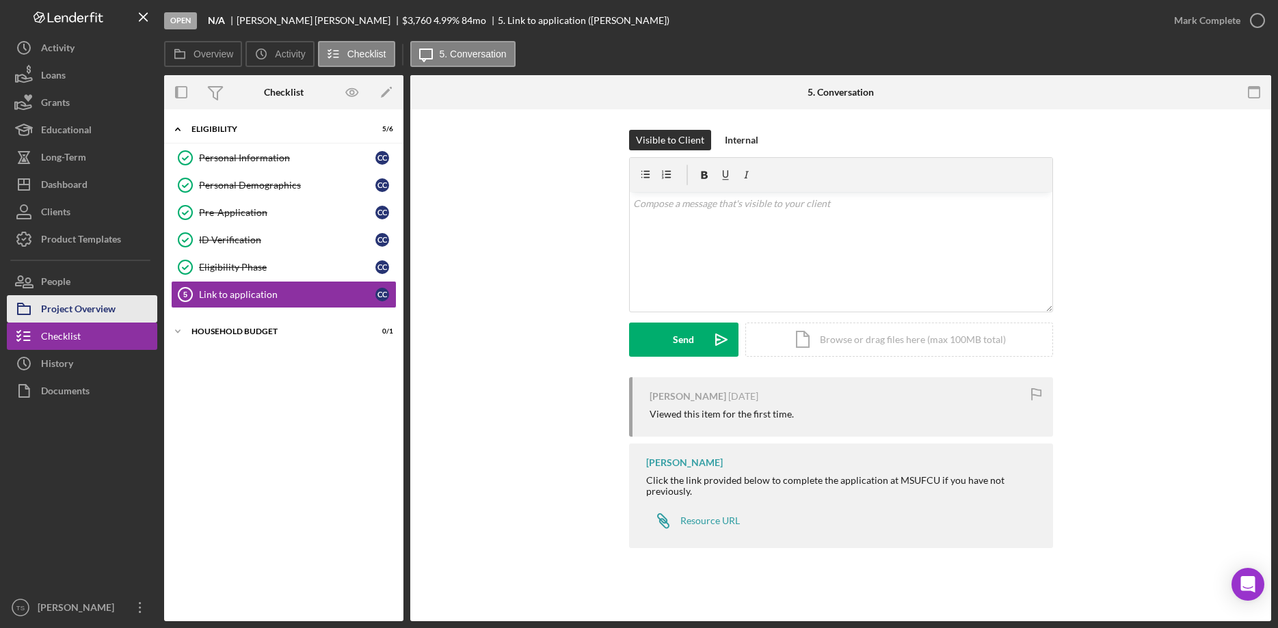
click at [87, 302] on div "Project Overview" at bounding box center [78, 310] width 75 height 31
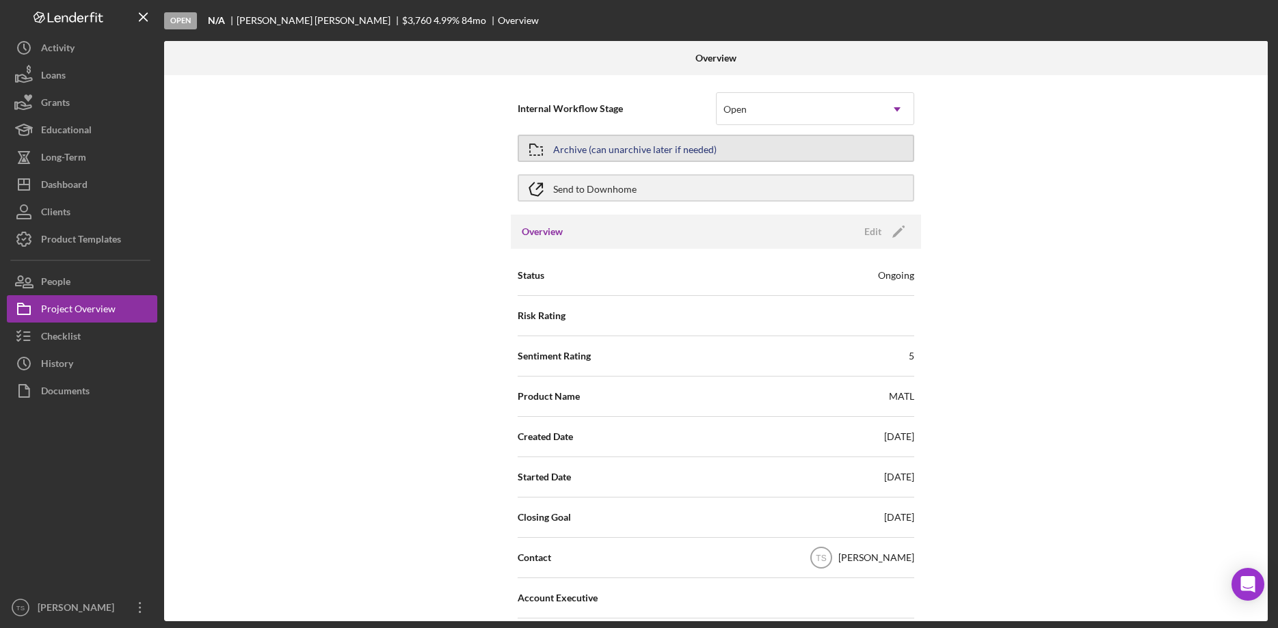
click at [634, 152] on div "Archive (can unarchive later if needed)" at bounding box center [634, 148] width 163 height 25
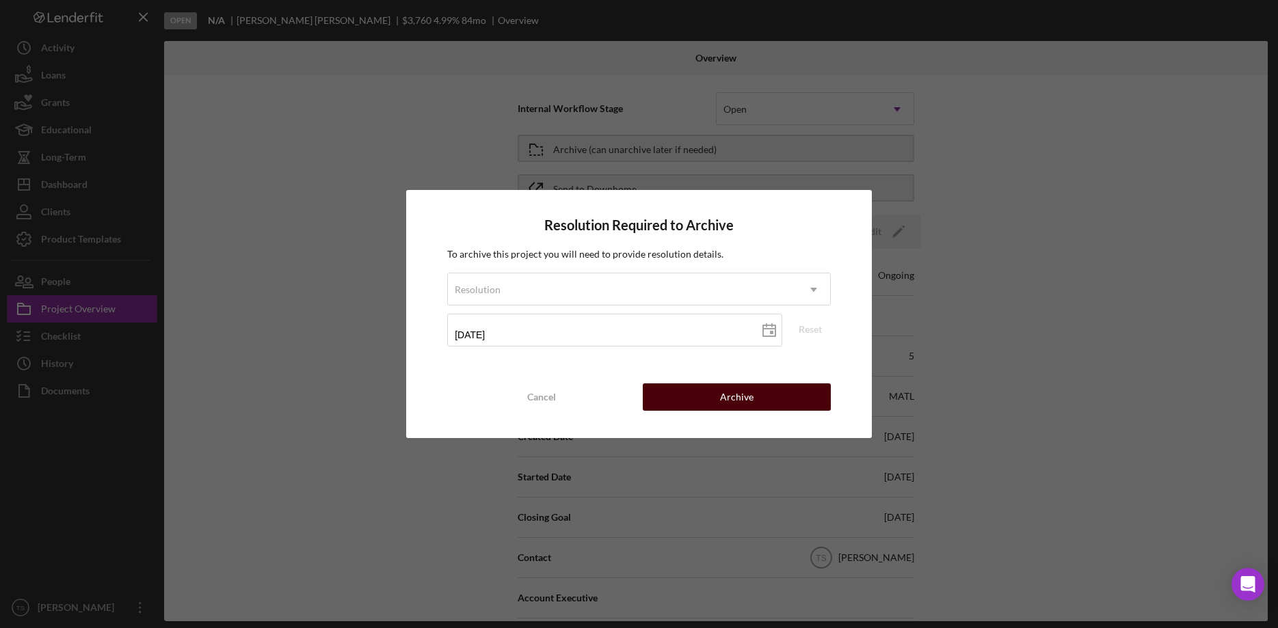
click at [708, 401] on button "Archive" at bounding box center [737, 397] width 188 height 27
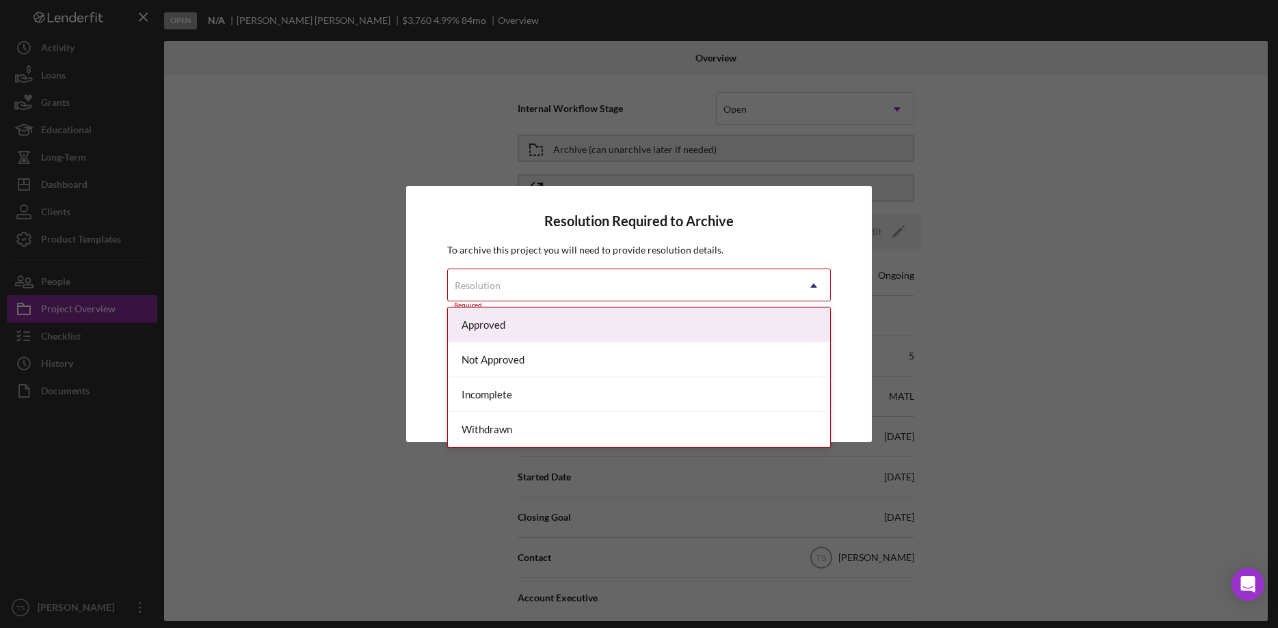
click at [540, 289] on div "Resolution" at bounding box center [622, 285] width 349 height 31
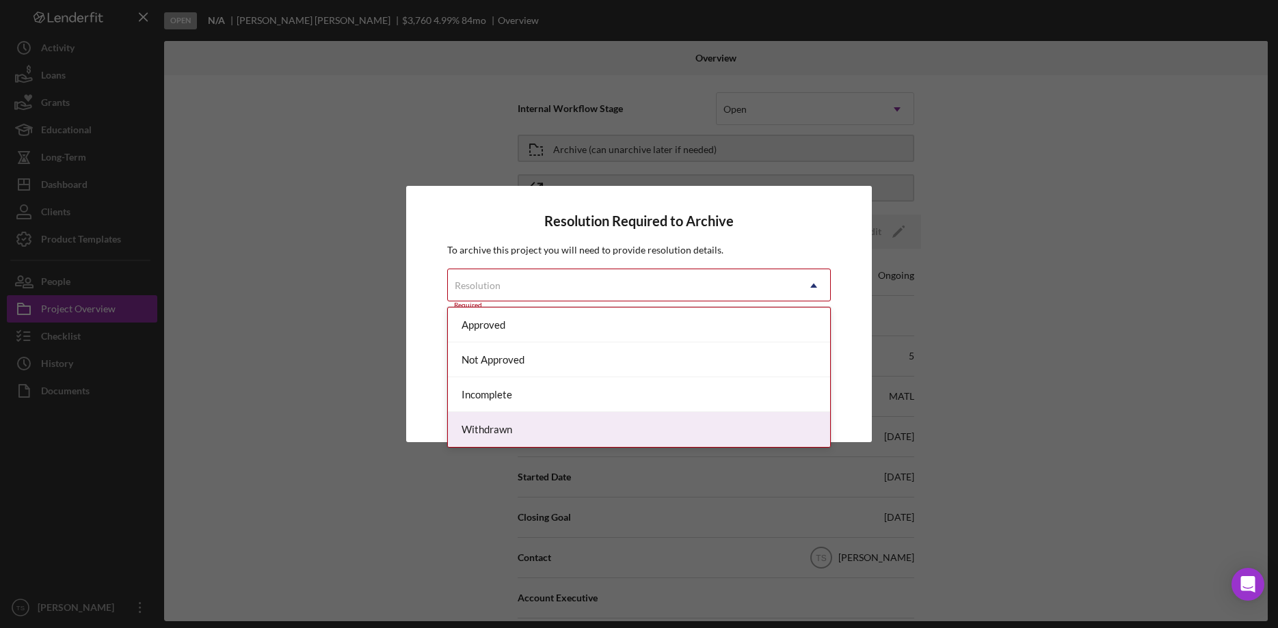
click at [537, 427] on div "Withdrawn" at bounding box center [639, 429] width 382 height 35
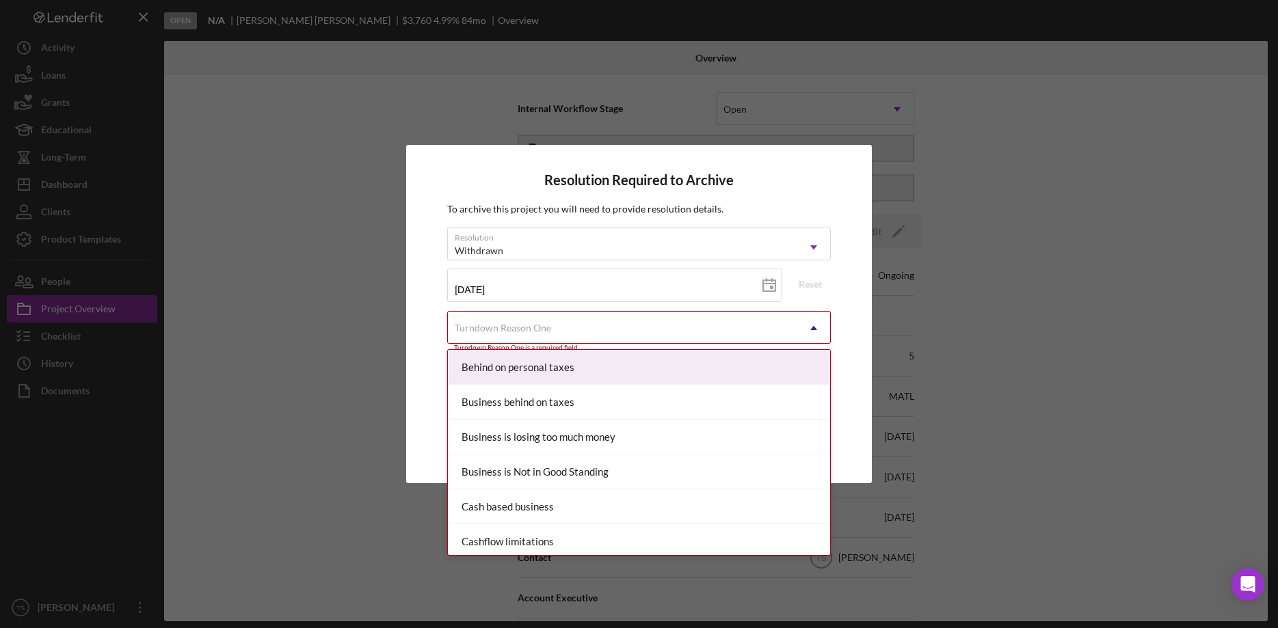
click at [516, 325] on div "Turndown Reason One" at bounding box center [503, 328] width 96 height 11
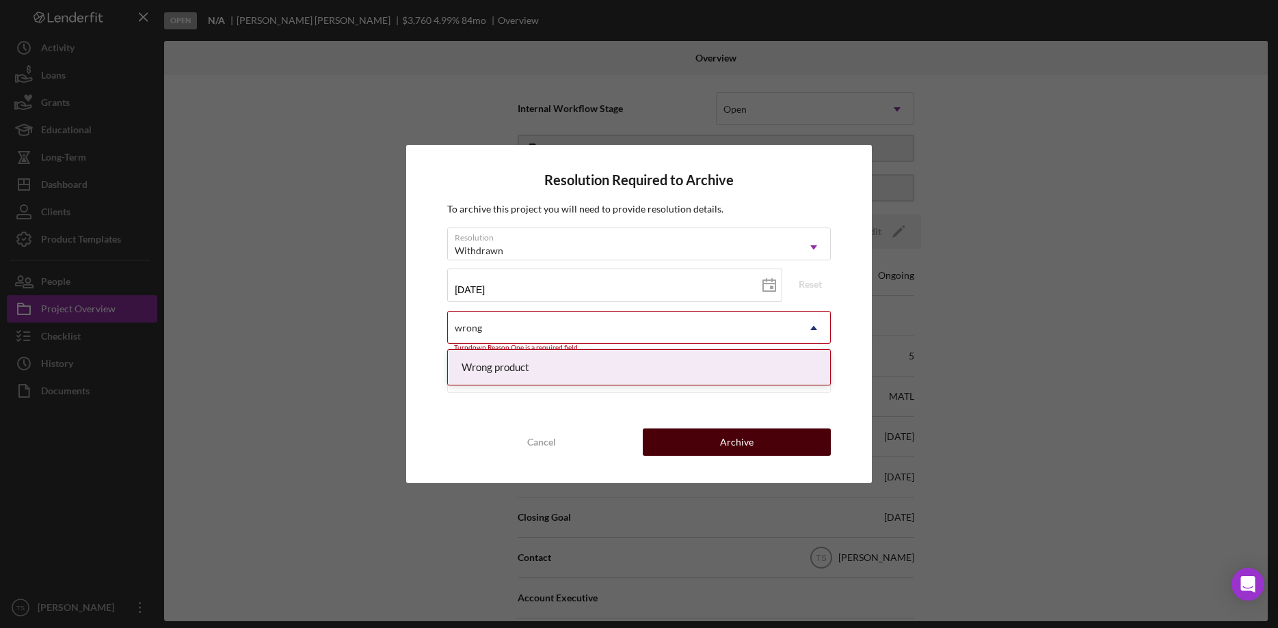
type input "wrong"
click at [689, 445] on button "Archive" at bounding box center [737, 442] width 188 height 27
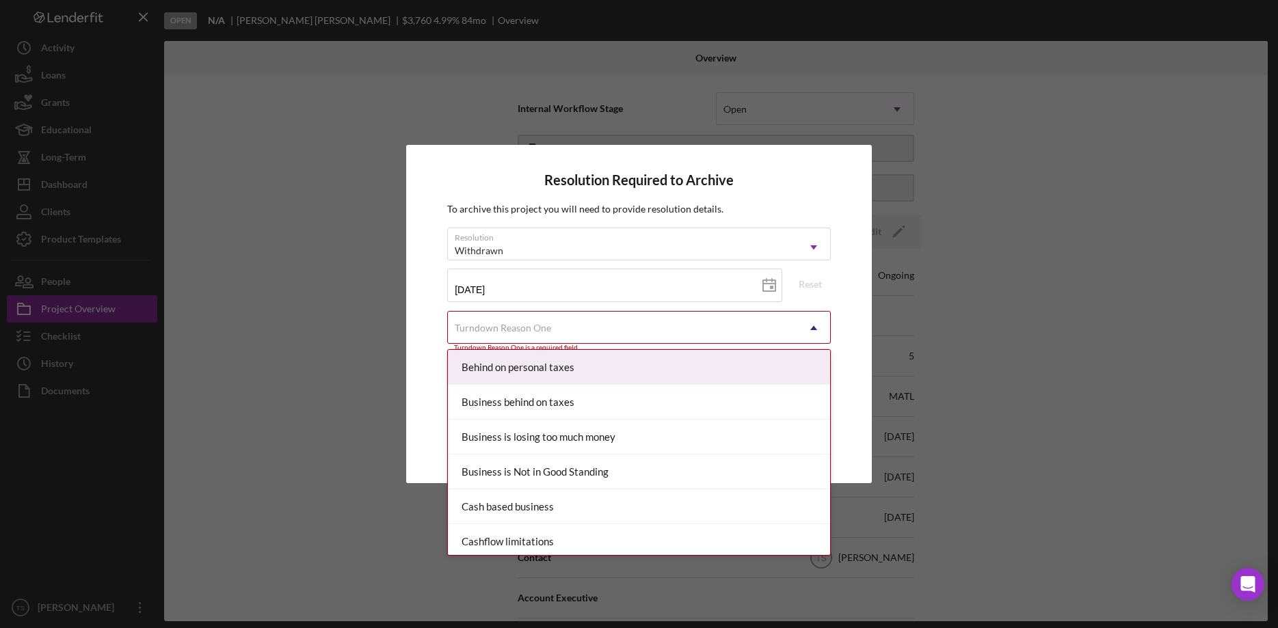
click at [540, 334] on div "Turndown Reason One" at bounding box center [622, 327] width 349 height 31
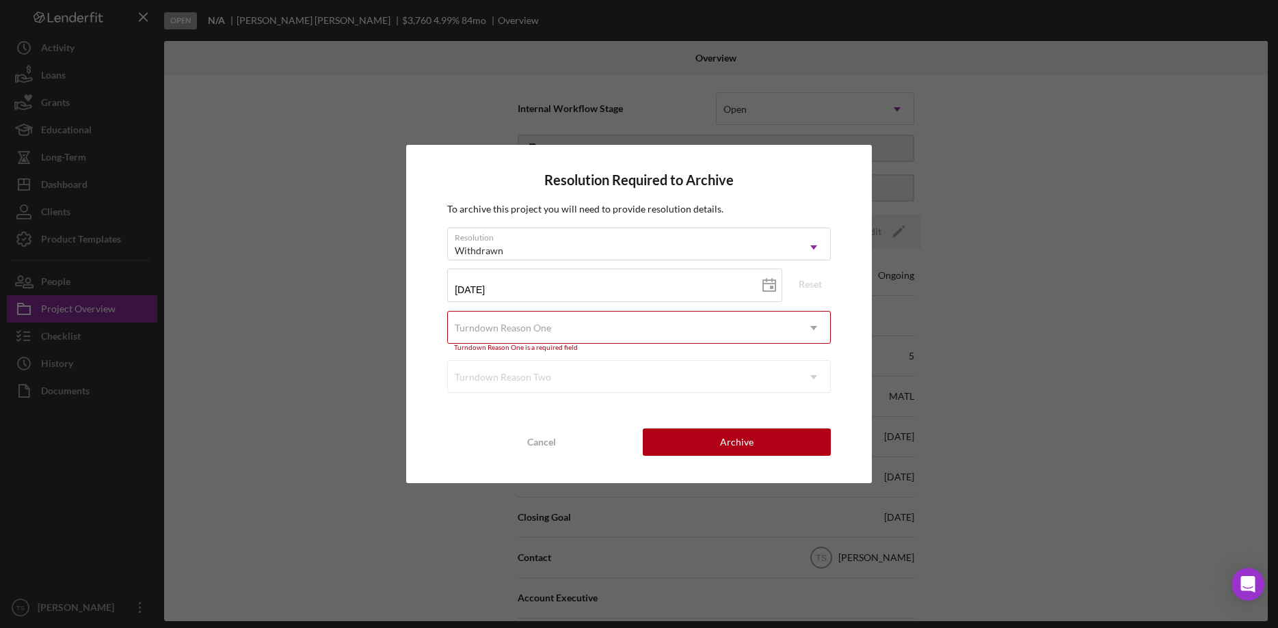
click at [518, 325] on div "Turndown Reason One" at bounding box center [503, 328] width 96 height 11
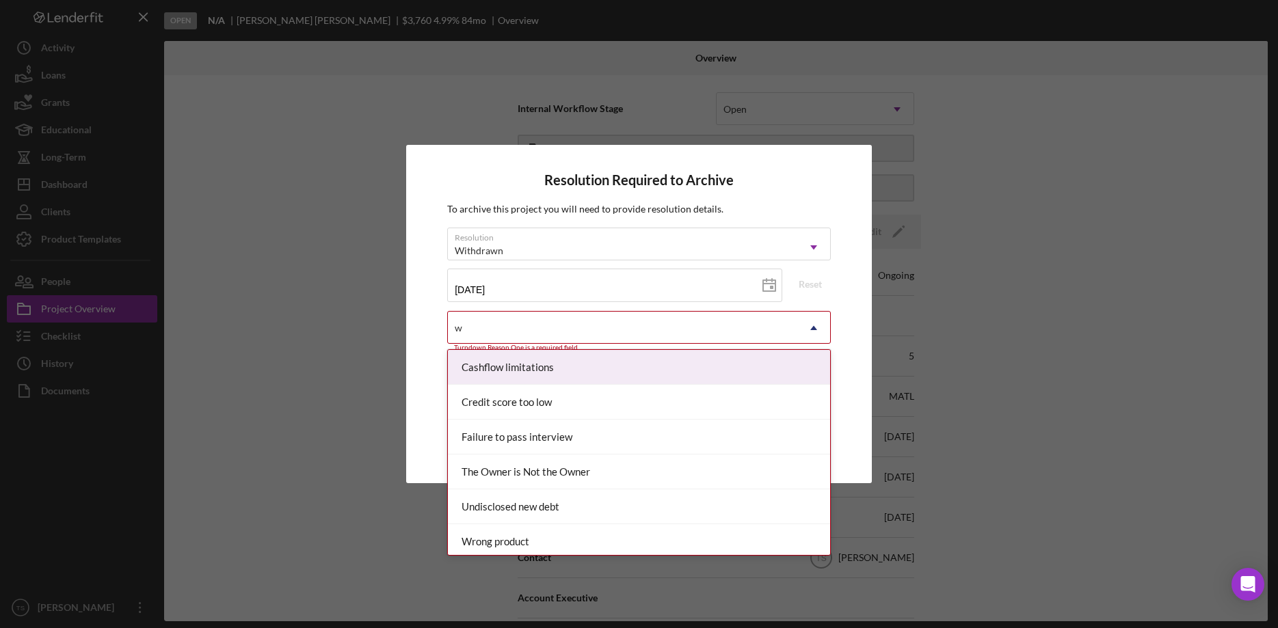
type input "wr"
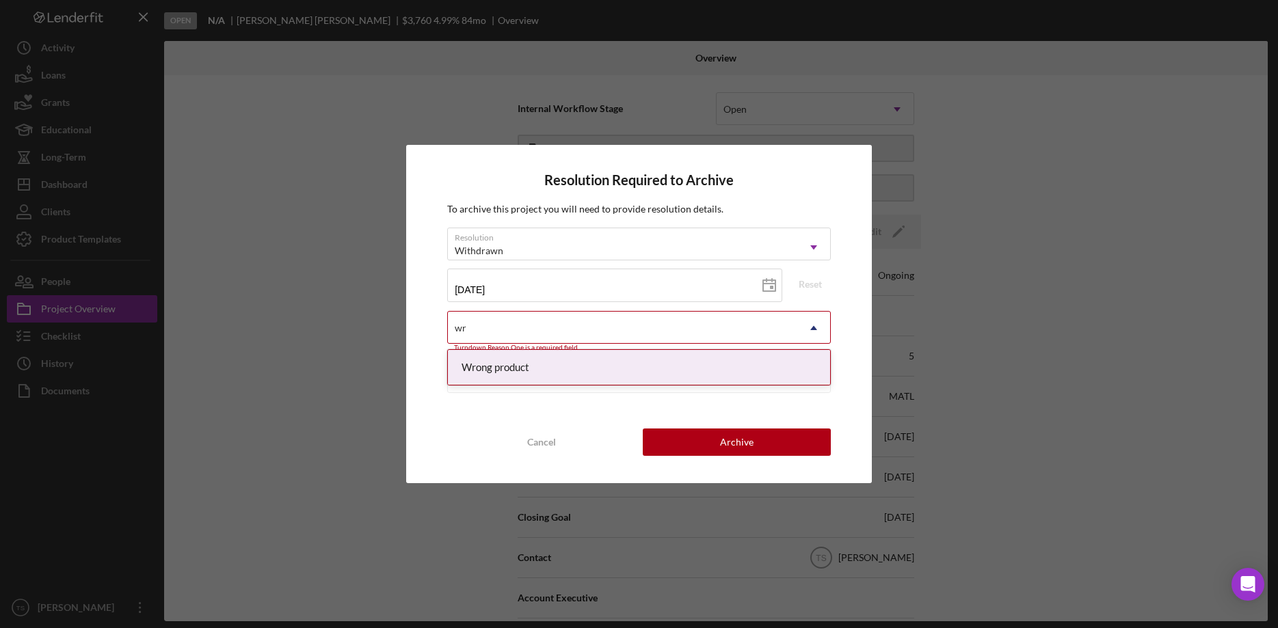
click at [556, 373] on div "Wrong product" at bounding box center [639, 367] width 382 height 35
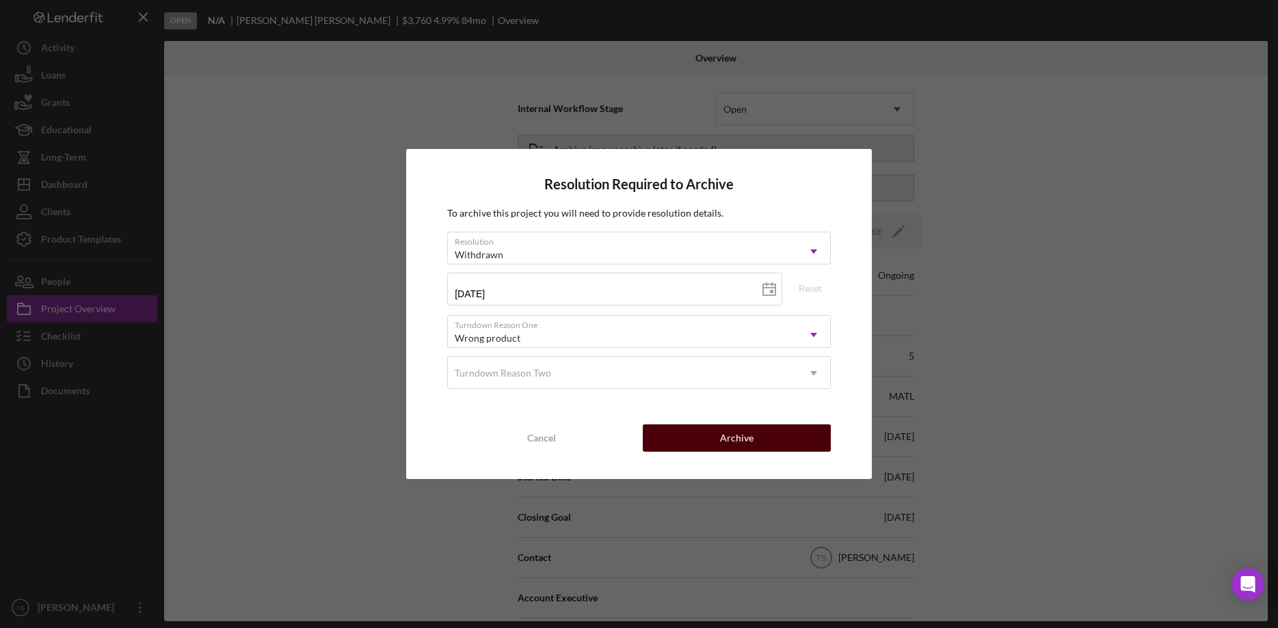
click at [730, 441] on div "Archive" at bounding box center [737, 438] width 34 height 27
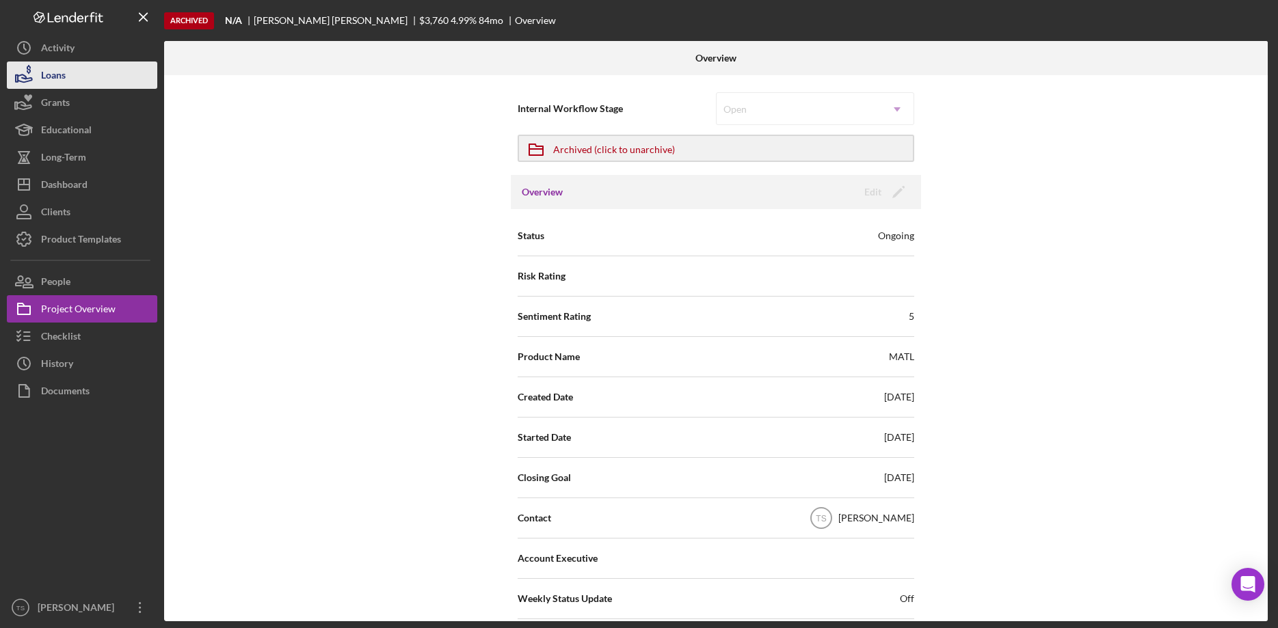
click at [61, 75] on div "Loans" at bounding box center [53, 77] width 25 height 31
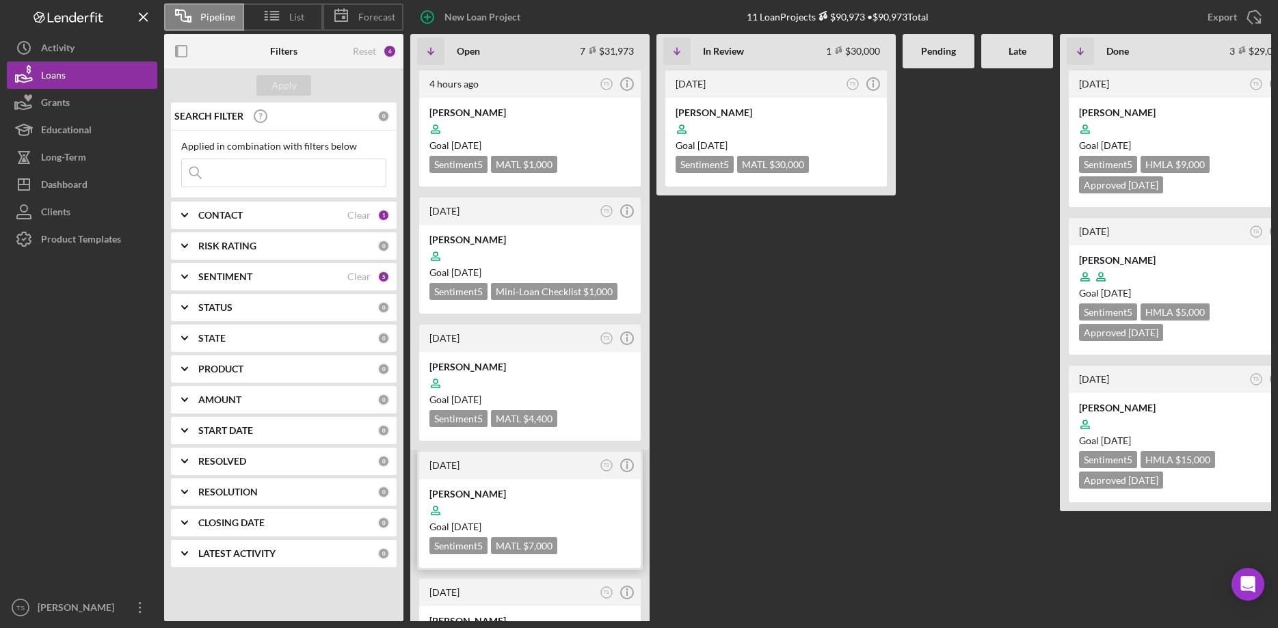
click at [489, 490] on div "[PERSON_NAME]" at bounding box center [529, 495] width 201 height 14
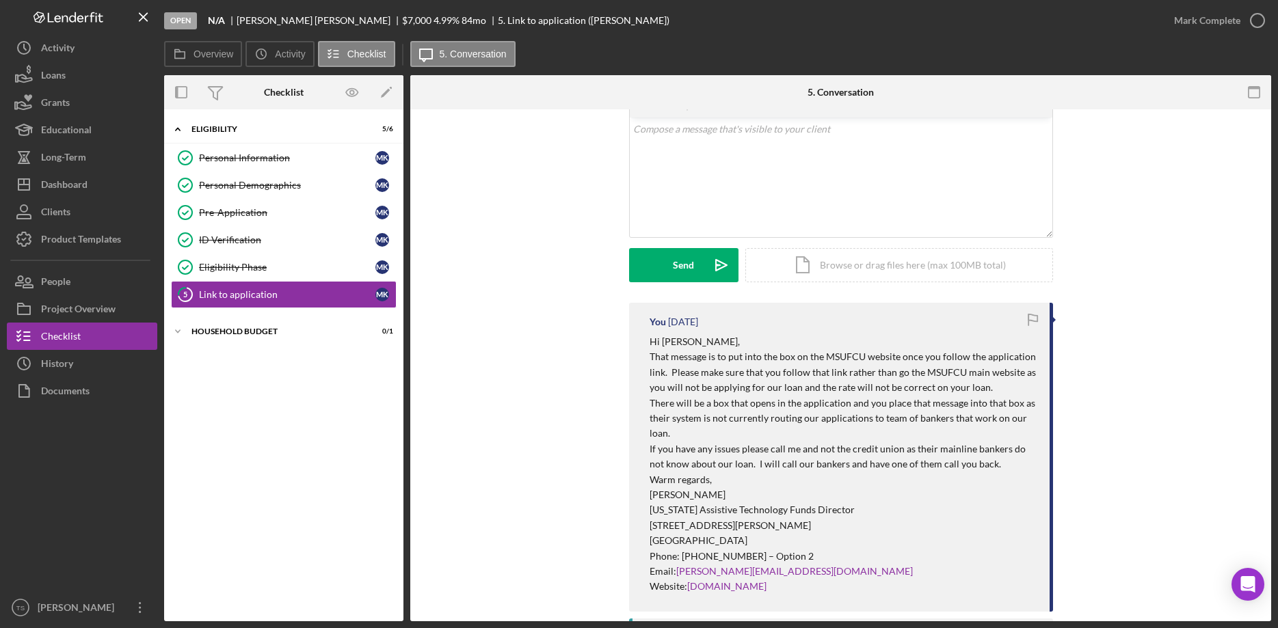
scroll to position [139, 0]
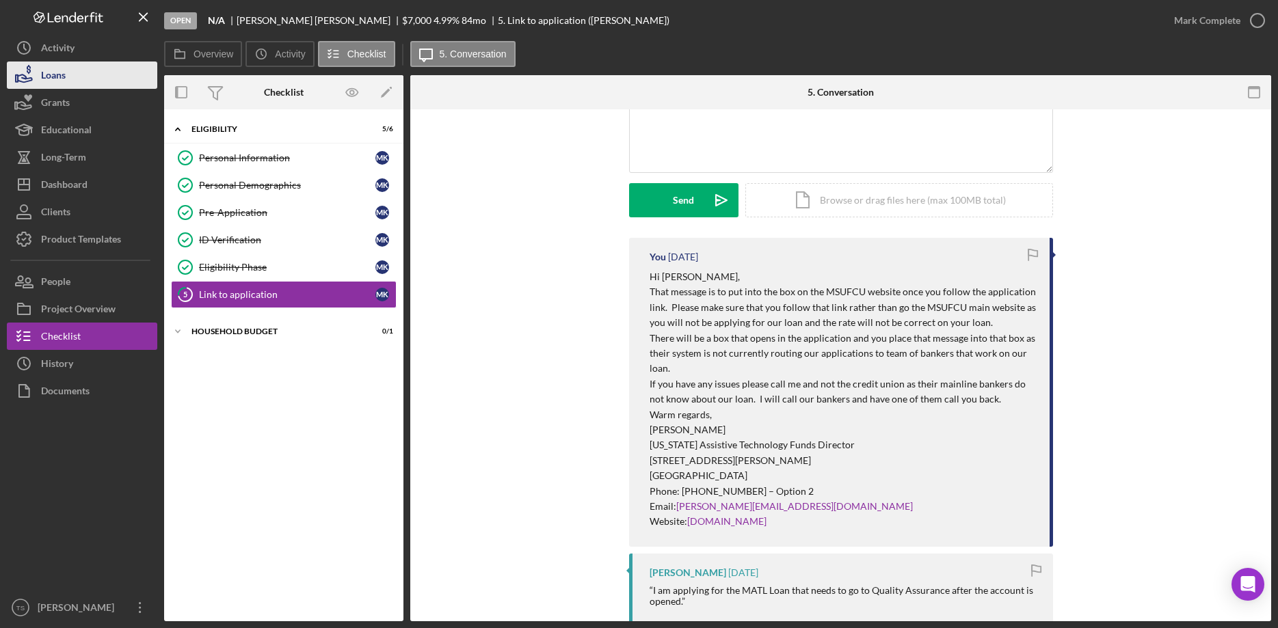
click at [66, 77] on button "Loans" at bounding box center [82, 75] width 150 height 27
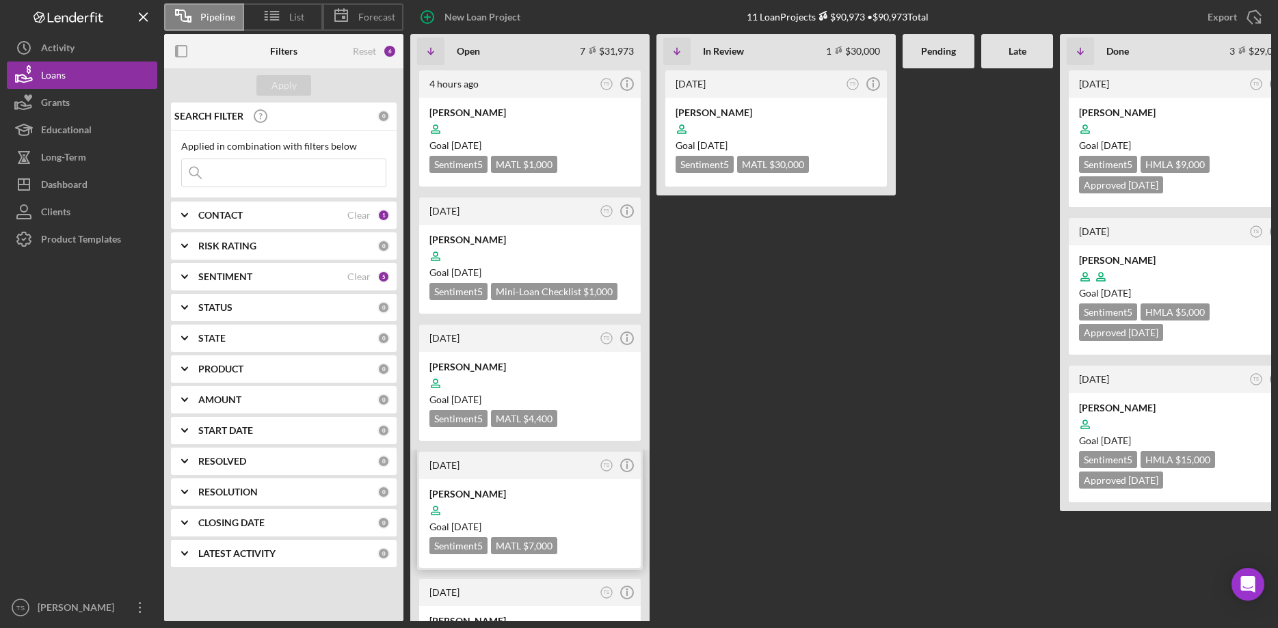
click at [527, 505] on div at bounding box center [529, 511] width 201 height 26
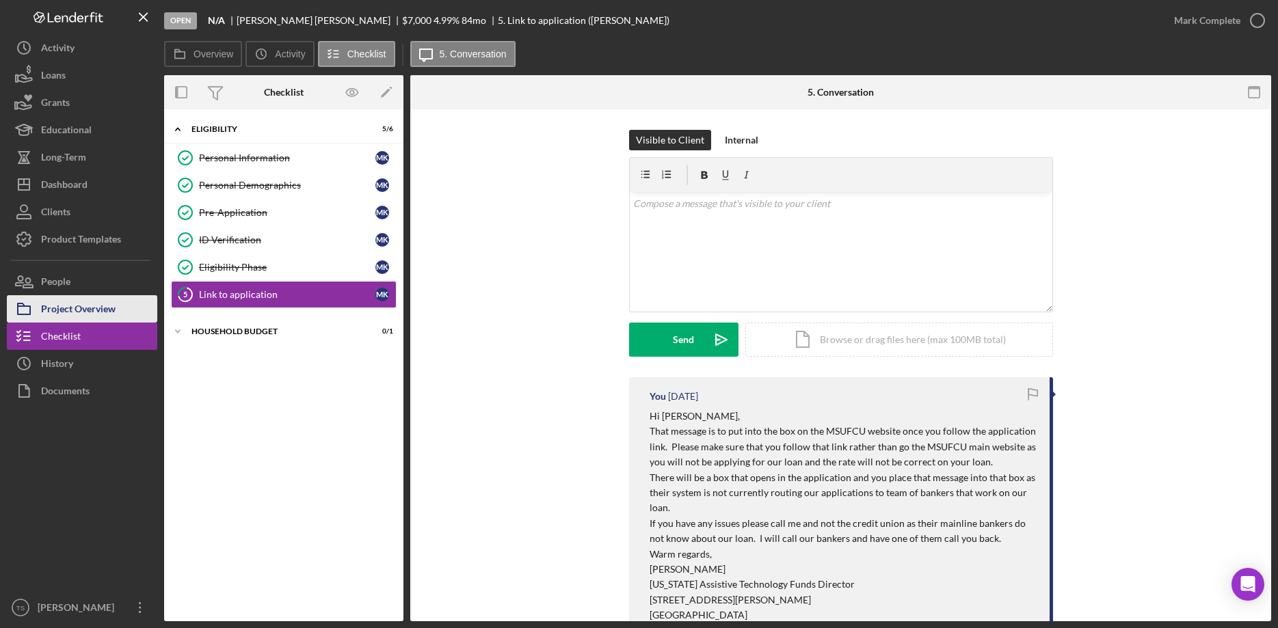
click at [90, 310] on div "Project Overview" at bounding box center [78, 310] width 75 height 31
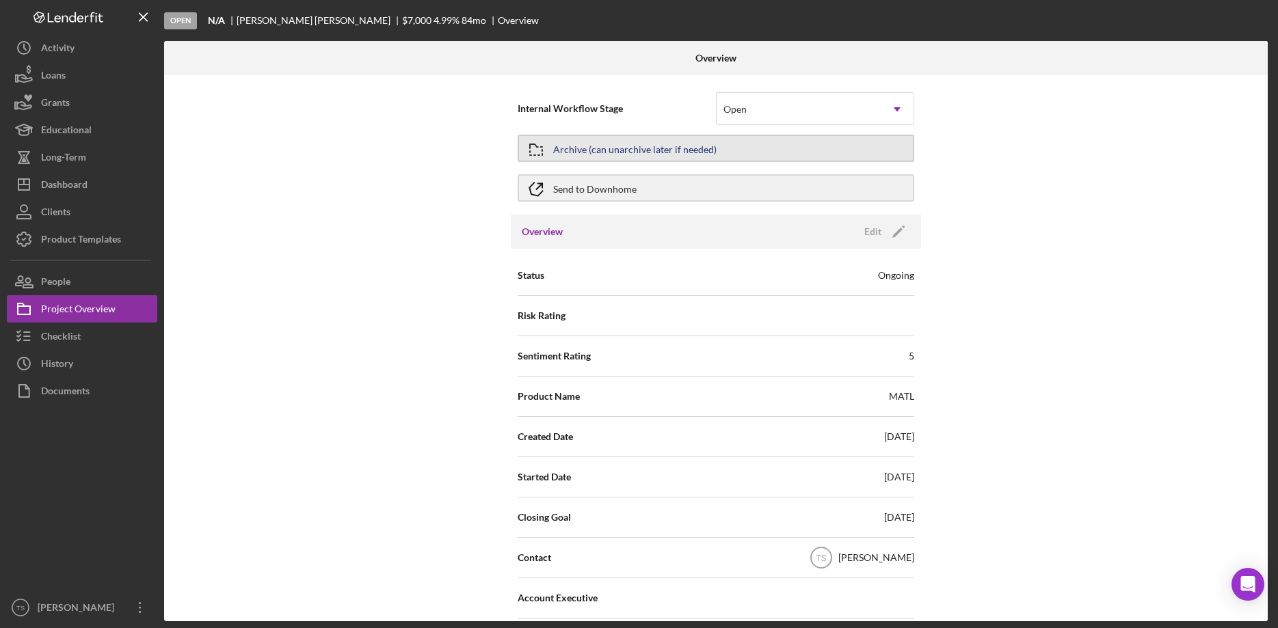
click at [653, 155] on div "Archive (can unarchive later if needed)" at bounding box center [634, 148] width 163 height 25
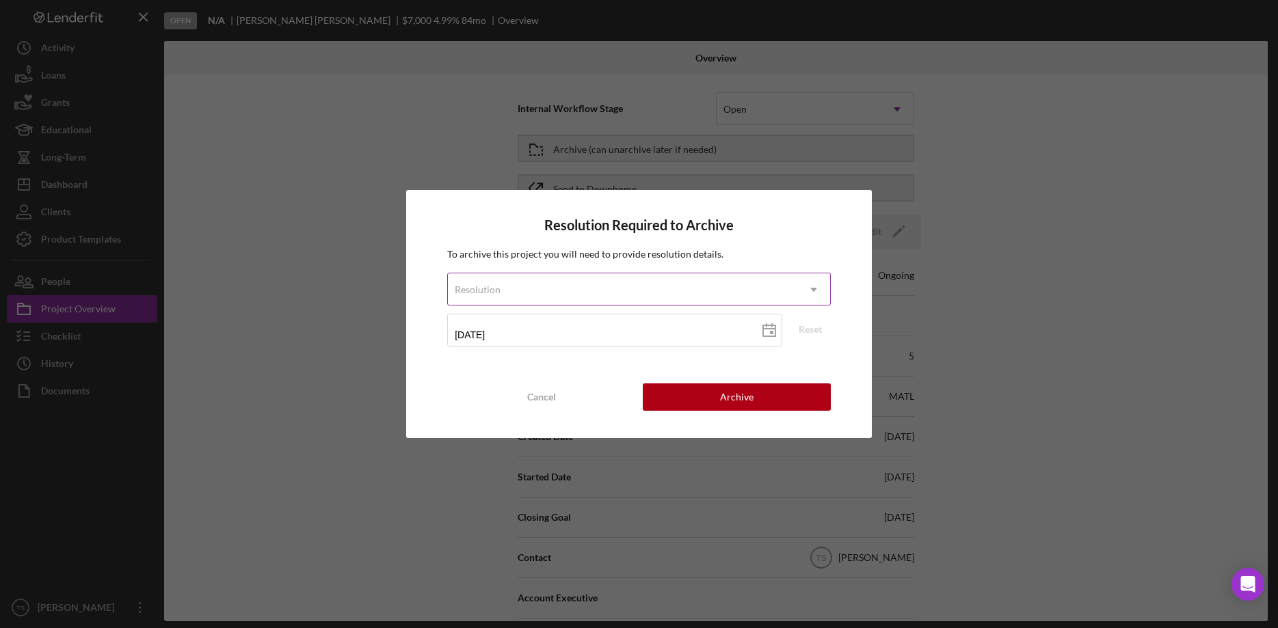
click at [666, 291] on div "Resolution" at bounding box center [622, 289] width 349 height 31
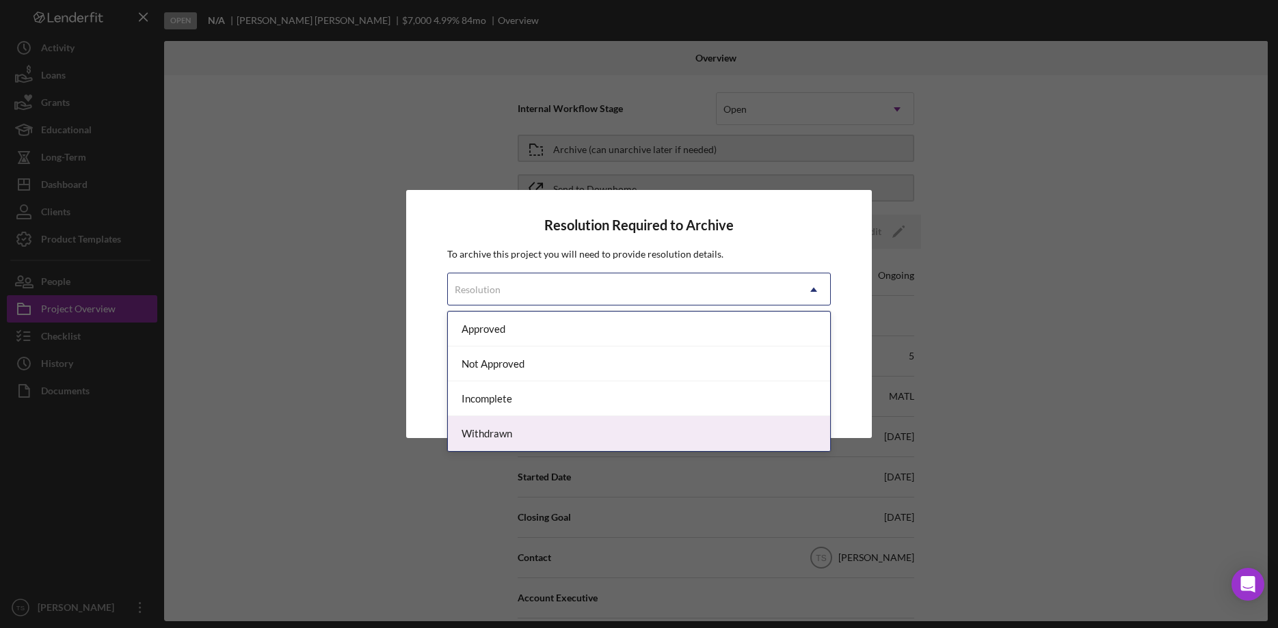
click at [631, 428] on div "Withdrawn" at bounding box center [639, 433] width 382 height 35
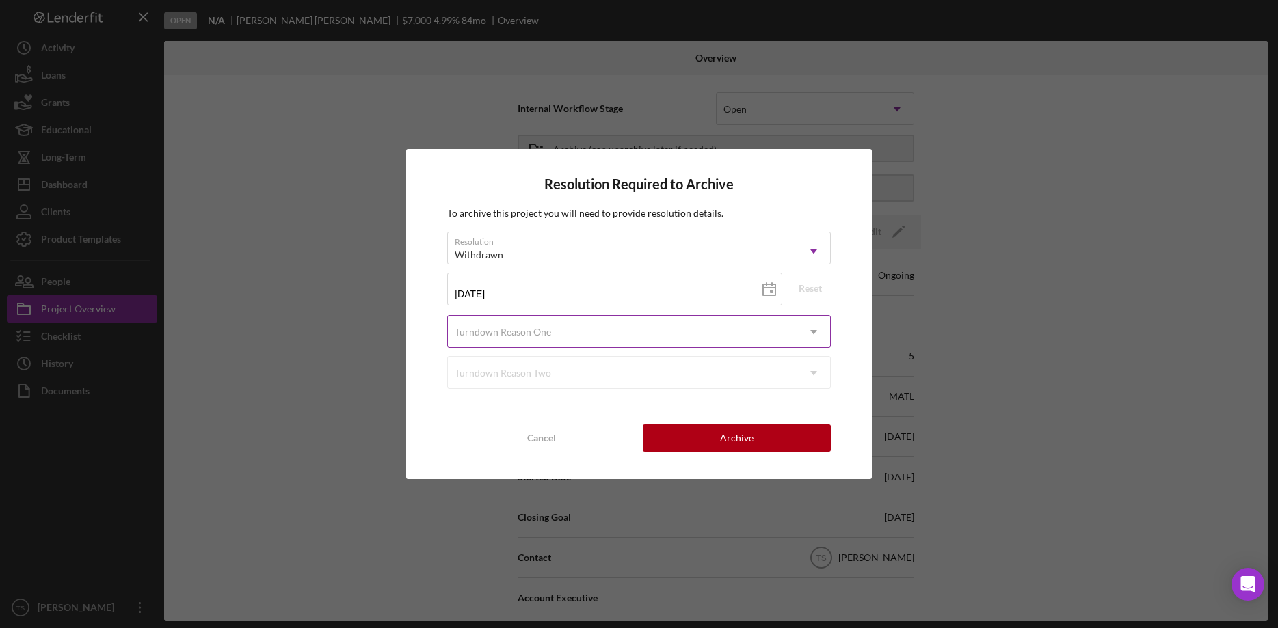
click at [510, 332] on div "Turndown Reason One" at bounding box center [503, 332] width 96 height 11
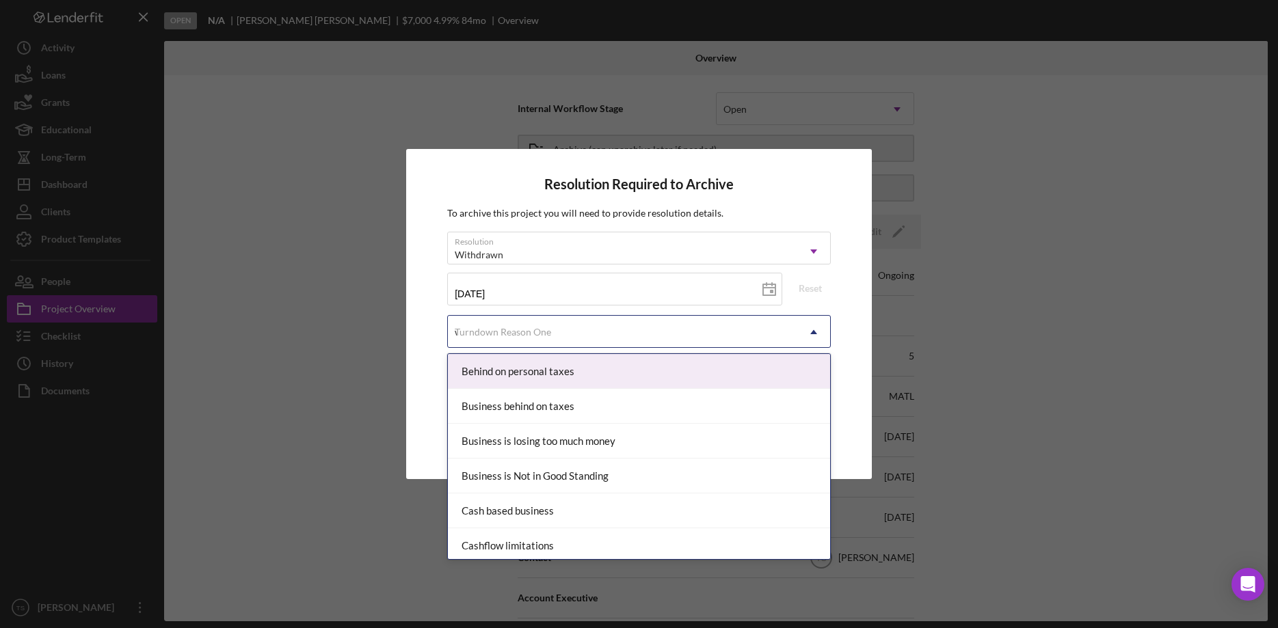
type input "wr"
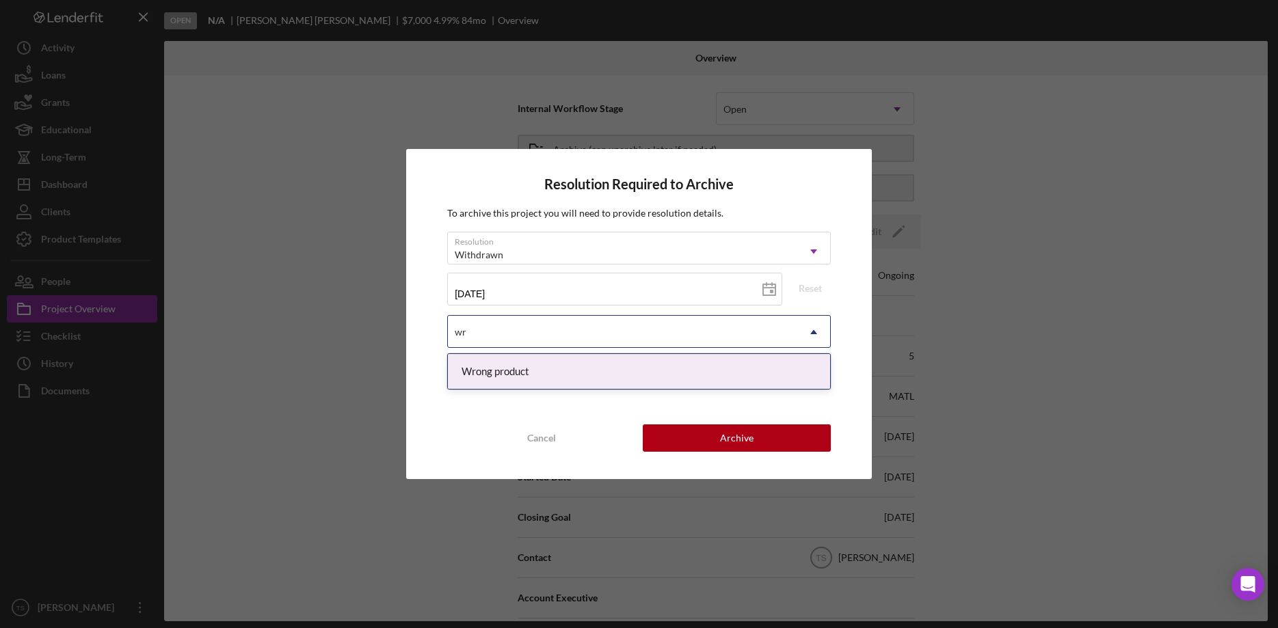
click at [536, 368] on div "Wrong product" at bounding box center [639, 371] width 382 height 35
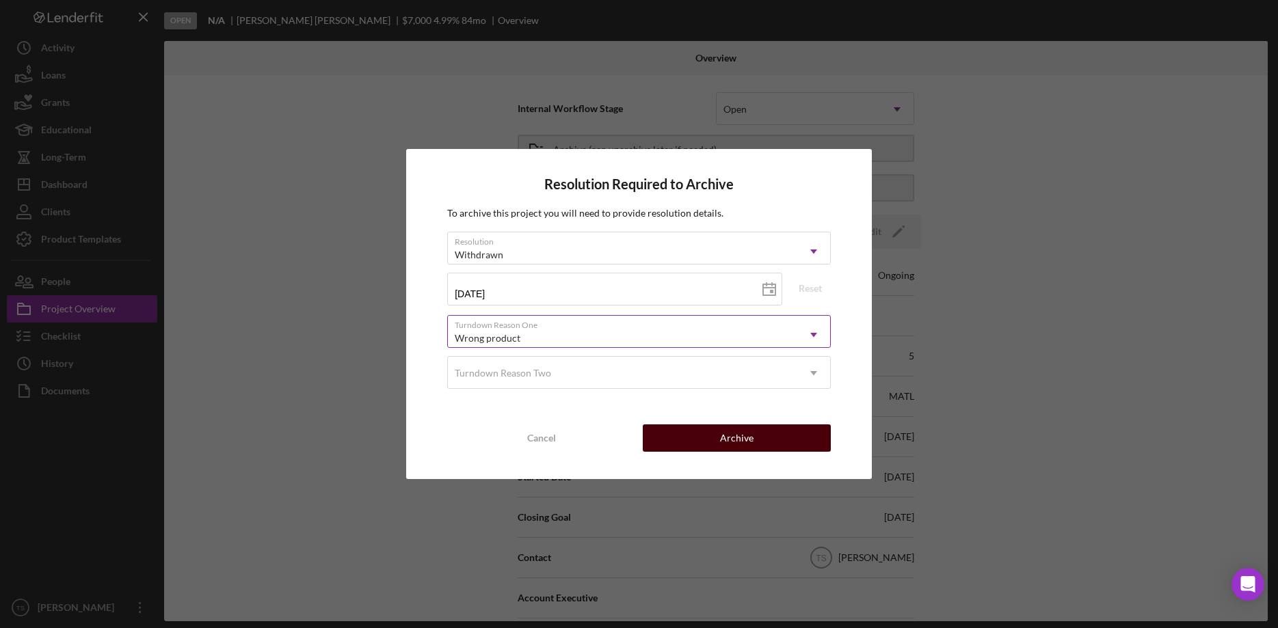
click at [748, 440] on div "Archive" at bounding box center [737, 438] width 34 height 27
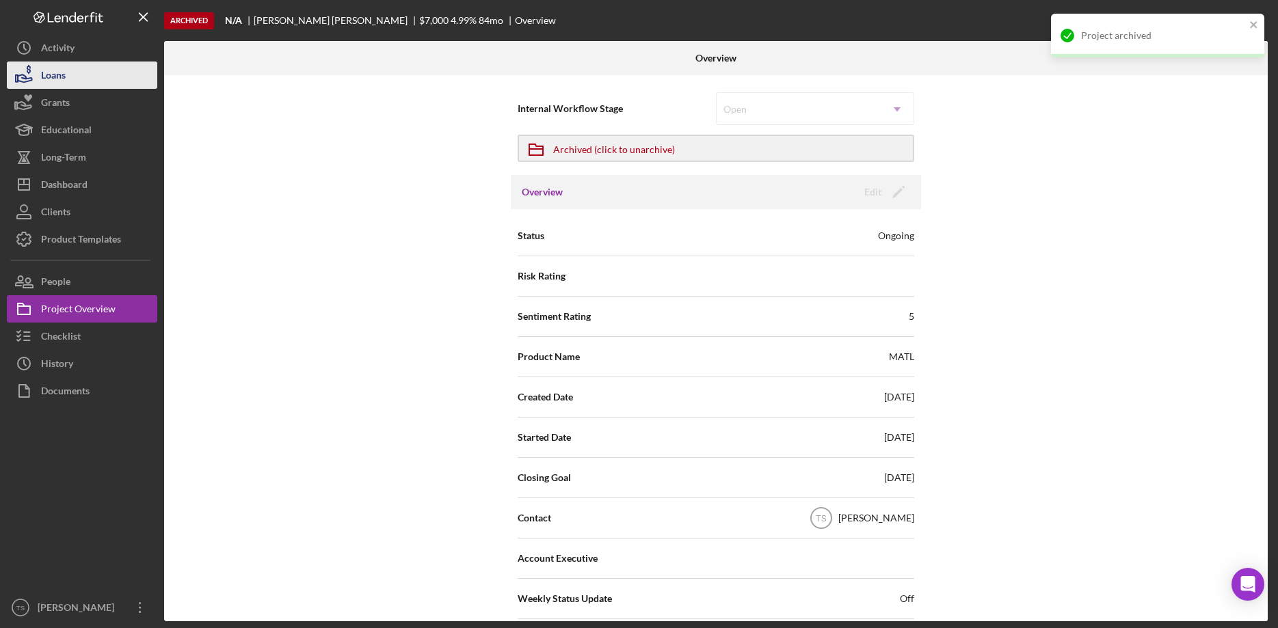
click at [48, 80] on div "Loans" at bounding box center [53, 77] width 25 height 31
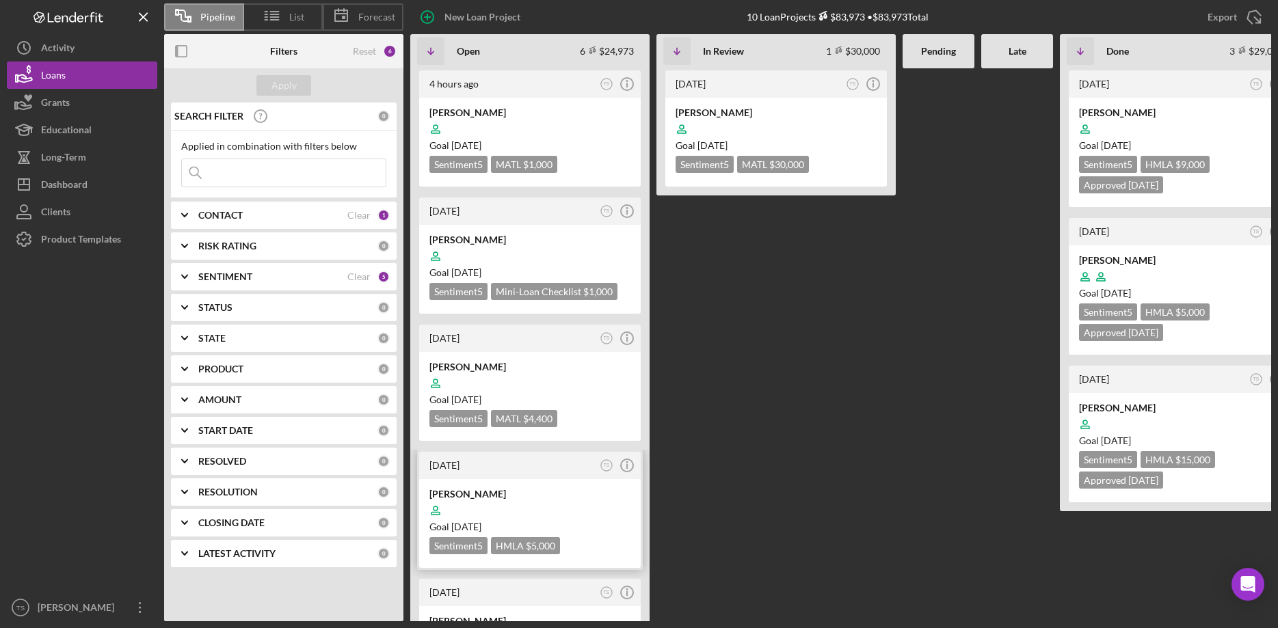
scroll to position [70, 0]
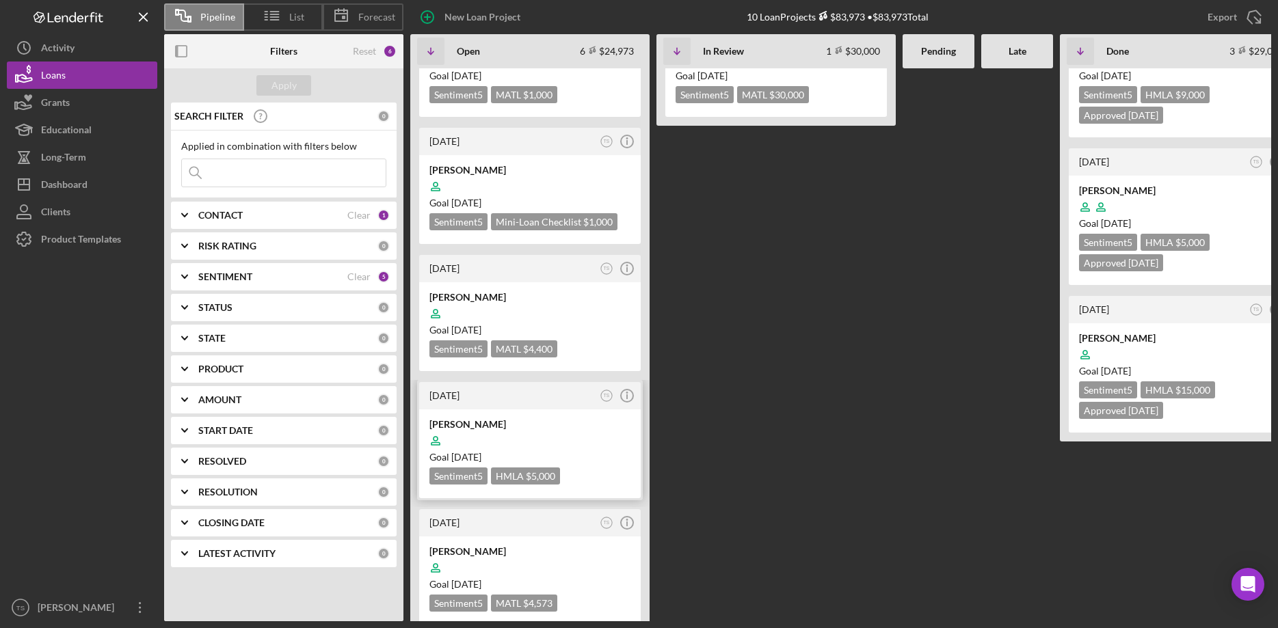
click at [494, 412] on div "[PERSON_NAME] Goal [DATE] Sentiment 5 HMLA $5,000 $5,000" at bounding box center [530, 454] width 222 height 89
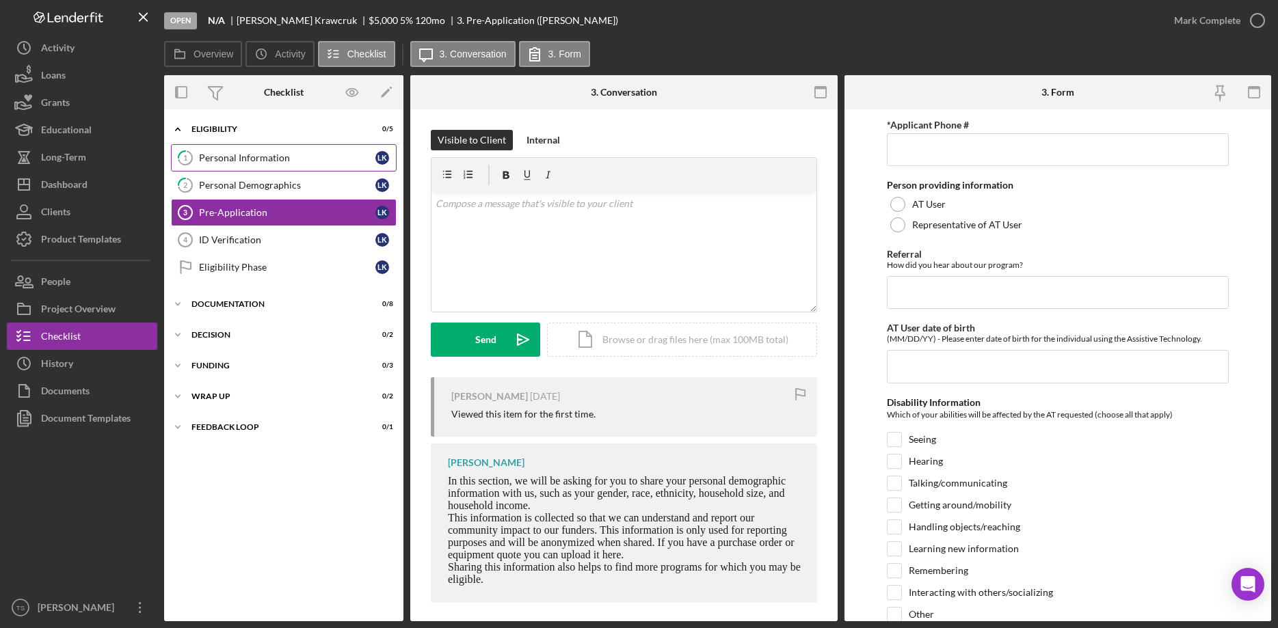
click at [219, 158] on div "Personal Information" at bounding box center [287, 157] width 176 height 11
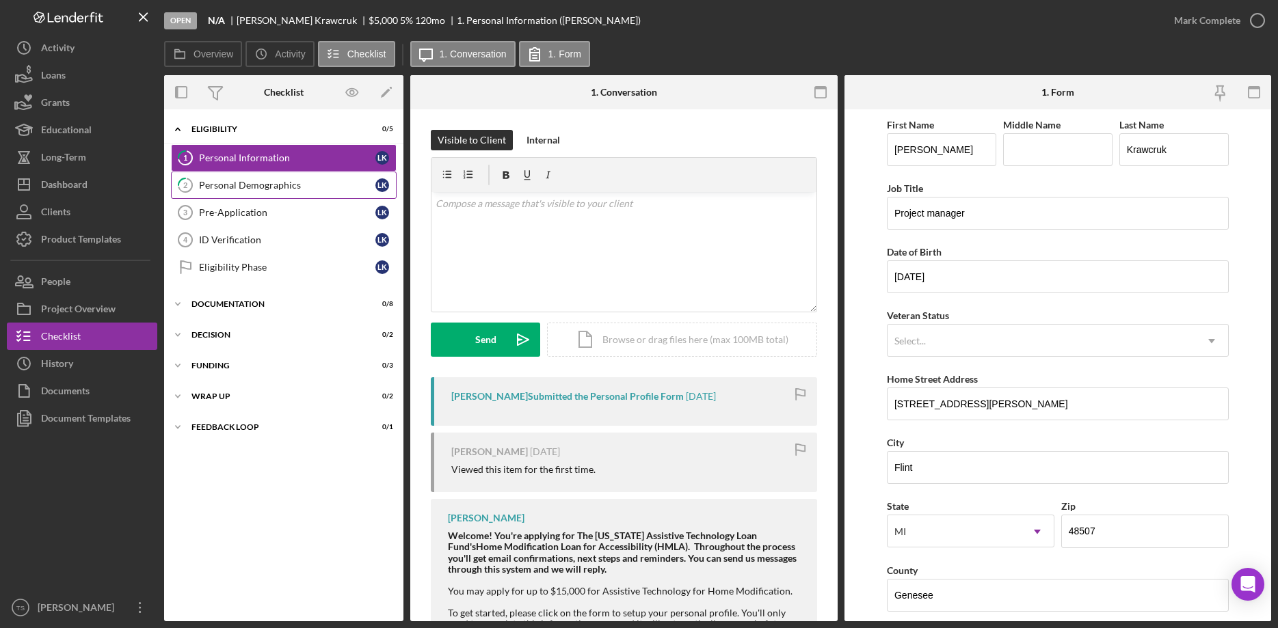
click at [206, 191] on link "2 Personal Demographics L K" at bounding box center [284, 185] width 226 height 27
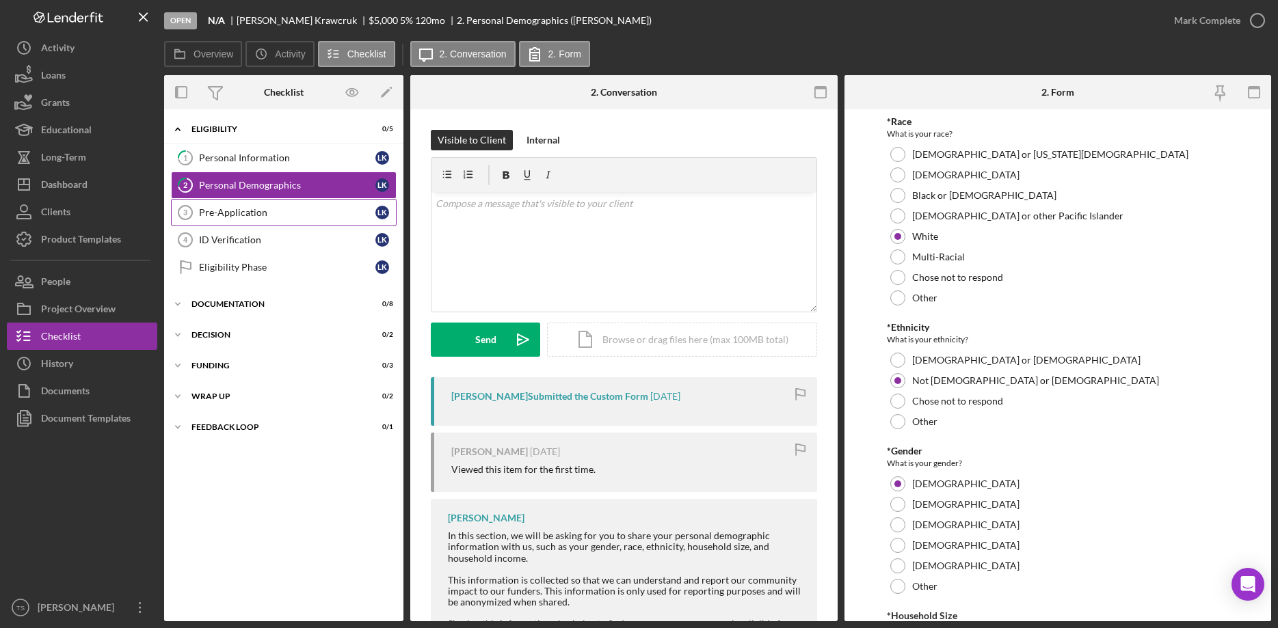
click at [237, 215] on div "Pre-Application" at bounding box center [287, 212] width 176 height 11
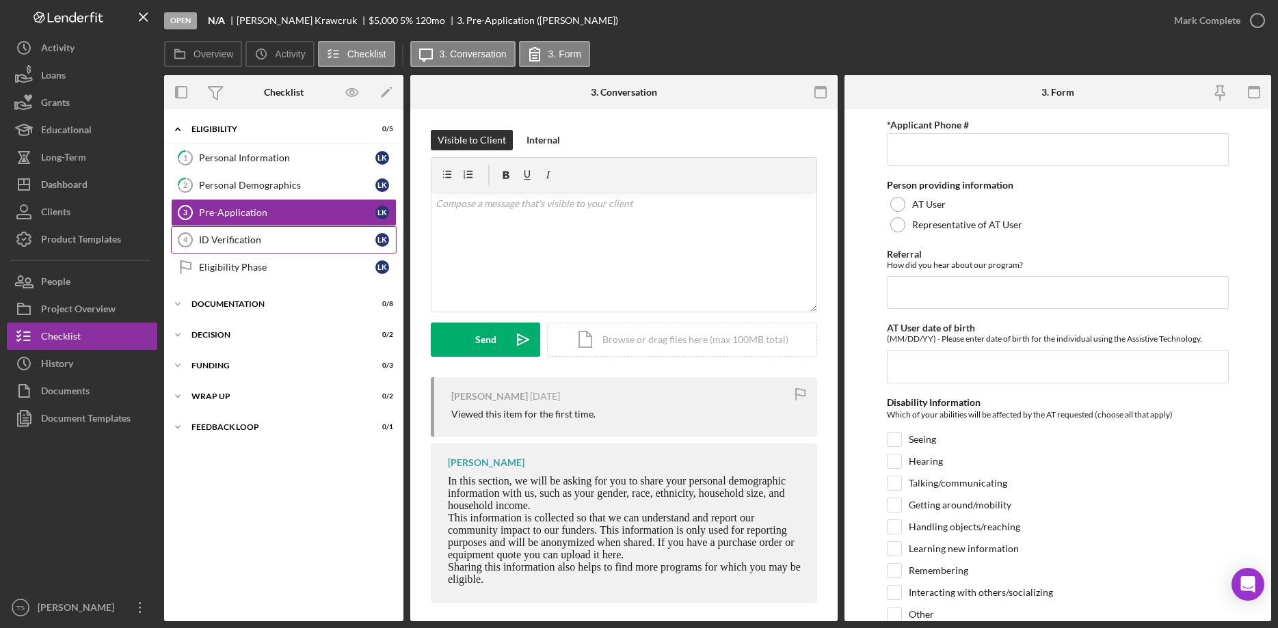
click at [228, 231] on link "ID Verification 4 ID Verification L K" at bounding box center [284, 239] width 226 height 27
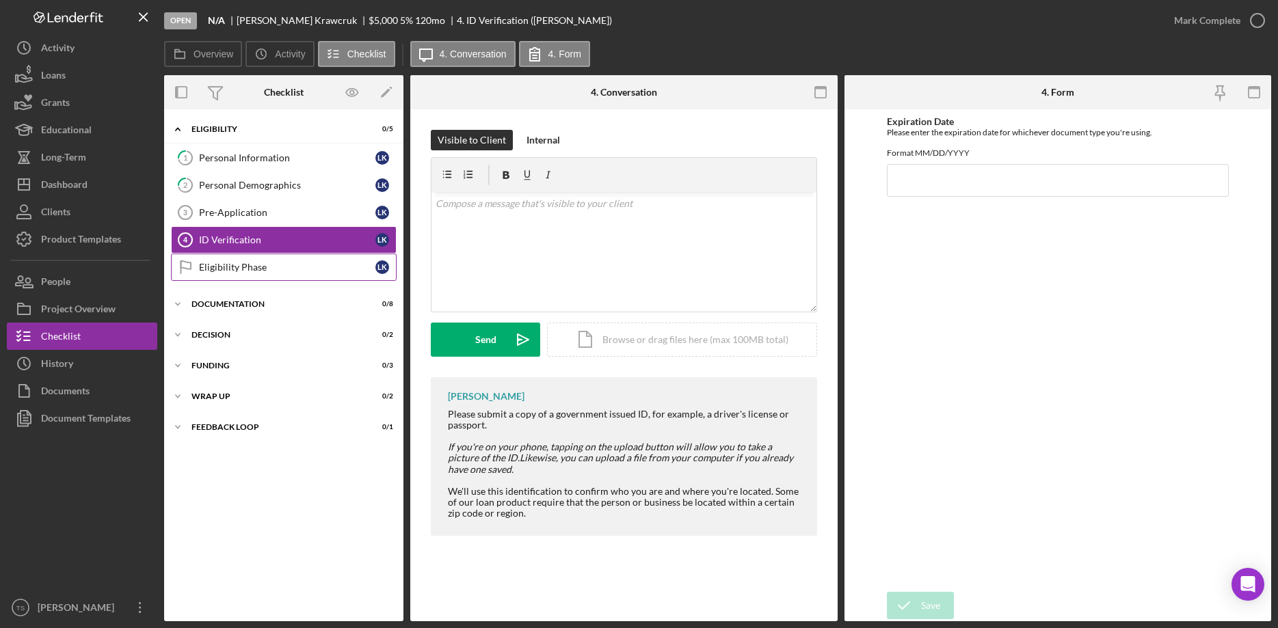
click at [203, 271] on div "Eligibility Phase" at bounding box center [287, 267] width 176 height 11
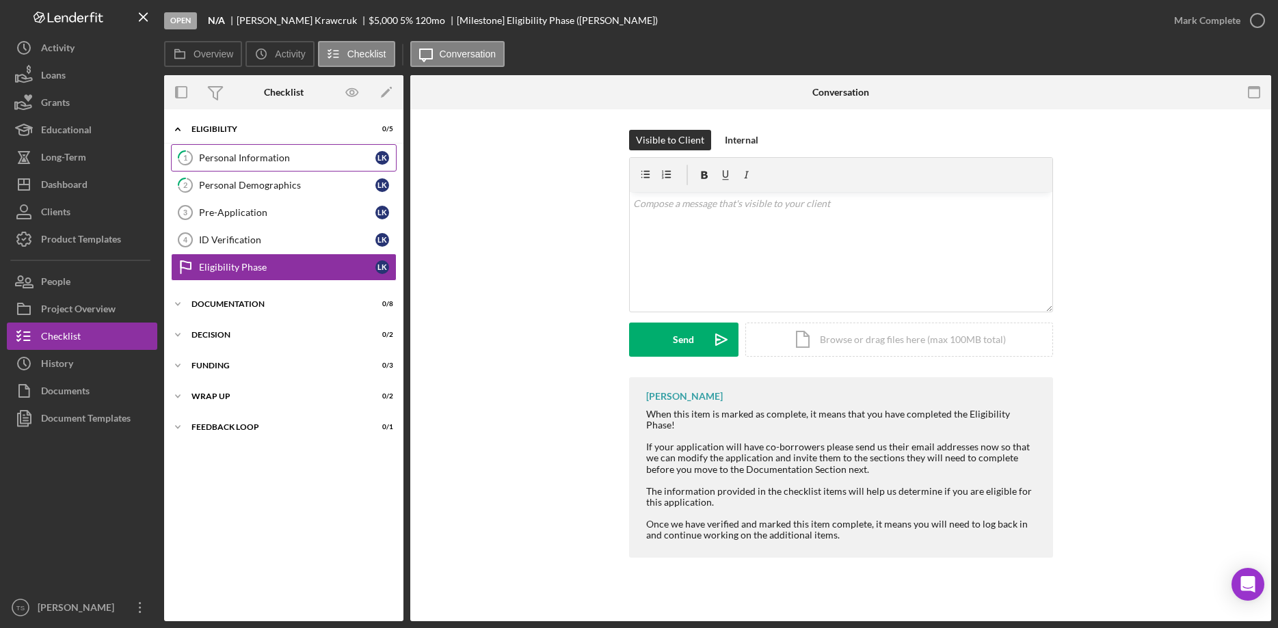
click at [242, 155] on div "Personal Information" at bounding box center [287, 157] width 176 height 11
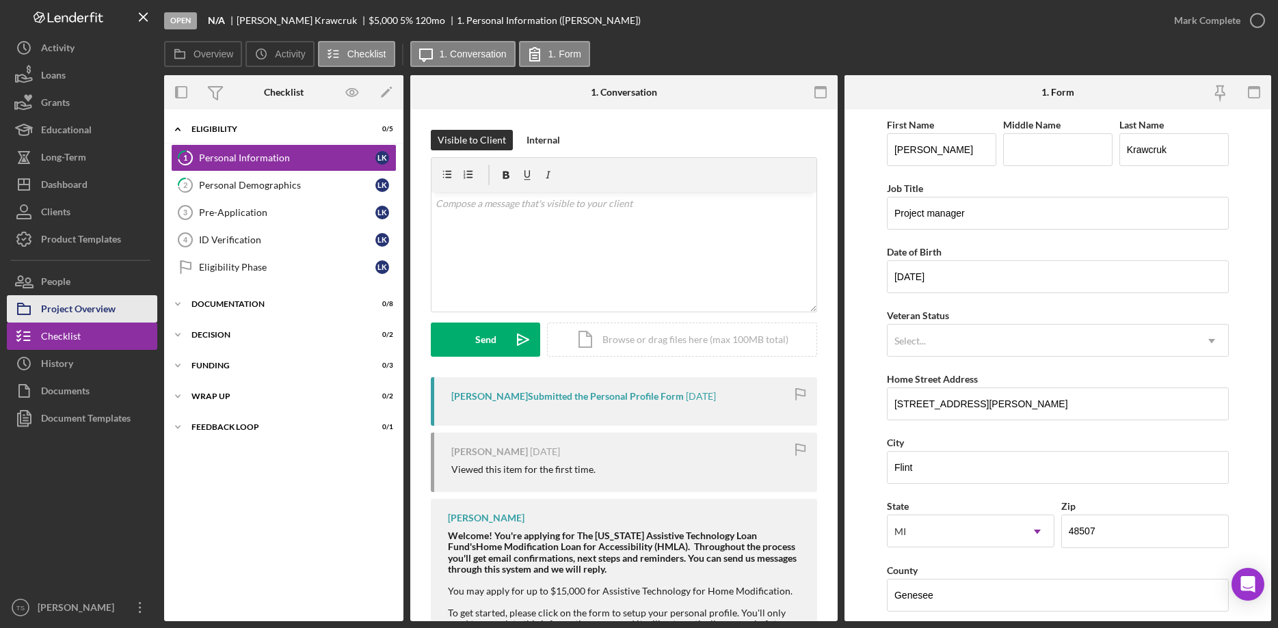
click at [59, 311] on div "Project Overview" at bounding box center [78, 310] width 75 height 31
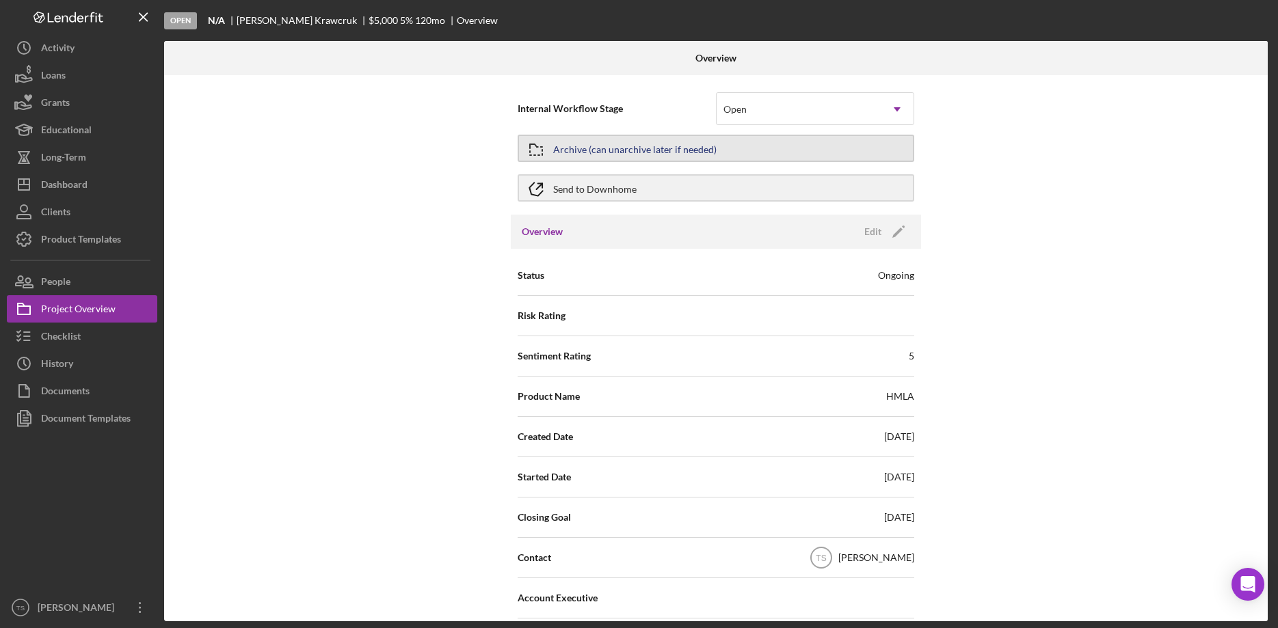
click at [589, 146] on div "Archive (can unarchive later if needed)" at bounding box center [634, 148] width 163 height 25
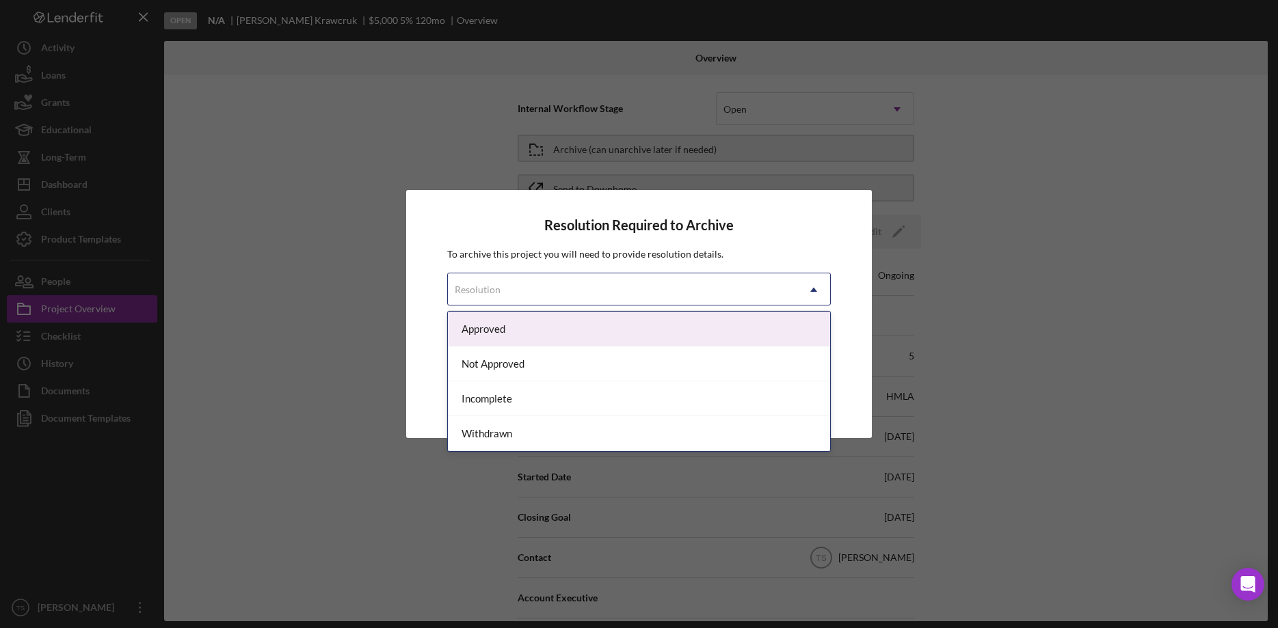
click at [710, 293] on div "Resolution" at bounding box center [622, 289] width 349 height 31
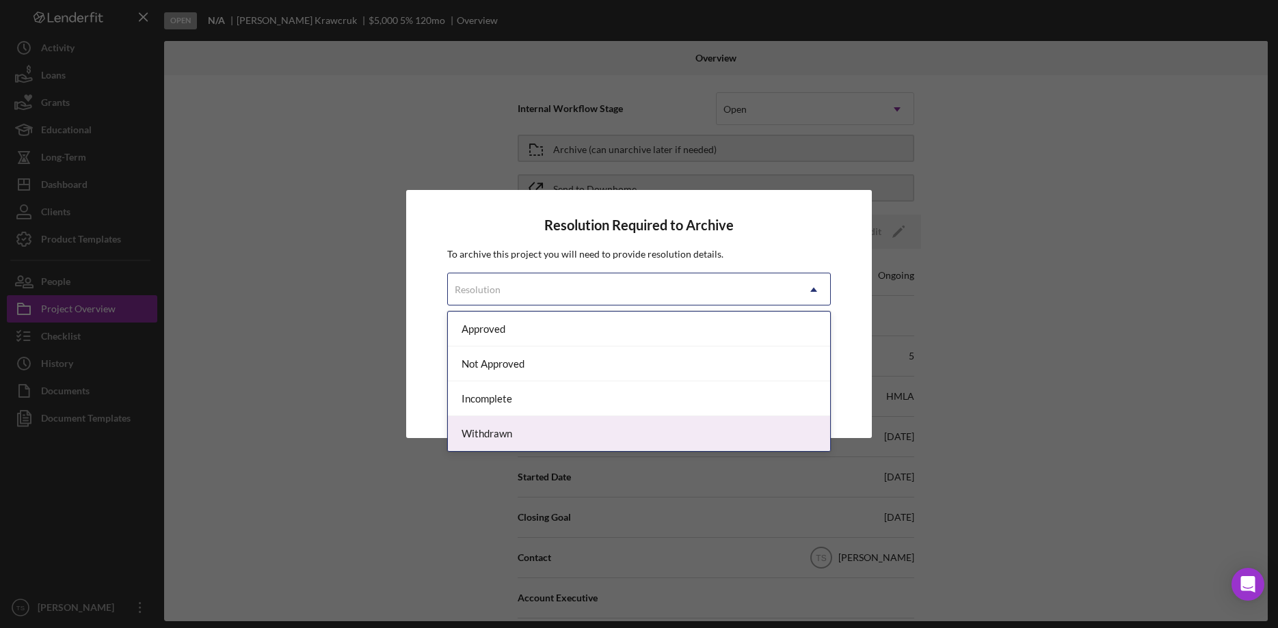
drag, startPoint x: 671, startPoint y: 426, endPoint x: 666, endPoint y: 415, distance: 11.9
click at [670, 426] on div "Withdrawn" at bounding box center [639, 433] width 382 height 35
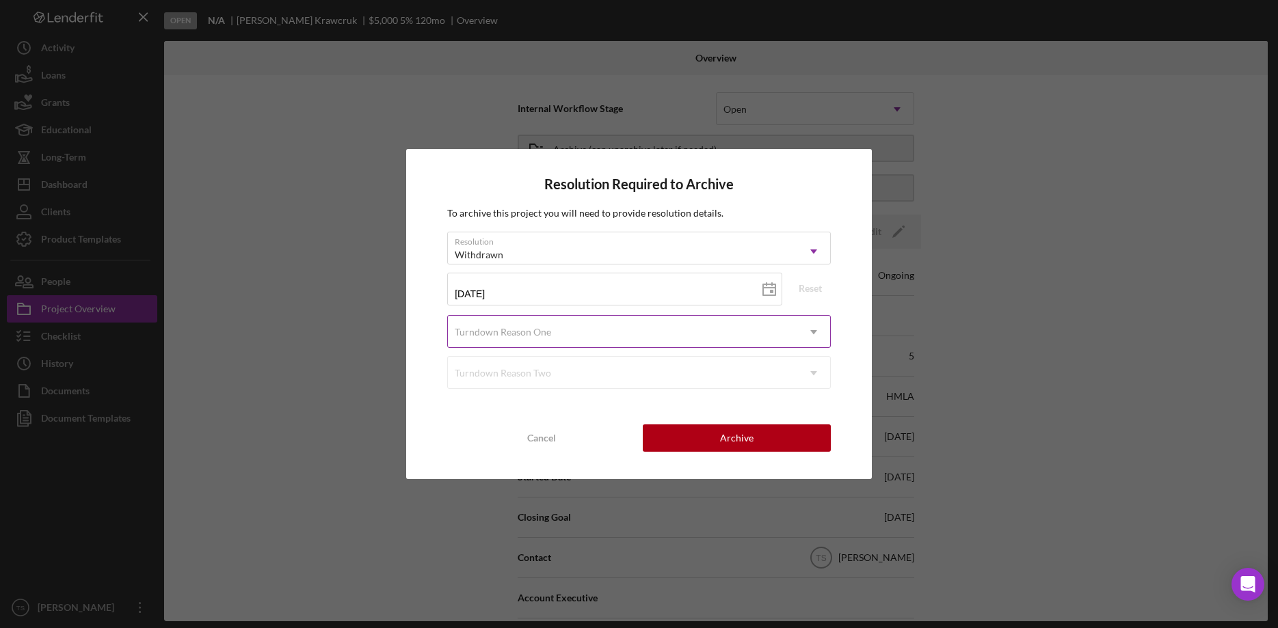
click at [559, 334] on div "Turndown Reason One" at bounding box center [622, 332] width 349 height 31
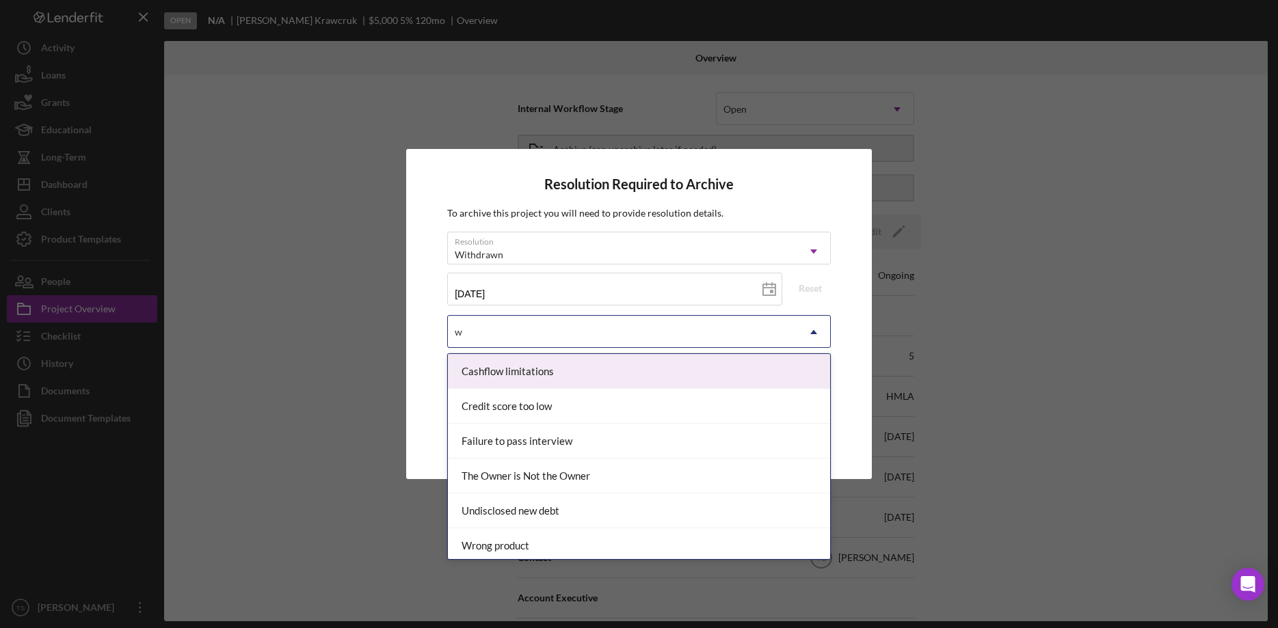
type input "wr"
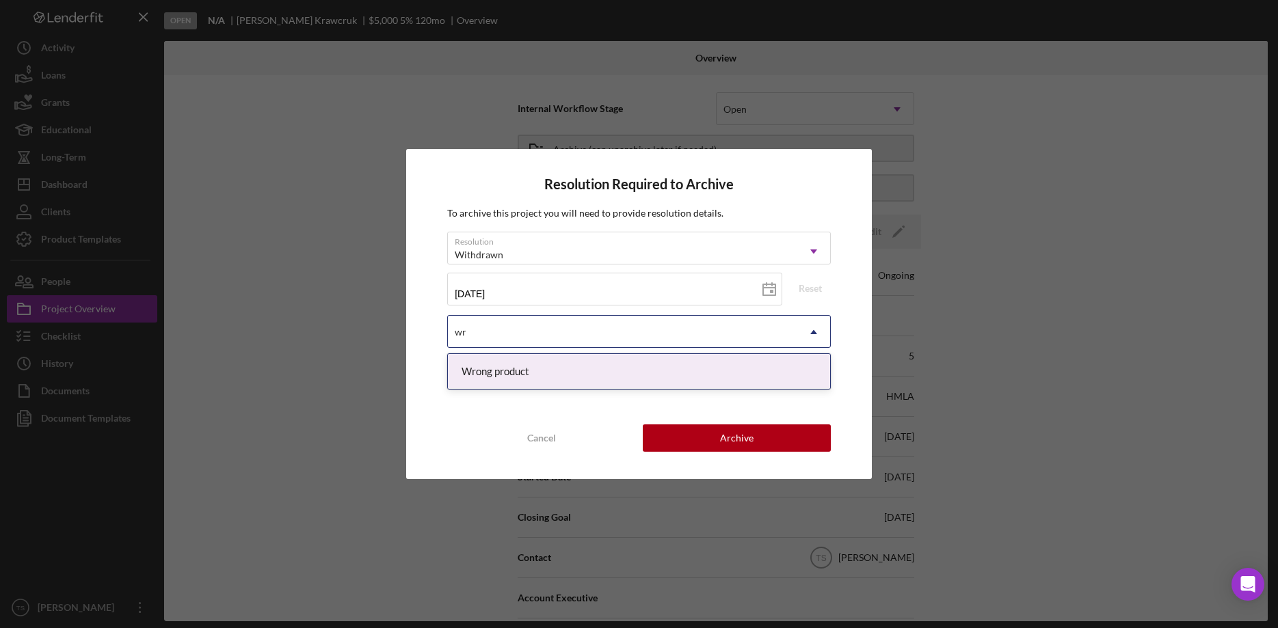
click at [617, 371] on div "Wrong product" at bounding box center [639, 371] width 382 height 35
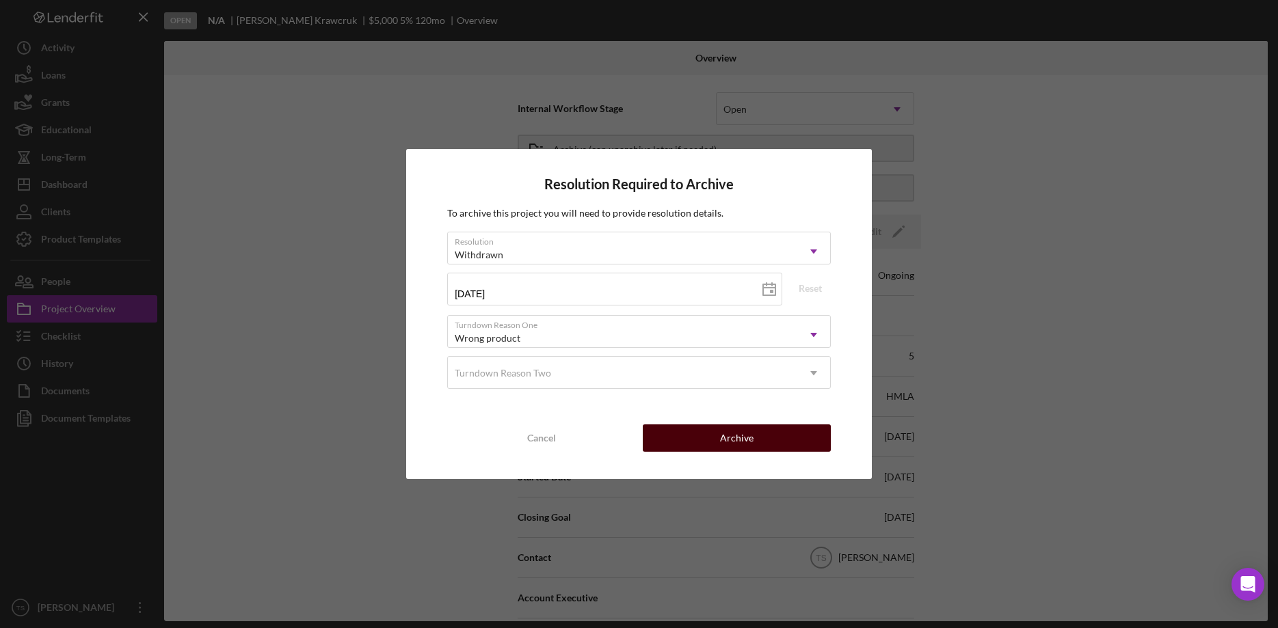
click at [730, 437] on div "Archive" at bounding box center [737, 438] width 34 height 27
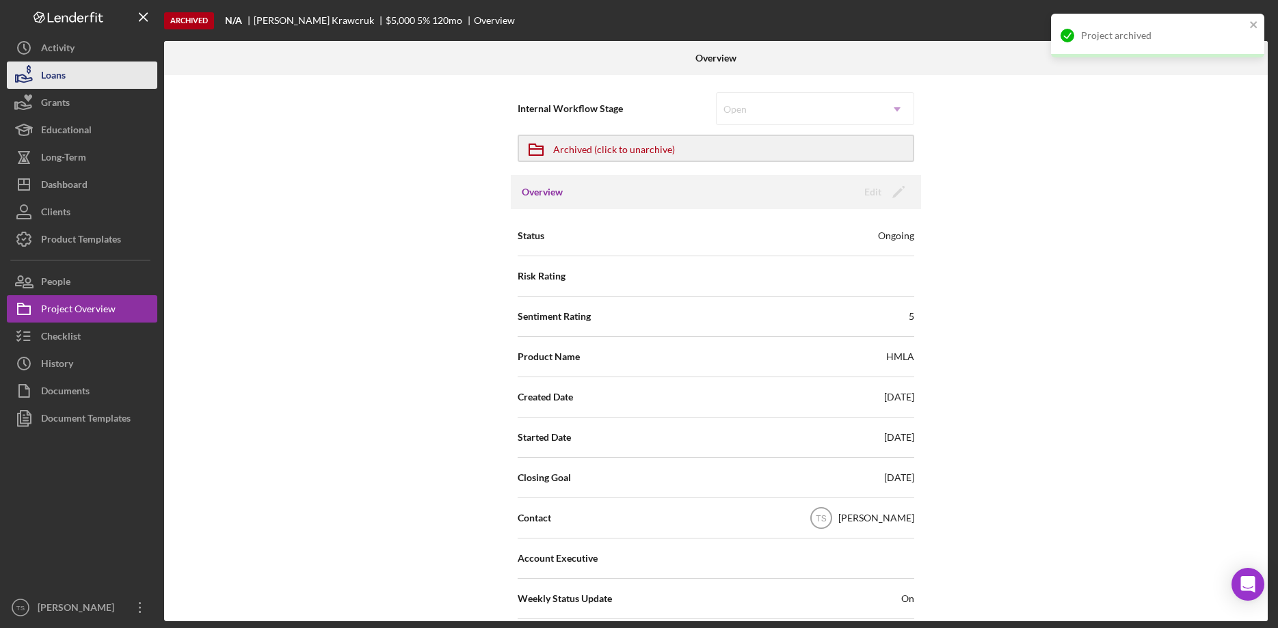
click at [39, 79] on icon "button" at bounding box center [24, 75] width 34 height 34
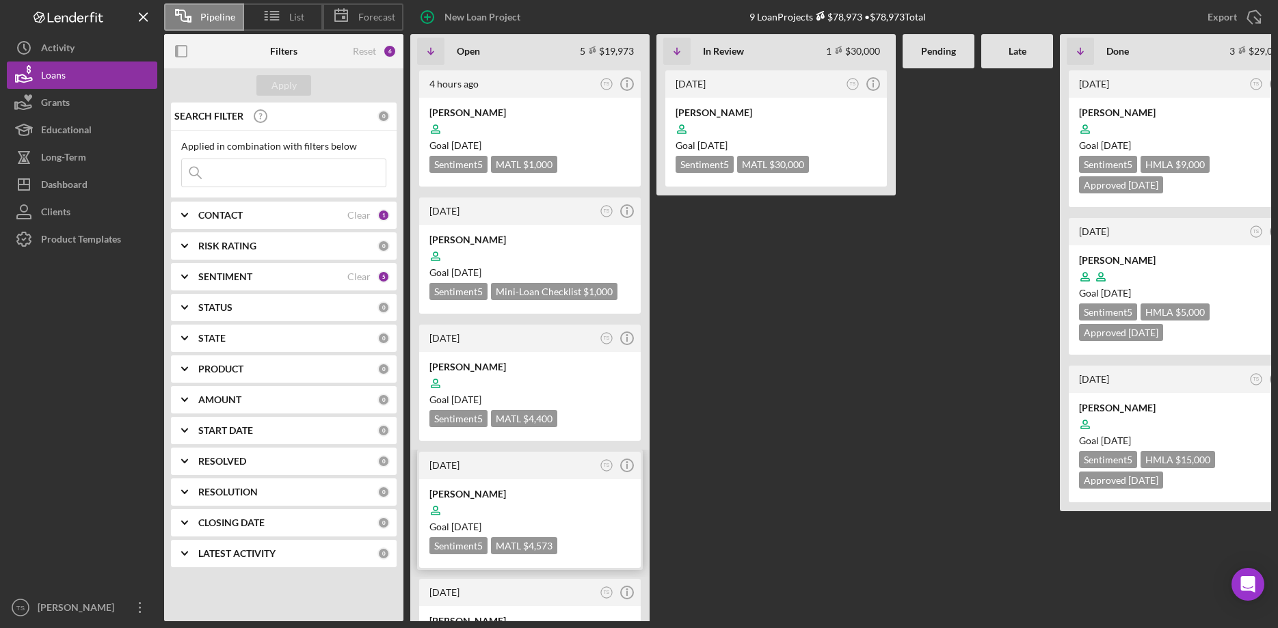
click at [475, 495] on div "[PERSON_NAME]" at bounding box center [529, 495] width 201 height 14
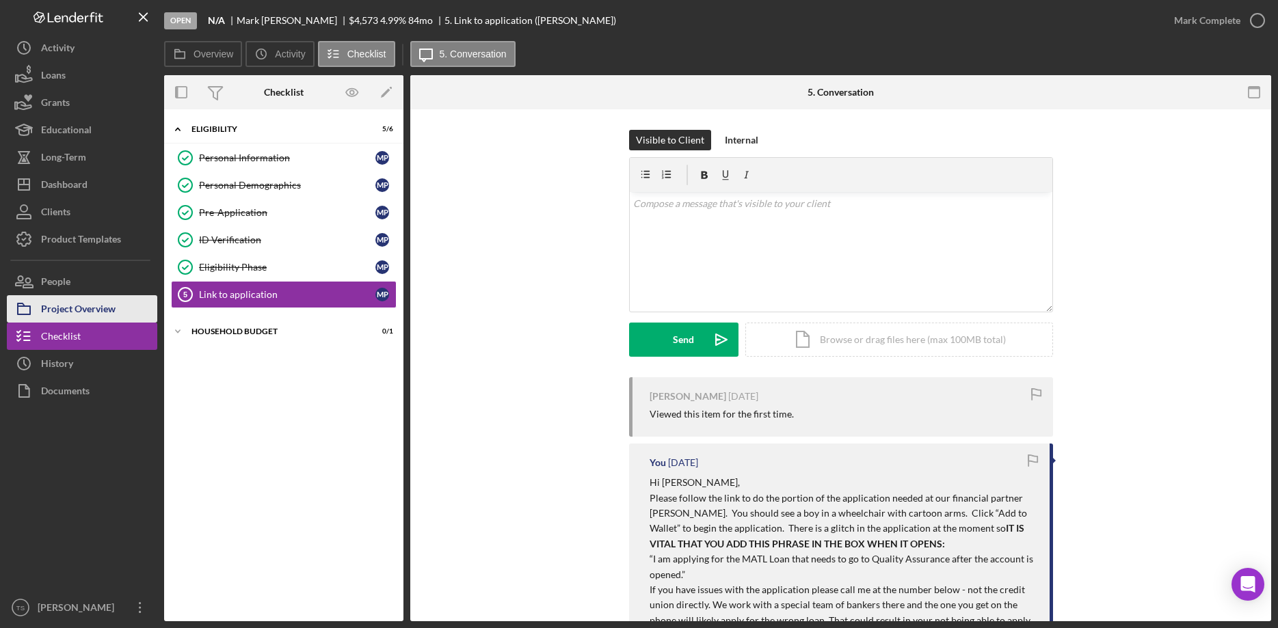
click at [72, 307] on div "Project Overview" at bounding box center [78, 310] width 75 height 31
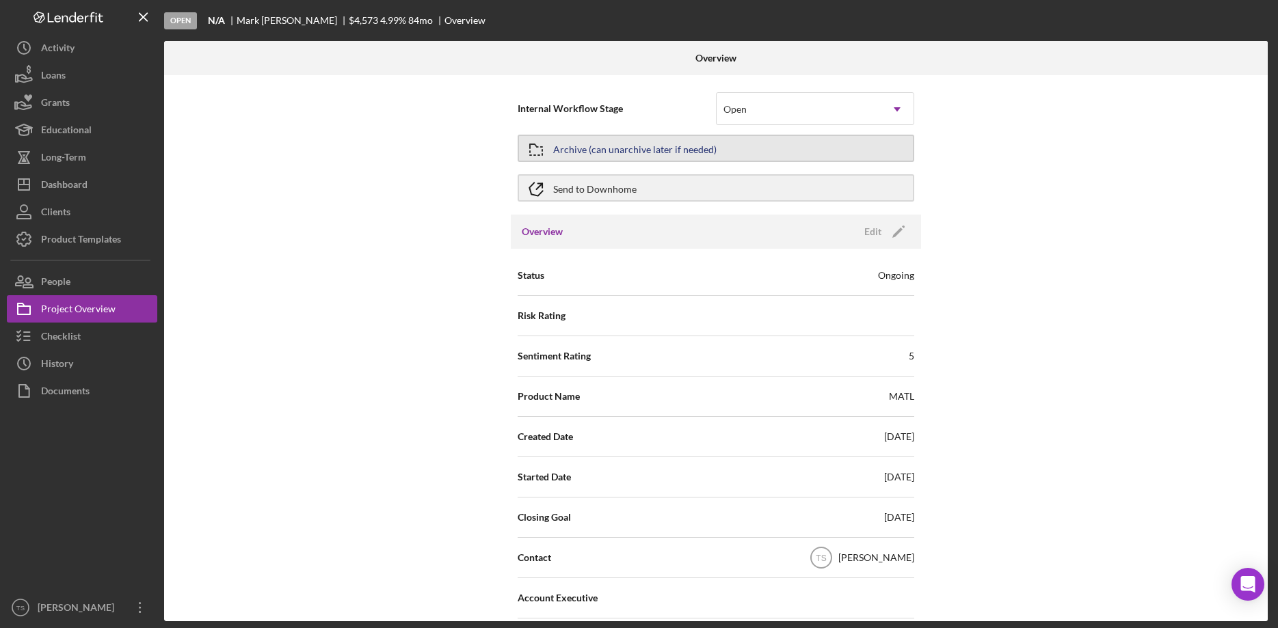
click at [614, 149] on div "Archive (can unarchive later if needed)" at bounding box center [634, 148] width 163 height 25
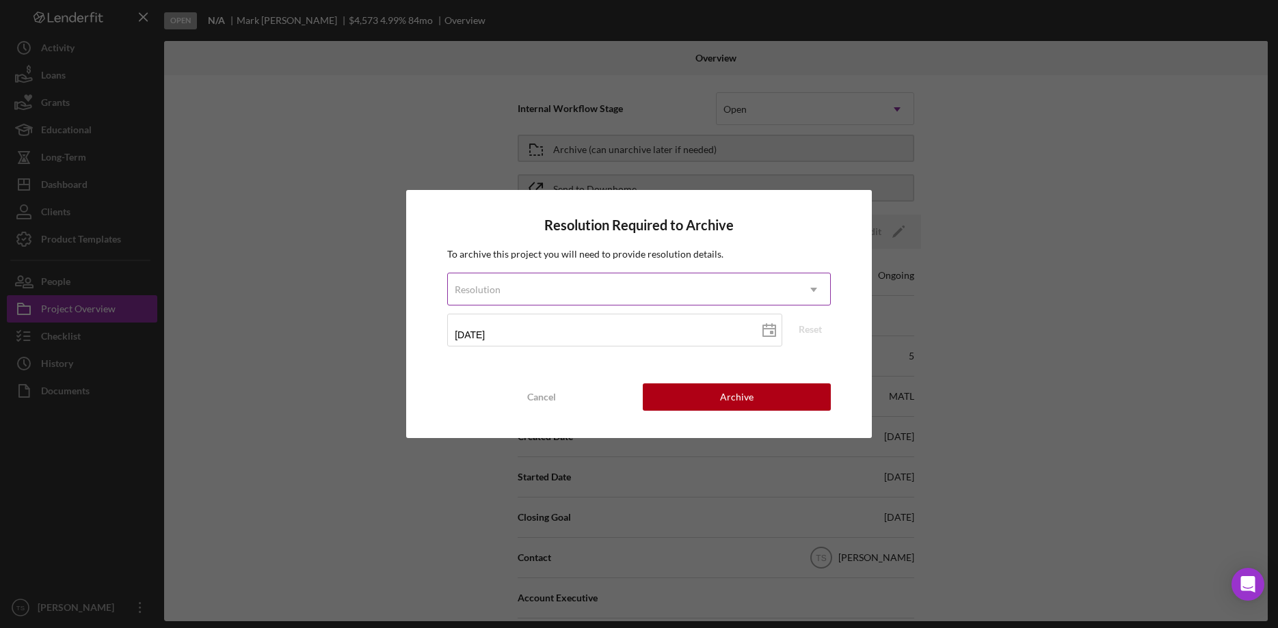
click at [568, 293] on div "Resolution" at bounding box center [622, 289] width 349 height 31
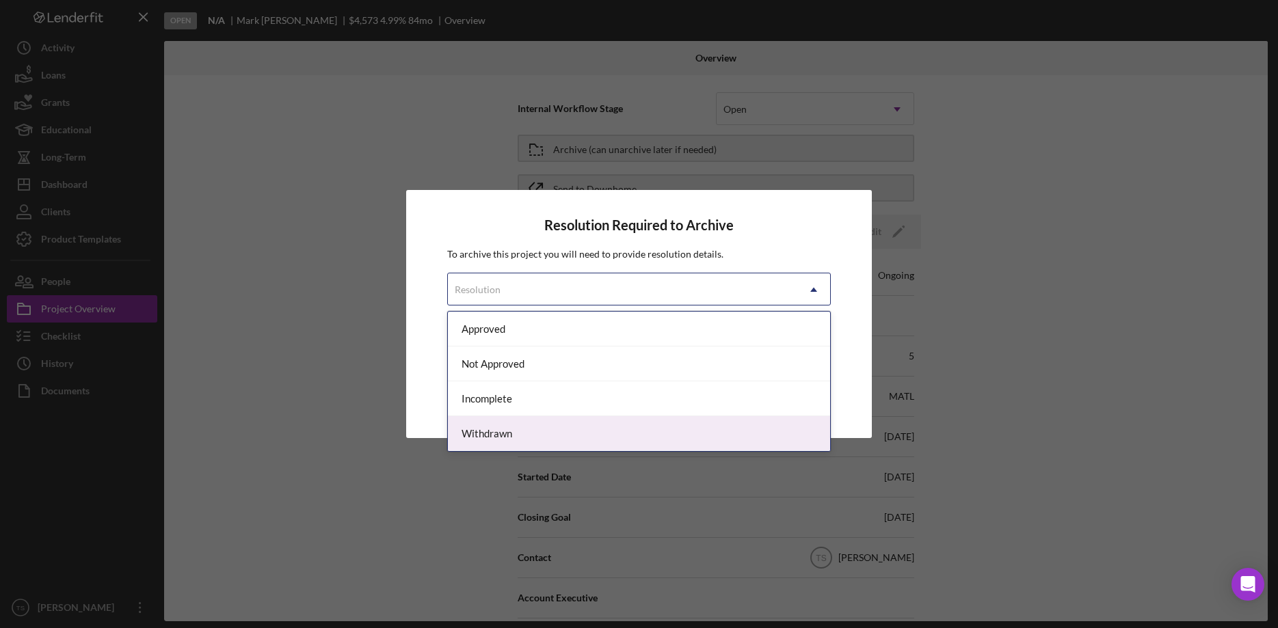
drag, startPoint x: 541, startPoint y: 438, endPoint x: 548, endPoint y: 431, distance: 10.6
click at [539, 437] on div "Withdrawn" at bounding box center [639, 433] width 382 height 35
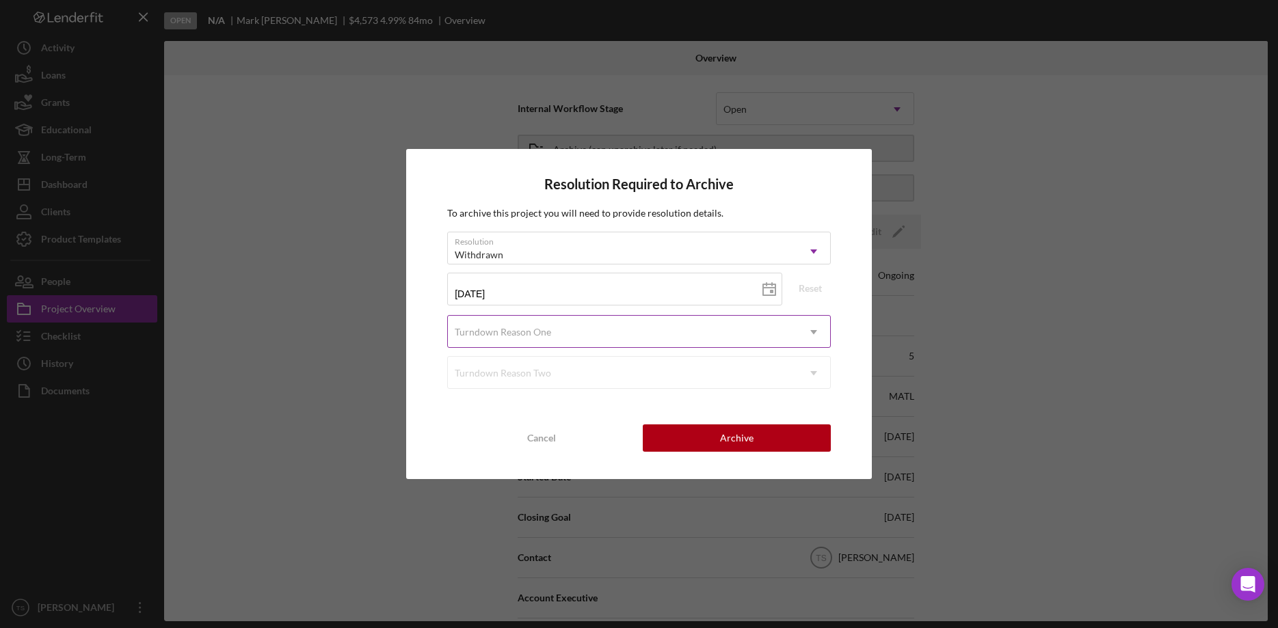
click at [540, 334] on div "Turndown Reason One" at bounding box center [503, 332] width 96 height 11
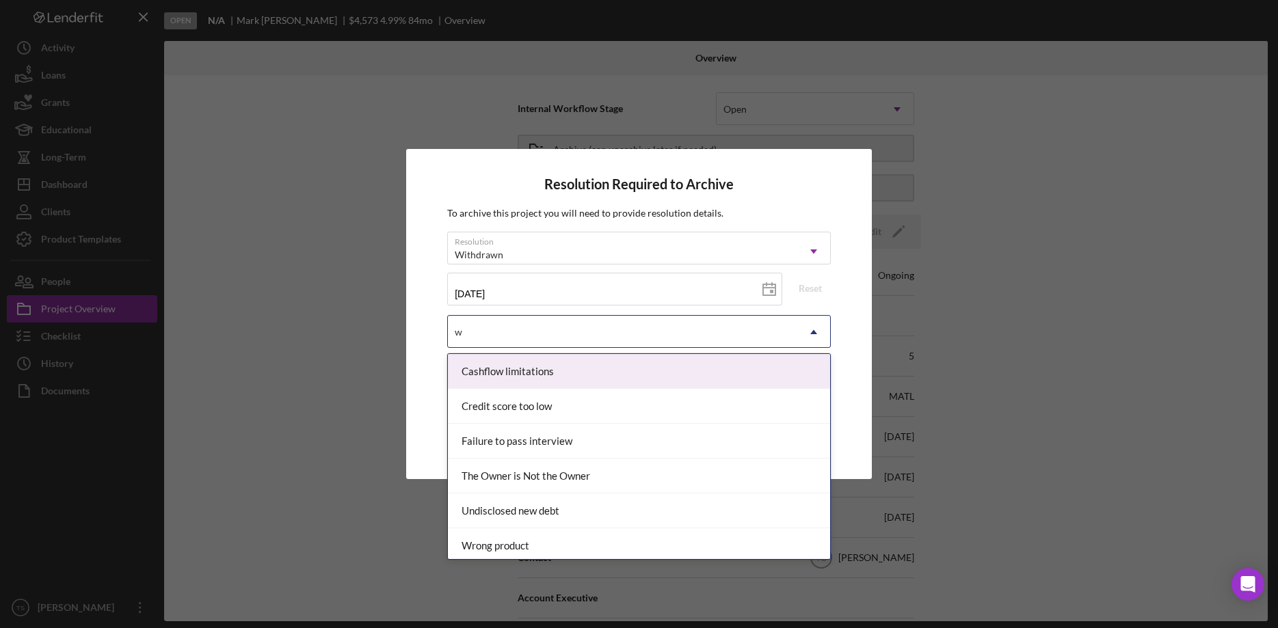
type input "wr"
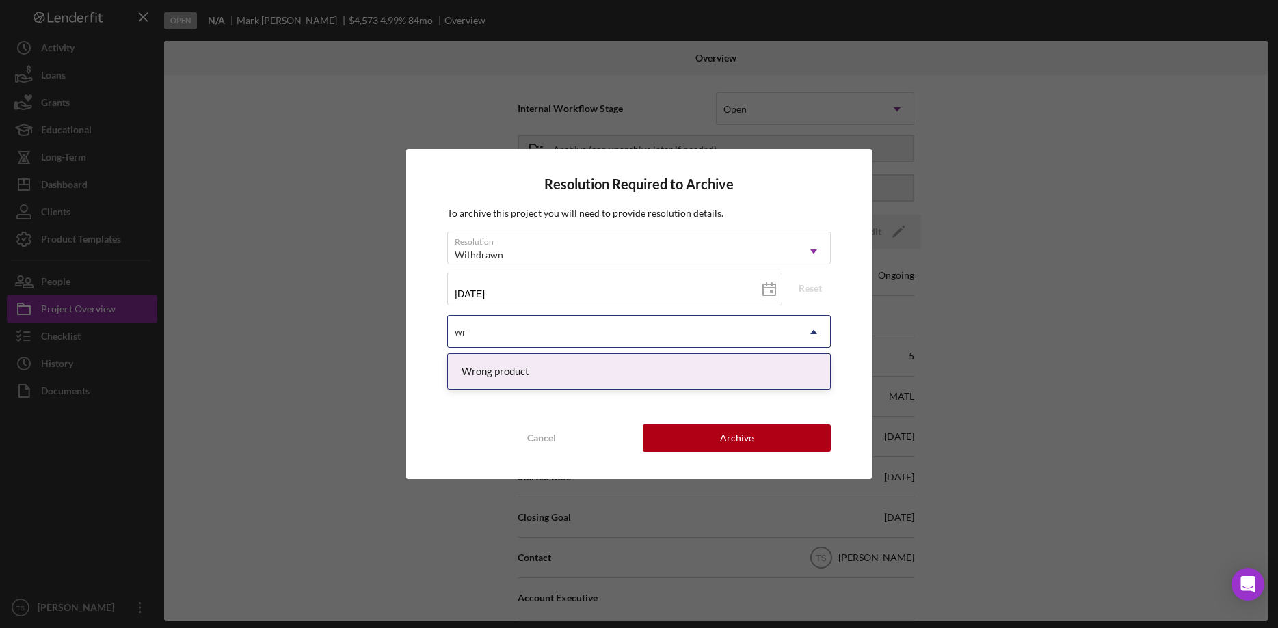
click at [544, 371] on div "Wrong product" at bounding box center [639, 371] width 382 height 35
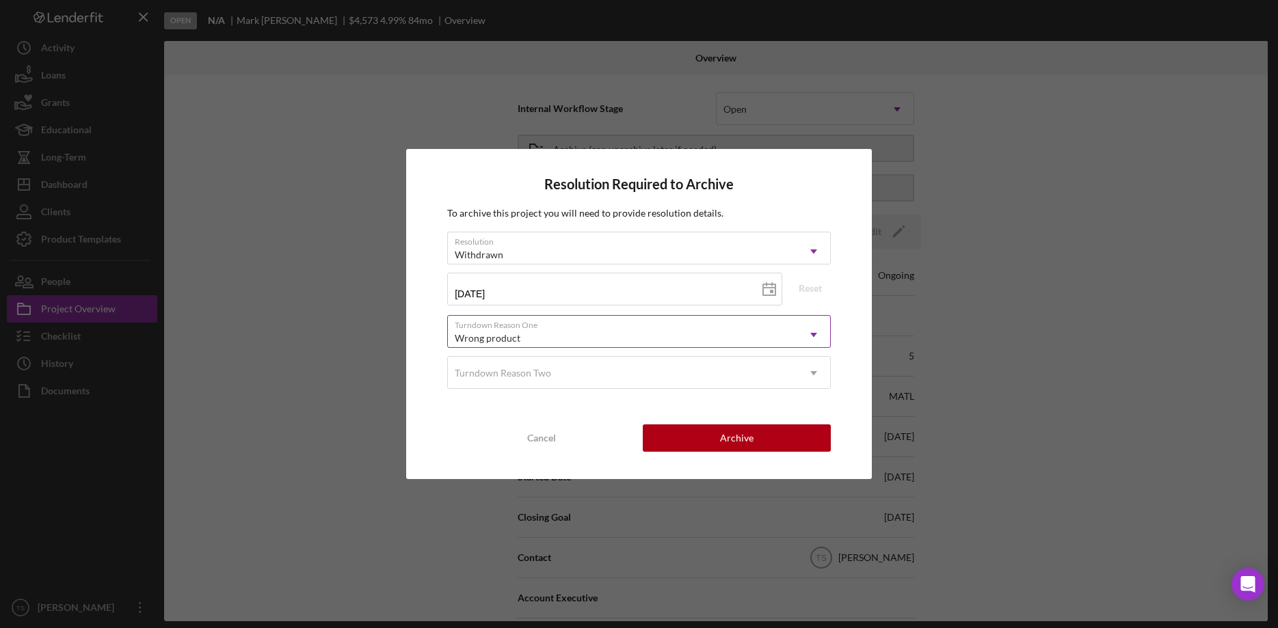
drag, startPoint x: 749, startPoint y: 444, endPoint x: 702, endPoint y: 459, distance: 50.4
click at [749, 443] on div "Archive" at bounding box center [737, 438] width 34 height 27
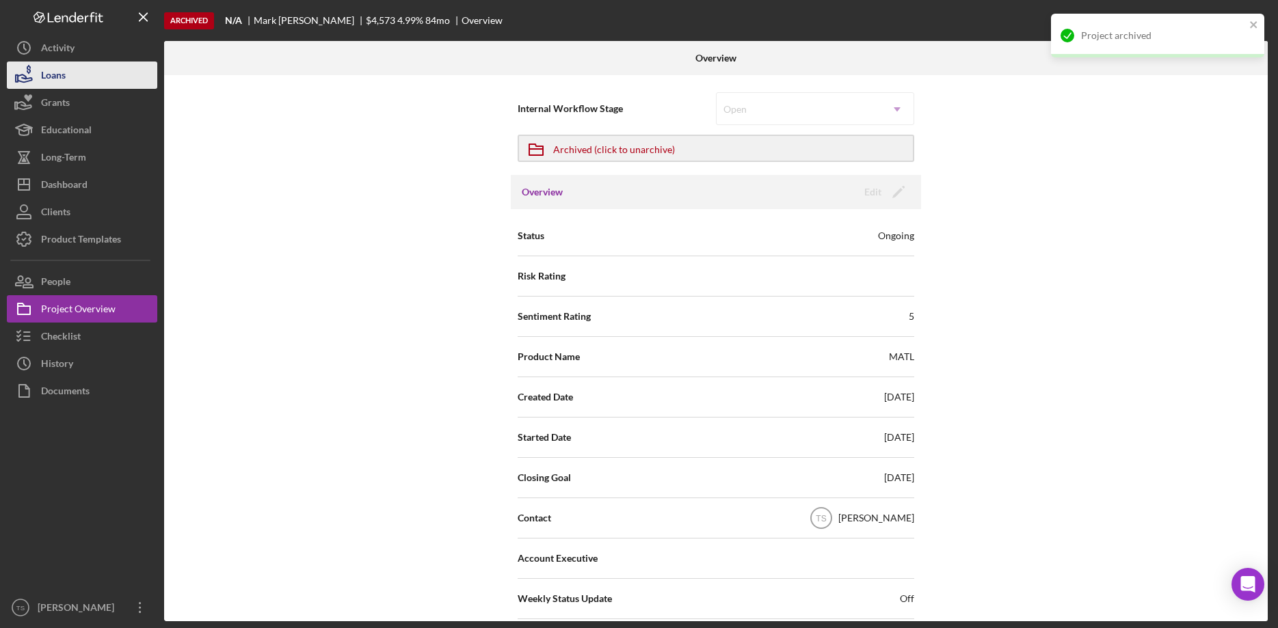
click at [59, 84] on div "Loans" at bounding box center [53, 77] width 25 height 31
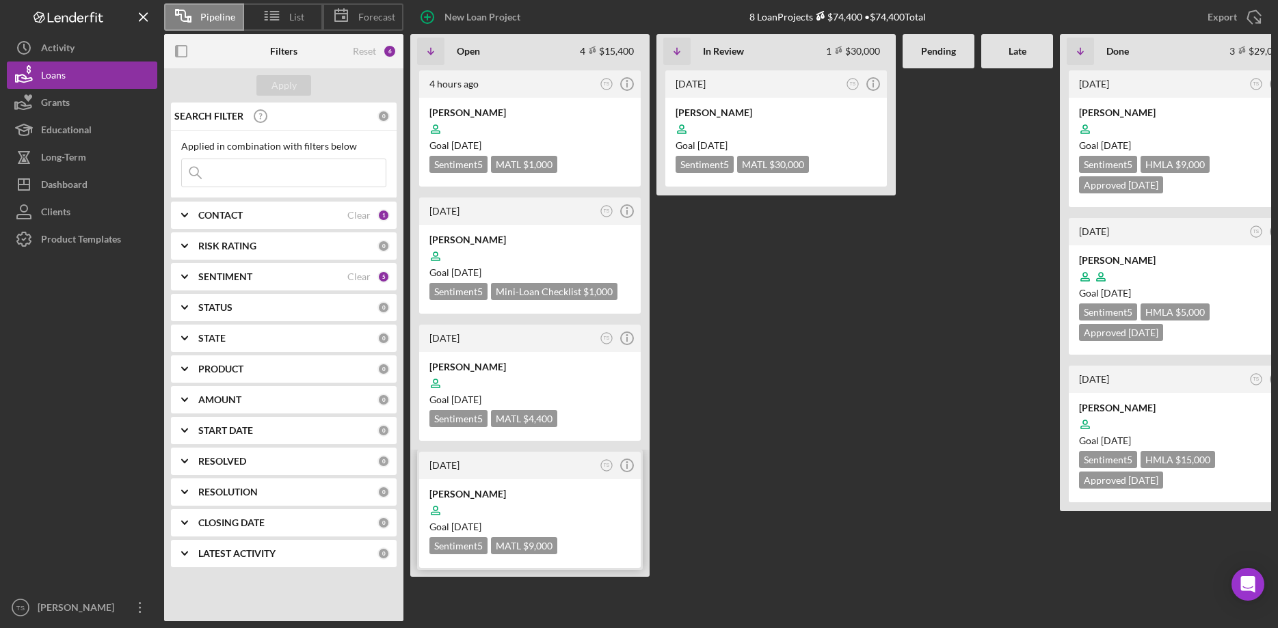
click at [522, 494] on div "[PERSON_NAME]" at bounding box center [529, 495] width 201 height 14
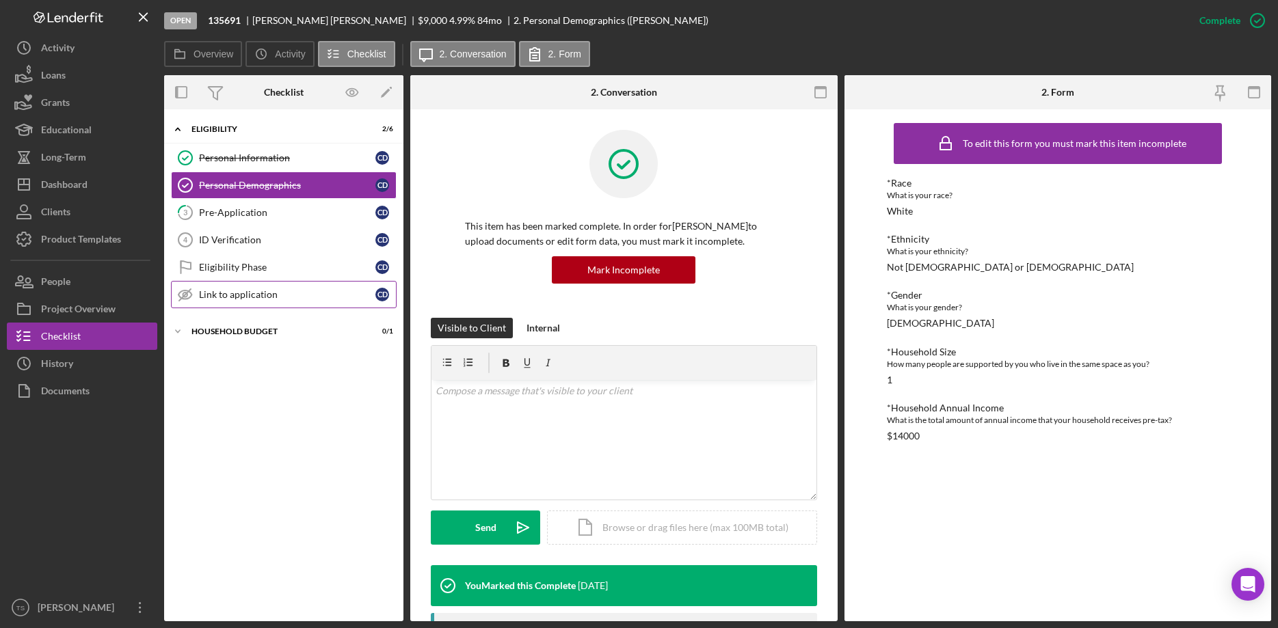
click at [265, 299] on div "Link to application" at bounding box center [287, 294] width 176 height 11
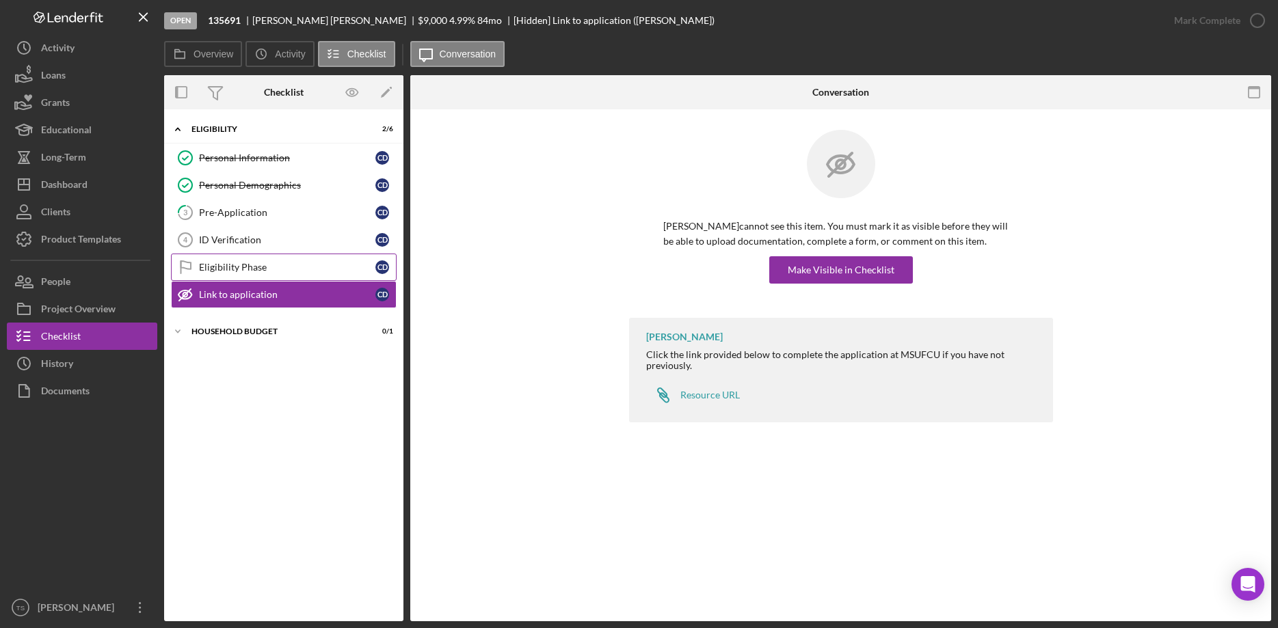
click at [247, 261] on link "Eligibility Phase Eligibility Phase C D" at bounding box center [284, 267] width 226 height 27
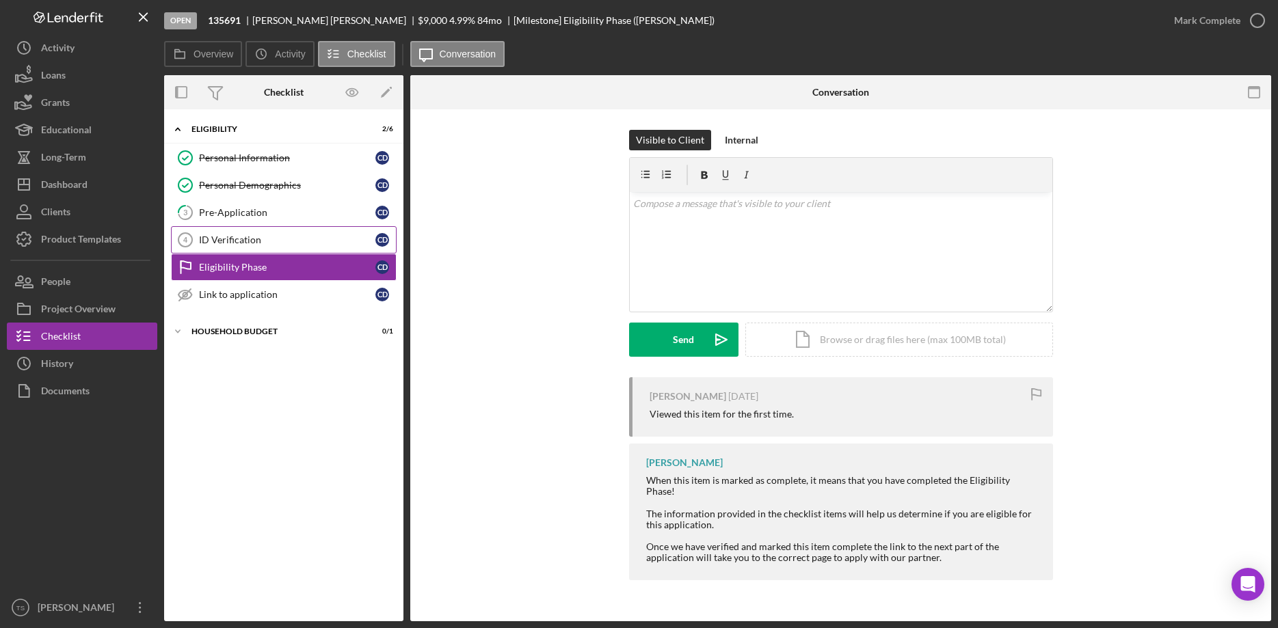
click at [246, 242] on div "ID Verification" at bounding box center [287, 240] width 176 height 11
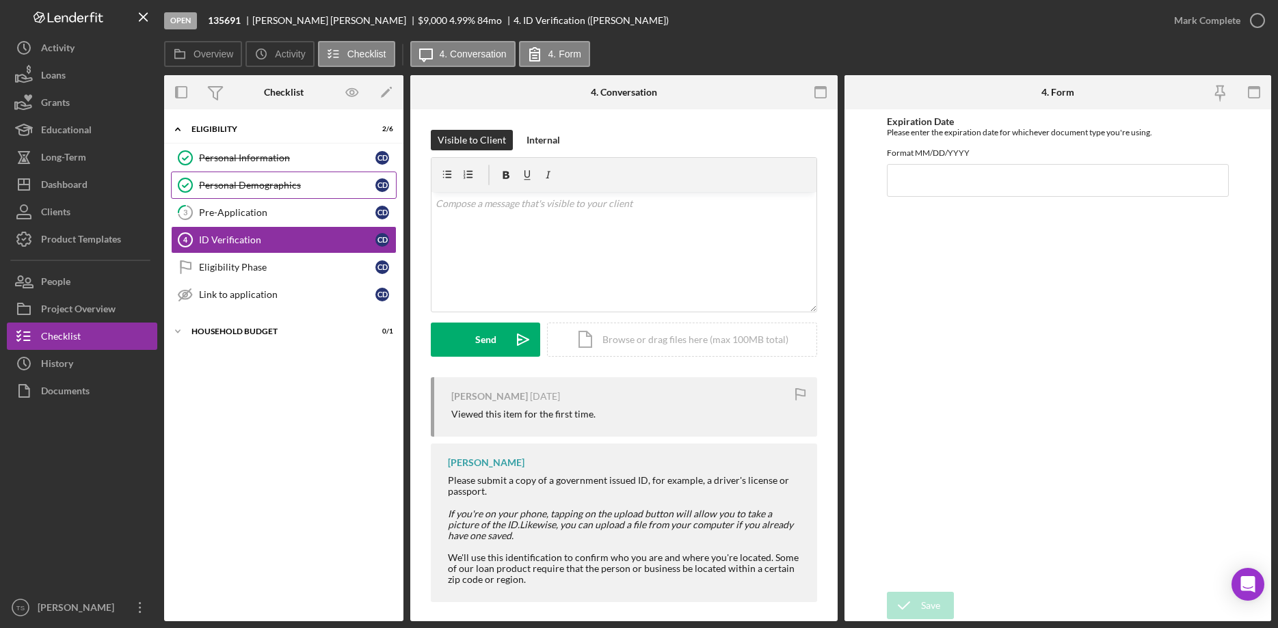
click at [245, 183] on div "Personal Demographics" at bounding box center [287, 185] width 176 height 11
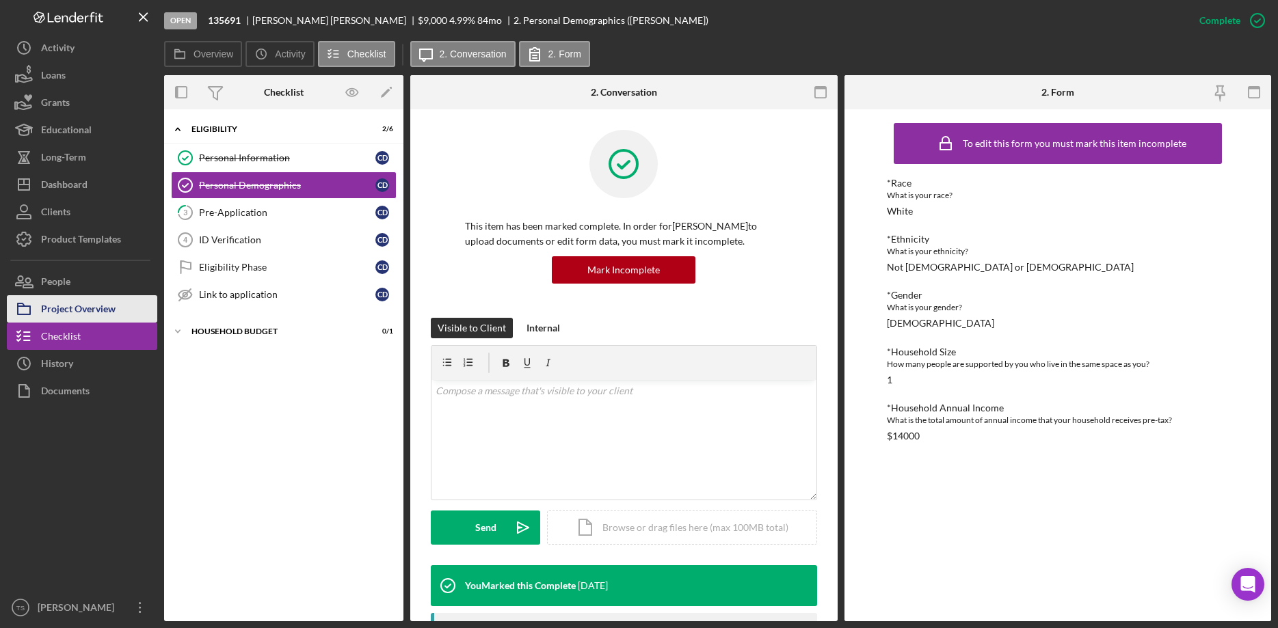
drag, startPoint x: 67, startPoint y: 304, endPoint x: 75, endPoint y: 300, distance: 8.9
click at [67, 303] on div "Project Overview" at bounding box center [78, 310] width 75 height 31
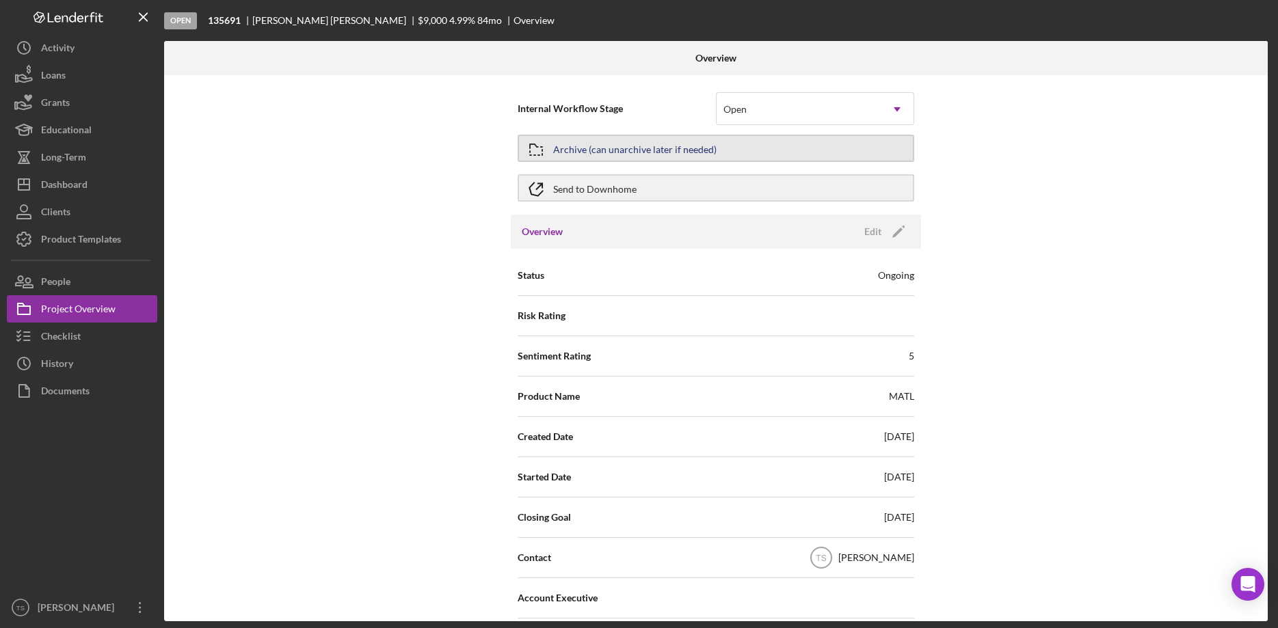
click at [600, 145] on div "Archive (can unarchive later if needed)" at bounding box center [634, 148] width 163 height 25
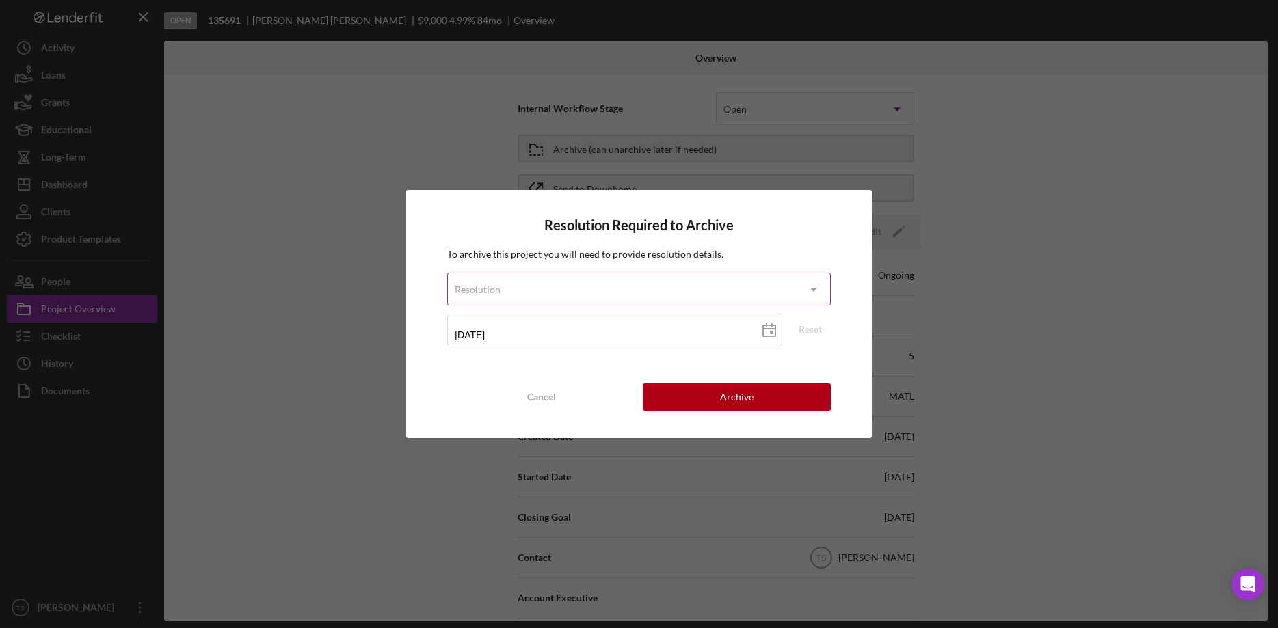
click at [631, 282] on div "Resolution" at bounding box center [622, 289] width 349 height 31
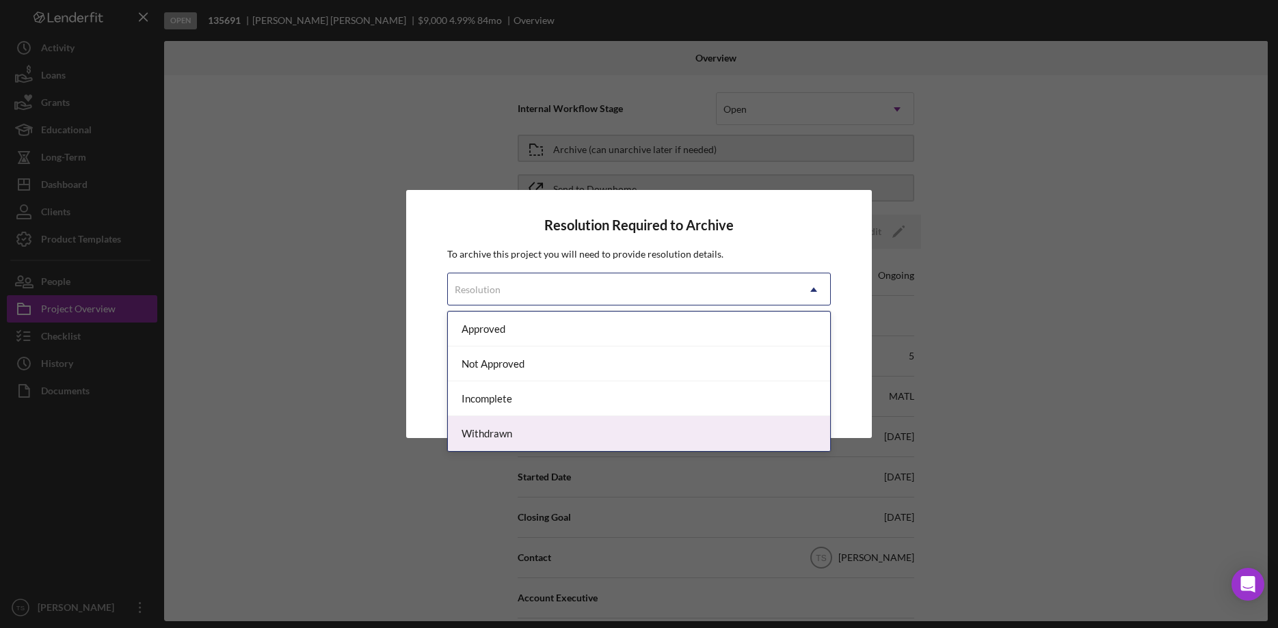
drag, startPoint x: 578, startPoint y: 432, endPoint x: 576, endPoint y: 419, distance: 13.1
click at [578, 431] on div "Withdrawn" at bounding box center [639, 433] width 382 height 35
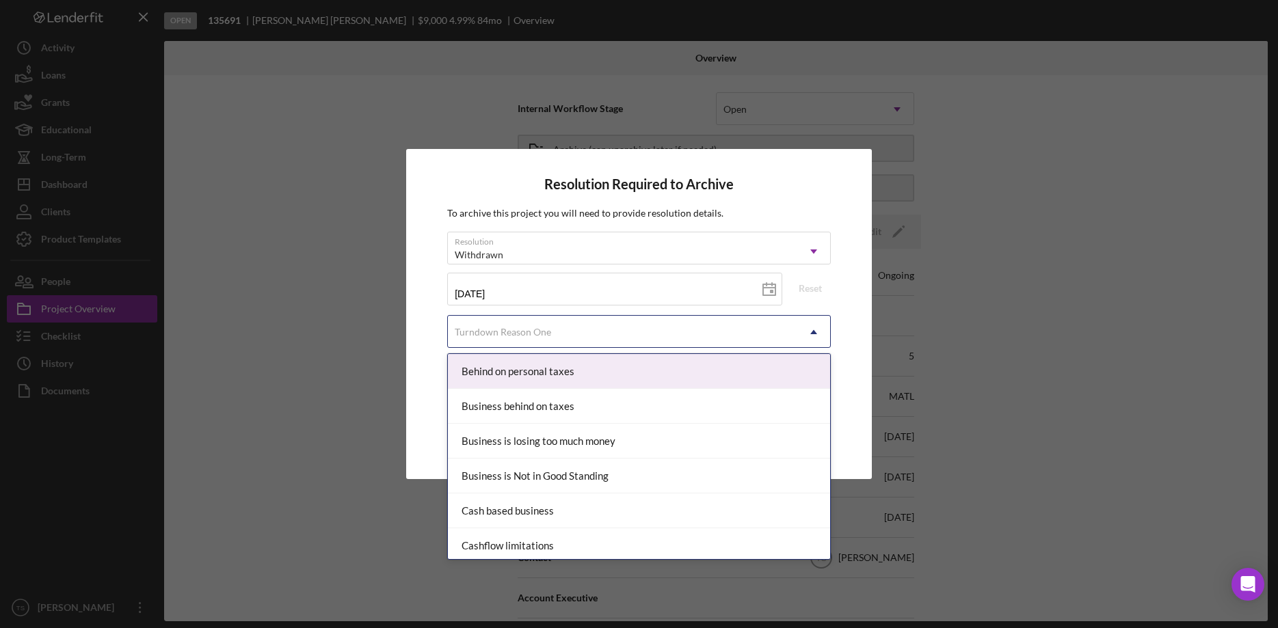
click at [524, 332] on div "Turndown Reason One" at bounding box center [503, 332] width 96 height 11
type input "wr"
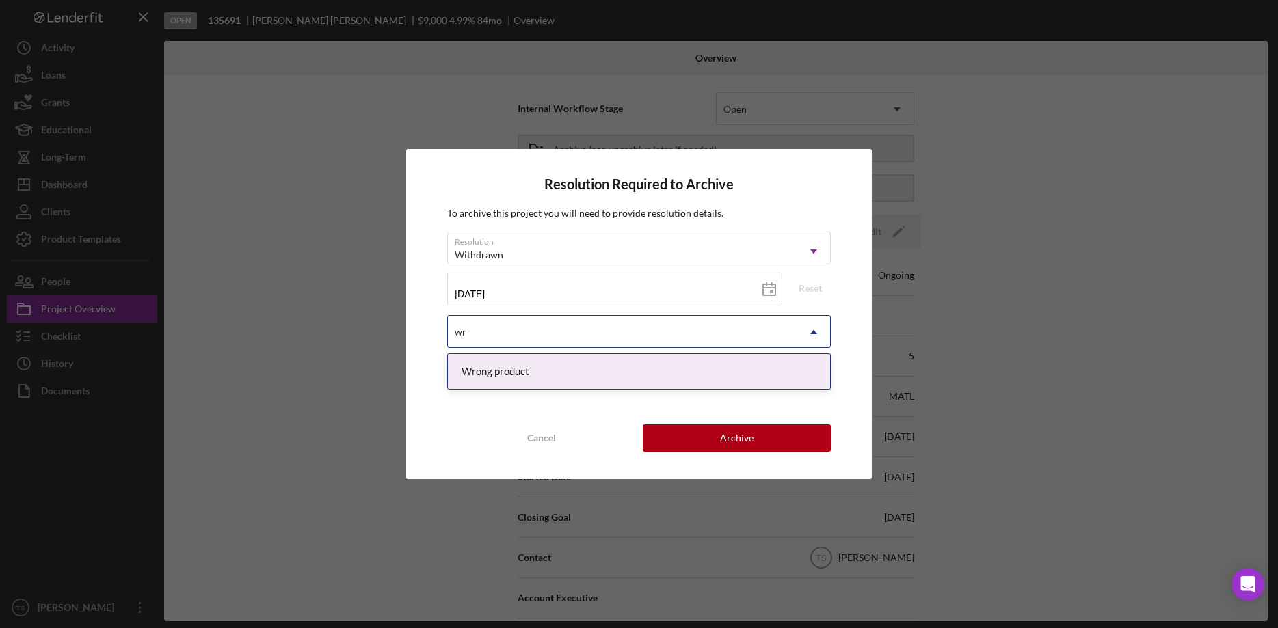
click at [561, 383] on div "Wrong product" at bounding box center [639, 371] width 382 height 35
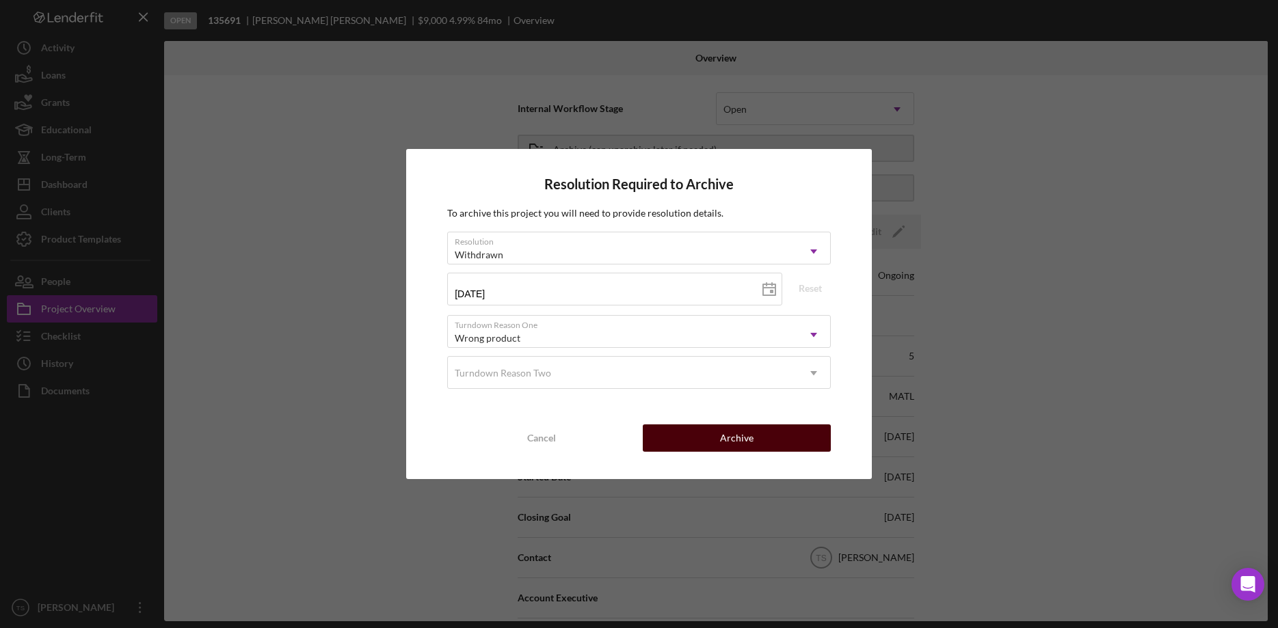
drag, startPoint x: 725, startPoint y: 442, endPoint x: 731, endPoint y: 447, distance: 7.7
click at [725, 441] on div "Archive" at bounding box center [737, 438] width 34 height 27
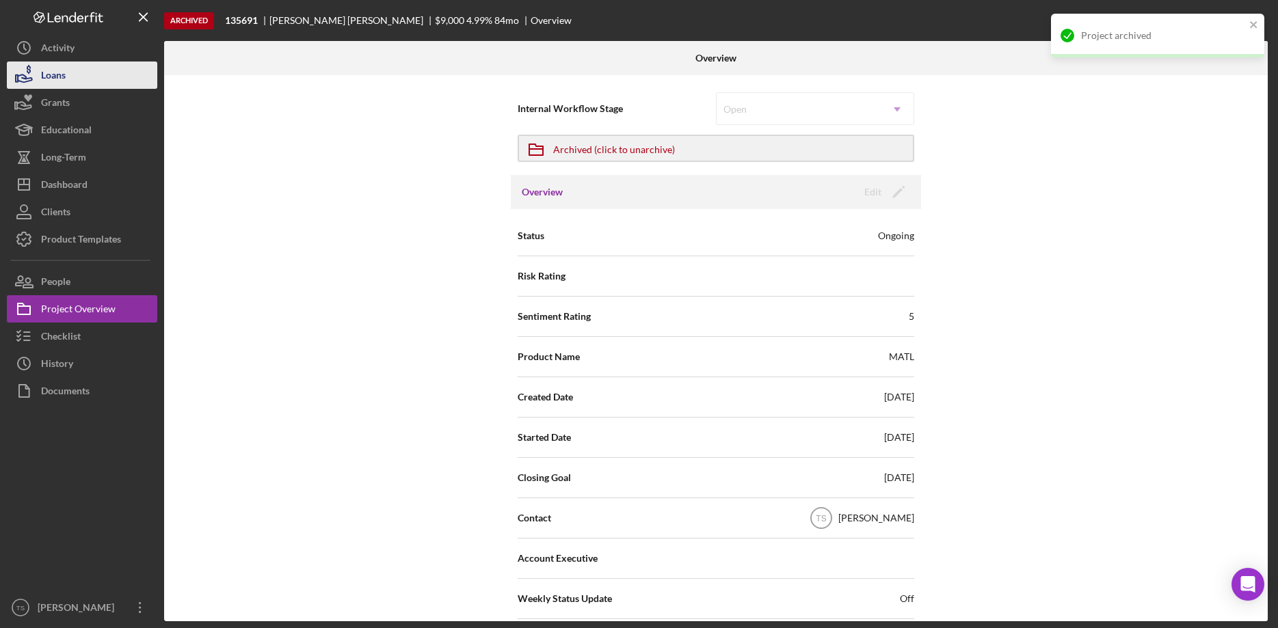
click at [55, 81] on div "Loans" at bounding box center [53, 77] width 25 height 31
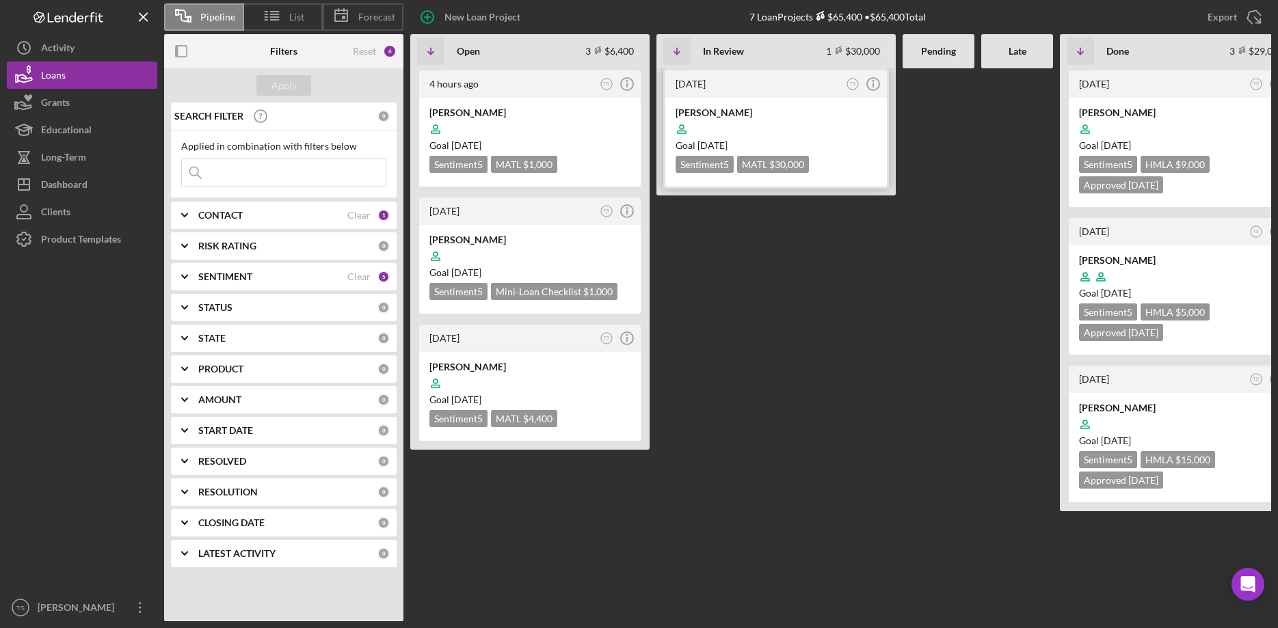
click at [761, 119] on div at bounding box center [776, 129] width 201 height 26
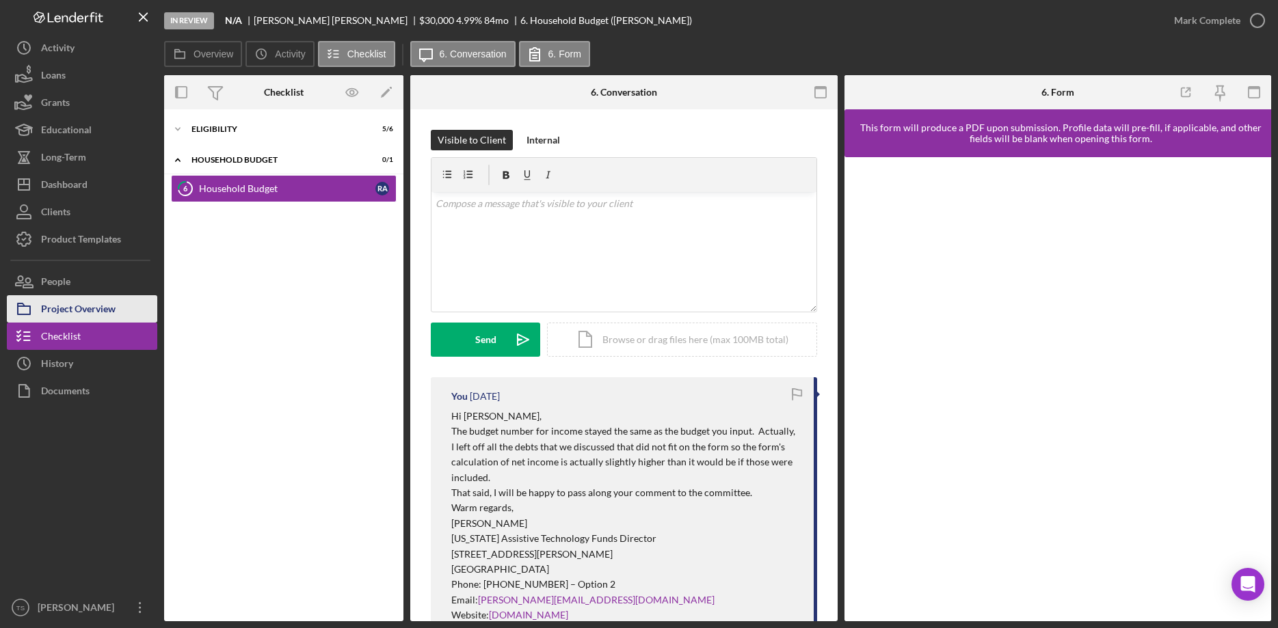
click at [70, 308] on div "Project Overview" at bounding box center [78, 310] width 75 height 31
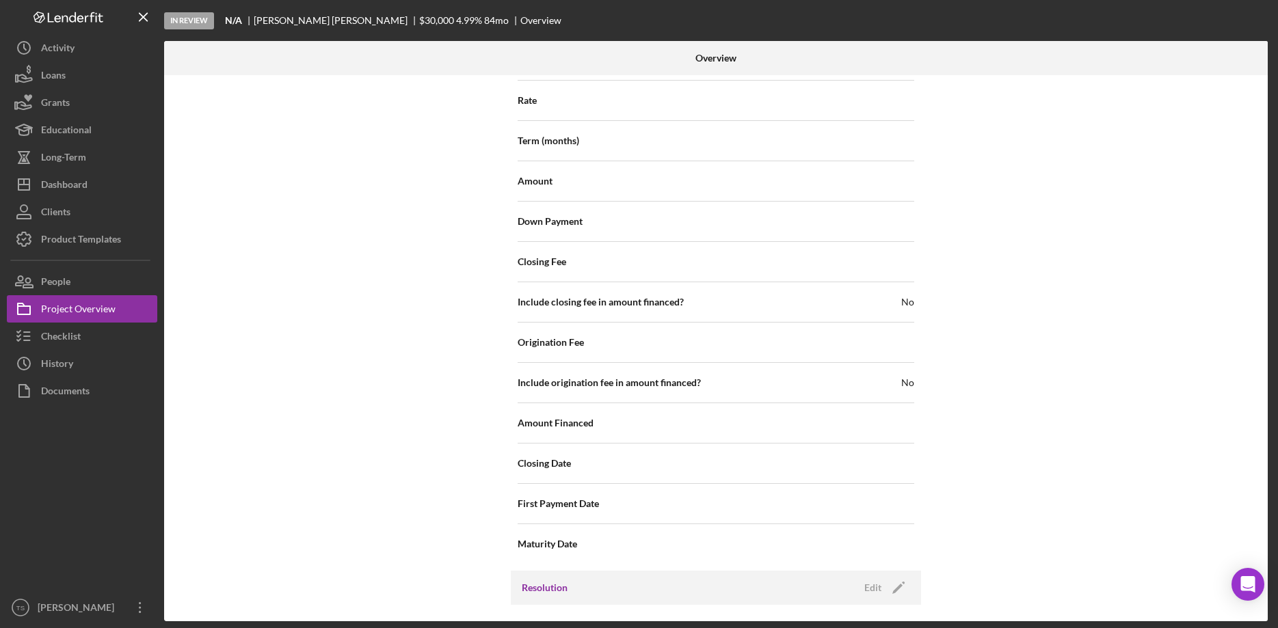
scroll to position [1409, 0]
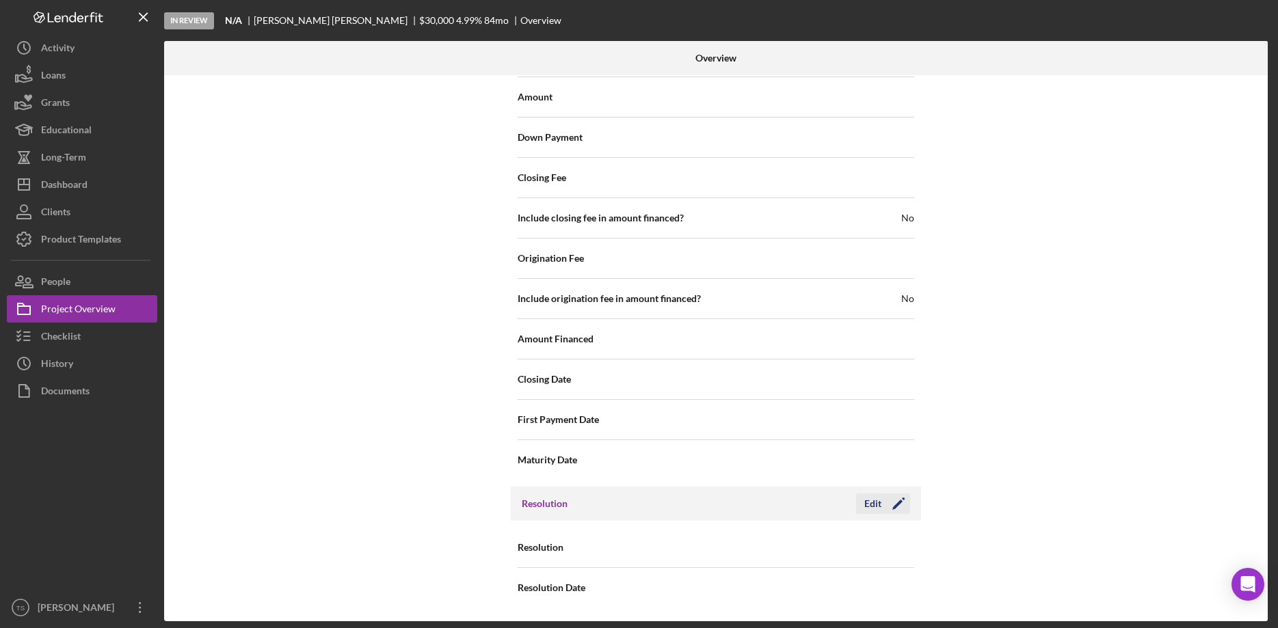
click at [877, 506] on div "Edit" at bounding box center [872, 504] width 17 height 21
click at [851, 547] on div "Select..." at bounding box center [799, 548] width 164 height 31
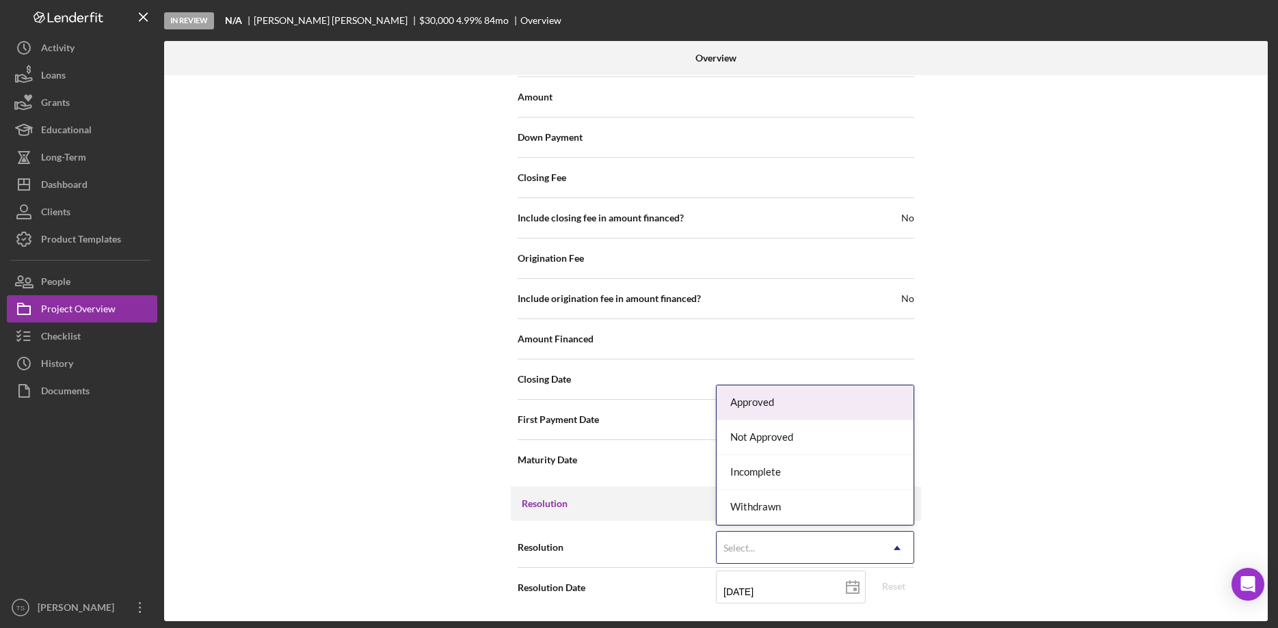
click at [823, 409] on div "Approved" at bounding box center [815, 403] width 197 height 35
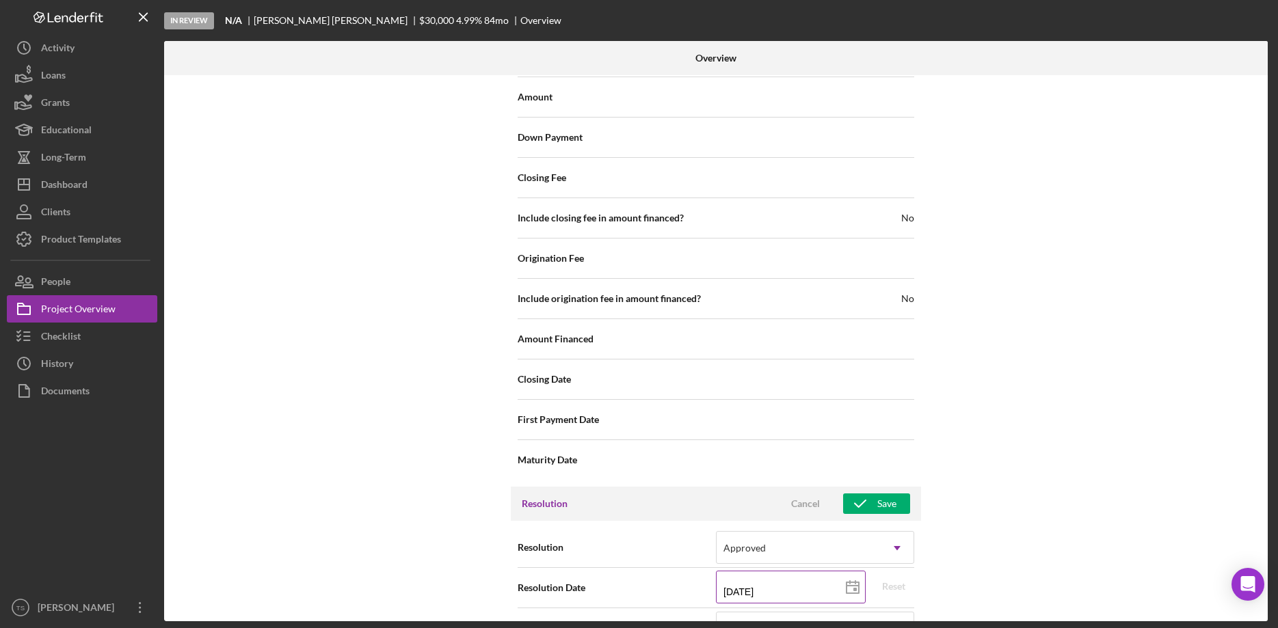
click at [850, 585] on icon at bounding box center [853, 588] width 34 height 34
type input "[DATE]"
click at [880, 508] on div "Save" at bounding box center [886, 504] width 19 height 21
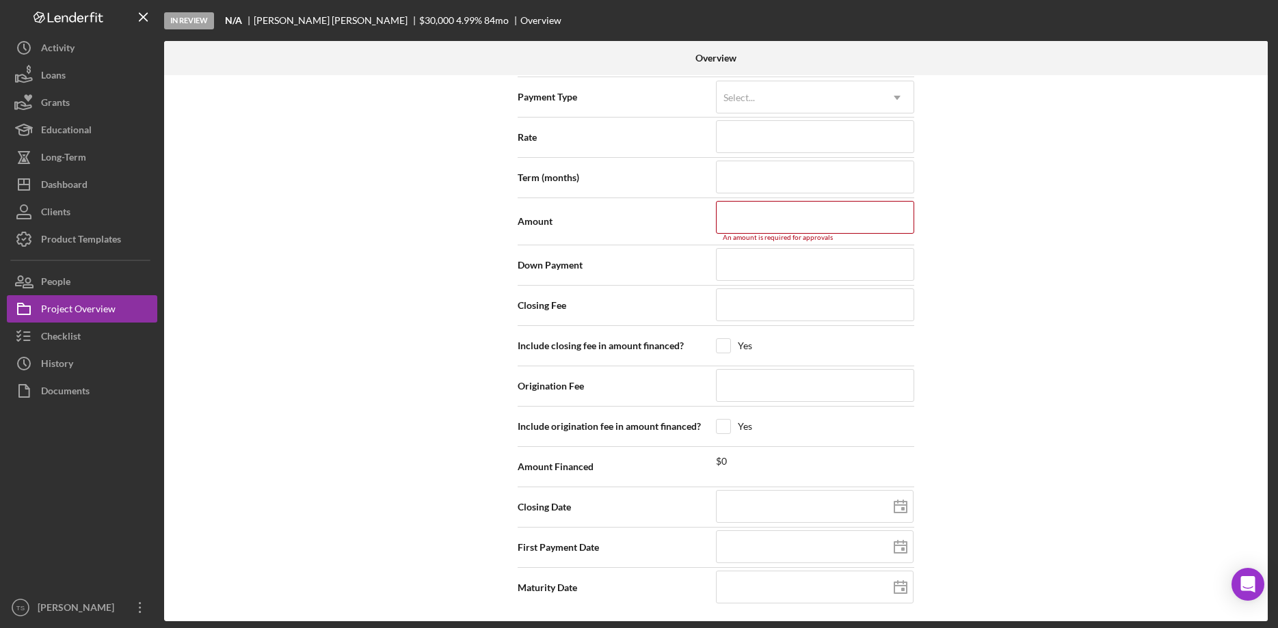
scroll to position [1941, 0]
click at [1177, 379] on div "Internal Workflow Stage In Review Icon/Dropdown Arrow Archive (can unarchive la…" at bounding box center [716, 348] width 1104 height 546
click at [752, 217] on input at bounding box center [815, 217] width 198 height 33
type input "$3"
type input "$30"
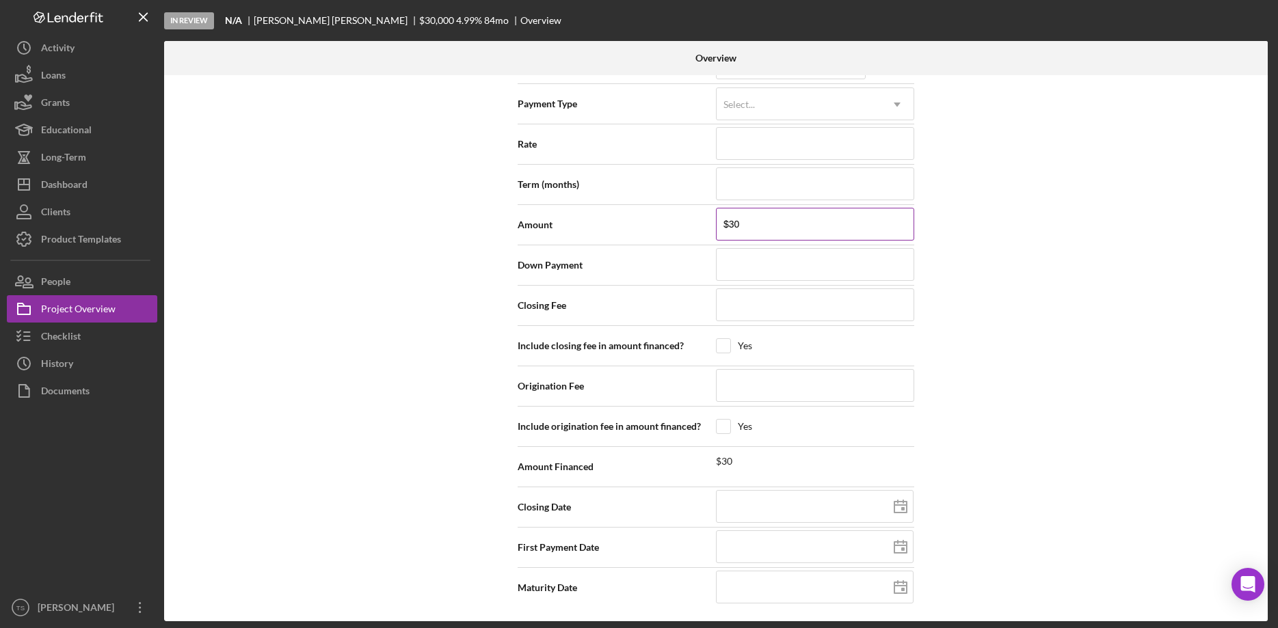
scroll to position [1934, 0]
type input "$301"
type input "$3,011"
type input "$30,119"
type input "$301,195"
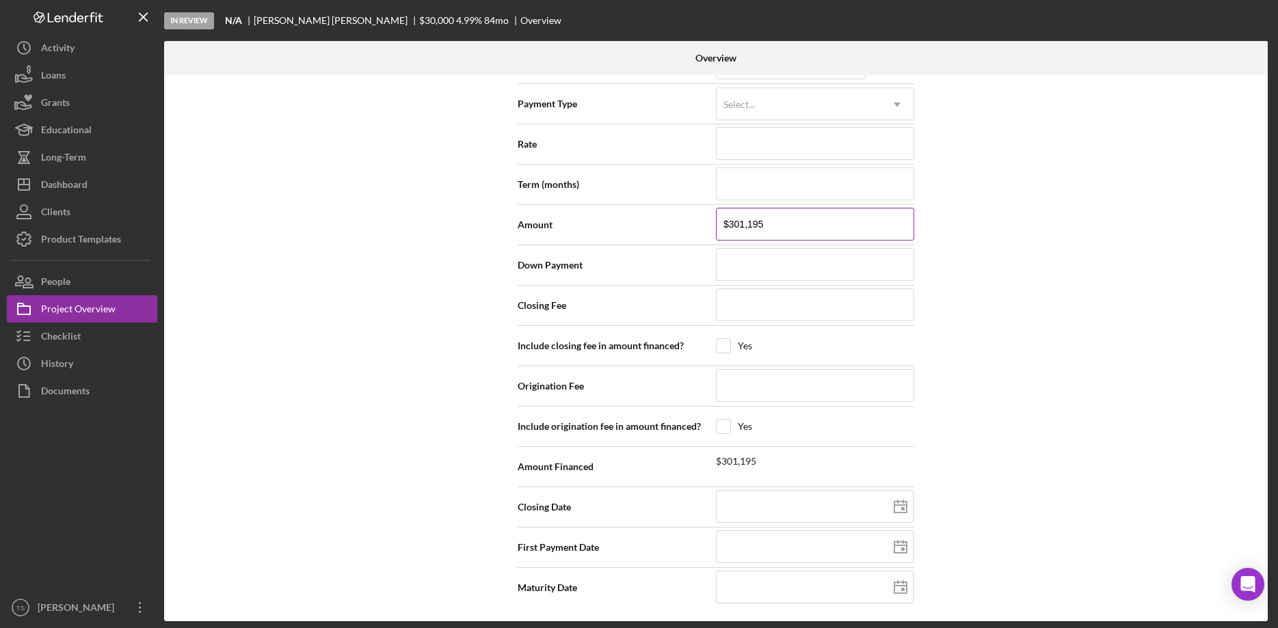
type input "$3,011,952"
type input "$301,195"
type input "$30,119"
type input "$3,011"
type input "$301"
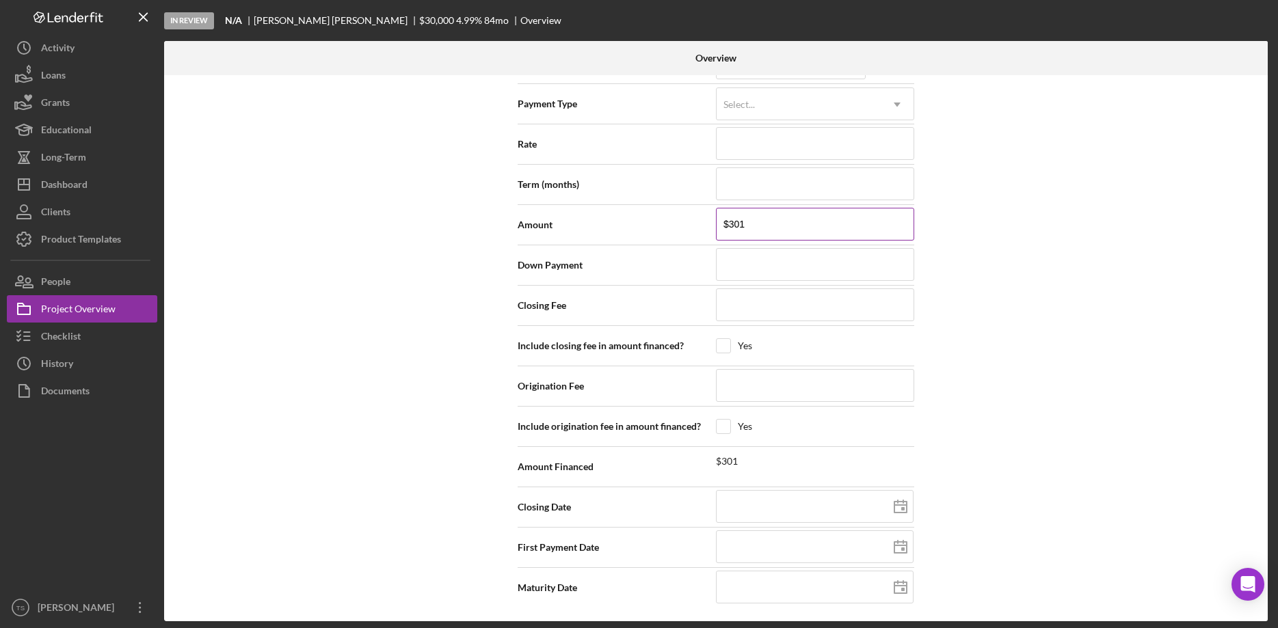
type input "$3,012"
type input "$30,120"
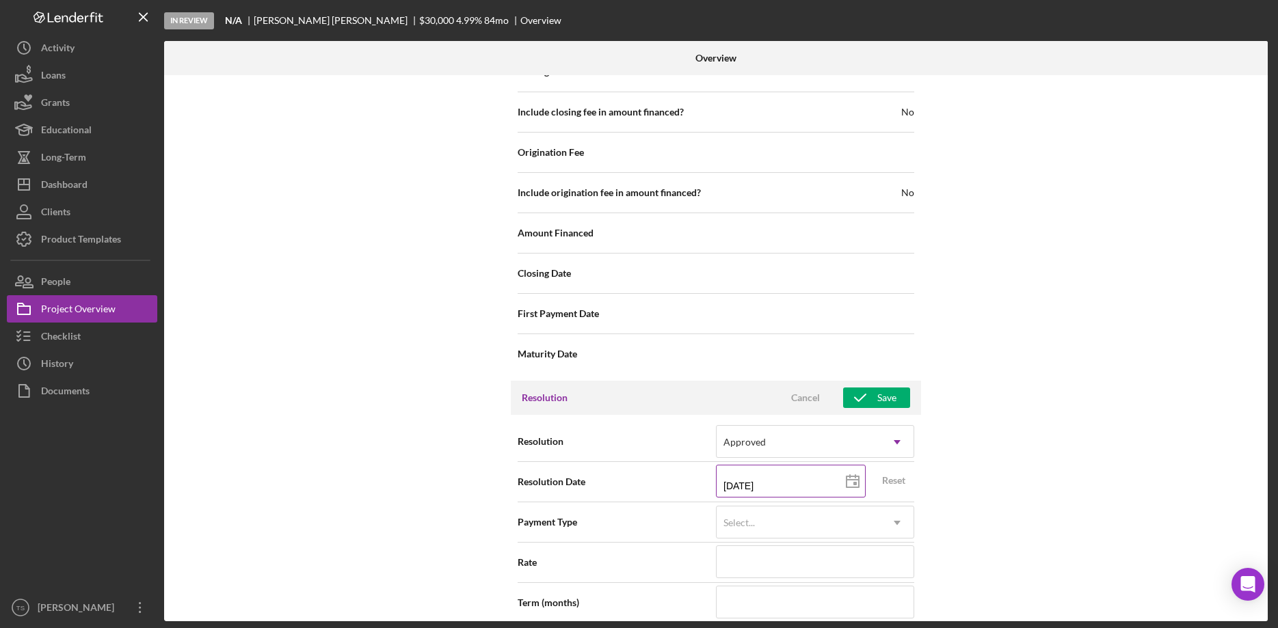
scroll to position [1724, 0]
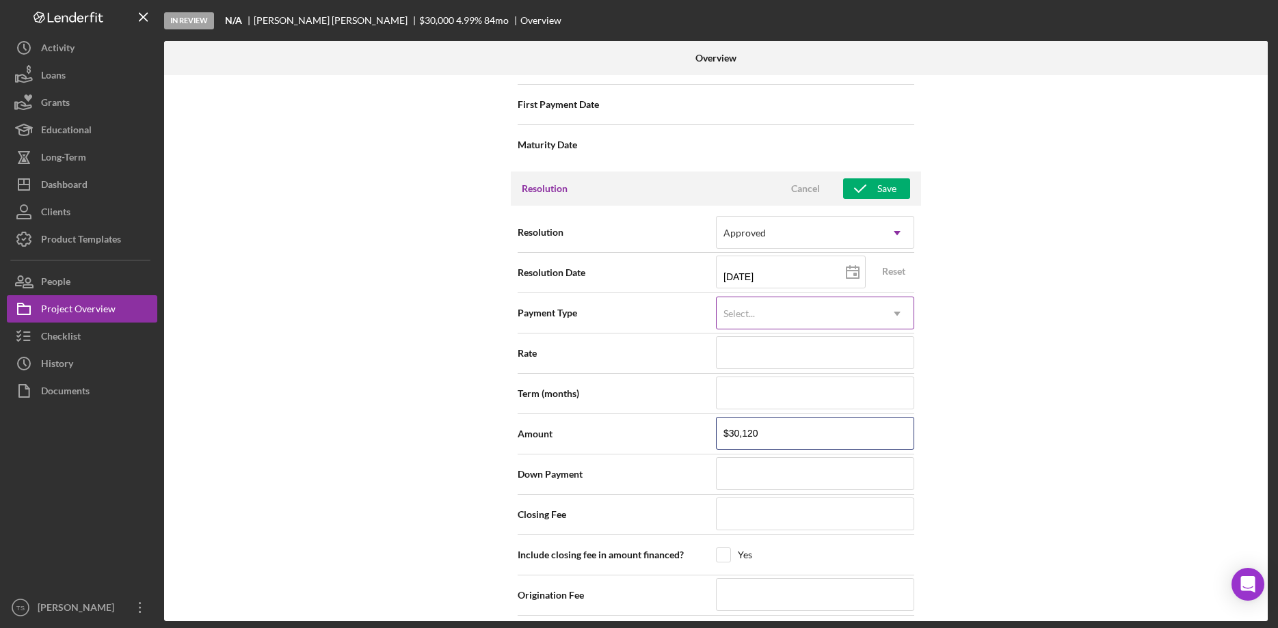
type input "$30,120"
click at [773, 319] on div "Select..." at bounding box center [799, 313] width 164 height 31
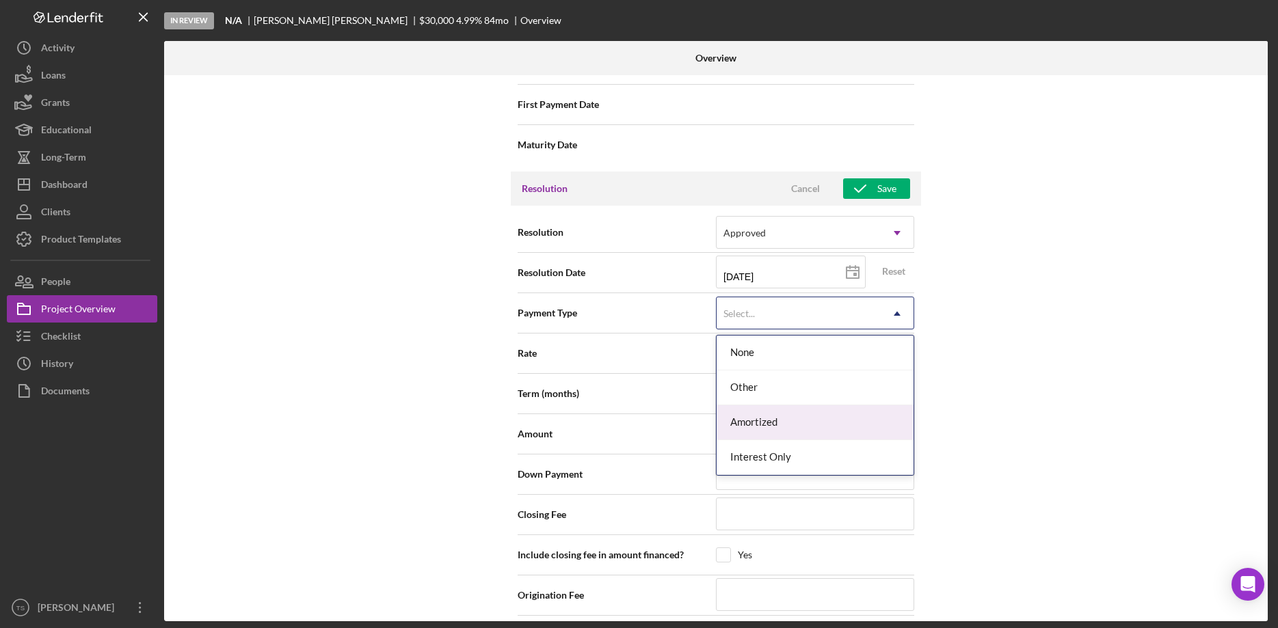
click at [775, 431] on div "Amortized" at bounding box center [815, 422] width 197 height 35
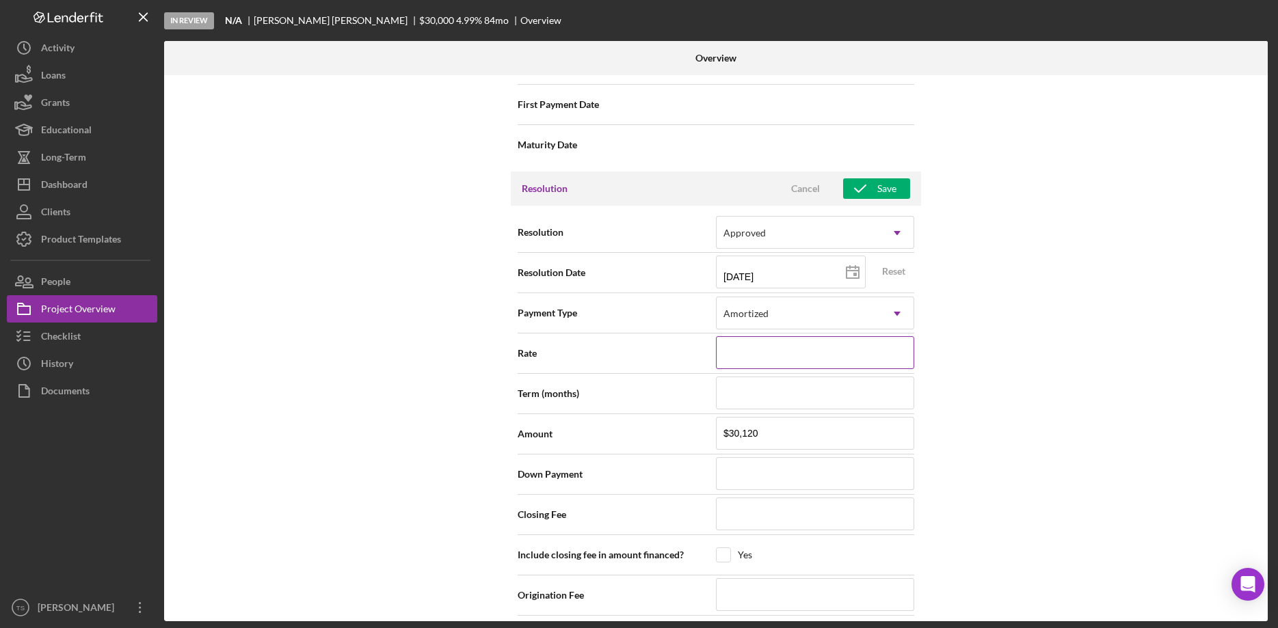
click at [757, 354] on input at bounding box center [815, 352] width 198 height 33
type input "4%"
type input "4.%"
type input "4.9%"
type input "4.99%"
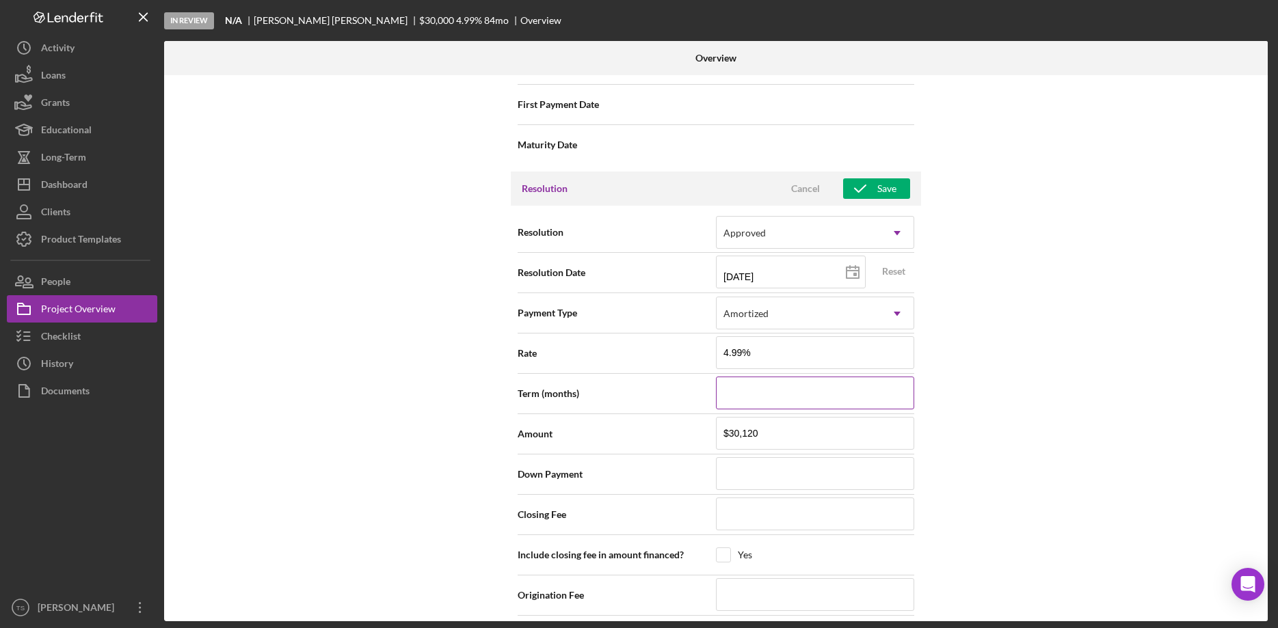
type input "4.990%"
click at [758, 405] on input at bounding box center [815, 393] width 198 height 33
type input "8"
type input "84"
click at [1164, 286] on div "Internal Workflow Stage In Review Icon/Dropdown Arrow Archive (can unarchive la…" at bounding box center [716, 348] width 1104 height 546
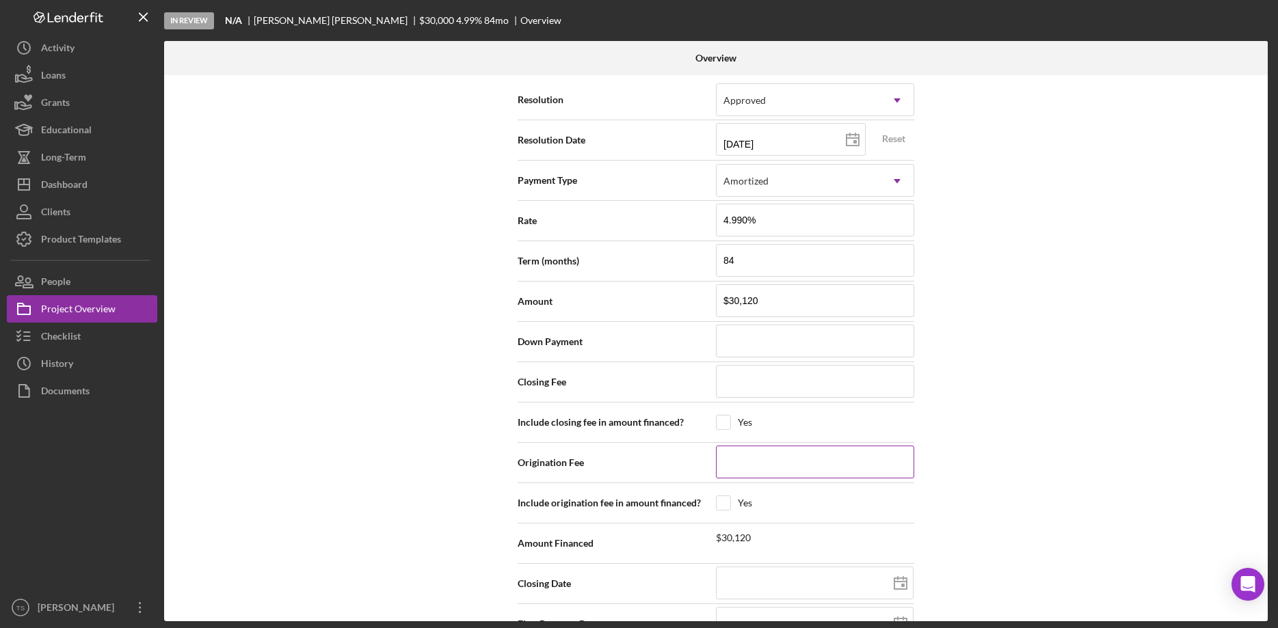
scroll to position [1864, 0]
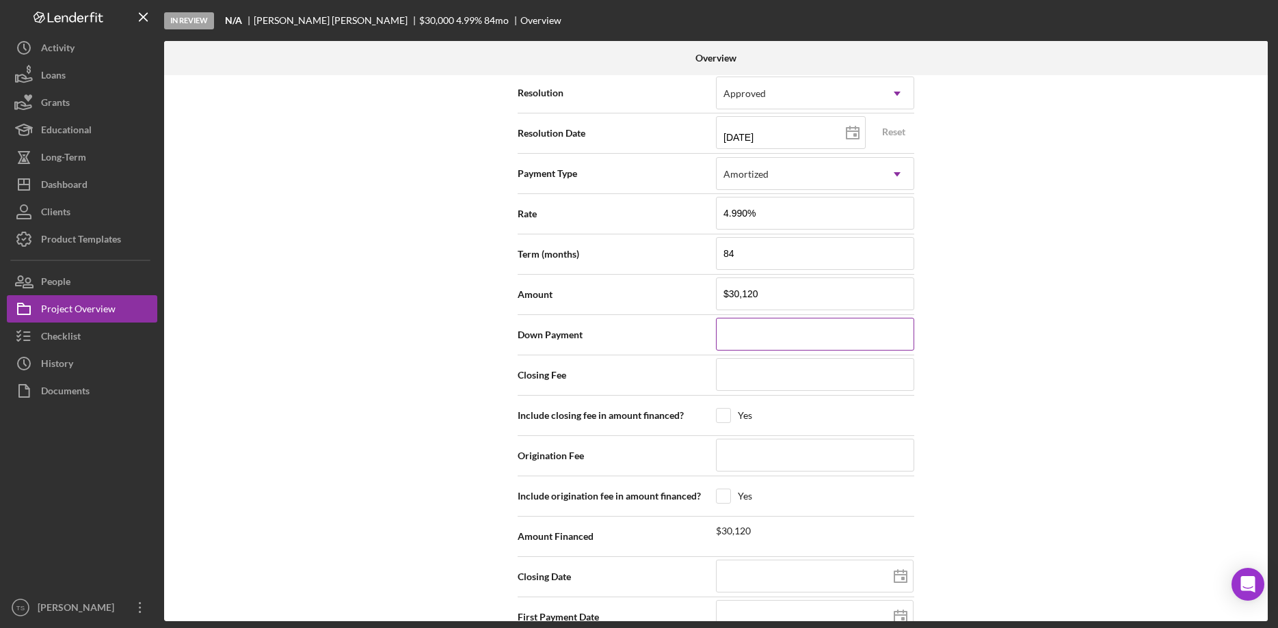
click at [740, 332] on input at bounding box center [815, 334] width 198 height 33
click at [749, 370] on input at bounding box center [815, 374] width 198 height 33
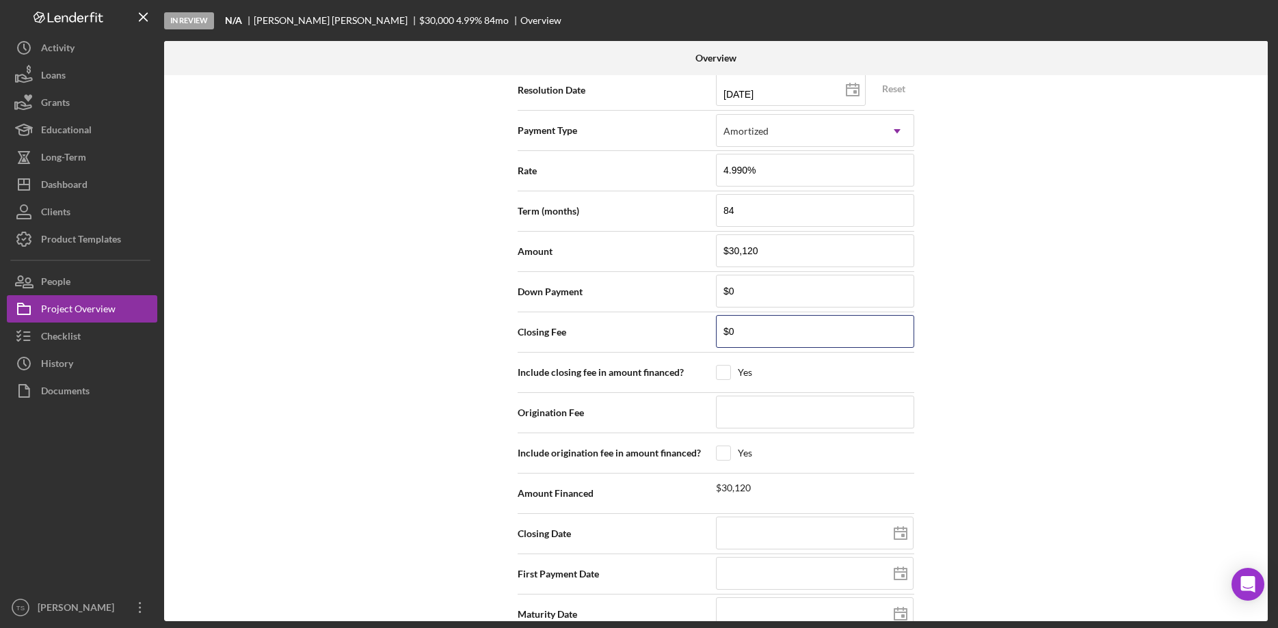
scroll to position [1934, 0]
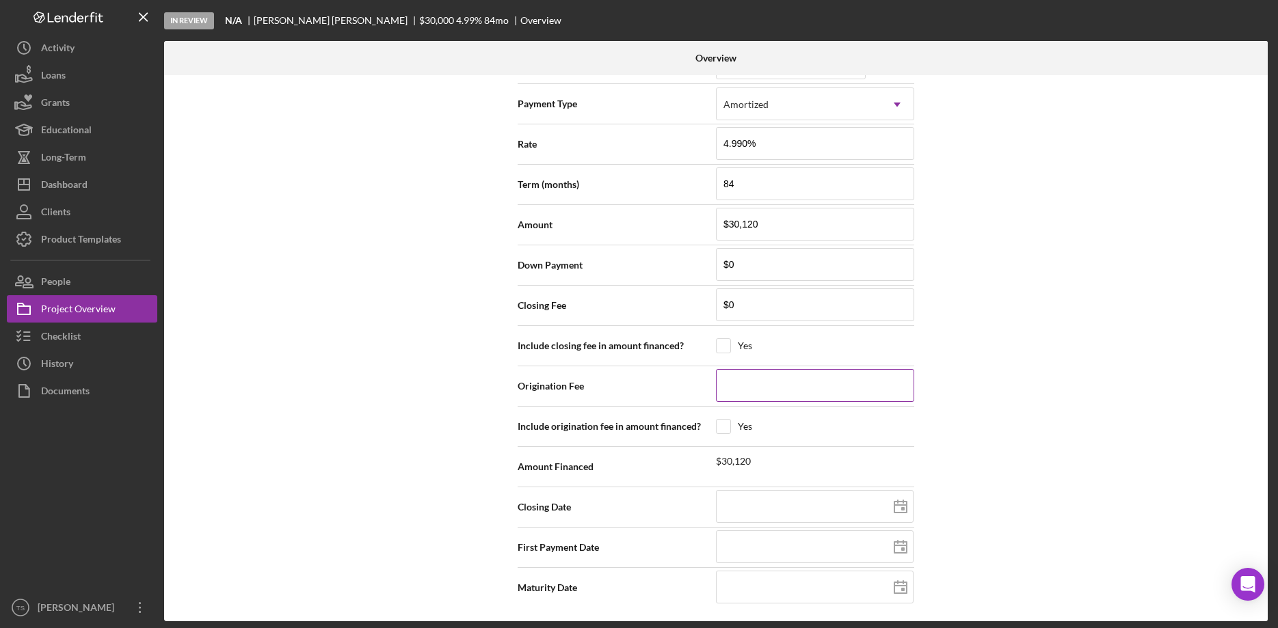
click at [782, 393] on input at bounding box center [815, 385] width 198 height 33
click at [891, 508] on icon at bounding box center [900, 507] width 34 height 34
click at [792, 556] on input at bounding box center [815, 547] width 198 height 33
click at [1164, 222] on div "Internal Workflow Stage In Review Icon/Dropdown Arrow Archive (can unarchive la…" at bounding box center [716, 348] width 1104 height 546
click at [784, 539] on input at bounding box center [815, 547] width 198 height 33
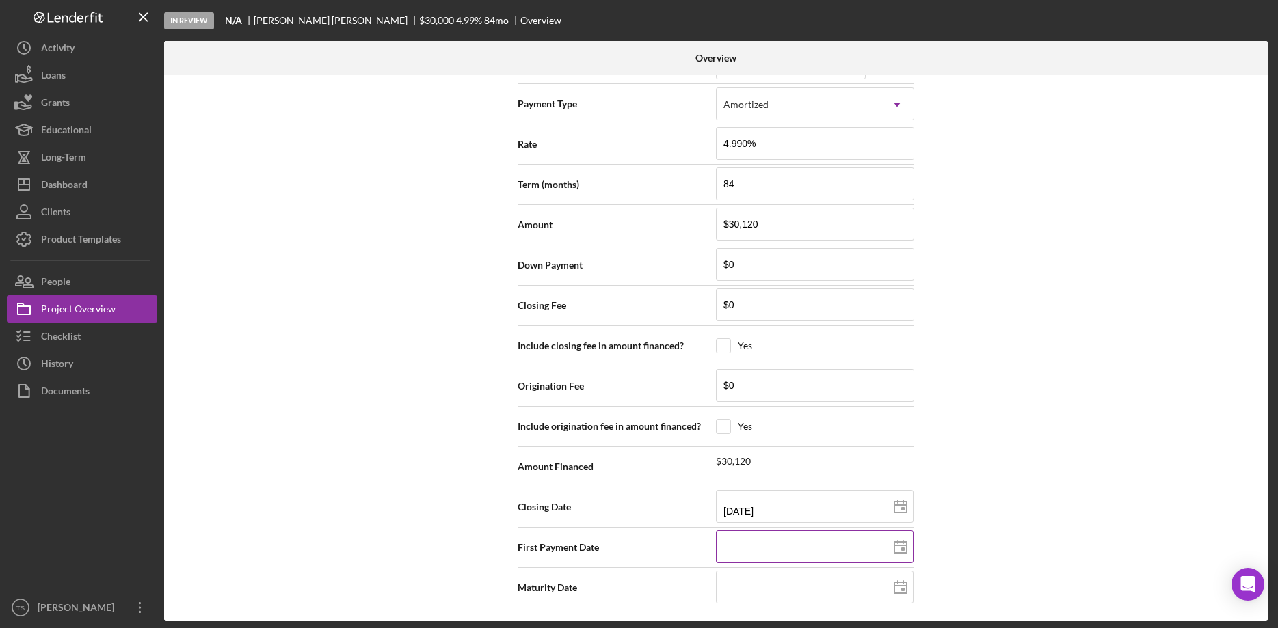
click at [901, 550] on icon at bounding box center [900, 548] width 34 height 34
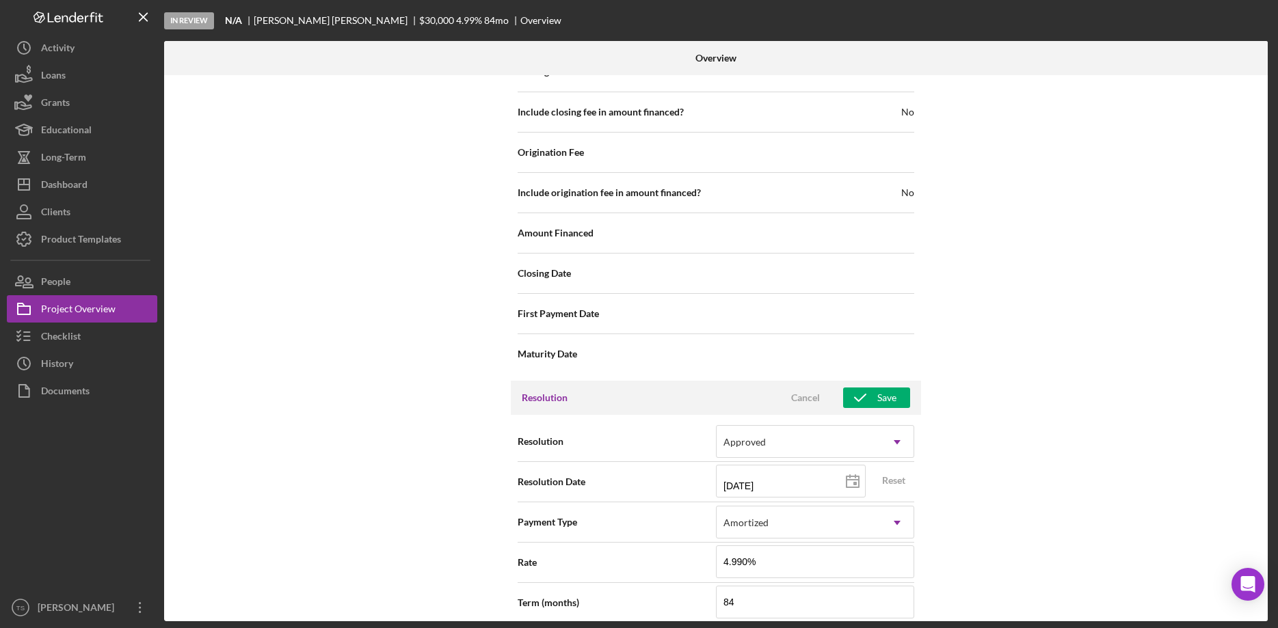
scroll to position [1445, 0]
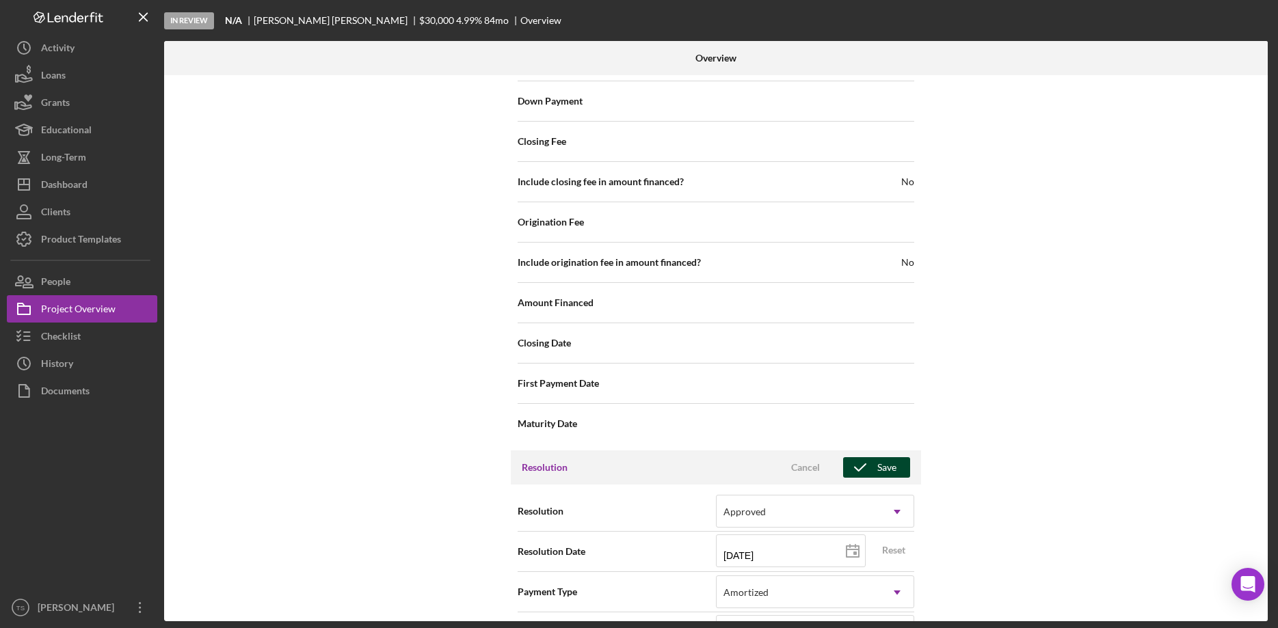
click at [867, 464] on icon "button" at bounding box center [860, 468] width 34 height 34
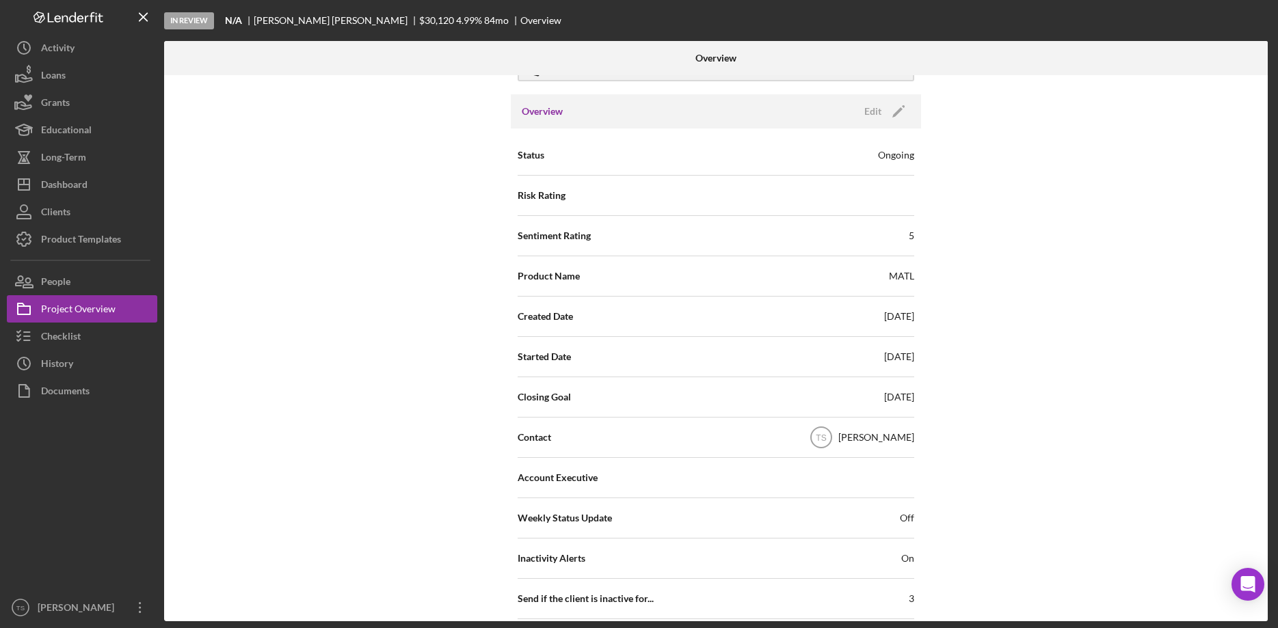
scroll to position [0, 0]
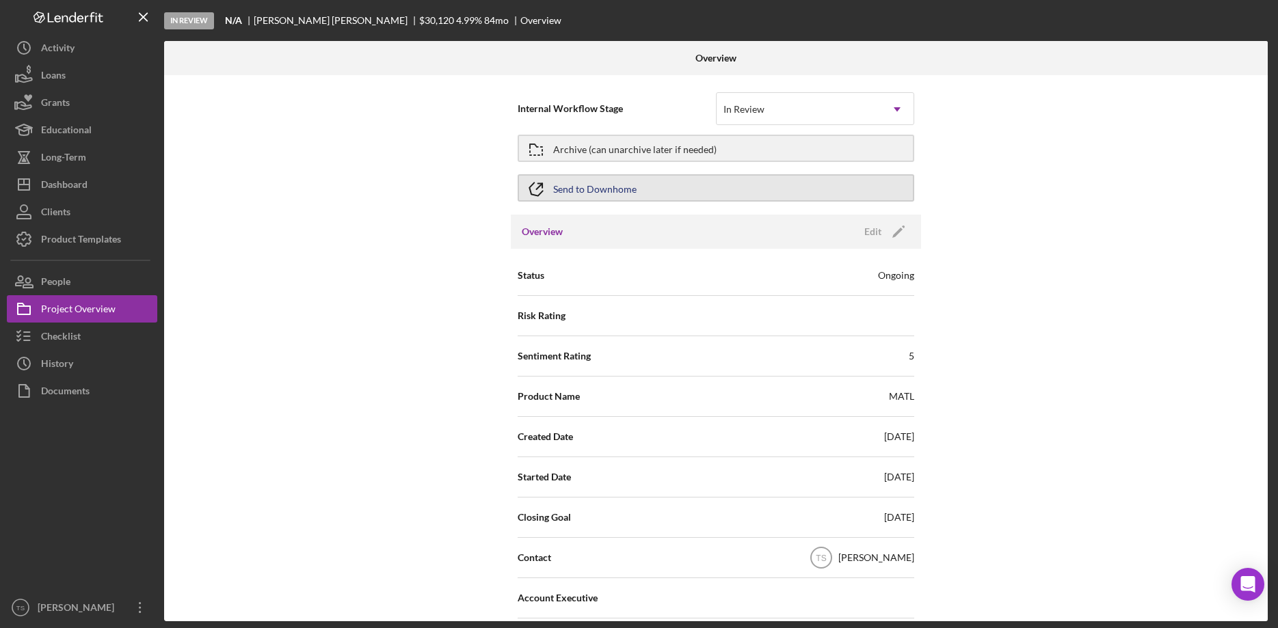
click at [559, 189] on button "Send to Downhome" at bounding box center [716, 187] width 397 height 27
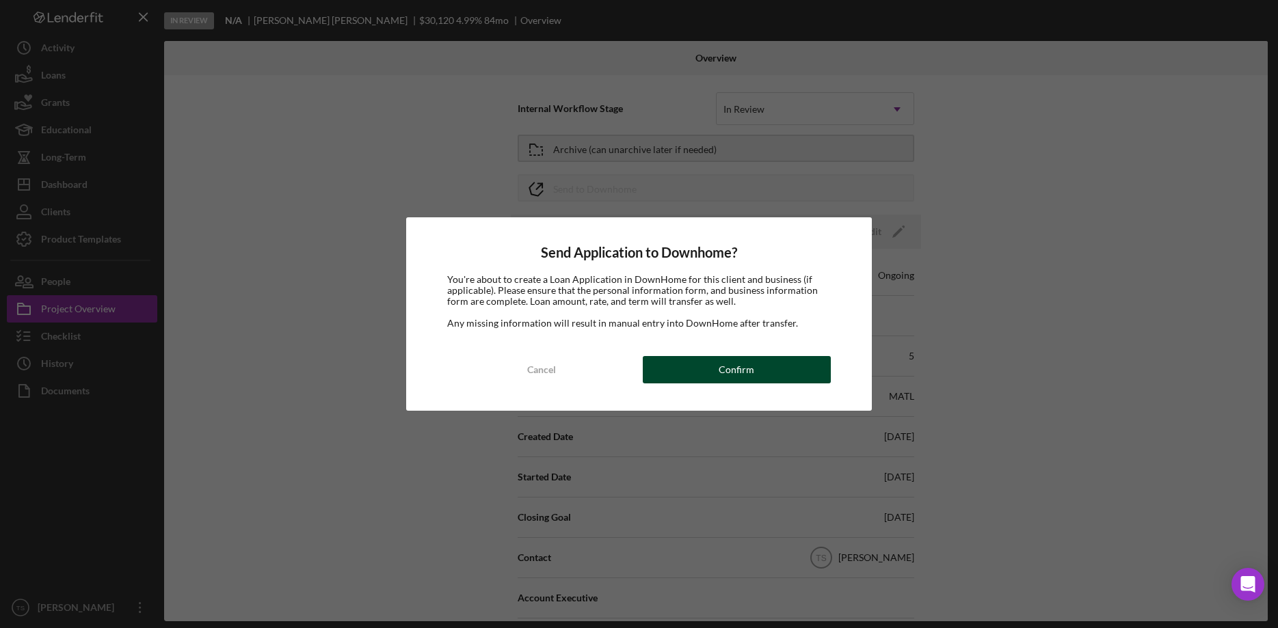
click at [675, 371] on button "Confirm" at bounding box center [737, 369] width 188 height 27
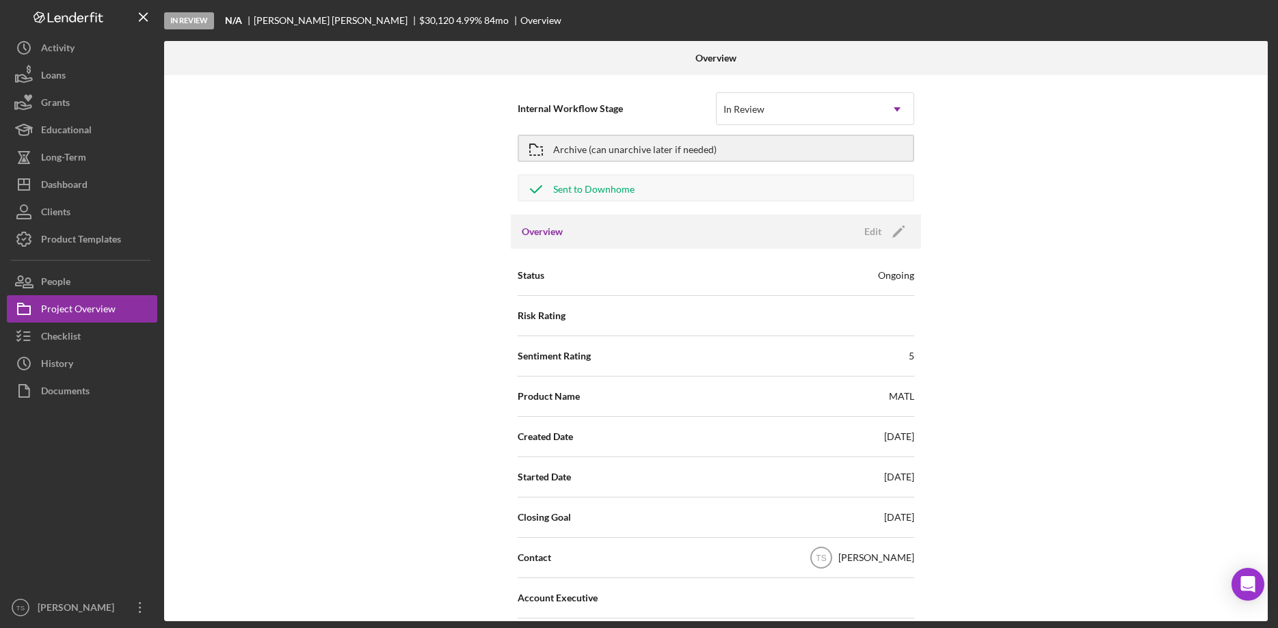
click at [631, 611] on div "Account Executive" at bounding box center [716, 598] width 397 height 34
drag, startPoint x: 1095, startPoint y: 120, endPoint x: 1086, endPoint y: 107, distance: 15.2
click at [1095, 116] on div "Internal Workflow Stage In Review Icon/Dropdown Arrow Archive (can unarchive la…" at bounding box center [716, 348] width 1104 height 546
click at [55, 332] on div "Checklist" at bounding box center [61, 338] width 40 height 31
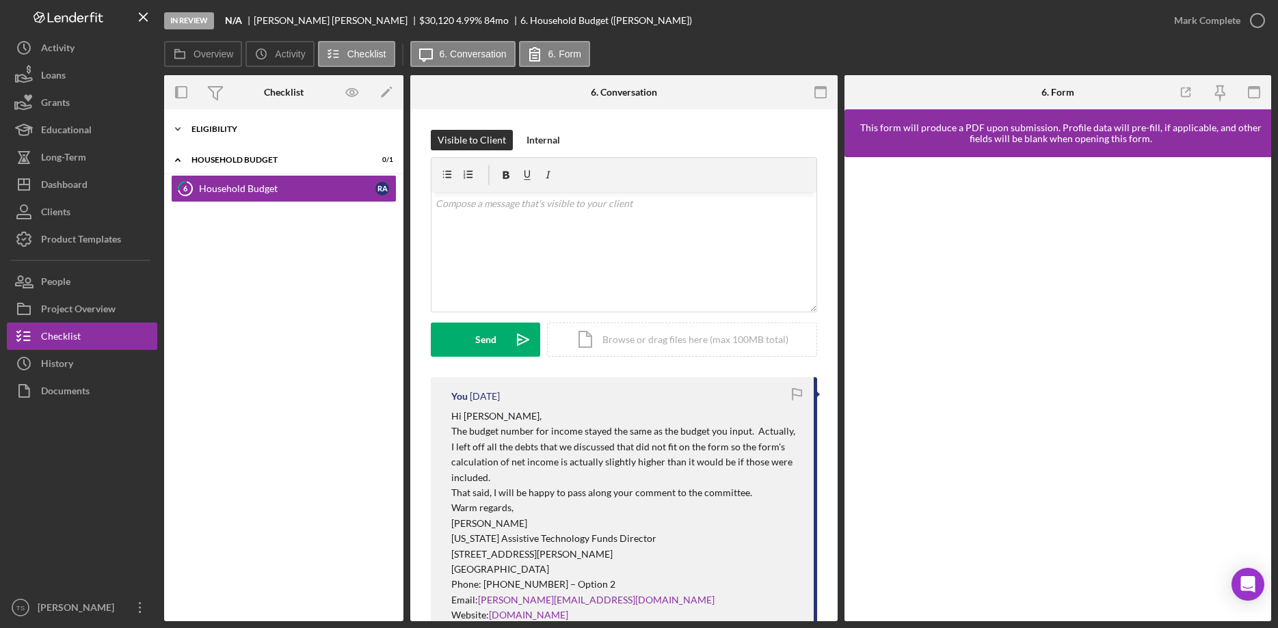
click at [209, 138] on div "Icon/Expander ELIGIBILITY 5 / 6" at bounding box center [283, 129] width 239 height 27
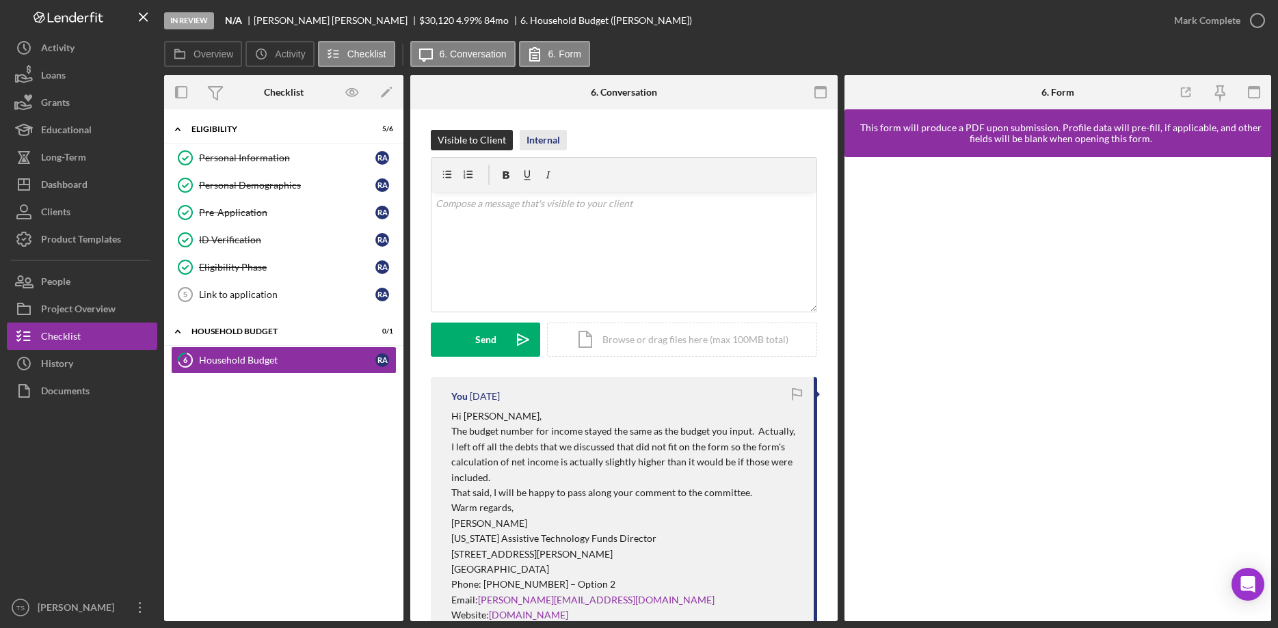
click at [542, 145] on div "Internal" at bounding box center [543, 140] width 34 height 21
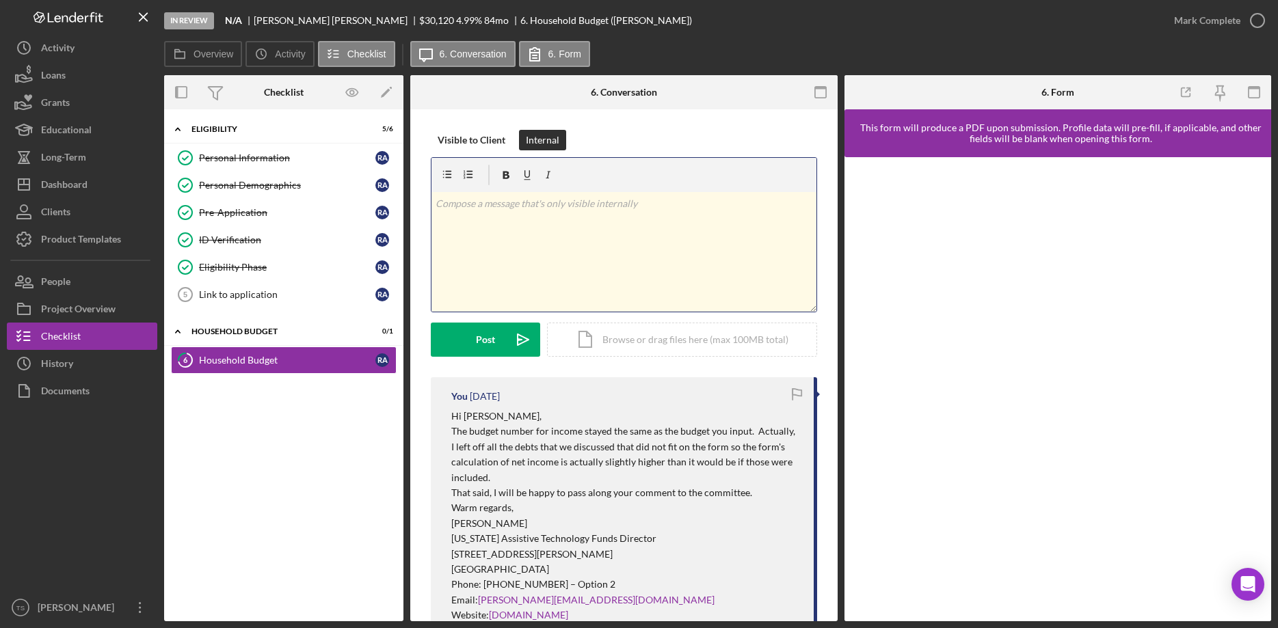
click at [539, 218] on div "v Color teal Color pink Remove color Add row above Add row below Add column bef…" at bounding box center [623, 252] width 385 height 120
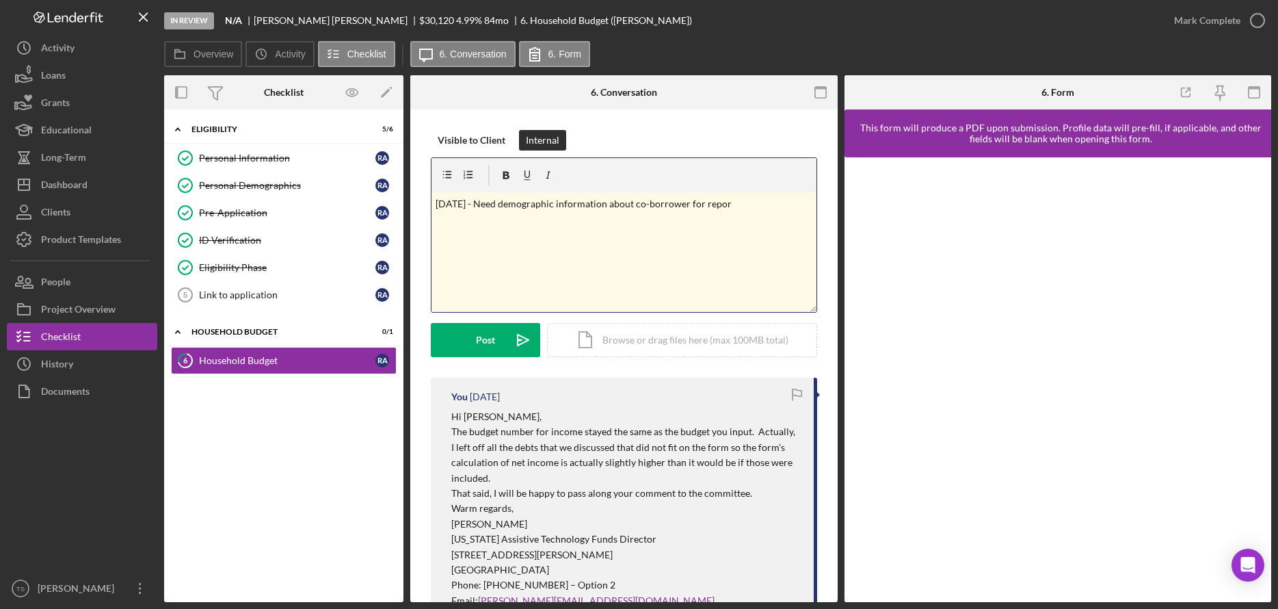
click at [761, 203] on p "[DATE] - Need demographic information about co-borrower for repor" at bounding box center [624, 203] width 377 height 15
click at [466, 333] on button "Post Icon/icon-invite-send" at bounding box center [485, 340] width 109 height 34
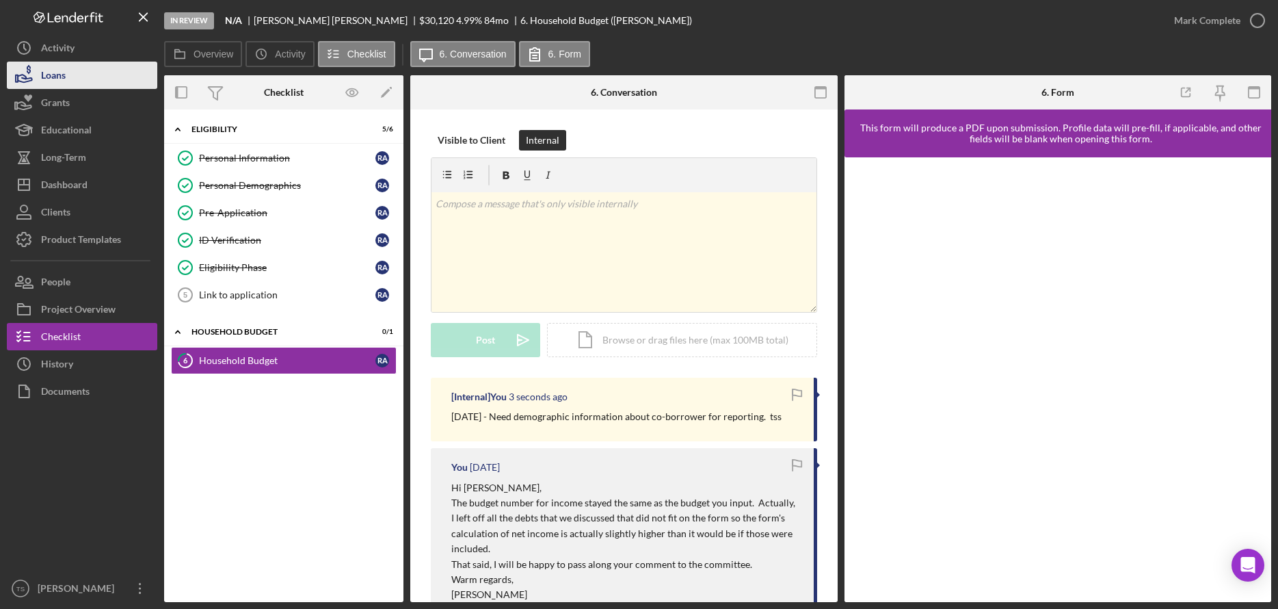
click at [77, 75] on button "Loans" at bounding box center [82, 75] width 150 height 27
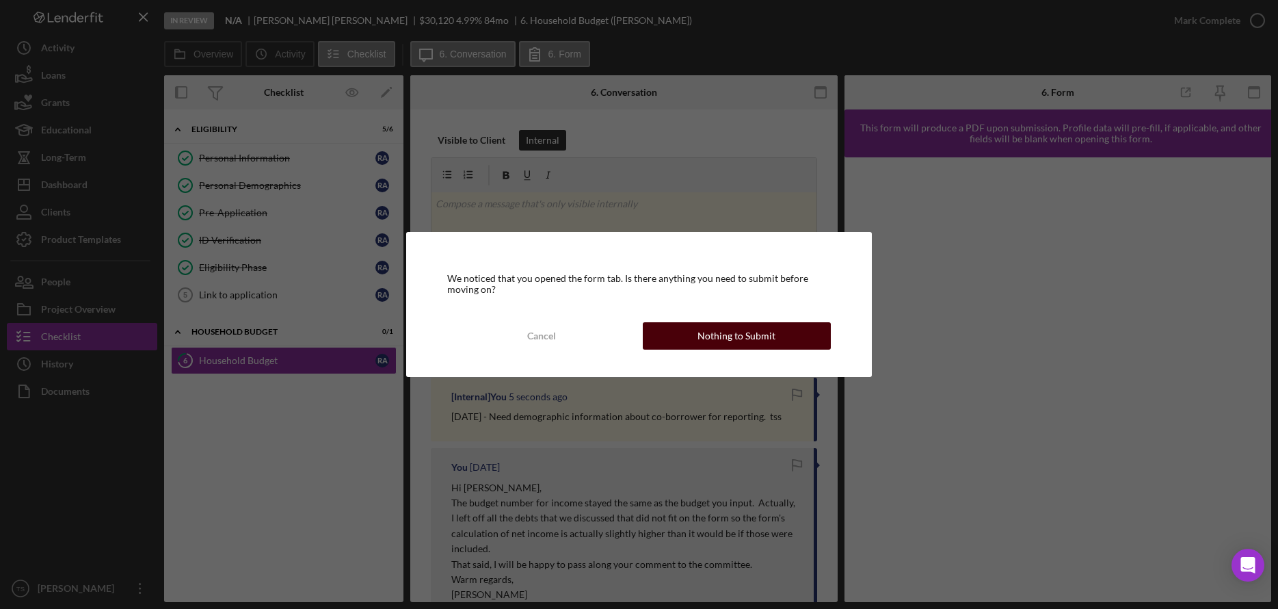
click at [719, 335] on div "Nothing to Submit" at bounding box center [736, 335] width 78 height 27
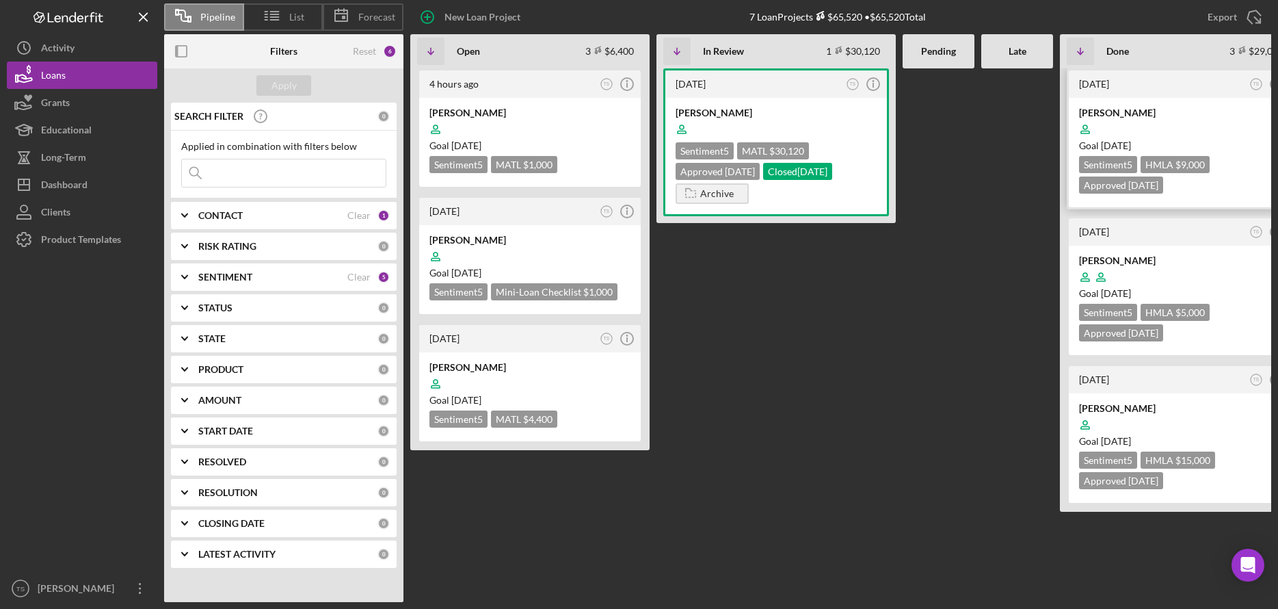
click at [1136, 107] on div "[PERSON_NAME]" at bounding box center [1179, 113] width 201 height 14
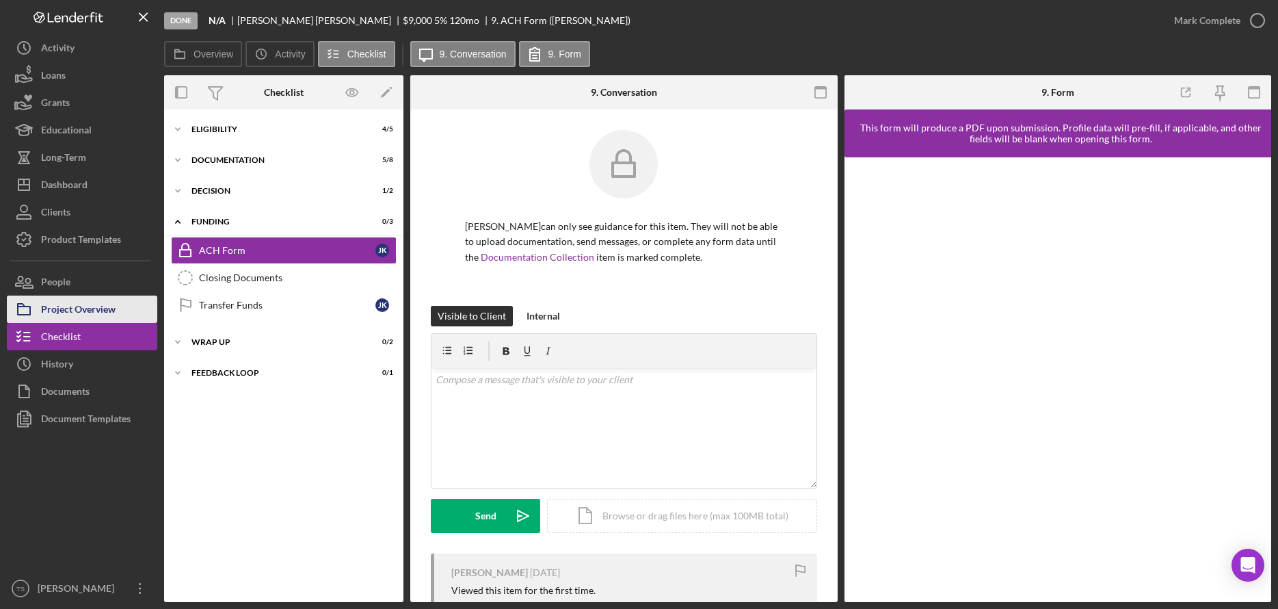
click at [92, 312] on div "Project Overview" at bounding box center [78, 310] width 75 height 31
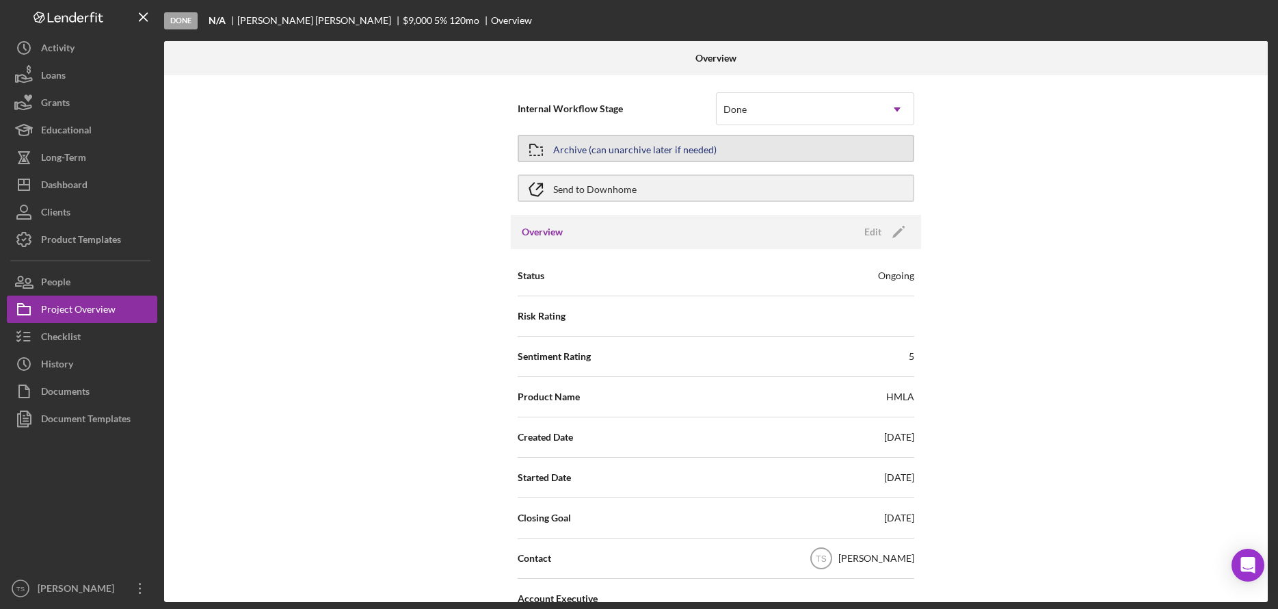
click at [634, 147] on div "Archive (can unarchive later if needed)" at bounding box center [634, 148] width 163 height 25
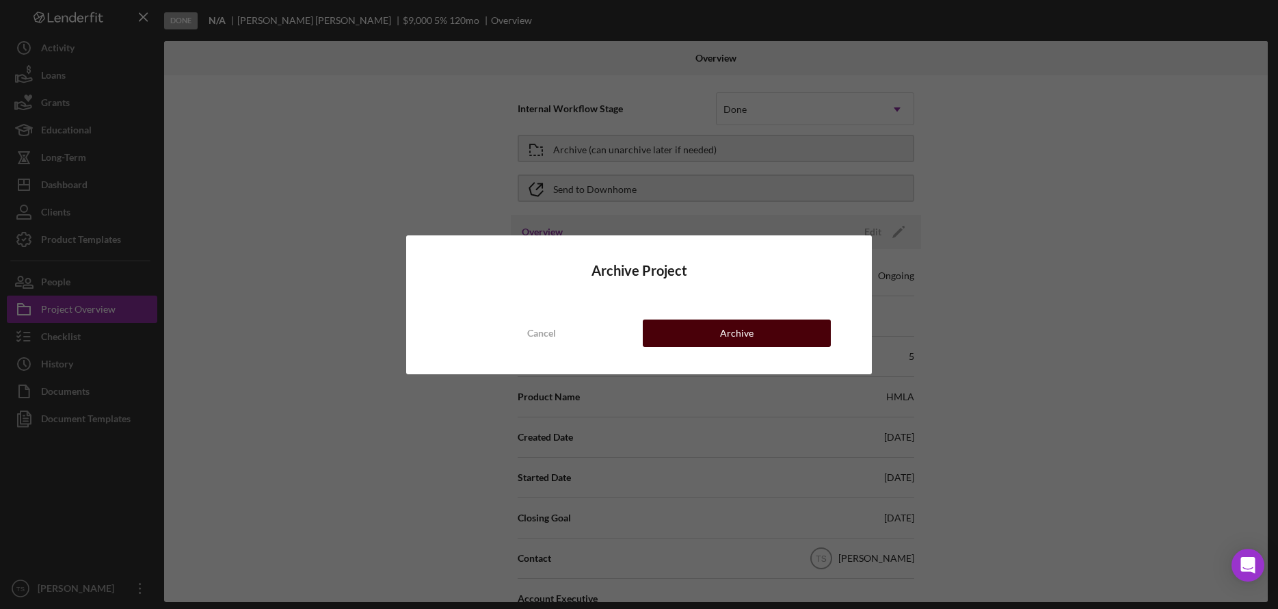
click at [757, 330] on button "Archive" at bounding box center [737, 332] width 188 height 27
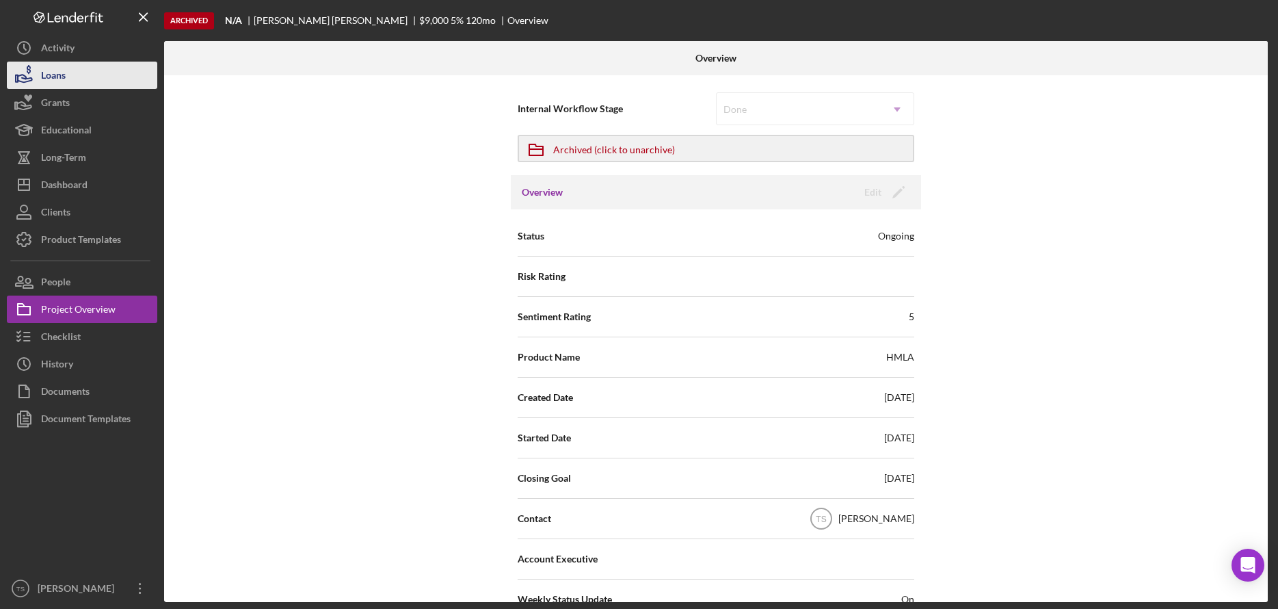
click at [53, 80] on div "Loans" at bounding box center [53, 77] width 25 height 31
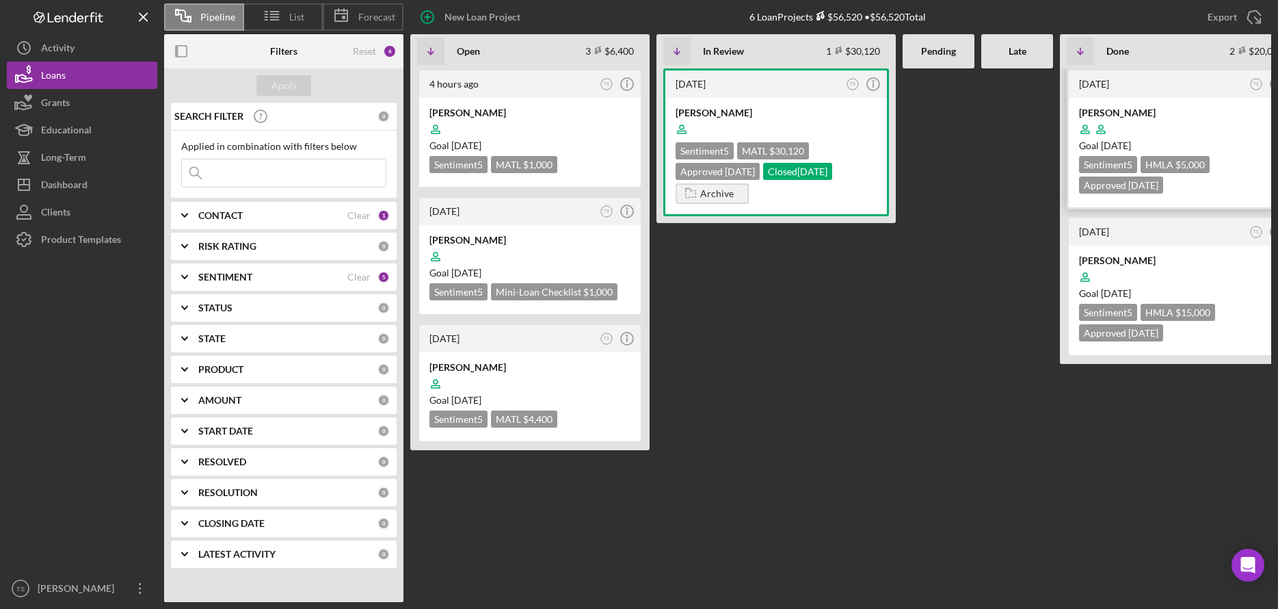
click at [1147, 122] on div at bounding box center [1179, 129] width 201 height 26
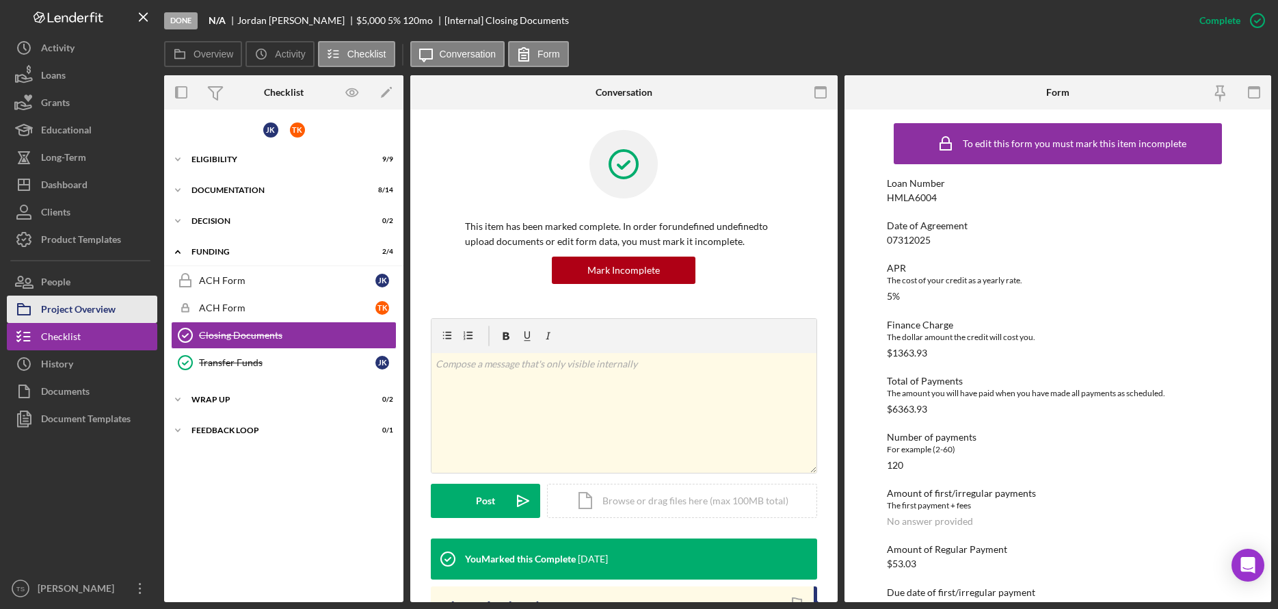
click at [55, 312] on div "Project Overview" at bounding box center [78, 310] width 75 height 31
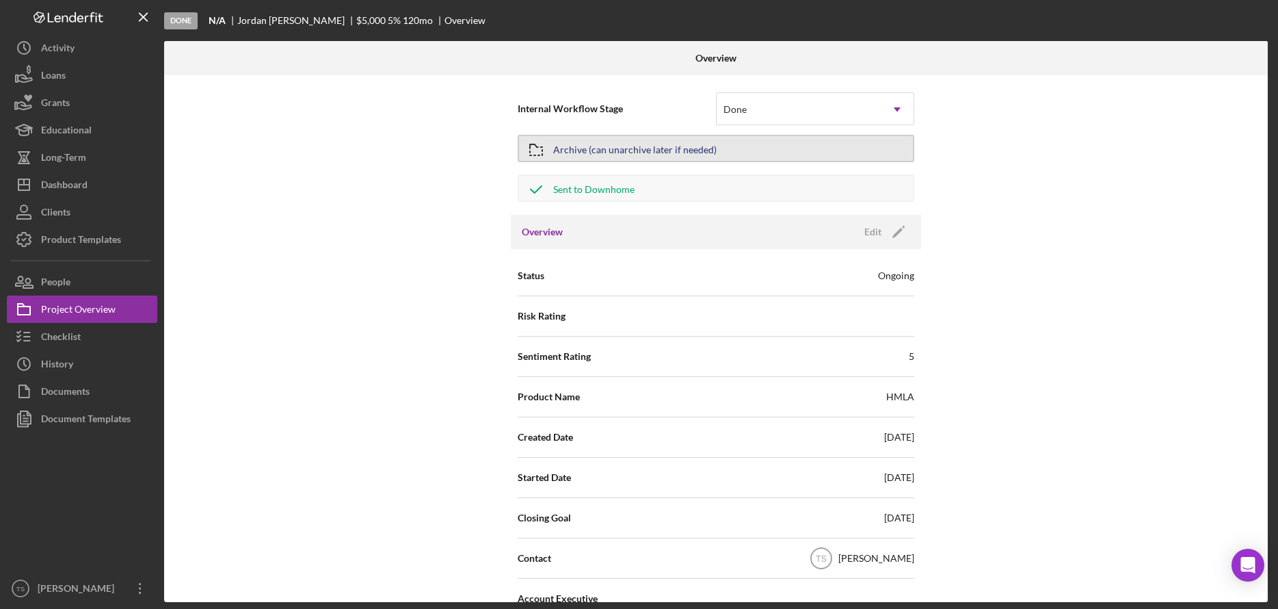
click at [645, 149] on div "Archive (can unarchive later if needed)" at bounding box center [634, 148] width 163 height 25
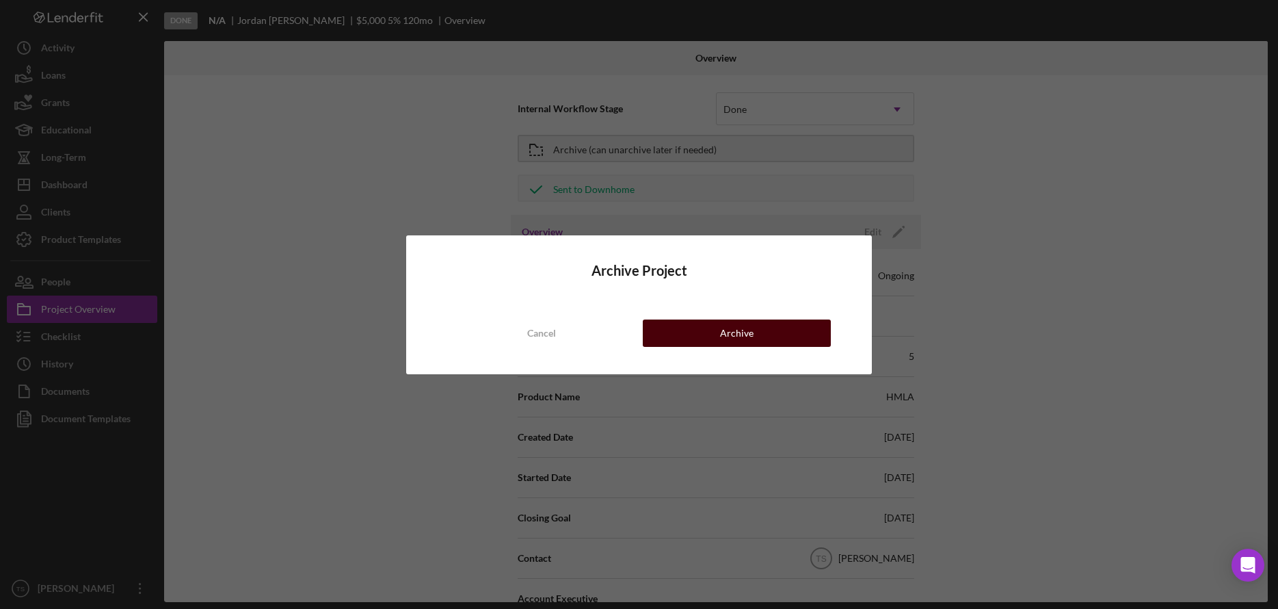
click at [719, 338] on button "Archive" at bounding box center [737, 332] width 188 height 27
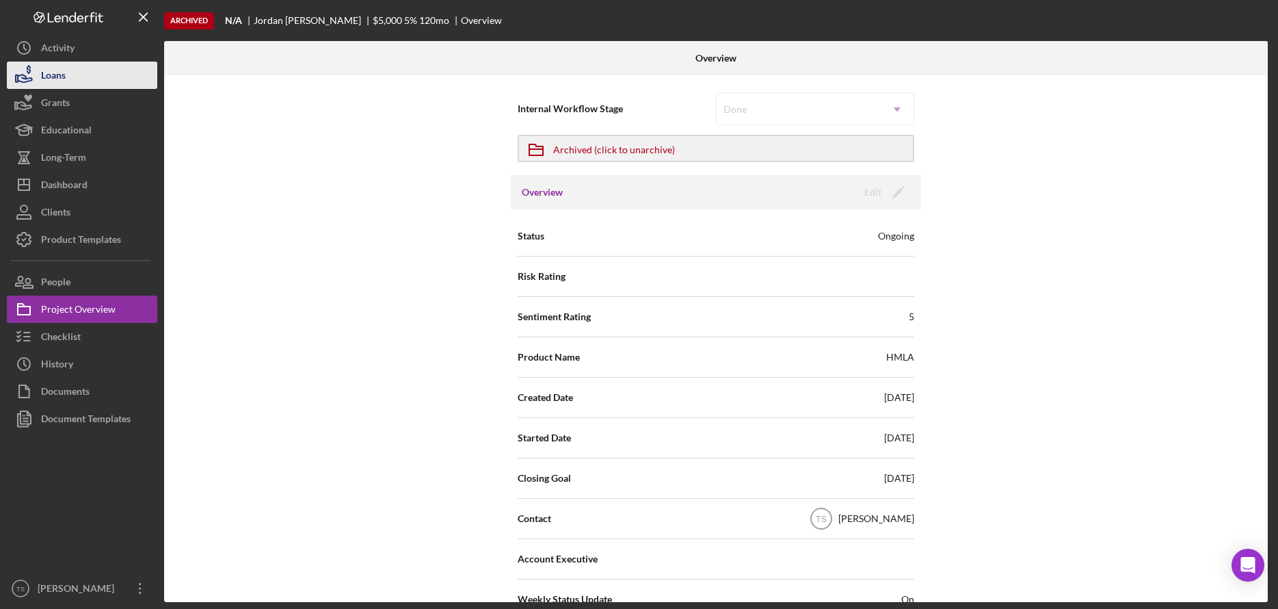
click at [65, 79] on div "Loans" at bounding box center [53, 77] width 25 height 31
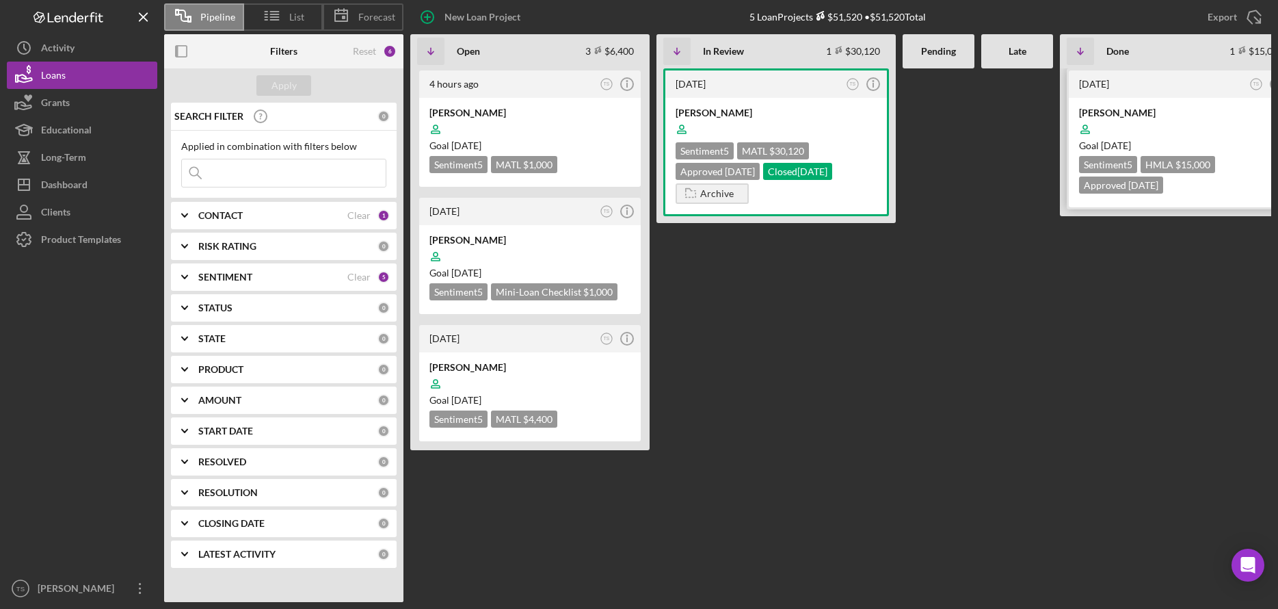
click at [1156, 138] on div at bounding box center [1179, 129] width 201 height 26
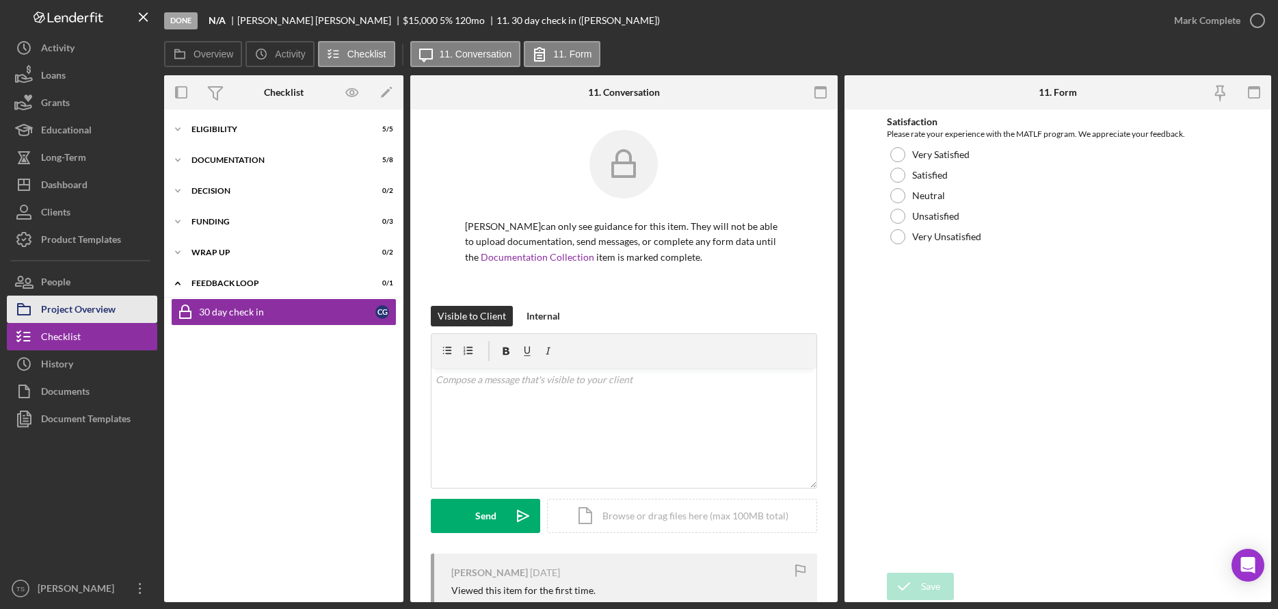
click at [75, 313] on div "Project Overview" at bounding box center [78, 310] width 75 height 31
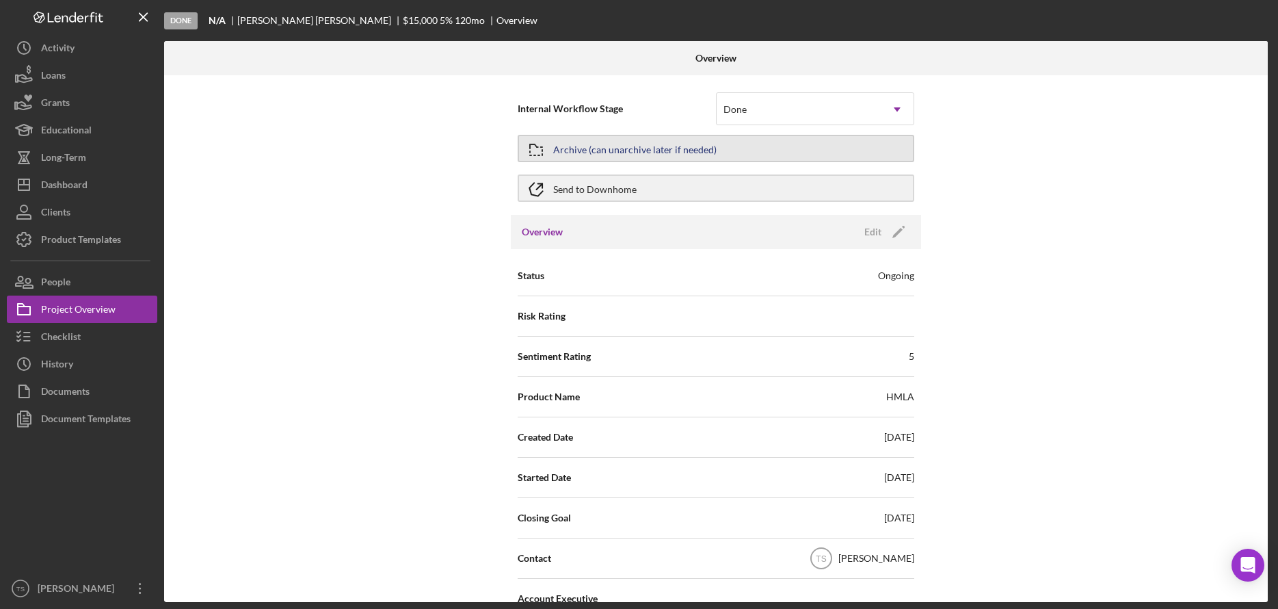
click at [715, 155] on button "Archive (can unarchive later if needed)" at bounding box center [716, 148] width 397 height 27
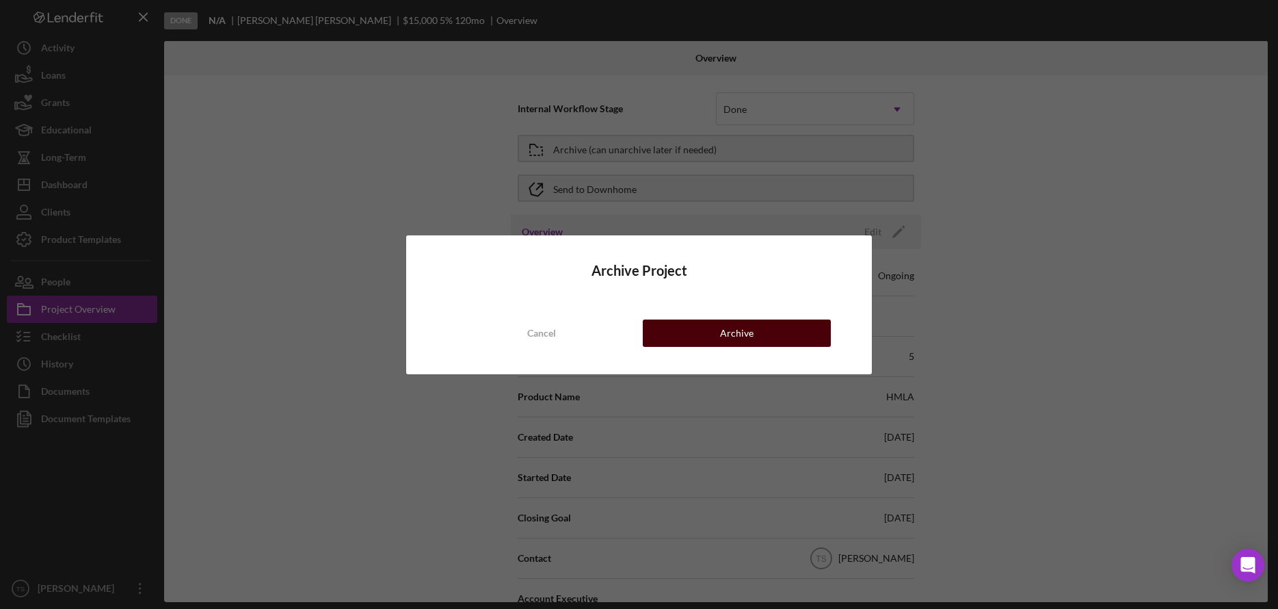
drag, startPoint x: 747, startPoint y: 334, endPoint x: 735, endPoint y: 340, distance: 13.8
click at [756, 341] on button "Archive" at bounding box center [737, 332] width 188 height 27
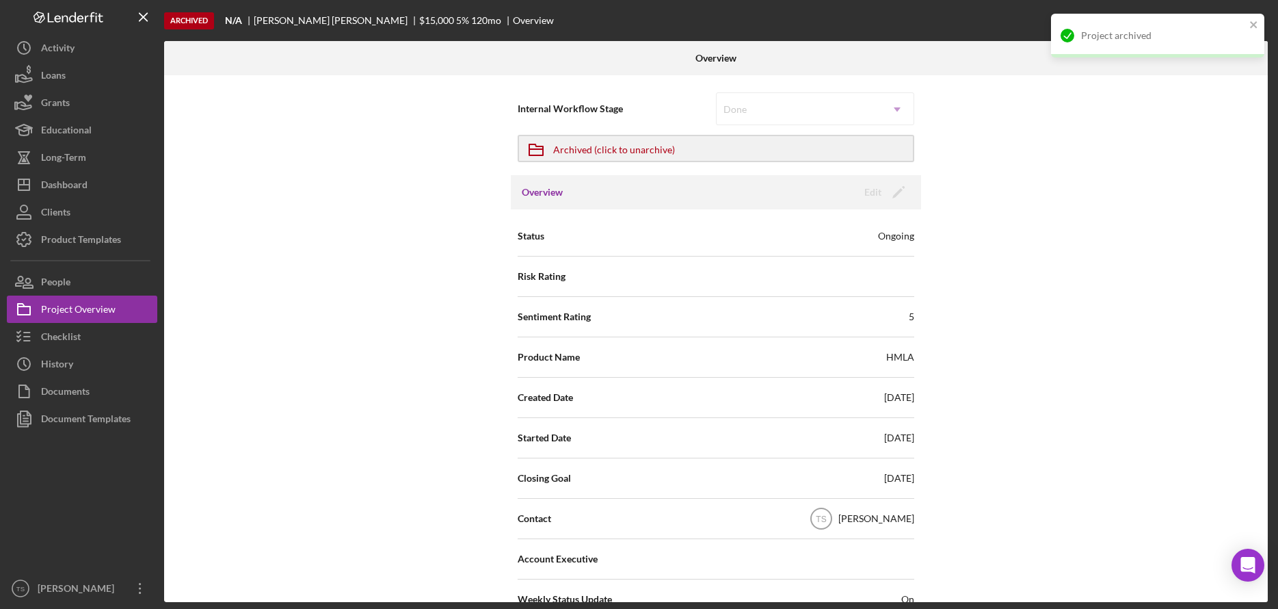
click at [720, 334] on div "Sentiment Rating 5" at bounding box center [716, 317] width 397 height 40
click at [78, 81] on button "Loans" at bounding box center [82, 75] width 150 height 27
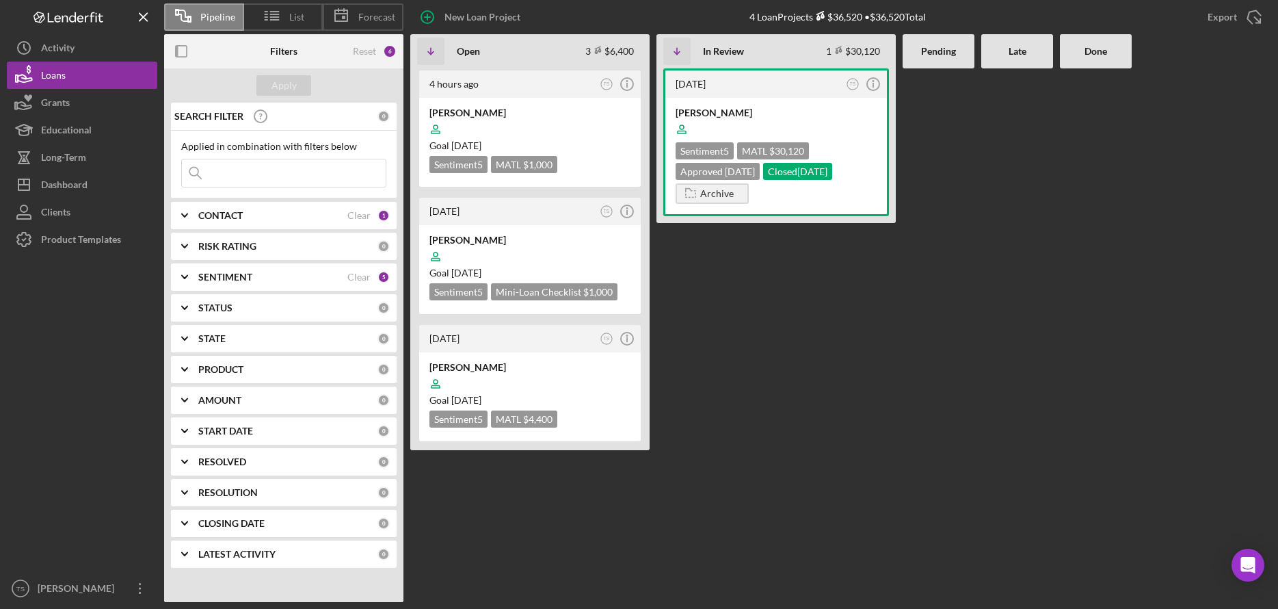
click at [643, 475] on div "4 hours ago TS Icon/Info [PERSON_NAME] Goal [DATE] Sentiment 5 MATL $1,000 $1,0…" at bounding box center [529, 334] width 239 height 533
click at [81, 589] on div "[PERSON_NAME]" at bounding box center [78, 589] width 89 height 31
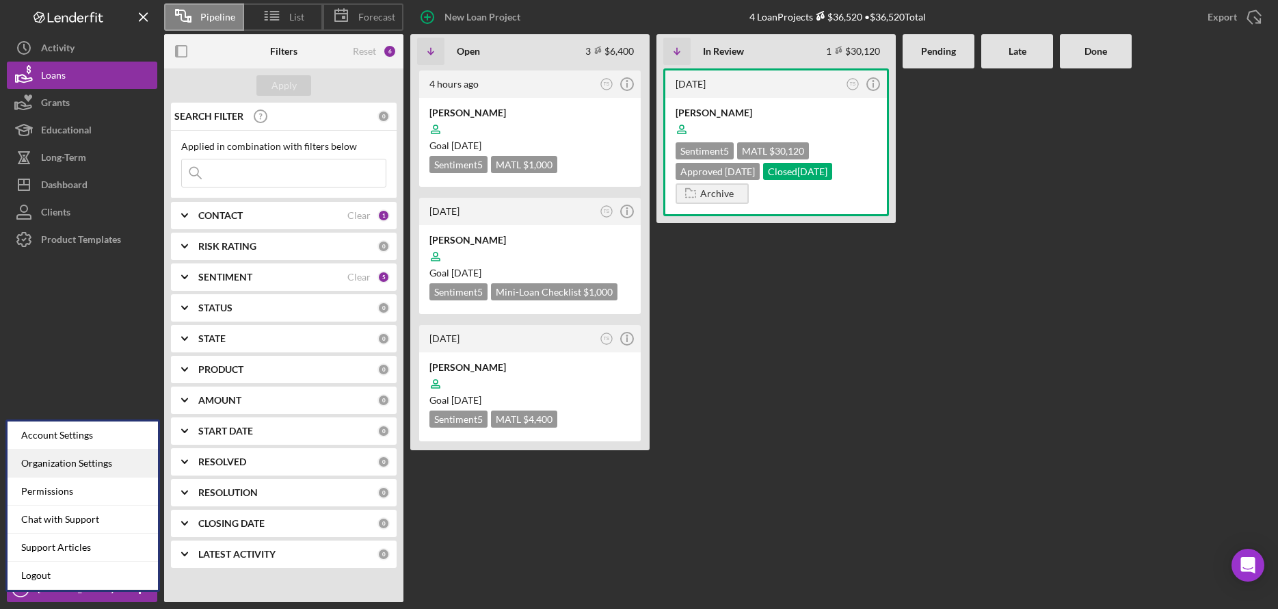
click at [87, 464] on div "Organization Settings" at bounding box center [83, 463] width 150 height 28
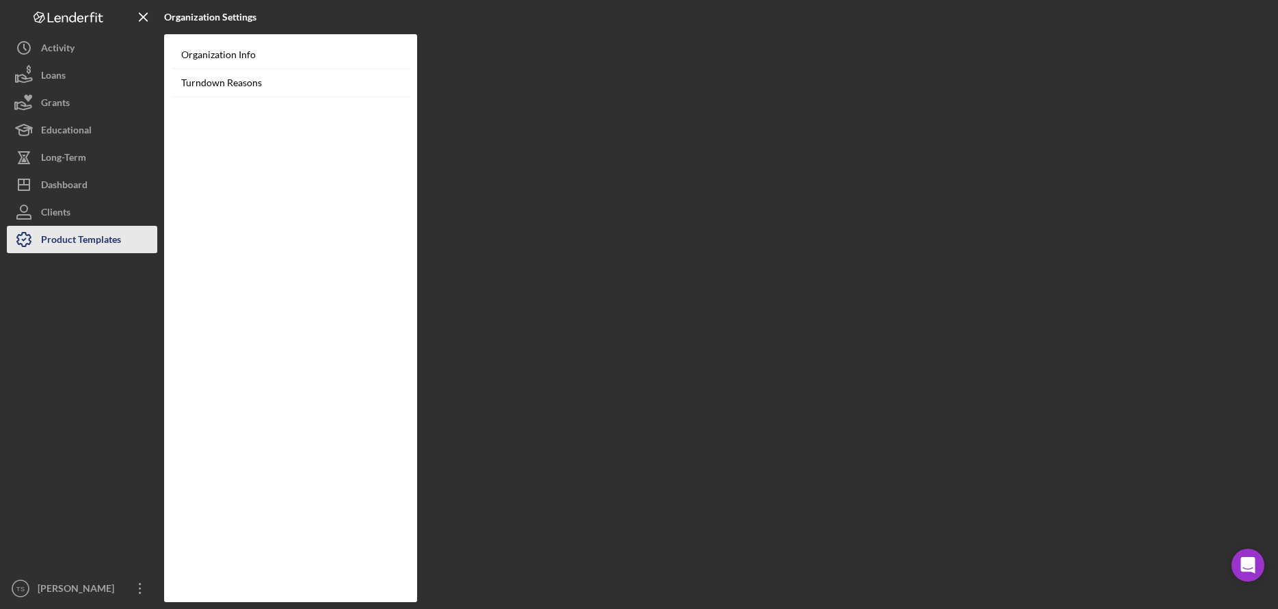
click at [45, 237] on div "Product Templates" at bounding box center [81, 241] width 80 height 31
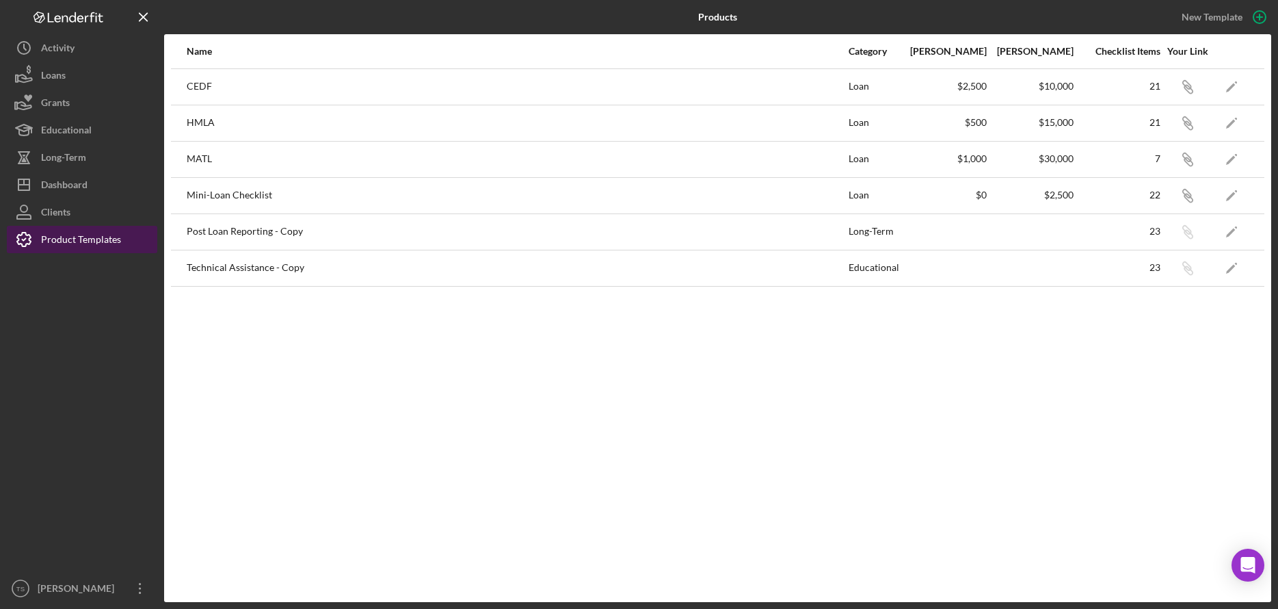
click at [81, 245] on div "Product Templates" at bounding box center [81, 241] width 80 height 31
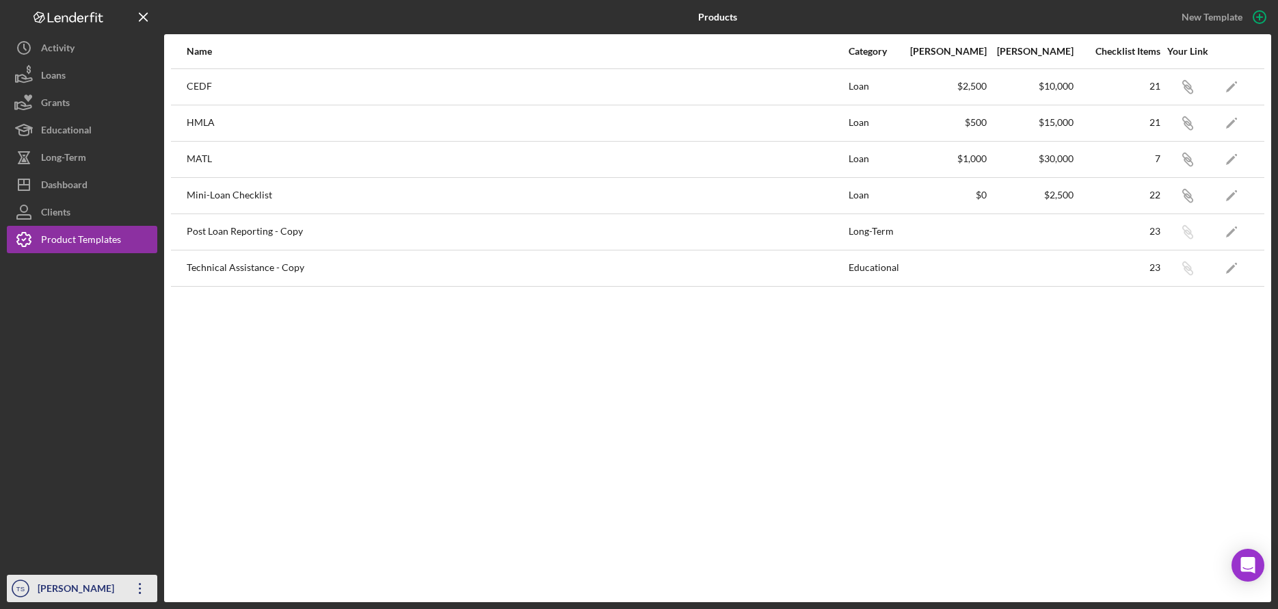
click at [31, 591] on icon "TS" at bounding box center [20, 588] width 27 height 34
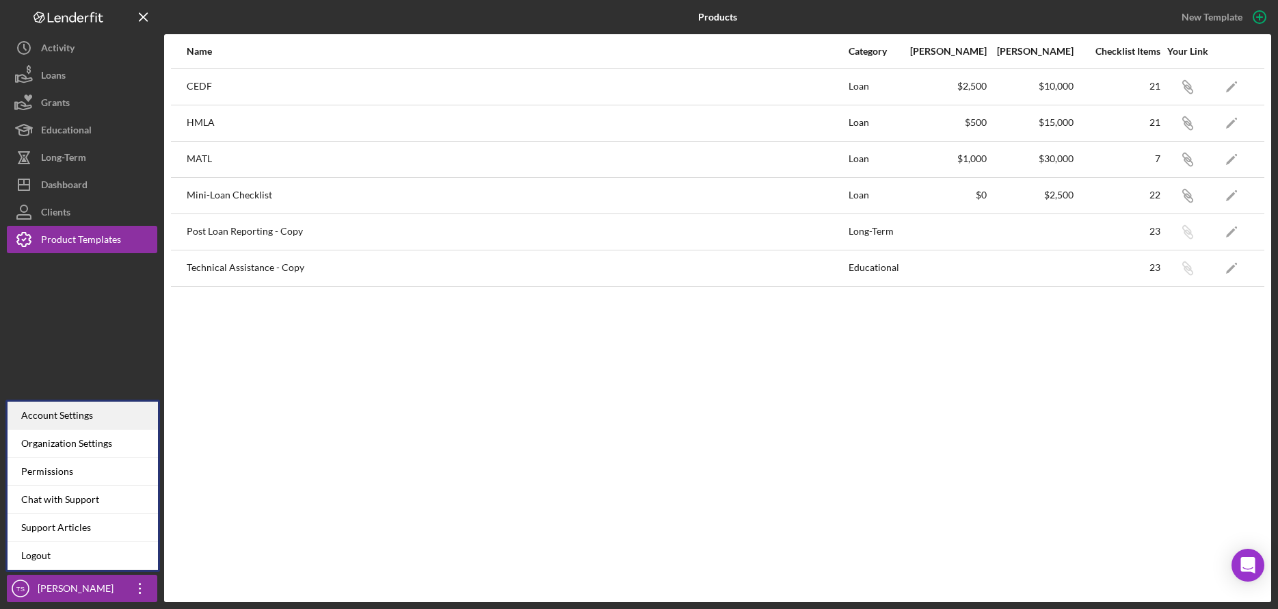
click at [81, 420] on div "Account Settings" at bounding box center [83, 415] width 150 height 28
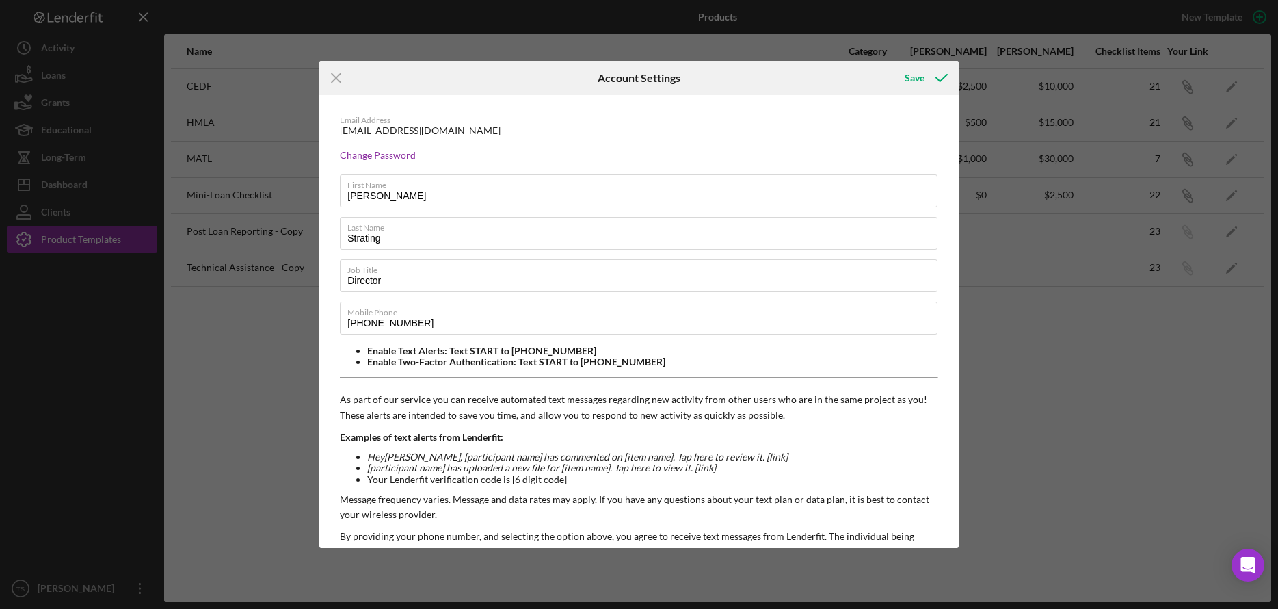
drag, startPoint x: 336, startPoint y: 83, endPoint x: 328, endPoint y: 96, distance: 15.4
click at [336, 85] on icon "Icon/Menu Close" at bounding box center [336, 78] width 34 height 34
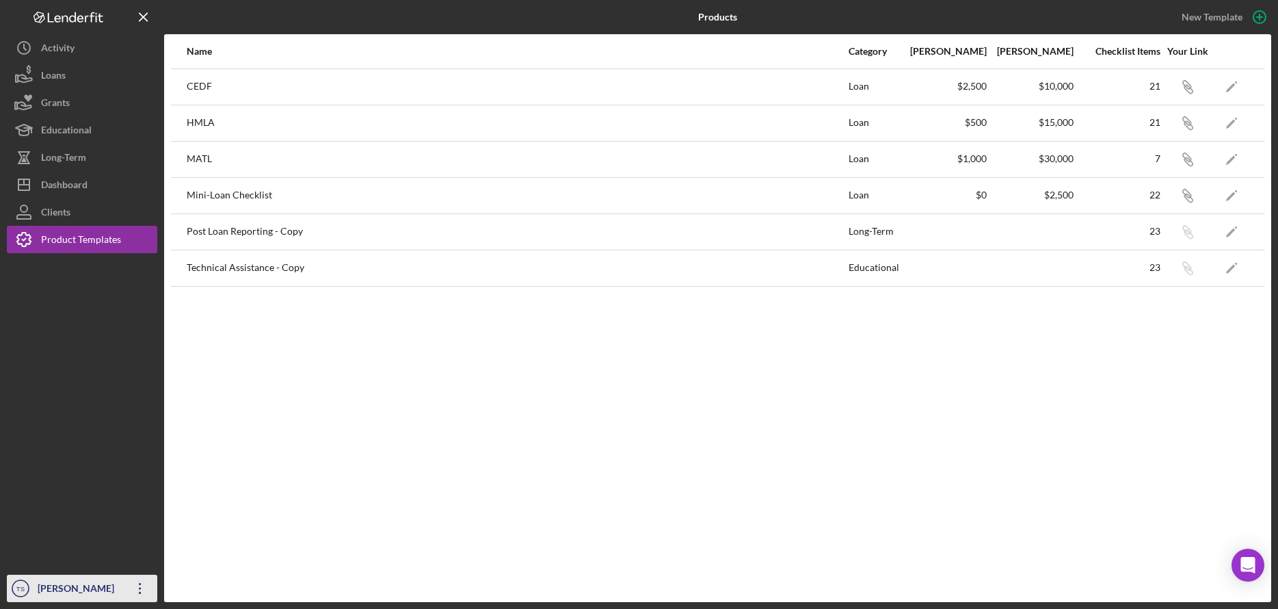
click at [139, 591] on icon "button" at bounding box center [140, 588] width 2 height 11
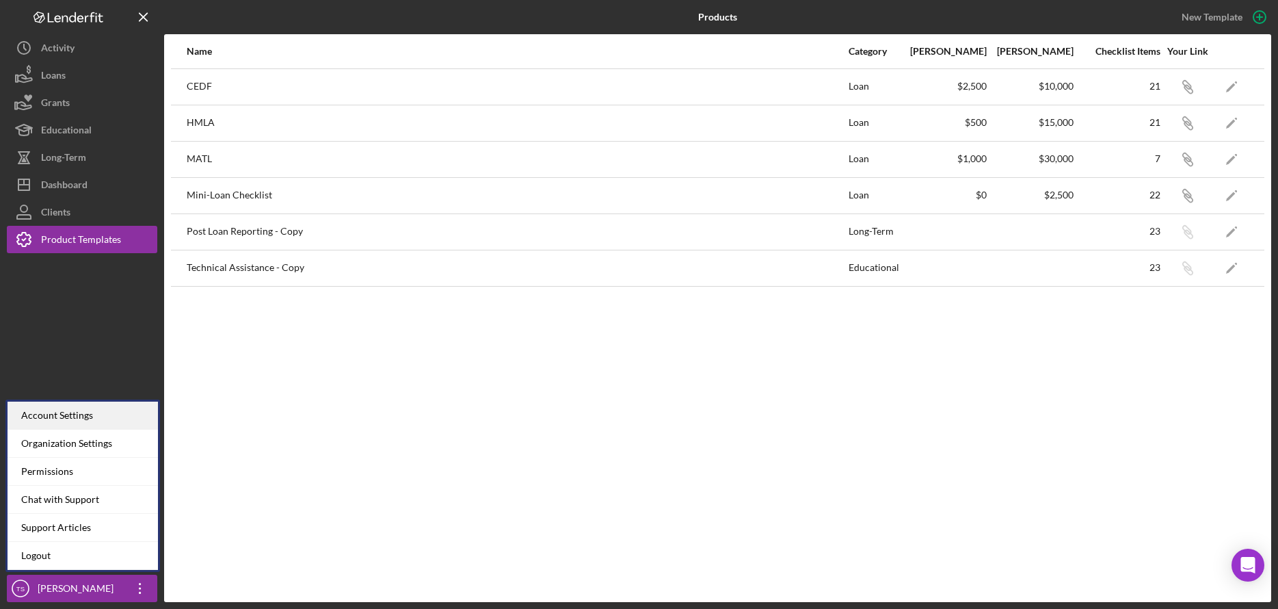
click at [87, 416] on div "Account Settings" at bounding box center [83, 415] width 150 height 28
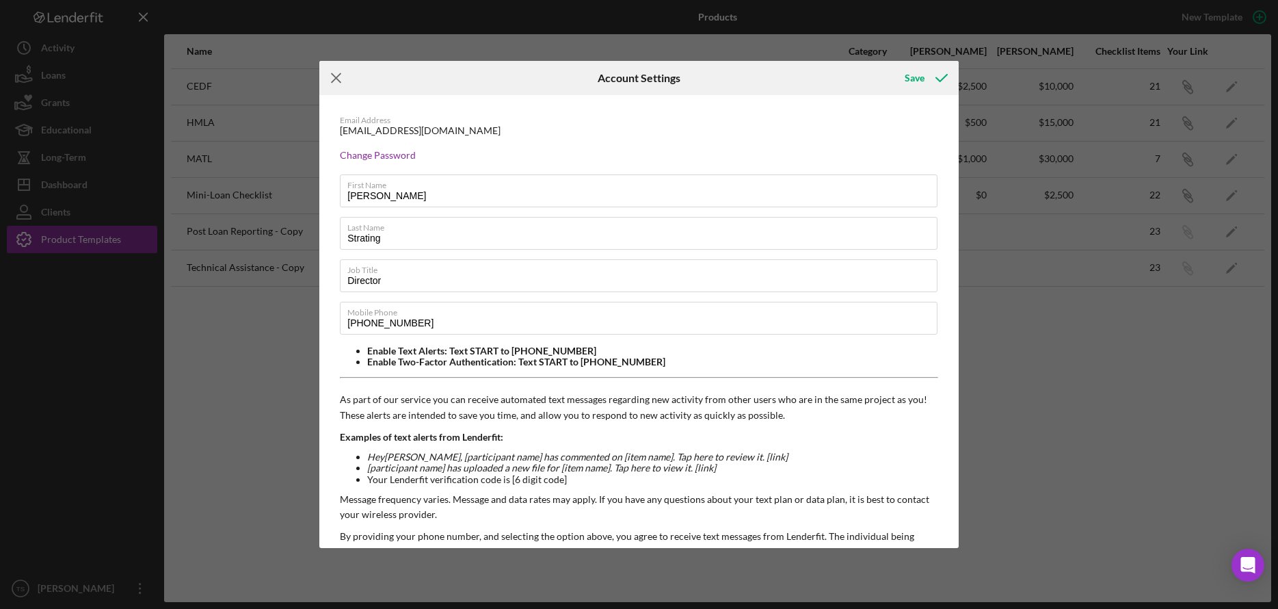
click at [336, 78] on line at bounding box center [336, 78] width 9 height 9
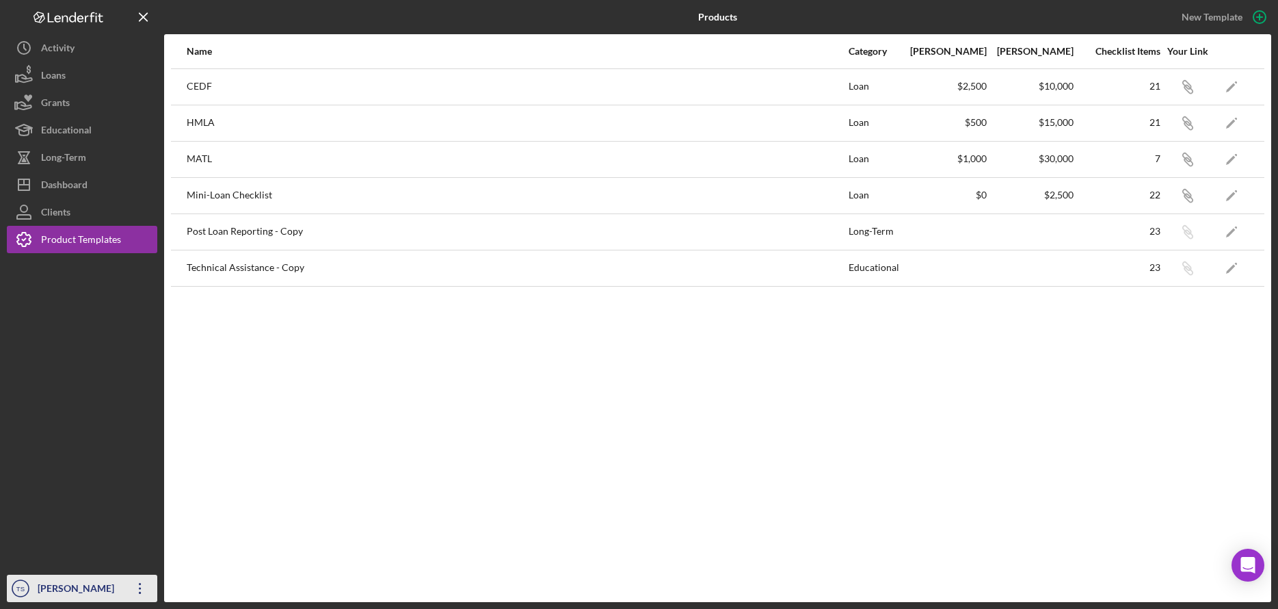
drag, startPoint x: 58, startPoint y: 593, endPoint x: 59, endPoint y: 584, distance: 9.6
click at [58, 589] on div "[PERSON_NAME]" at bounding box center [78, 589] width 89 height 31
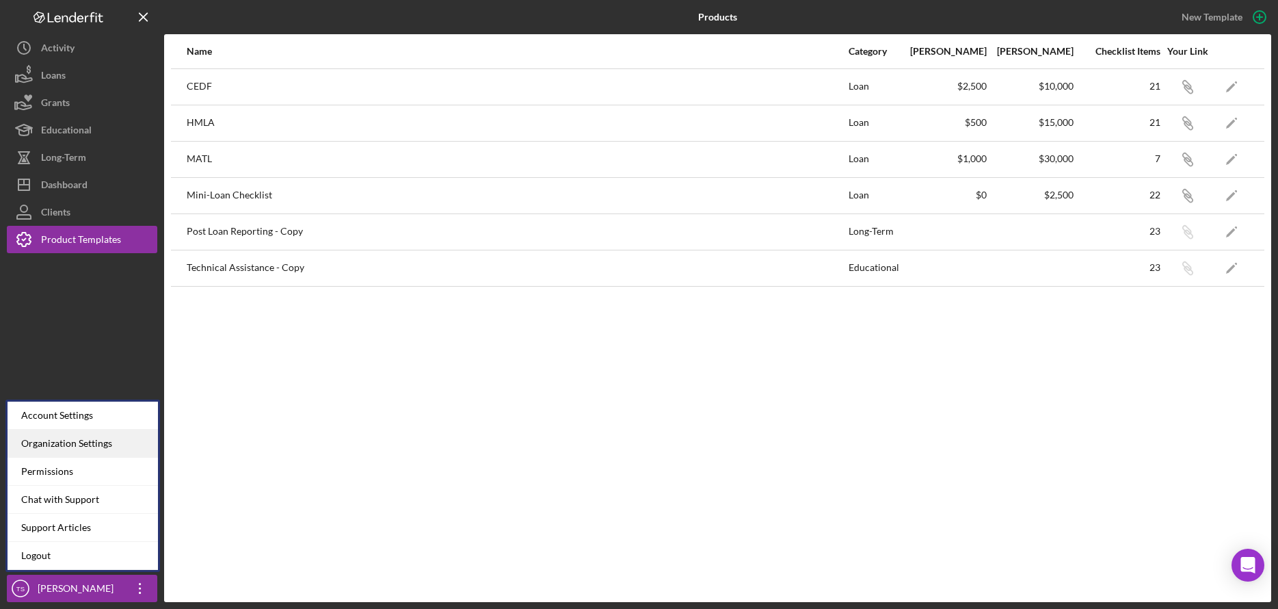
click at [95, 450] on div "Organization Settings" at bounding box center [83, 443] width 150 height 28
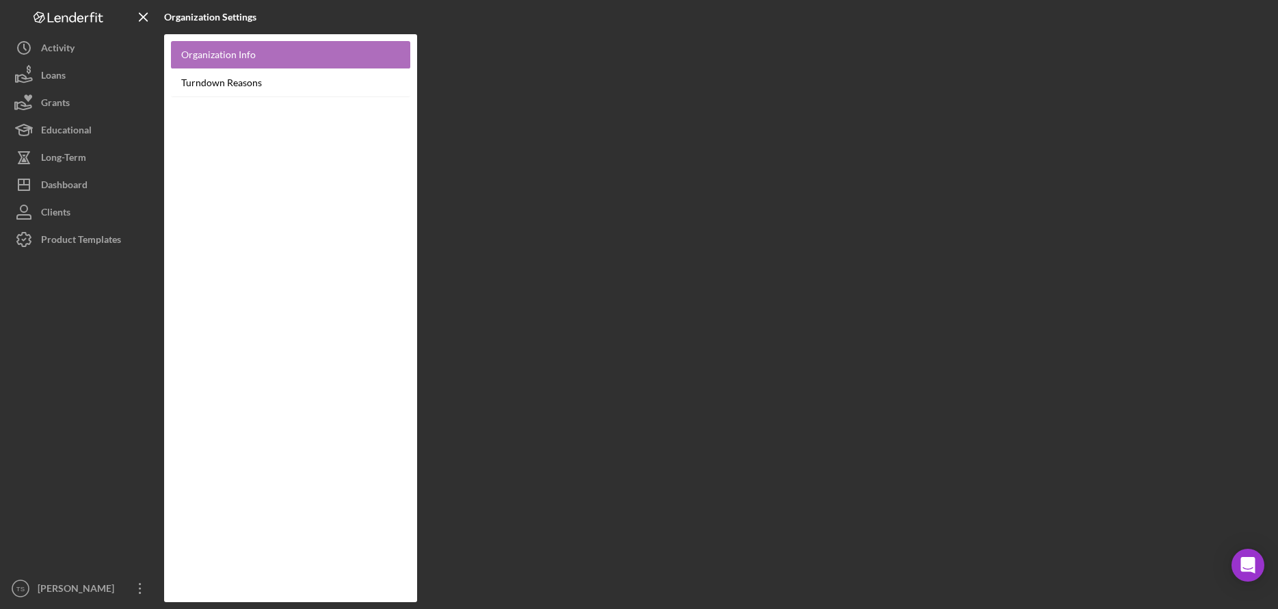
click at [219, 53] on link "Organization Info" at bounding box center [290, 55] width 239 height 28
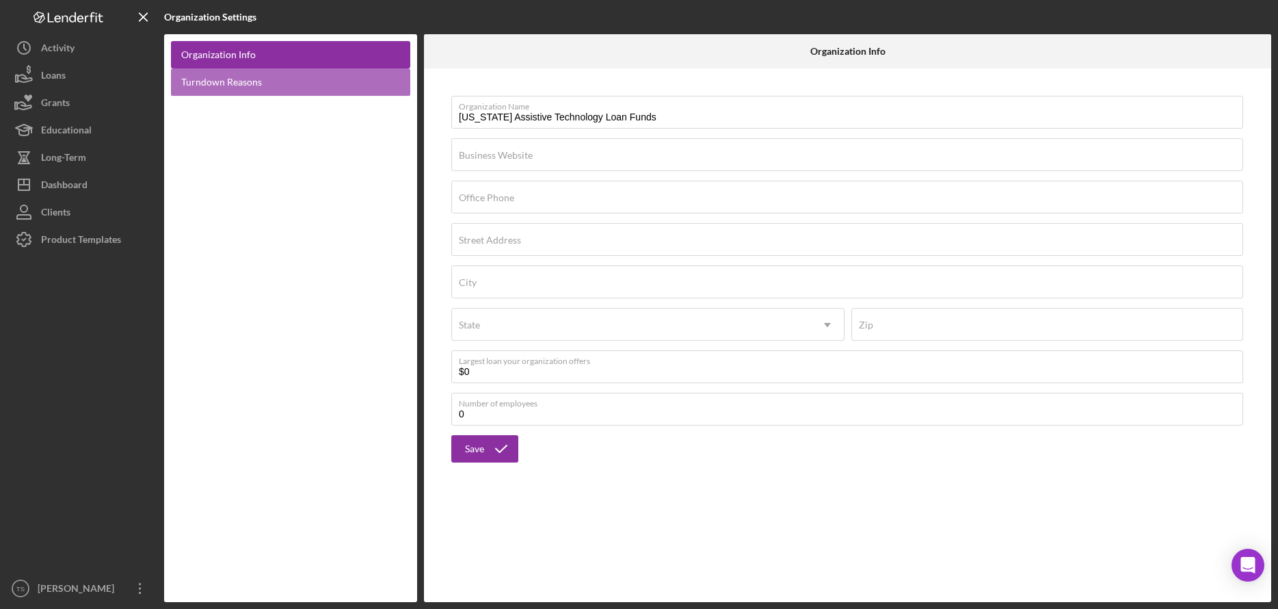
click at [220, 82] on link "Turndown Reasons" at bounding box center [290, 82] width 239 height 28
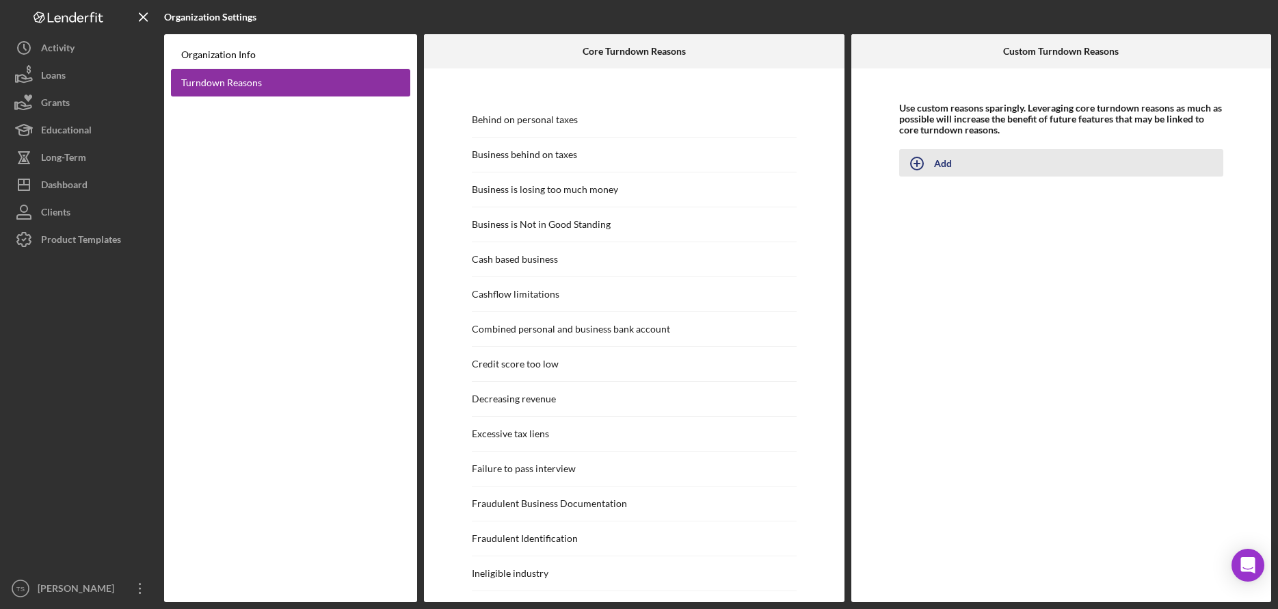
click at [918, 165] on icon "button" at bounding box center [917, 163] width 34 height 34
click at [914, 202] on div "Add" at bounding box center [915, 200] width 18 height 21
click at [1172, 154] on icon "Icon/Delete" at bounding box center [1172, 152] width 31 height 31
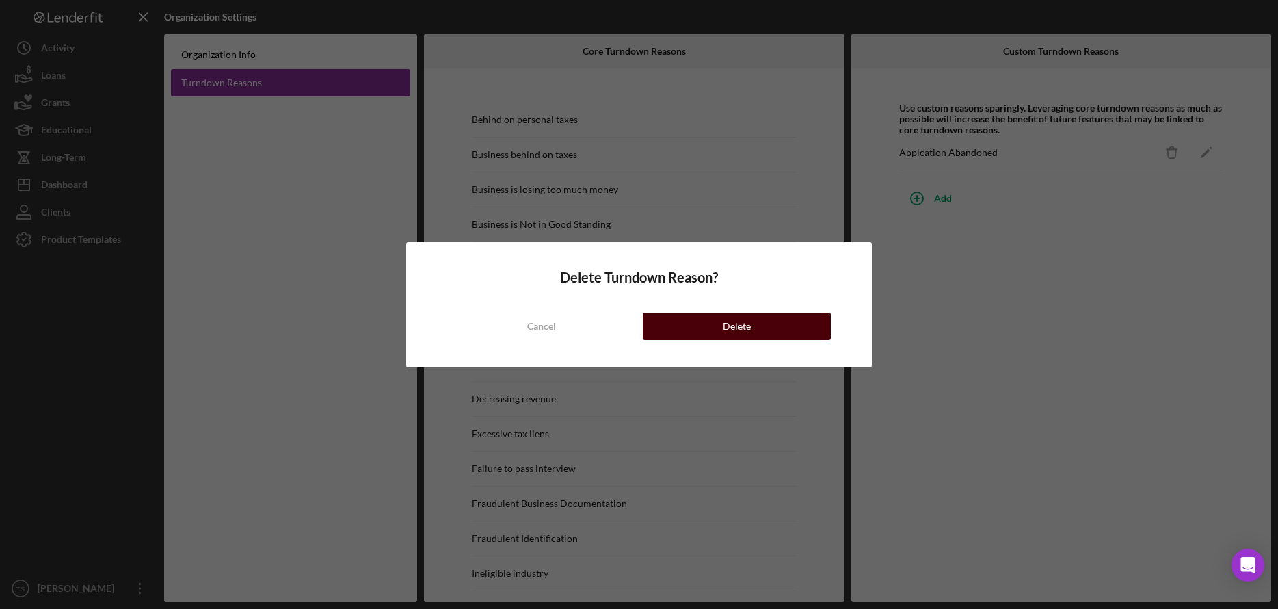
click at [738, 330] on div "Delete" at bounding box center [737, 325] width 28 height 27
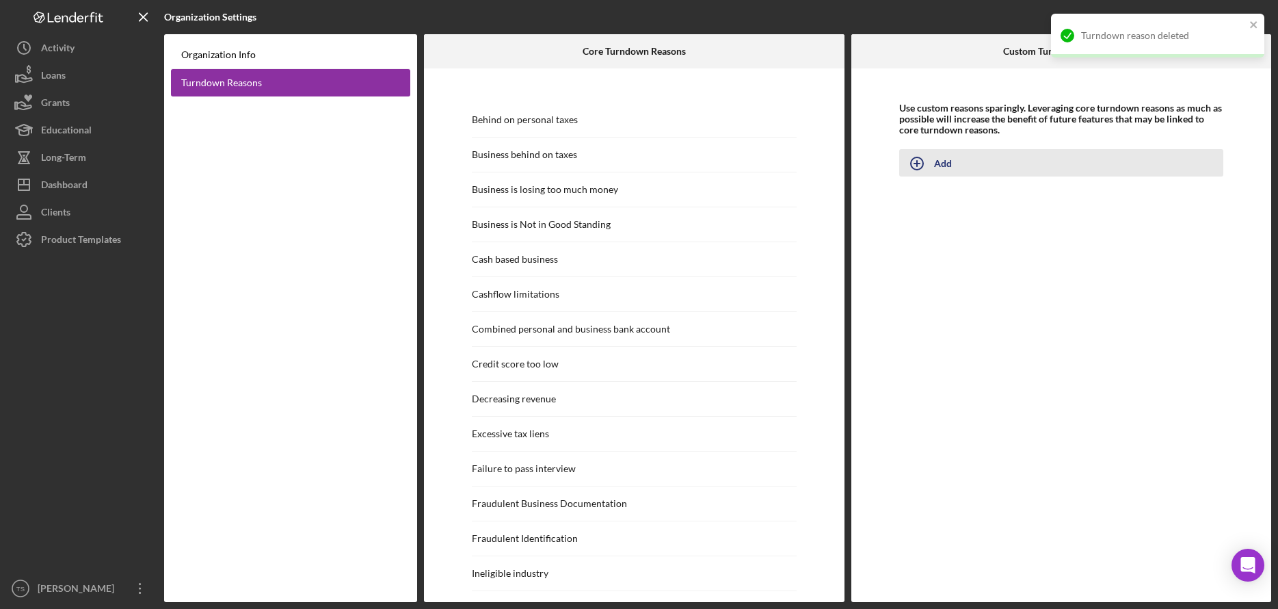
click at [914, 165] on icon "button" at bounding box center [917, 163] width 34 height 34
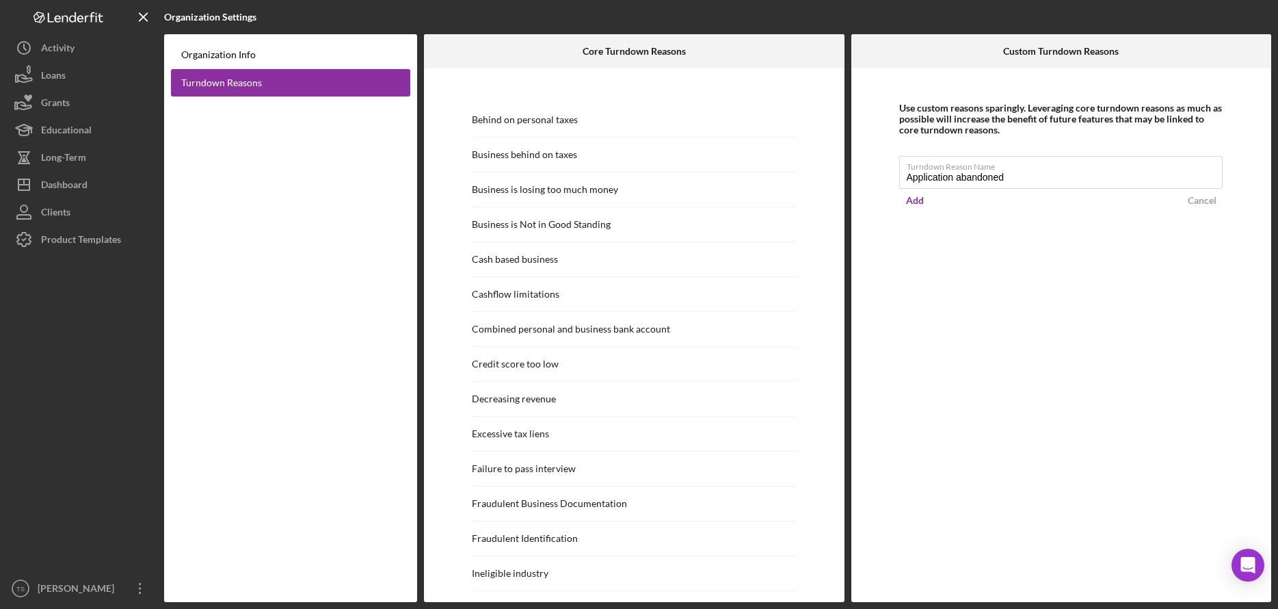
drag, startPoint x: 921, startPoint y: 203, endPoint x: 912, endPoint y: 219, distance: 18.1
click at [920, 203] on div "Add" at bounding box center [915, 200] width 18 height 21
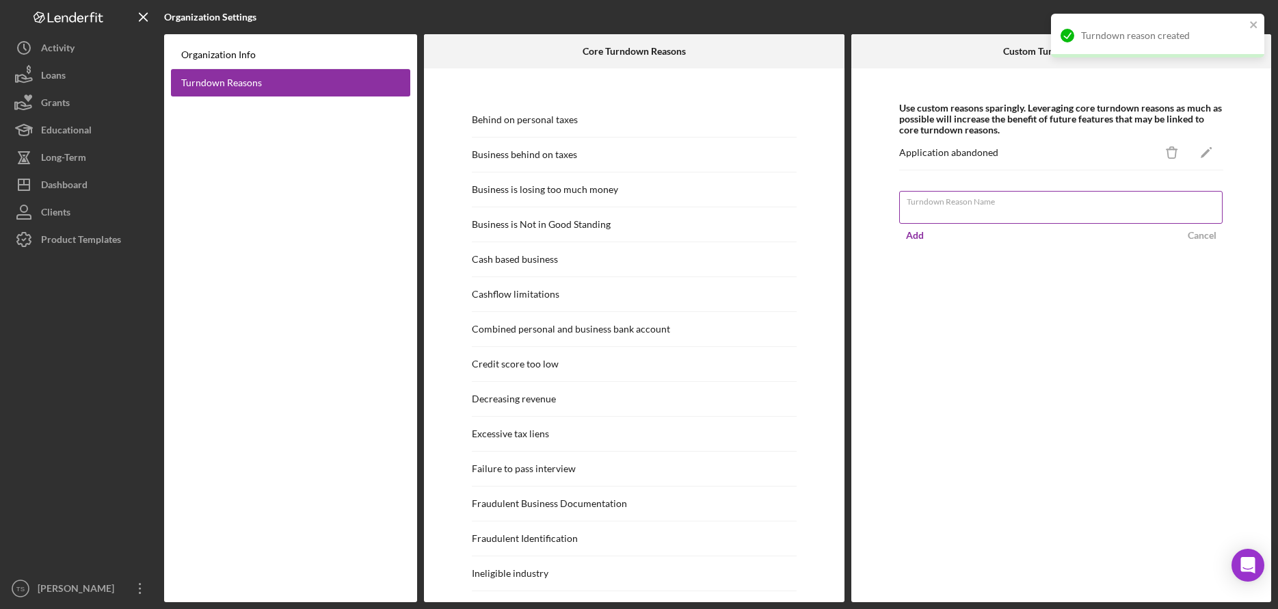
click at [942, 212] on input "Turndown Reason Name" at bounding box center [1061, 207] width 324 height 33
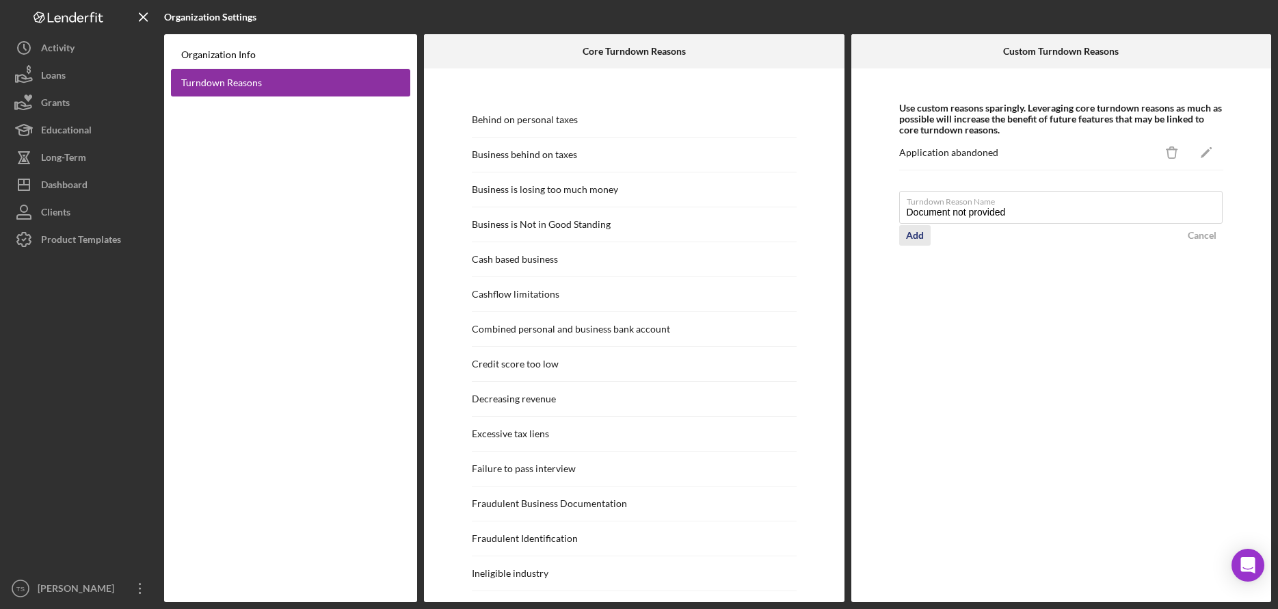
click at [919, 239] on div "Add" at bounding box center [915, 235] width 18 height 21
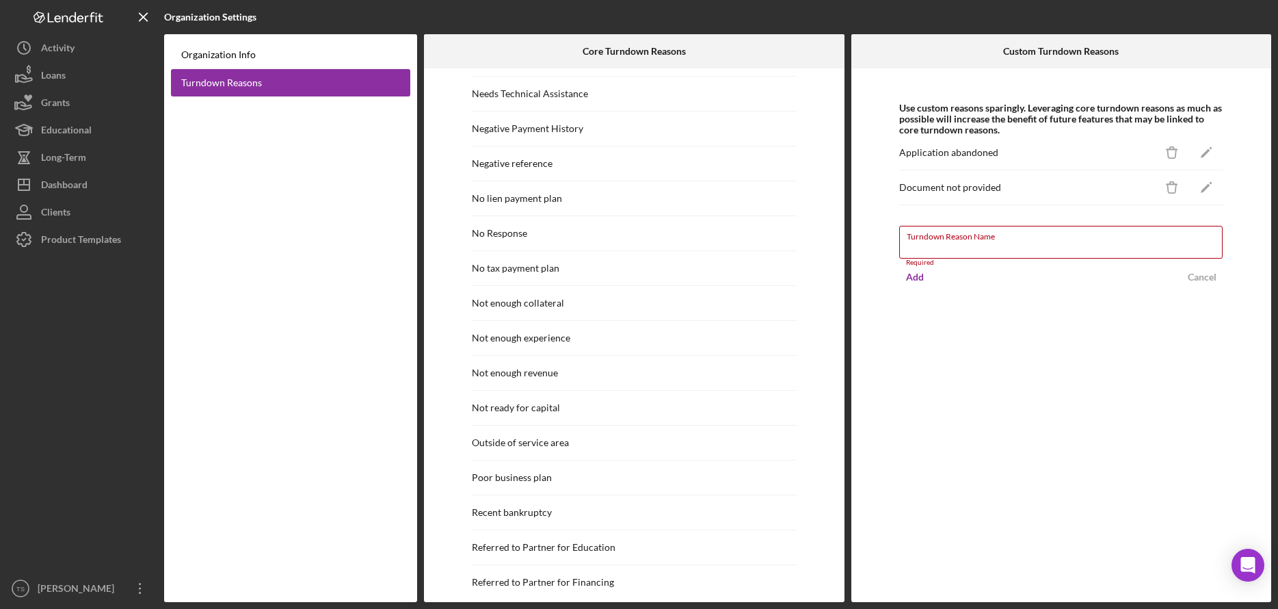
scroll to position [825, 0]
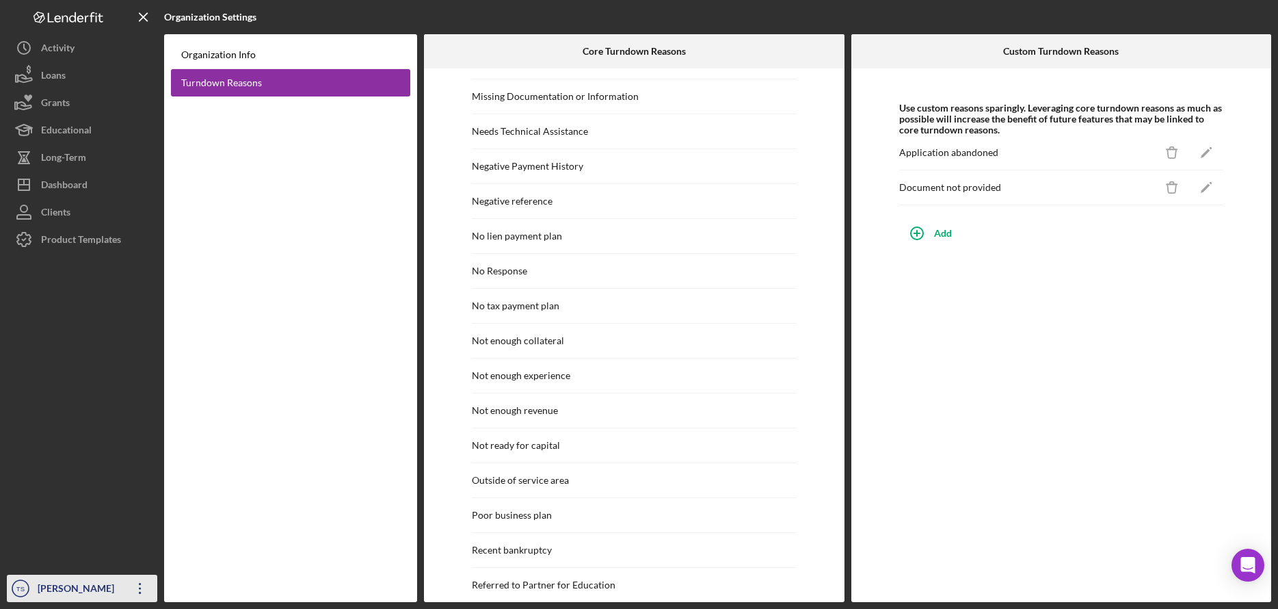
click at [75, 590] on div "[PERSON_NAME]" at bounding box center [78, 589] width 89 height 31
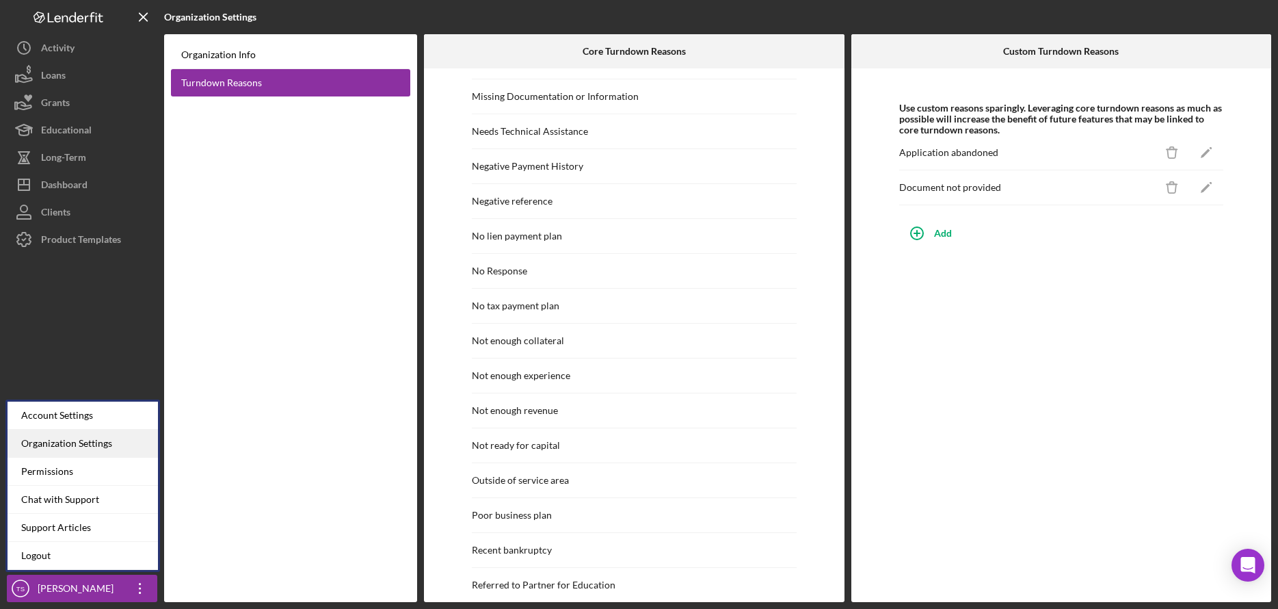
click at [57, 444] on div "Organization Settings" at bounding box center [83, 443] width 150 height 28
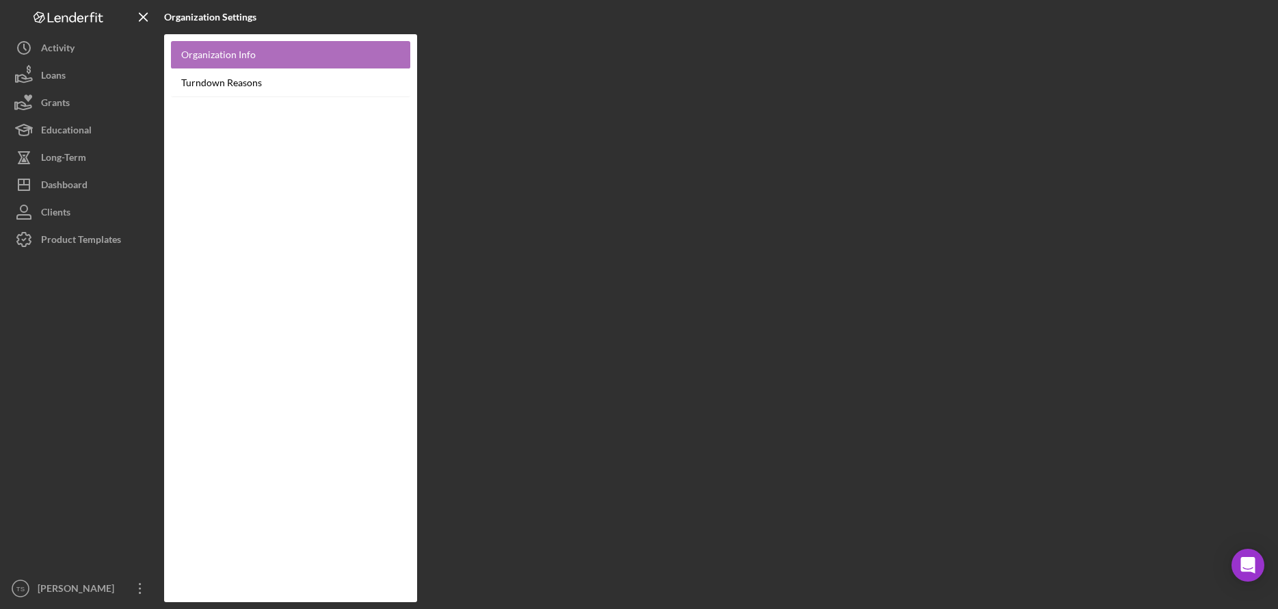
click at [219, 48] on link "Organization Info" at bounding box center [290, 55] width 239 height 28
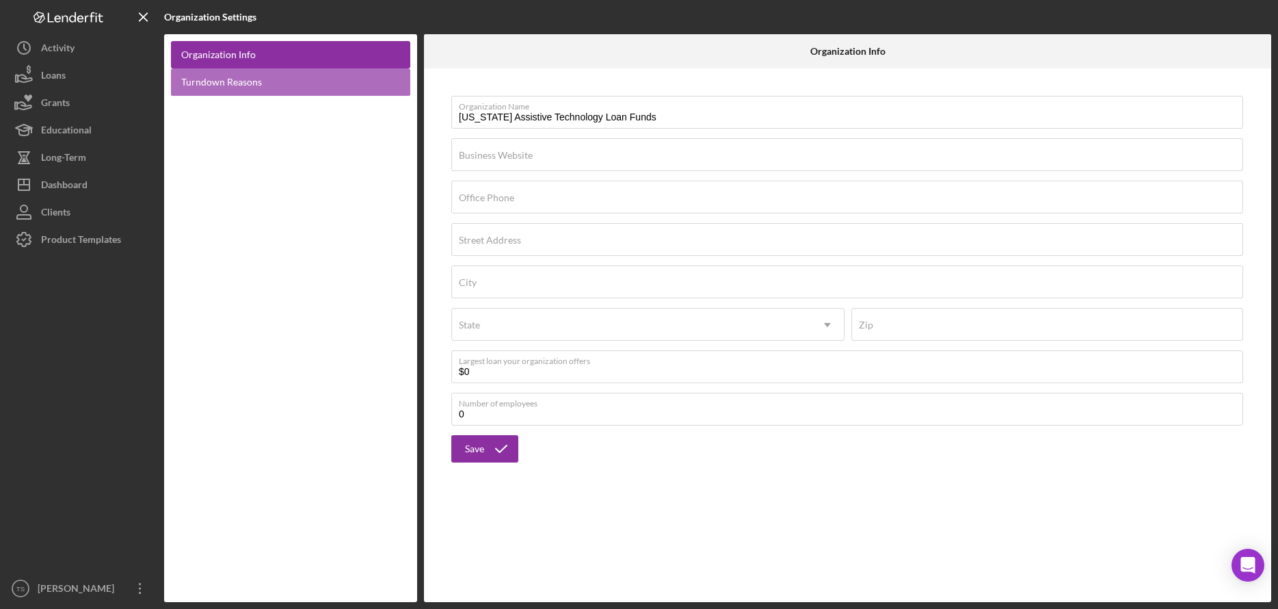
click at [221, 84] on link "Turndown Reasons" at bounding box center [290, 82] width 239 height 28
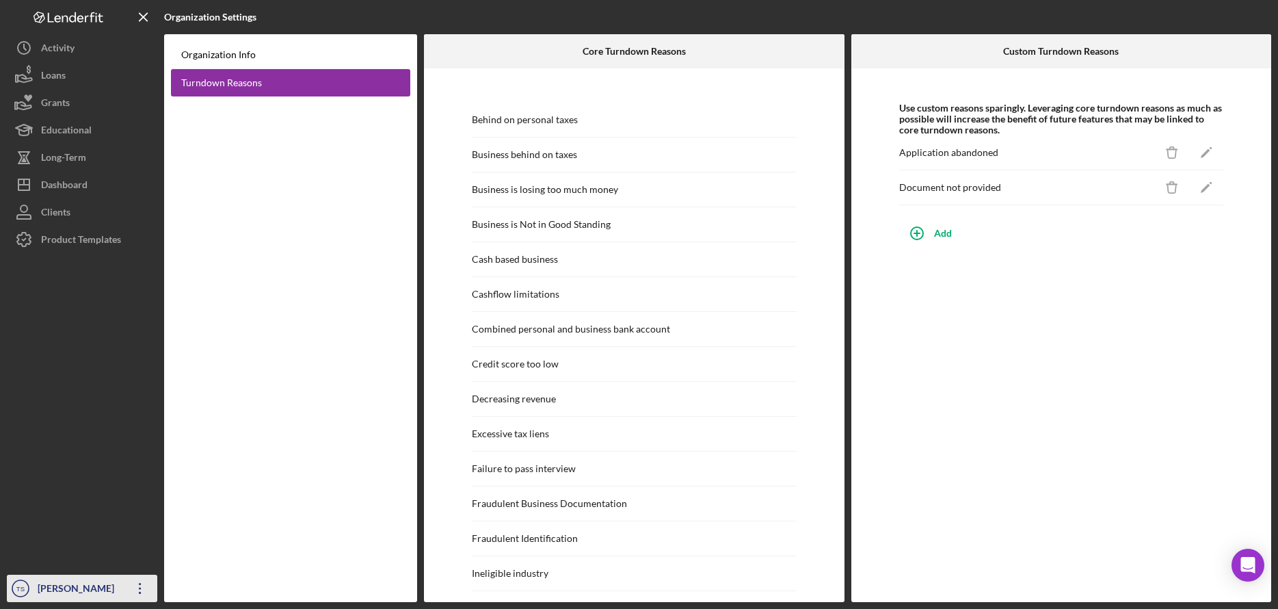
click at [65, 581] on div "[PERSON_NAME]" at bounding box center [78, 589] width 89 height 31
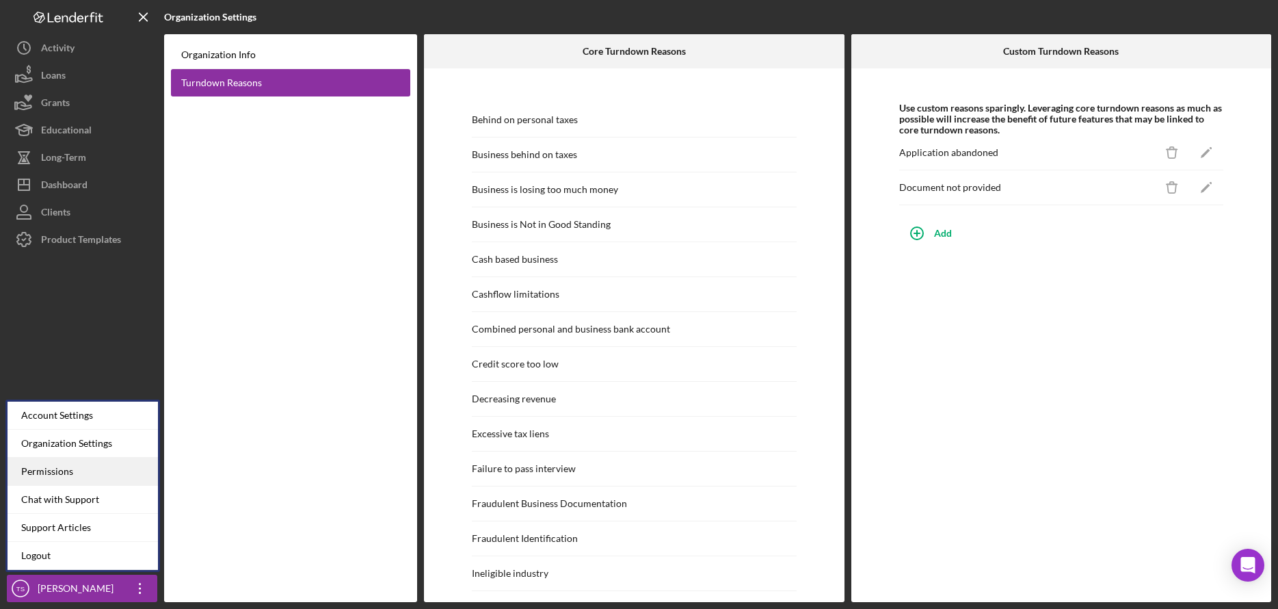
click at [62, 471] on div "Permissions" at bounding box center [83, 471] width 150 height 28
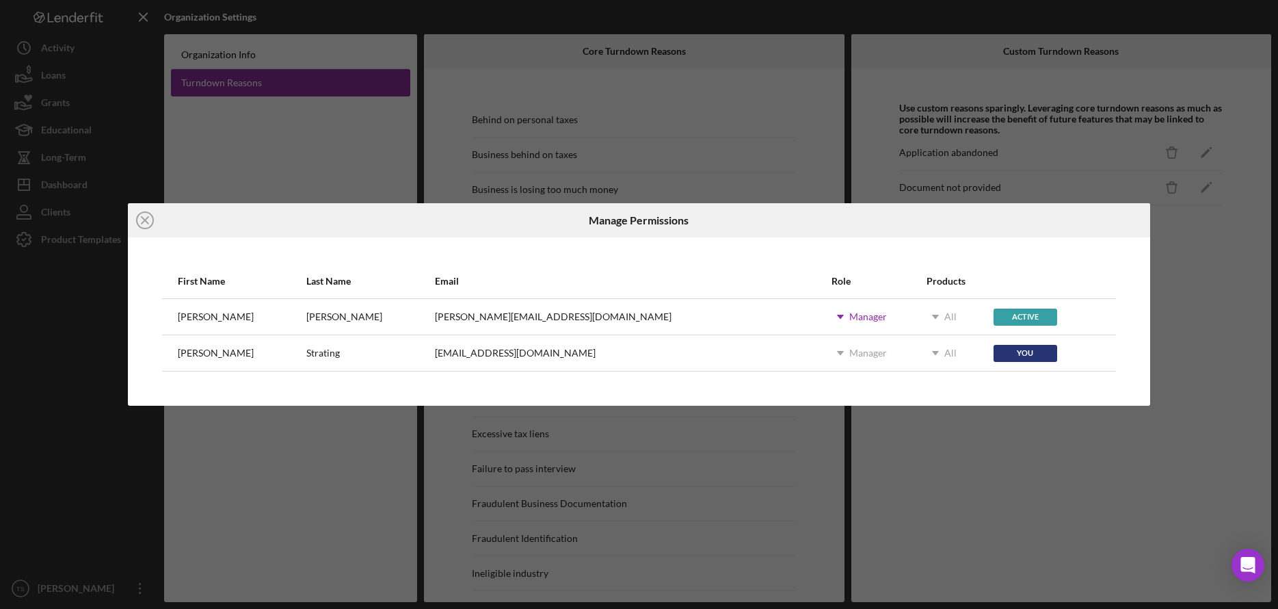
click at [511, 358] on div "[EMAIL_ADDRESS][DOMAIN_NAME]" at bounding box center [515, 352] width 161 height 11
drag, startPoint x: 524, startPoint y: 353, endPoint x: 433, endPoint y: 356, distance: 90.3
click at [435, 356] on div "[EMAIL_ADDRESS][DOMAIN_NAME]" at bounding box center [632, 353] width 395 height 34
click at [557, 267] on th "Email" at bounding box center [632, 282] width 397 height 34
click at [143, 221] on icon "Icon/Close" at bounding box center [145, 220] width 34 height 34
